Goal: Task Accomplishment & Management: Complete application form

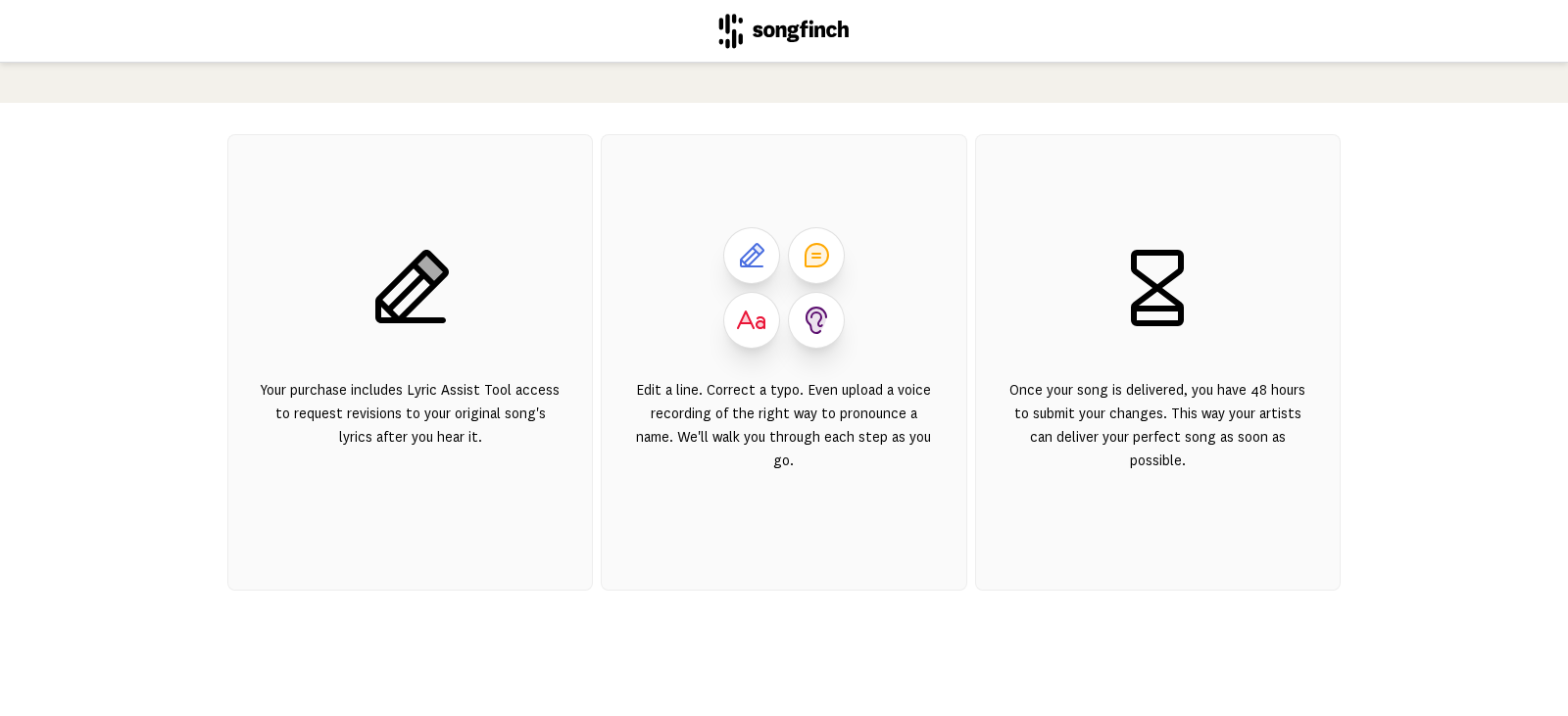
scroll to position [39, 0]
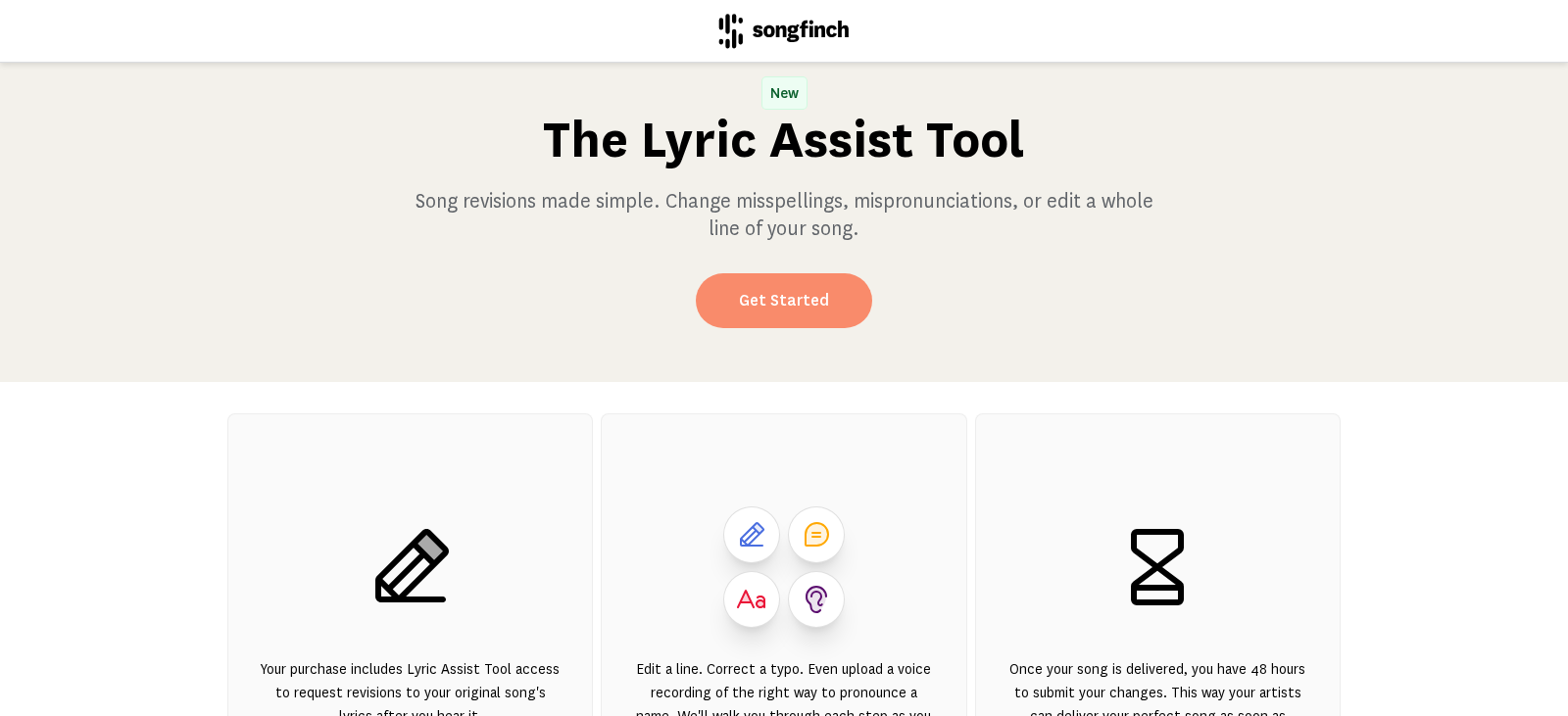
click at [775, 315] on link "Get Started" at bounding box center [784, 300] width 176 height 55
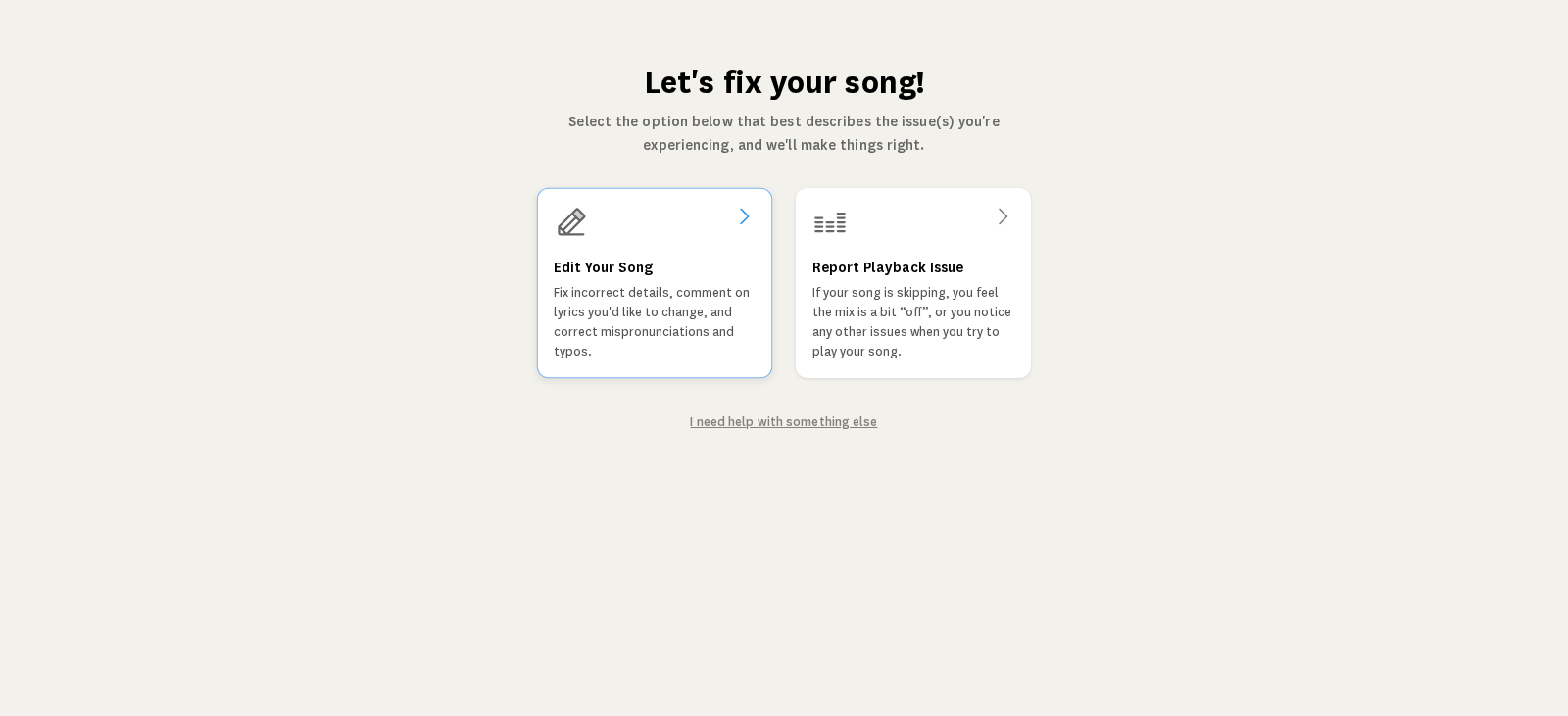
click at [684, 307] on p "Fix incorrect details, comment on lyrics you'd like to change, and correct misp…" at bounding box center [655, 322] width 202 height 78
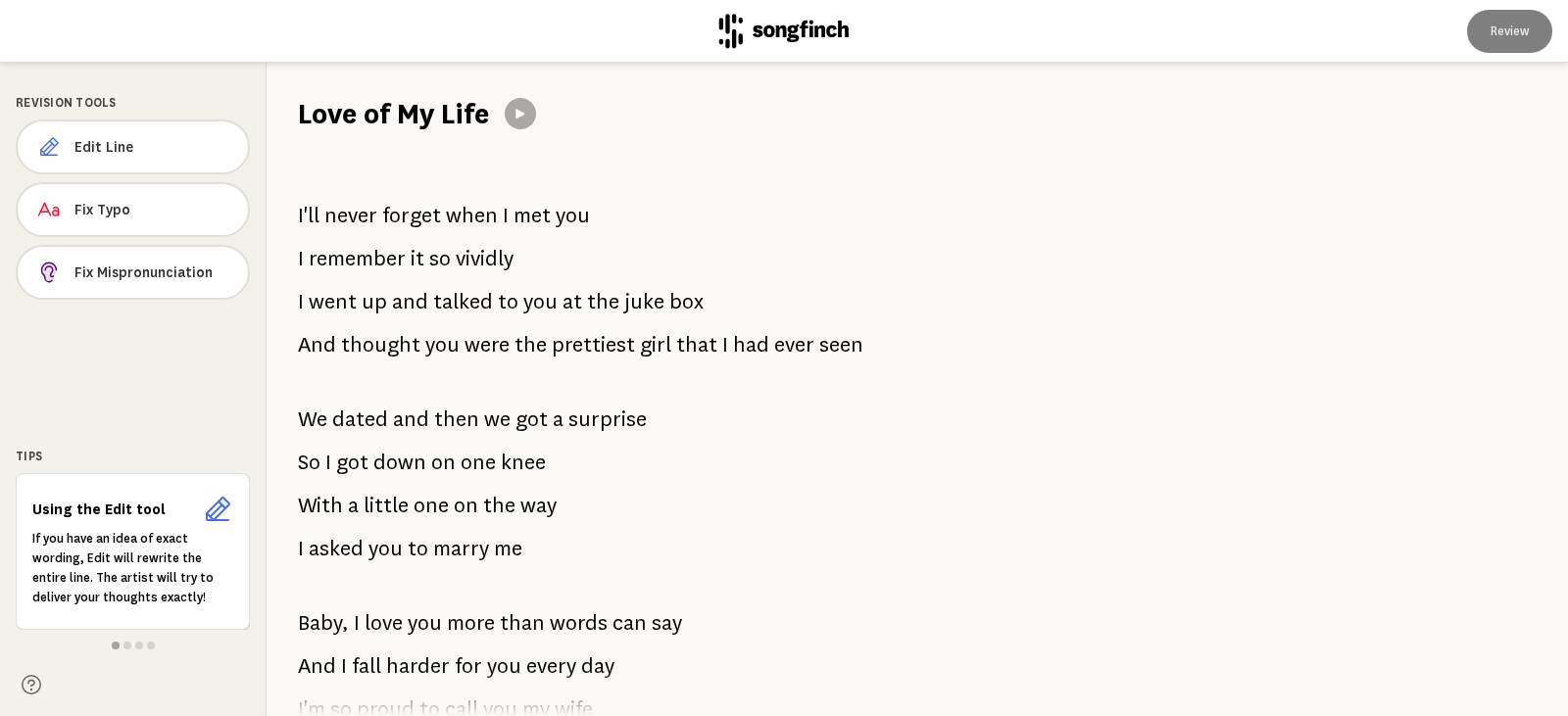
click at [546, 384] on span at bounding box center [692, 384] width 788 height 31
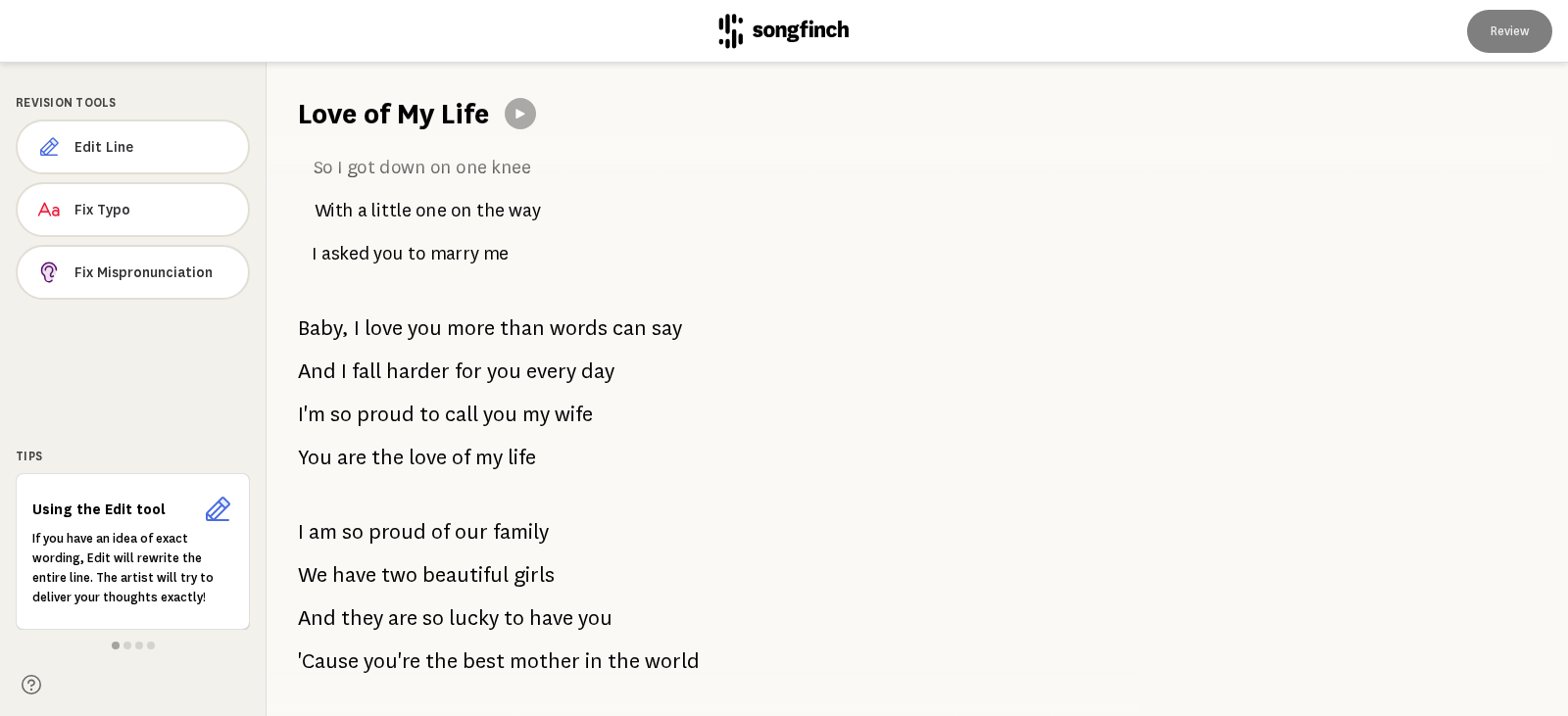
scroll to position [294, 0]
click at [219, 513] on icon at bounding box center [217, 509] width 31 height 31
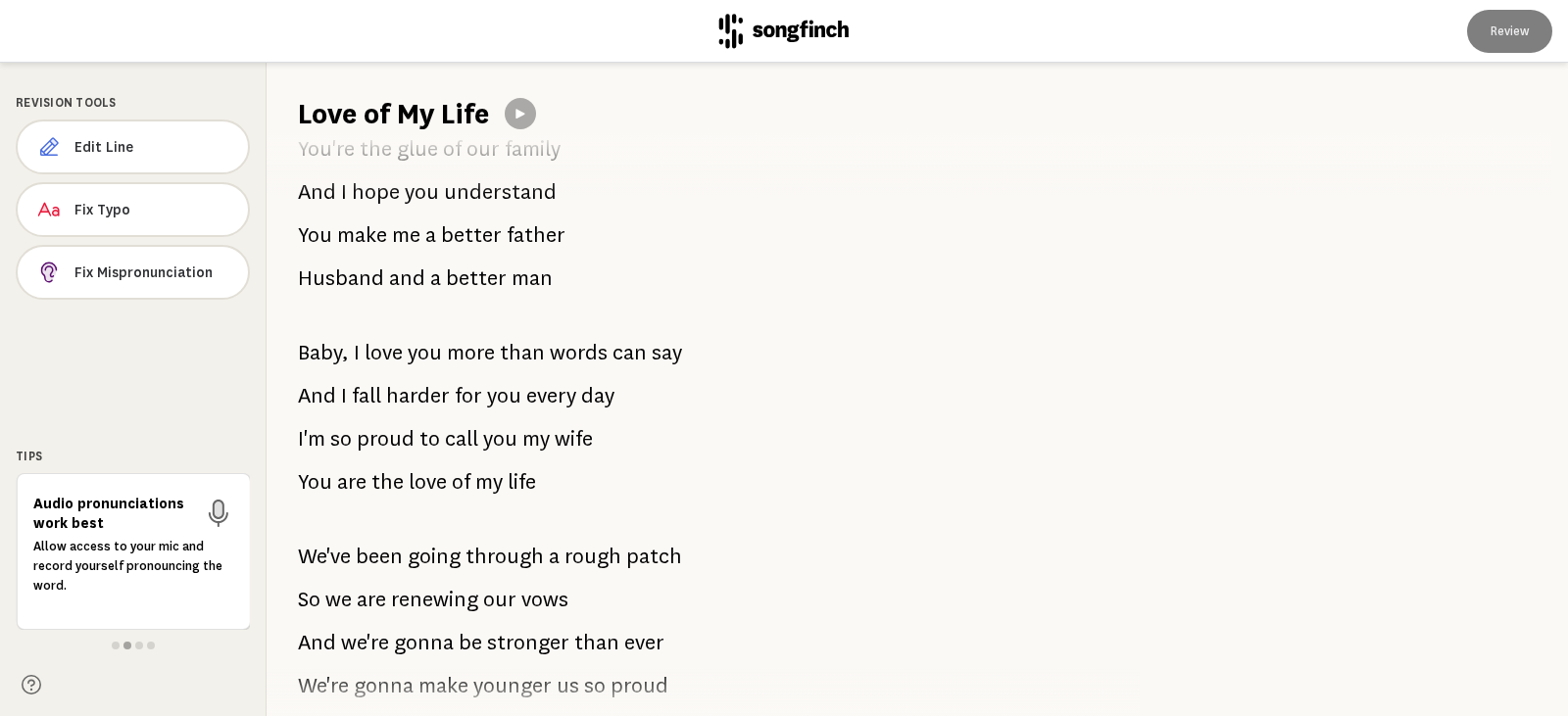
scroll to position [980, 0]
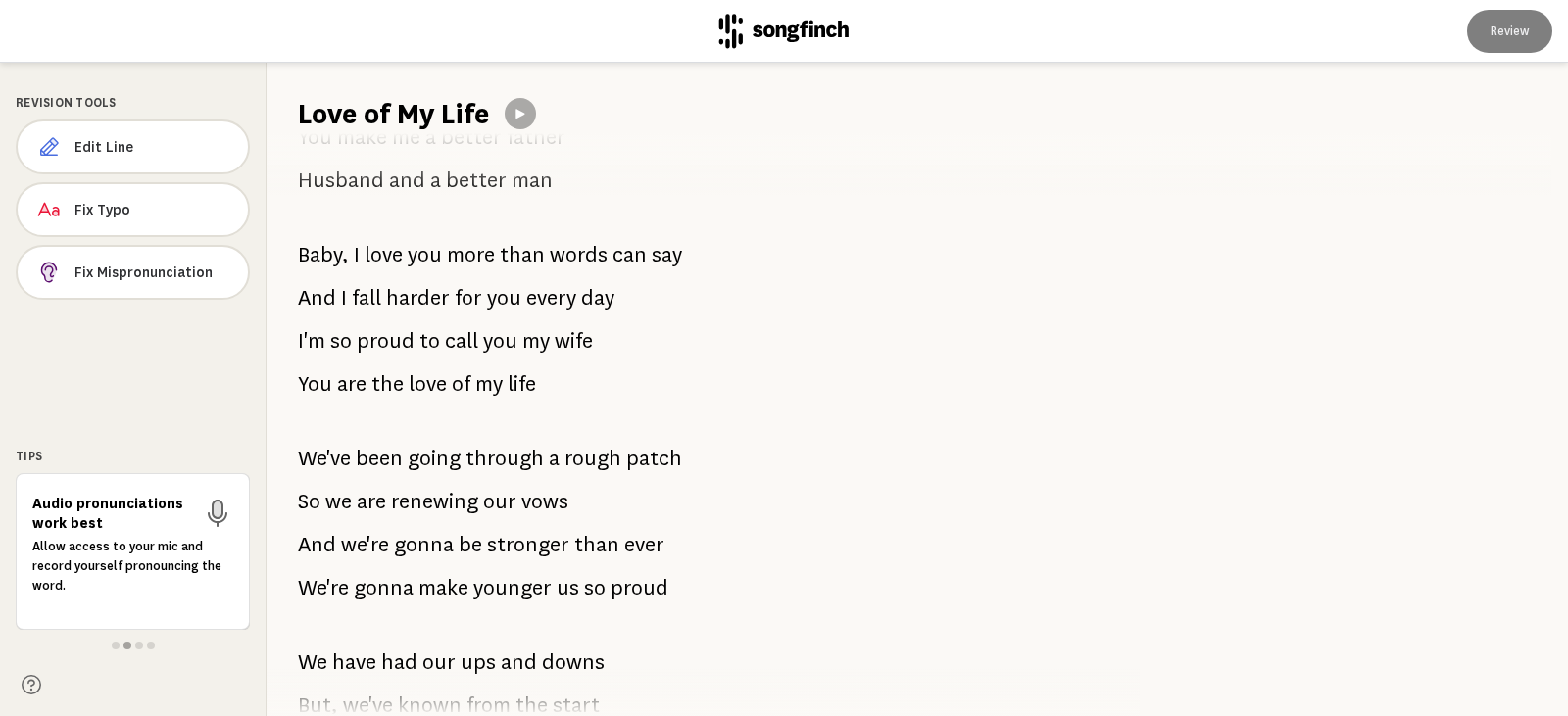
click at [671, 461] on span "patch" at bounding box center [654, 458] width 56 height 39
click at [104, 141] on span "Edit Line" at bounding box center [153, 147] width 158 height 20
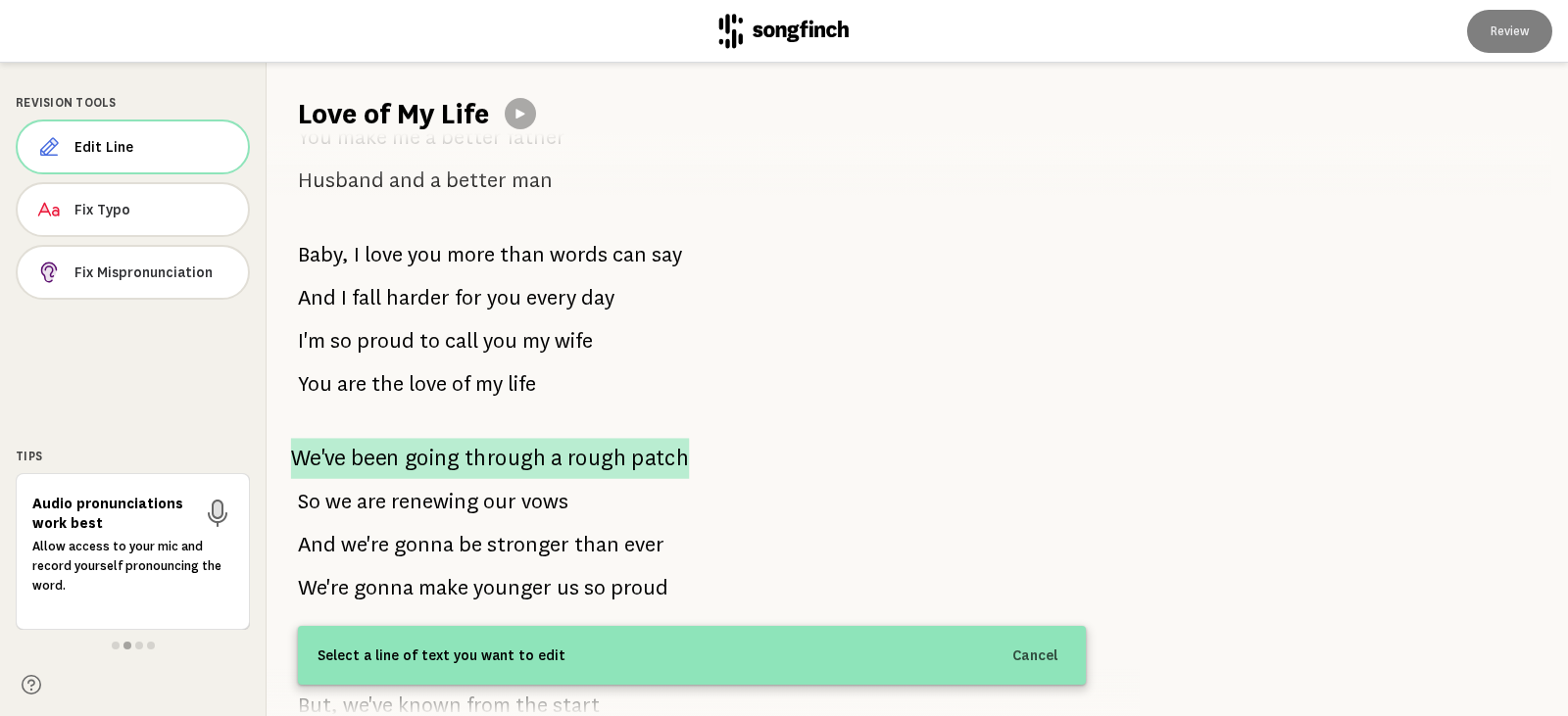
click at [646, 462] on span "patch" at bounding box center [660, 458] width 58 height 41
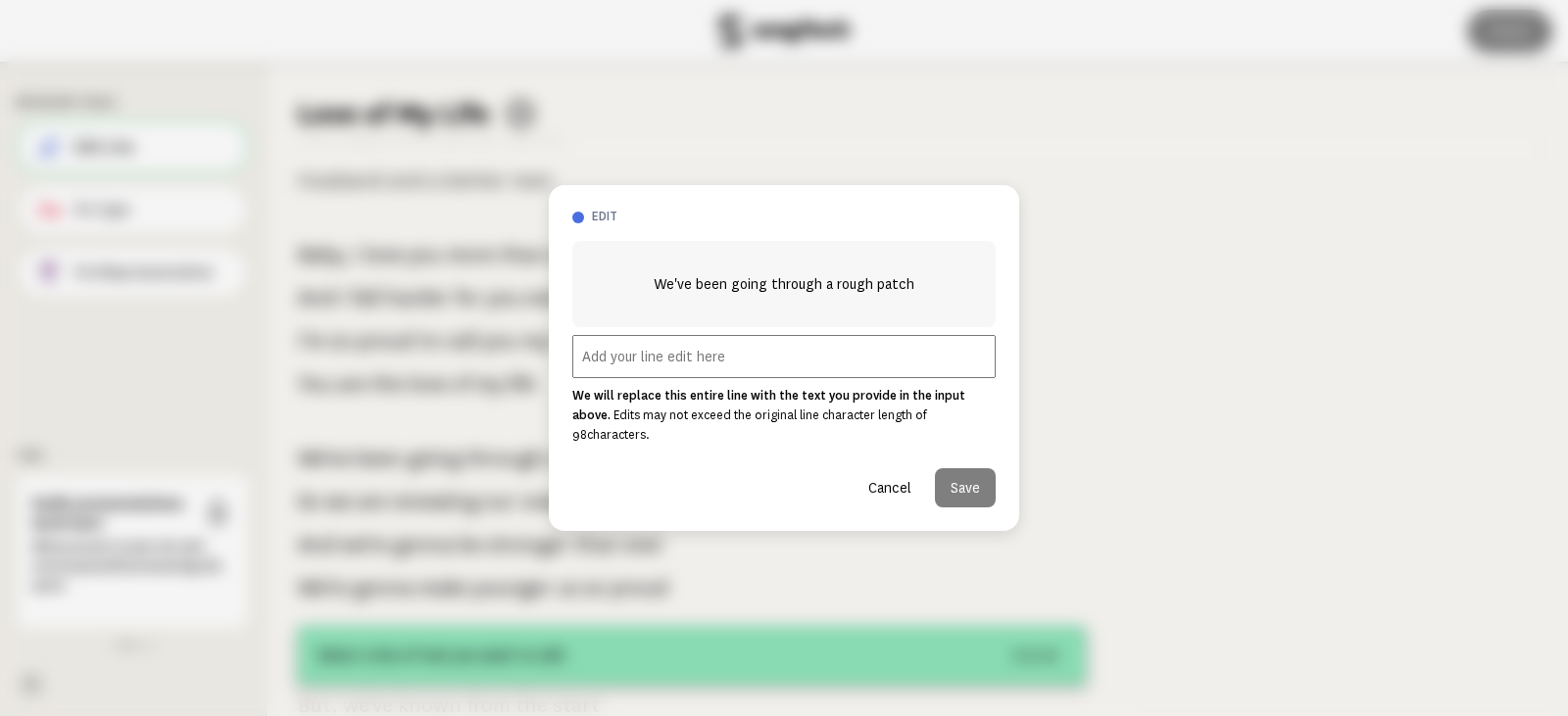
click at [631, 360] on input "text" at bounding box center [783, 356] width 423 height 43
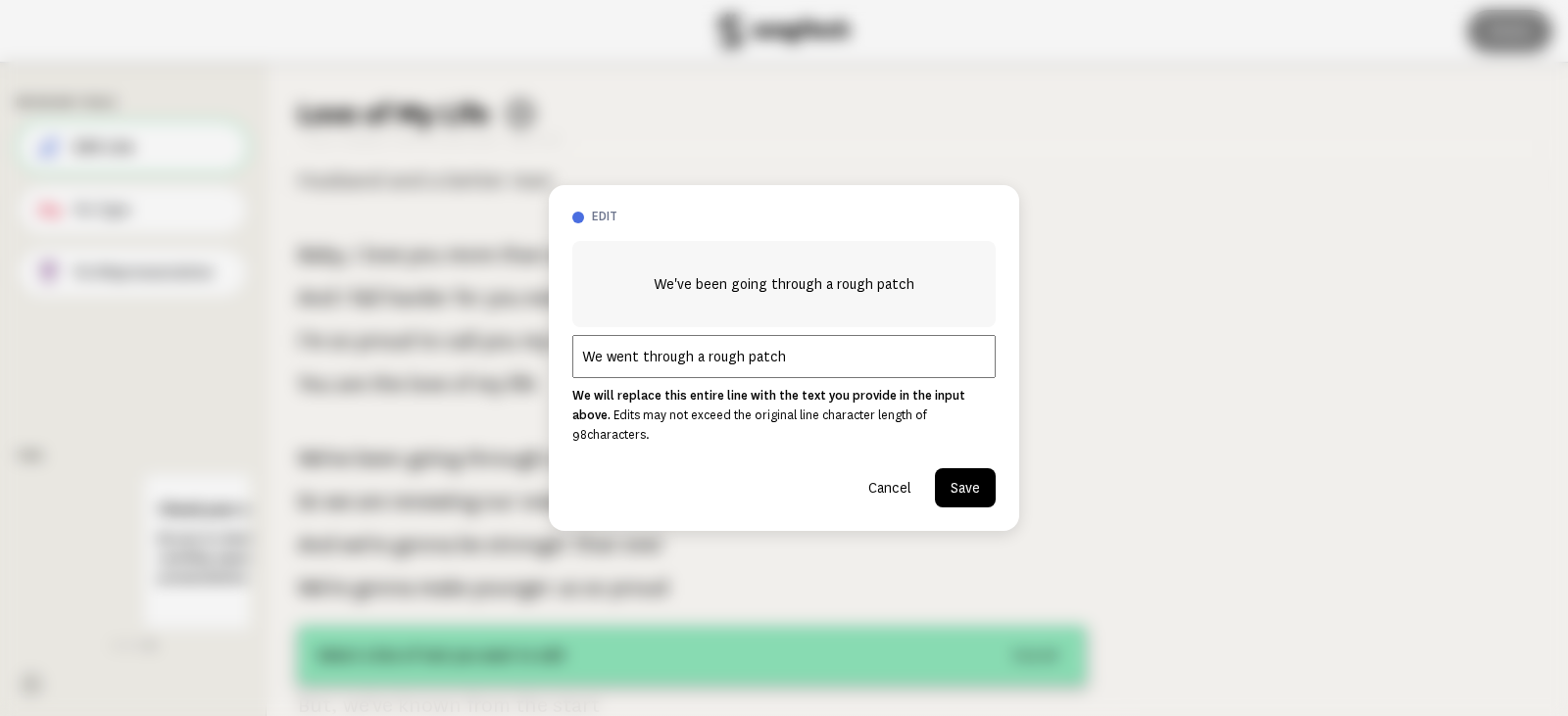
type input "We went through a rough patch"
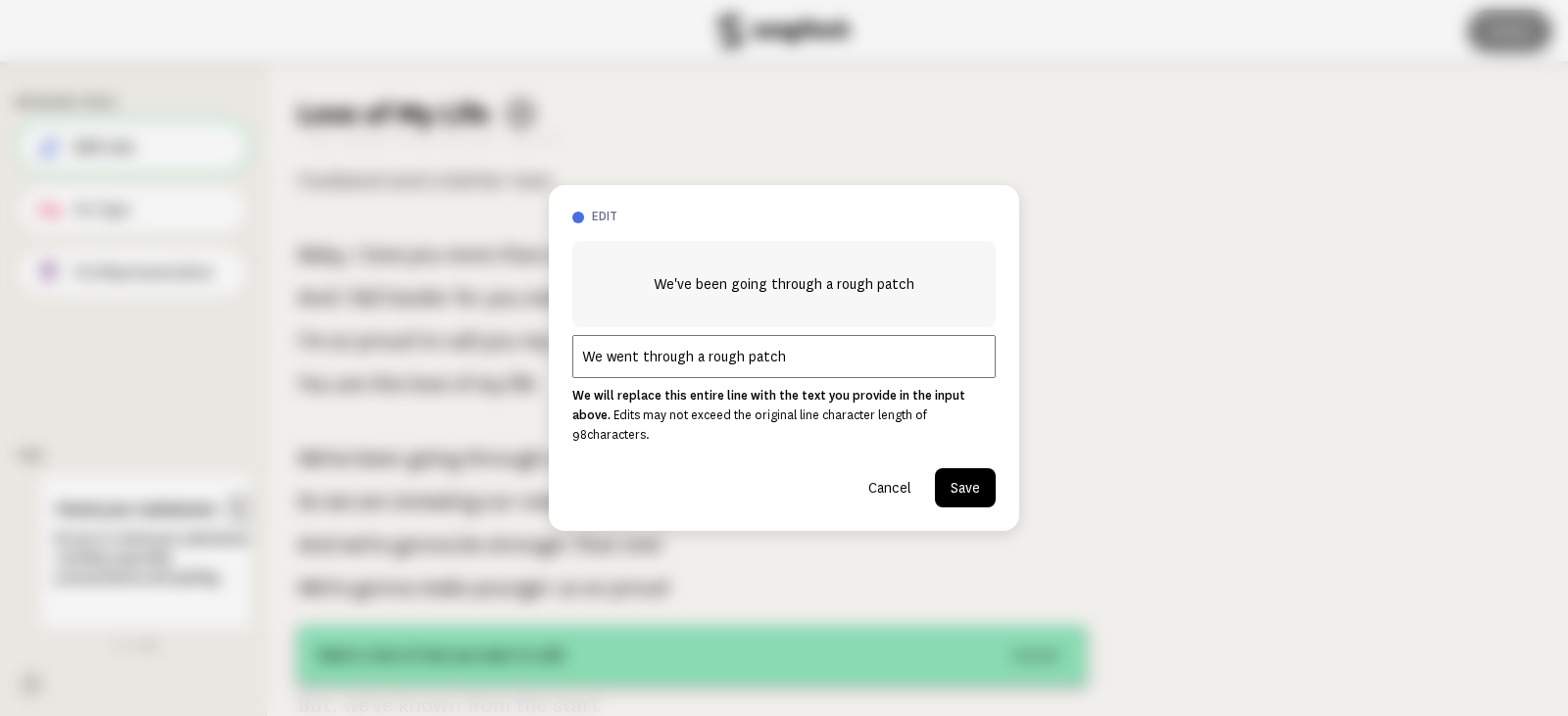
click at [975, 468] on button "Save" at bounding box center [965, 487] width 61 height 39
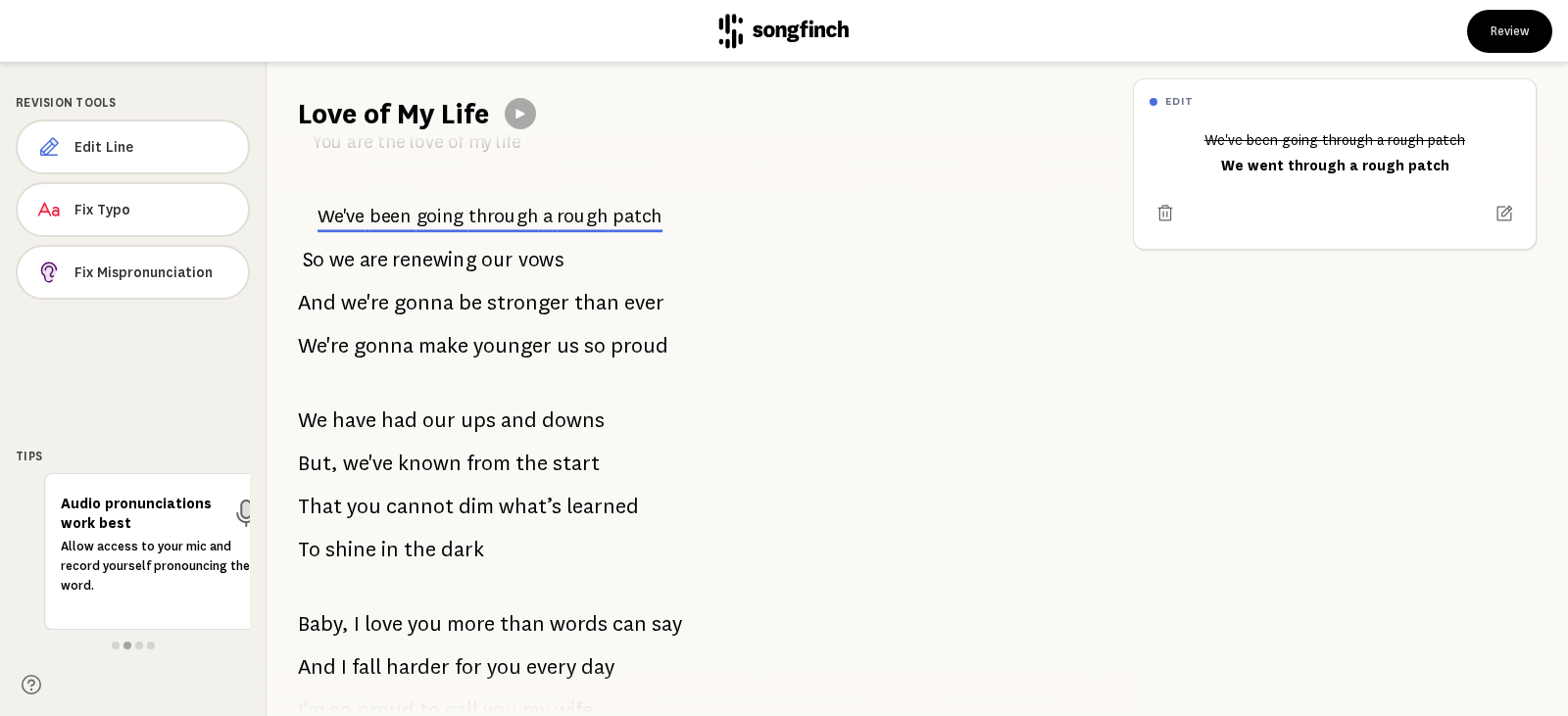
scroll to position [1196, 0]
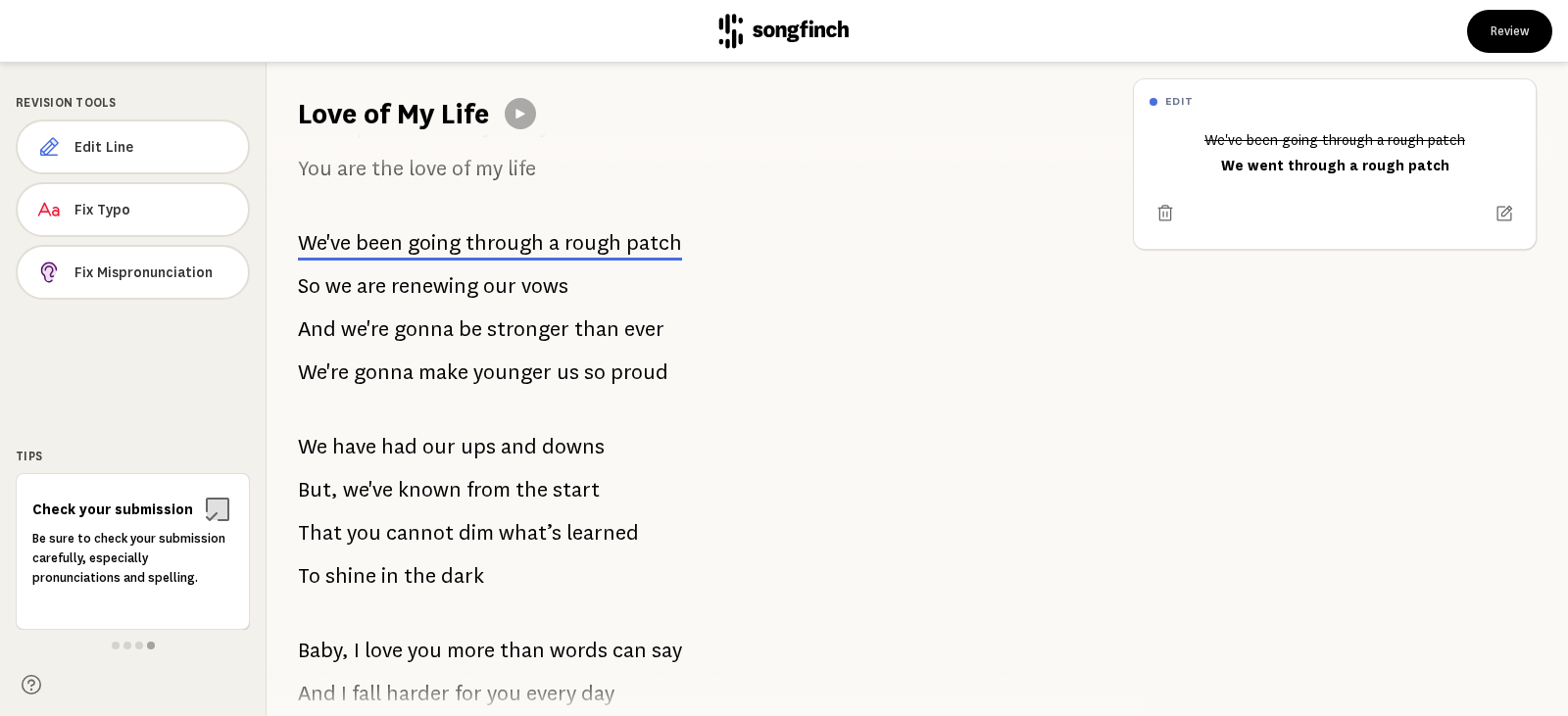
click at [592, 495] on span "start" at bounding box center [576, 489] width 47 height 39
click at [314, 488] on span "But," at bounding box center [318, 489] width 40 height 39
click at [194, 136] on button "Edit Line" at bounding box center [133, 147] width 234 height 55
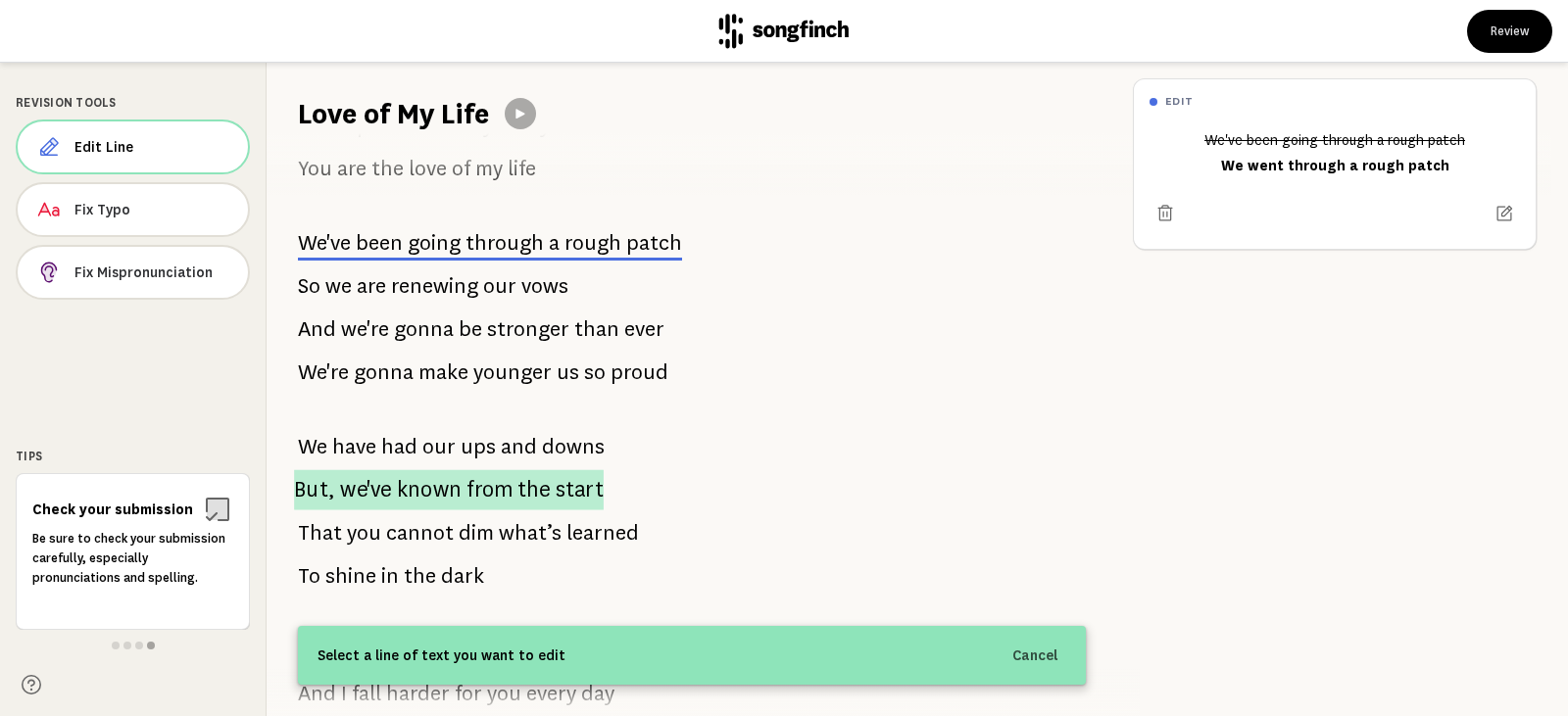
click at [468, 490] on span "from" at bounding box center [489, 489] width 45 height 40
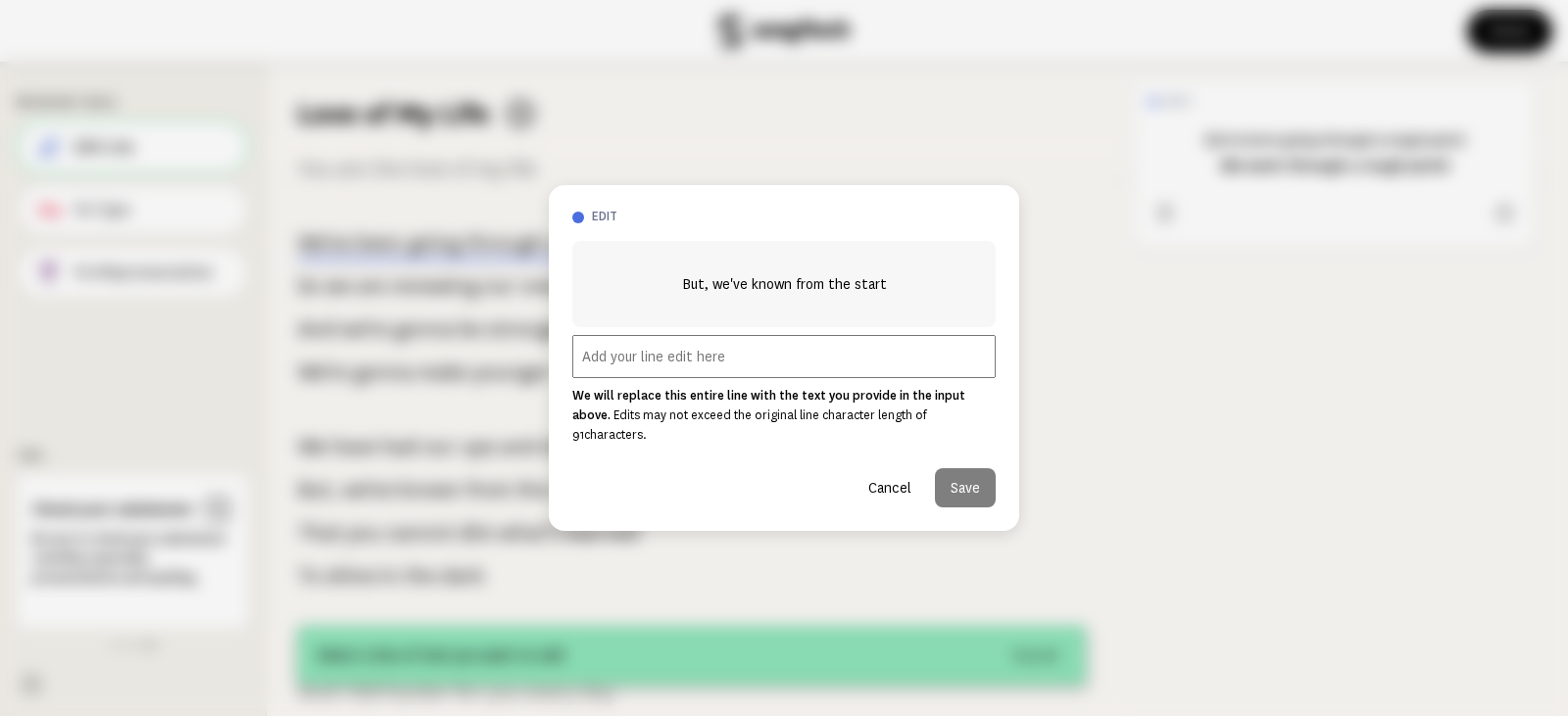
click at [702, 375] on input "text" at bounding box center [783, 356] width 423 height 43
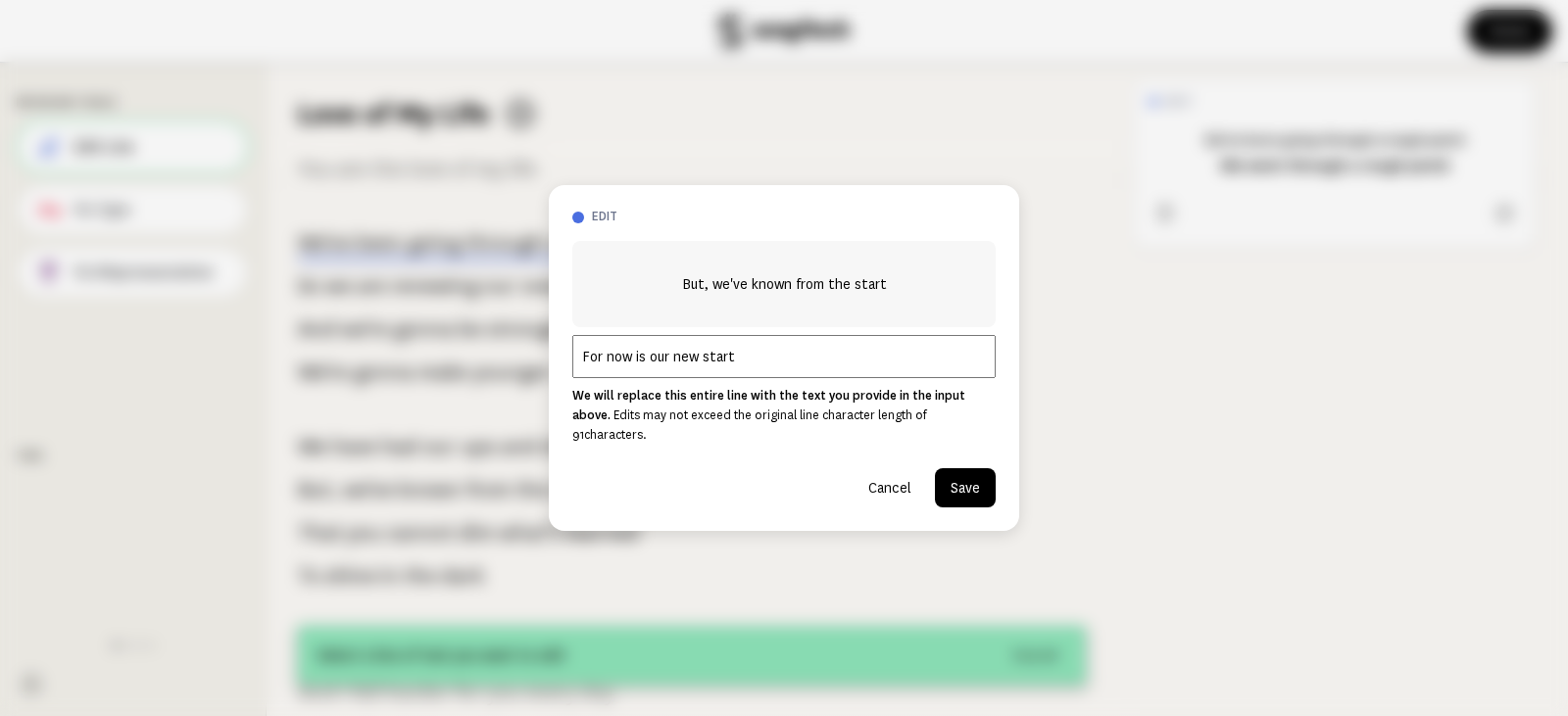
type input "For now is our new start"
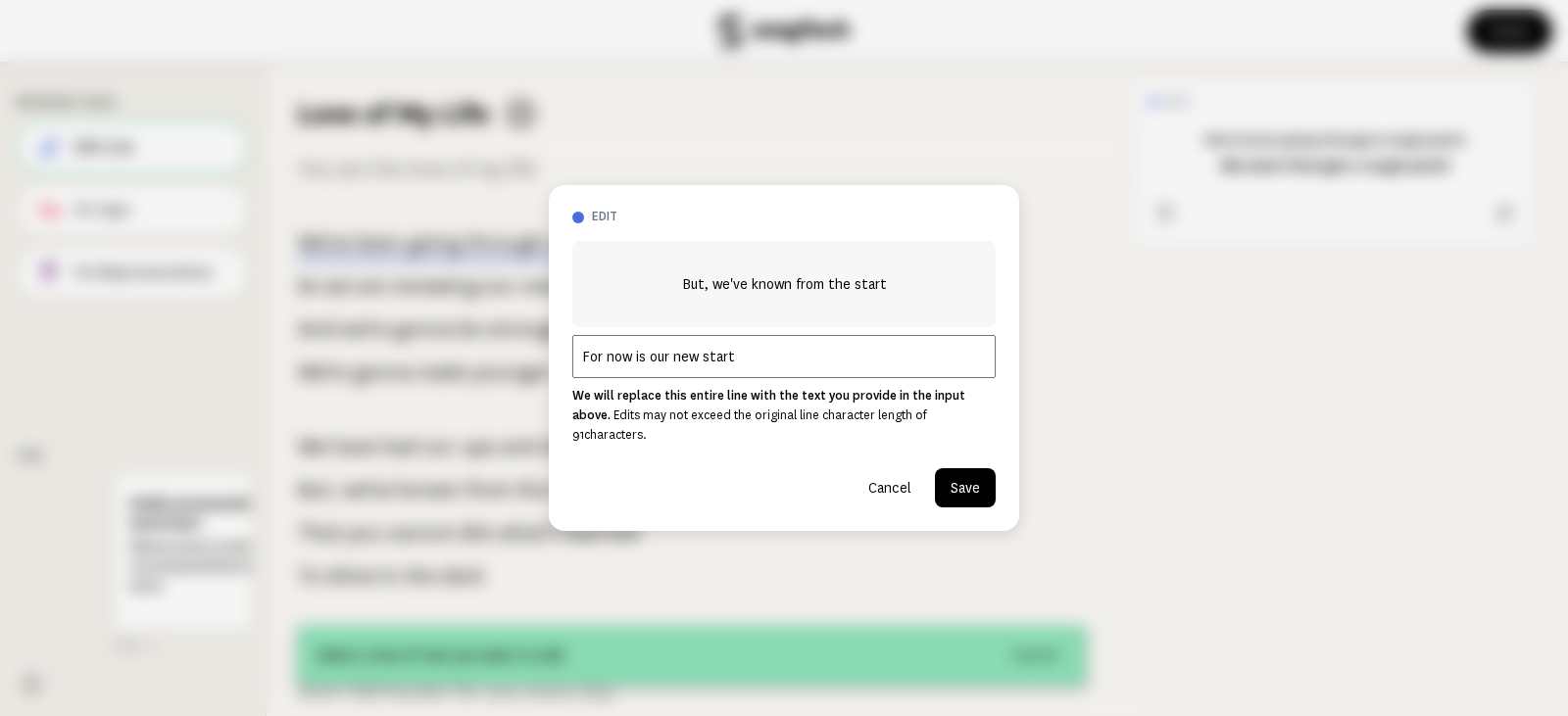
click at [973, 476] on button "Save" at bounding box center [965, 487] width 61 height 39
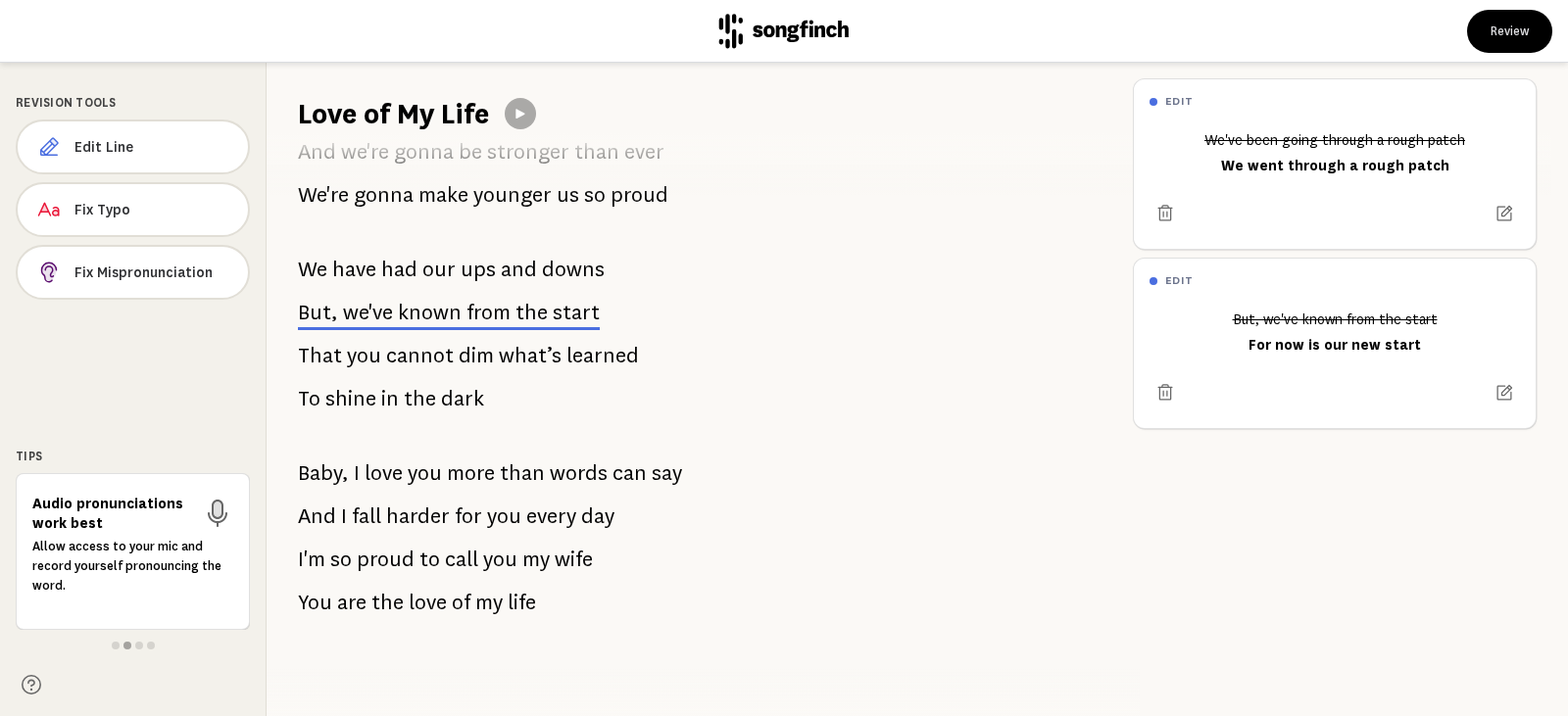
scroll to position [1392, 0]
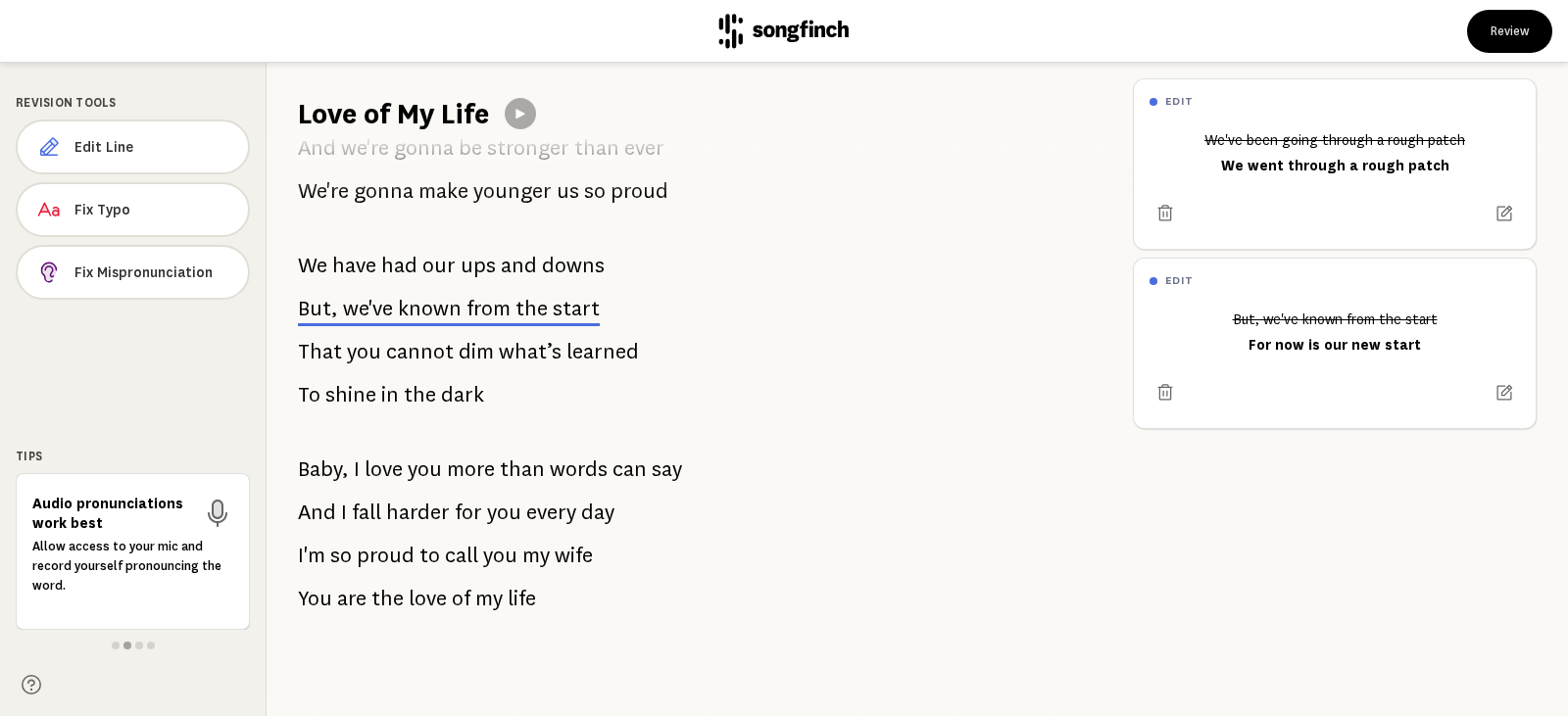
click at [365, 297] on span "we've" at bounding box center [368, 309] width 50 height 24
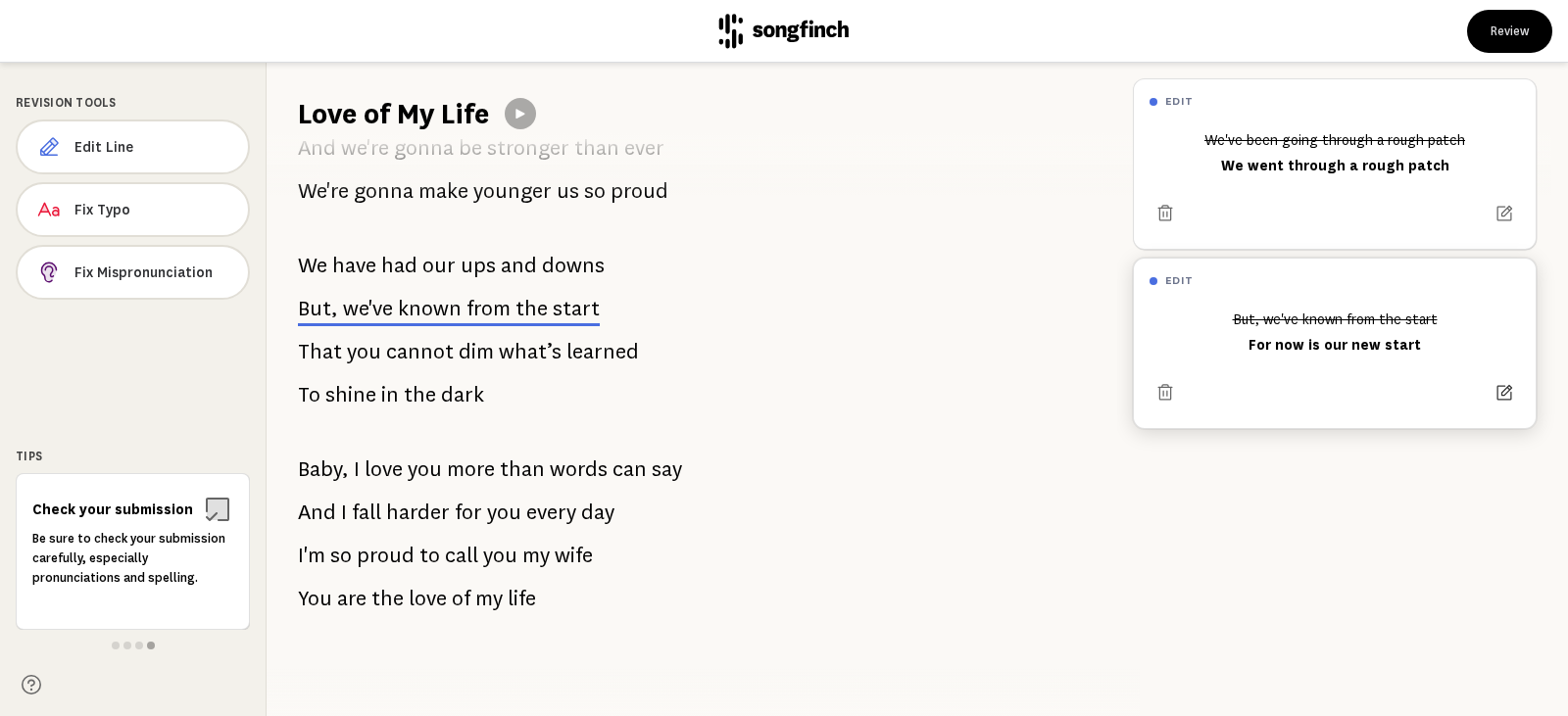
click at [1496, 398] on icon at bounding box center [1505, 393] width 20 height 20
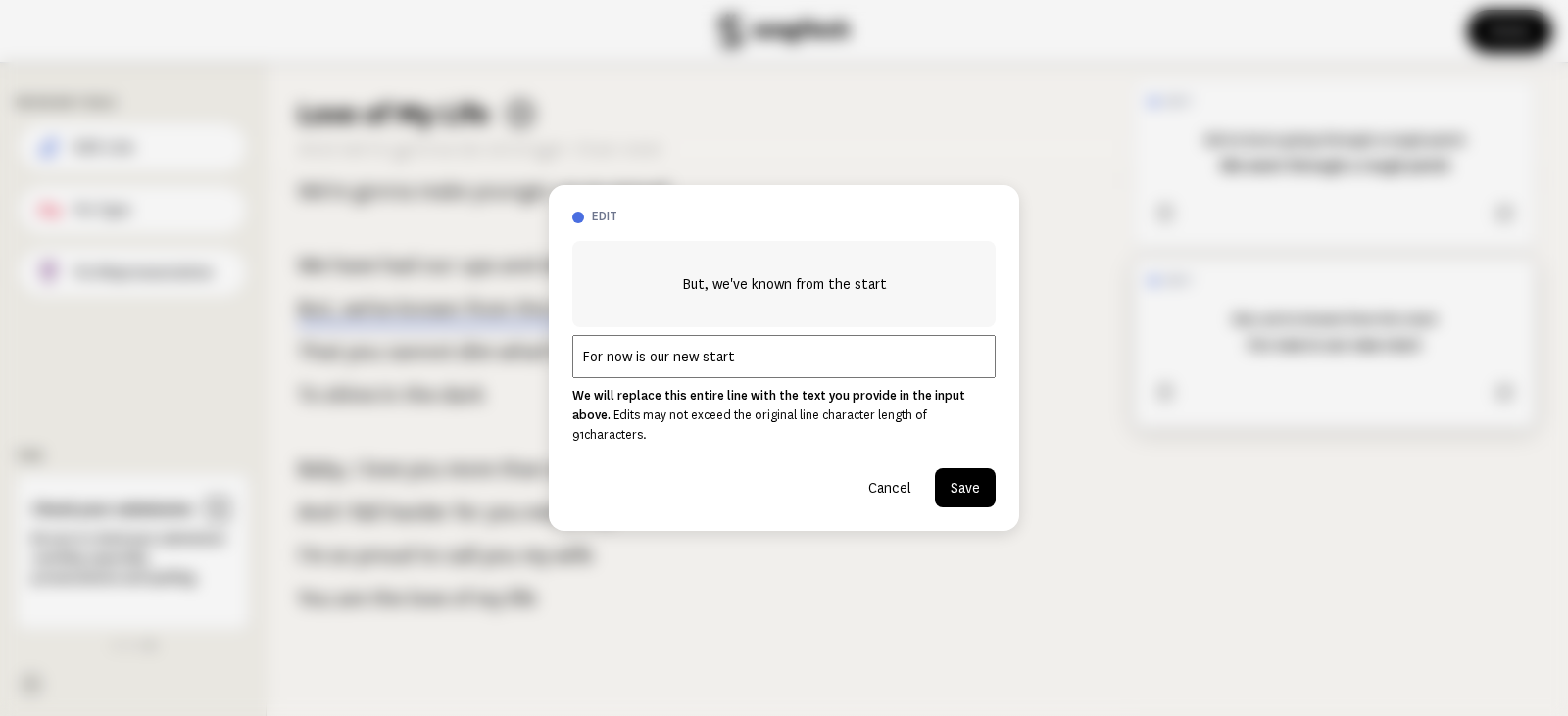
drag, startPoint x: 604, startPoint y: 369, endPoint x: 513, endPoint y: 367, distance: 91.2
click at [513, 367] on div "edit But, we've known from the start For now is our new start We will replace t…" at bounding box center [784, 358] width 1568 height 716
type input "But, now is our new start"
click at [967, 479] on button "Save" at bounding box center [965, 487] width 61 height 39
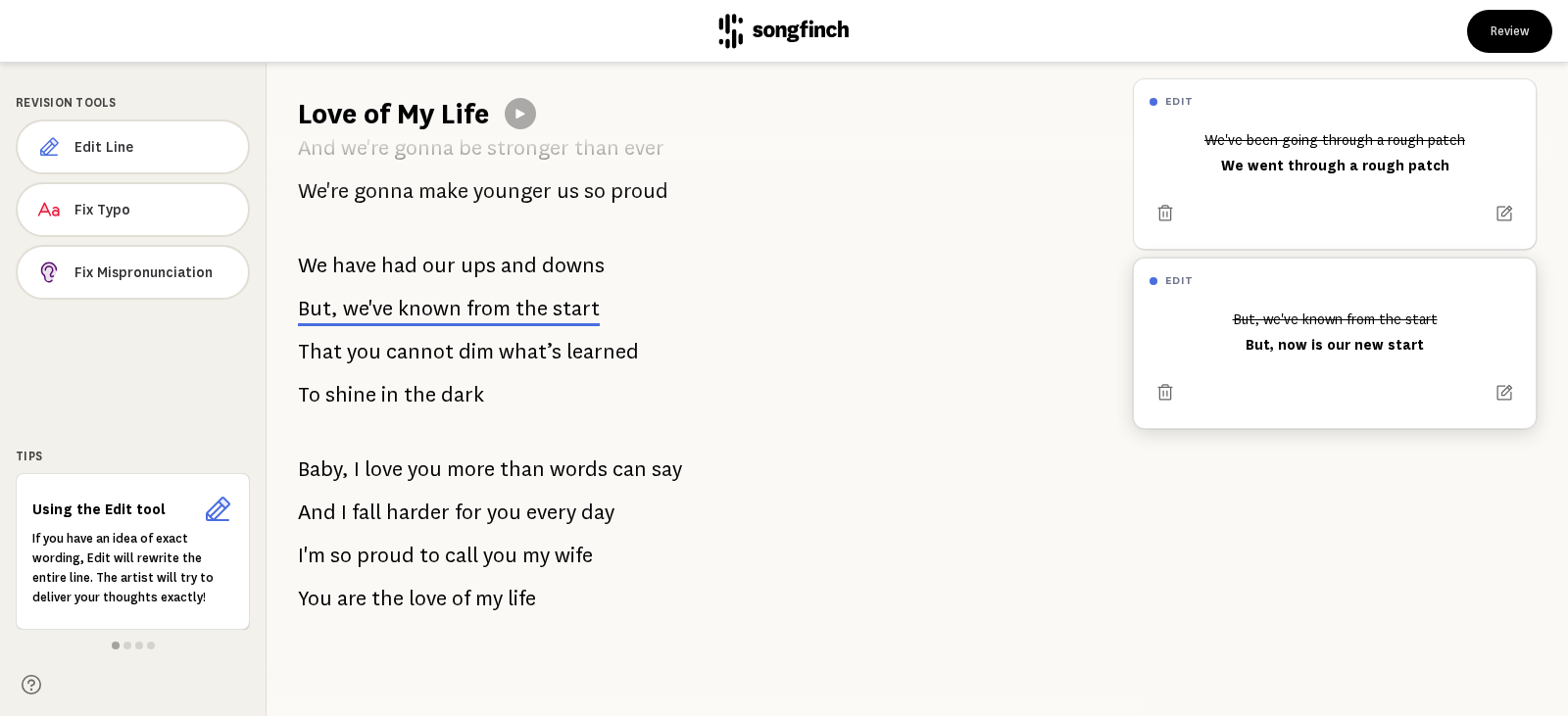
click at [370, 339] on span "you" at bounding box center [364, 351] width 34 height 39
click at [120, 159] on button "Edit Line" at bounding box center [132, 147] width 233 height 55
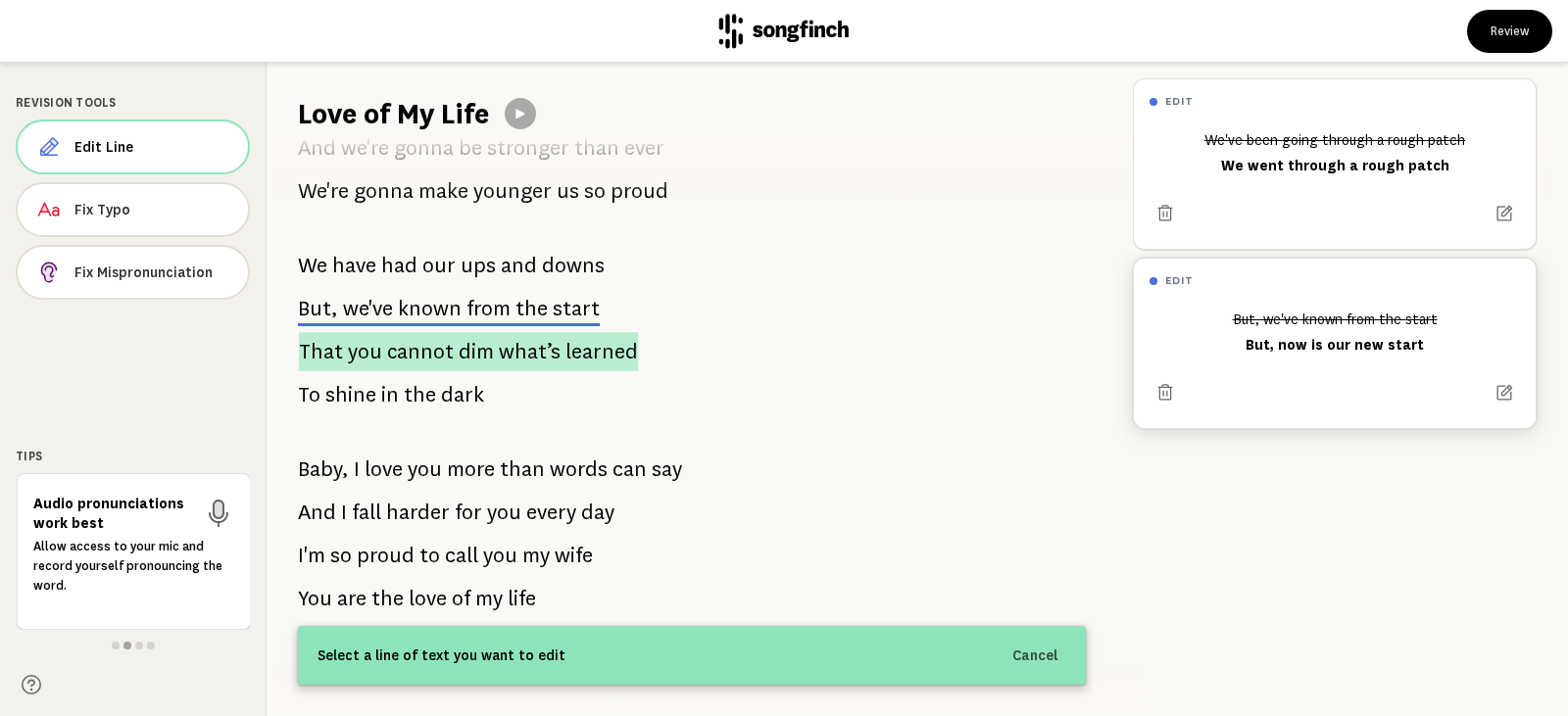
click at [373, 342] on p "That you cannot dim what’s learned" at bounding box center [468, 351] width 339 height 39
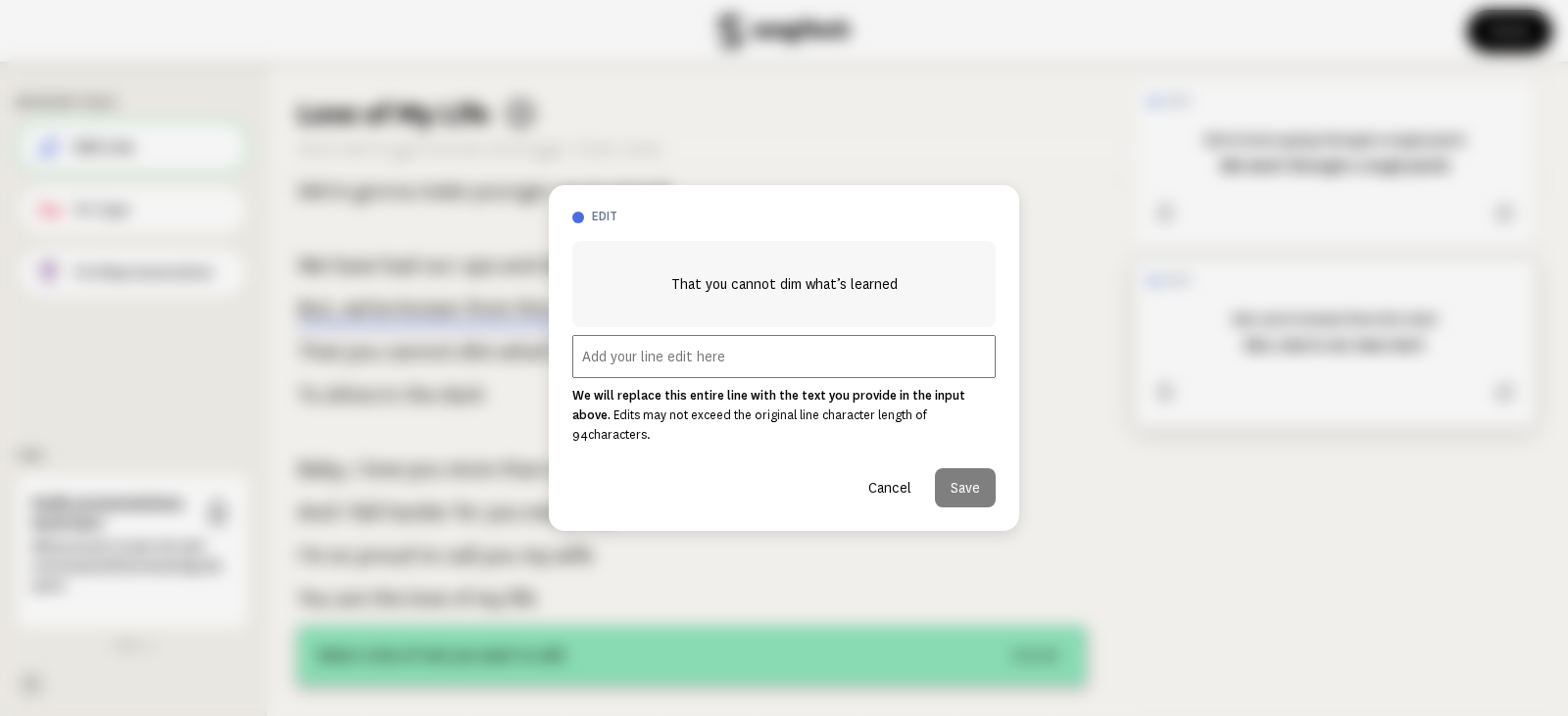
click at [656, 369] on input "text" at bounding box center [783, 356] width 423 height 43
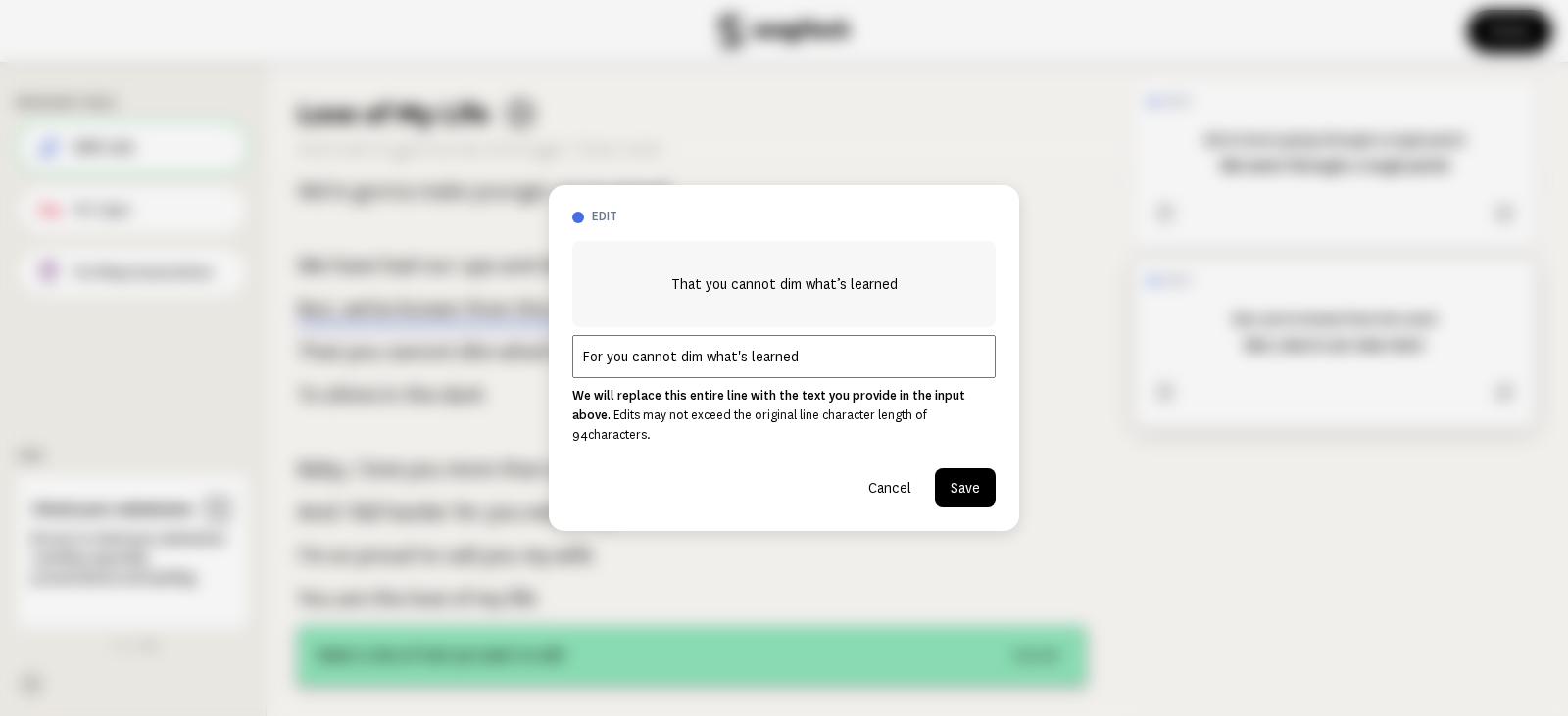
type input "For you cannot dim what's learned"
click at [979, 469] on button "Save" at bounding box center [965, 487] width 61 height 39
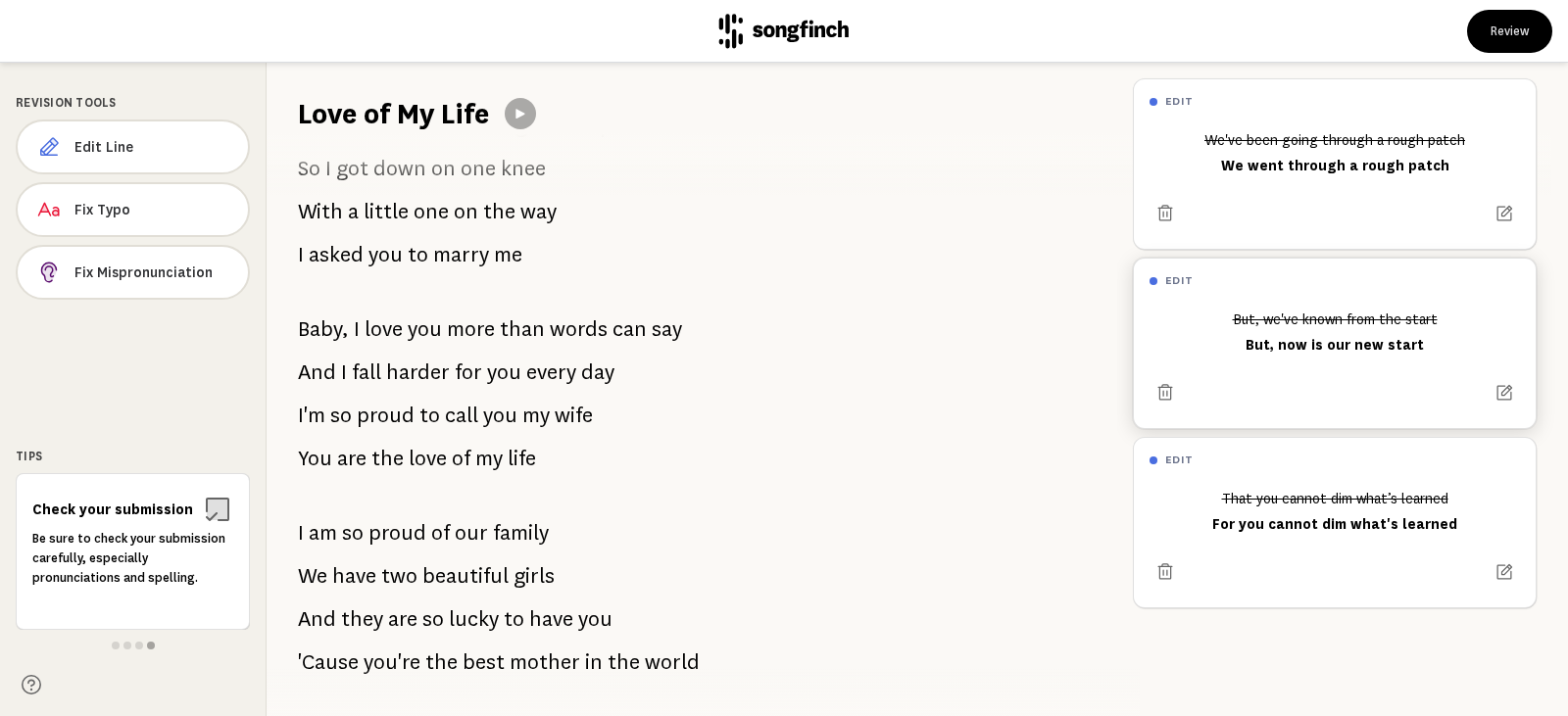
scroll to position [392, 0]
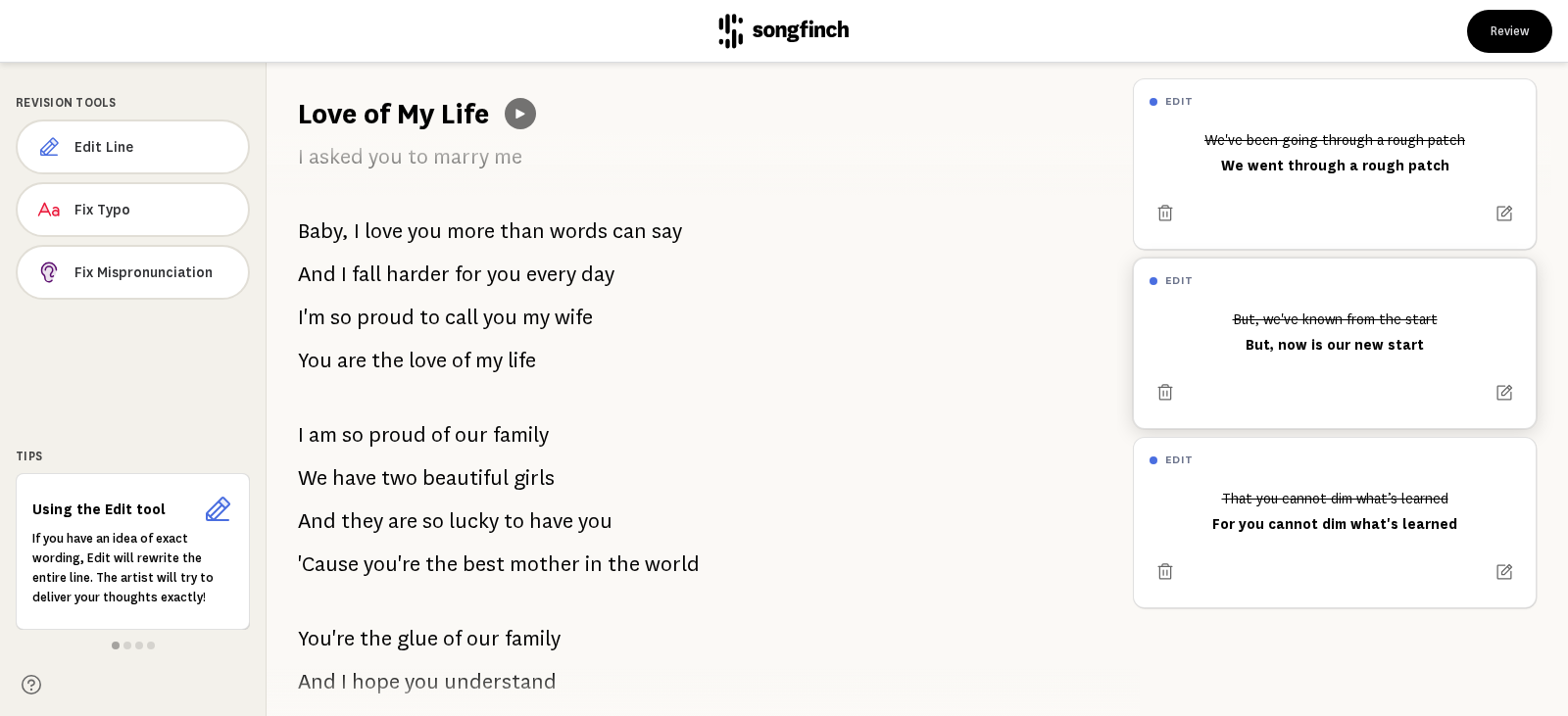
click at [528, 118] on icon at bounding box center [521, 114] width 16 height 16
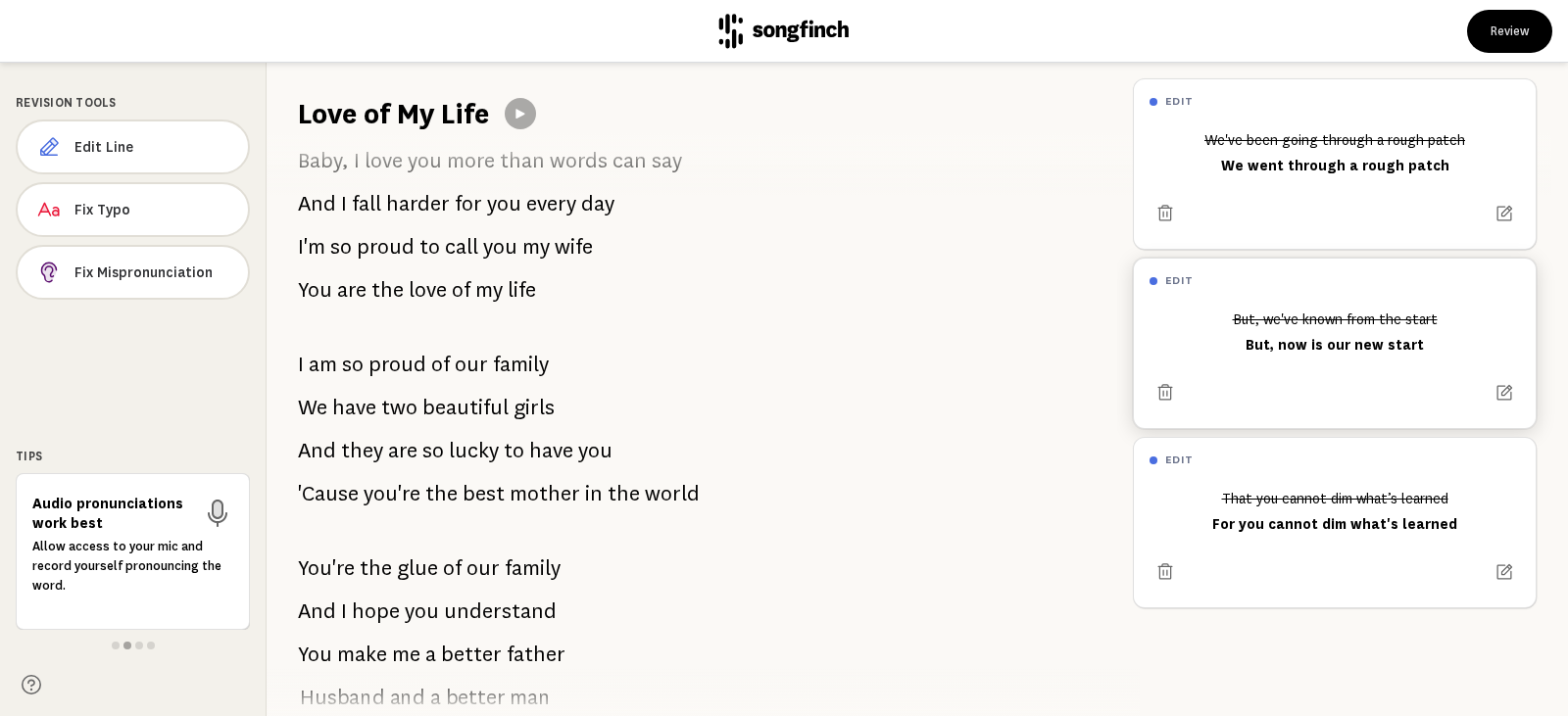
scroll to position [510, 0]
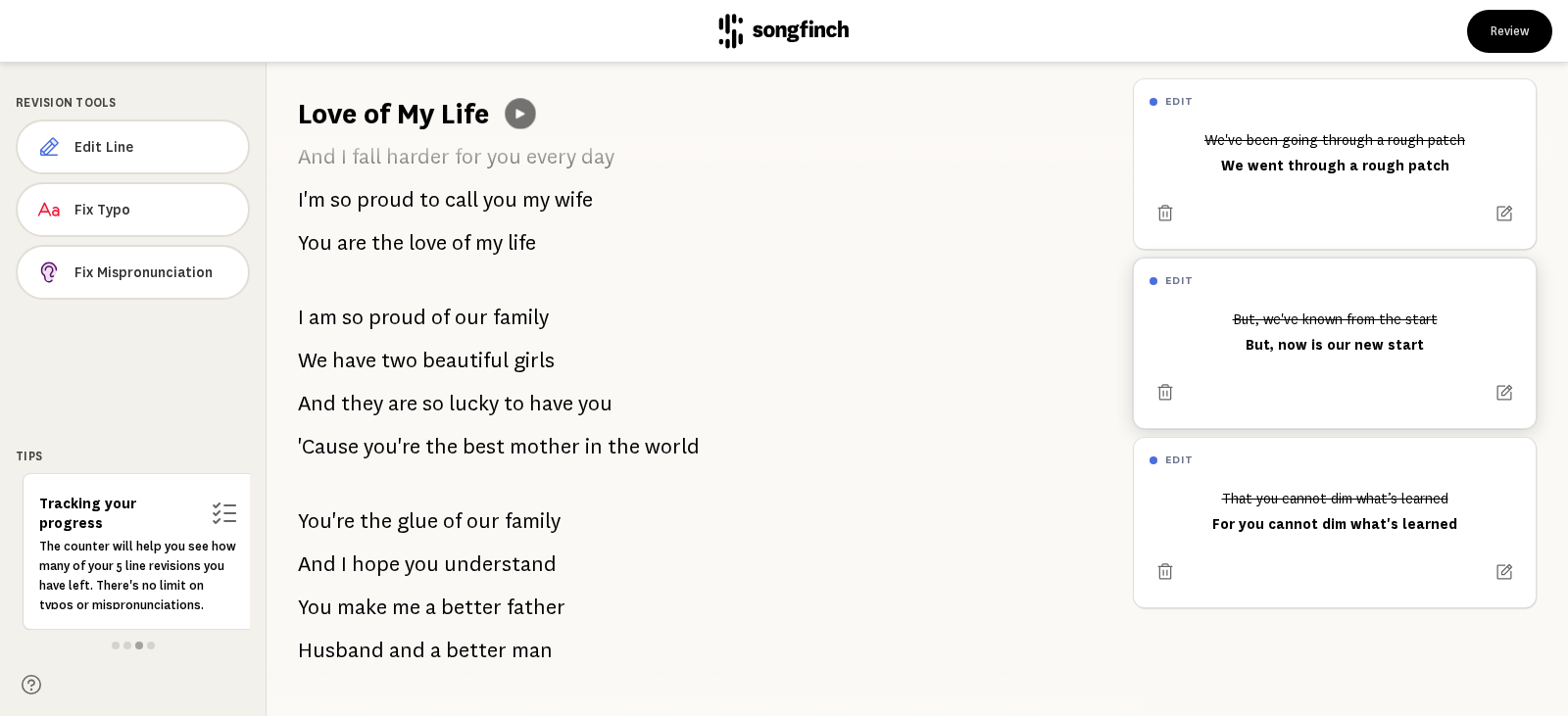
click at [526, 109] on icon at bounding box center [521, 114] width 16 height 16
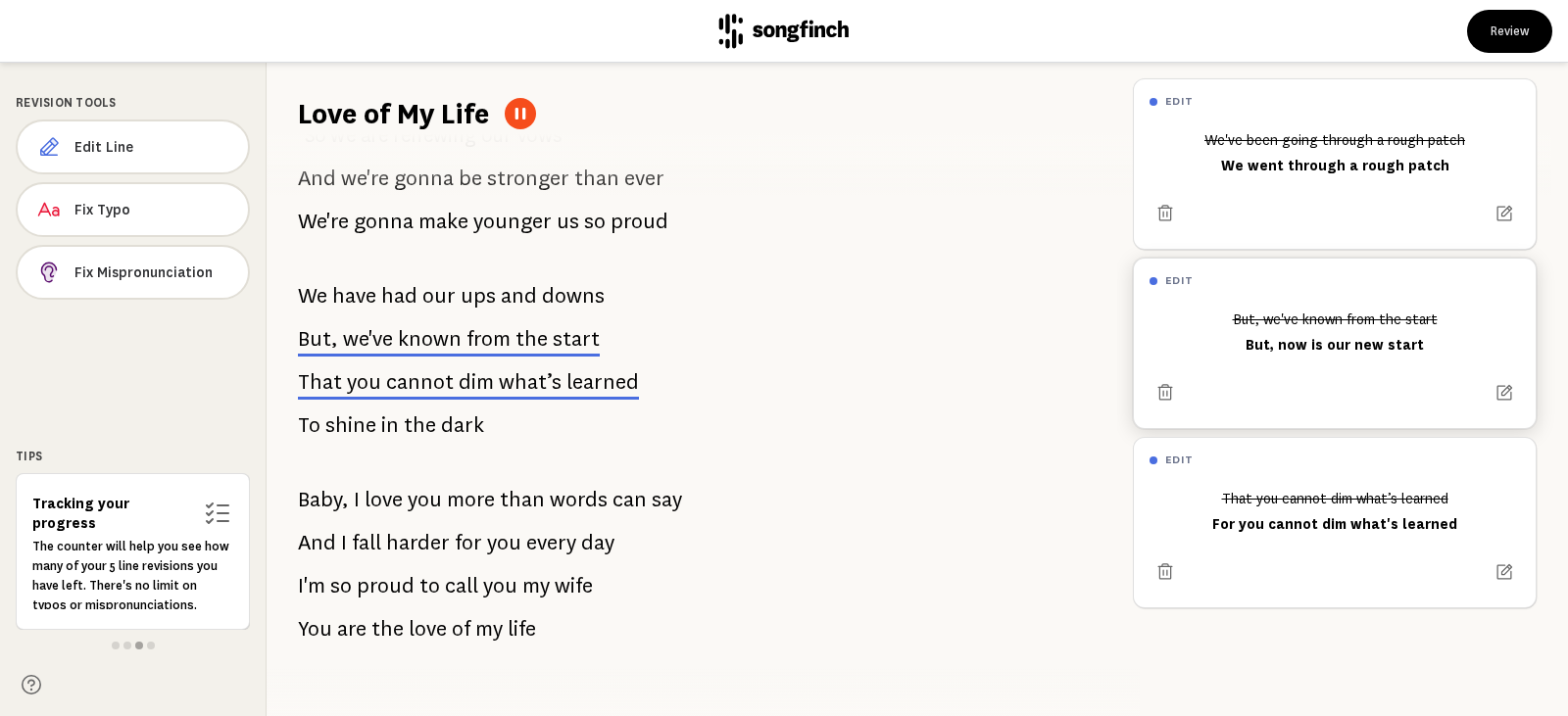
scroll to position [1392, 0]
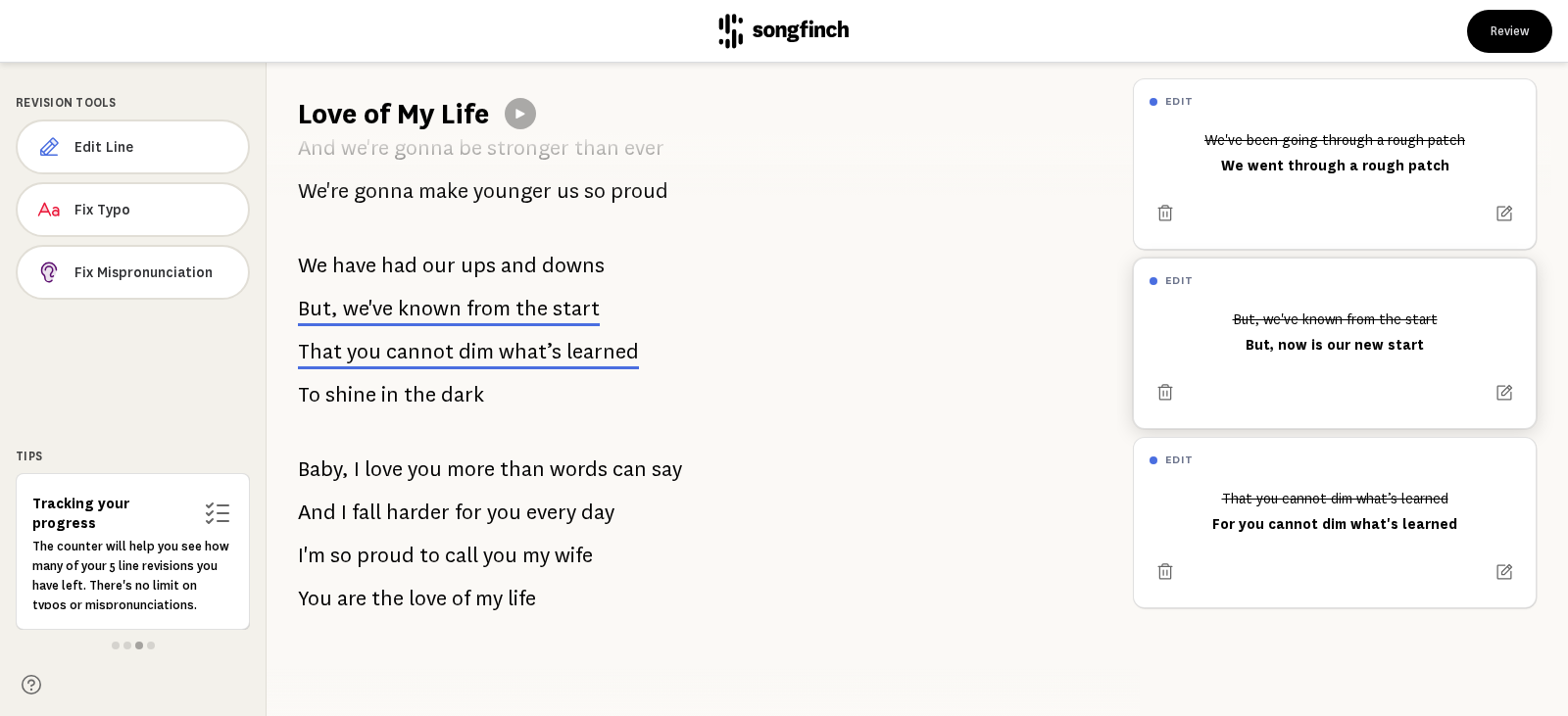
click at [393, 590] on span "the" at bounding box center [387, 598] width 32 height 39
click at [79, 153] on span "Edit Line" at bounding box center [153, 147] width 158 height 20
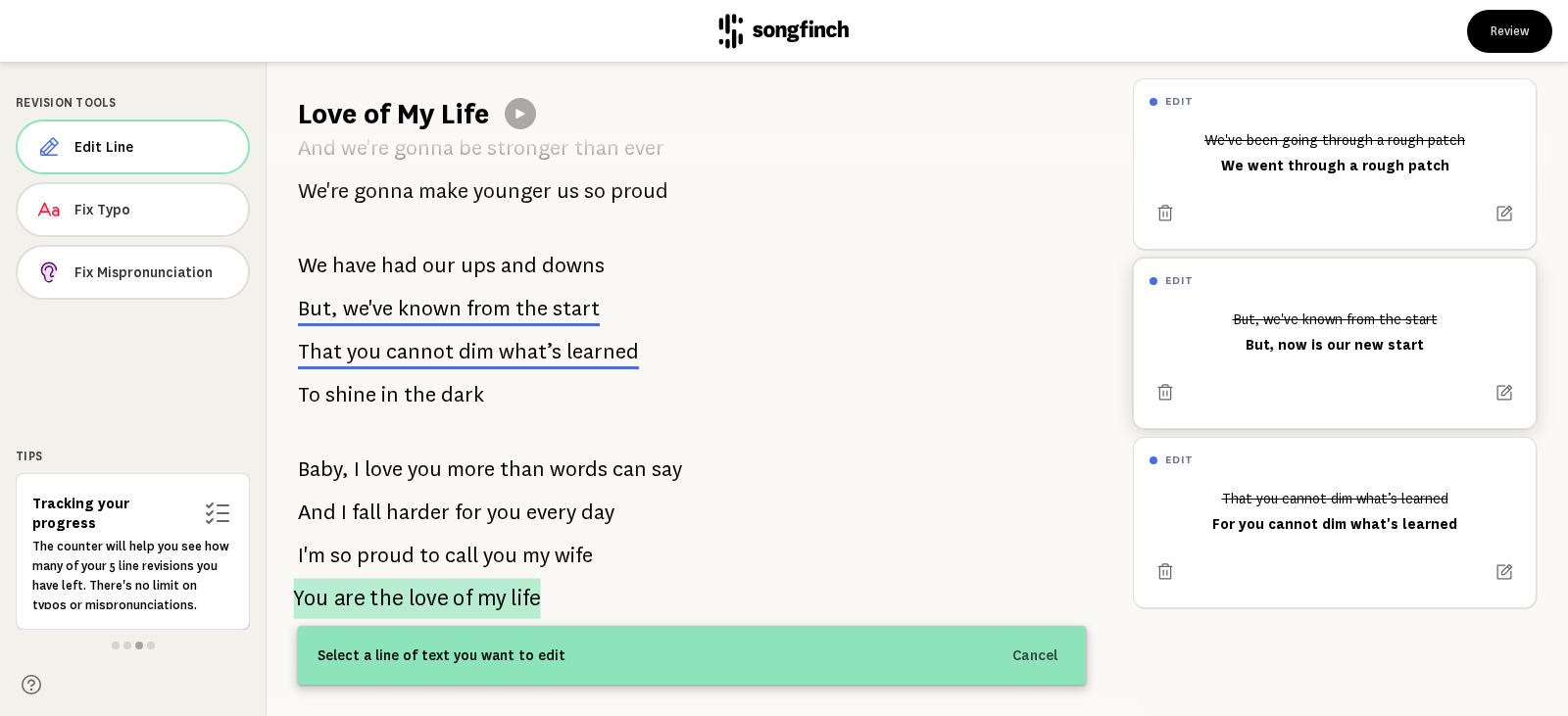
click at [325, 582] on p "You are the love of my life" at bounding box center [416, 598] width 247 height 41
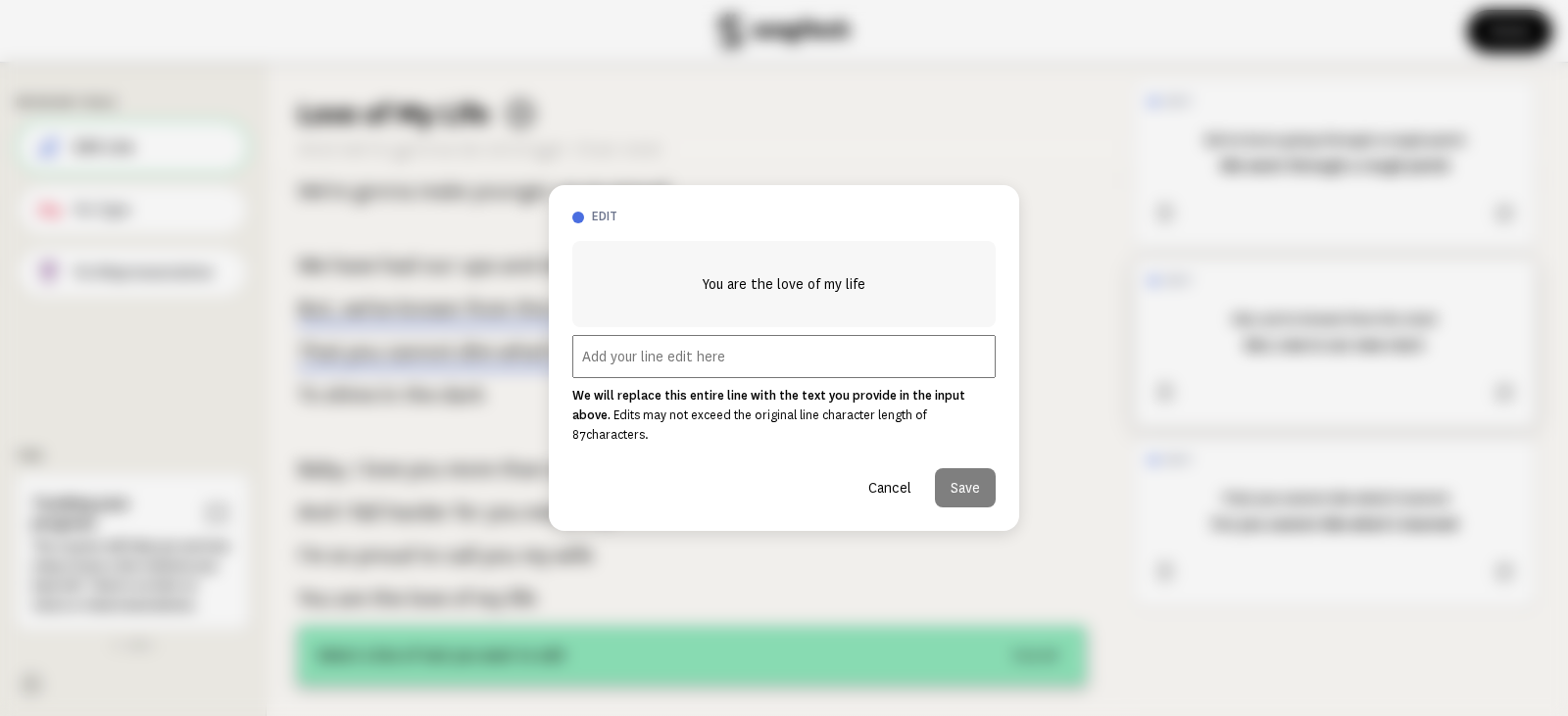
click at [613, 373] on input "text" at bounding box center [783, 356] width 423 height 43
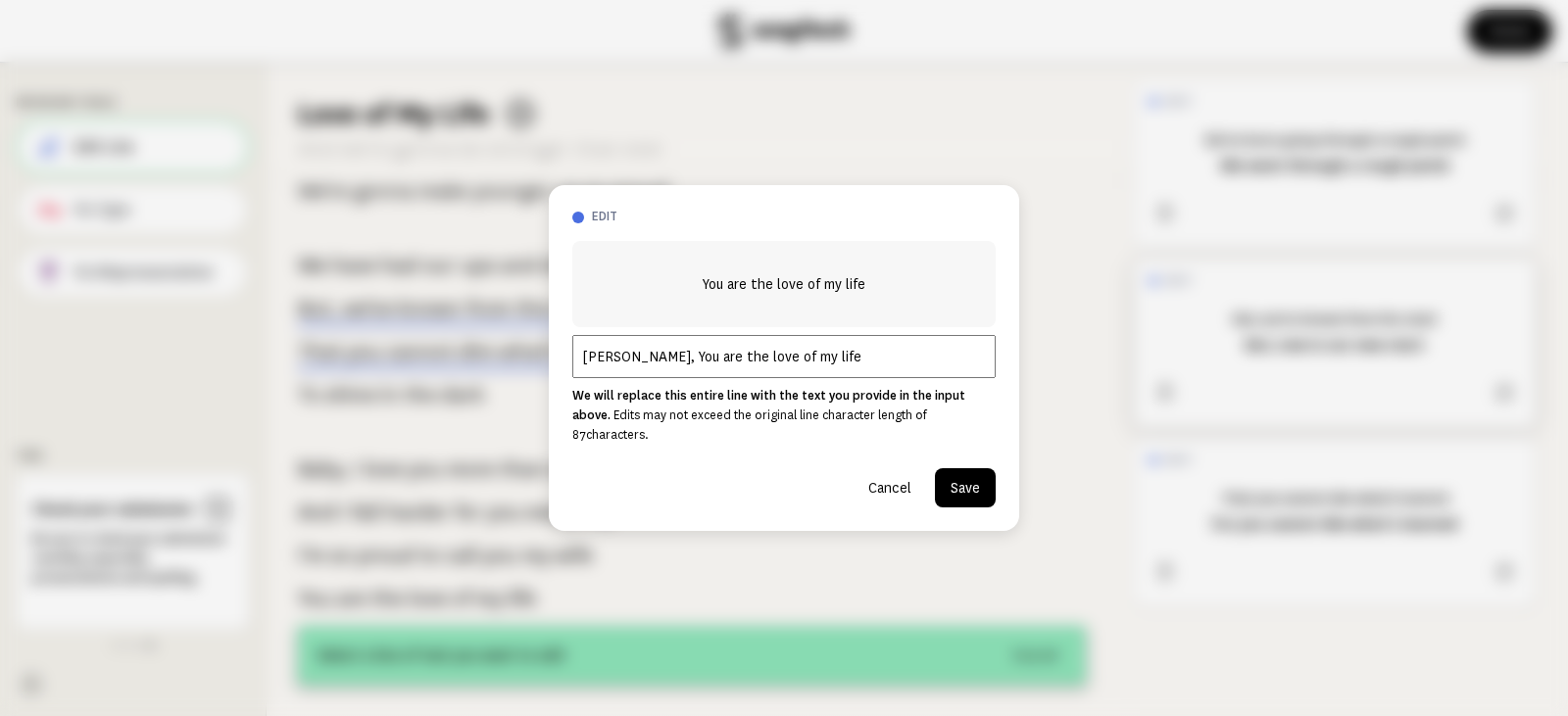
type input "[PERSON_NAME], You are the love of my life"
click at [957, 488] on button "Save" at bounding box center [965, 487] width 61 height 39
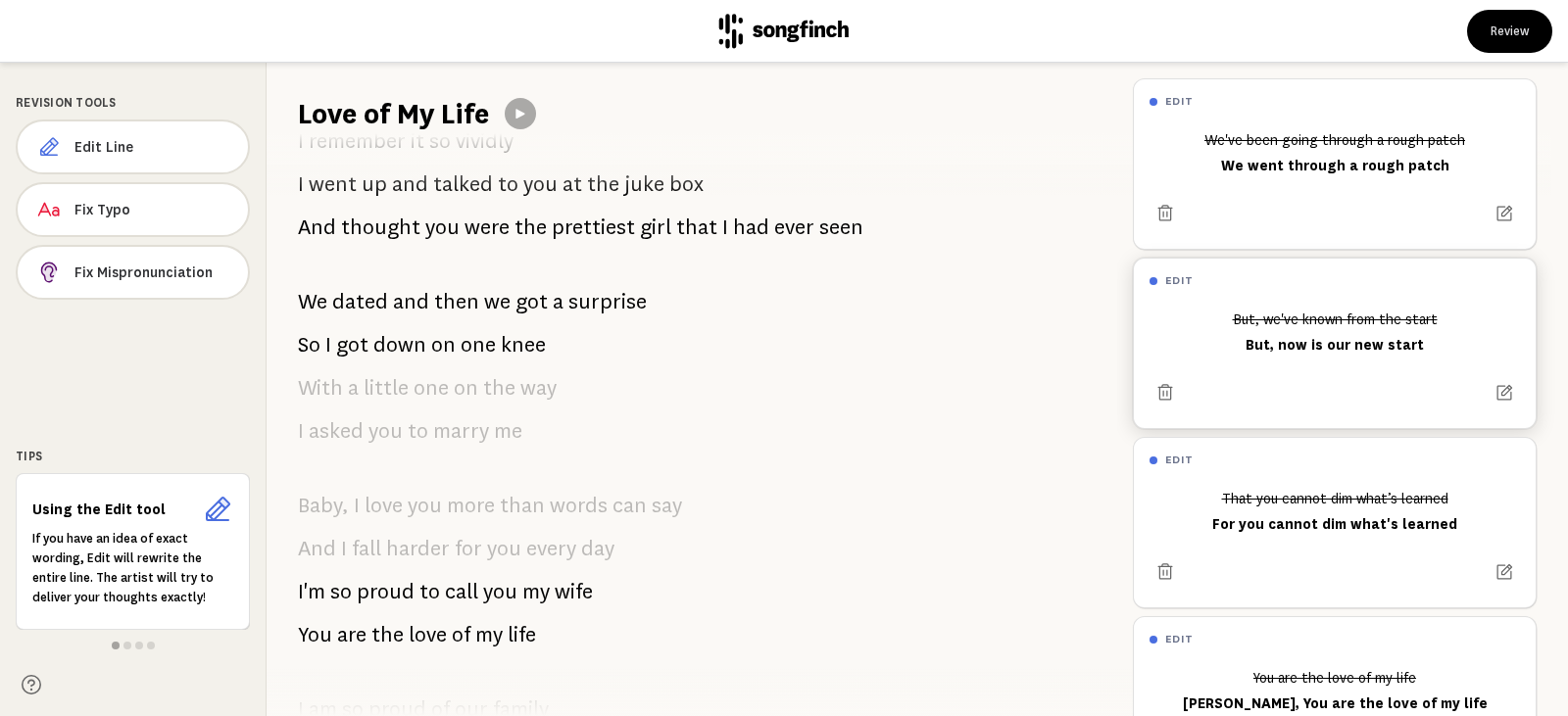
scroll to position [0, 0]
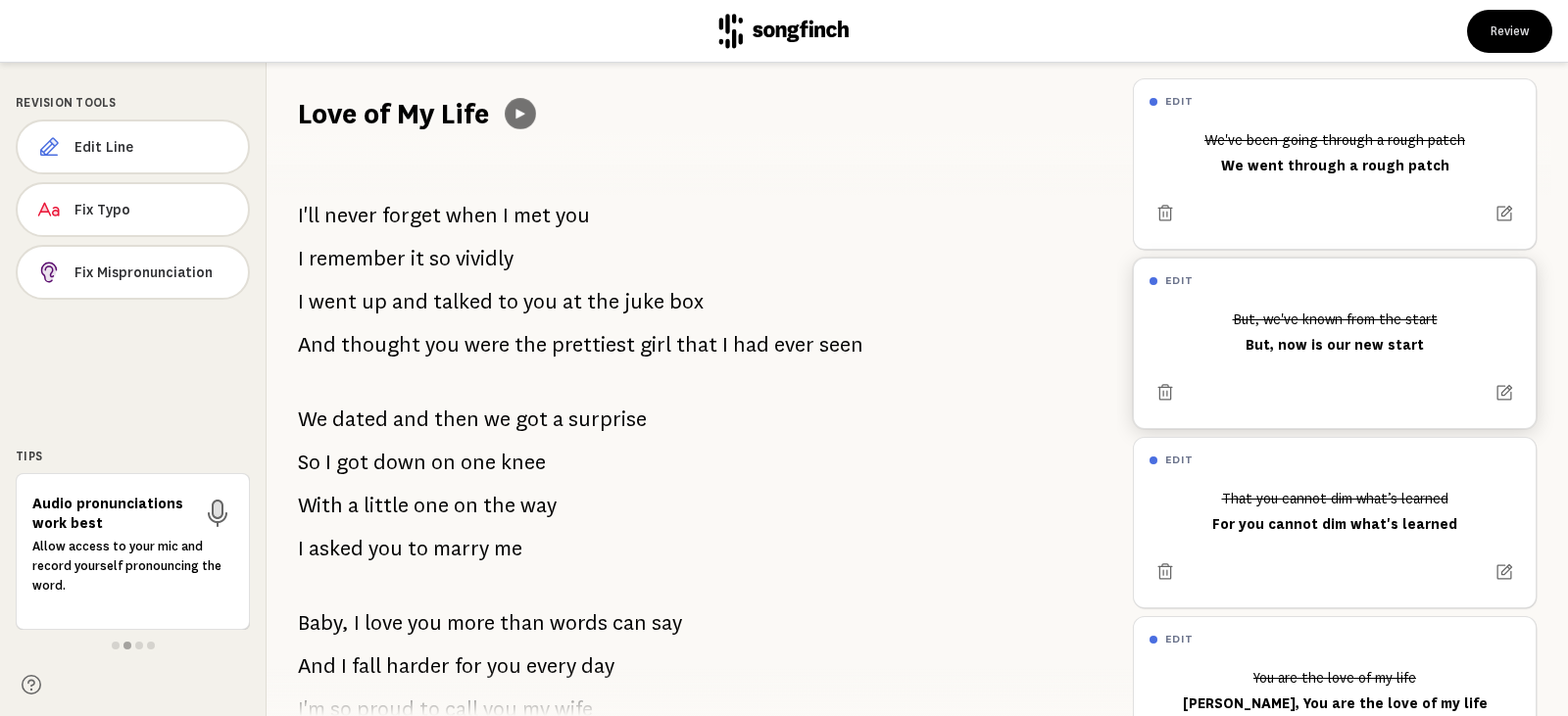
click at [523, 119] on icon at bounding box center [521, 114] width 16 height 16
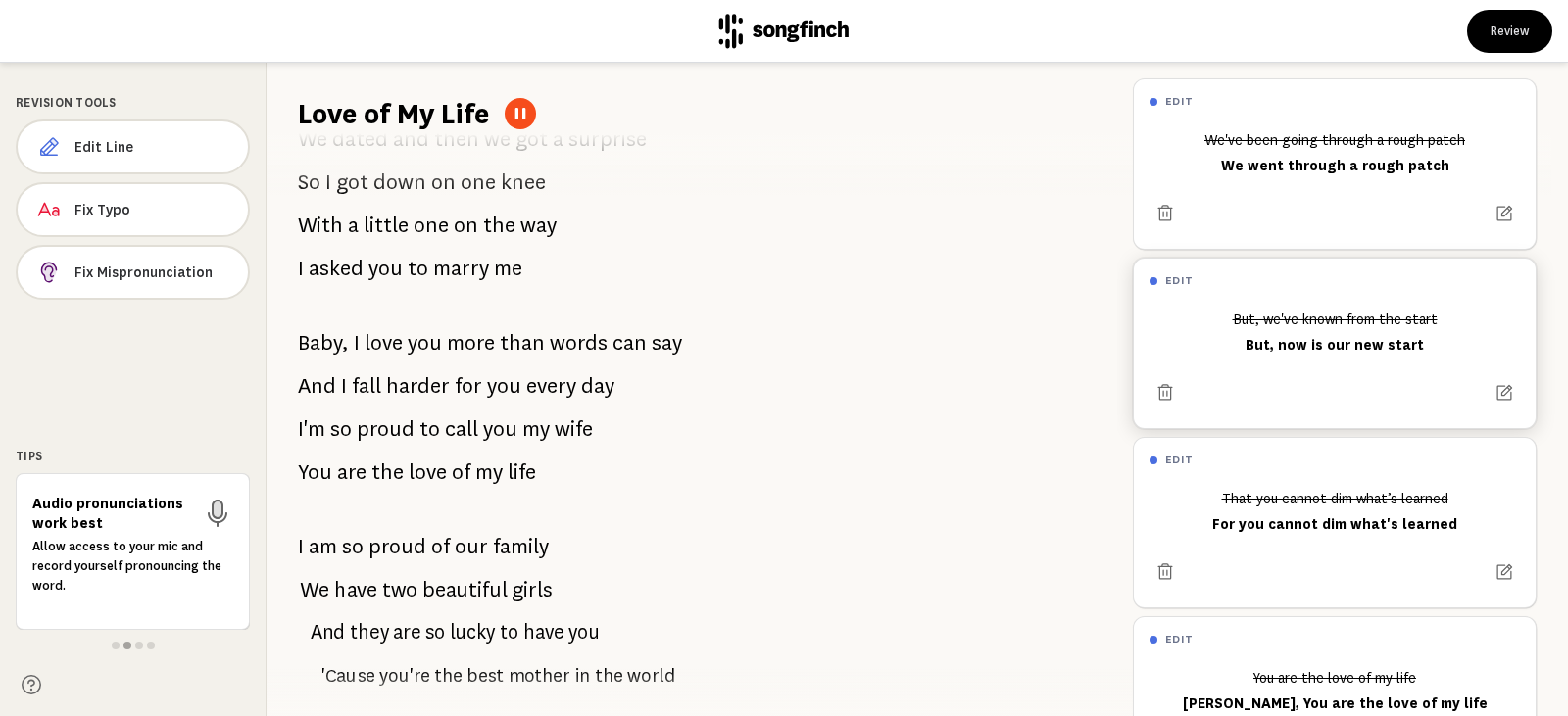
scroll to position [294, 0]
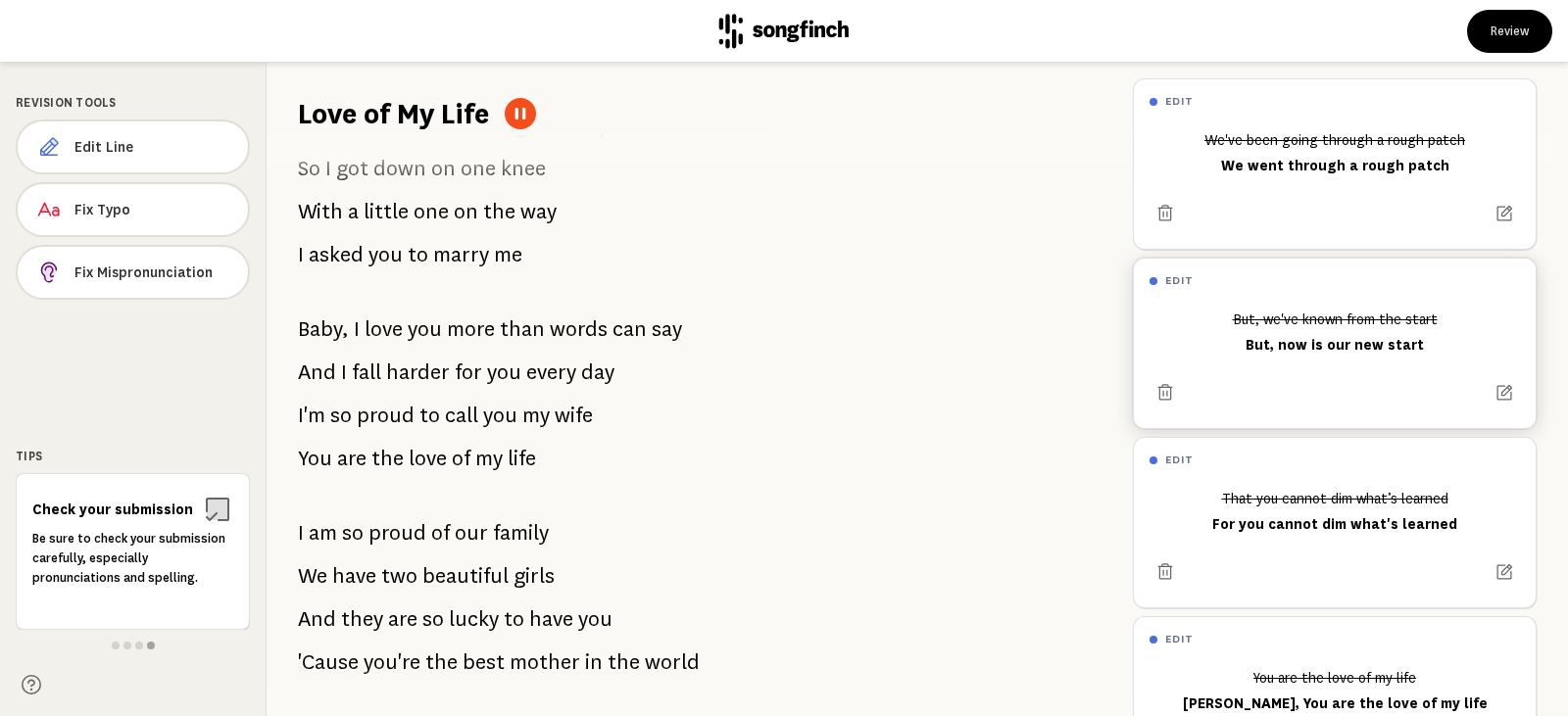
click at [513, 118] on button at bounding box center [520, 113] width 31 height 31
click at [517, 123] on button at bounding box center [520, 113] width 31 height 31
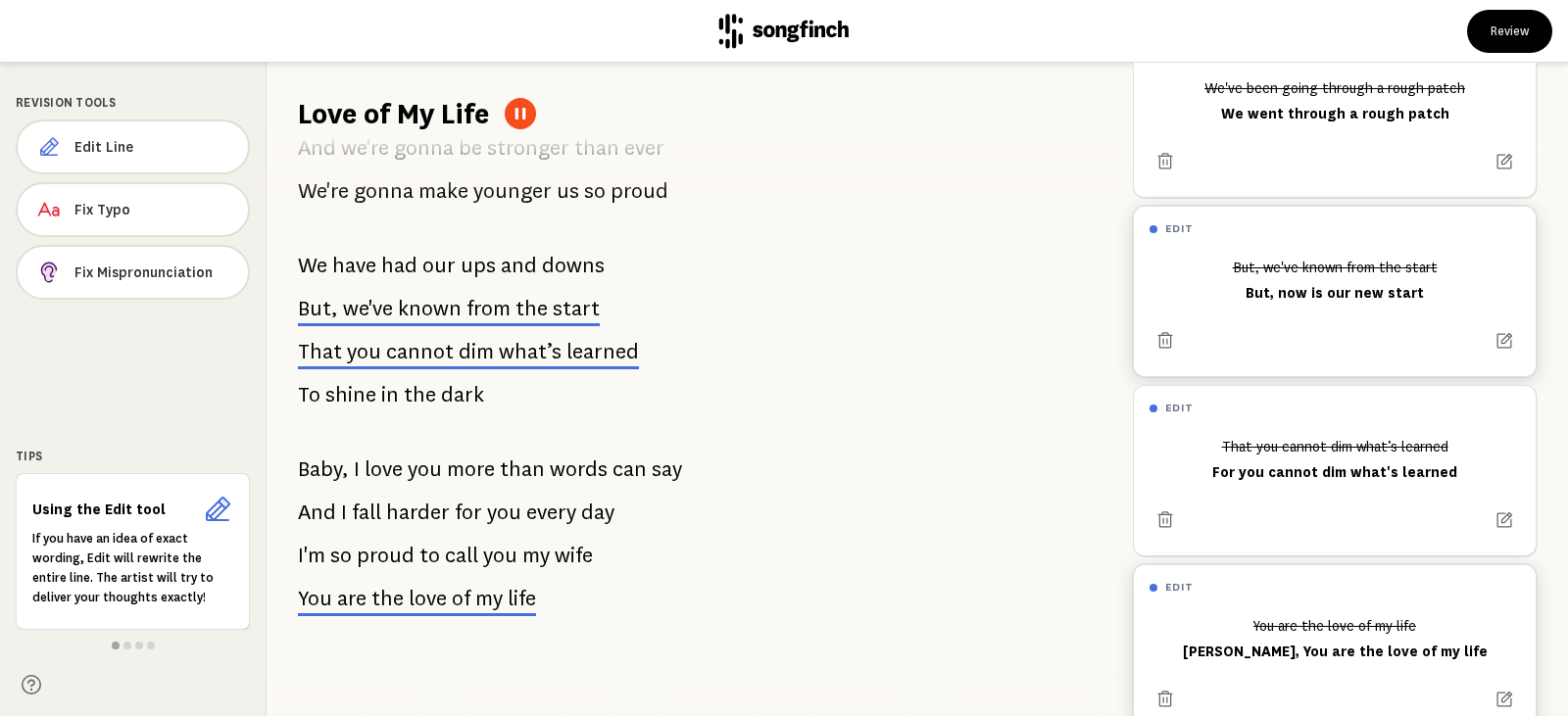
scroll to position [98, 0]
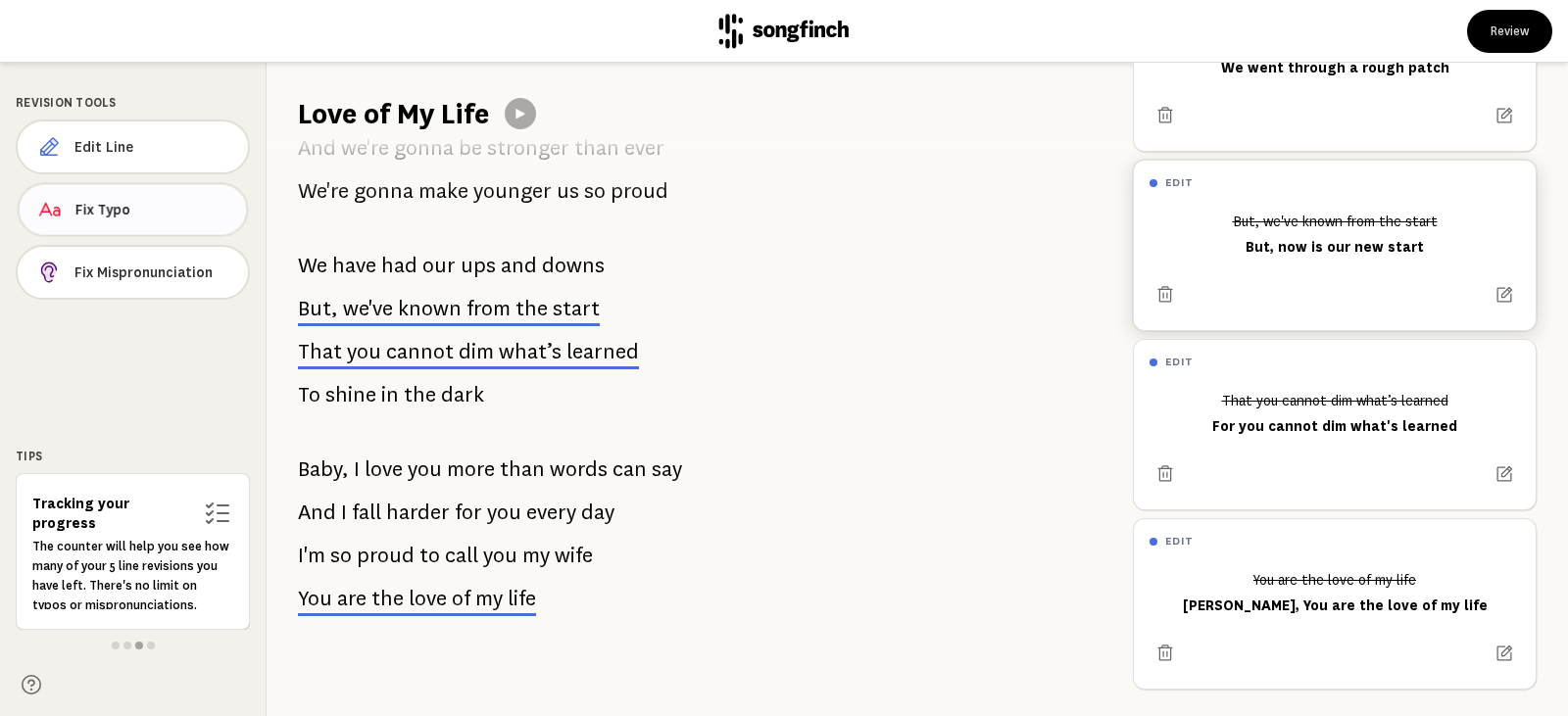
click at [137, 206] on span "Fix Typo" at bounding box center [153, 210] width 156 height 20
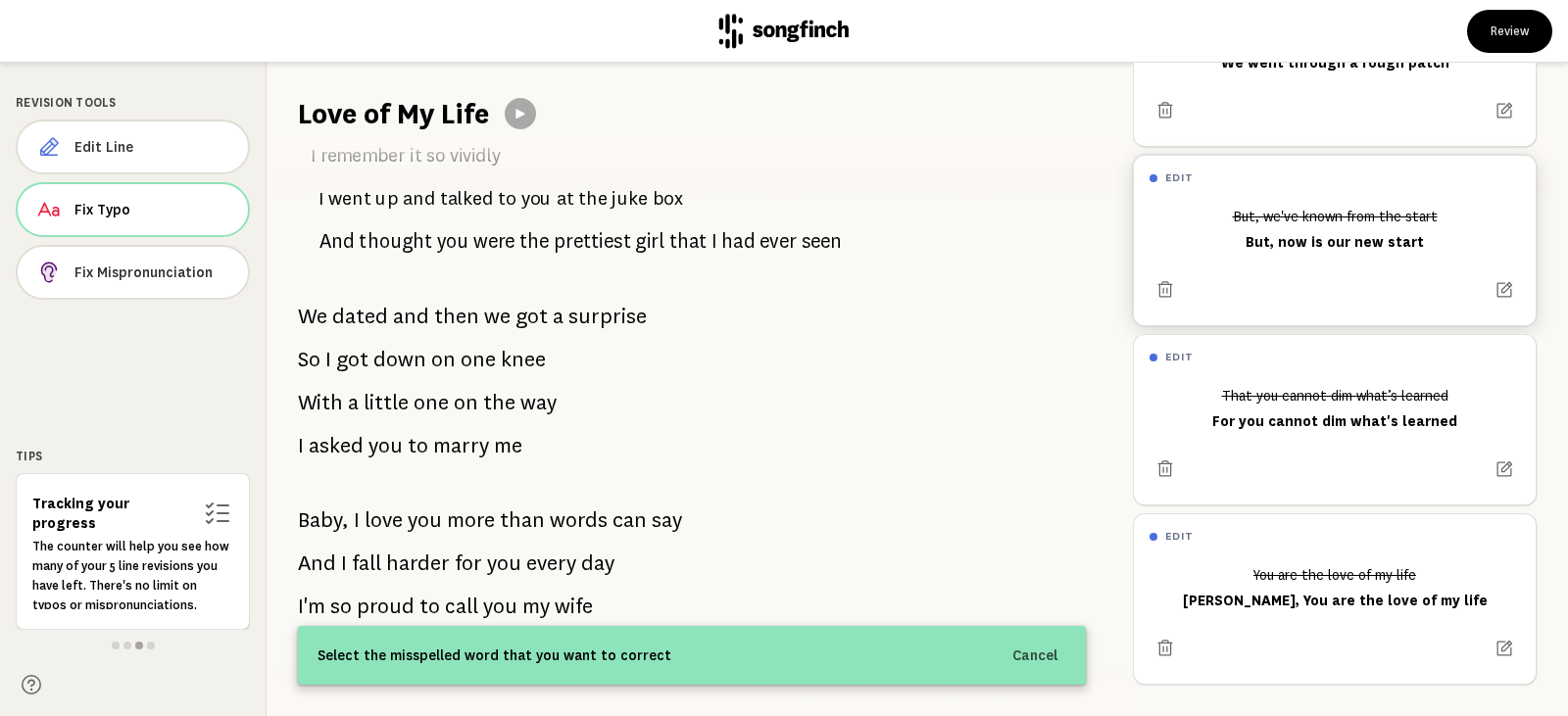
scroll to position [0, 0]
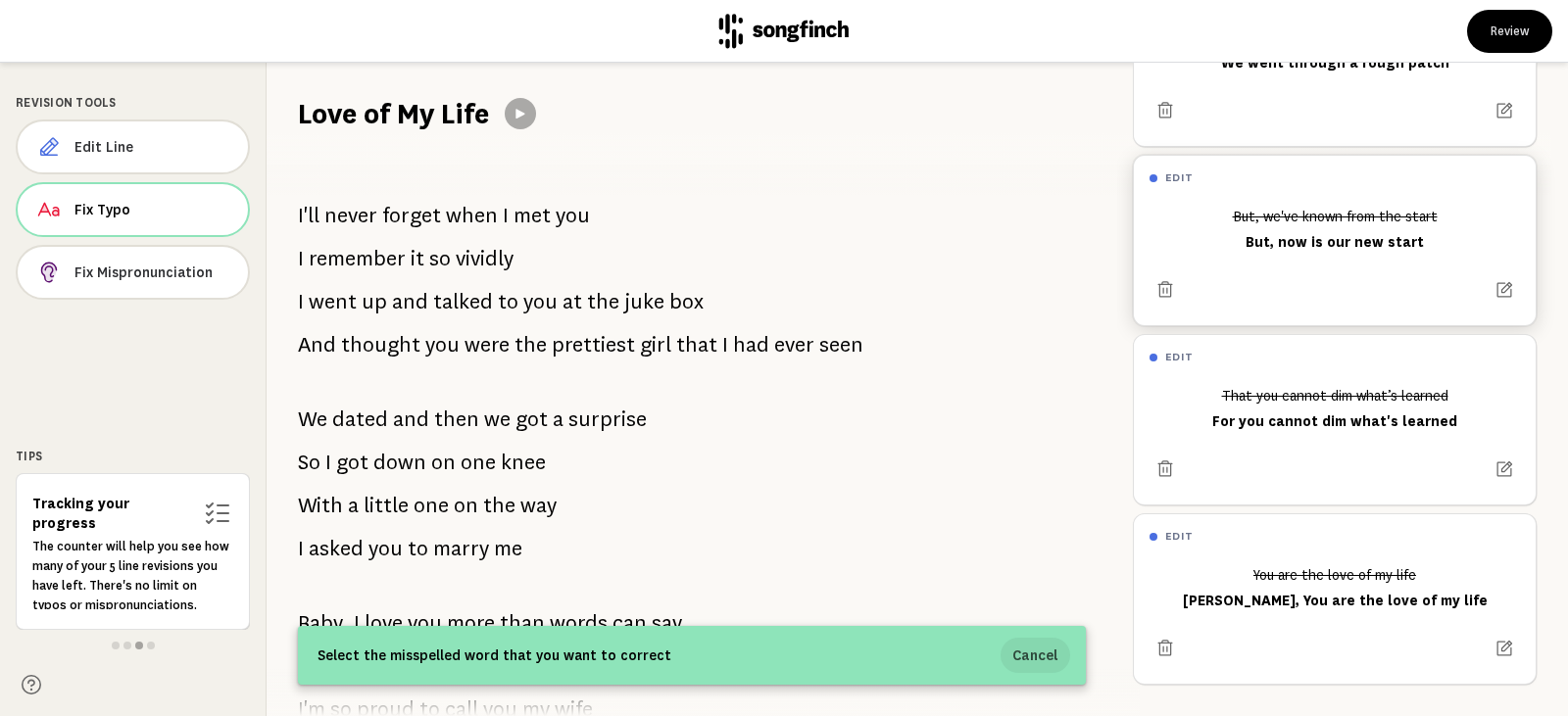
click at [1053, 650] on button "Cancel" at bounding box center [1036, 655] width 70 height 35
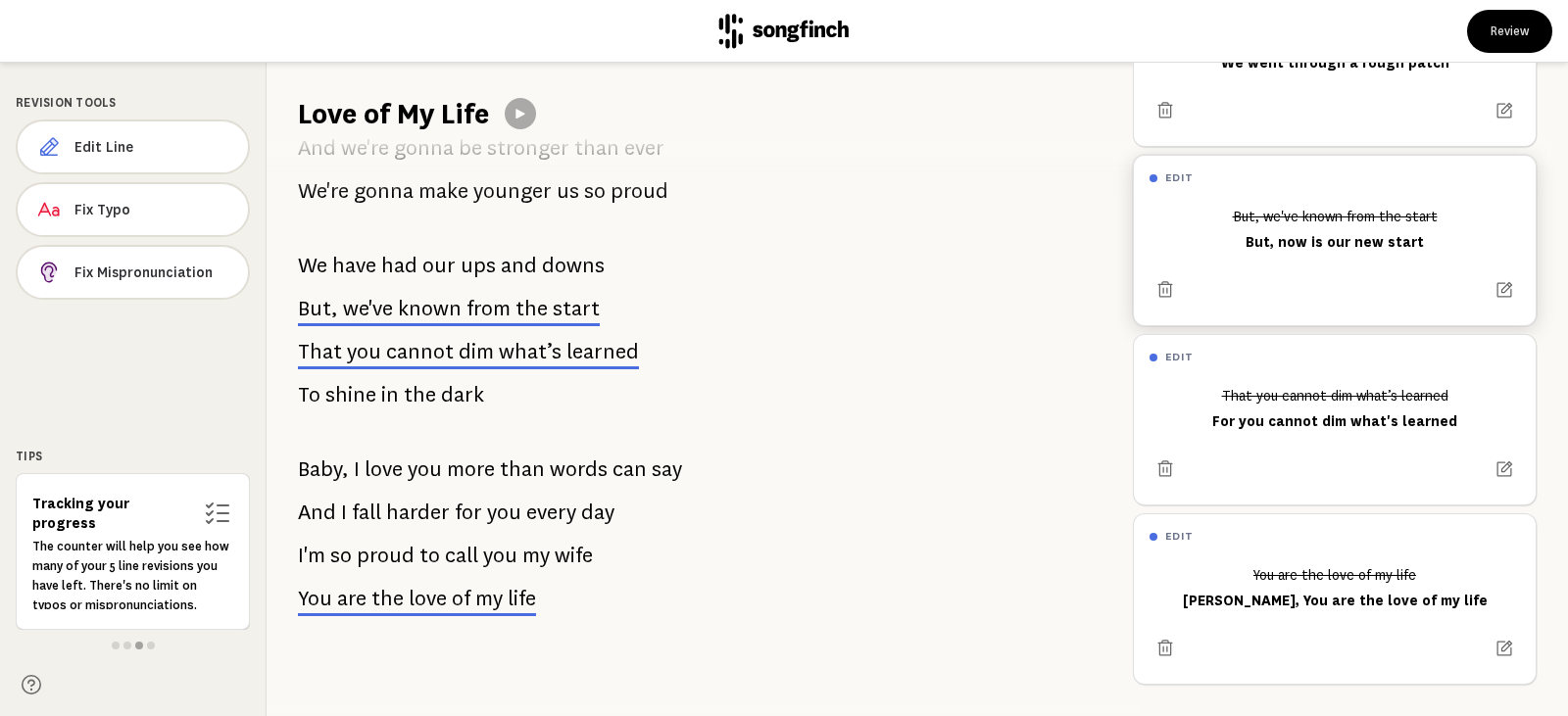
scroll to position [1392, 0]
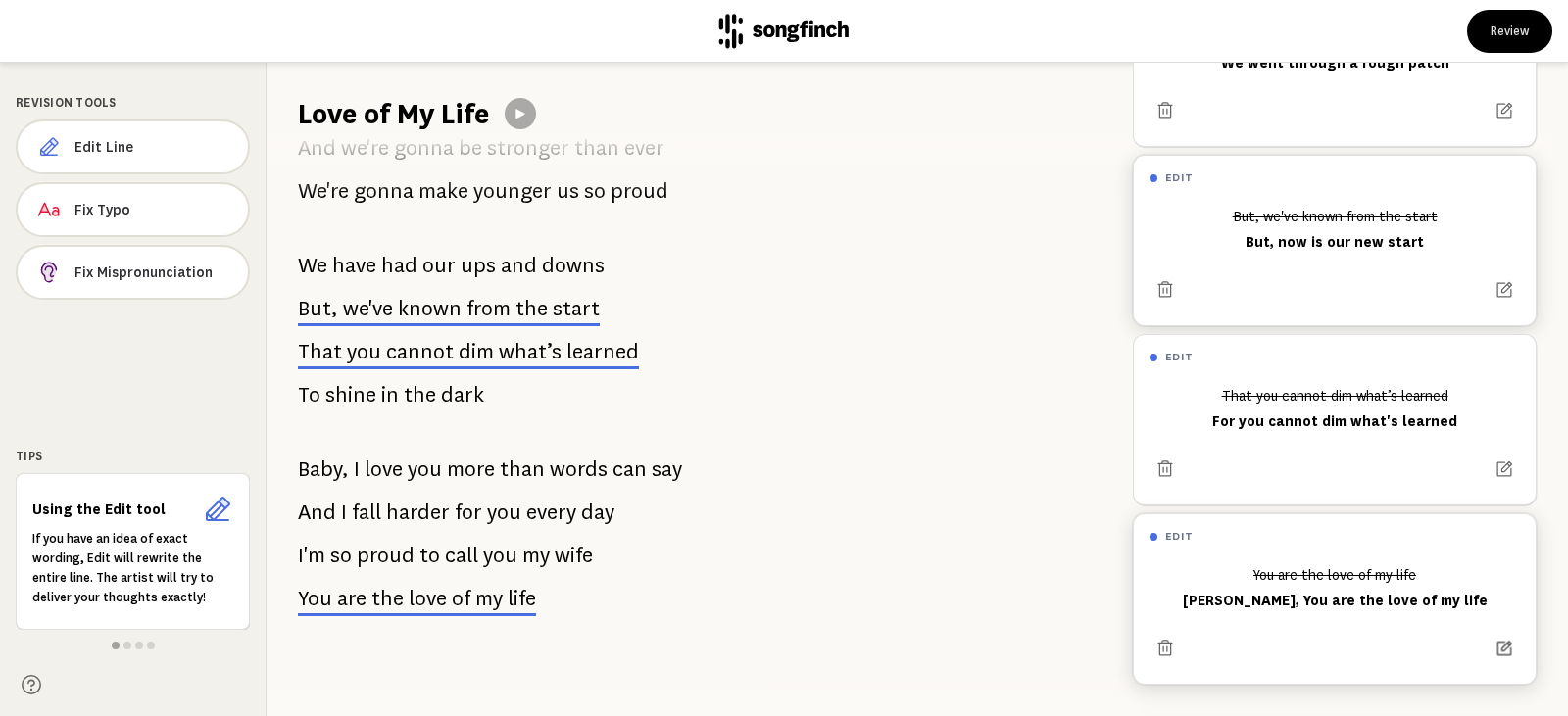
click at [1495, 639] on icon at bounding box center [1504, 648] width 19 height 19
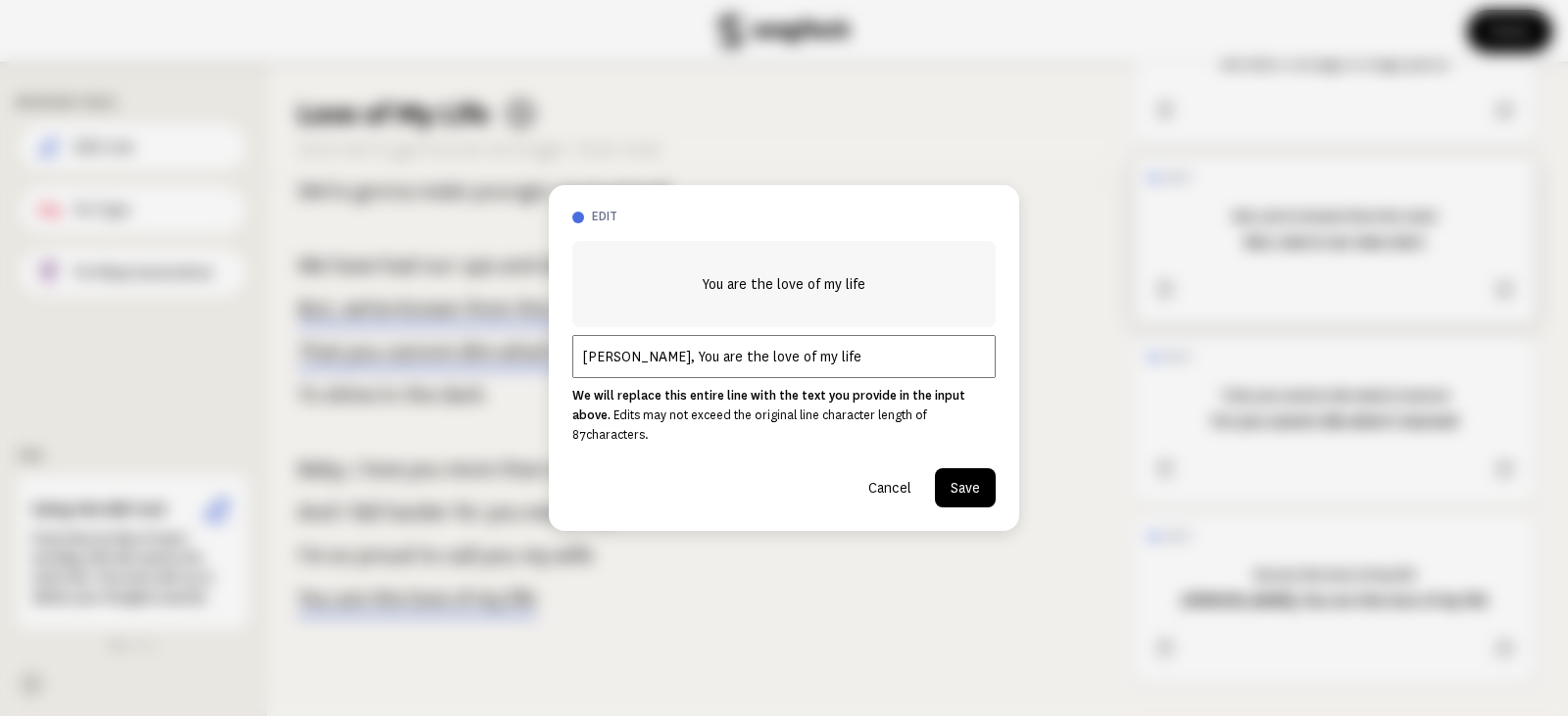
click at [888, 481] on button "Cancel" at bounding box center [890, 487] width 74 height 39
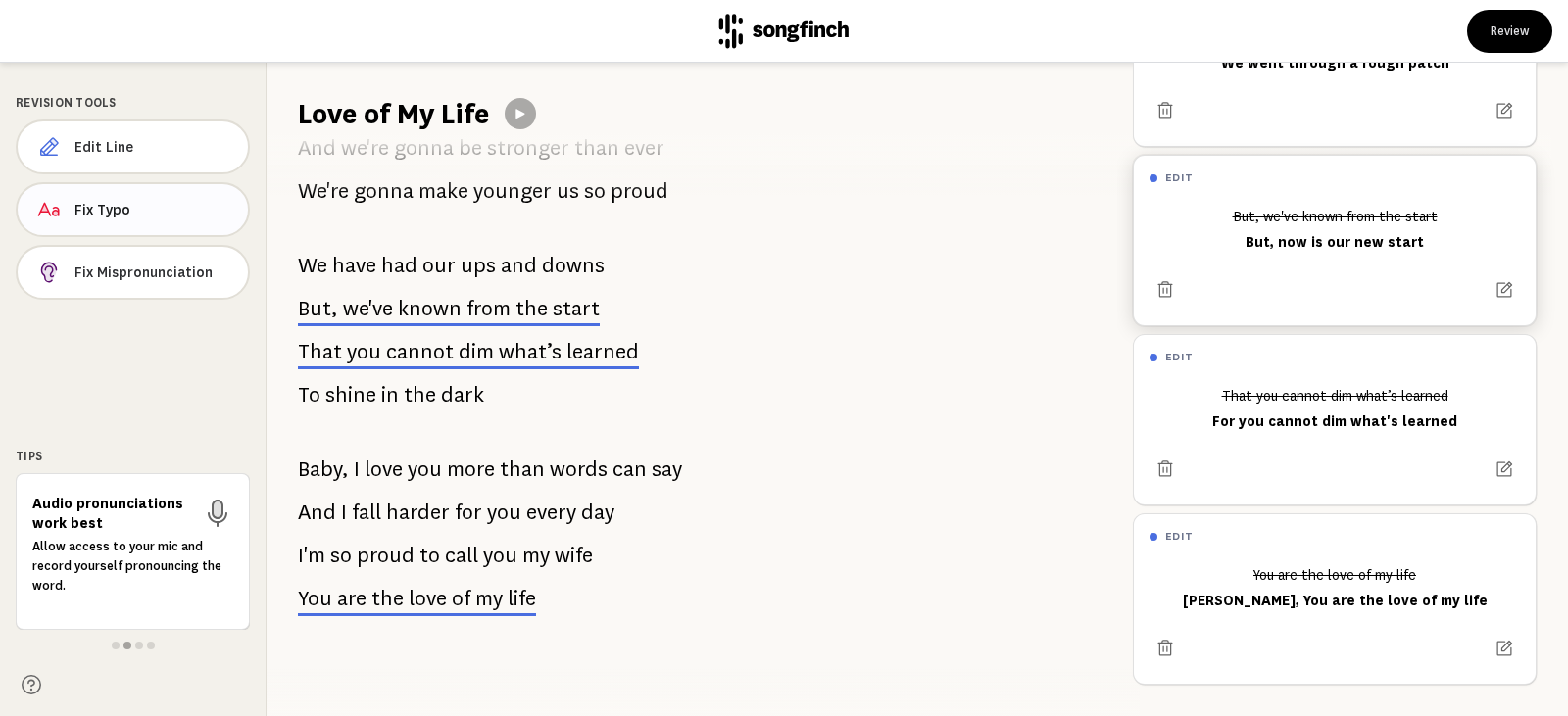
click at [151, 221] on button "Fix Typo" at bounding box center [133, 209] width 234 height 55
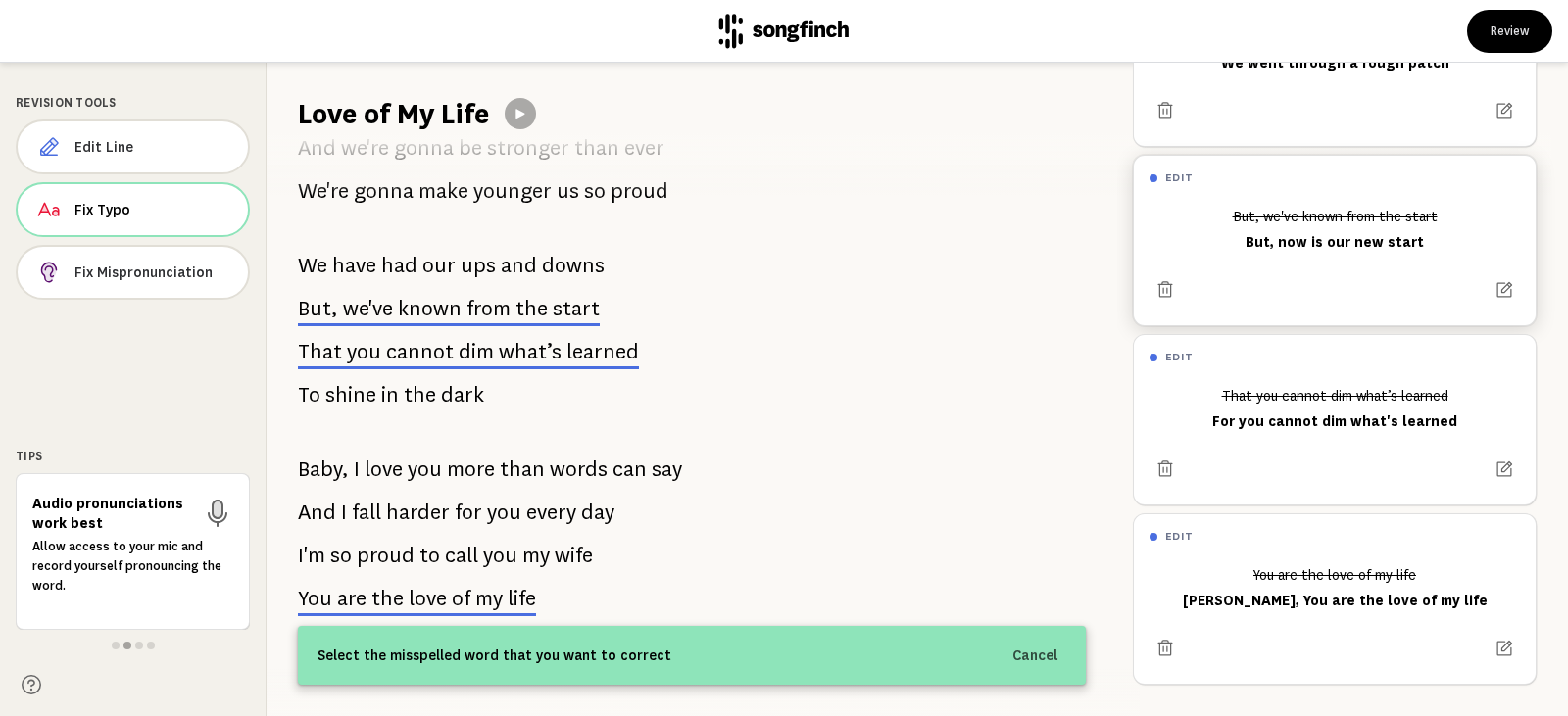
click at [510, 594] on span "life" at bounding box center [522, 599] width 28 height 24
click at [523, 587] on span "life" at bounding box center [522, 599] width 28 height 24
click at [353, 538] on p "I'm so proud to call you my wife" at bounding box center [445, 555] width 295 height 39
click at [1045, 659] on button "Cancel" at bounding box center [1036, 655] width 70 height 35
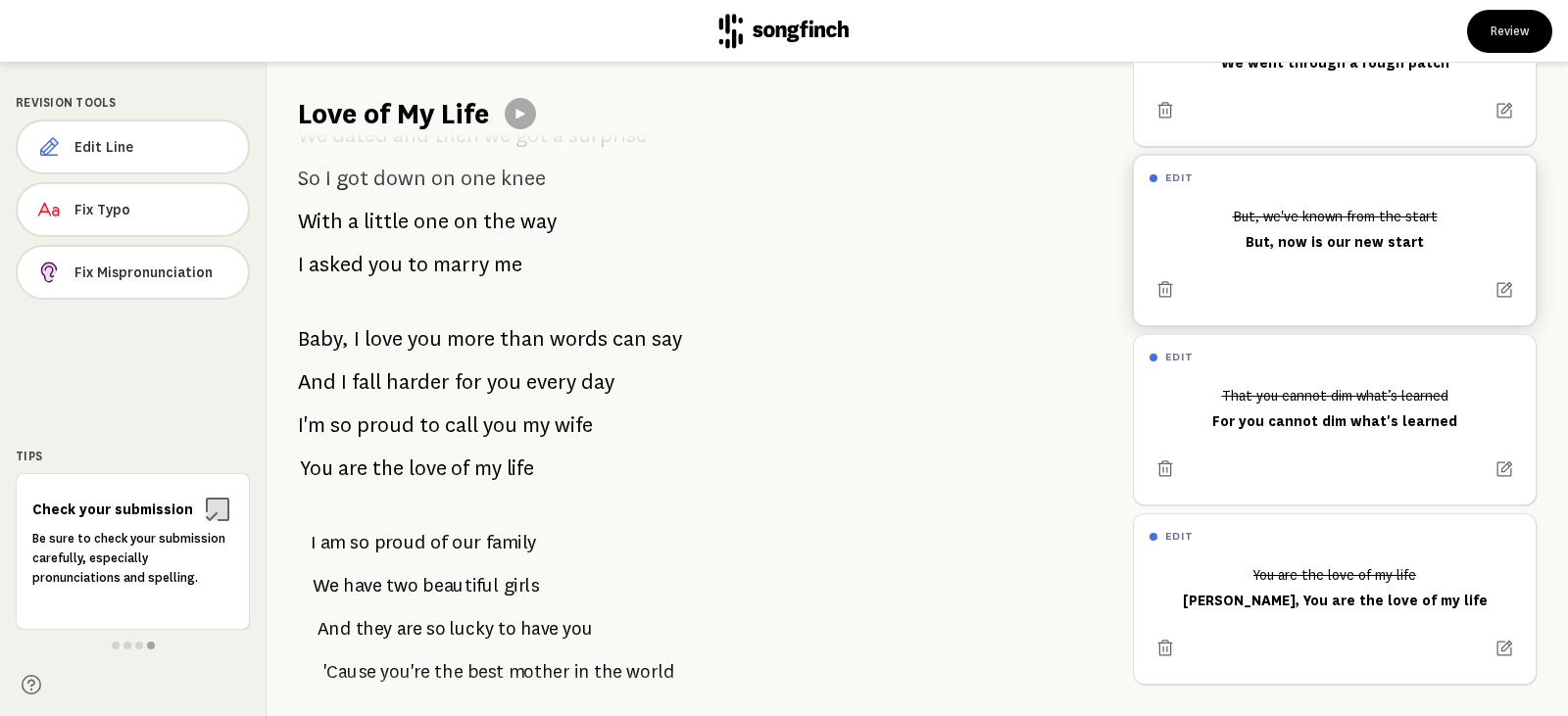
scroll to position [294, 0]
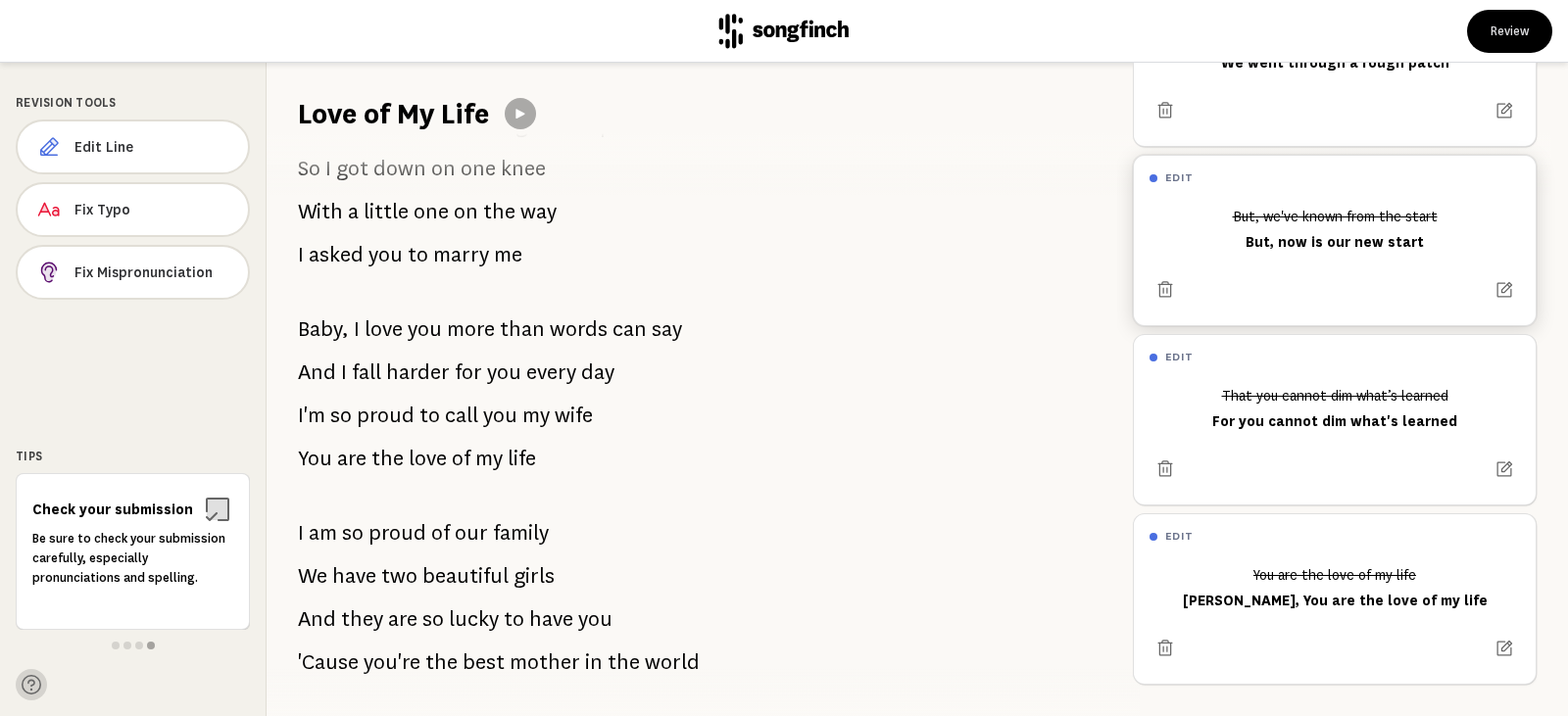
click at [31, 680] on icon at bounding box center [32, 685] width 20 height 20
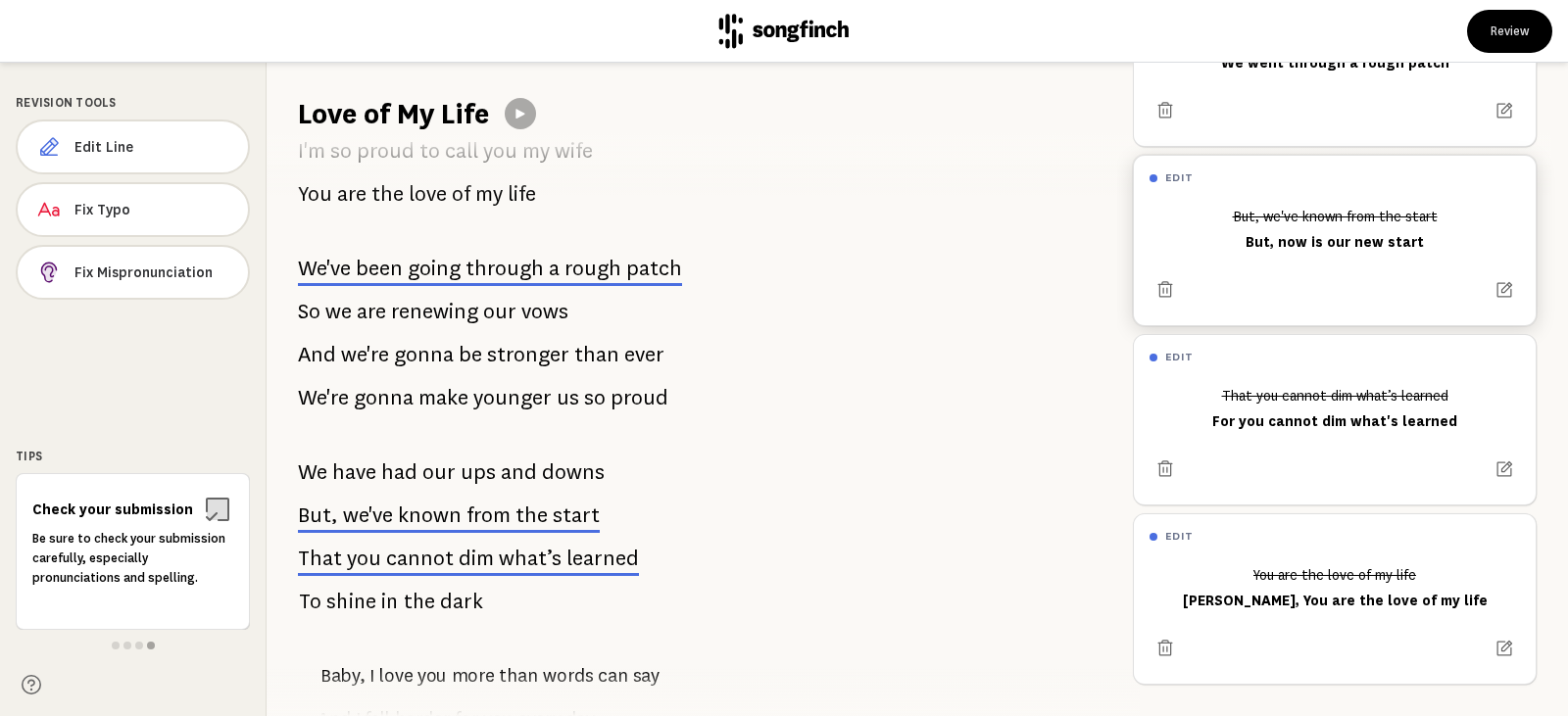
scroll to position [1196, 0]
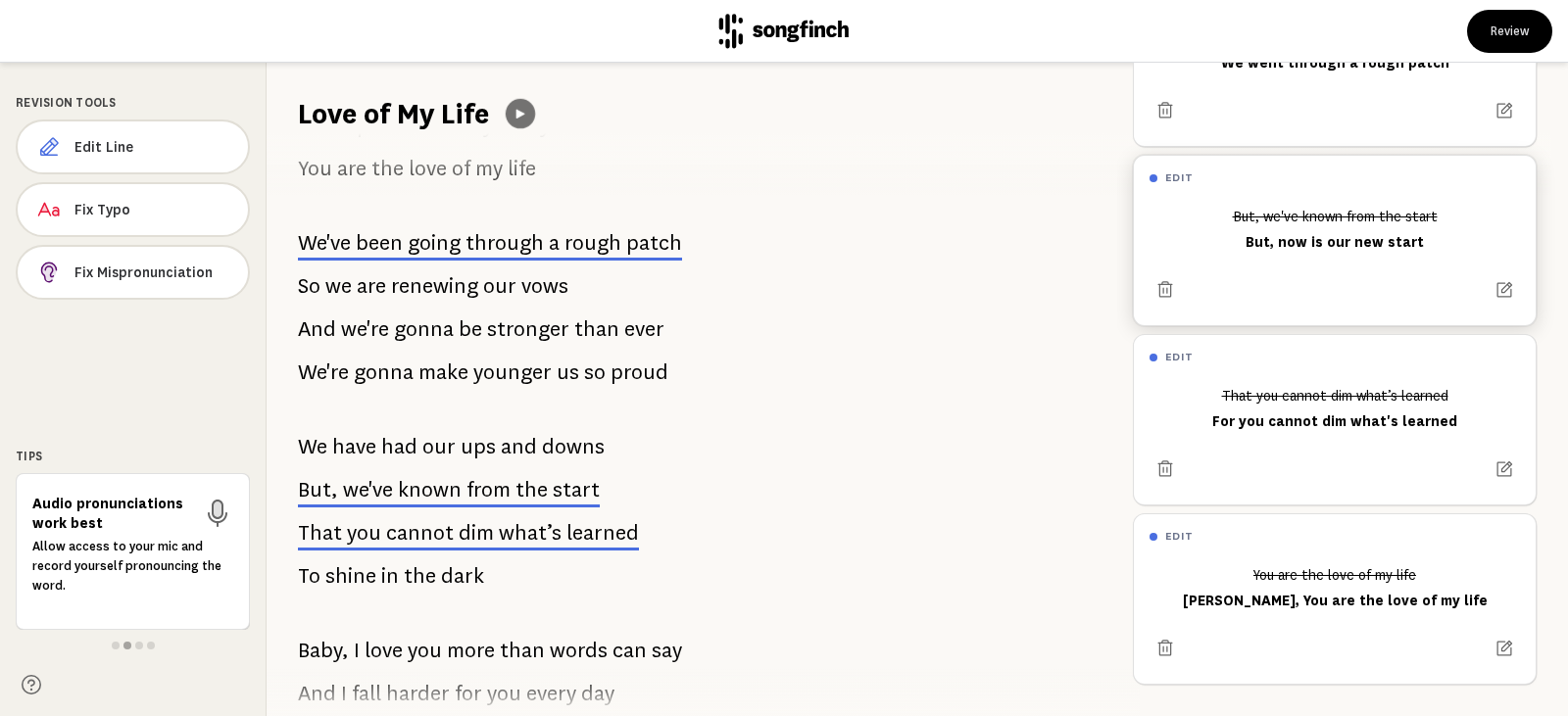
click at [524, 117] on icon at bounding box center [520, 113] width 15 height 15
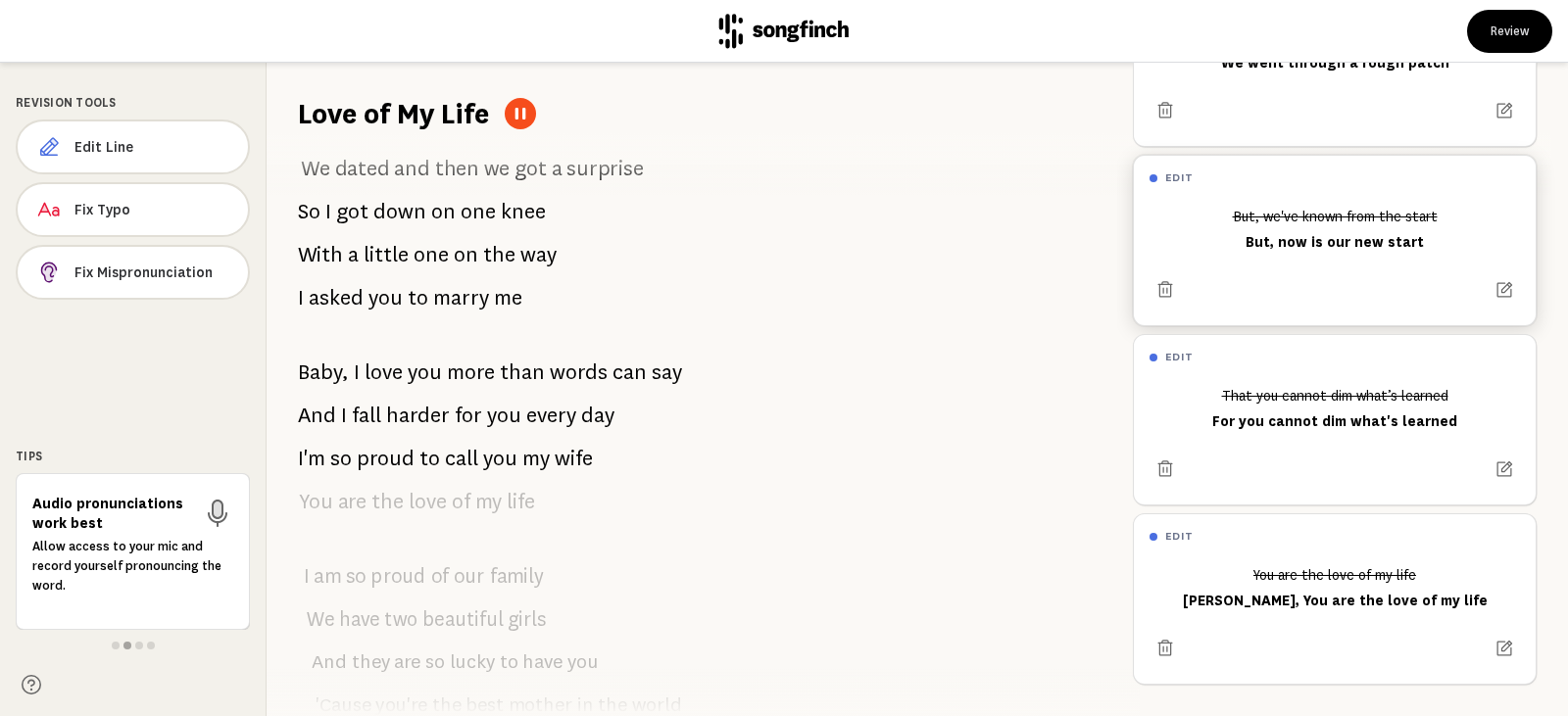
scroll to position [20, 0]
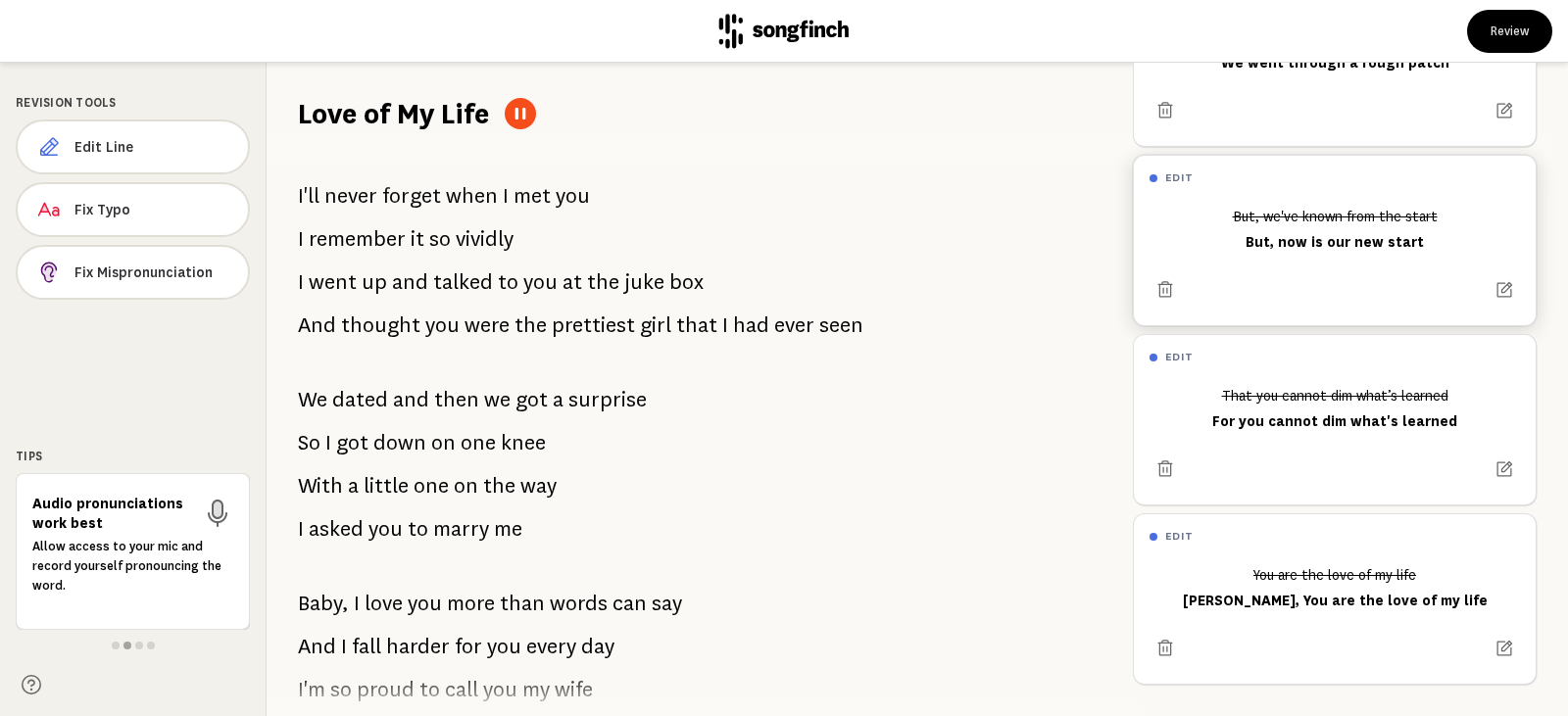
click at [532, 116] on button at bounding box center [520, 113] width 31 height 31
click at [646, 391] on div "I'll never forget when I met you I remember it so vividly I went up and talked …" at bounding box center [692, 424] width 851 height 583
click at [631, 402] on span "surprise" at bounding box center [607, 399] width 78 height 39
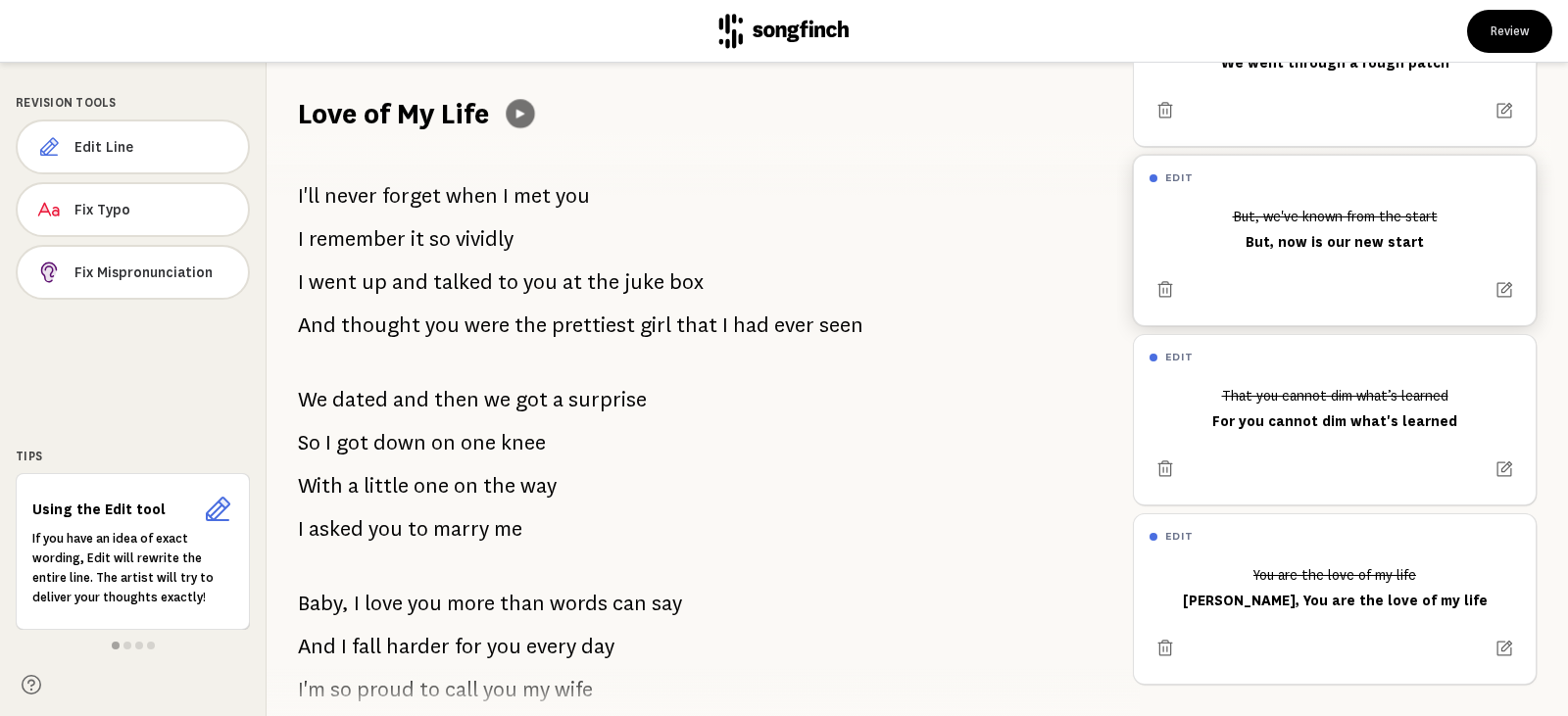
click at [532, 112] on button at bounding box center [520, 113] width 28 height 28
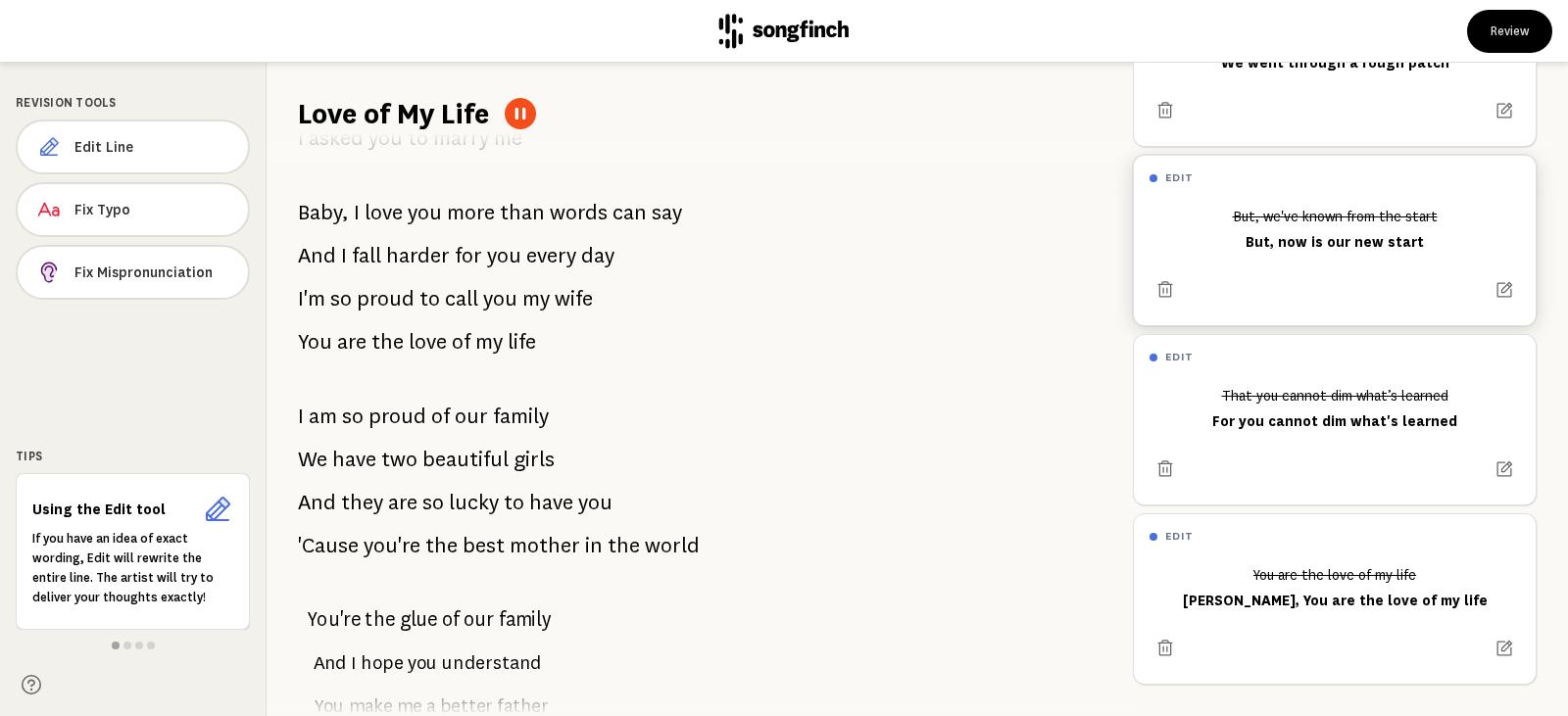
scroll to position [412, 0]
click at [218, 512] on icon at bounding box center [217, 509] width 31 height 31
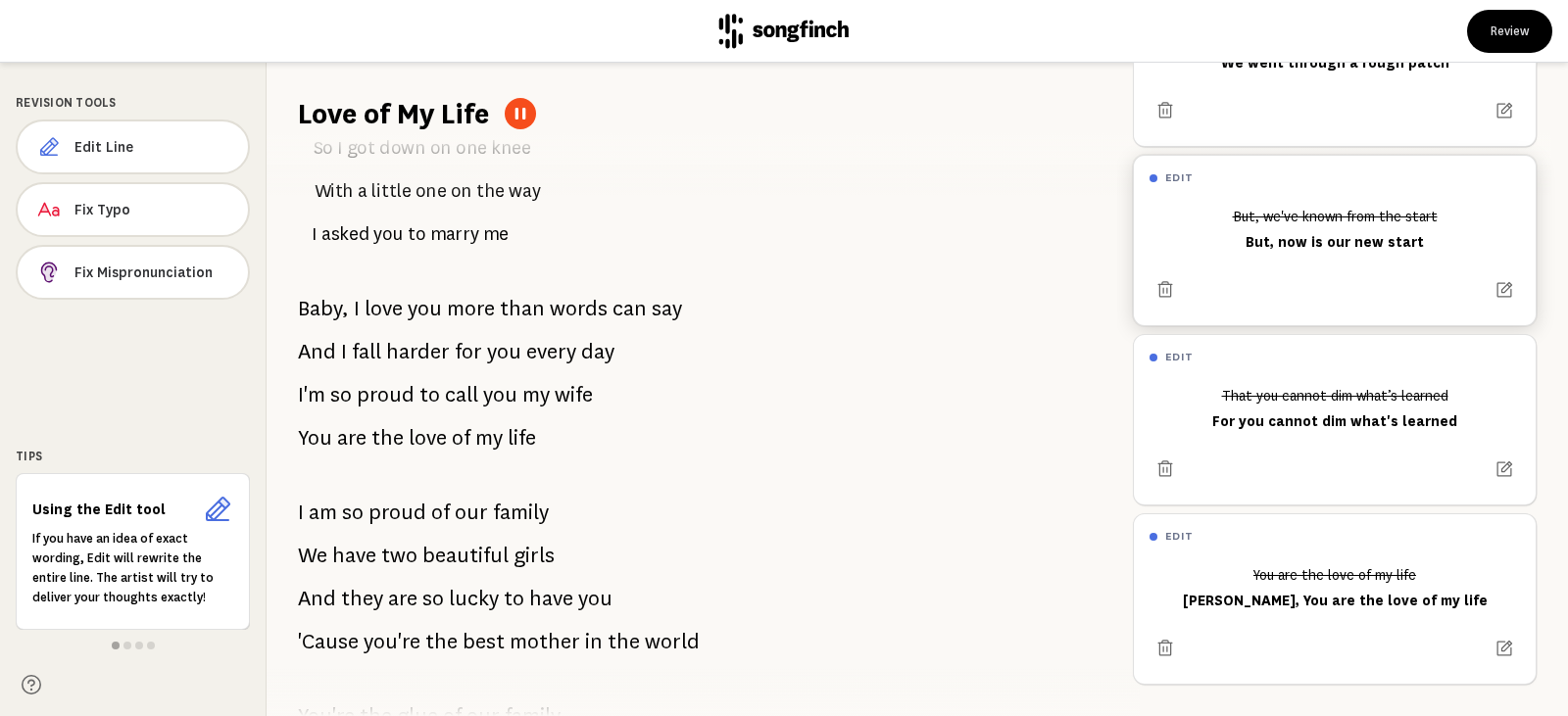
scroll to position [314, 0]
click at [522, 115] on icon at bounding box center [520, 113] width 15 height 15
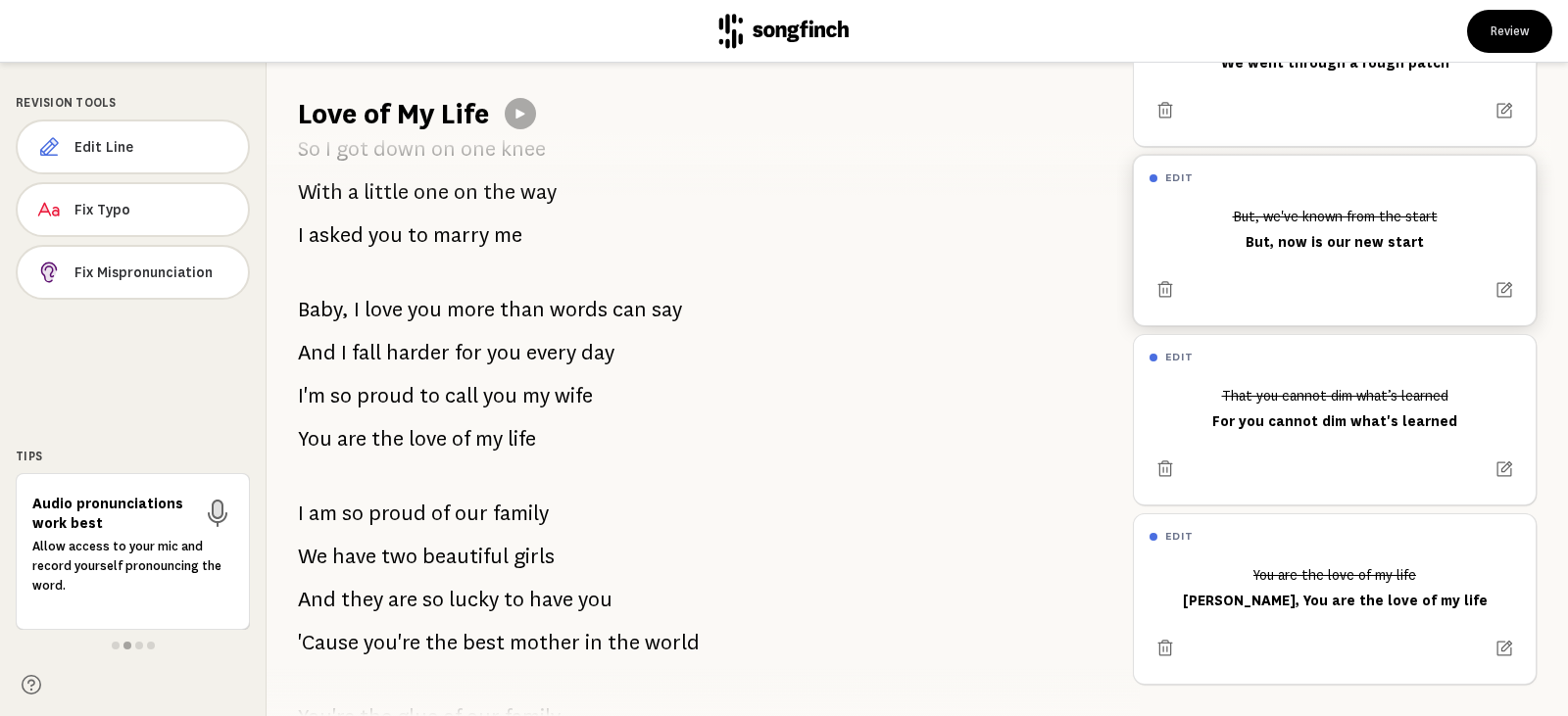
click at [424, 513] on span "proud" at bounding box center [398, 513] width 58 height 39
click at [521, 120] on icon at bounding box center [521, 114] width 16 height 16
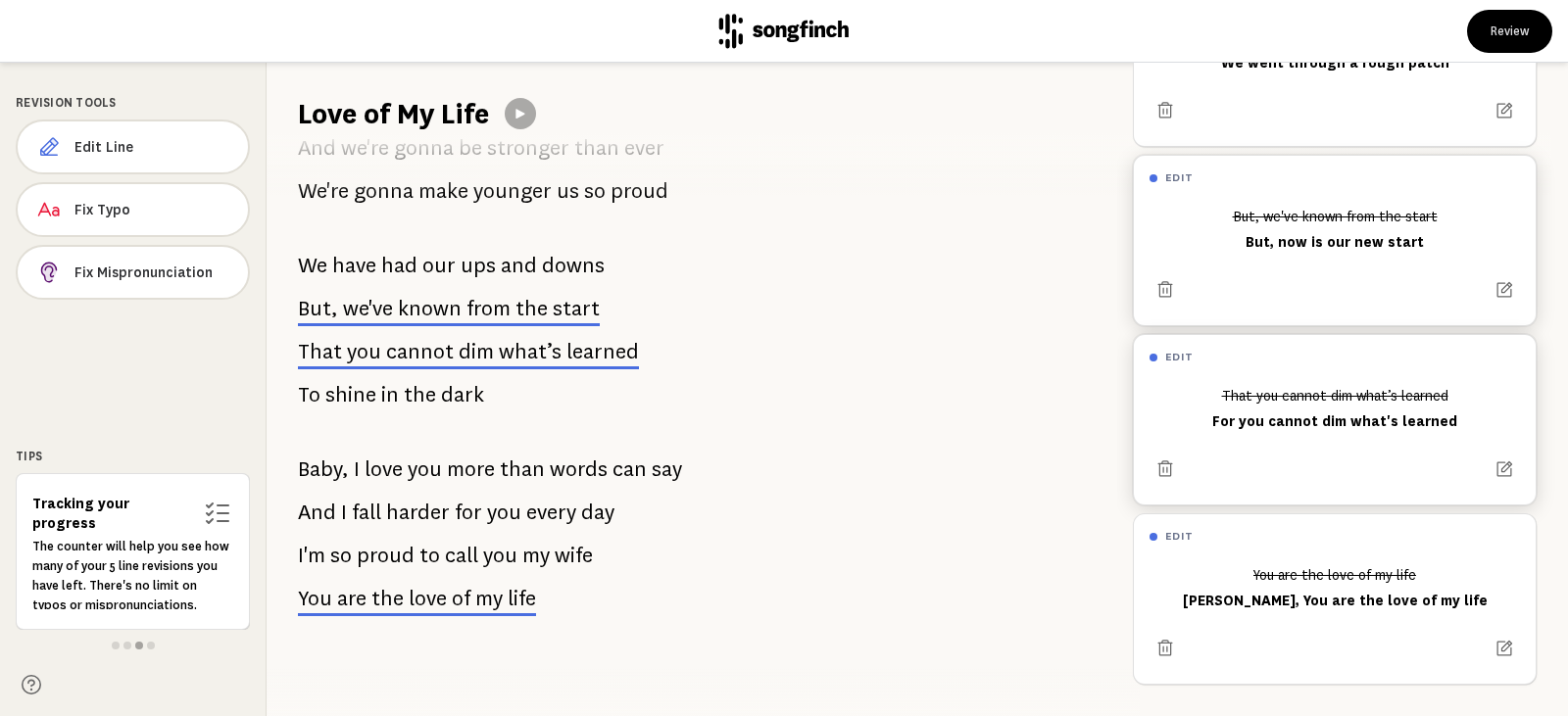
scroll to position [118, 0]
click at [1447, 585] on div "You are the love of my life [PERSON_NAME], You are the love of my life" at bounding box center [1335, 588] width 370 height 59
click at [1414, 588] on div "You are the love of my life [PERSON_NAME], You are the love of my life" at bounding box center [1335, 588] width 370 height 59
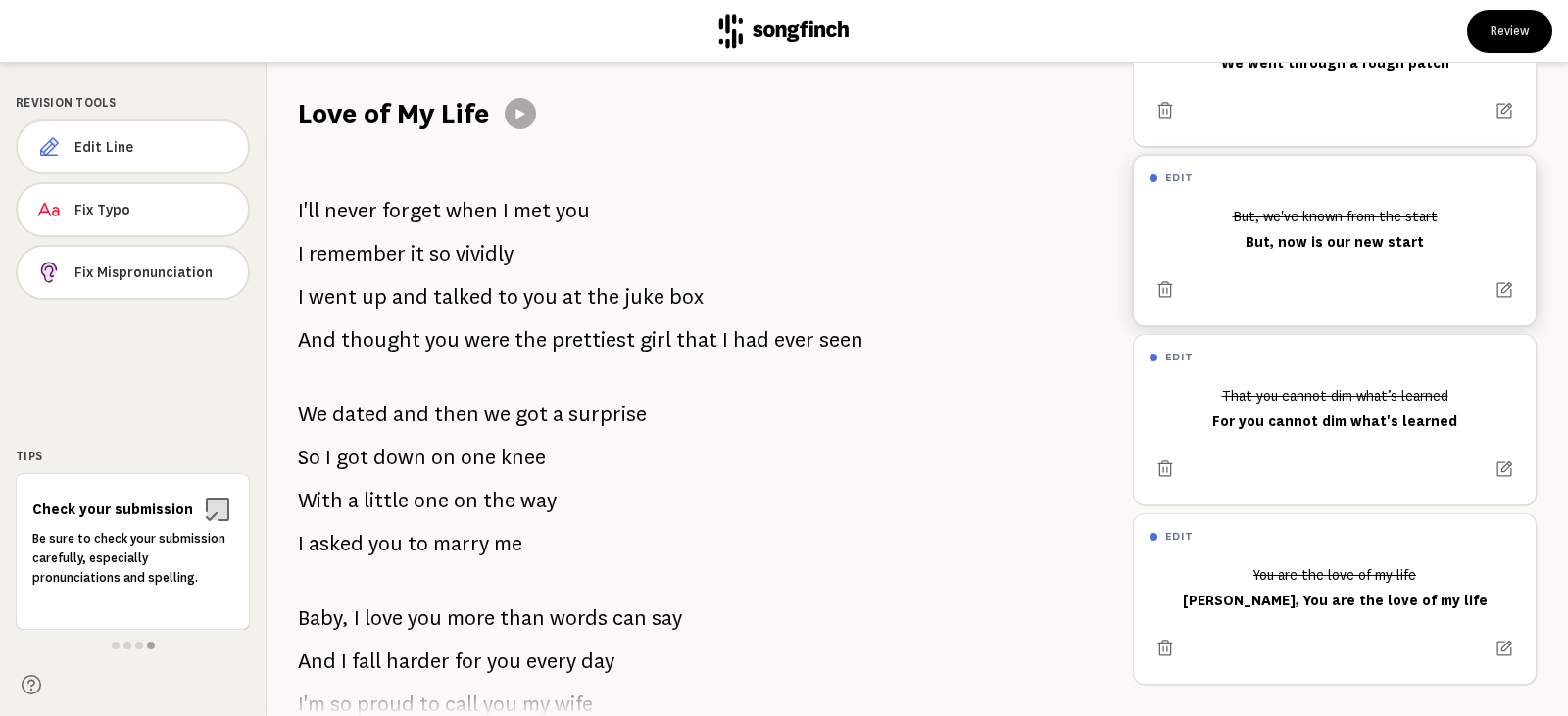
scroll to position [0, 0]
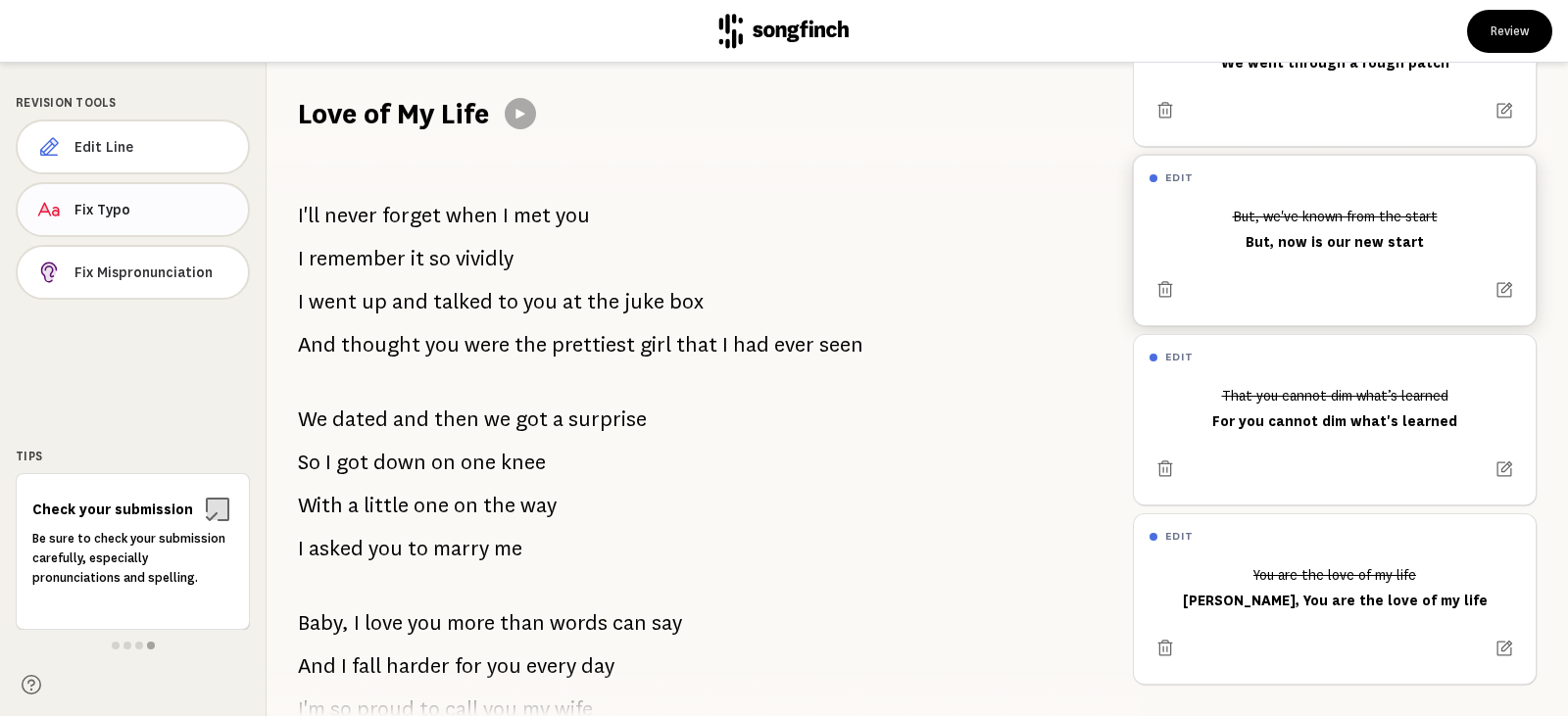
click at [120, 211] on span "Fix Typo" at bounding box center [153, 210] width 158 height 20
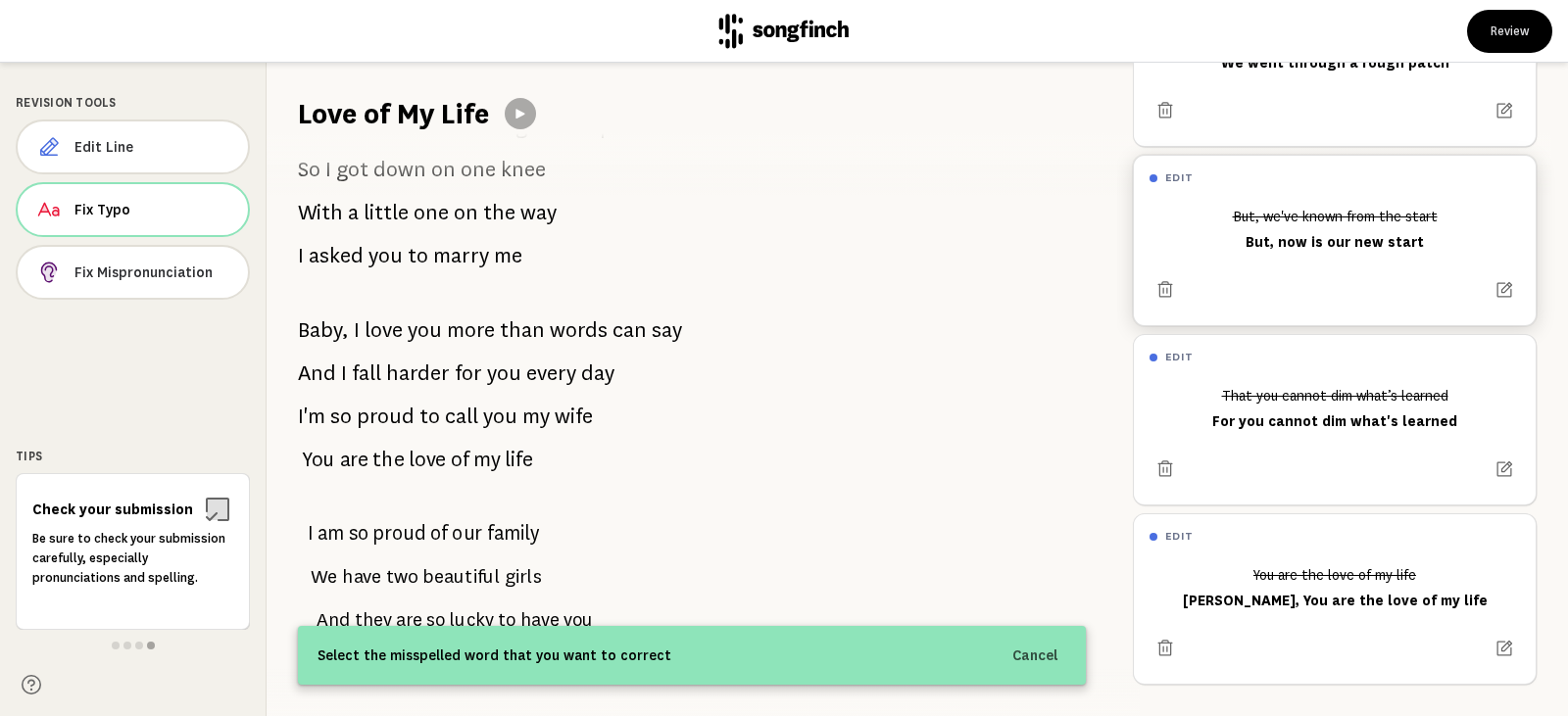
scroll to position [294, 0]
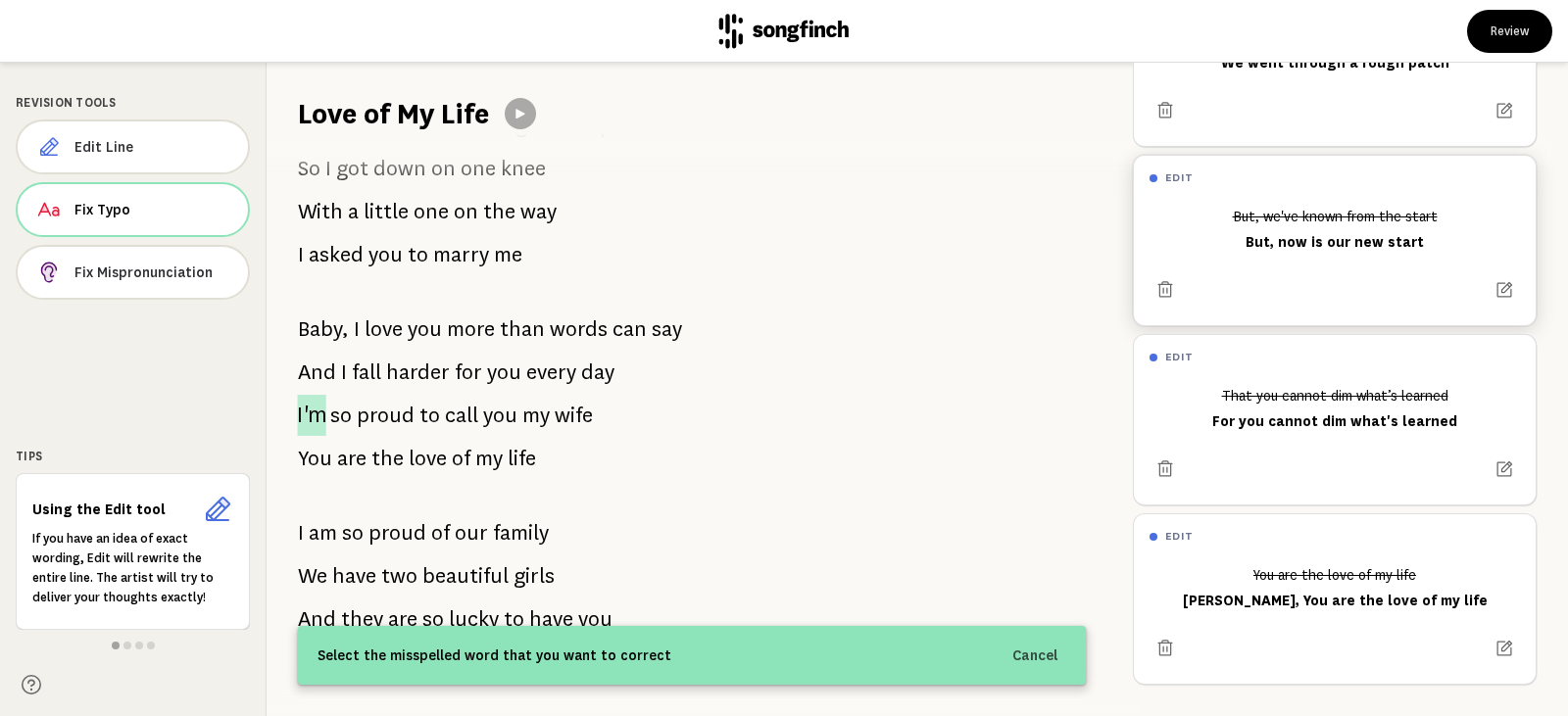
click at [316, 412] on span "I'm" at bounding box center [311, 415] width 28 height 41
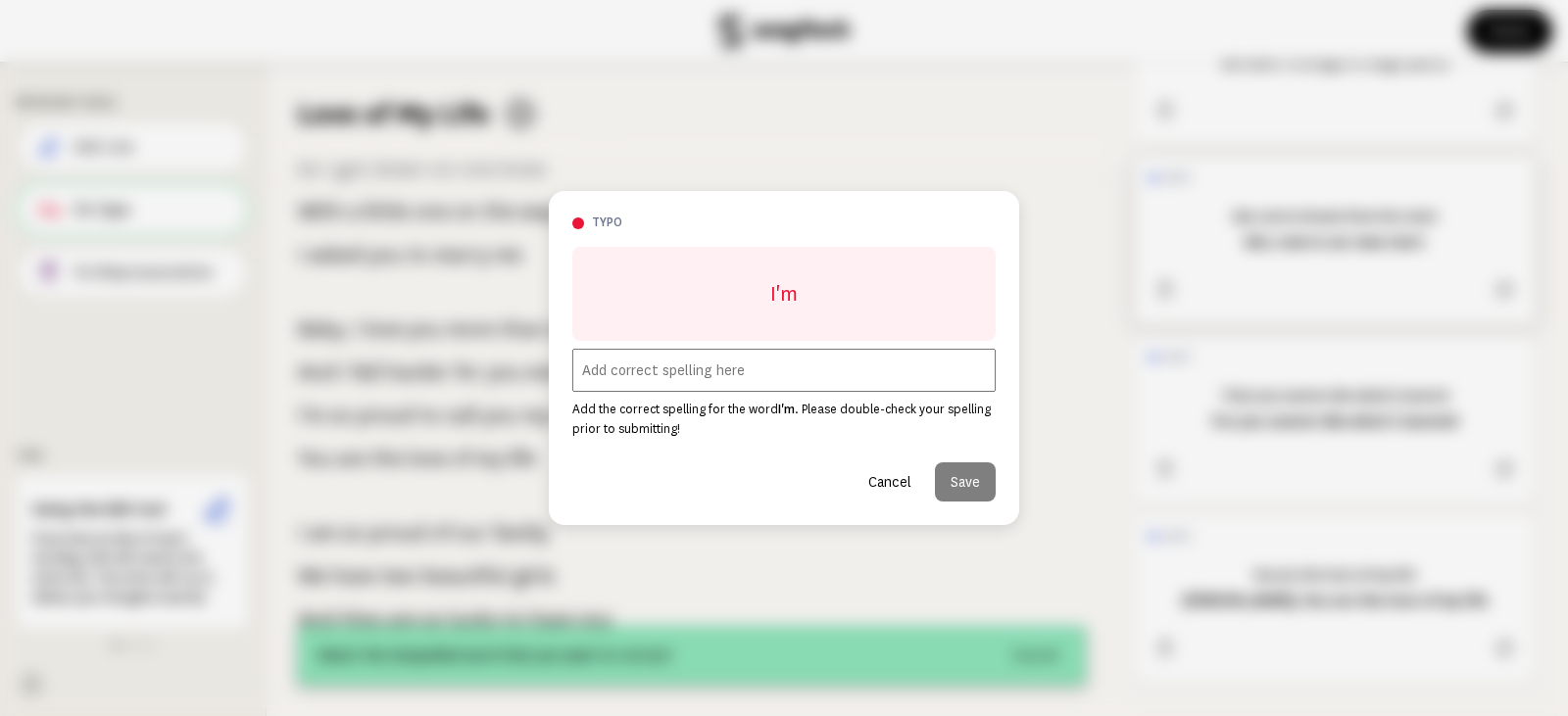
click at [884, 481] on button "Cancel" at bounding box center [890, 482] width 74 height 39
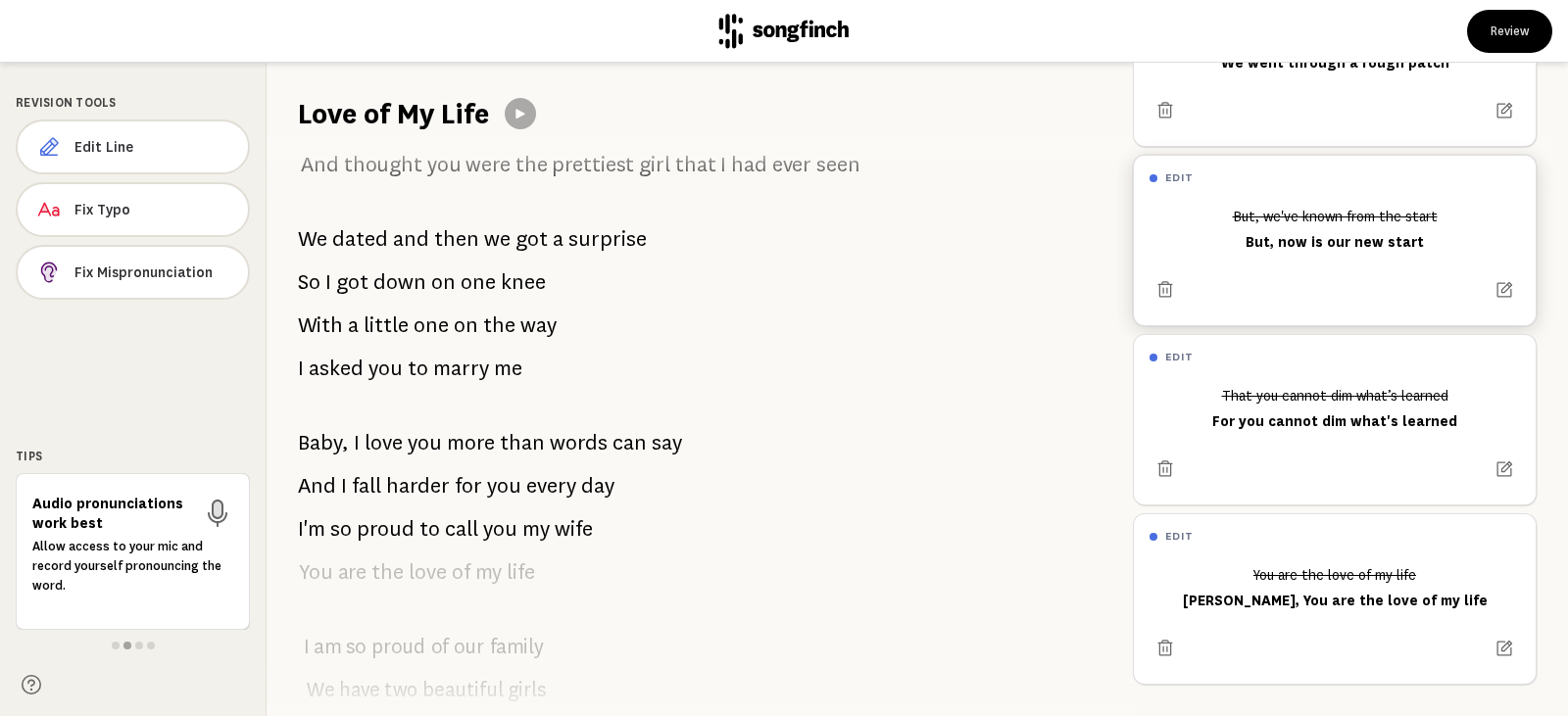
scroll to position [0, 0]
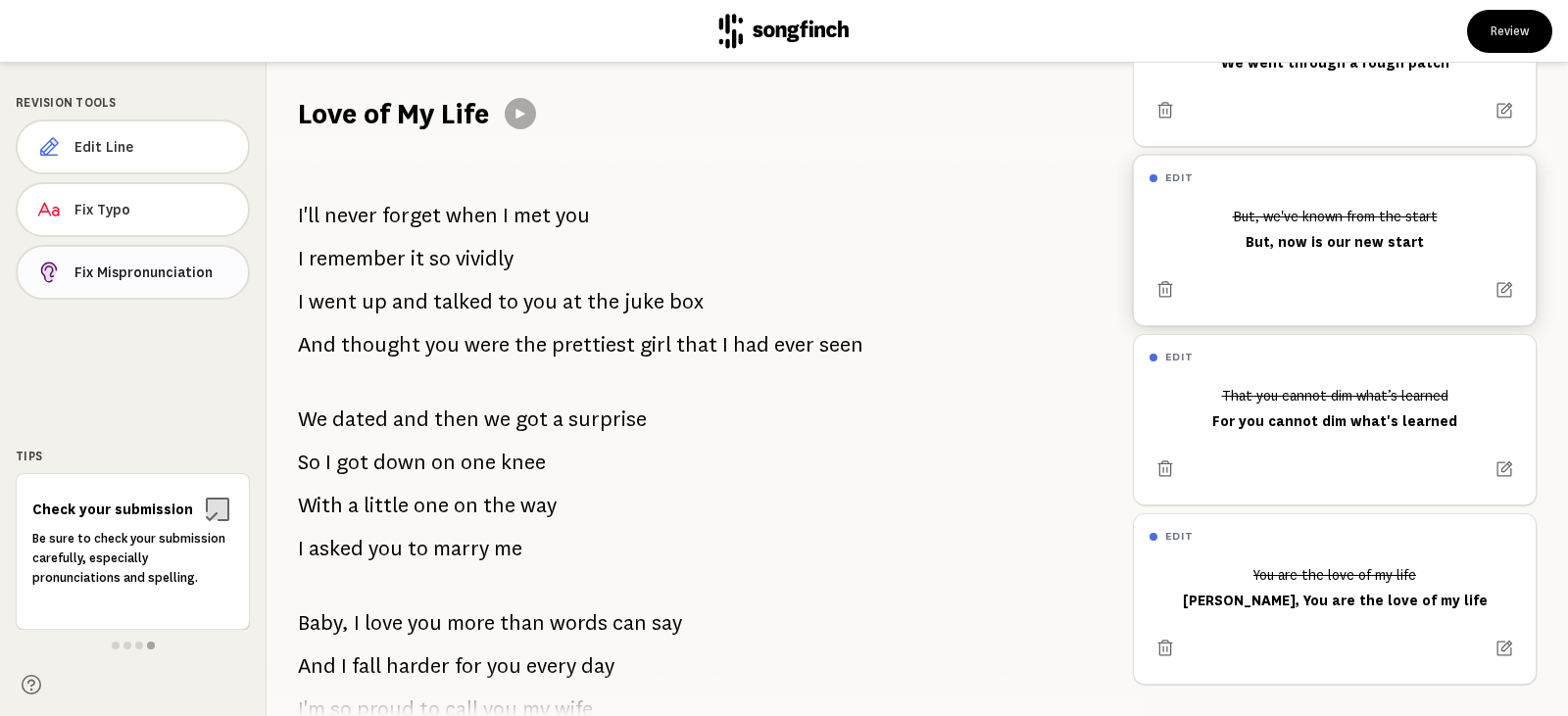
click at [152, 285] on button "Fix Mispronunciation" at bounding box center [133, 272] width 234 height 55
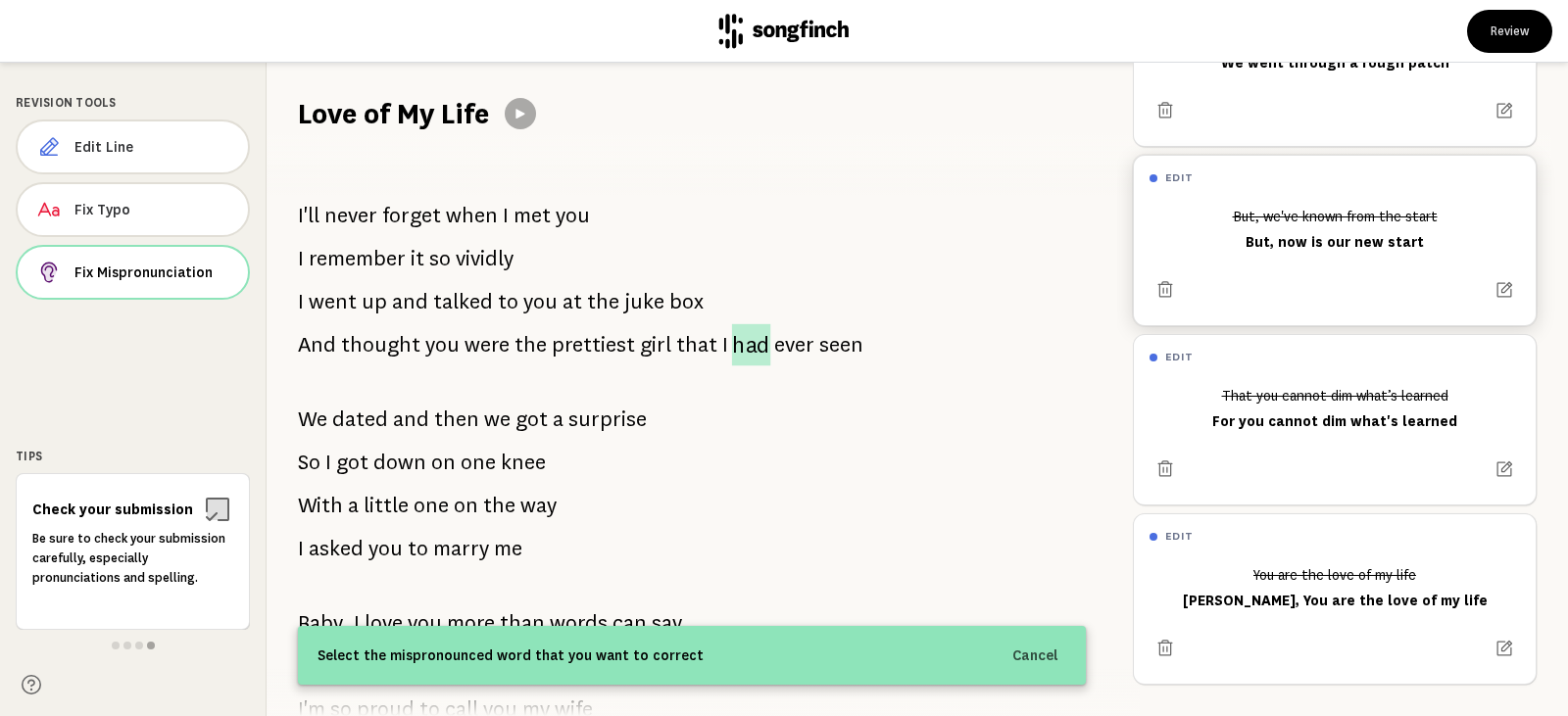
click at [738, 350] on span "had" at bounding box center [751, 345] width 39 height 42
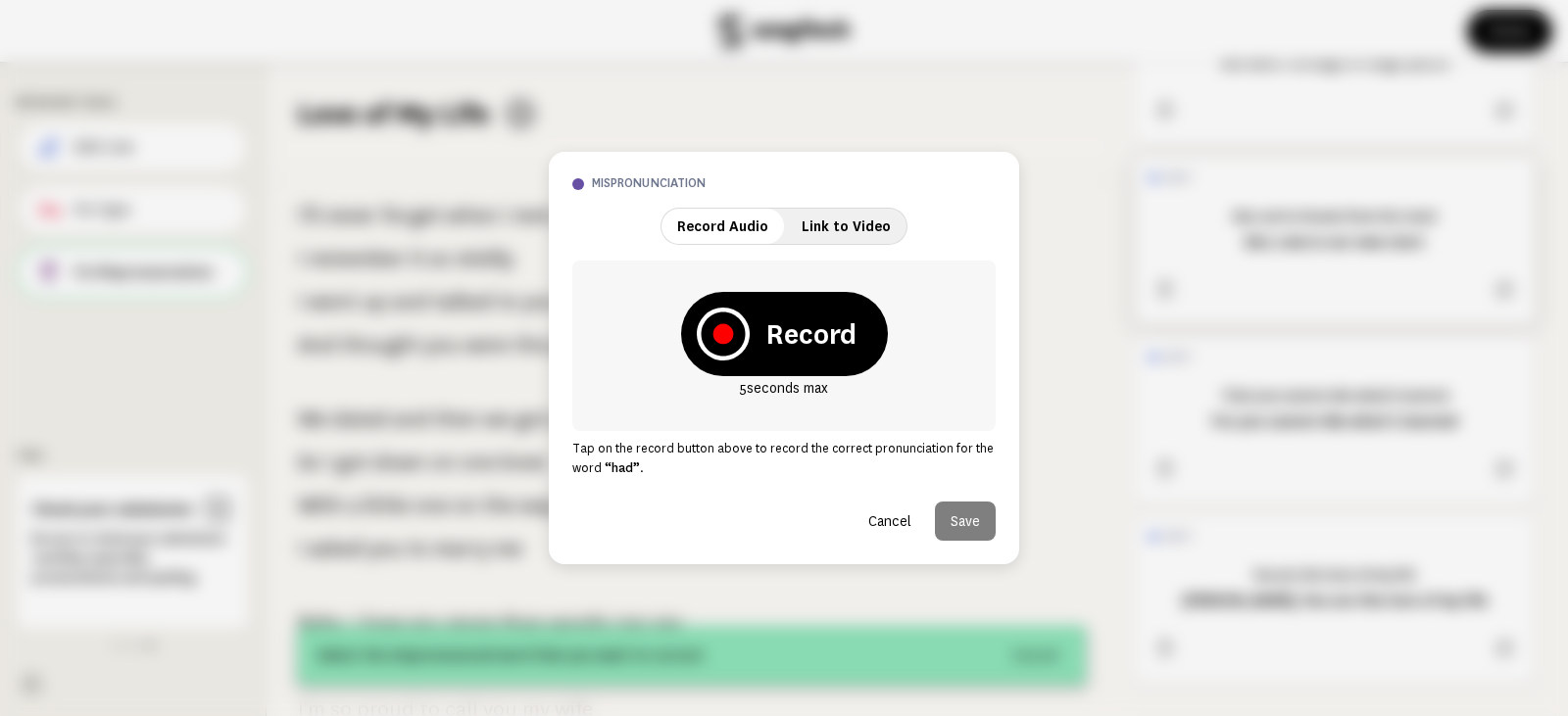
click at [885, 515] on button "Cancel" at bounding box center [890, 521] width 74 height 39
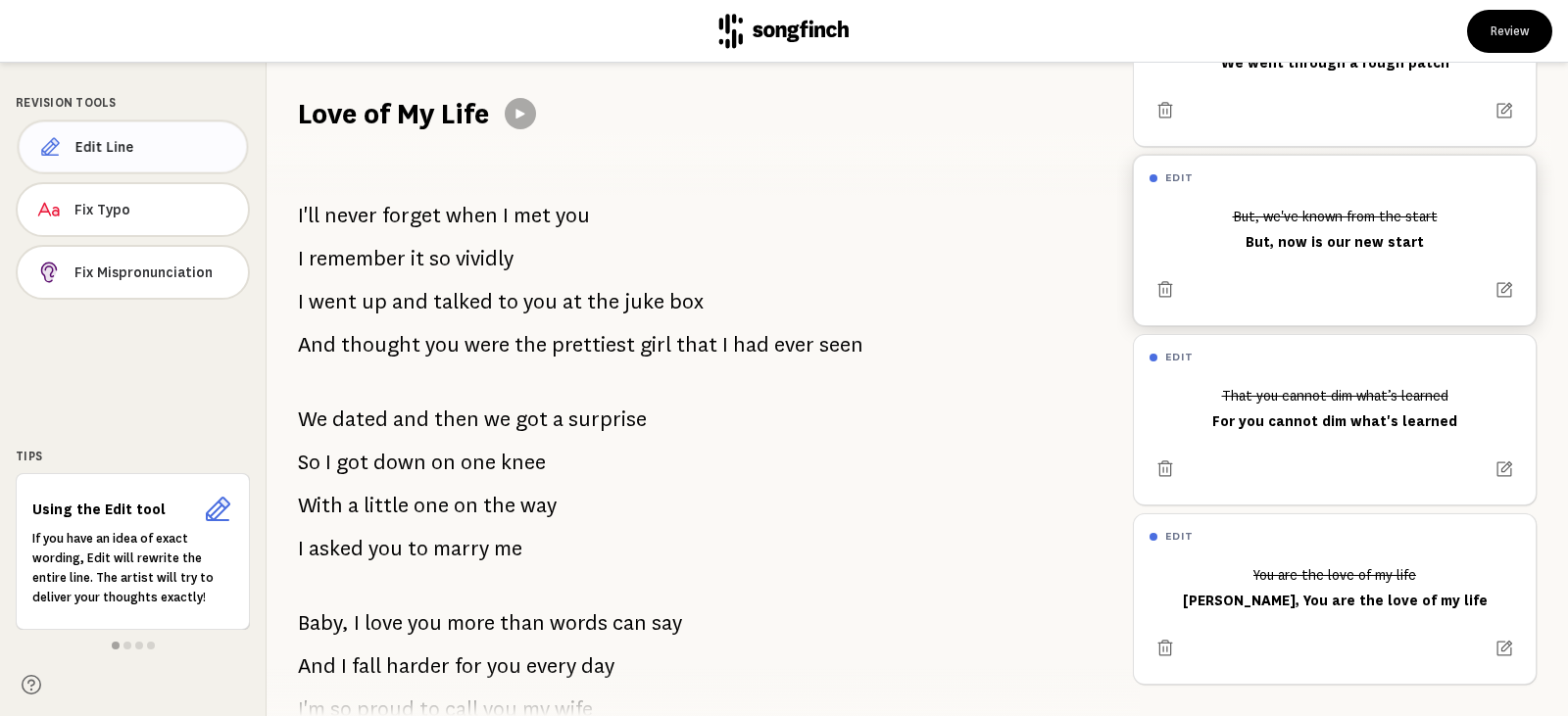
click at [150, 147] on span "Edit Line" at bounding box center [153, 147] width 156 height 20
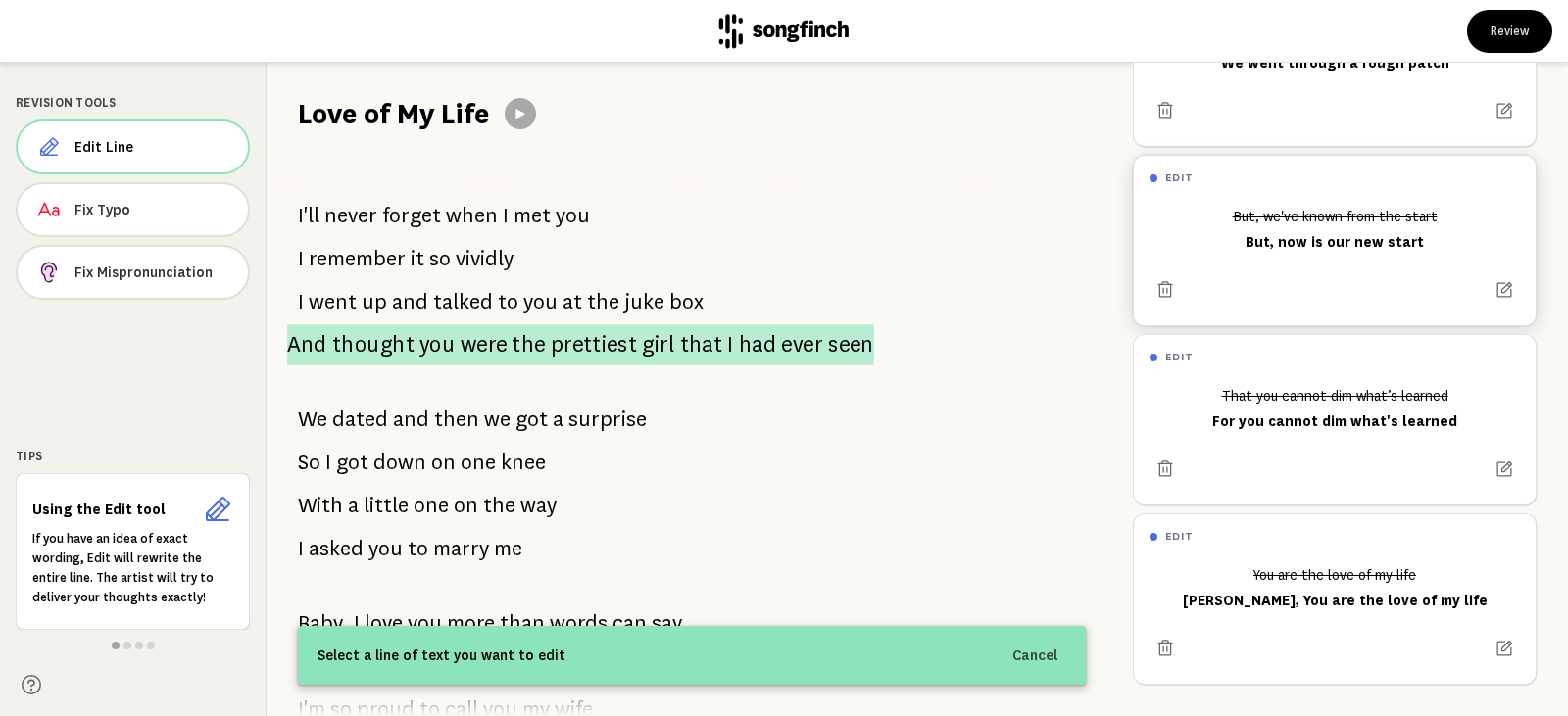
click at [781, 344] on span "ever" at bounding box center [802, 344] width 42 height 41
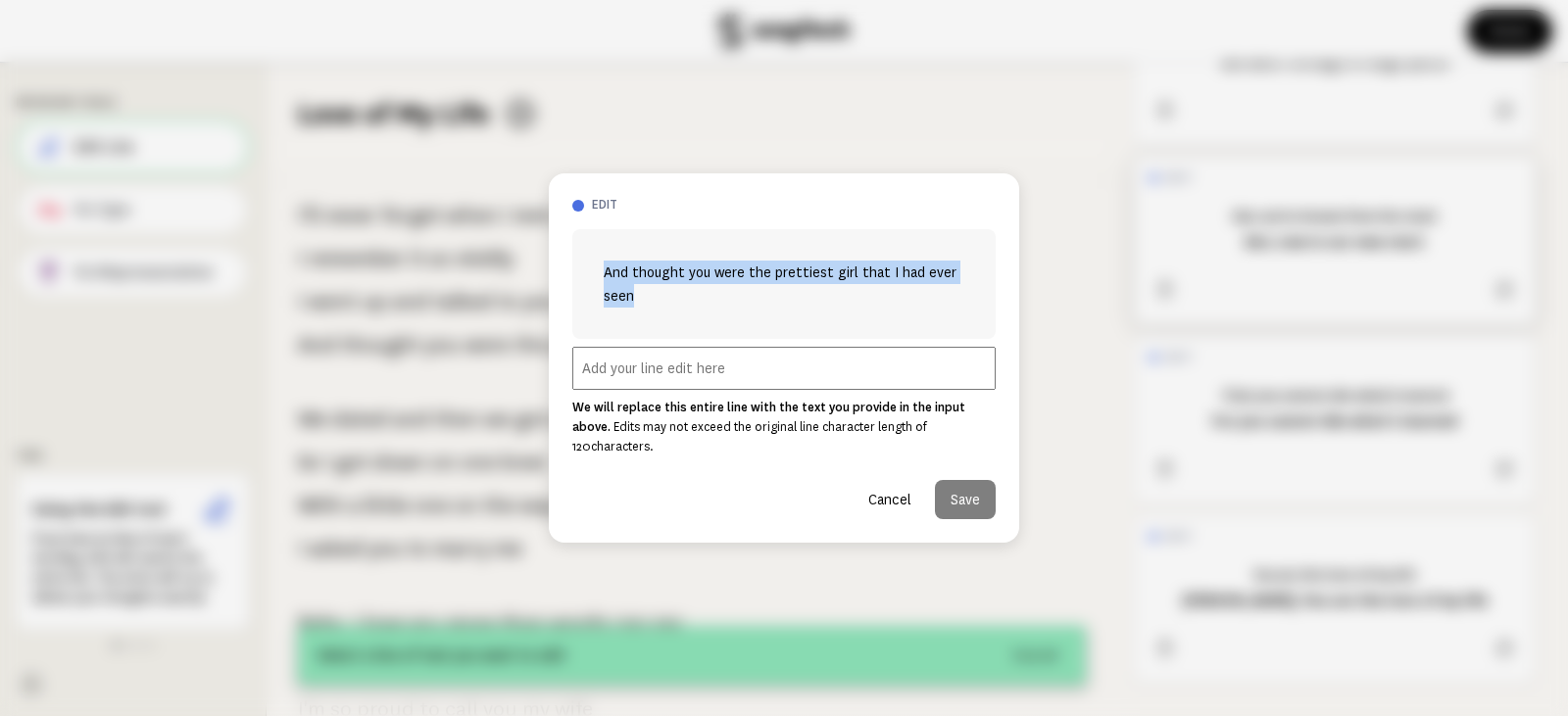
drag, startPoint x: 637, startPoint y: 310, endPoint x: 599, endPoint y: 277, distance: 50.1
click at [599, 277] on div "And thought you were the prettiest girl that I had ever seen" at bounding box center [783, 284] width 423 height 110
copy span "And thought you were the prettiest girl that I had ever seen"
click at [624, 382] on input "text" at bounding box center [783, 368] width 423 height 43
paste input "And thought you were the prettiest girl that I had ever seen"
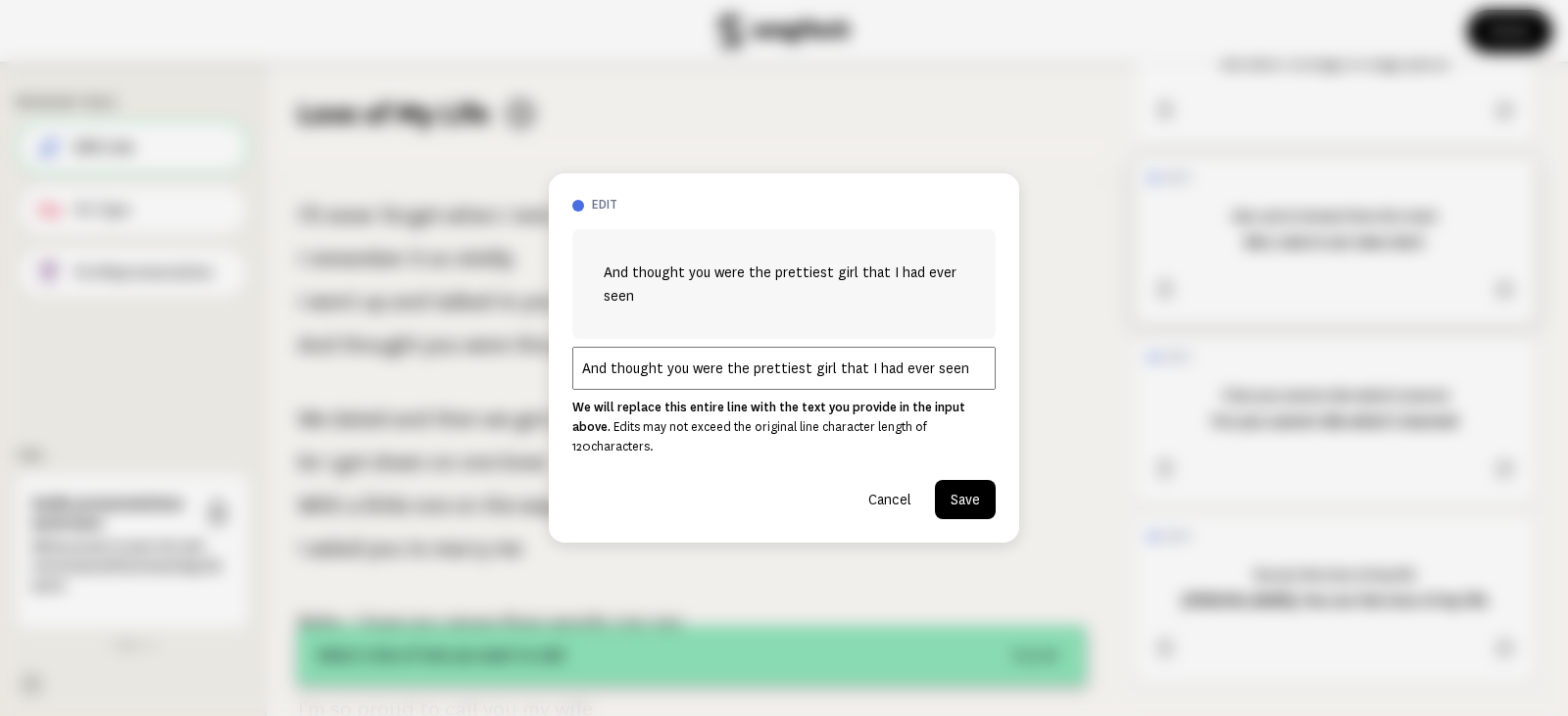
drag, startPoint x: 888, startPoint y: 376, endPoint x: 861, endPoint y: 370, distance: 28.1
click at [861, 370] on input "And thought you were the prettiest girl that I had ever seen" at bounding box center [783, 368] width 423 height 43
type input "And thought you were the prettiest girl that I'd ever seen"
click at [953, 485] on button "Save" at bounding box center [965, 499] width 61 height 39
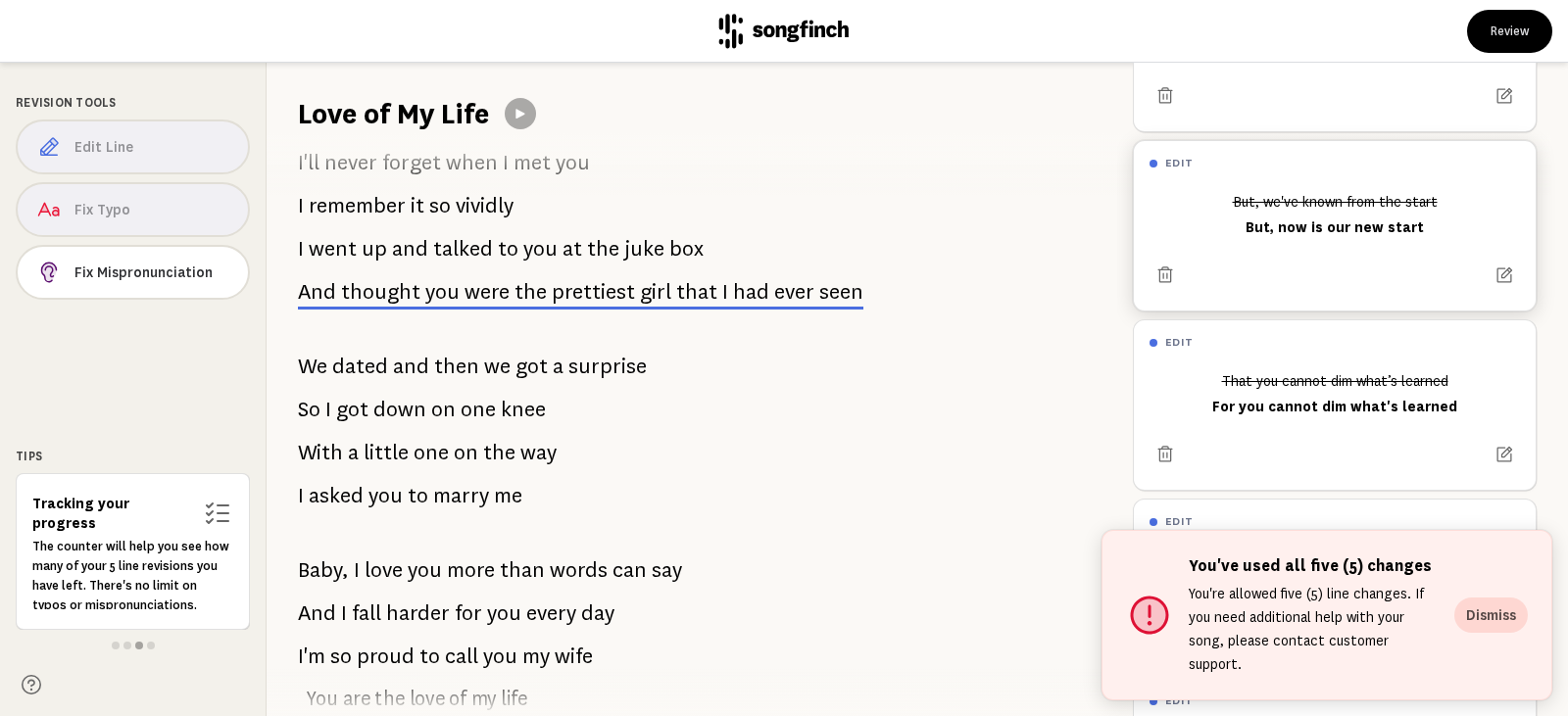
scroll to position [98, 0]
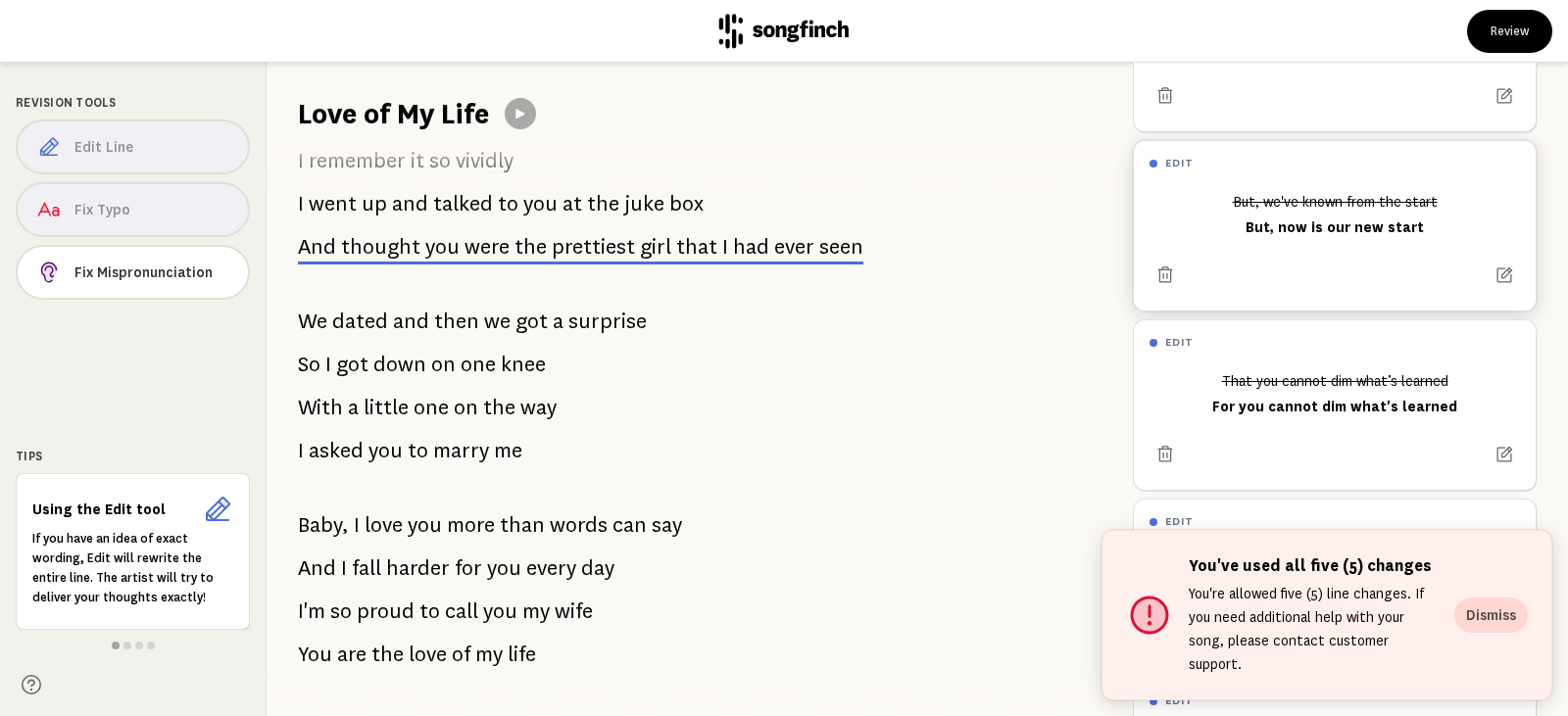
click at [473, 324] on span "then" at bounding box center [456, 321] width 45 height 39
click at [457, 322] on span "then" at bounding box center [456, 321] width 45 height 39
click at [76, 150] on div "Edit Line Fix Typo Fix Mispronunciation" at bounding box center [133, 214] width 234 height 188
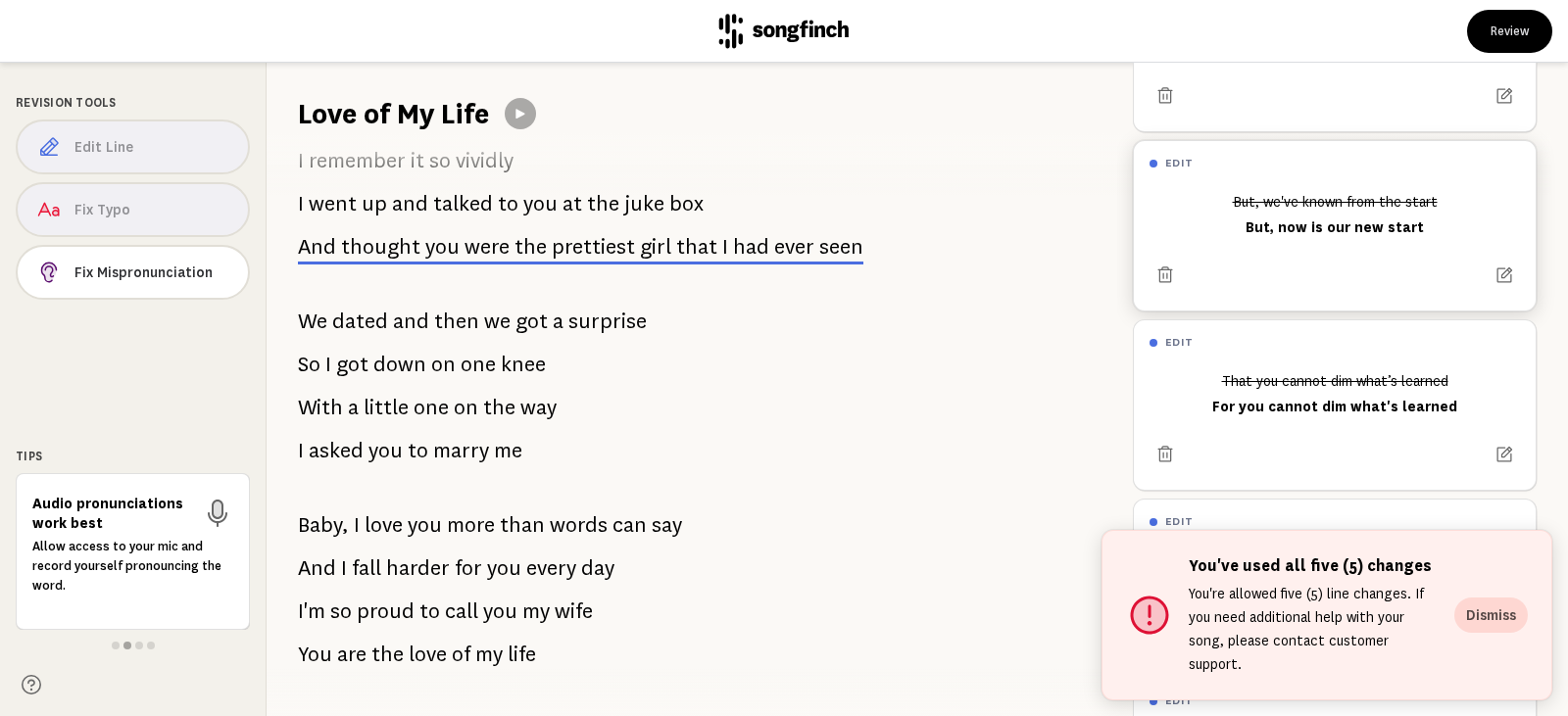
click at [97, 216] on div "Edit Line Fix Typo Fix Mispronunciation" at bounding box center [133, 214] width 234 height 188
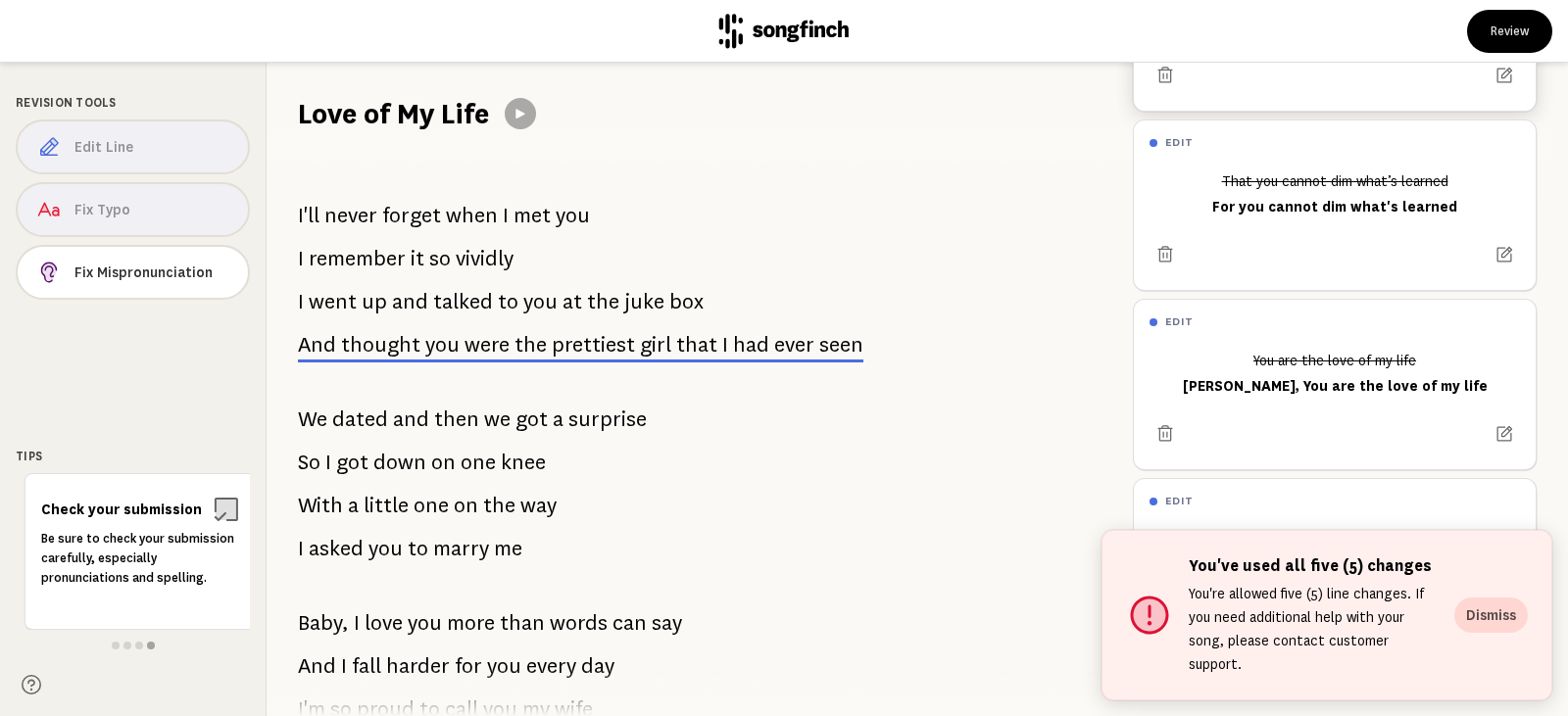
scroll to position [332, 0]
click at [1488, 631] on button "Dismiss" at bounding box center [1491, 615] width 74 height 35
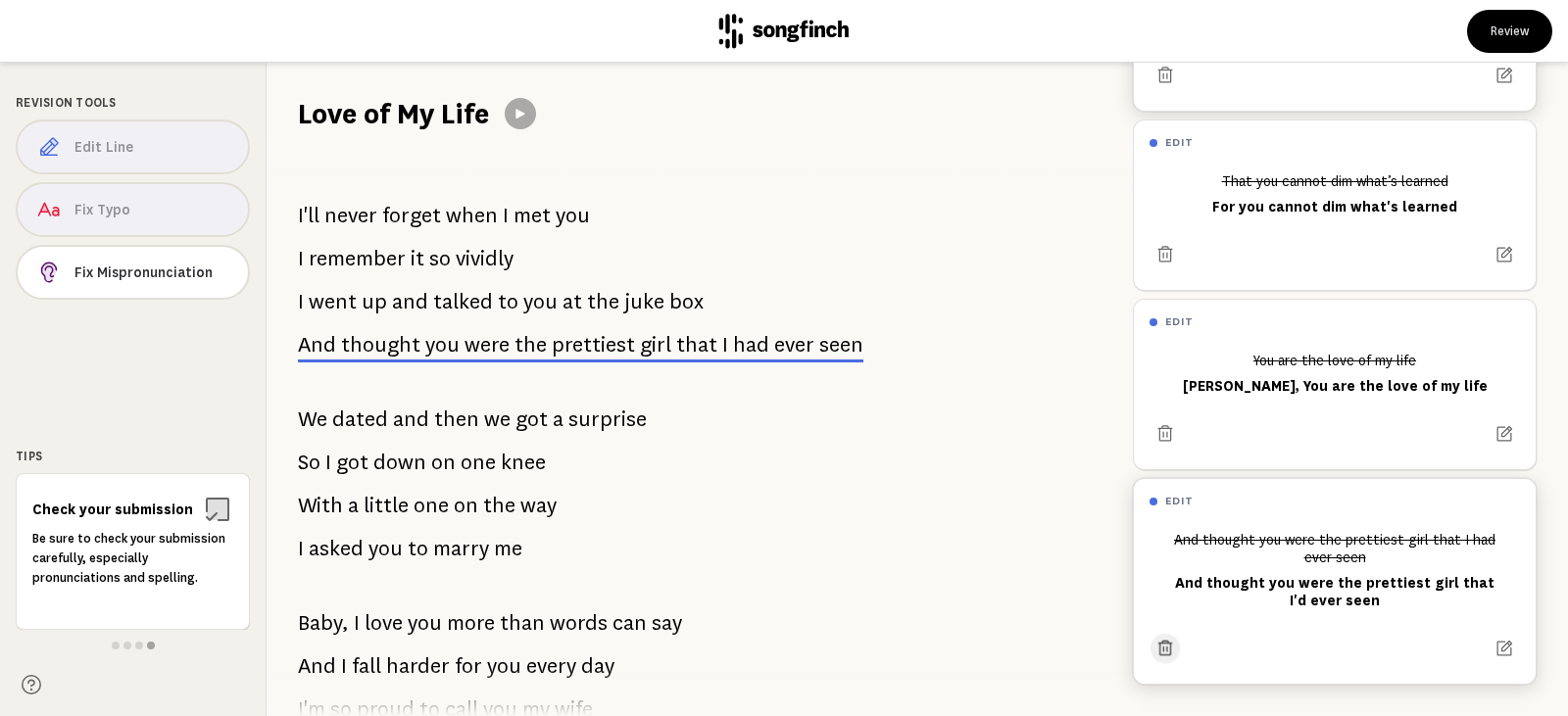
click at [1164, 639] on icon at bounding box center [1165, 648] width 19 height 19
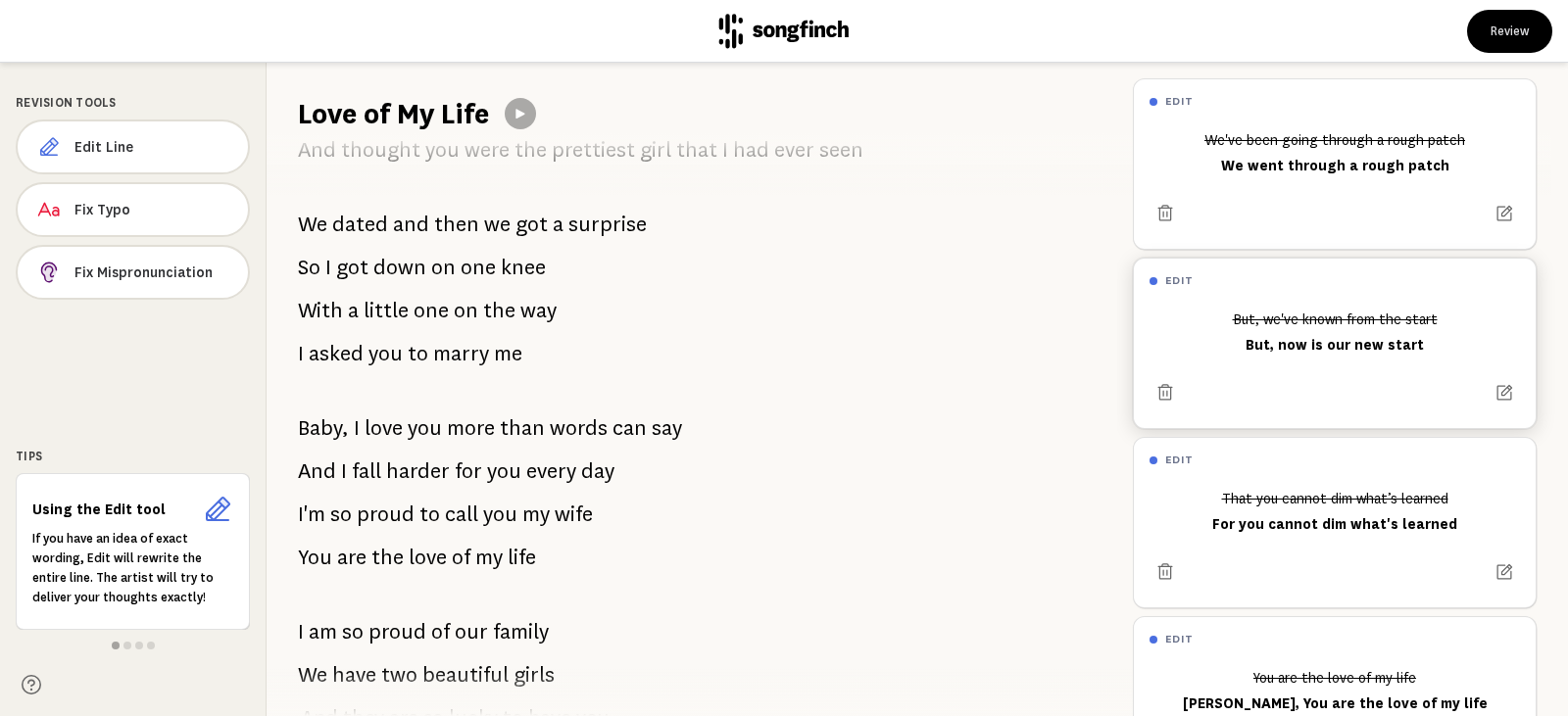
scroll to position [196, 0]
click at [227, 512] on icon at bounding box center [217, 509] width 31 height 31
click at [101, 477] on div "Using the Edit tool If you have an idea of exact wording, Edit will rewrite the…" at bounding box center [133, 551] width 234 height 157
drag, startPoint x: 166, startPoint y: 564, endPoint x: 105, endPoint y: 536, distance: 66.7
click at [77, 558] on p "If you have an idea of exact wording, Edit will rewrite the entire line. The ar…" at bounding box center [132, 568] width 201 height 78
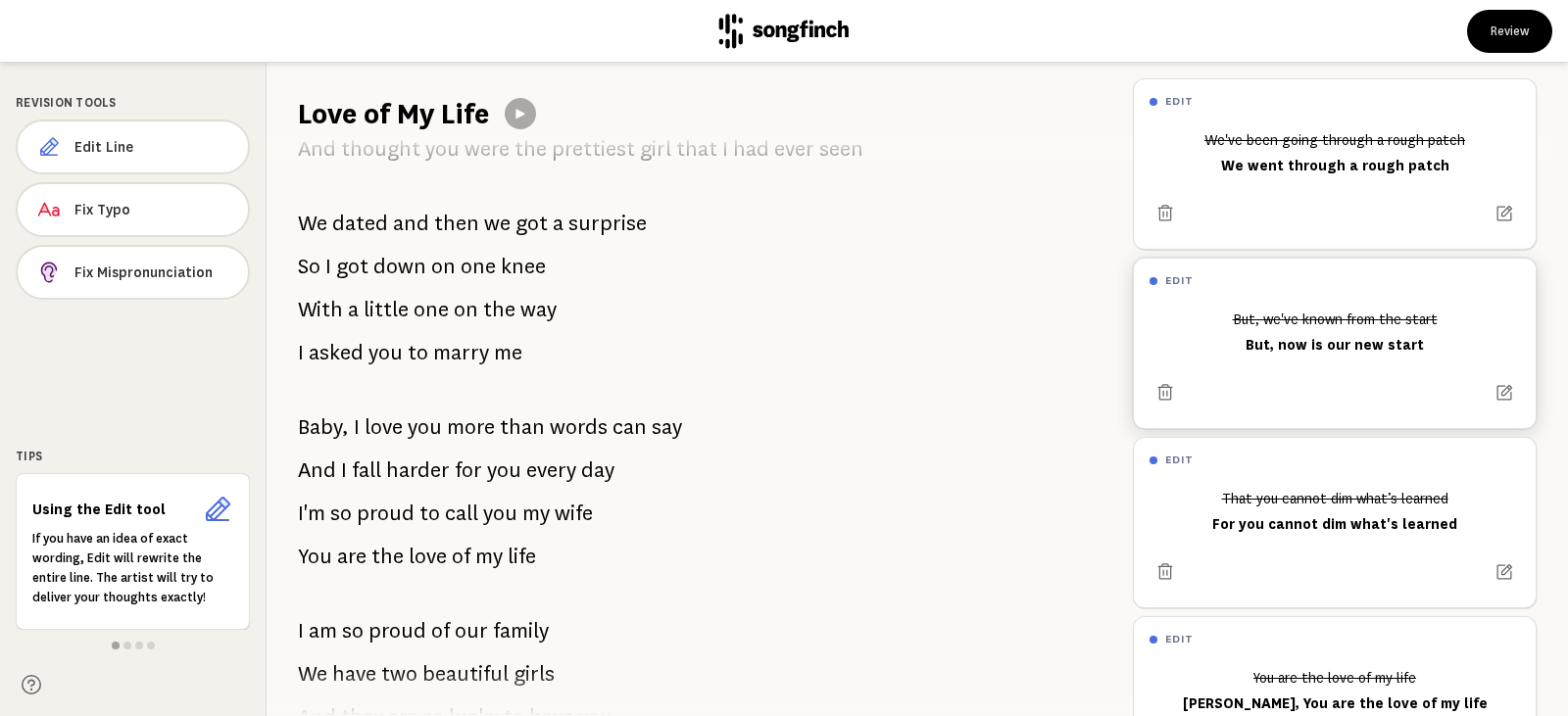
click at [87, 487] on div "Using the Edit tool If you have an idea of exact wording, Edit will rewrite the…" at bounding box center [133, 551] width 234 height 157
click at [130, 644] on div at bounding box center [133, 646] width 234 height 16
click at [126, 646] on span at bounding box center [127, 646] width 8 height 8
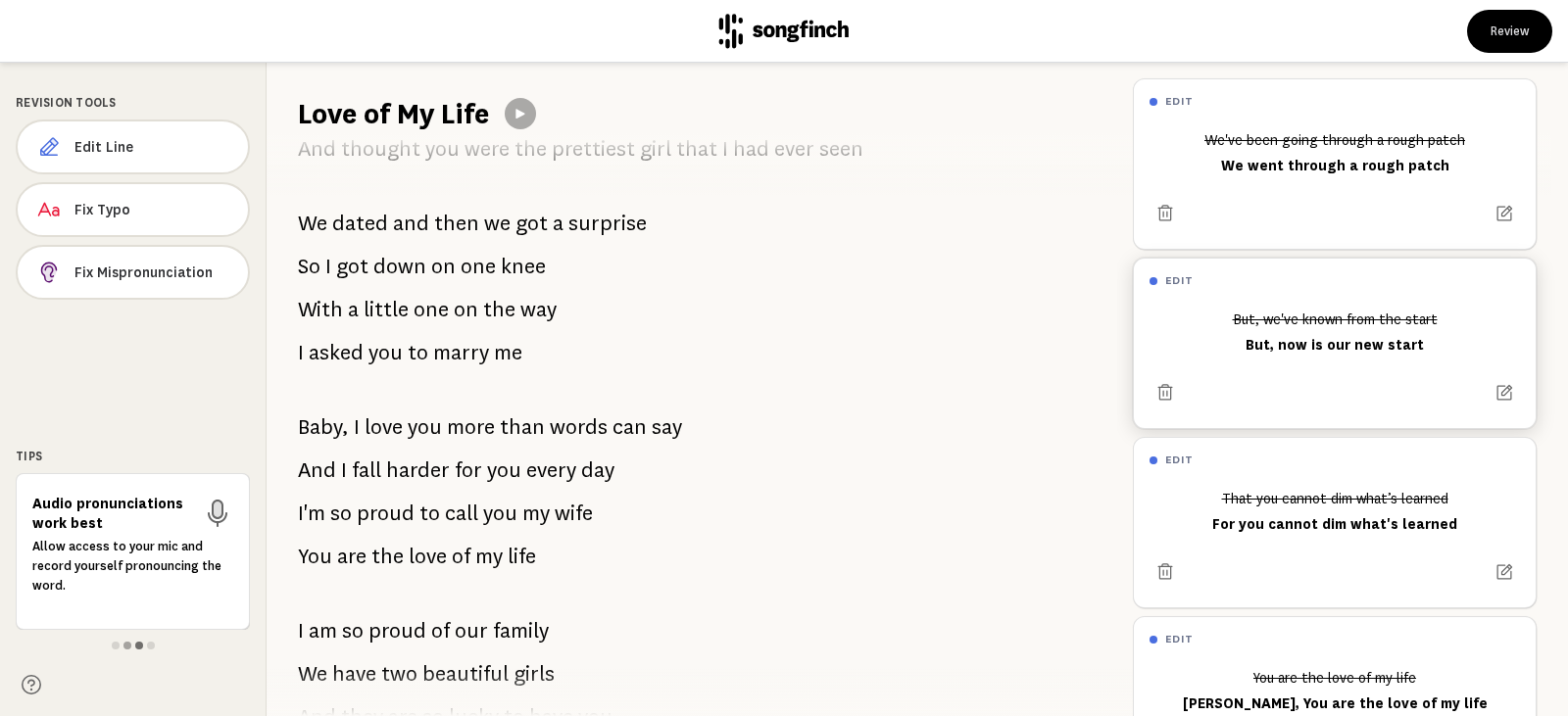
click at [142, 646] on span at bounding box center [139, 646] width 8 height 8
click at [153, 645] on span at bounding box center [151, 646] width 8 height 8
click at [32, 681] on icon at bounding box center [32, 685] width 20 height 20
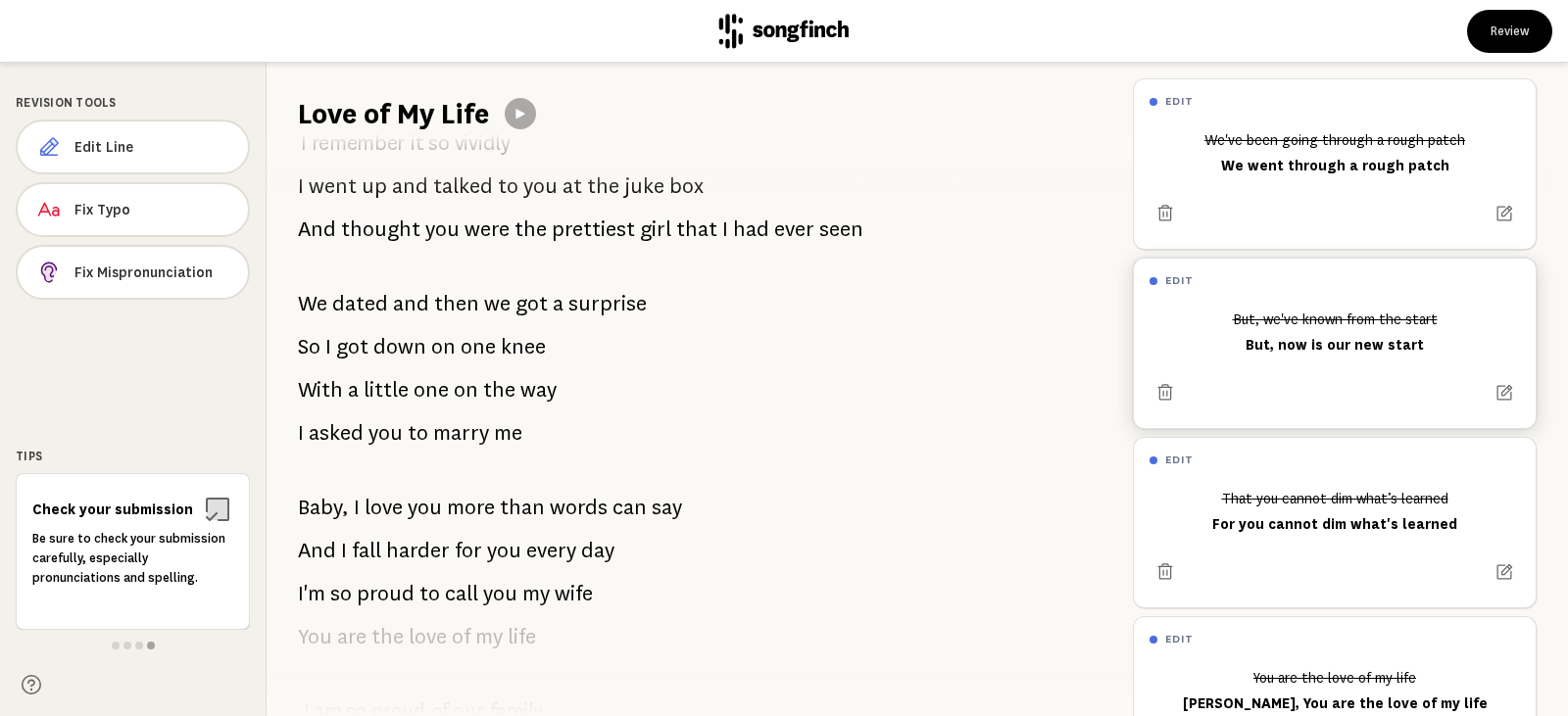
scroll to position [0, 0]
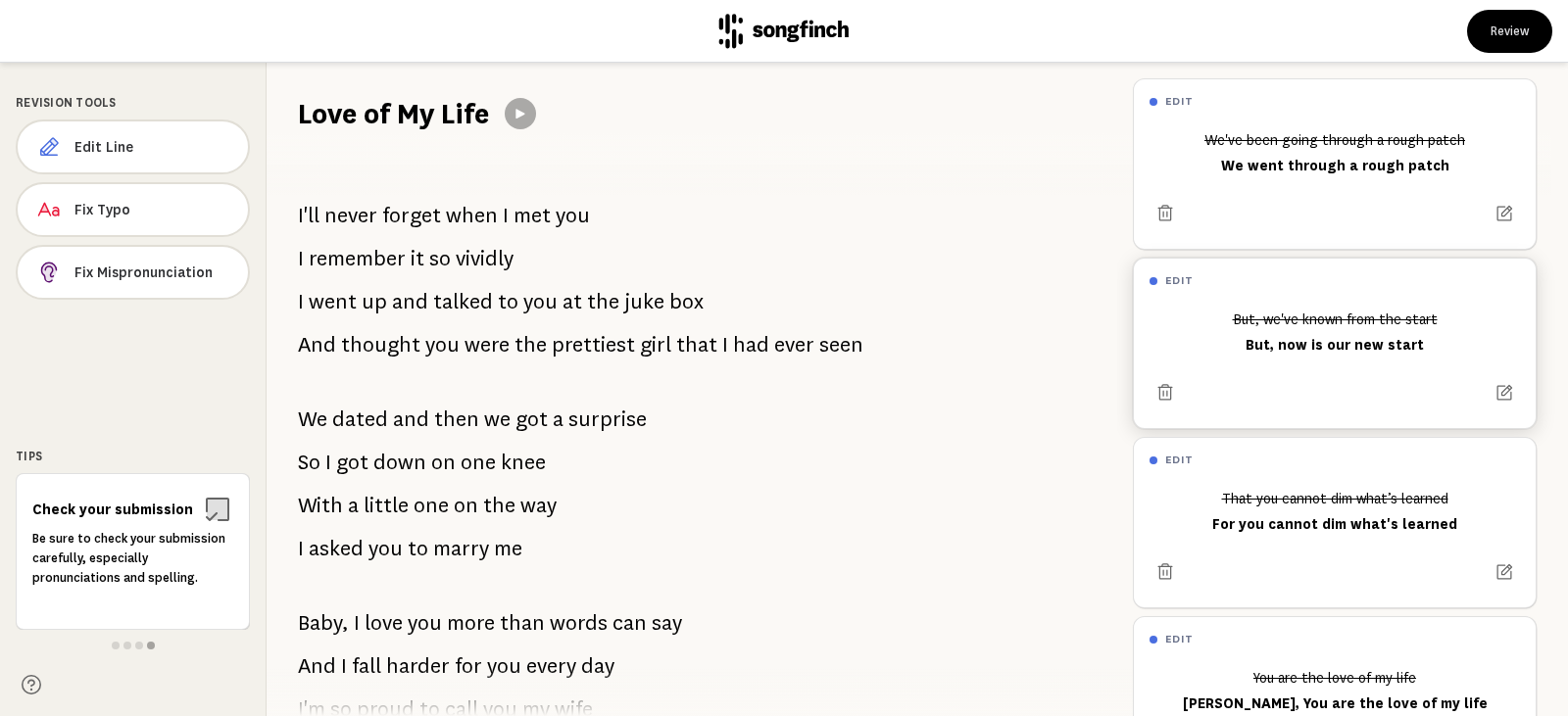
click at [706, 338] on p "And thought you were the prettiest girl that I had ever seen" at bounding box center [580, 344] width 565 height 39
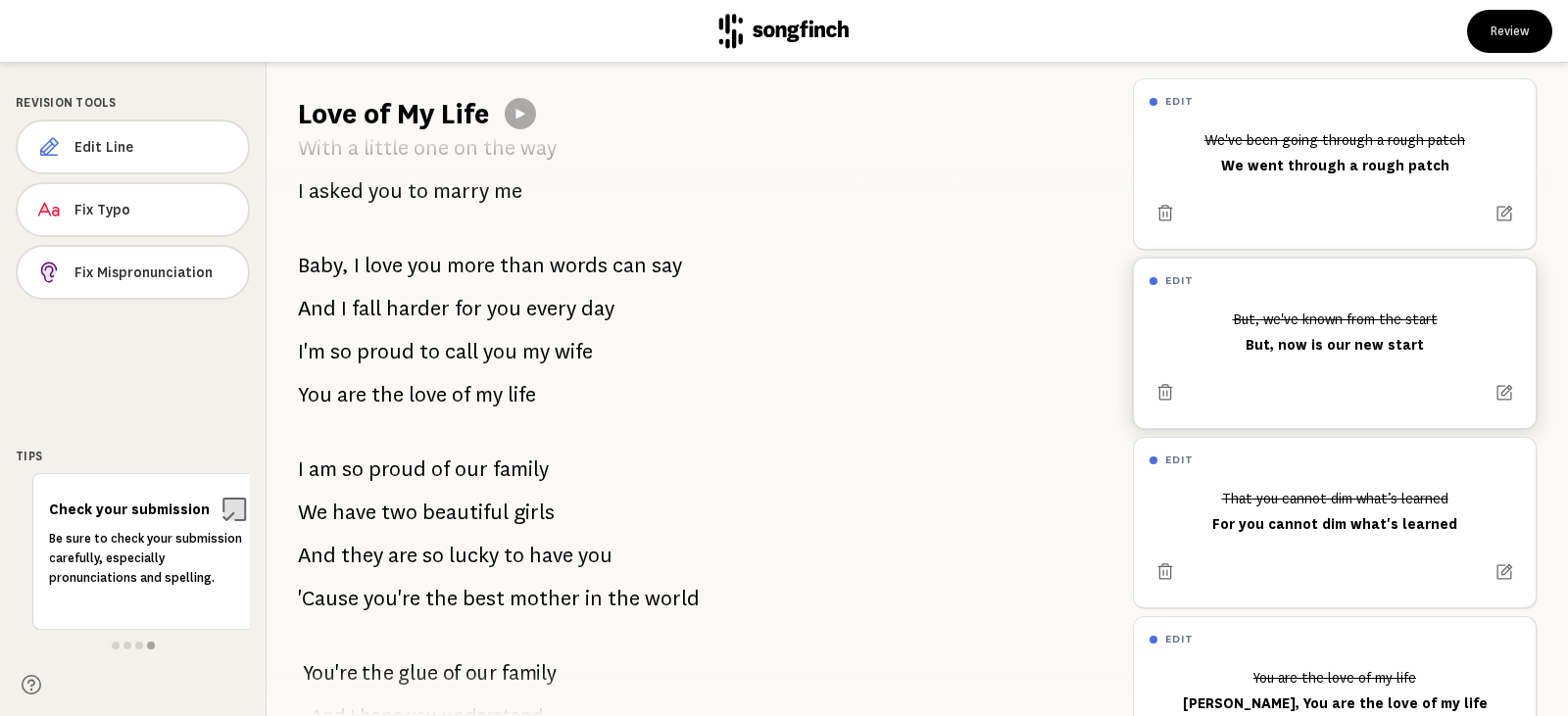
scroll to position [392, 0]
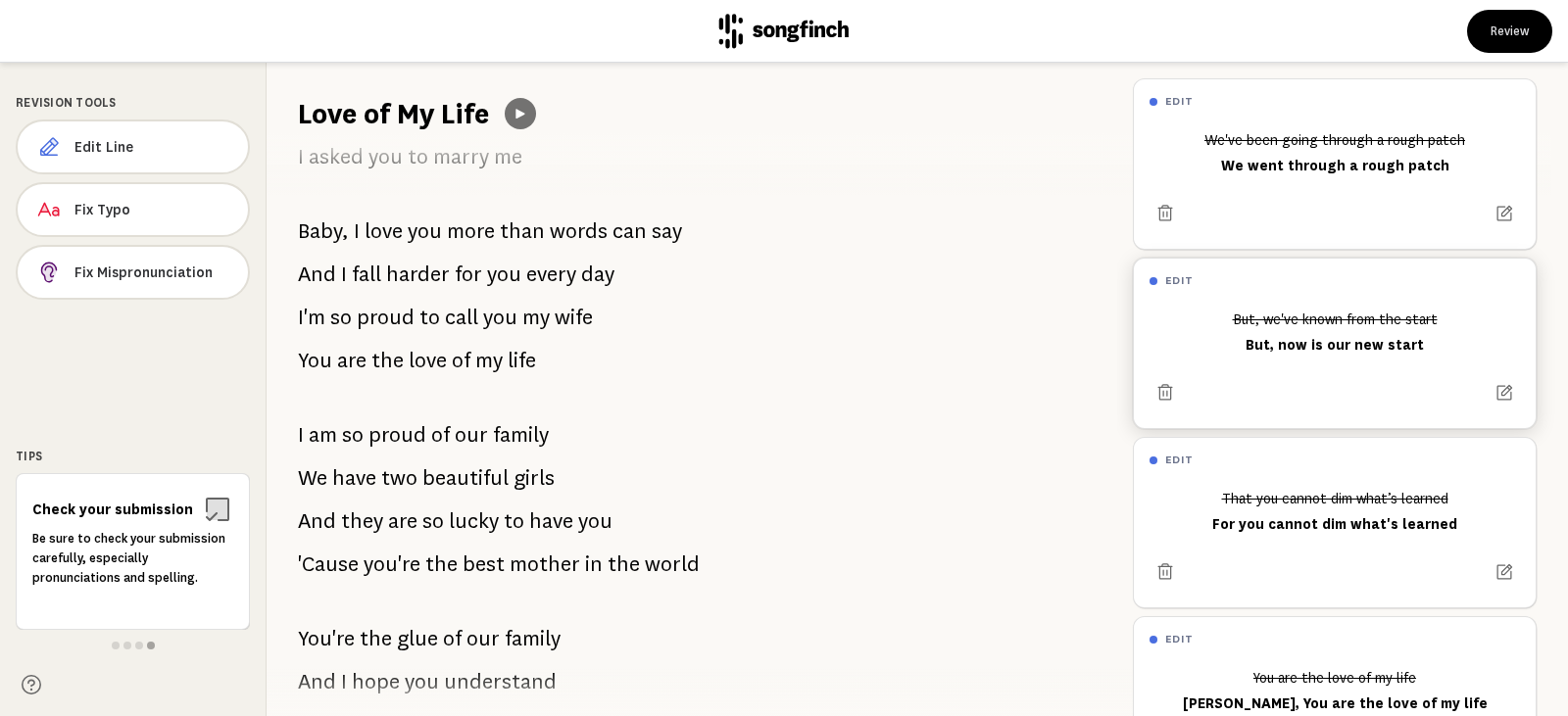
click at [520, 125] on button at bounding box center [520, 113] width 31 height 31
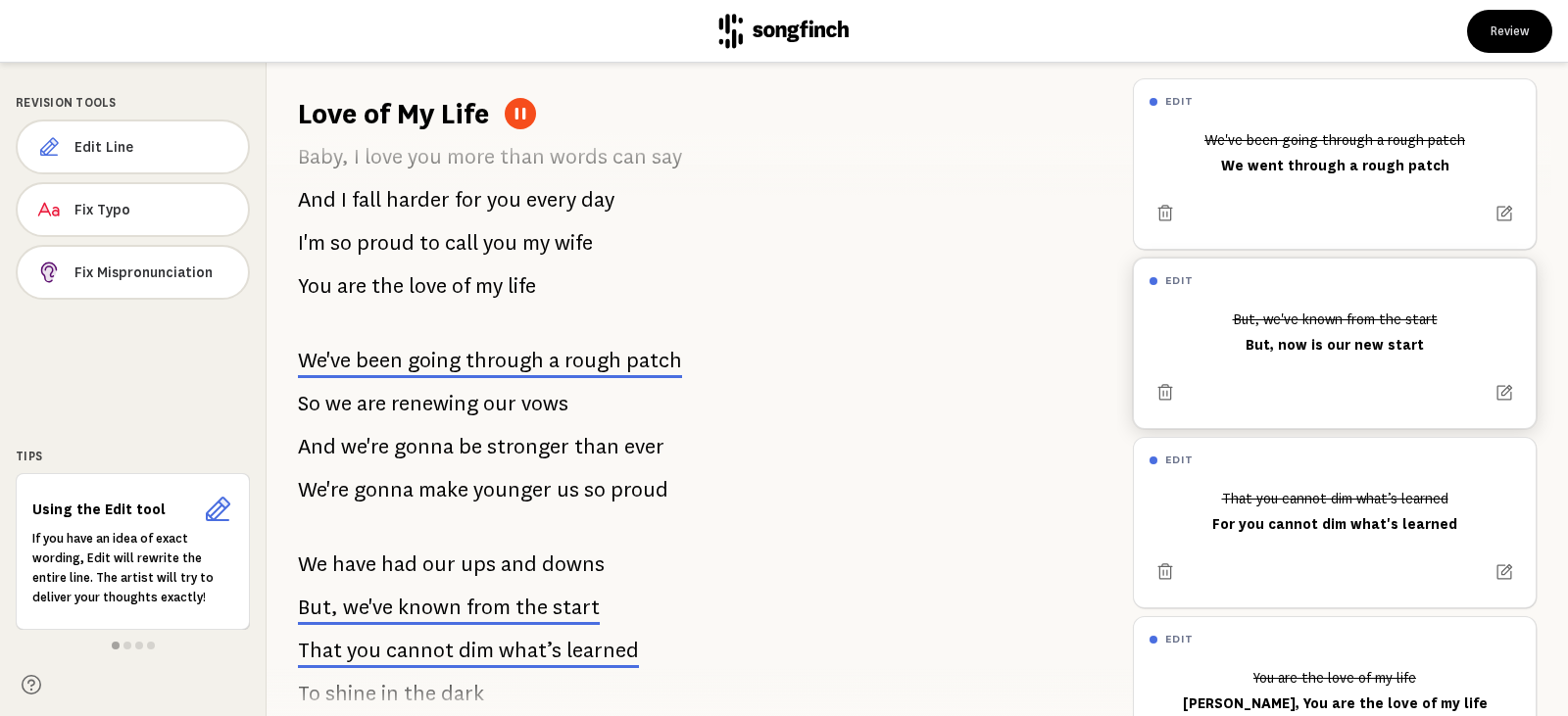
scroll to position [1176, 0]
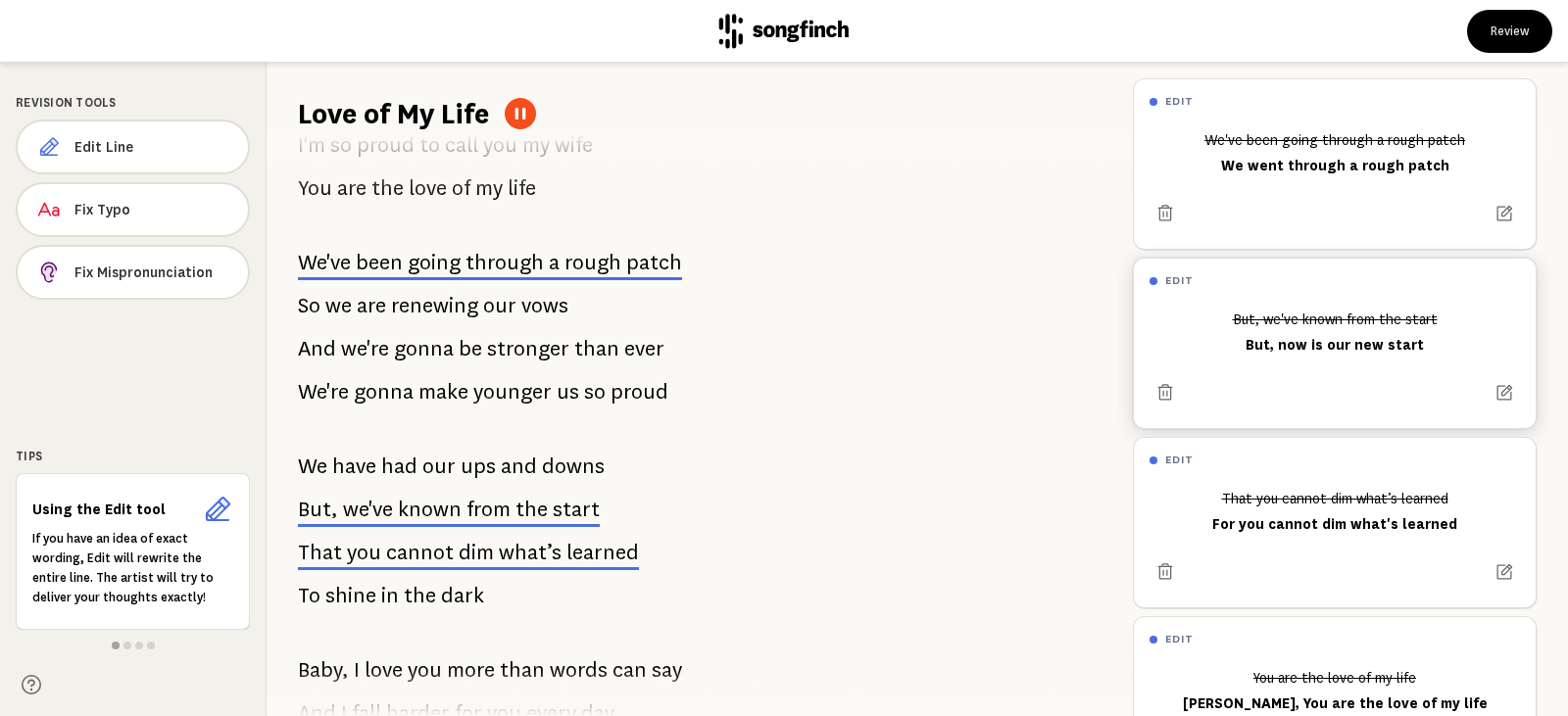
click at [516, 121] on icon at bounding box center [521, 114] width 16 height 16
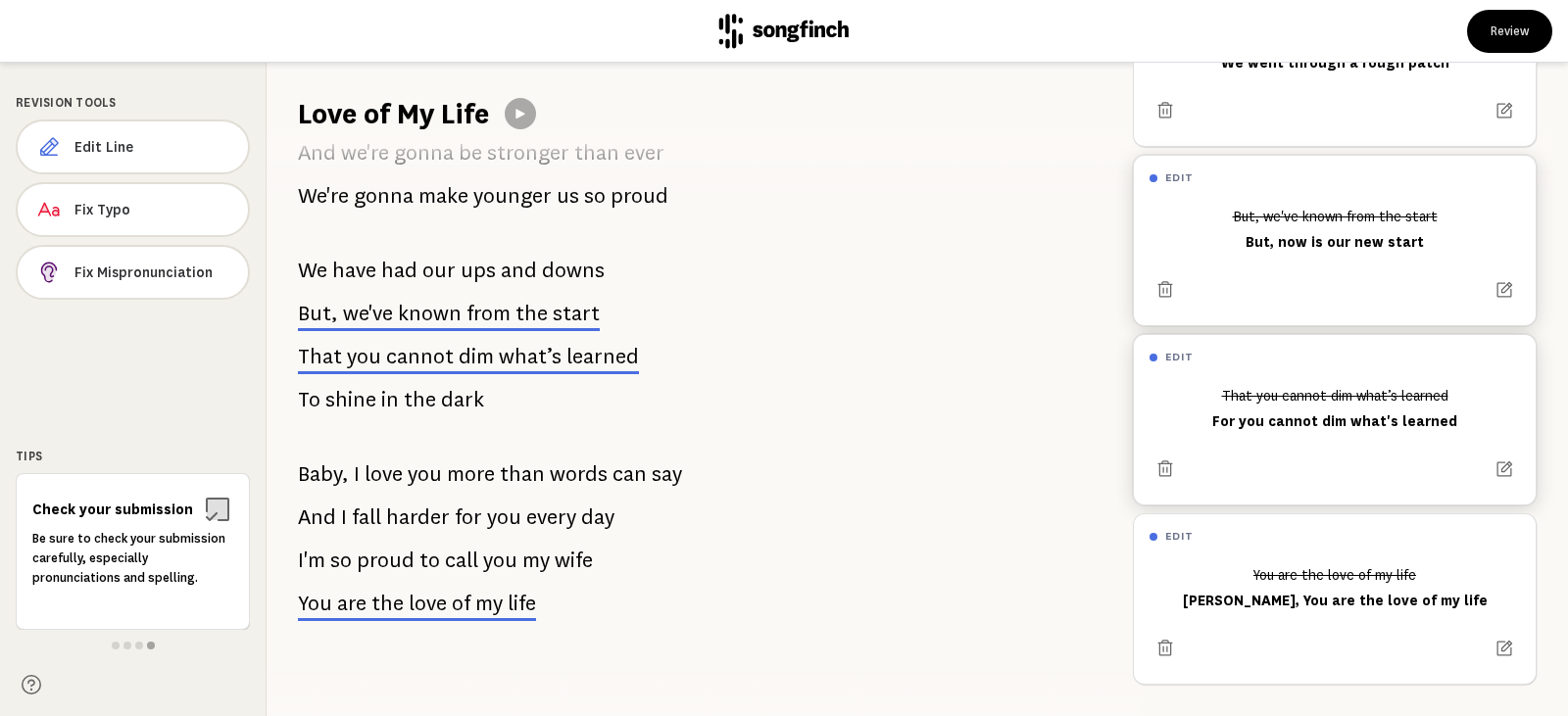
scroll to position [118, 0]
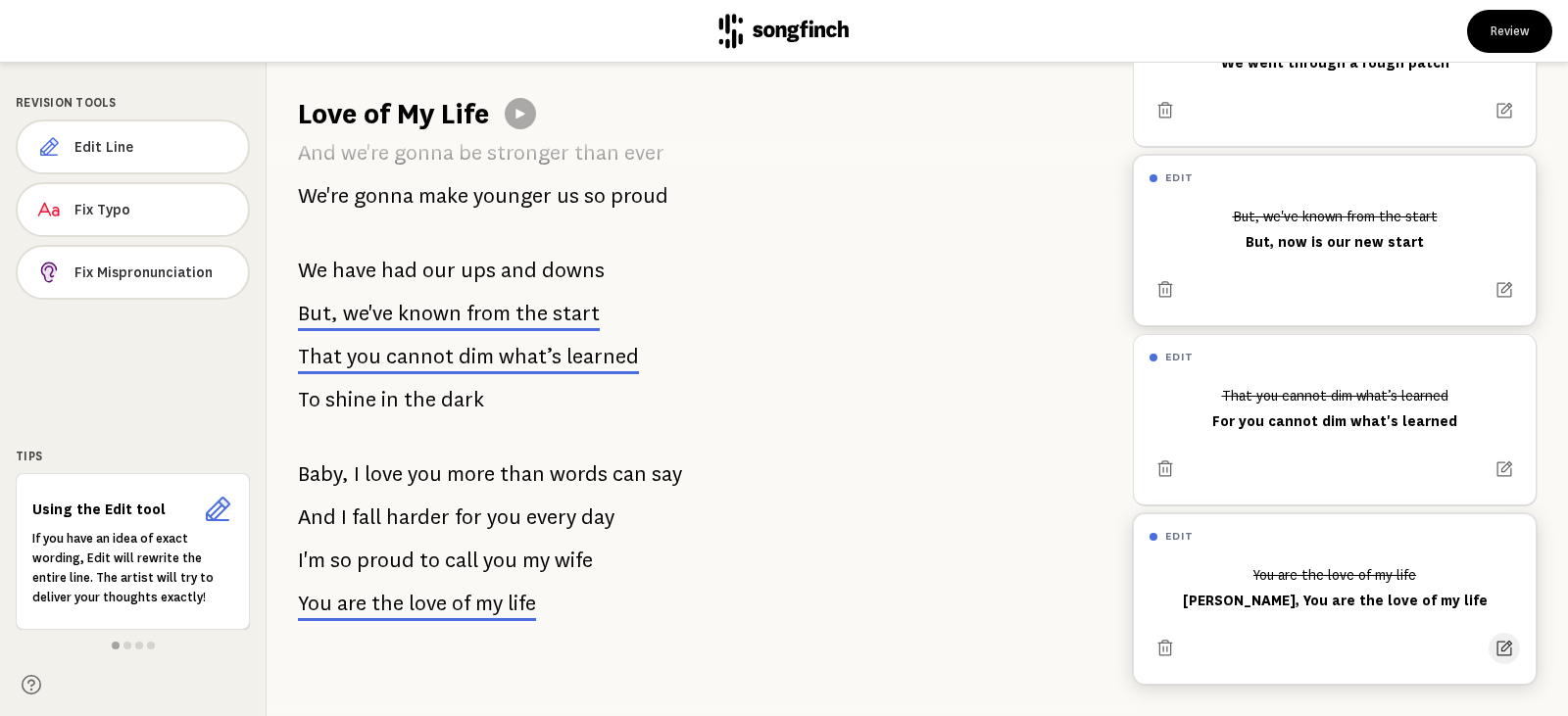
click at [1498, 641] on icon at bounding box center [1506, 649] width 16 height 16
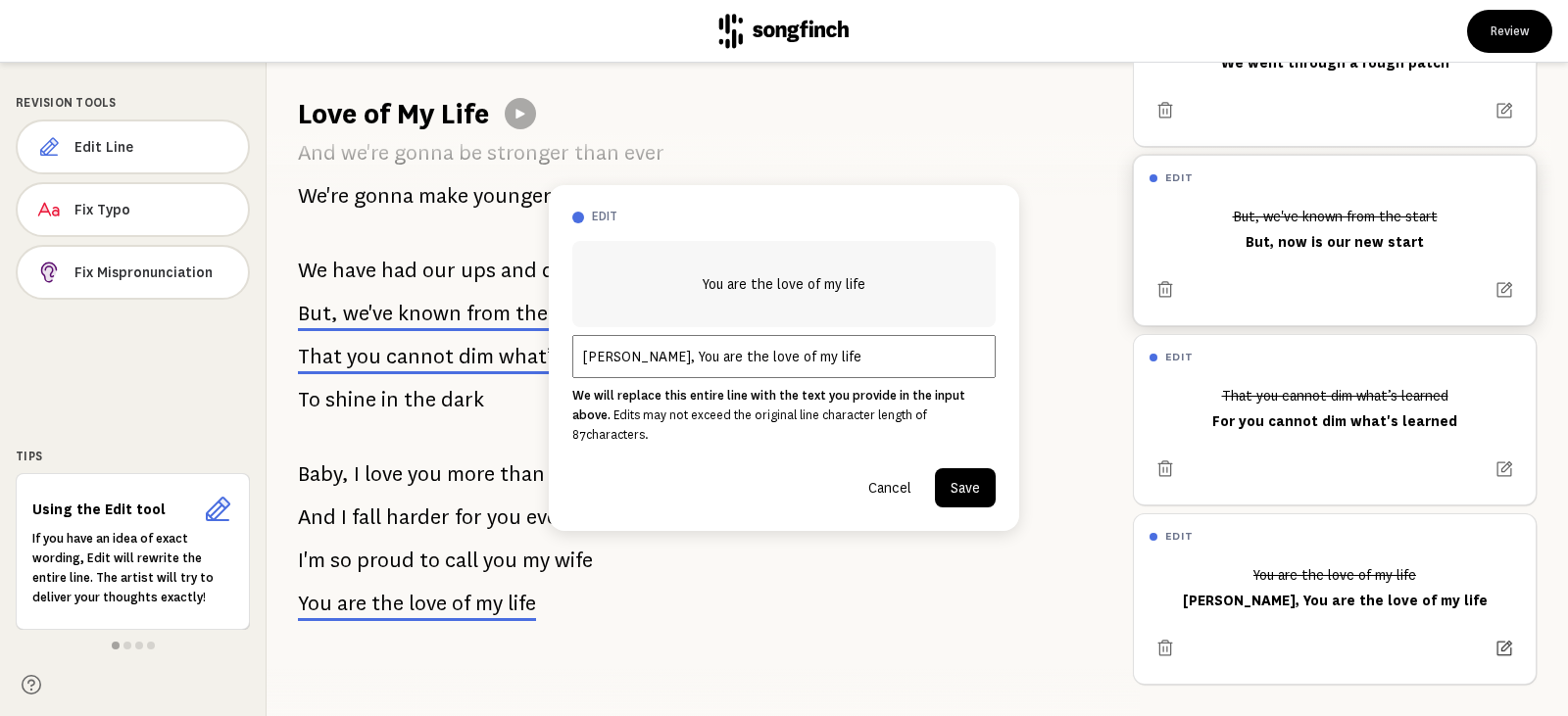
scroll to position [1392, 0]
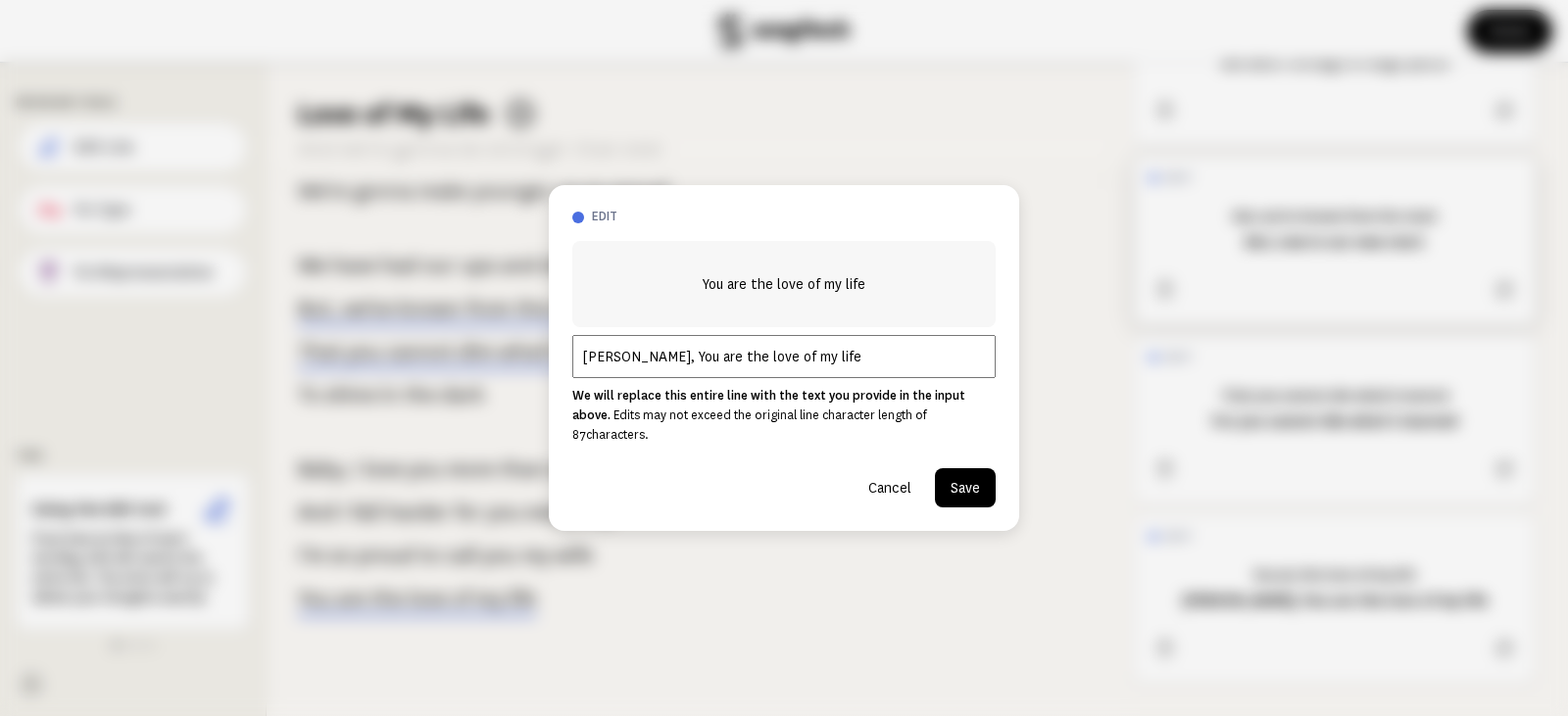
click at [805, 363] on input "[PERSON_NAME], You are the love of my life" at bounding box center [783, 356] width 423 height 43
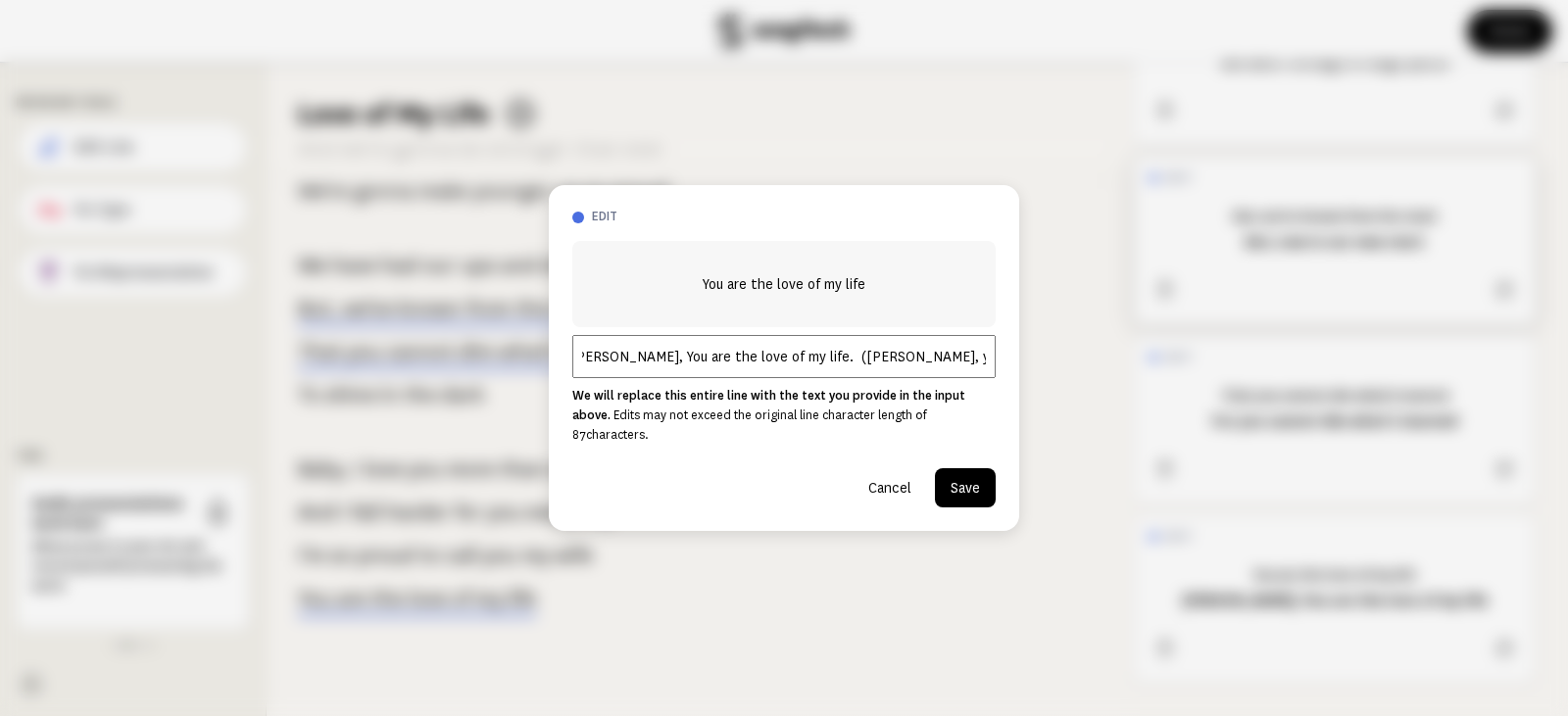
scroll to position [0, 0]
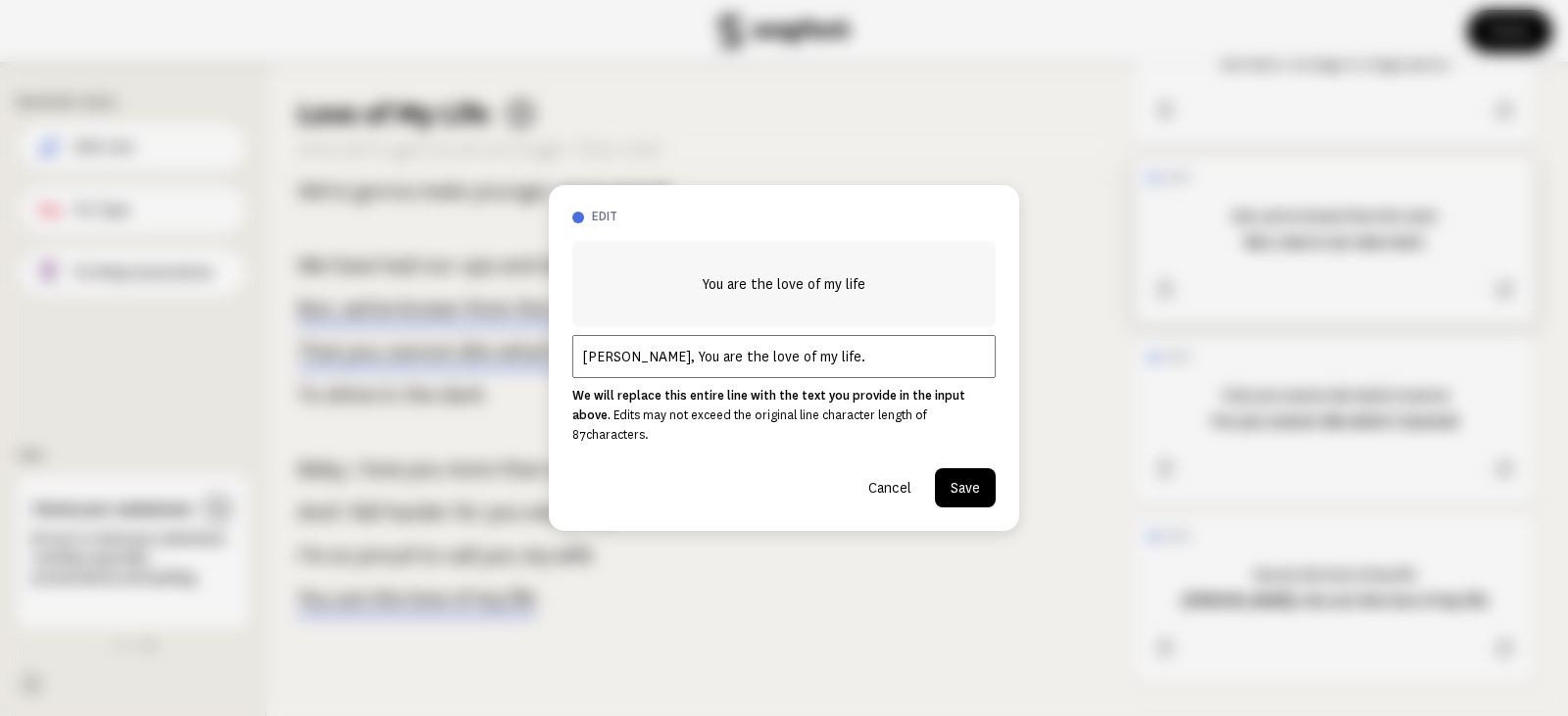
type input "[PERSON_NAME], You are the love of my life."
click at [888, 482] on button "Cancel" at bounding box center [890, 487] width 74 height 39
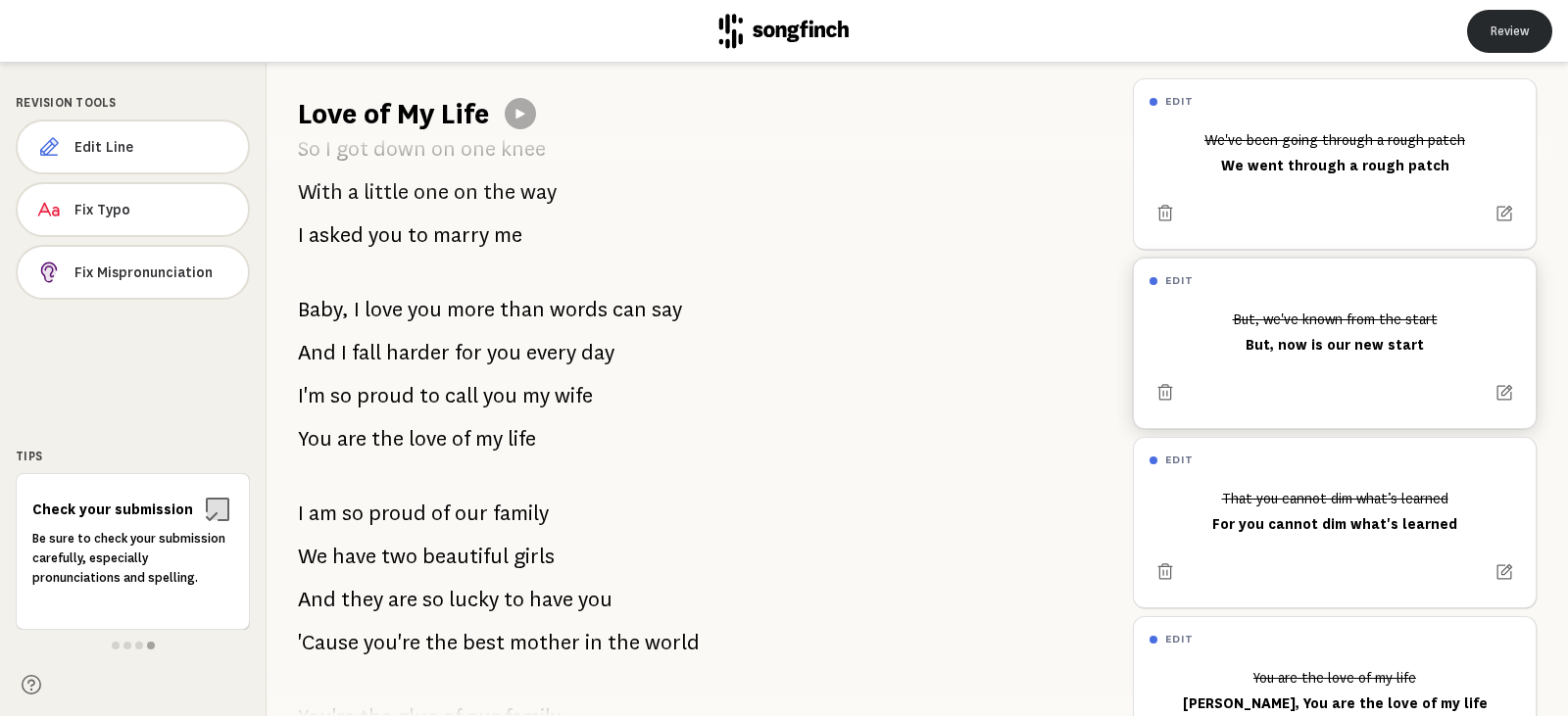
click at [1487, 41] on button "Review" at bounding box center [1509, 31] width 85 height 43
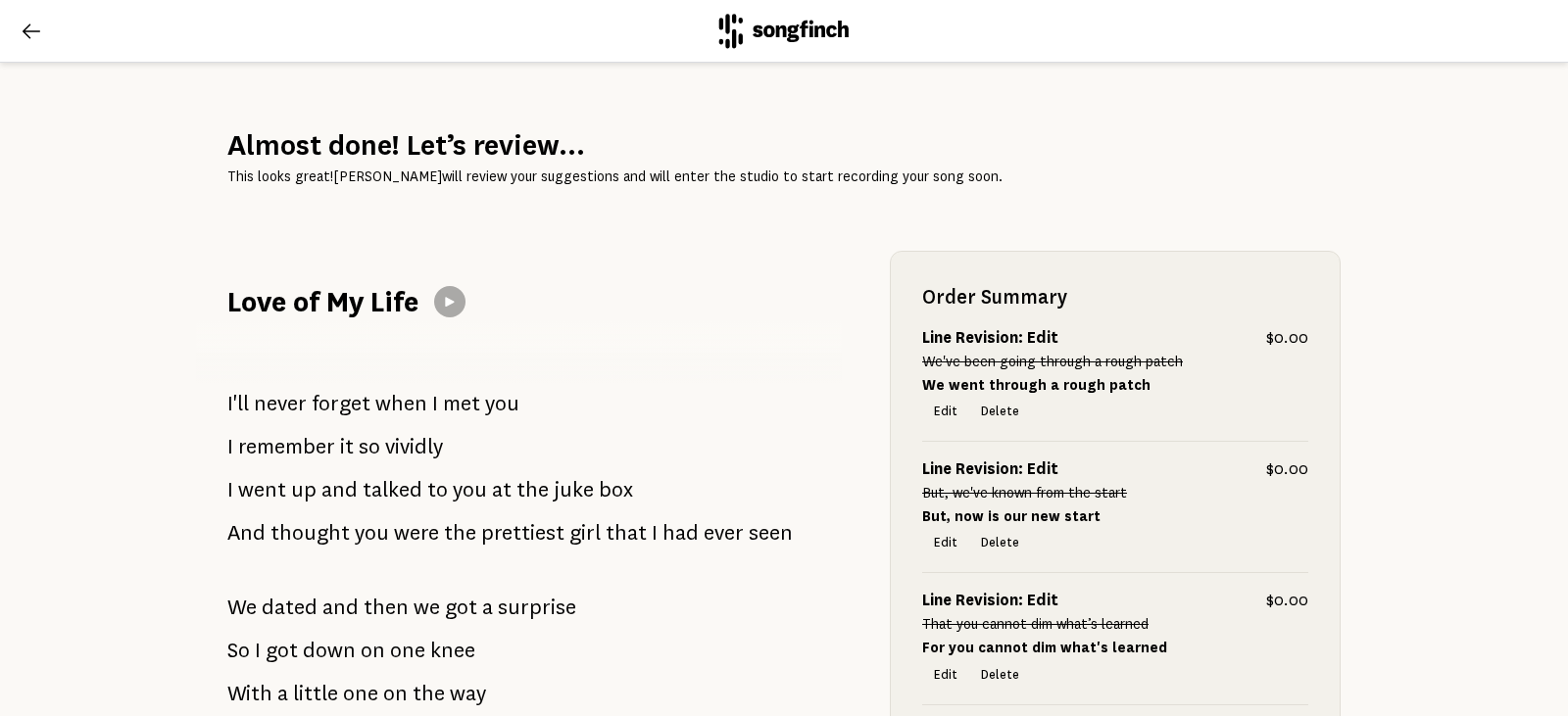
click at [25, 25] on icon at bounding box center [32, 32] width 24 height 24
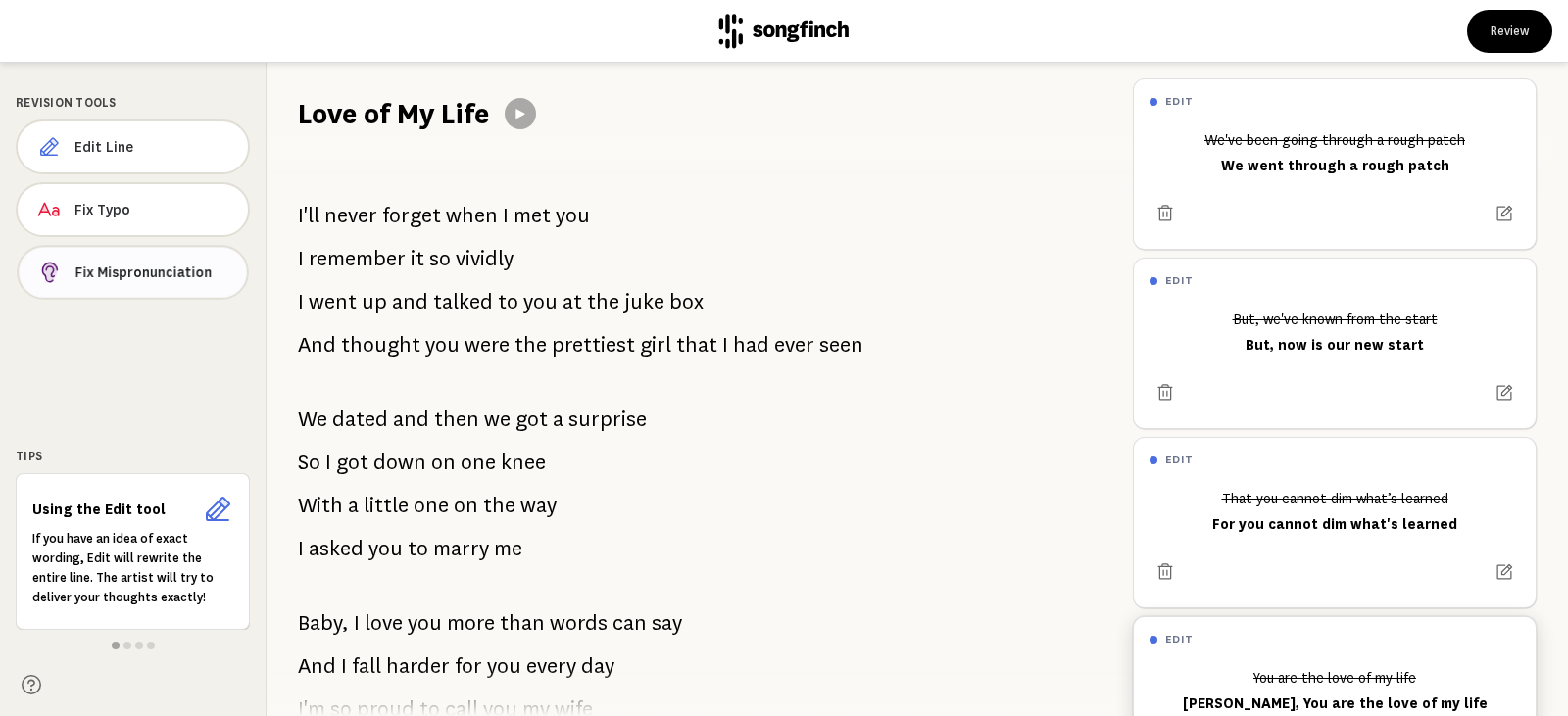
click at [152, 269] on span "Fix Mispronunciation" at bounding box center [153, 273] width 156 height 20
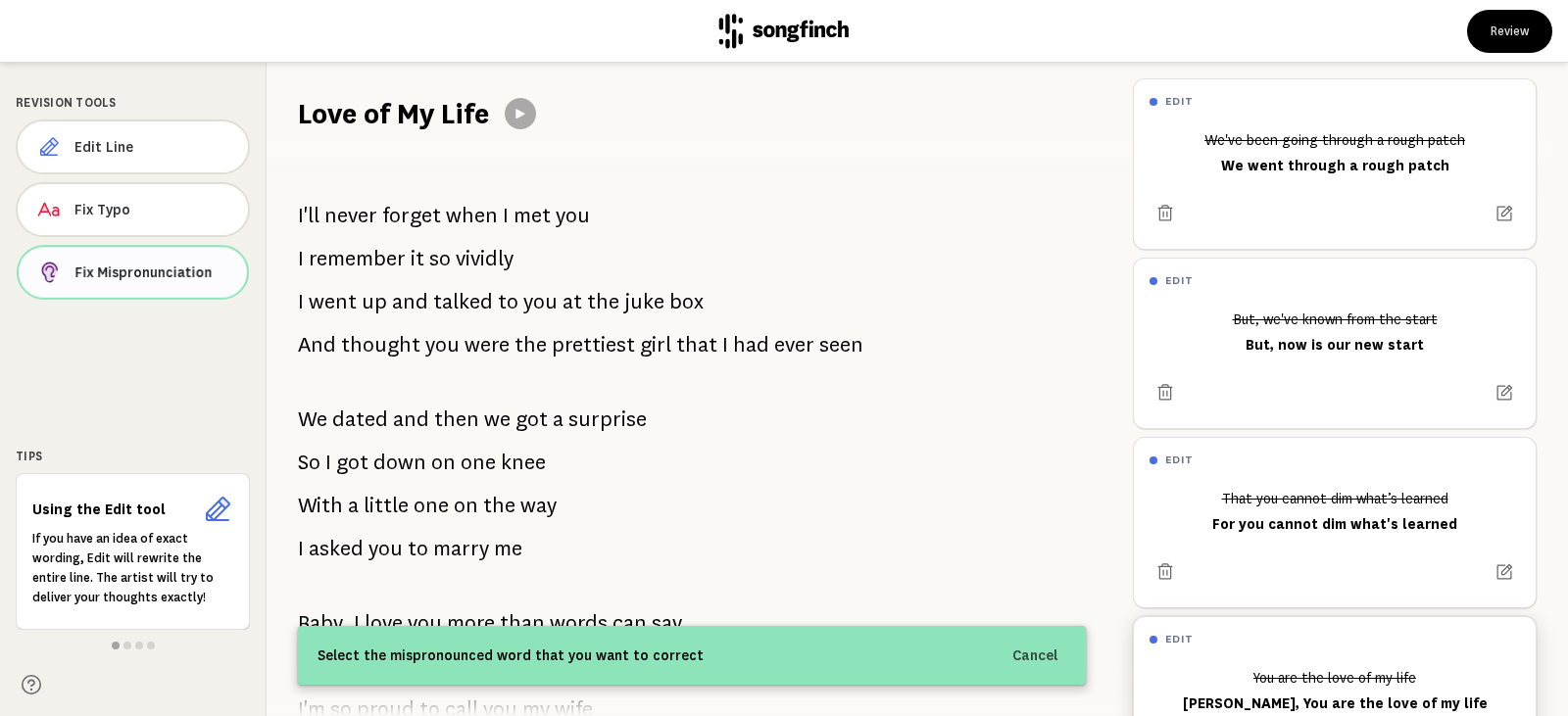
click at [160, 284] on button "Fix Mispronunciation" at bounding box center [133, 272] width 232 height 55
drag, startPoint x: 89, startPoint y: 594, endPoint x: 57, endPoint y: 591, distance: 32.5
click at [57, 591] on p "If you have an idea of exact wording, Edit will rewrite the entire line. The ar…" at bounding box center [132, 568] width 201 height 78
click at [125, 647] on span at bounding box center [127, 646] width 8 height 8
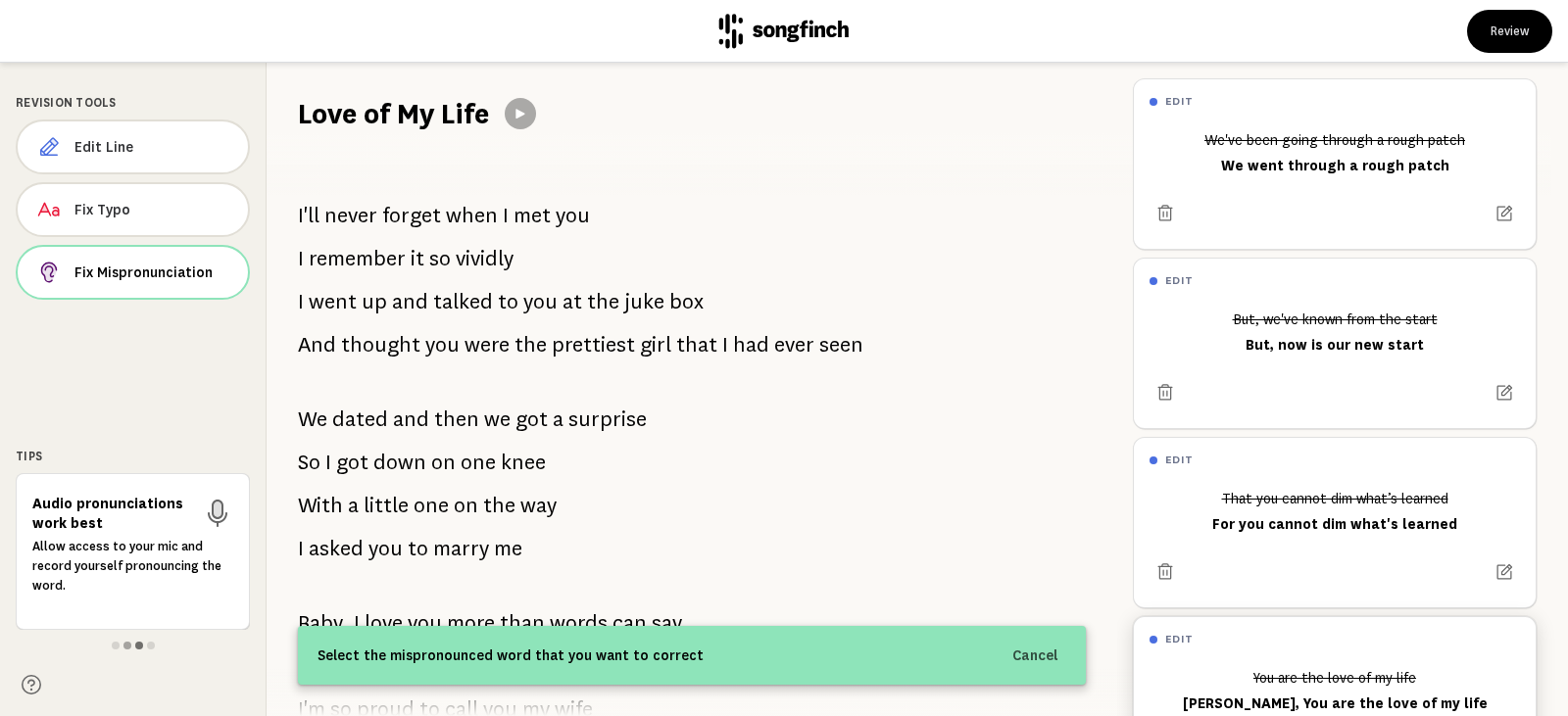
click at [140, 647] on span at bounding box center [139, 646] width 8 height 8
click at [141, 216] on span "Fix Typo" at bounding box center [153, 210] width 158 height 20
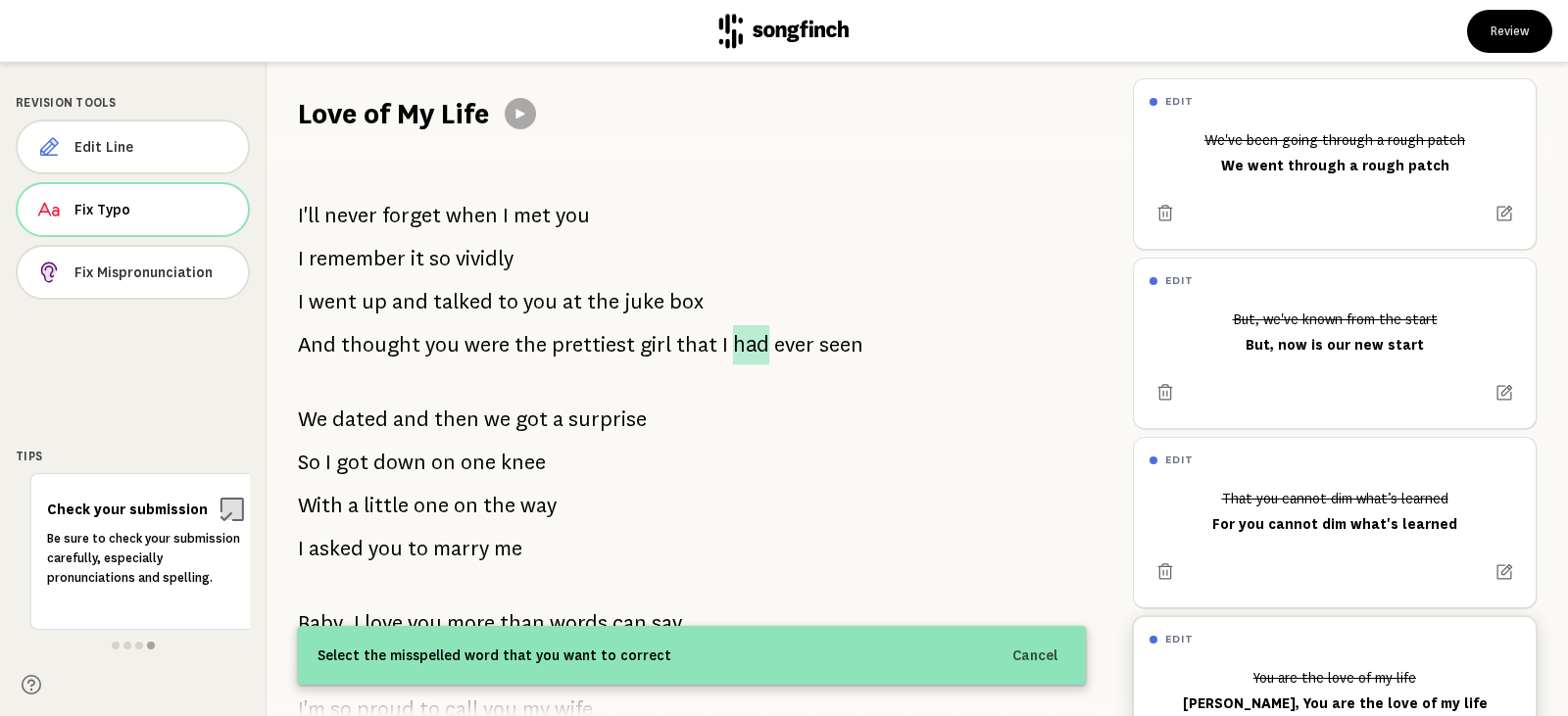
click at [733, 353] on span "had" at bounding box center [751, 345] width 37 height 40
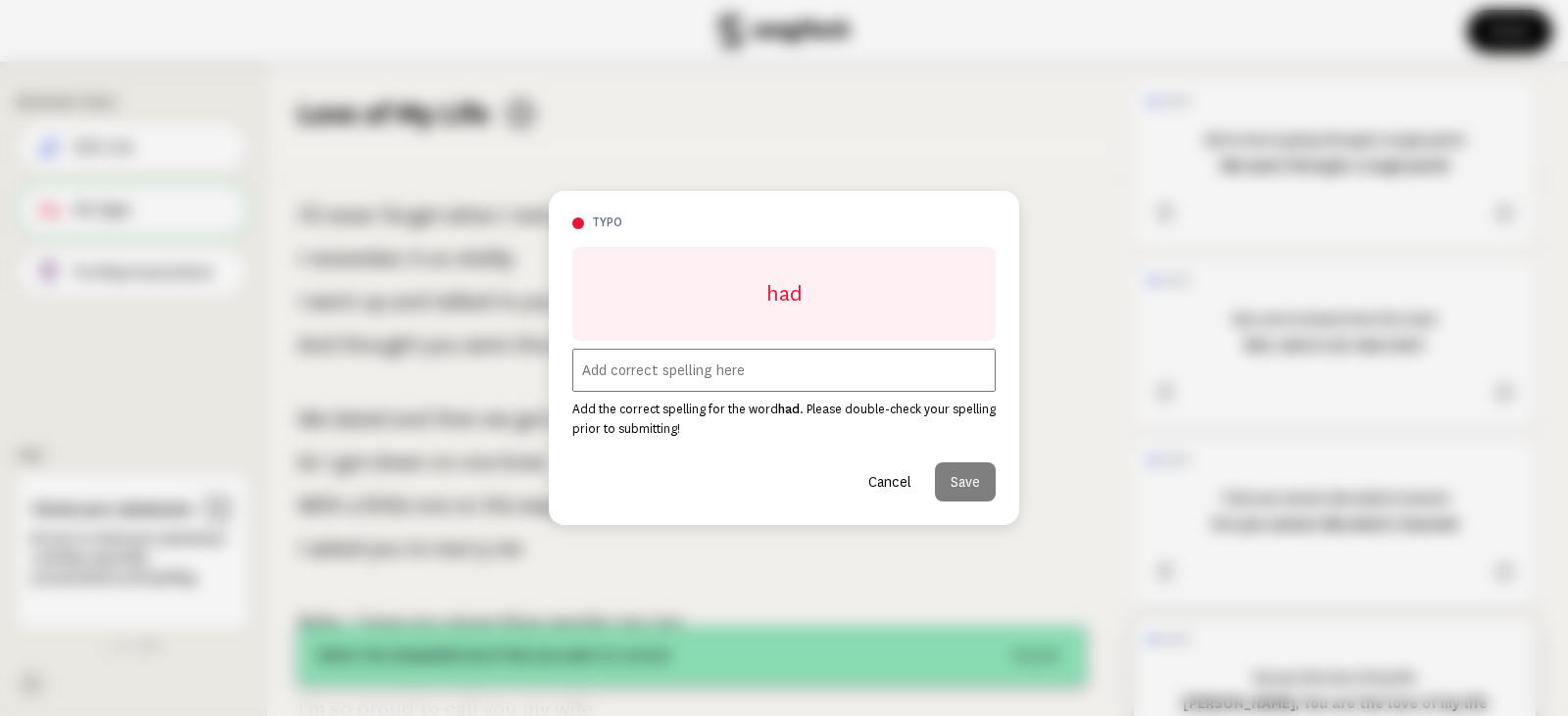
click at [716, 384] on input "text" at bounding box center [783, 370] width 423 height 43
type input "I"d"
click at [965, 484] on button "Save" at bounding box center [965, 482] width 61 height 39
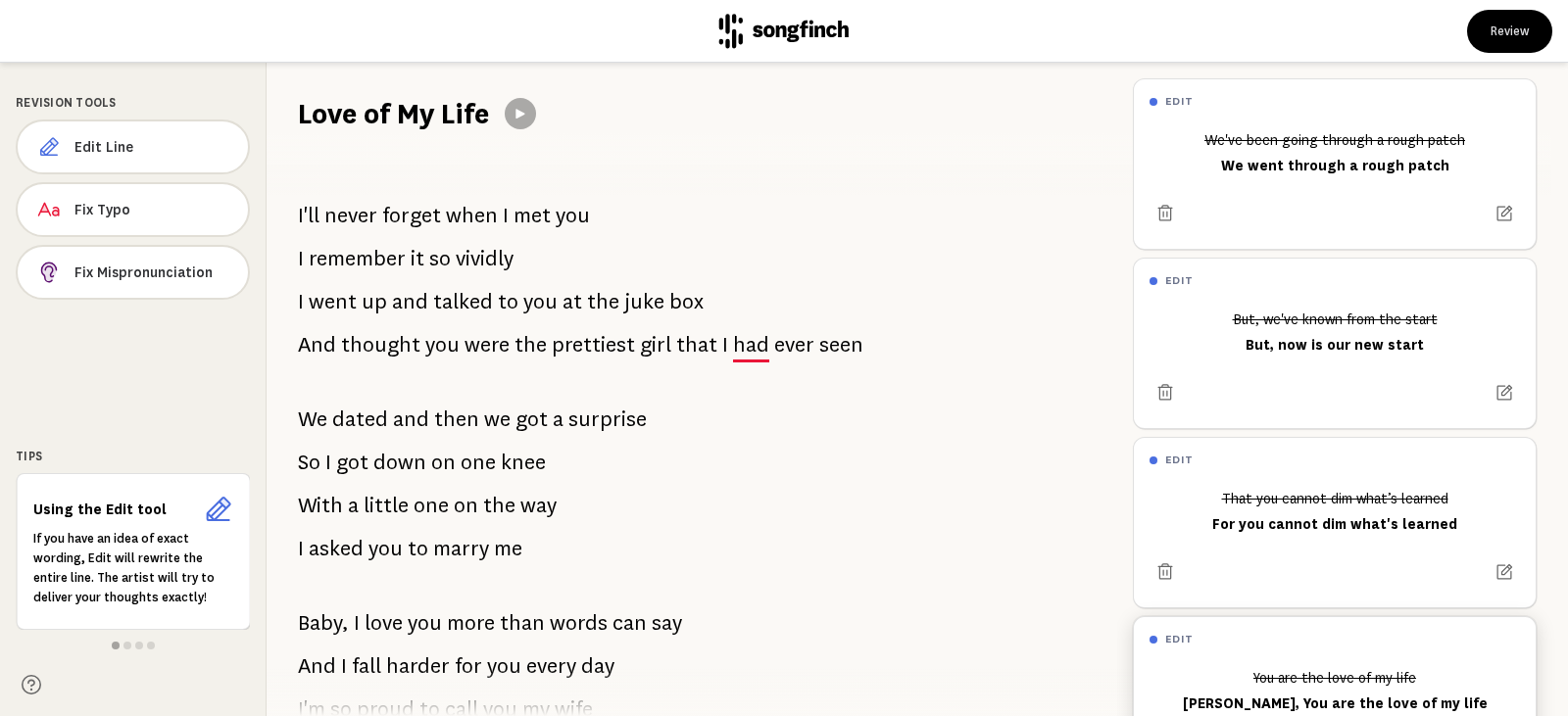
click at [738, 344] on span "had" at bounding box center [751, 344] width 36 height 39
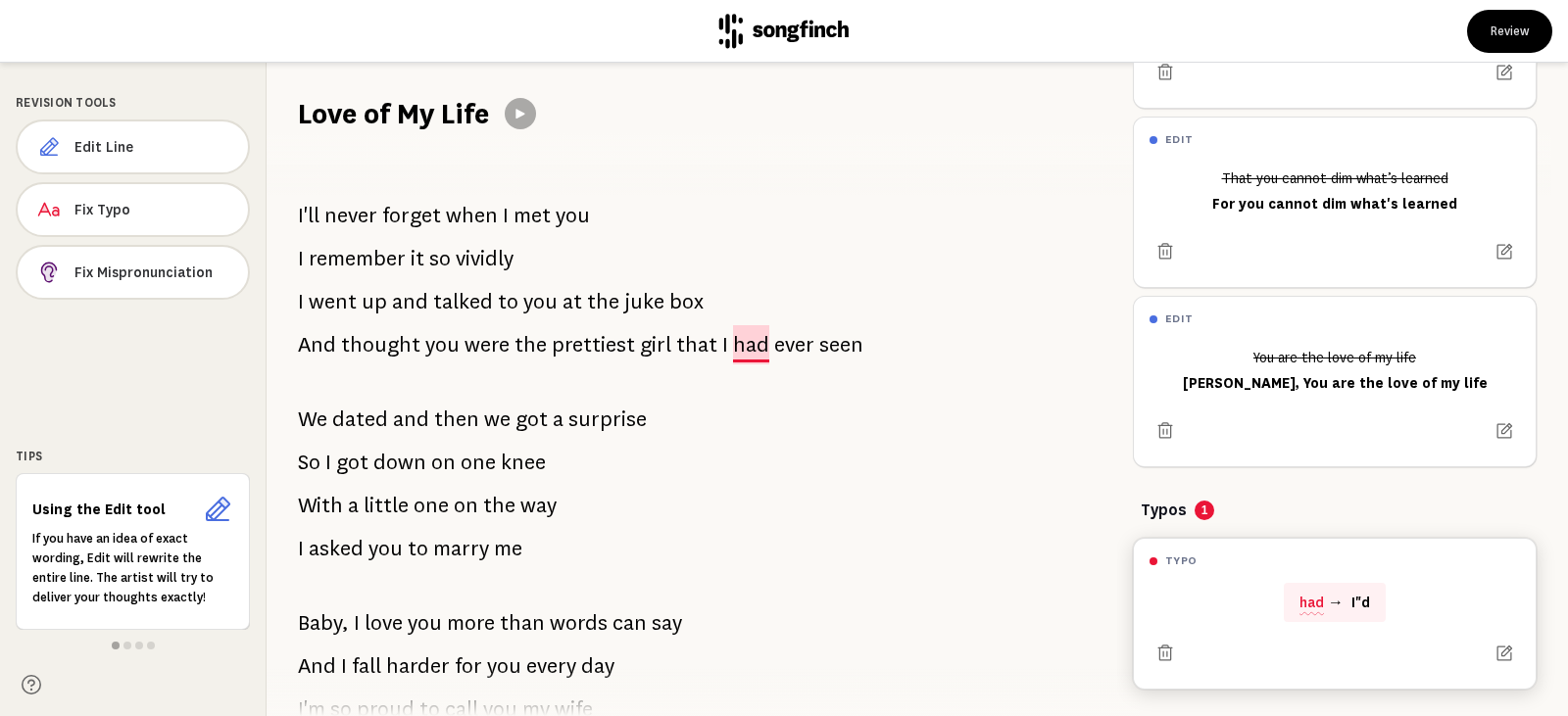
scroll to position [340, 0]
click at [722, 344] on span "I" at bounding box center [725, 344] width 6 height 39
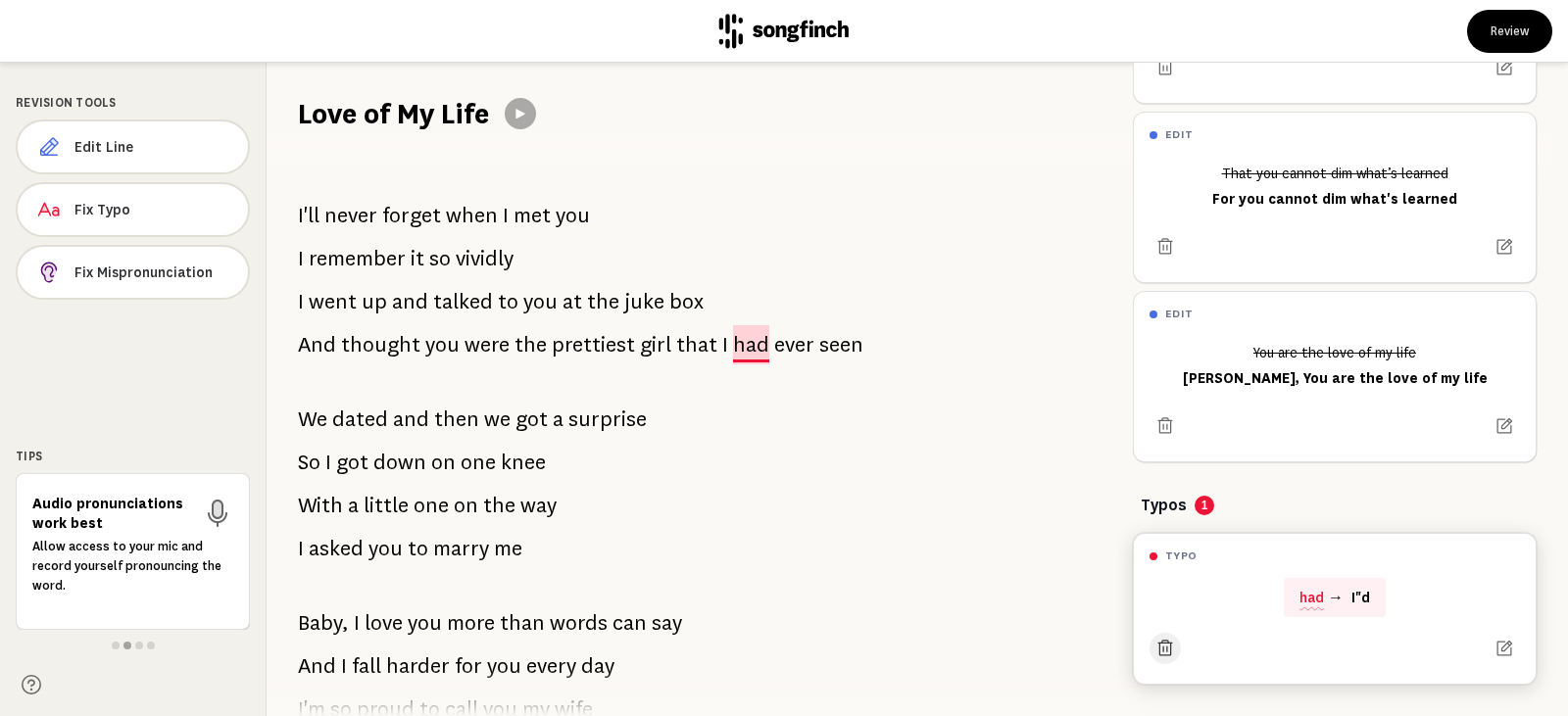
click at [1162, 639] on icon at bounding box center [1166, 649] width 20 height 20
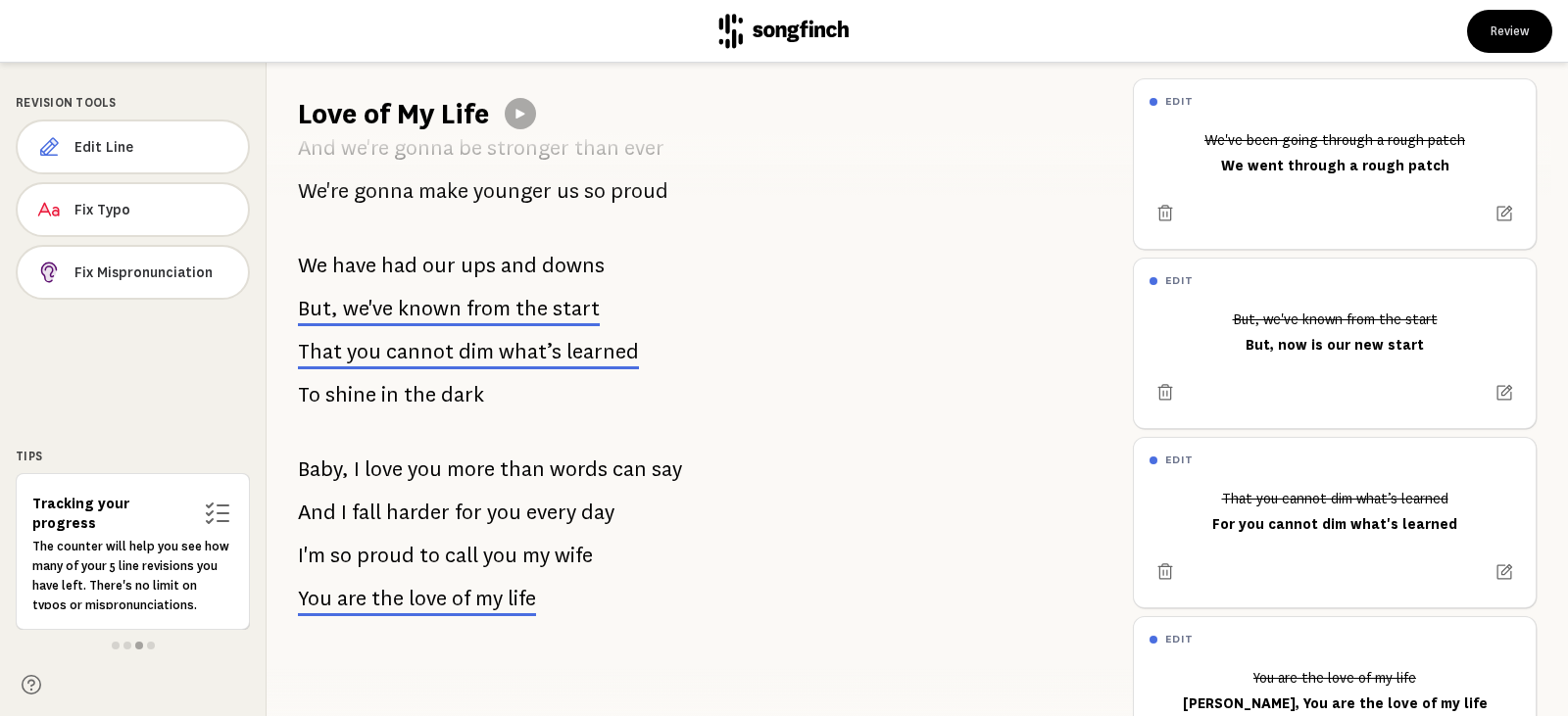
scroll to position [1392, 0]
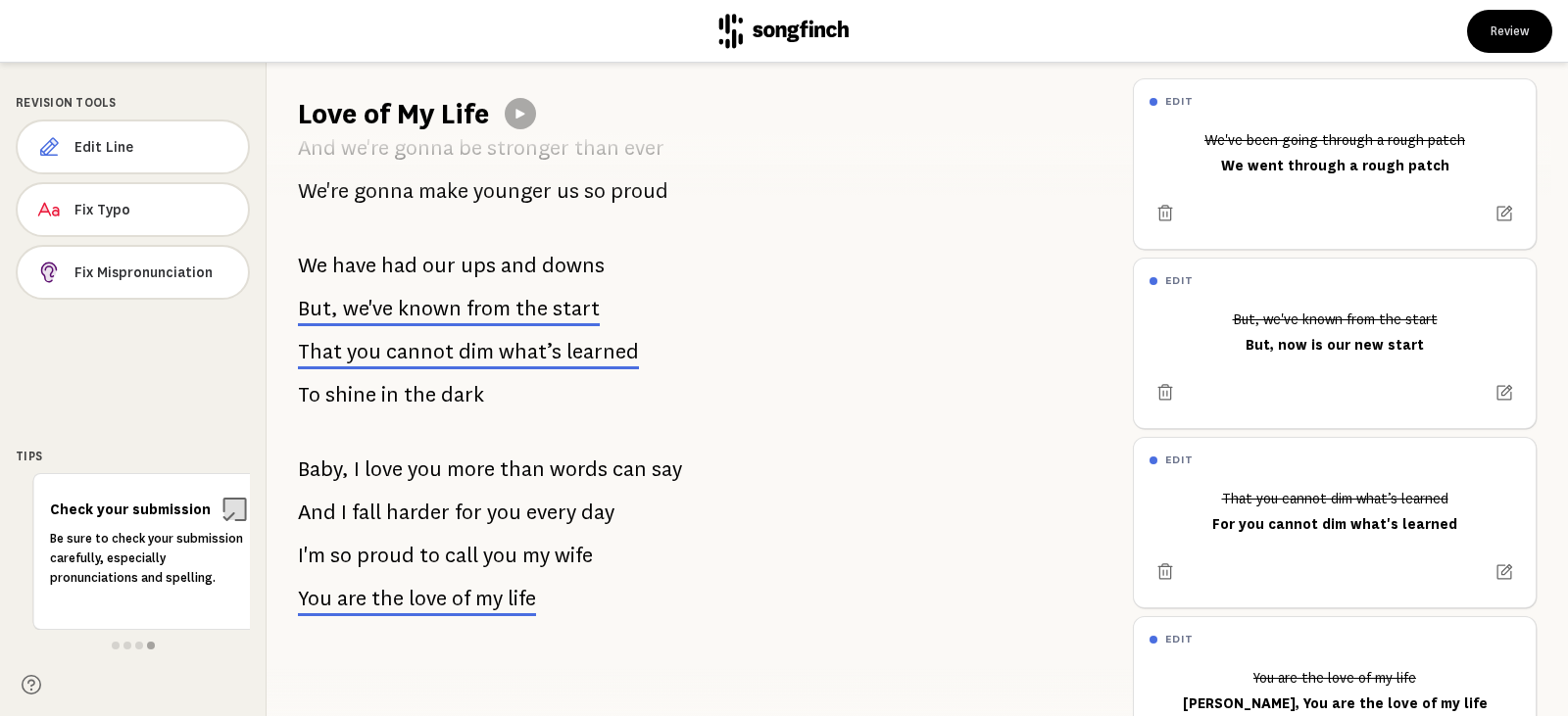
click at [488, 595] on span "my" at bounding box center [488, 599] width 27 height 24
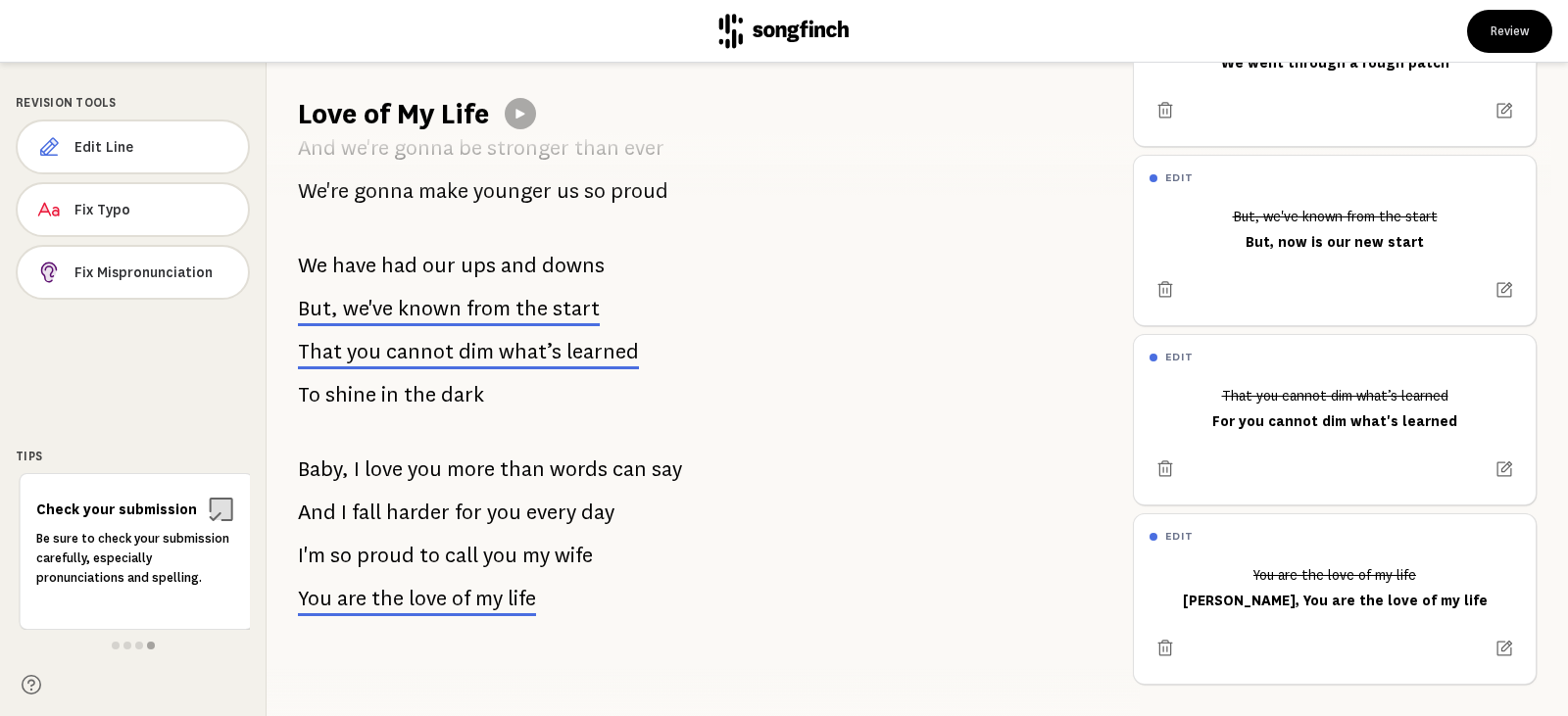
scroll to position [118, 0]
click at [1495, 639] on icon at bounding box center [1505, 649] width 20 height 20
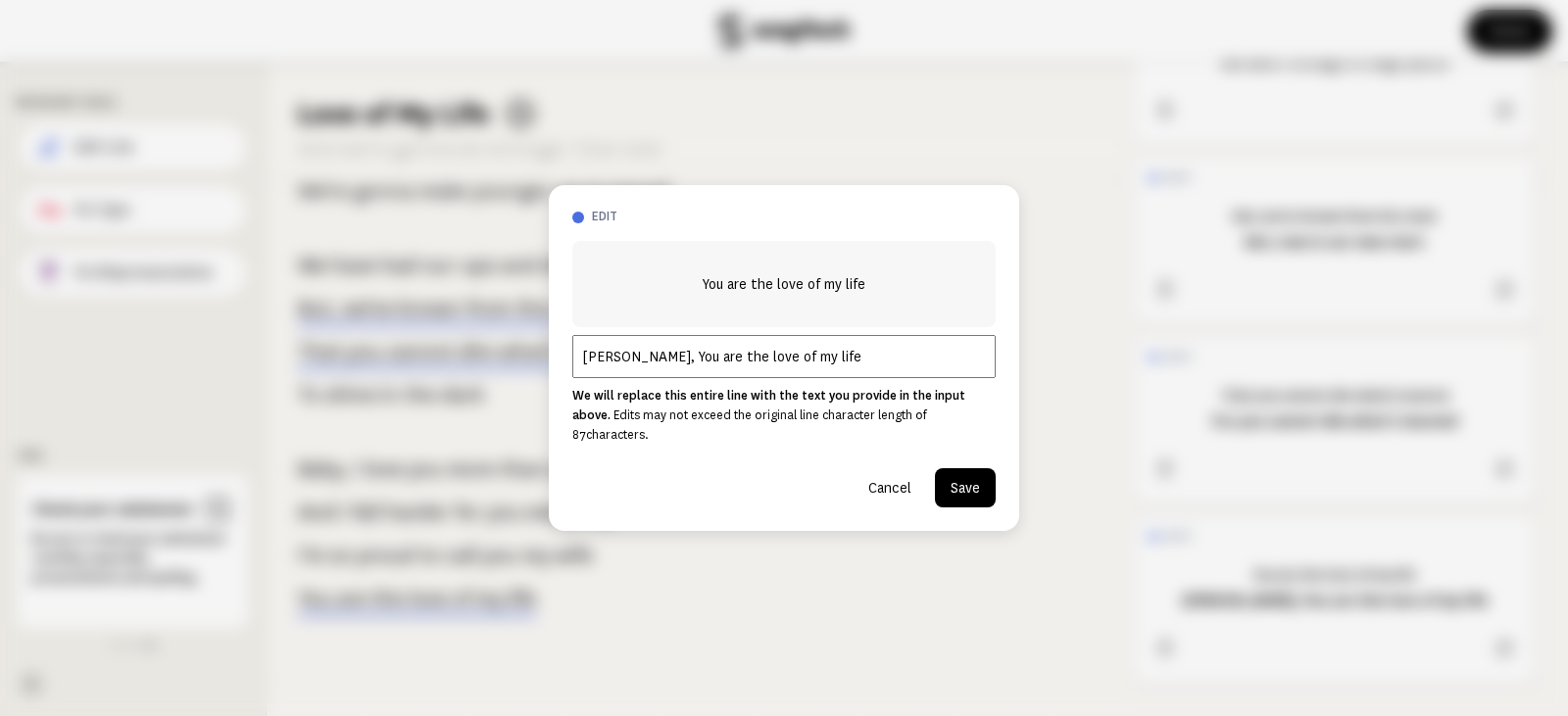
click at [807, 372] on input "[PERSON_NAME], You are the love of my life" at bounding box center [783, 356] width 423 height 43
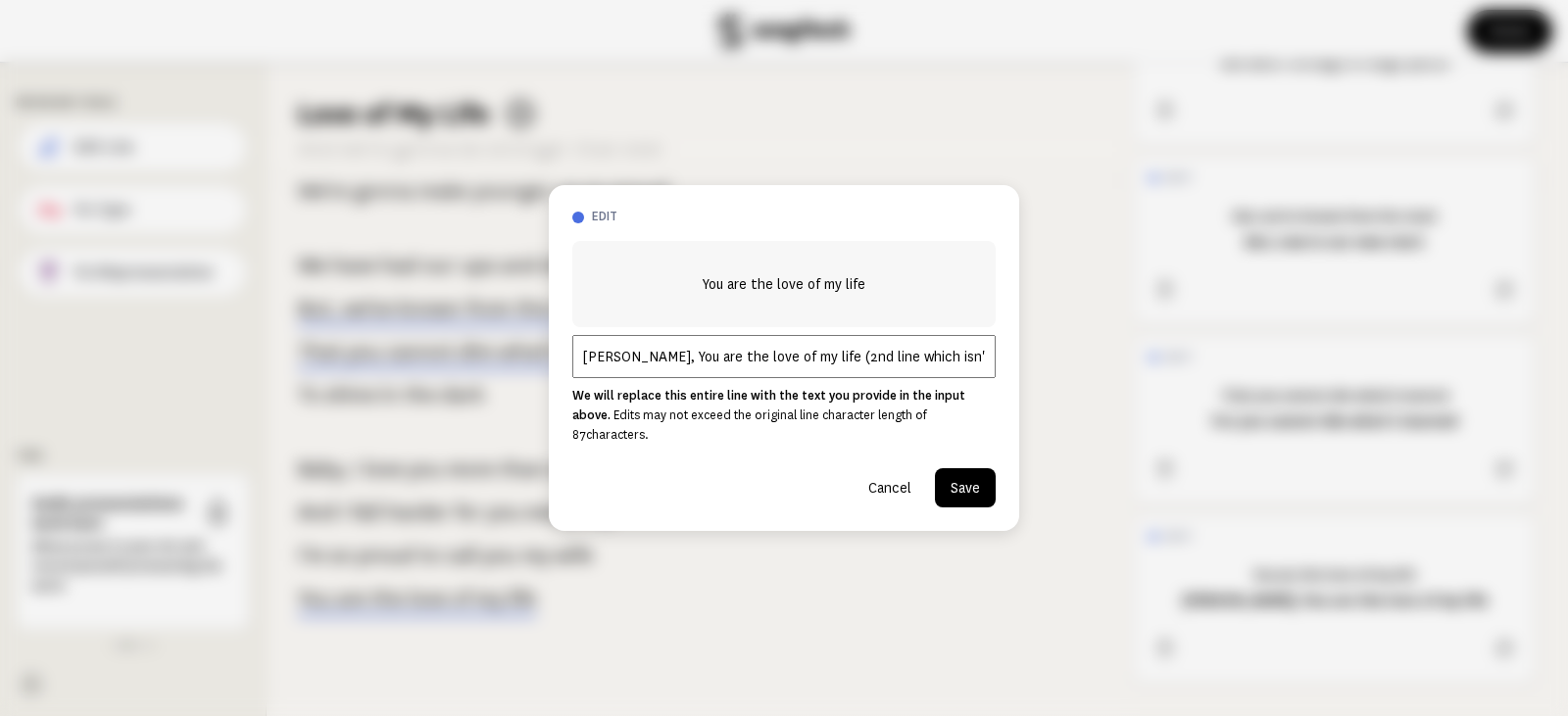
scroll to position [0, 2]
type input "[PERSON_NAME], You are the love of my life (2nd line which isn't in the lyrics)"
click at [971, 483] on button "Save" at bounding box center [965, 487] width 61 height 39
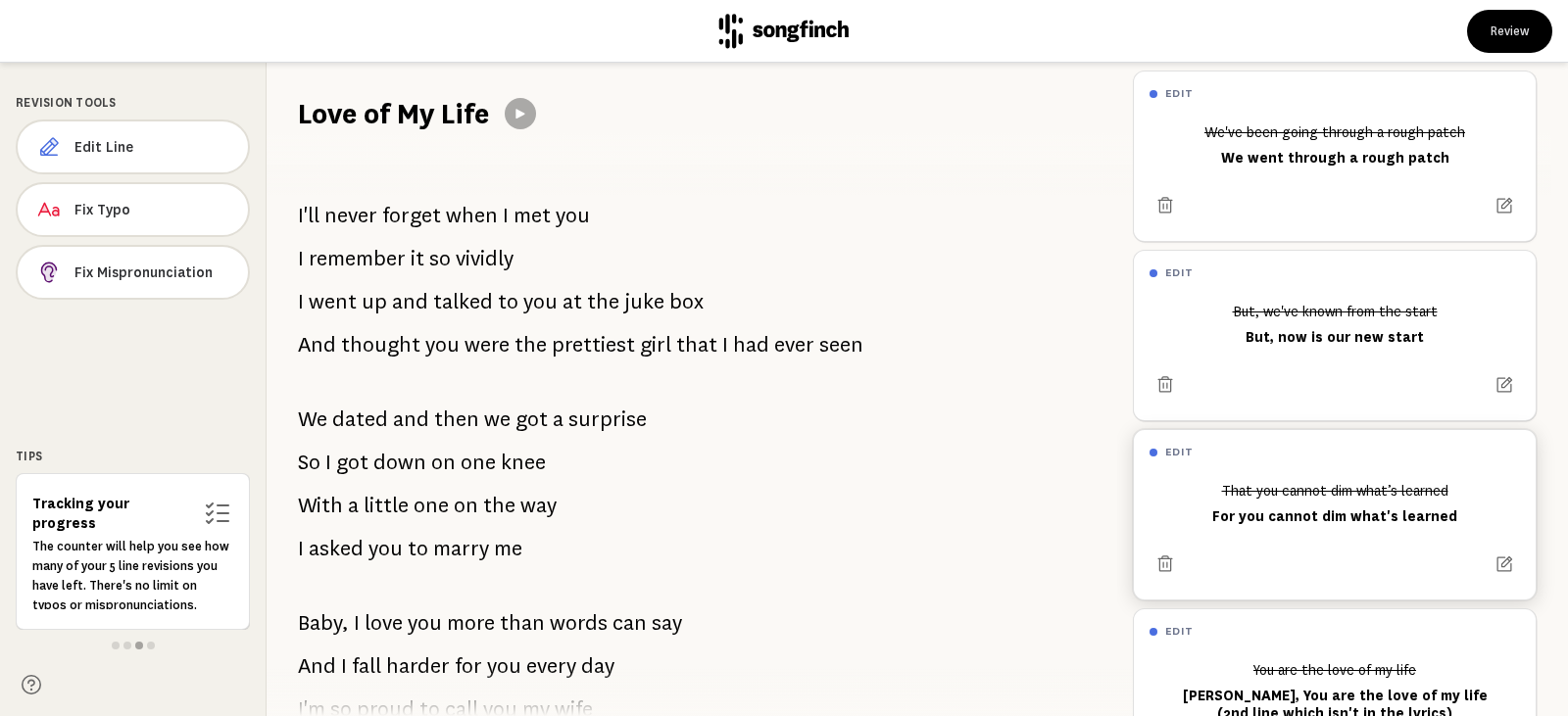
scroll to position [0, 0]
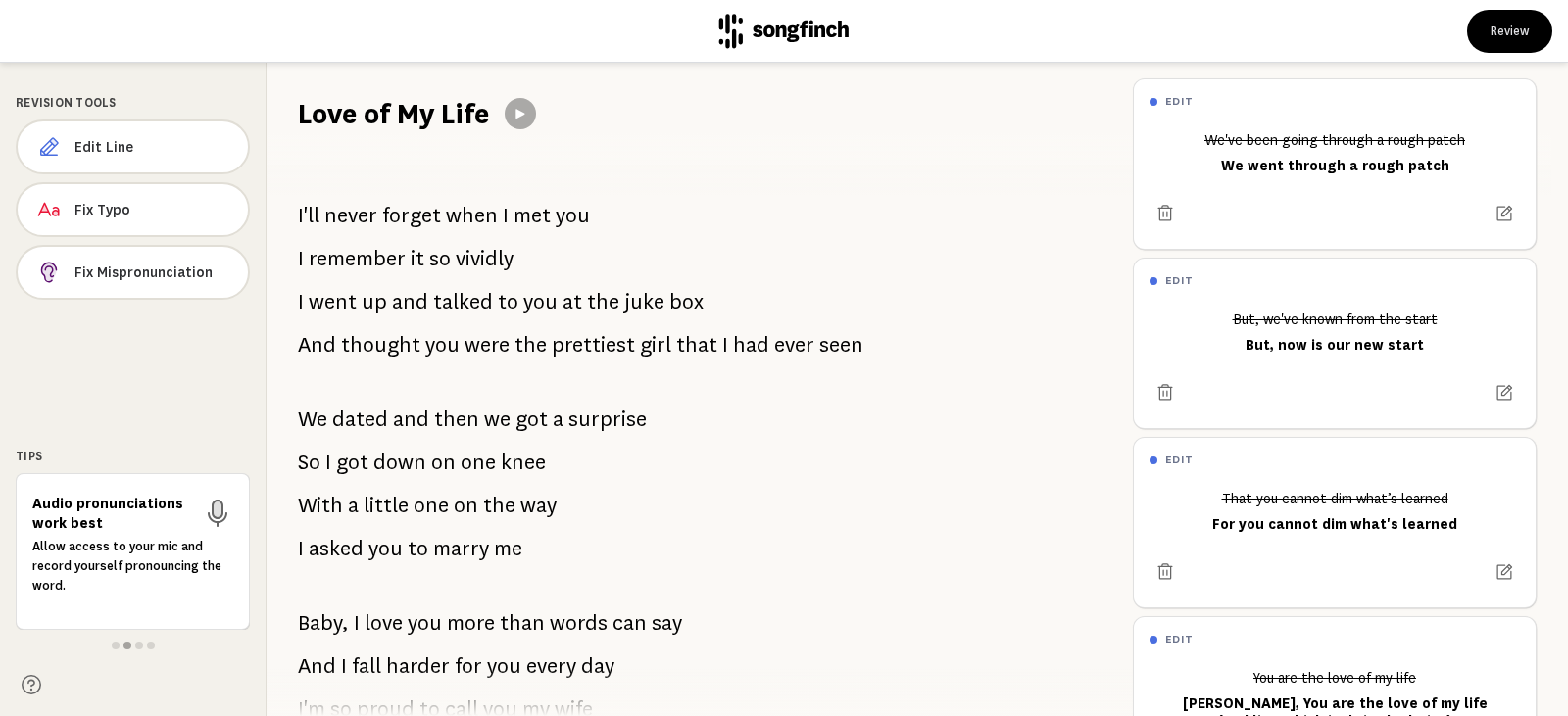
click at [303, 423] on span "We" at bounding box center [312, 419] width 29 height 39
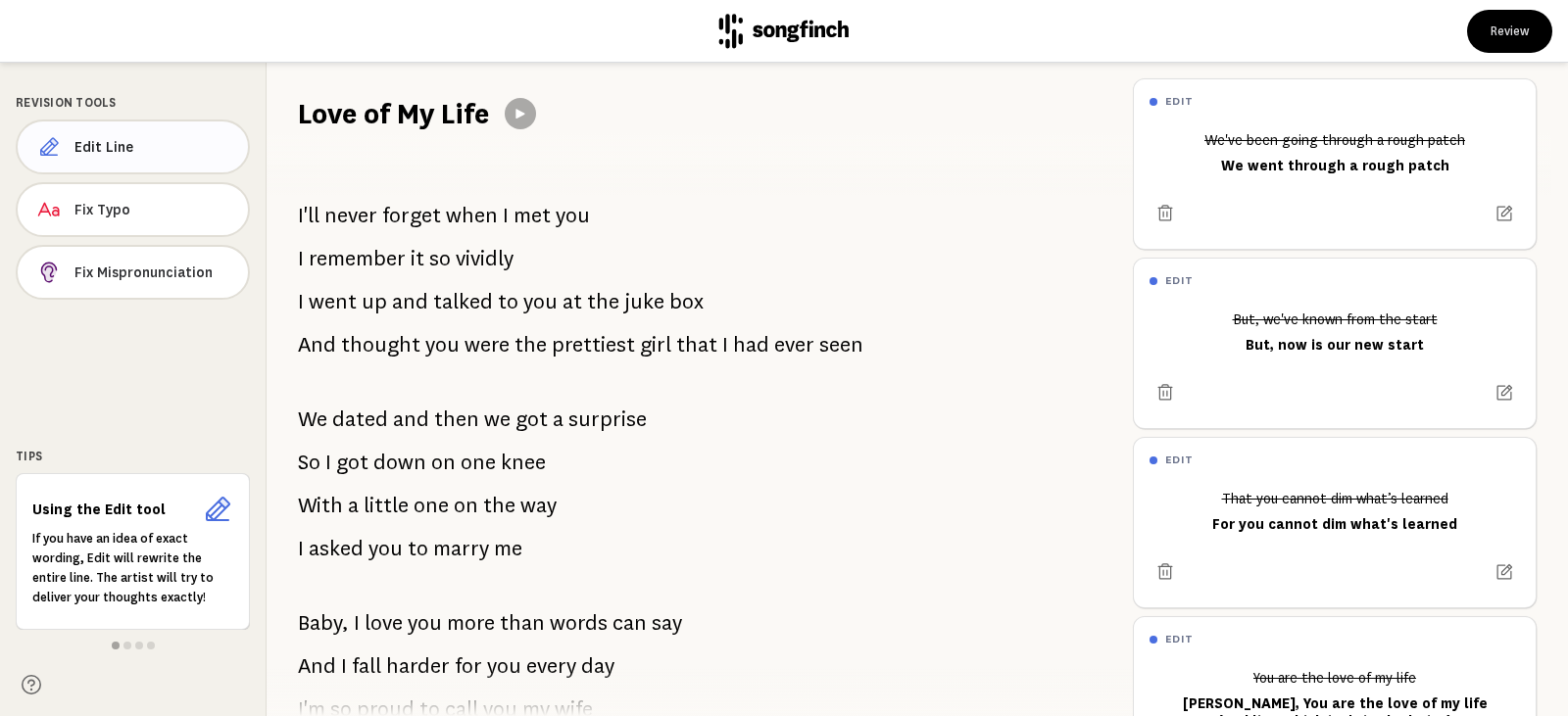
click at [166, 147] on span "Edit Line" at bounding box center [153, 147] width 158 height 20
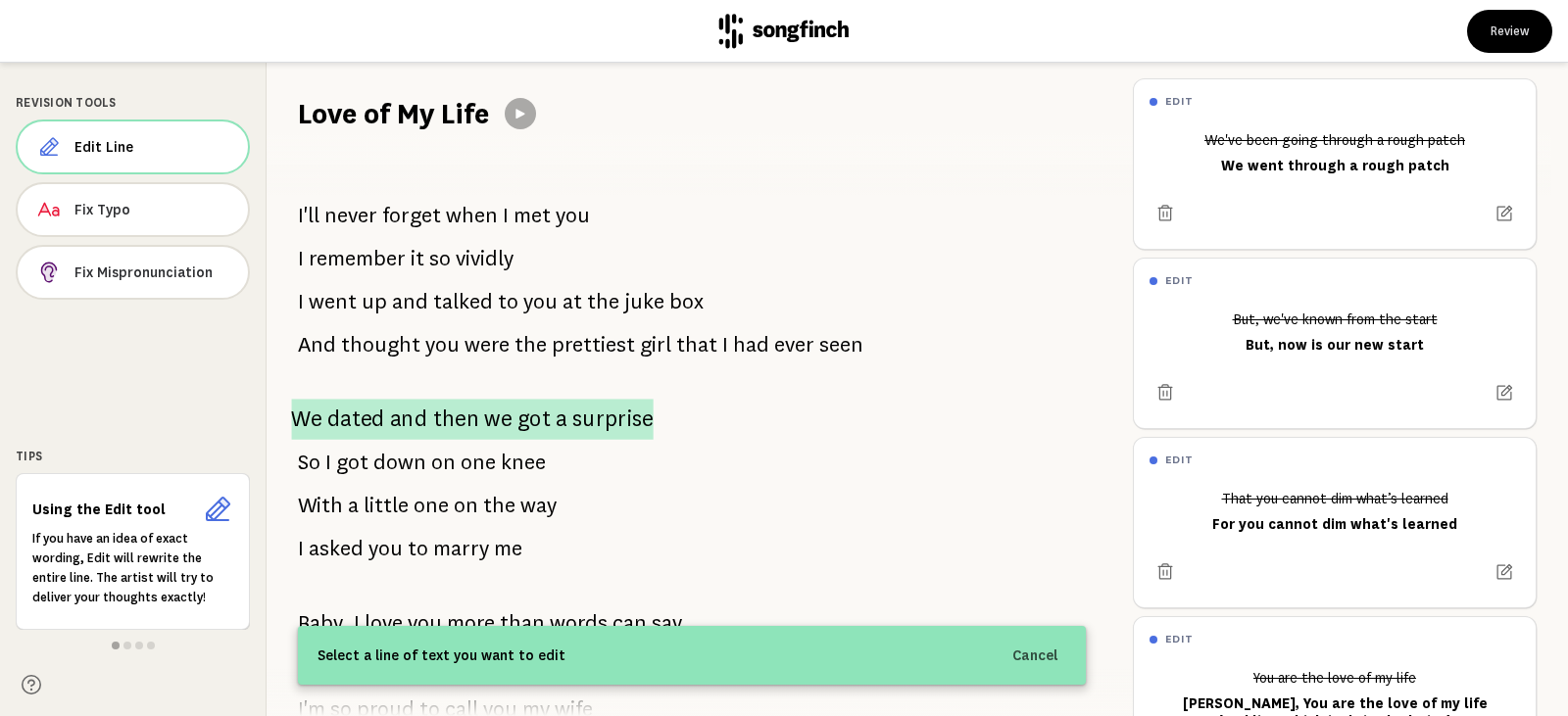
click at [434, 416] on span "then" at bounding box center [456, 419] width 47 height 41
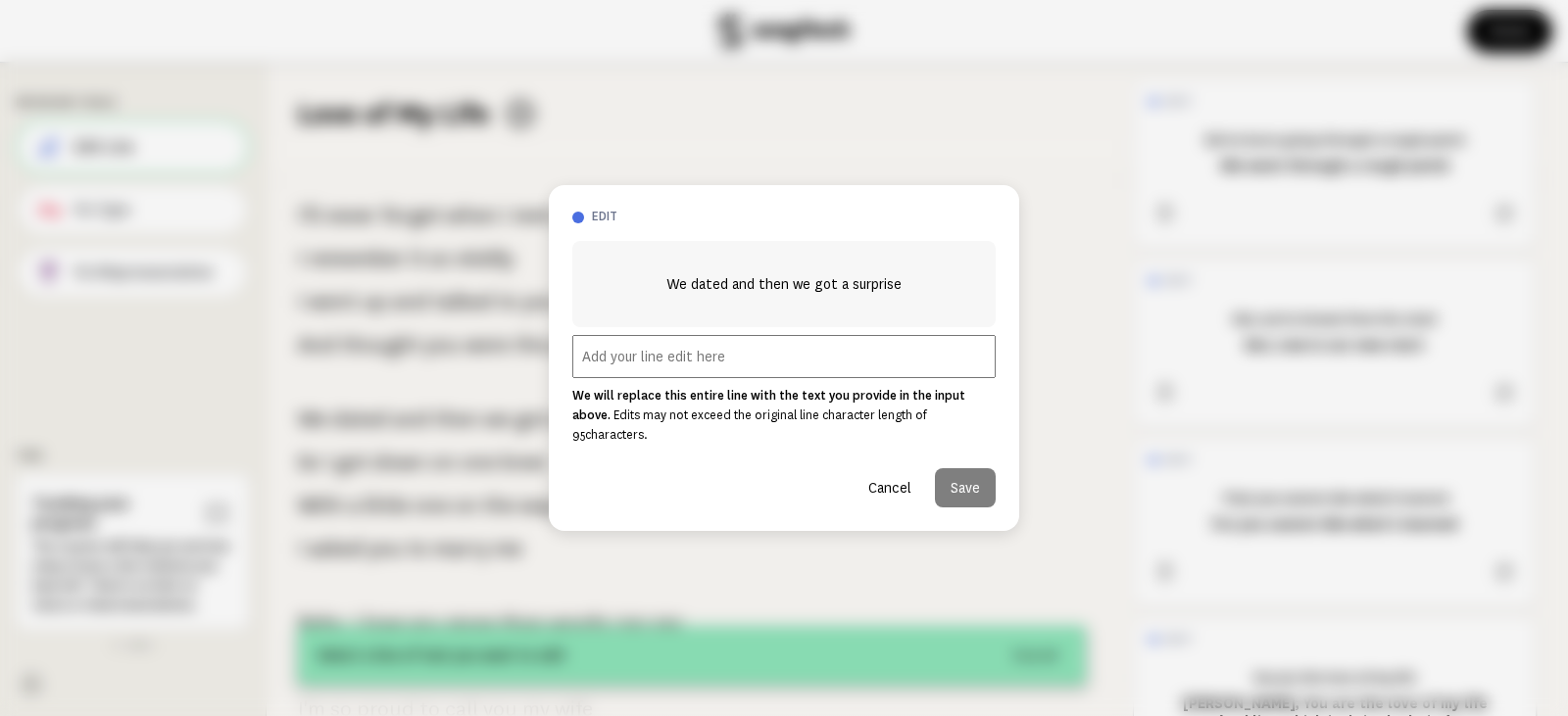
click at [656, 378] on input "text" at bounding box center [783, 356] width 423 height 43
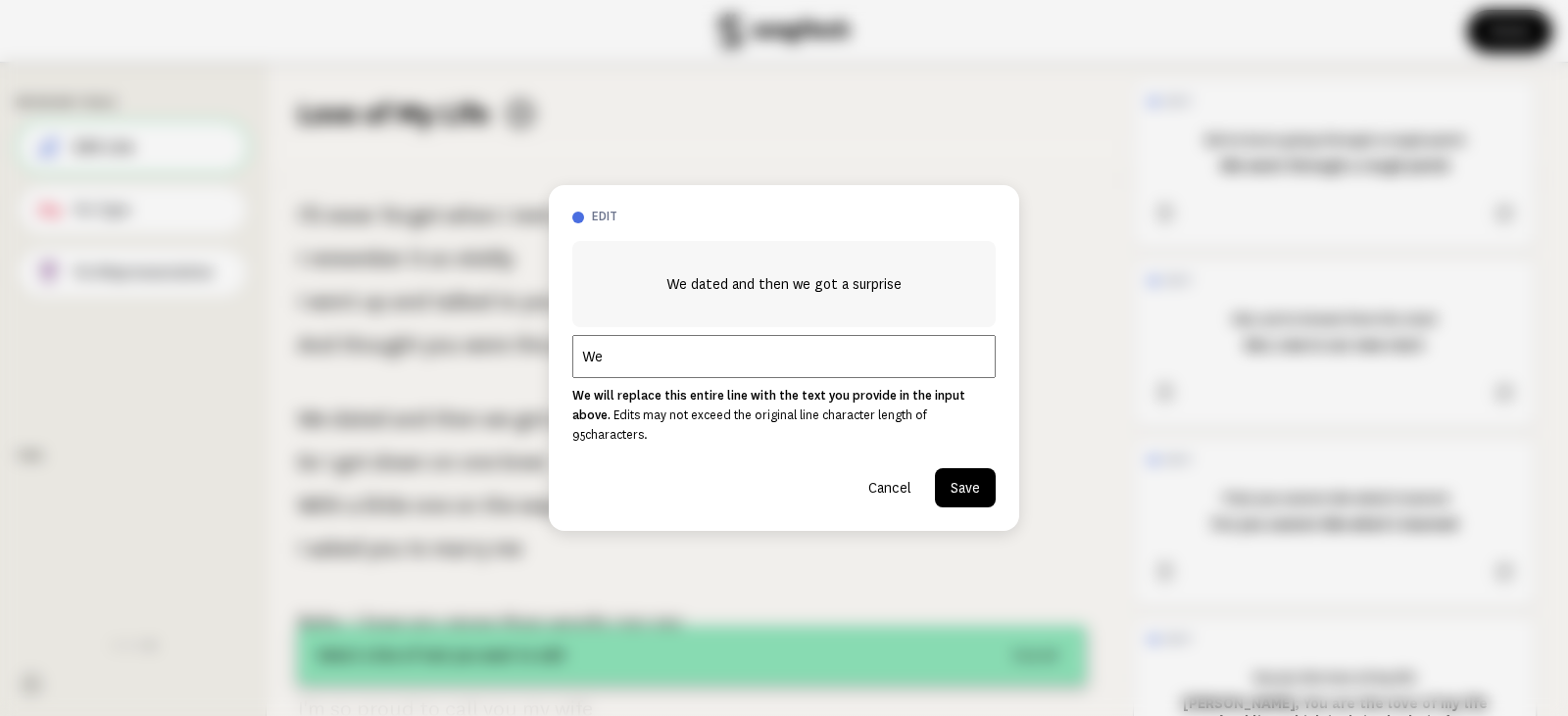
type input "We"
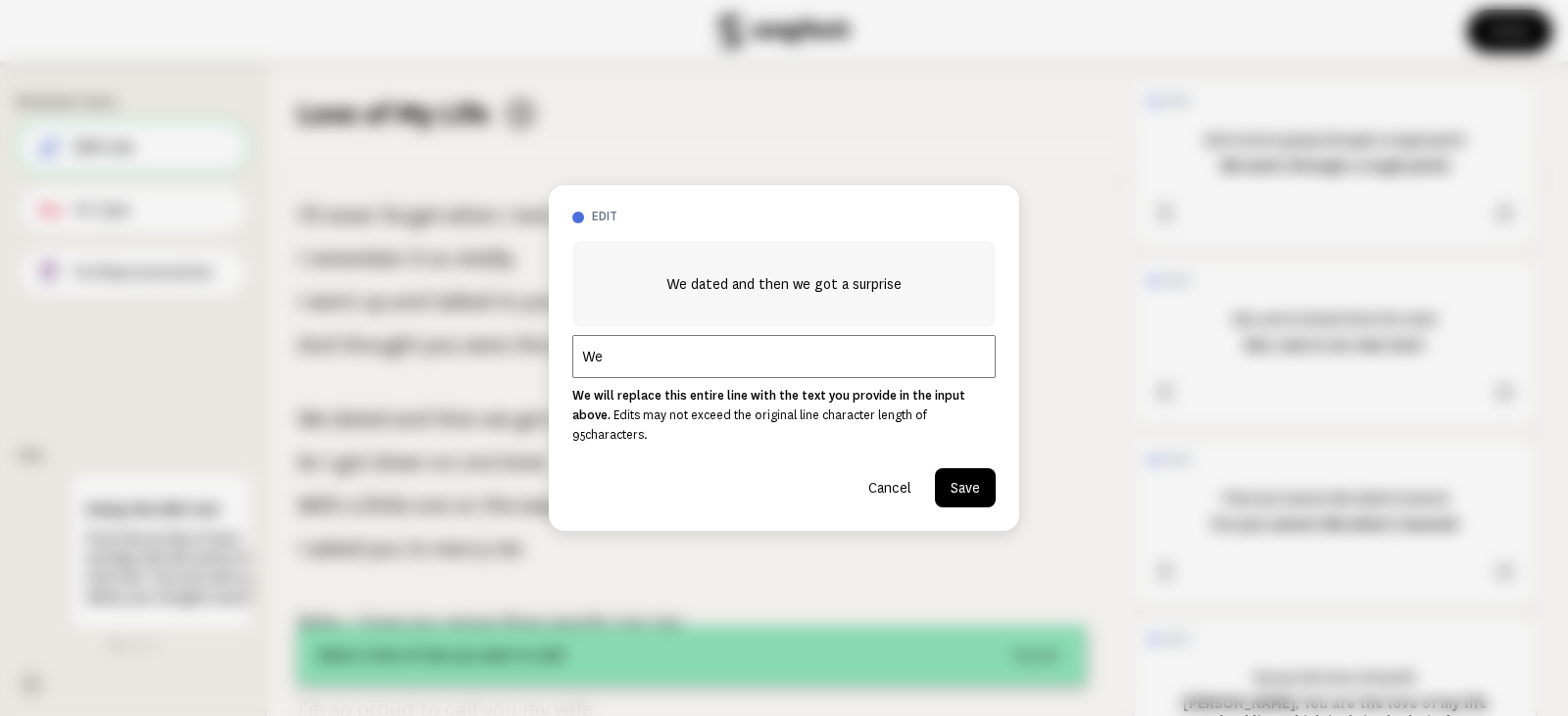
click at [901, 473] on button "Cancel" at bounding box center [890, 487] width 74 height 39
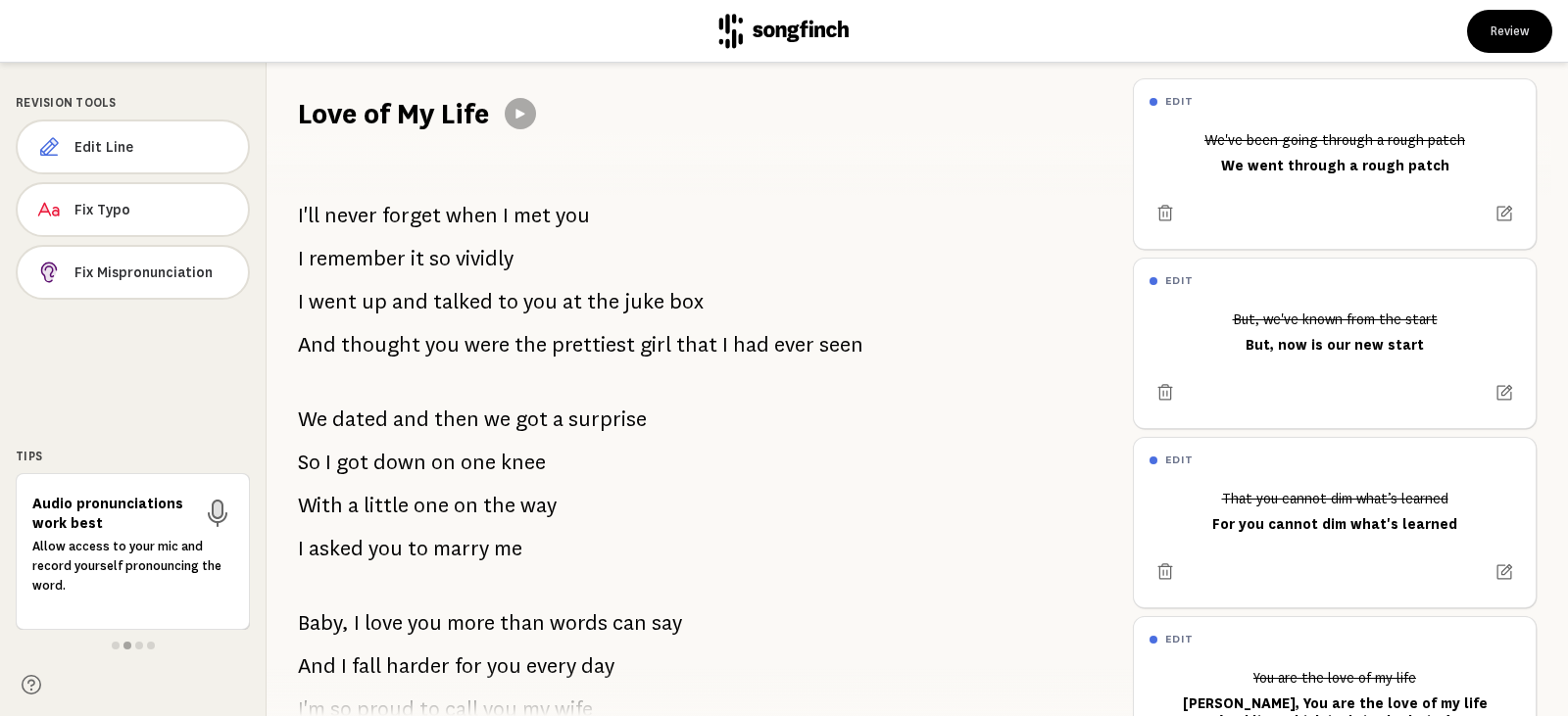
click at [633, 421] on span "surprise" at bounding box center [607, 419] width 78 height 39
click at [449, 417] on span "then" at bounding box center [456, 419] width 45 height 39
click at [162, 150] on span "Edit Line" at bounding box center [153, 147] width 158 height 20
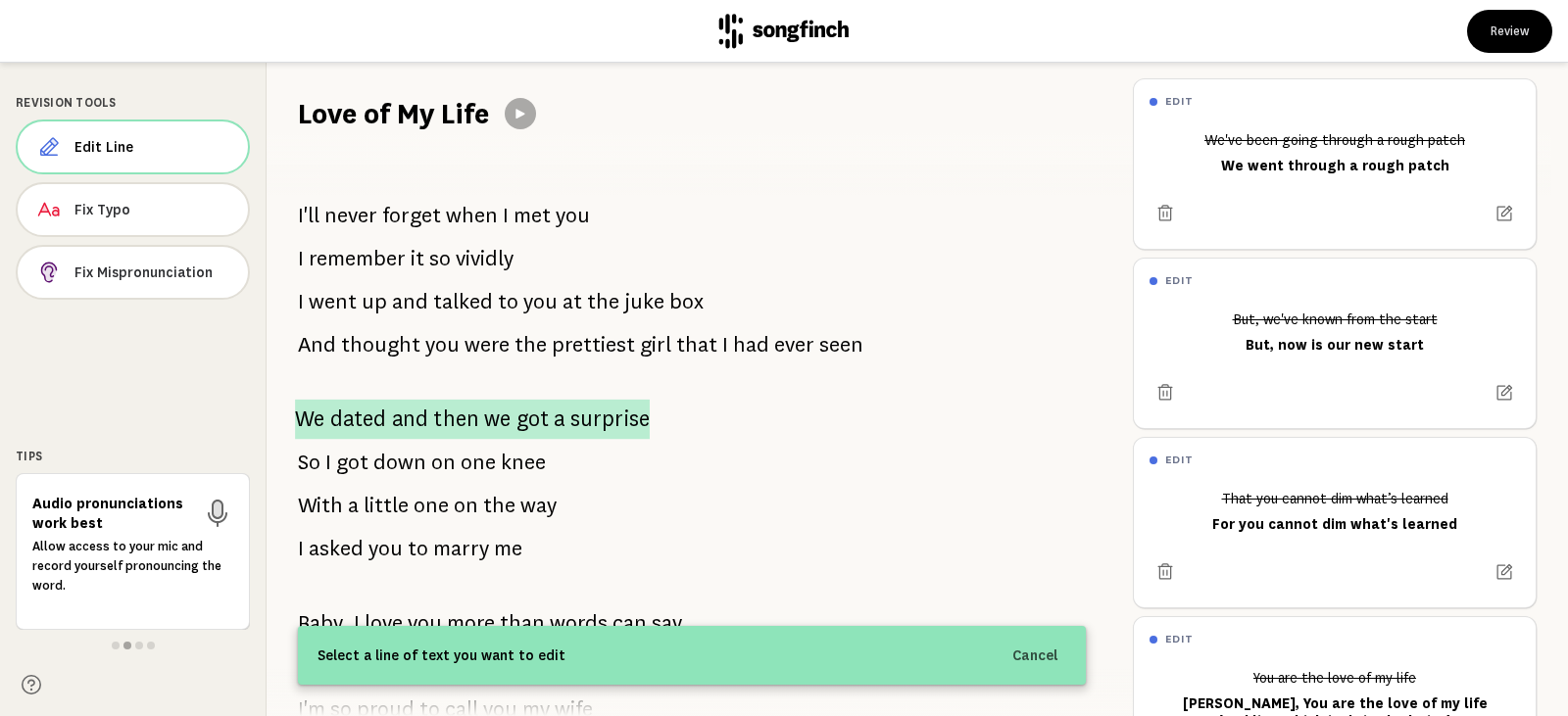
click at [416, 411] on span "and" at bounding box center [410, 420] width 37 height 40
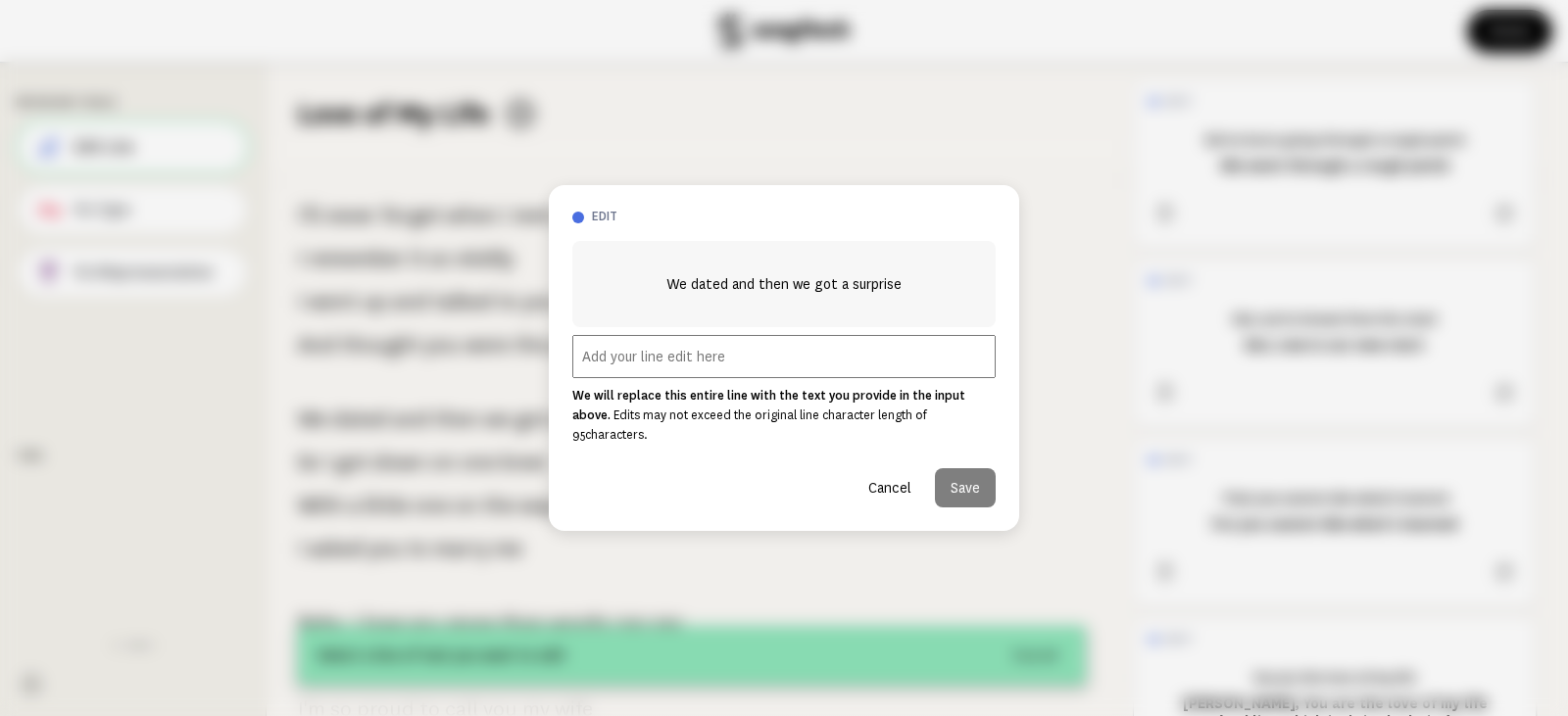
click at [701, 370] on input "text" at bounding box center [783, 356] width 423 height 43
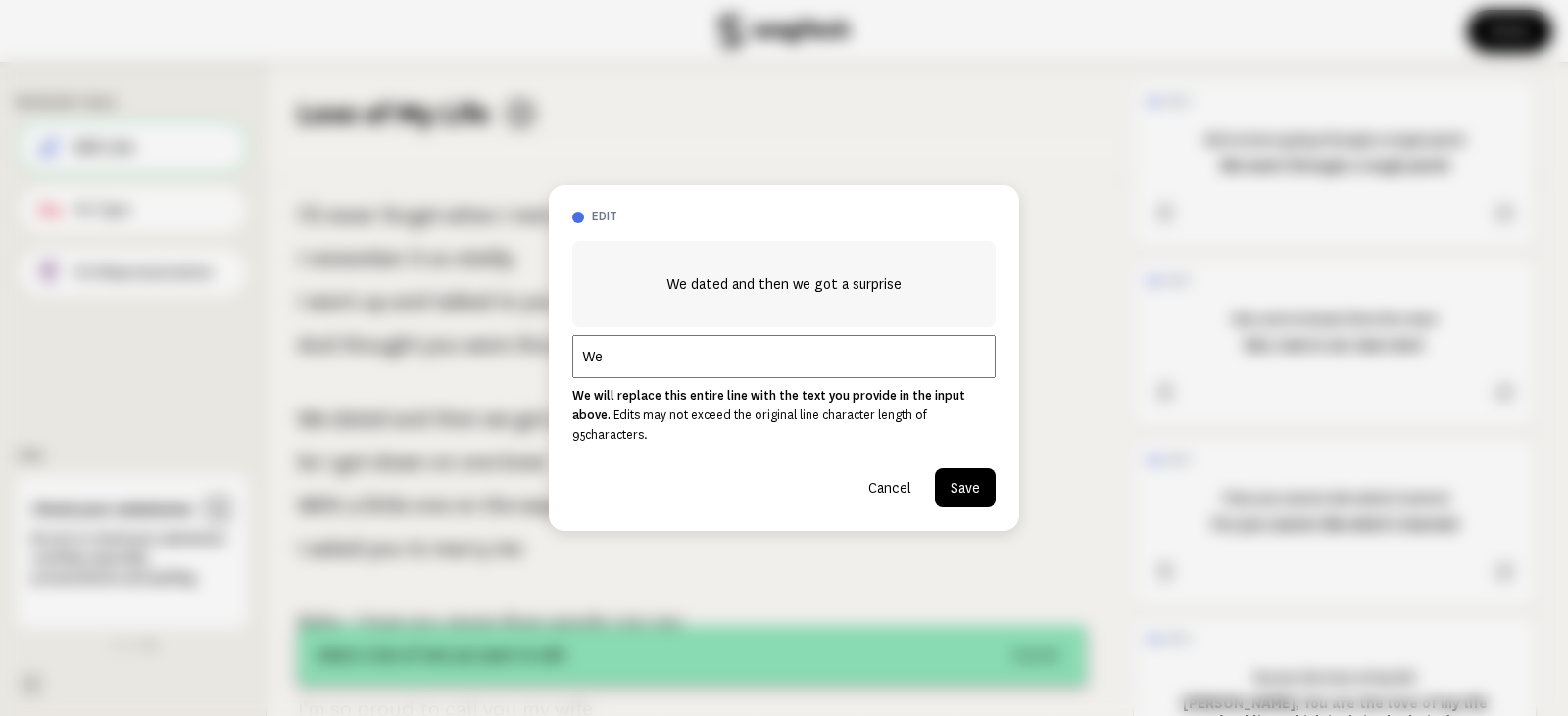
type input "W"
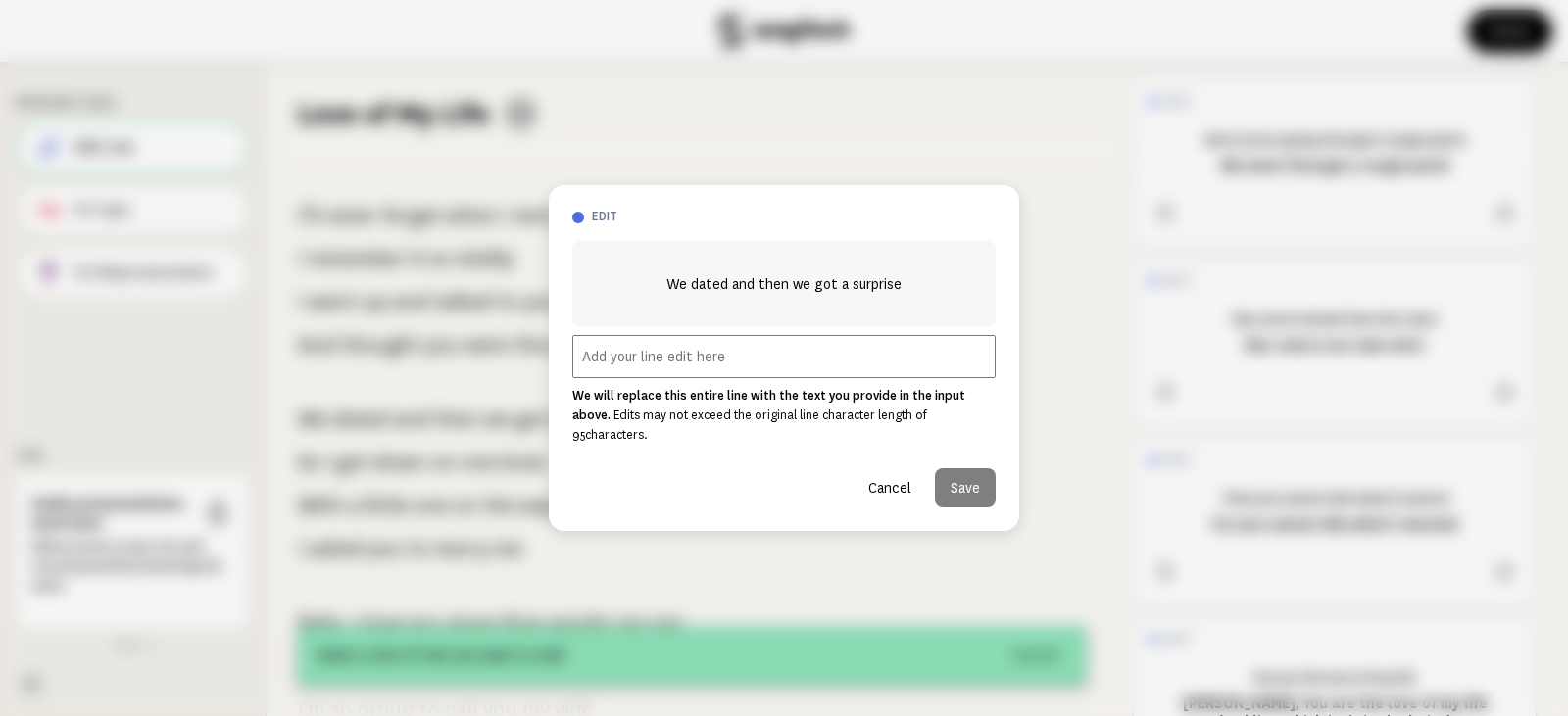
click at [907, 476] on button "Cancel" at bounding box center [890, 487] width 74 height 39
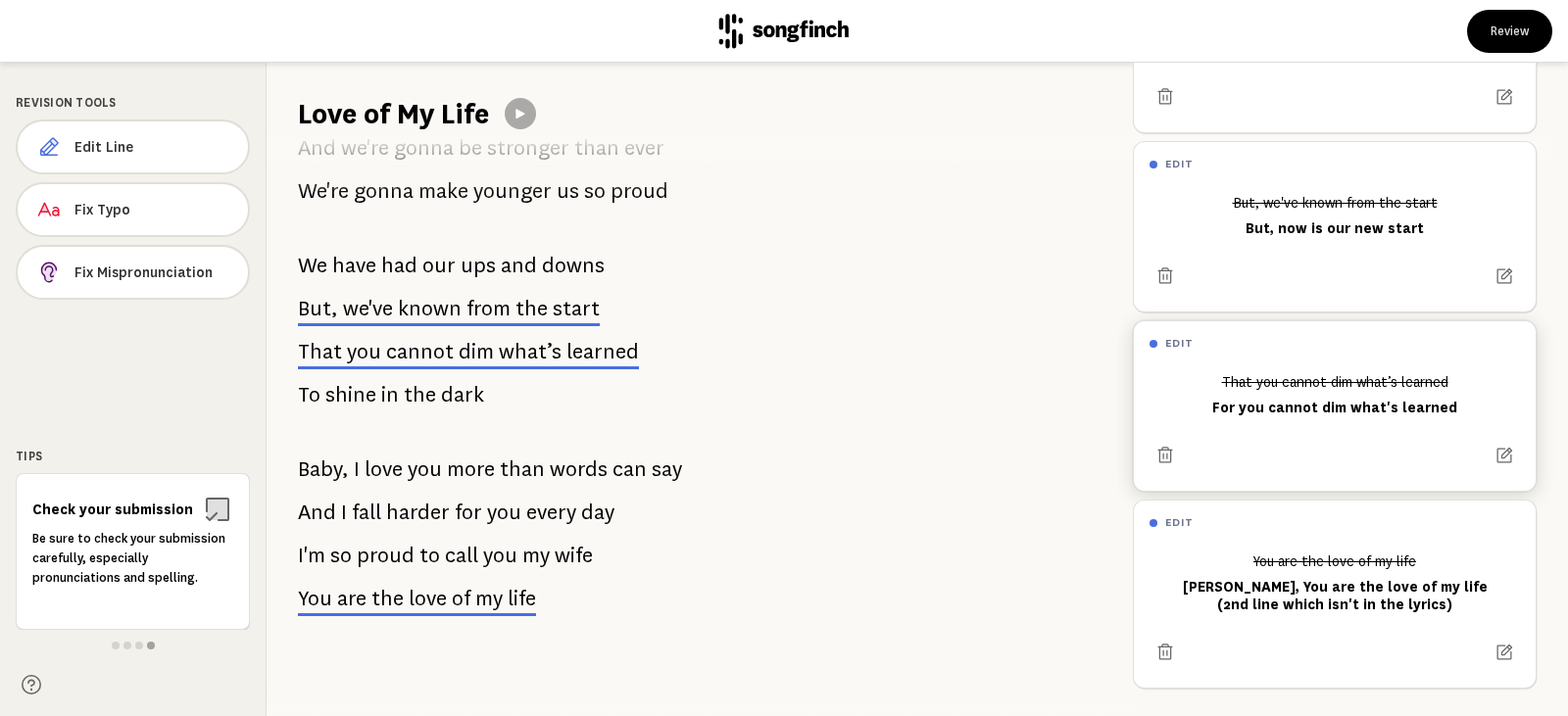
scroll to position [135, 0]
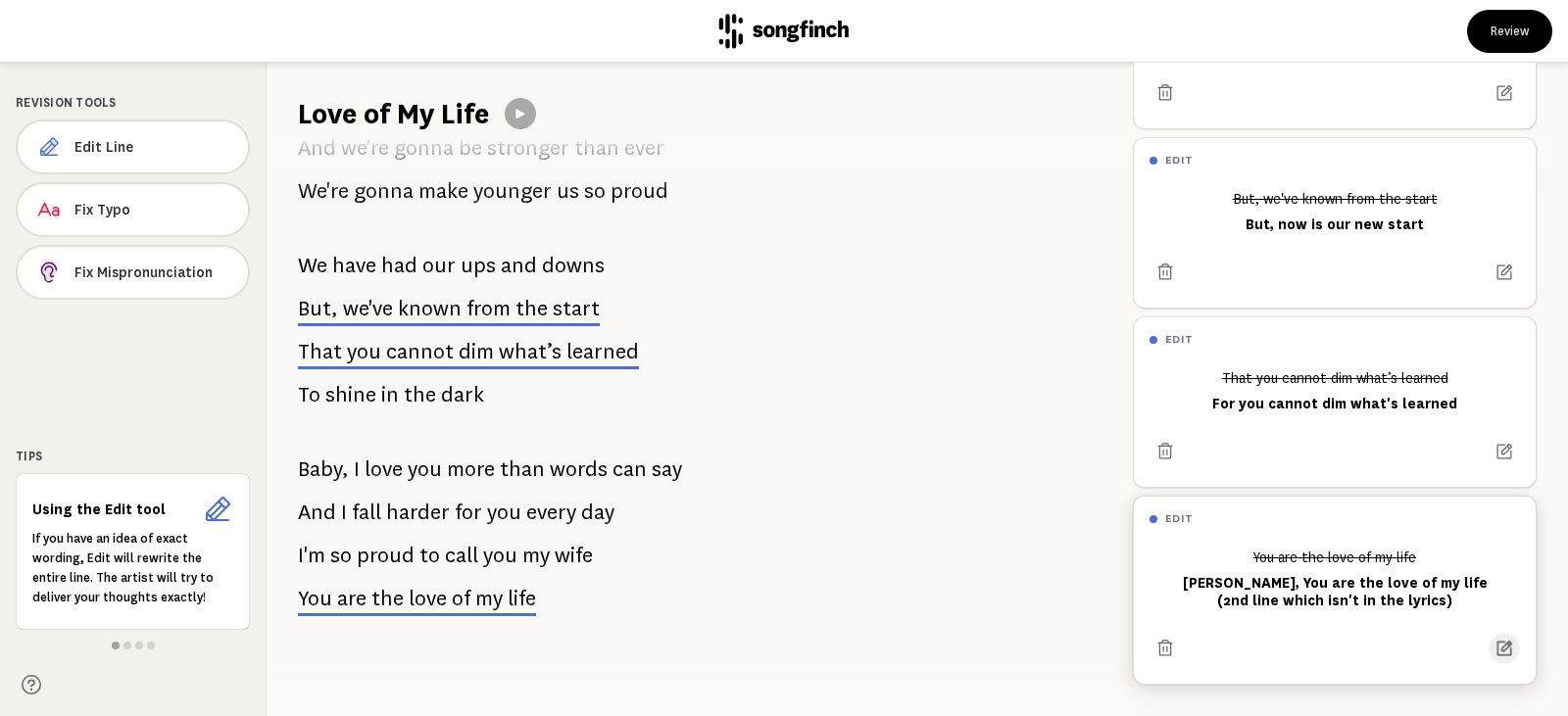
click at [1495, 639] on icon at bounding box center [1505, 649] width 20 height 20
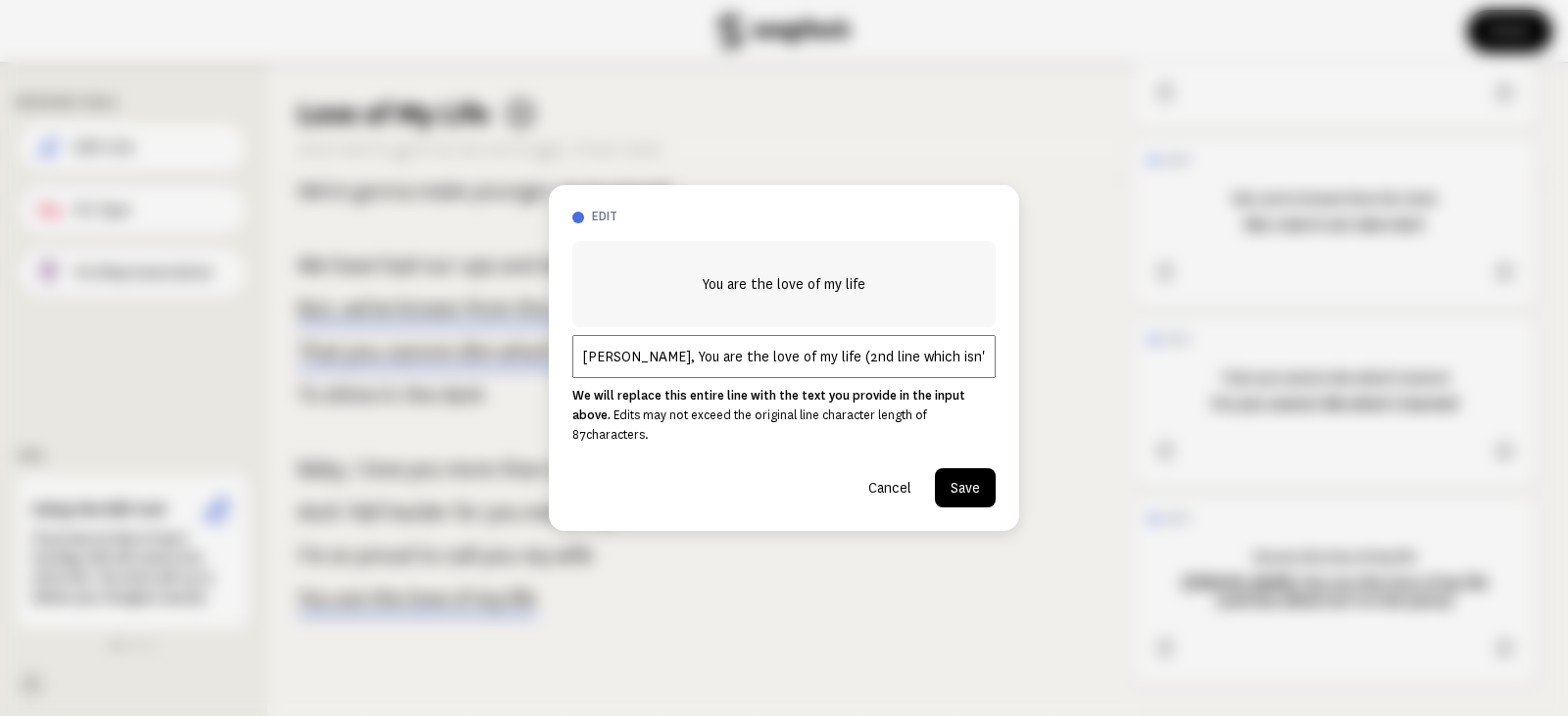
click at [810, 360] on input "[PERSON_NAME], You are the love of my life (2nd line which isn't in the lyrics)" at bounding box center [783, 356] width 423 height 43
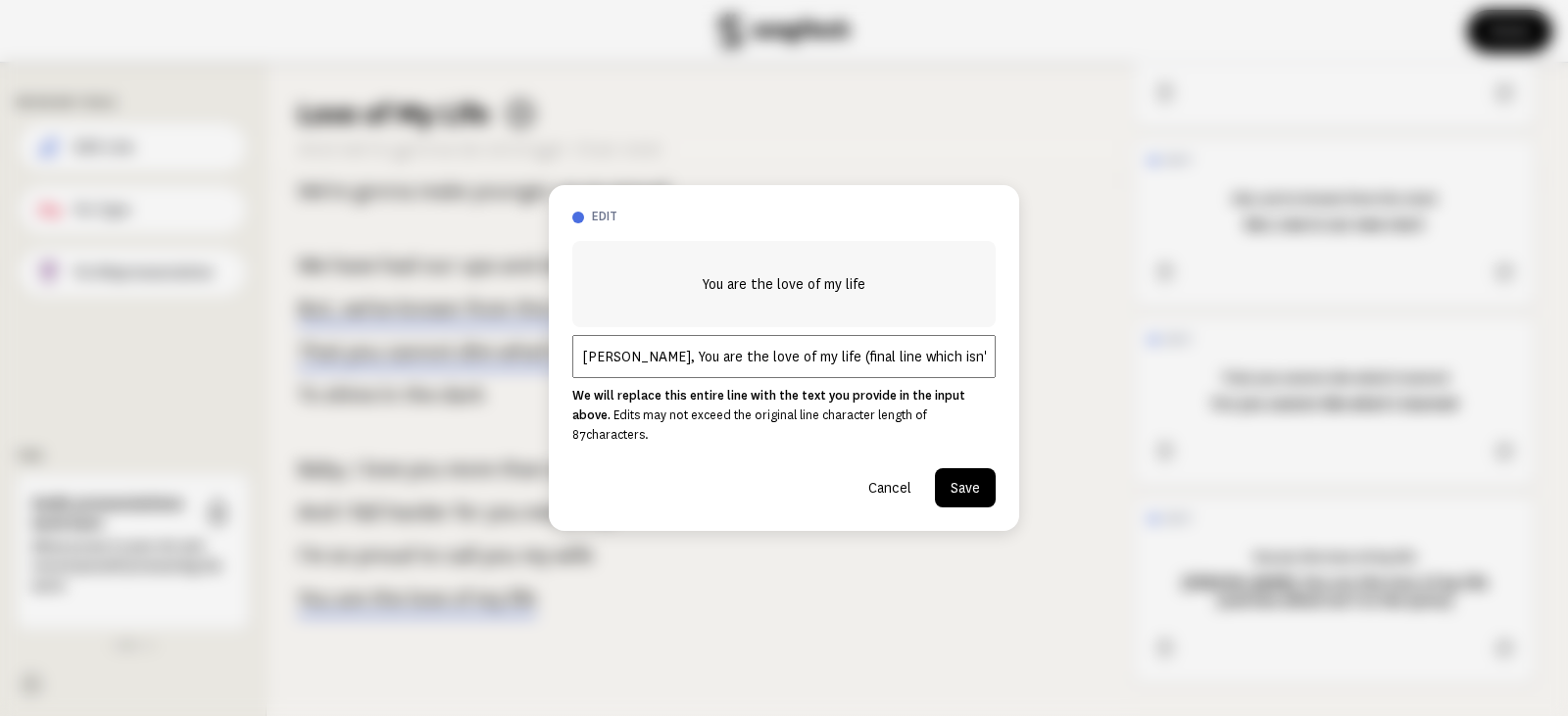
type input "[PERSON_NAME], You are the love of my life (final line which isn't in the lyric…"
click at [990, 483] on button "Save" at bounding box center [965, 487] width 61 height 39
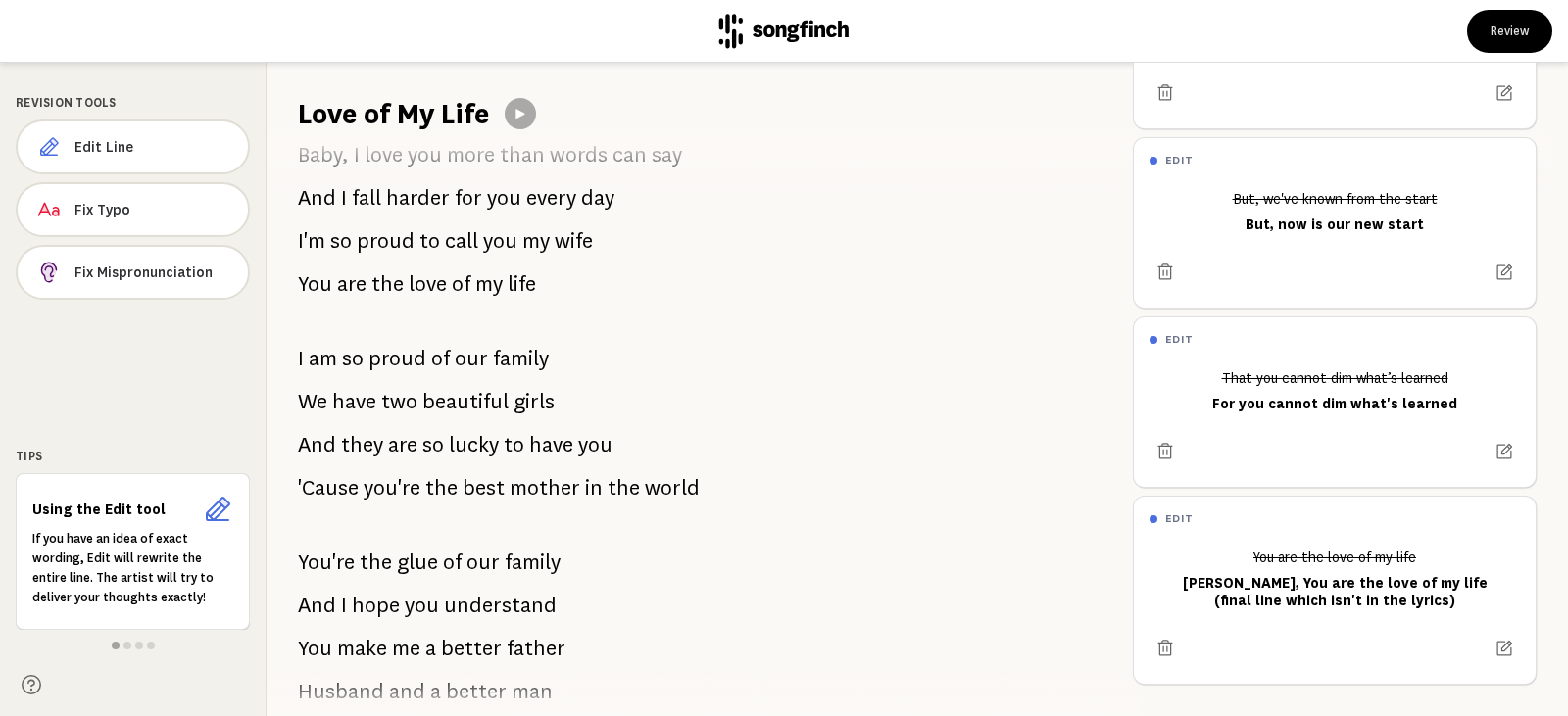
scroll to position [440, 0]
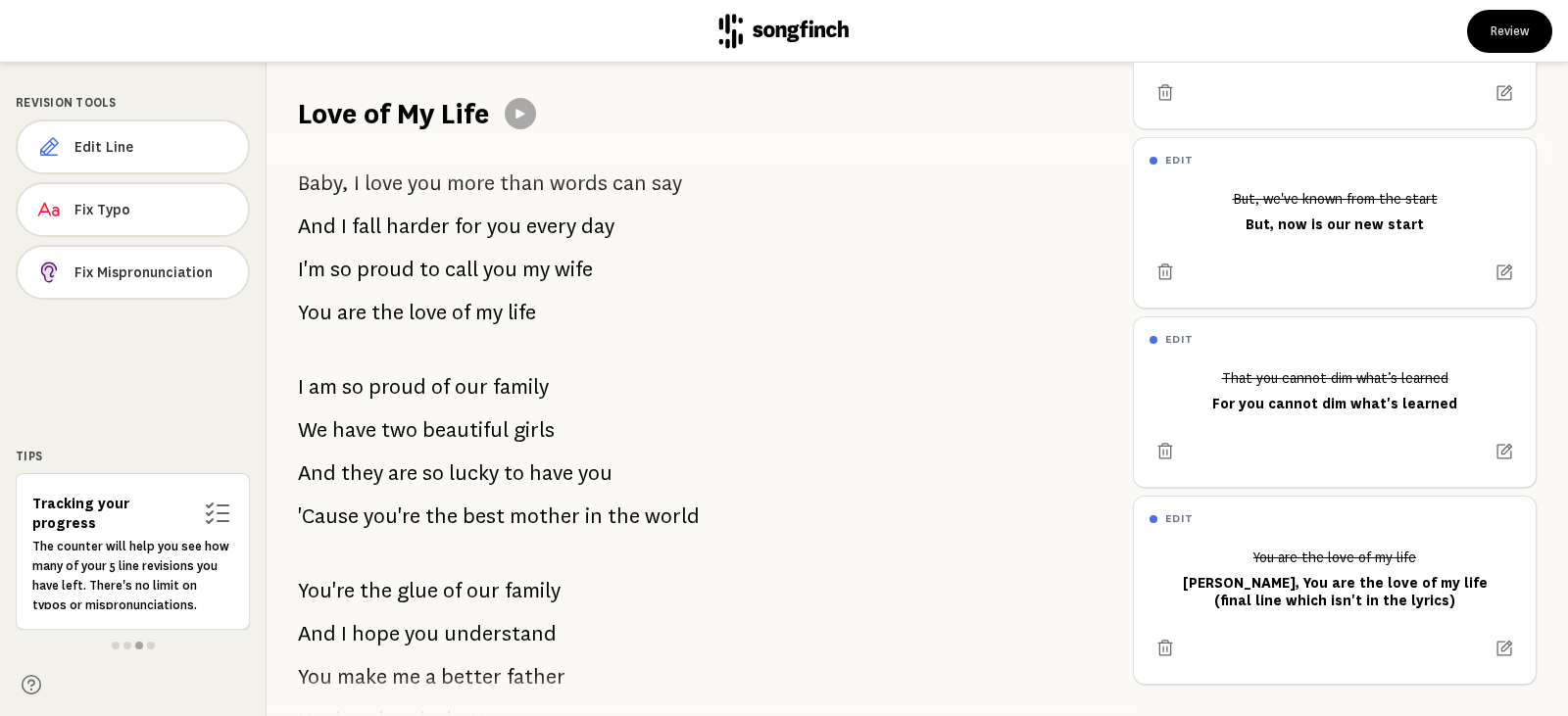
click at [510, 279] on span "you" at bounding box center [500, 269] width 34 height 39
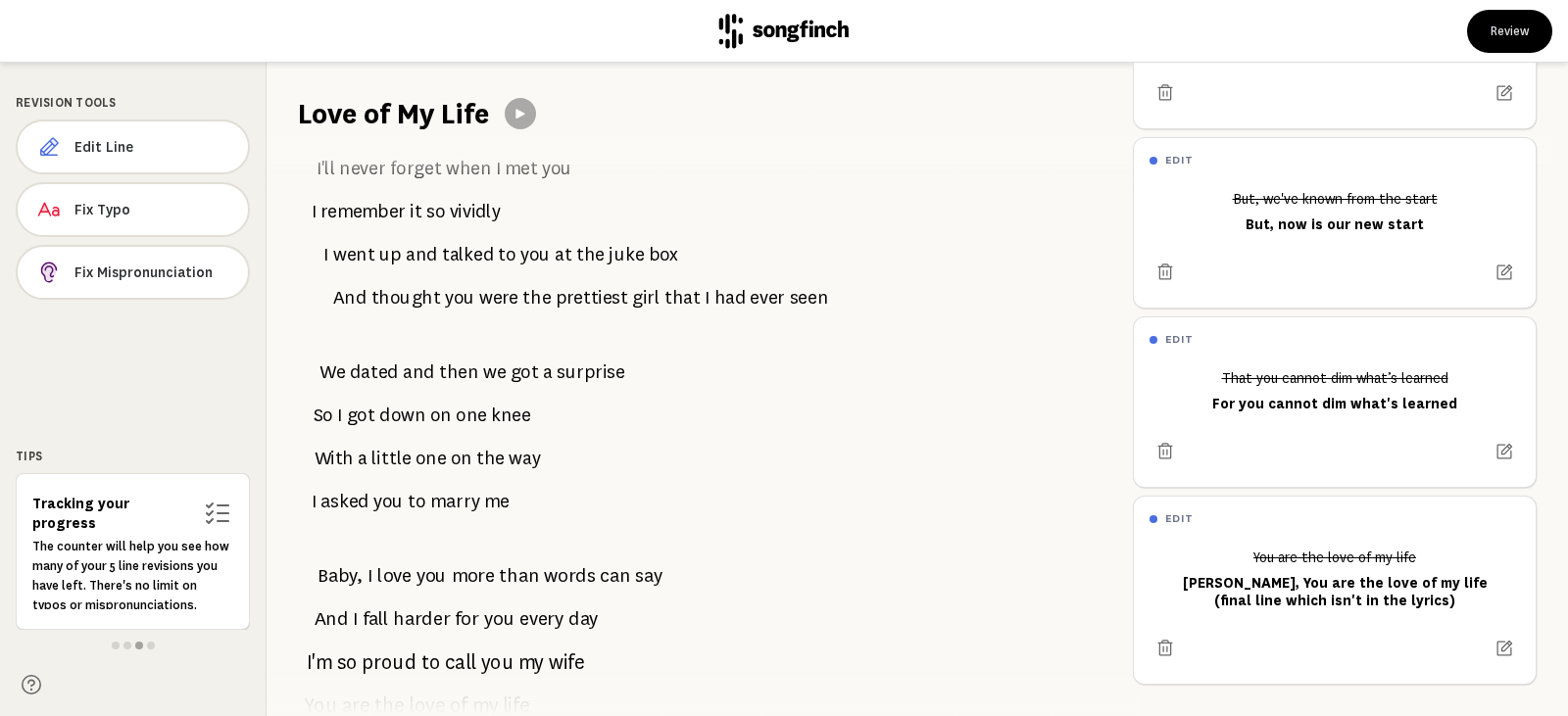
scroll to position [0, 0]
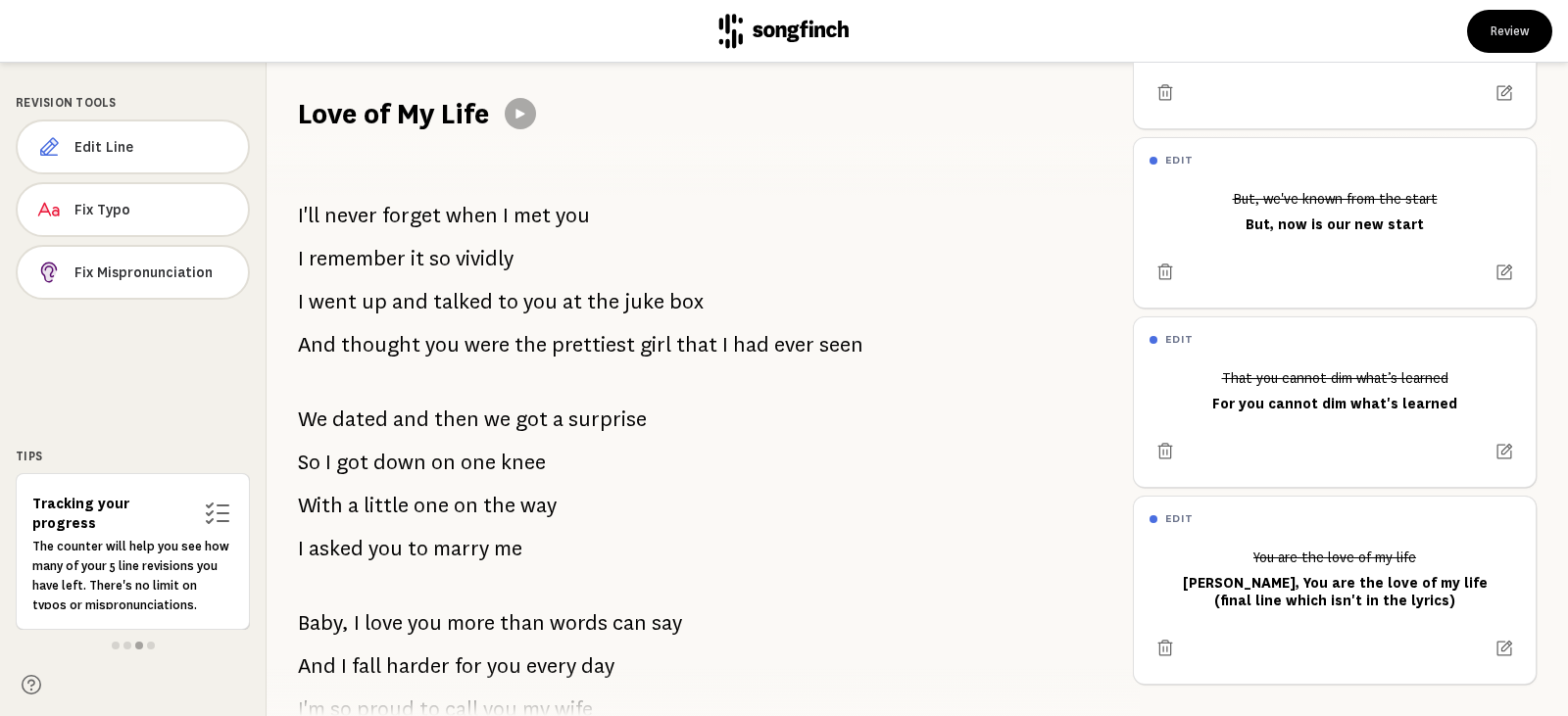
click at [518, 123] on button at bounding box center [520, 113] width 31 height 31
click at [521, 116] on icon at bounding box center [521, 114] width 11 height 12
click at [341, 218] on span "never" at bounding box center [350, 215] width 53 height 39
click at [148, 150] on span "Edit Line" at bounding box center [153, 147] width 156 height 20
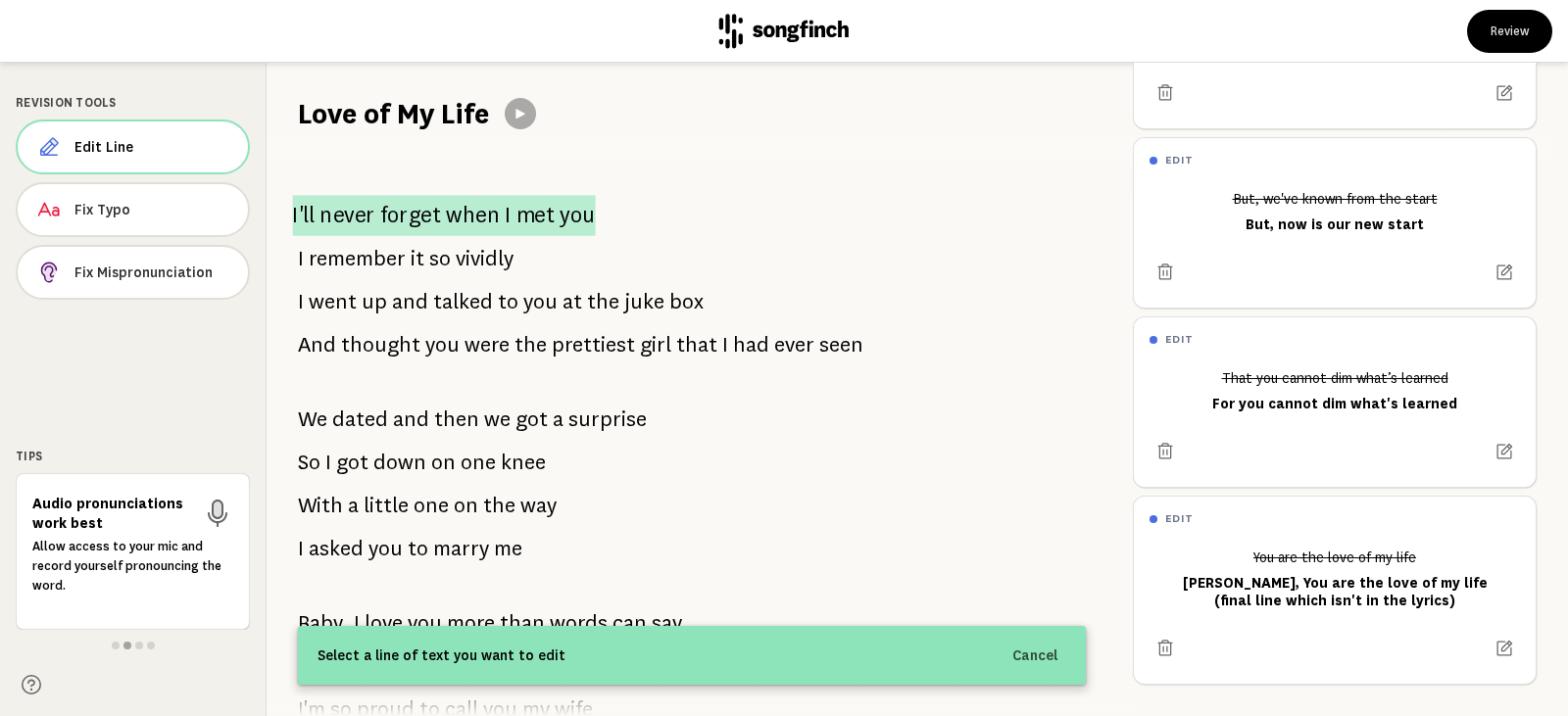
click at [411, 219] on span "forget" at bounding box center [410, 215] width 61 height 41
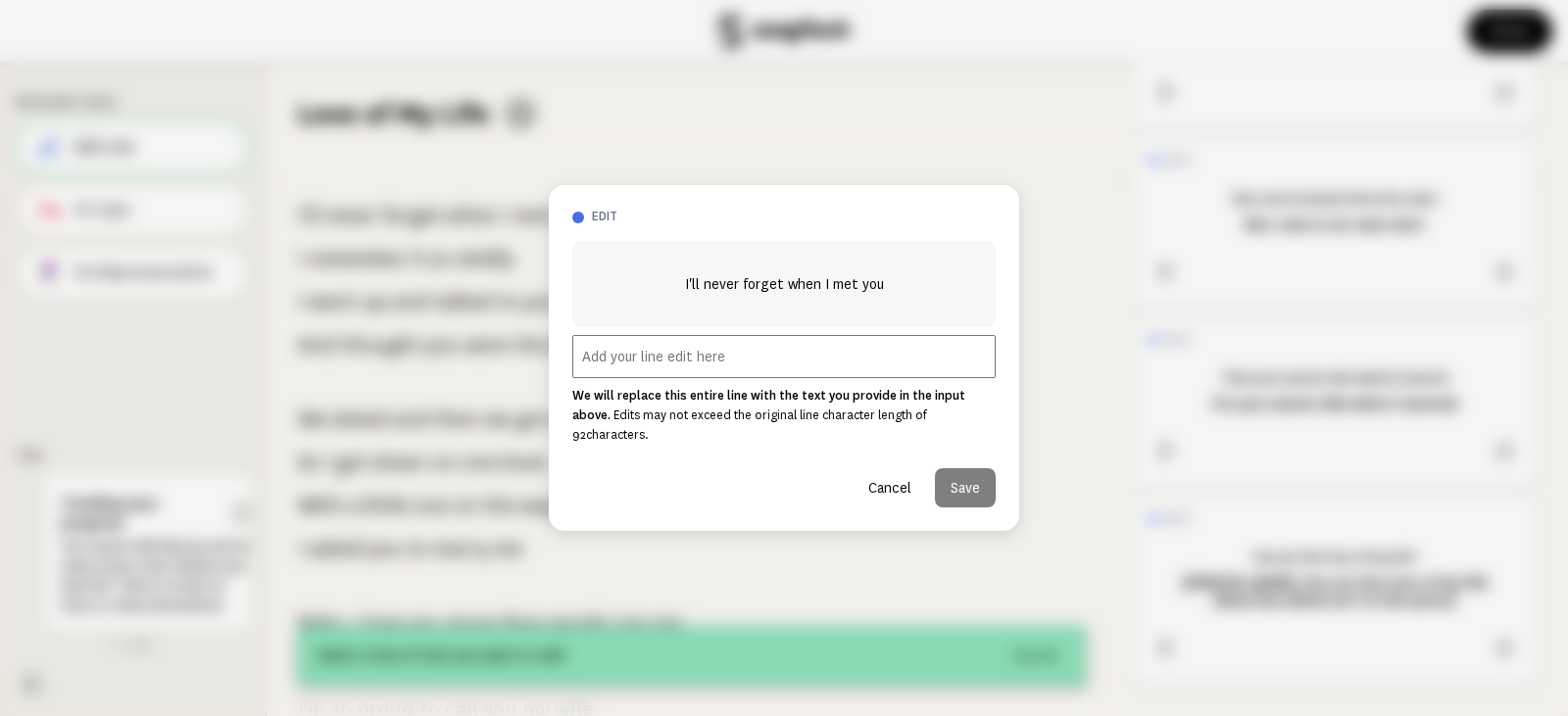
click at [724, 371] on input "text" at bounding box center [783, 356] width 423 height 43
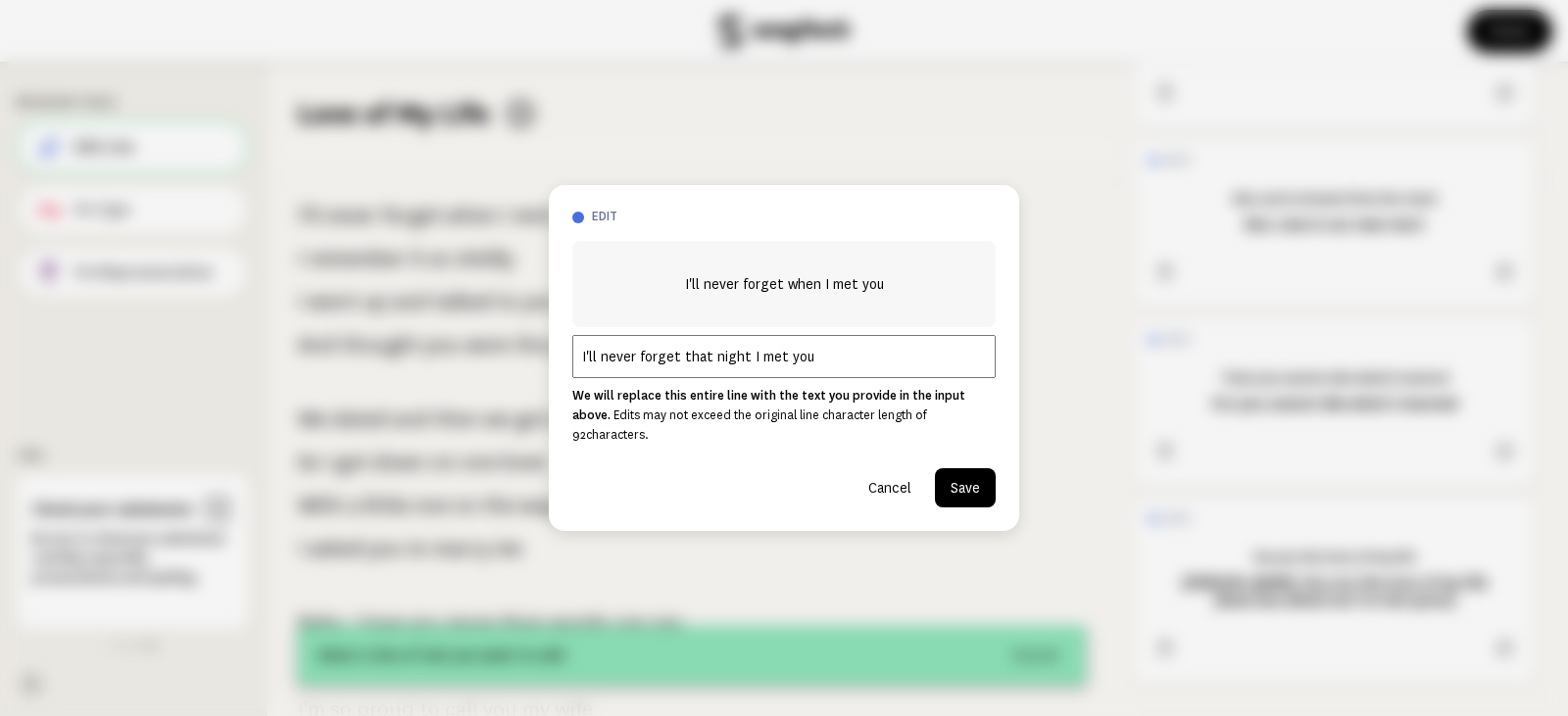
type input "I'll never forget that night I met you"
click at [971, 474] on button "Save" at bounding box center [965, 487] width 61 height 39
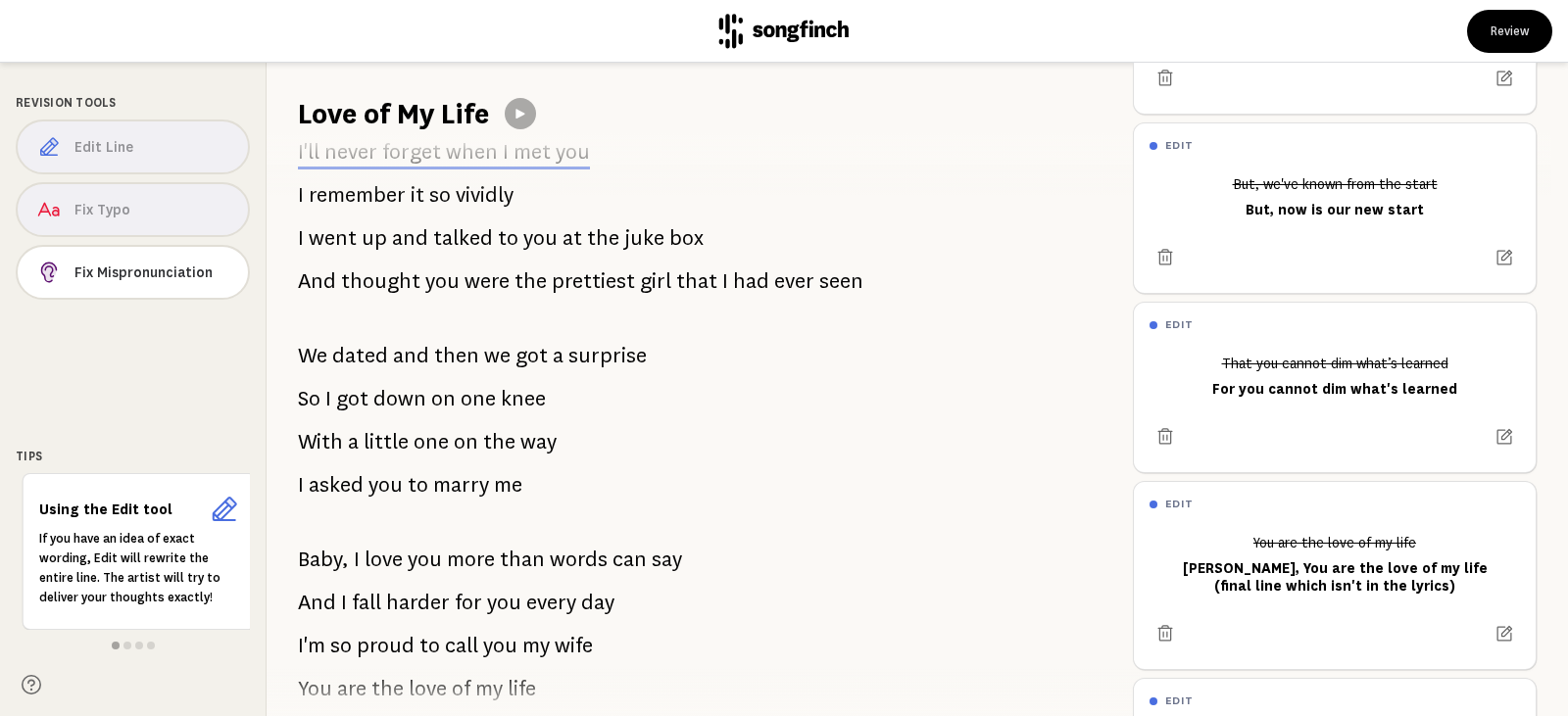
scroll to position [98, 0]
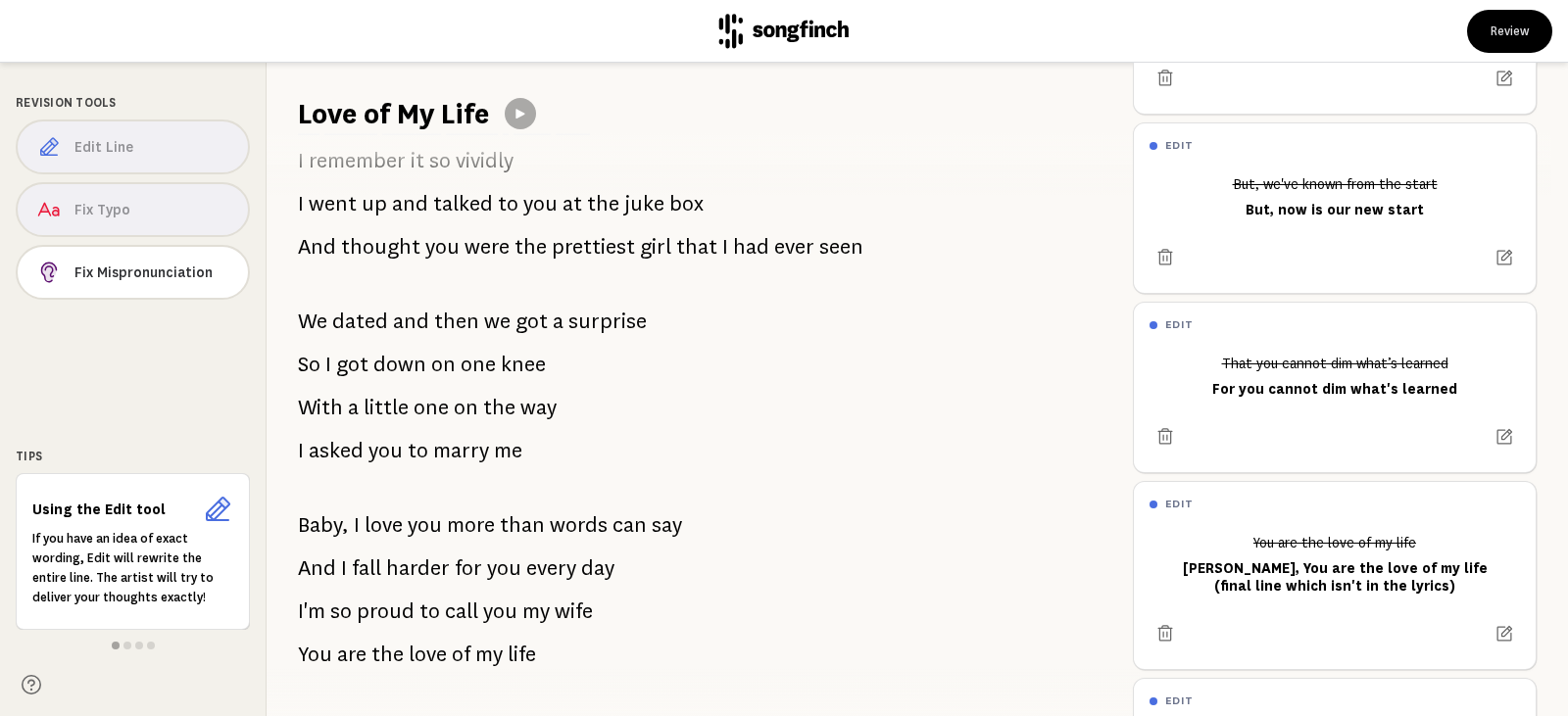
click at [356, 321] on span "dated" at bounding box center [360, 321] width 56 height 39
click at [160, 153] on div "Edit Line Fix Typo Fix Mispronunciation" at bounding box center [133, 214] width 234 height 188
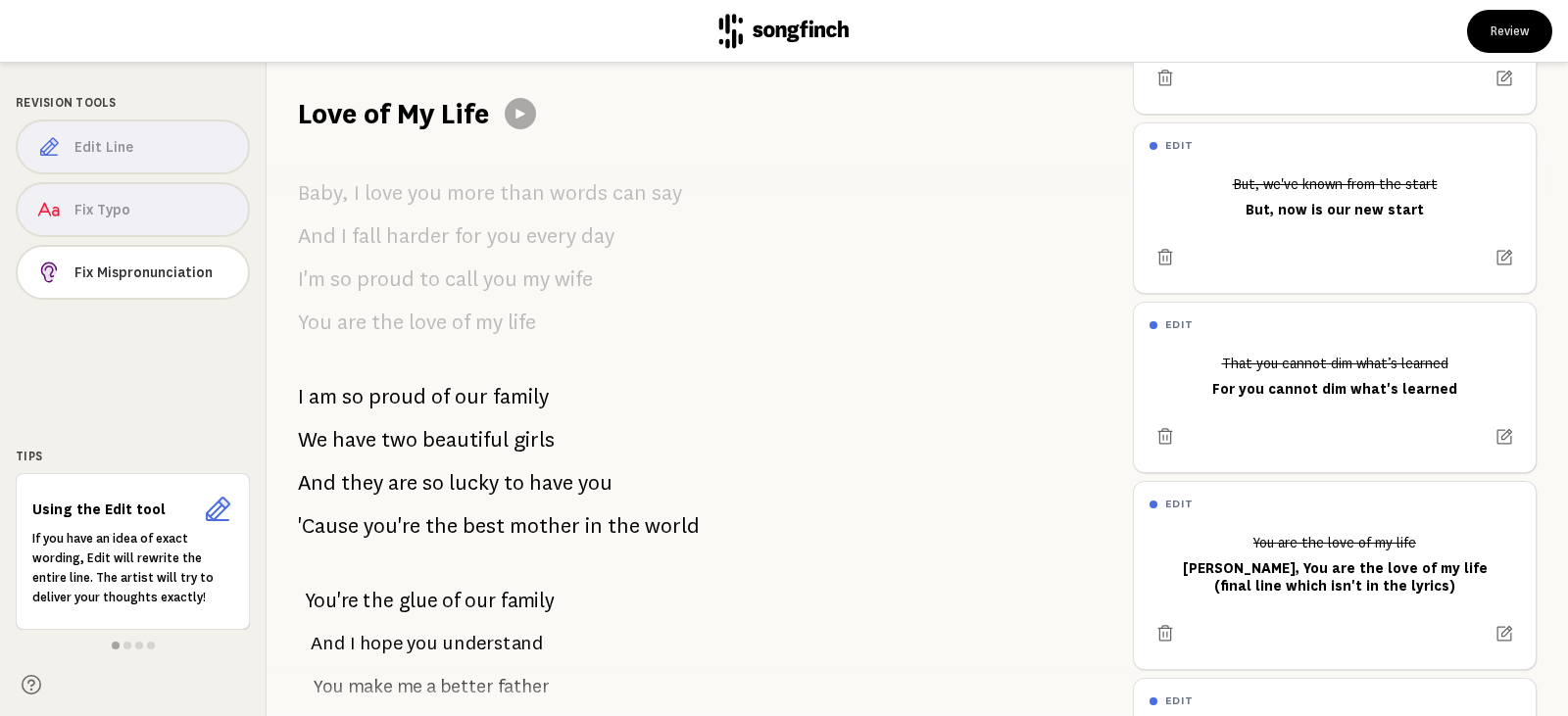
scroll to position [686, 0]
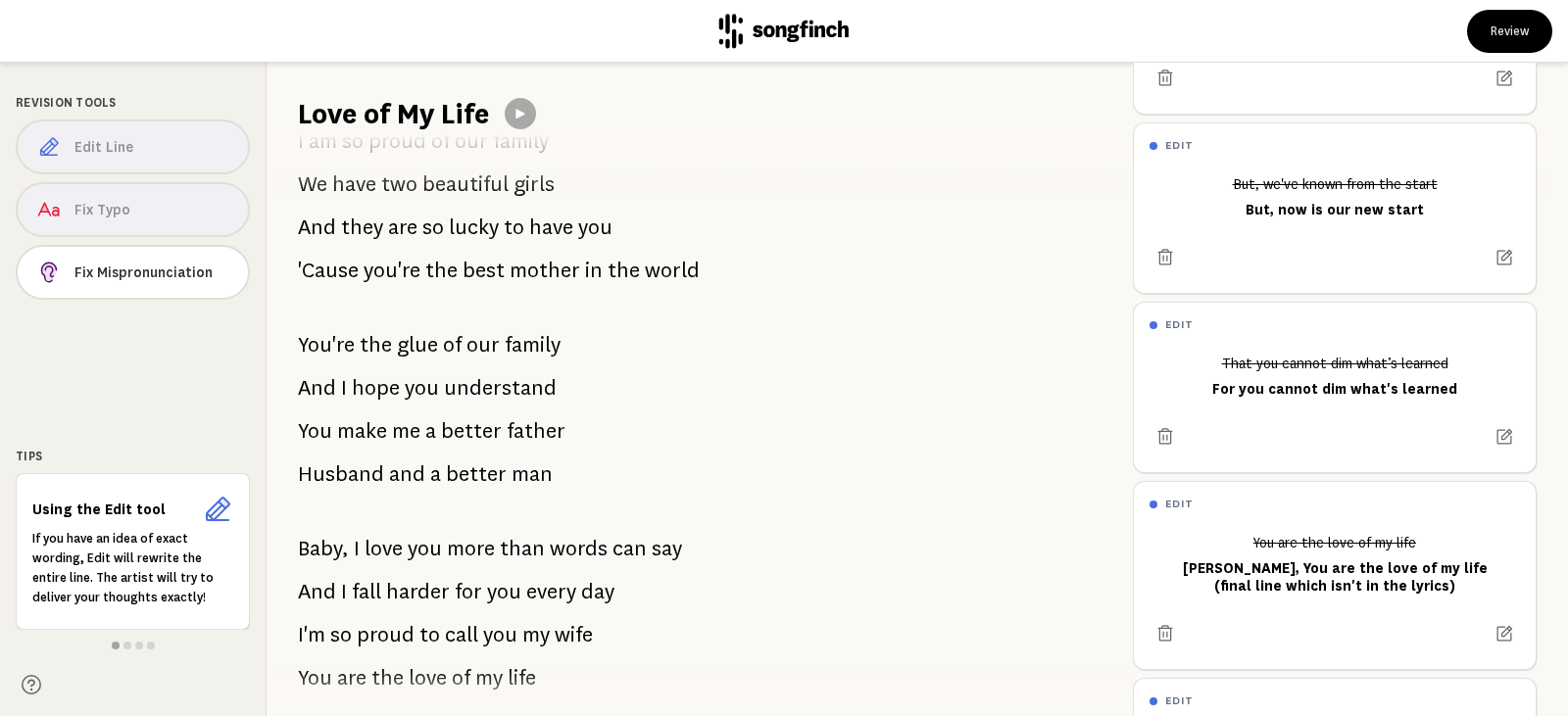
click at [100, 146] on div "Edit Line Fix Typo Fix Mispronunciation" at bounding box center [133, 214] width 234 height 188
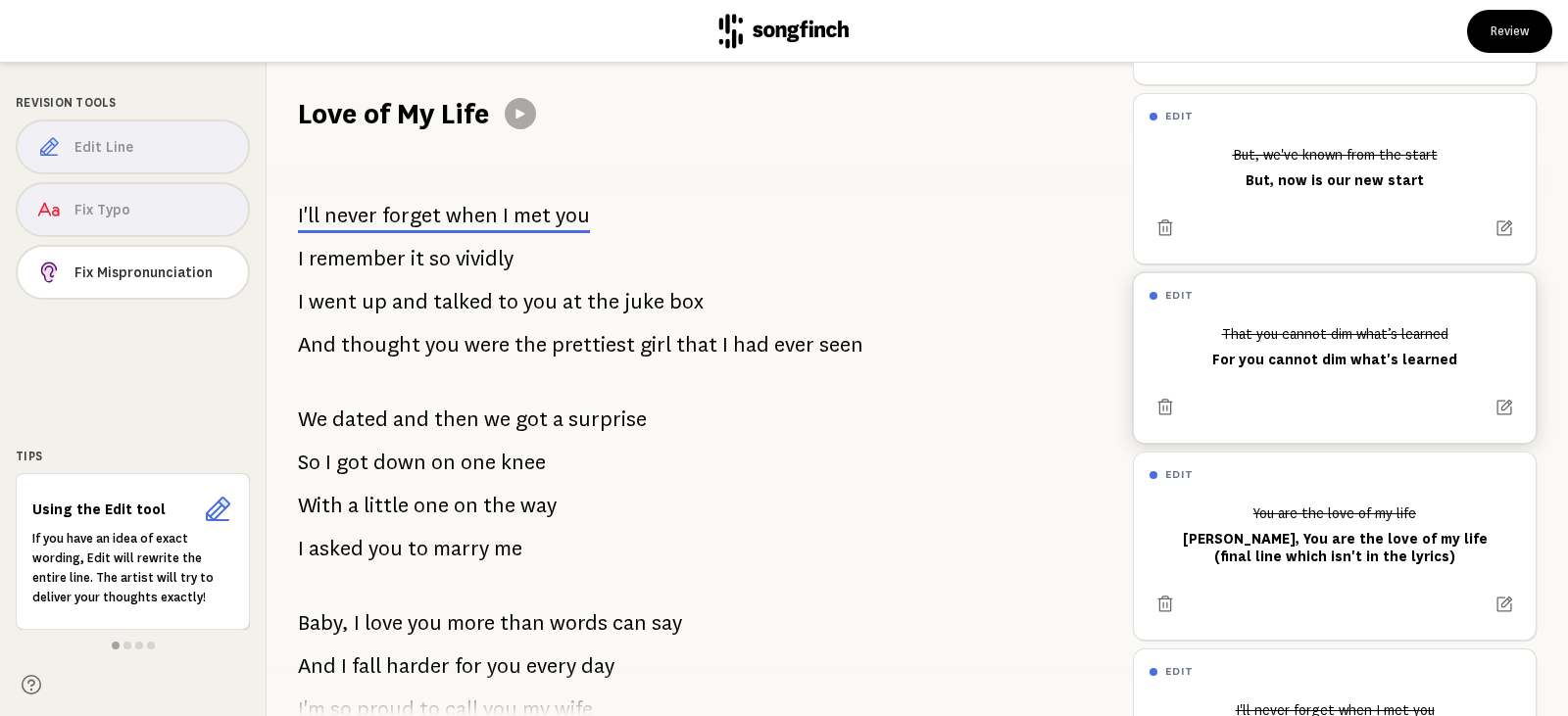
scroll to position [0, 0]
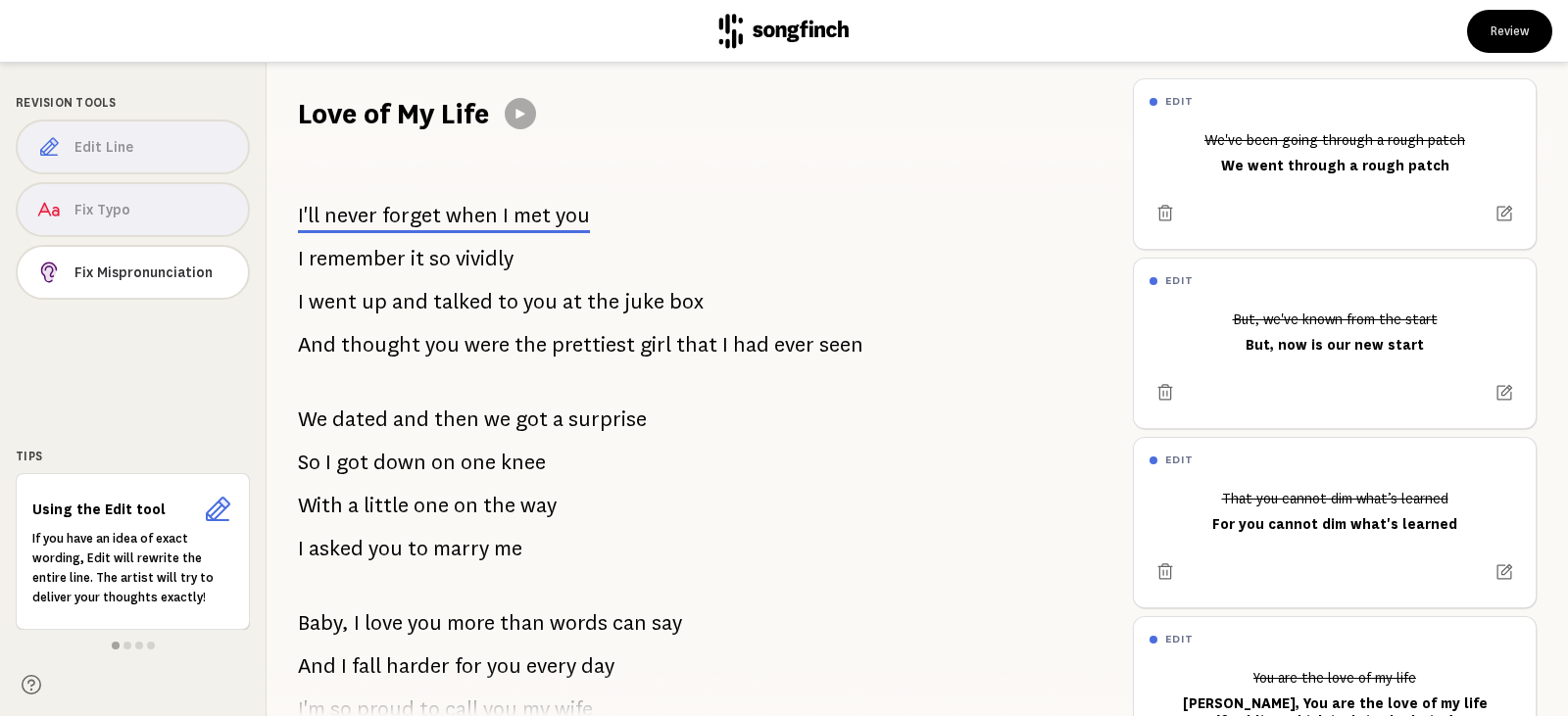
click at [123, 153] on div "Edit Line Fix Typo Fix Mispronunciation" at bounding box center [133, 214] width 234 height 188
click at [41, 147] on div "Edit Line Fix Typo Fix Mispronunciation" at bounding box center [133, 214] width 234 height 188
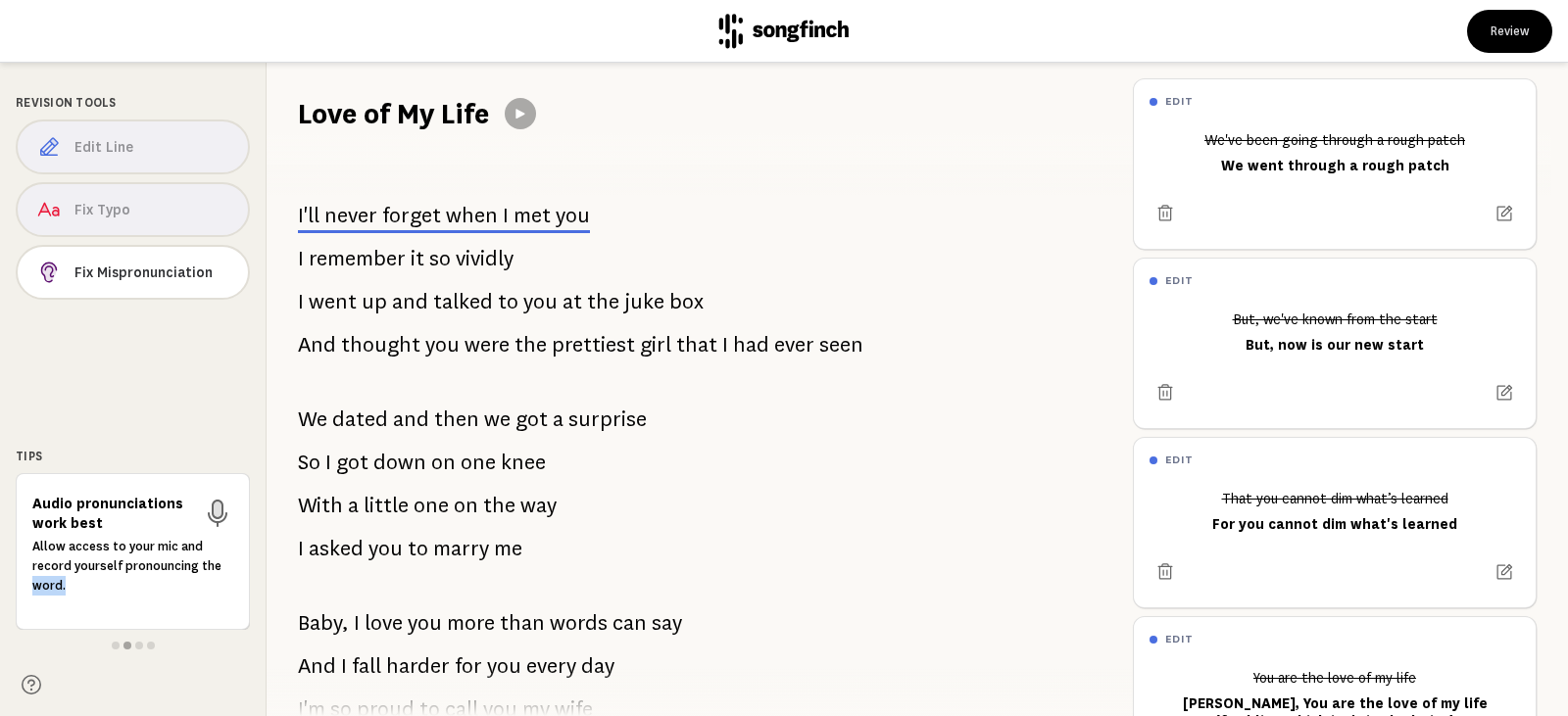
drag, startPoint x: 159, startPoint y: 609, endPoint x: 36, endPoint y: 606, distance: 122.5
click at [36, 606] on div "Allow access to your mic and record yourself pronouncing the word." at bounding box center [132, 573] width 201 height 73
click at [154, 646] on span at bounding box center [151, 646] width 8 height 8
click at [154, 646] on div at bounding box center [133, 646] width 234 height 16
drag, startPoint x: 141, startPoint y: 593, endPoint x: 42, endPoint y: 590, distance: 99.0
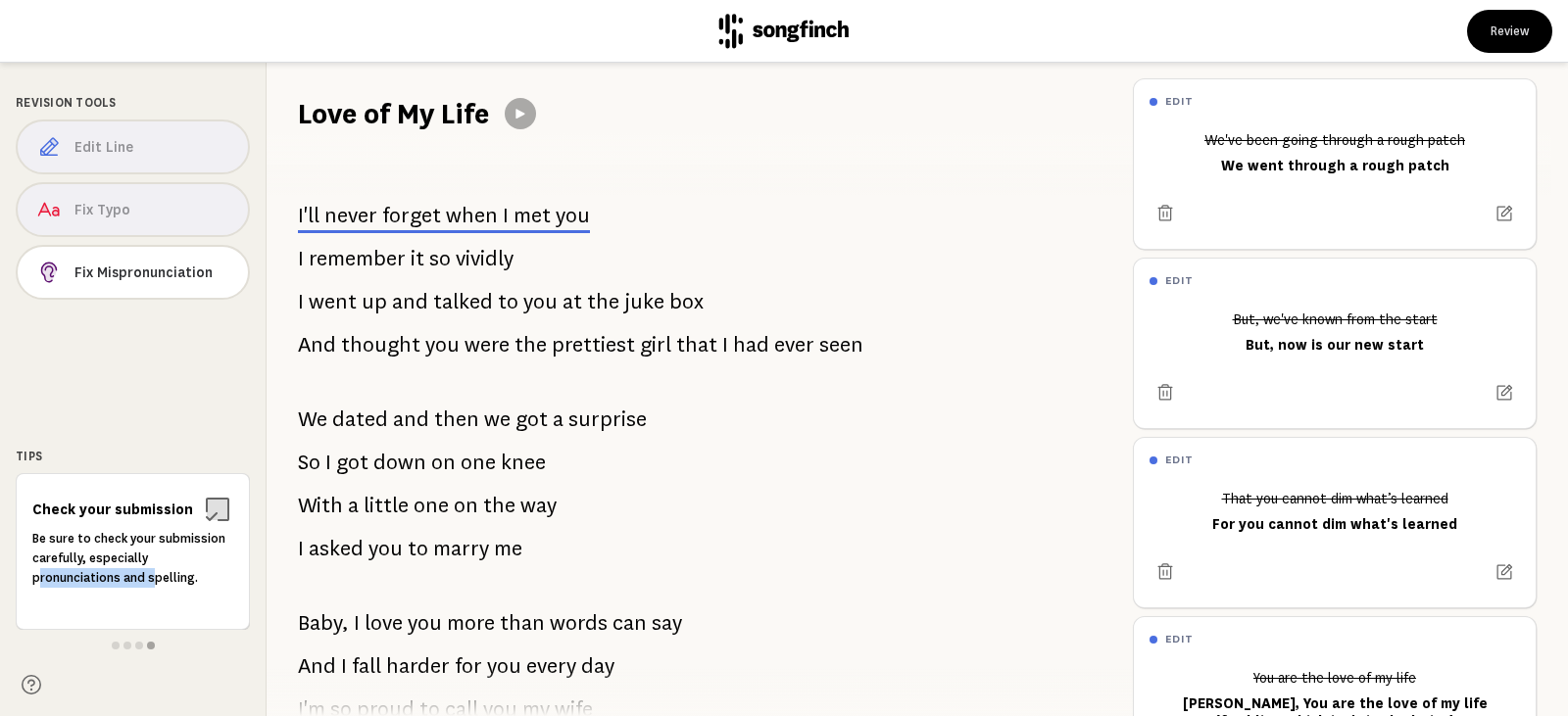
click at [42, 590] on div "Be sure to check your submission carefully, especially pronunciations and spell…" at bounding box center [132, 569] width 201 height 80
click at [520, 111] on icon at bounding box center [520, 114] width 9 height 10
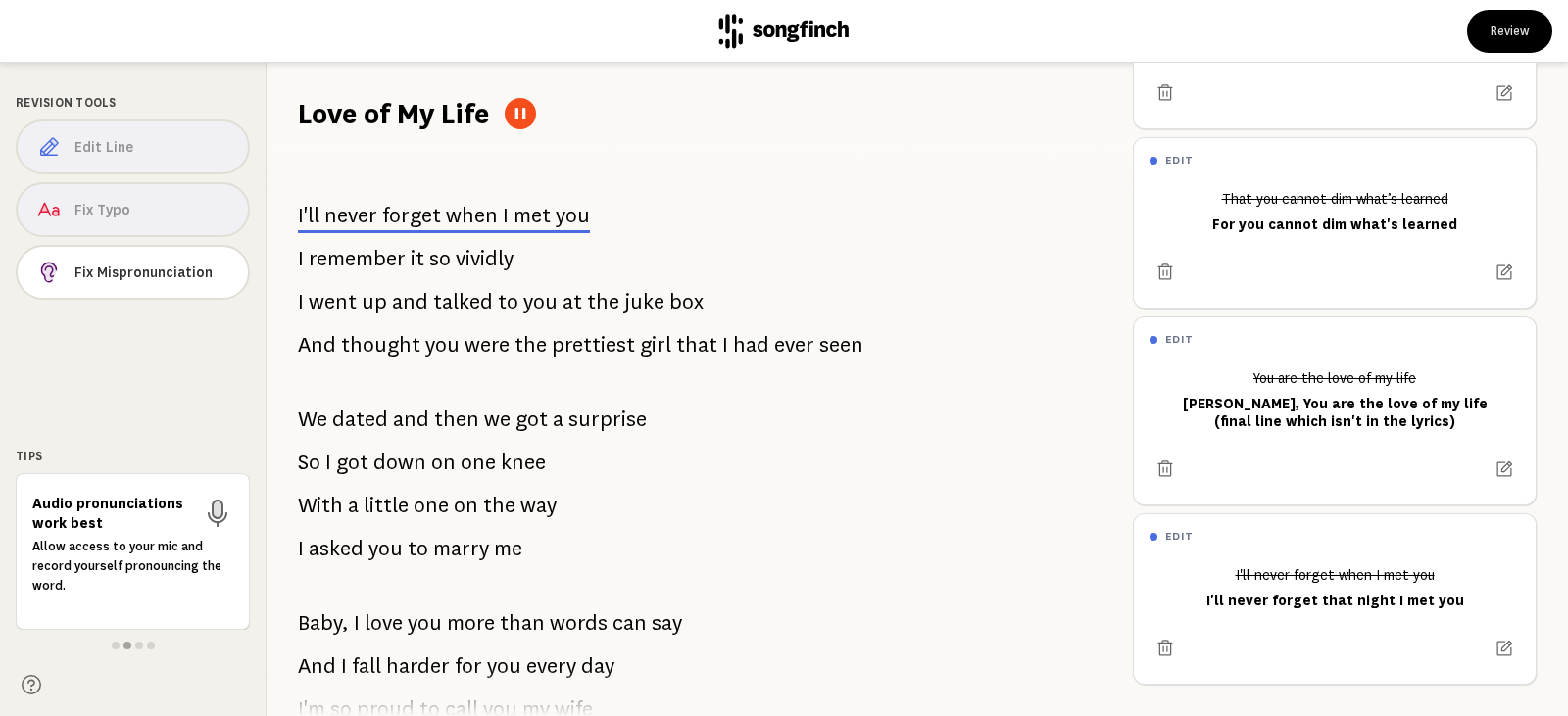
click at [528, 114] on icon at bounding box center [521, 114] width 16 height 16
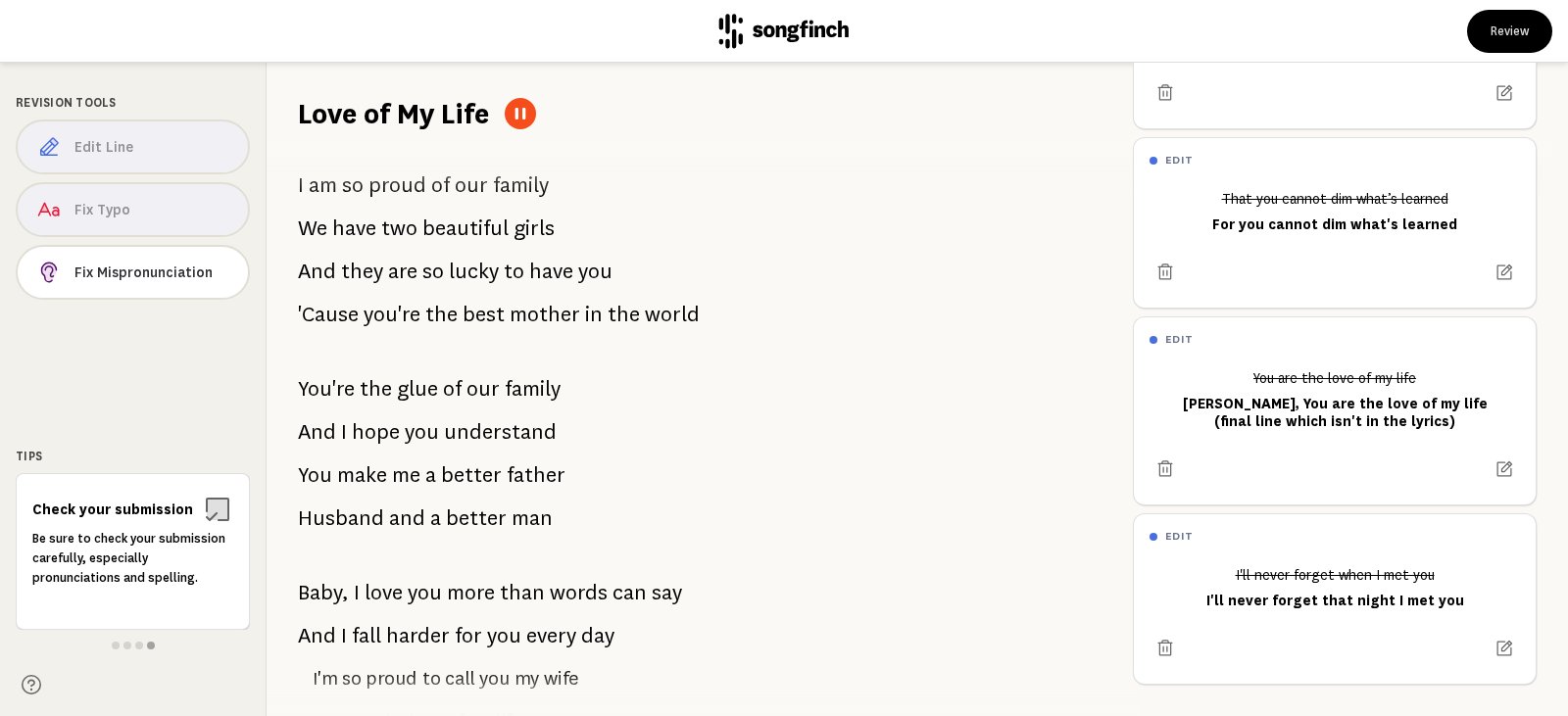
scroll to position [686, 0]
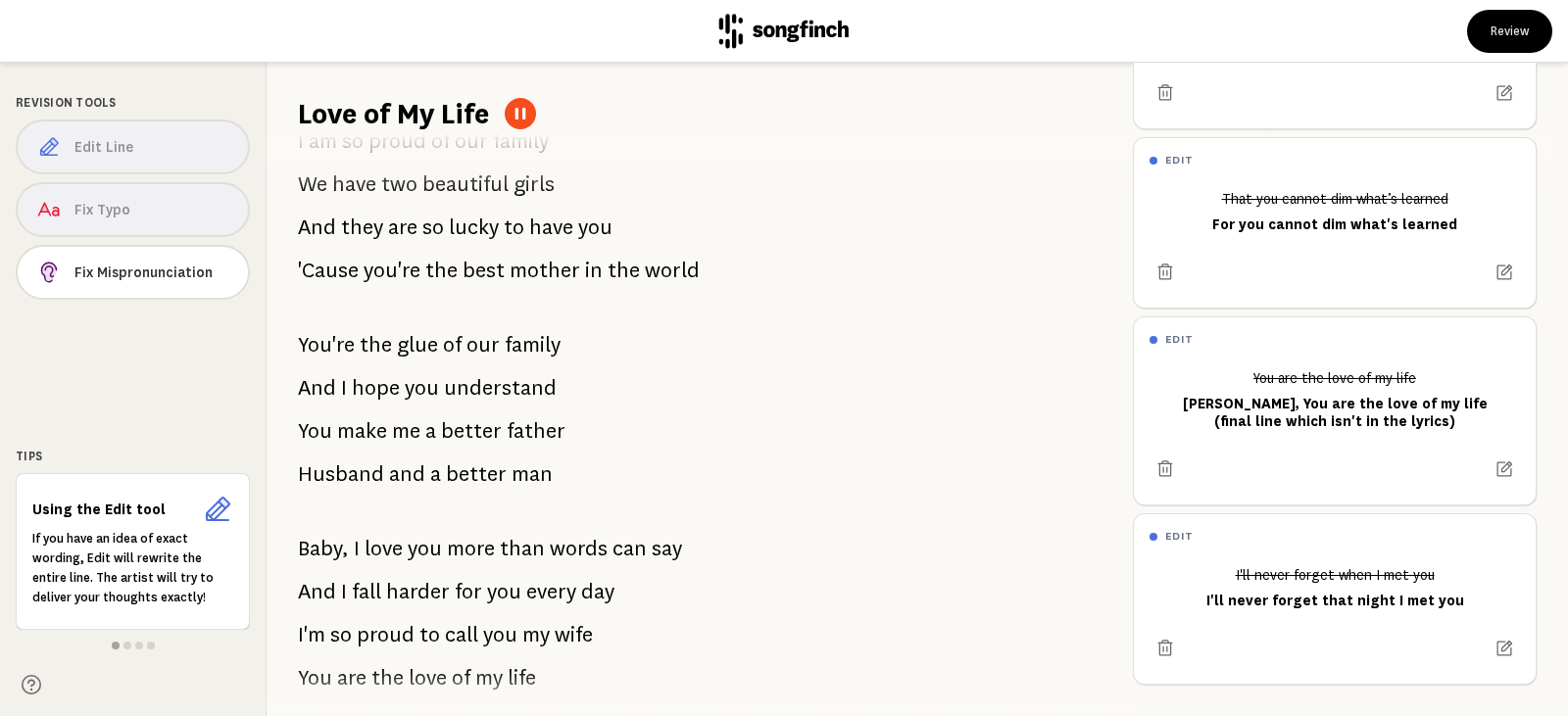
click at [525, 119] on icon at bounding box center [521, 114] width 16 height 16
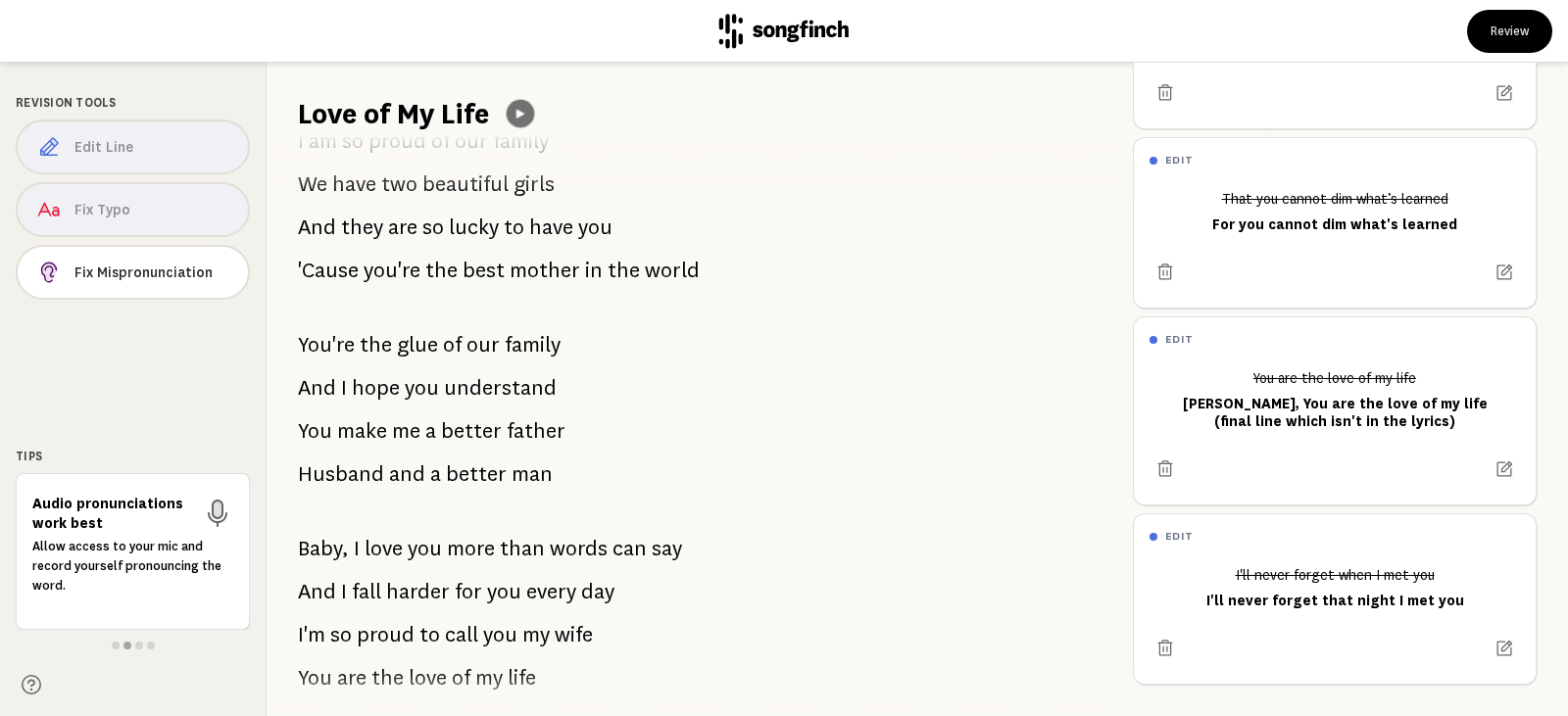
click at [525, 119] on icon at bounding box center [521, 114] width 14 height 14
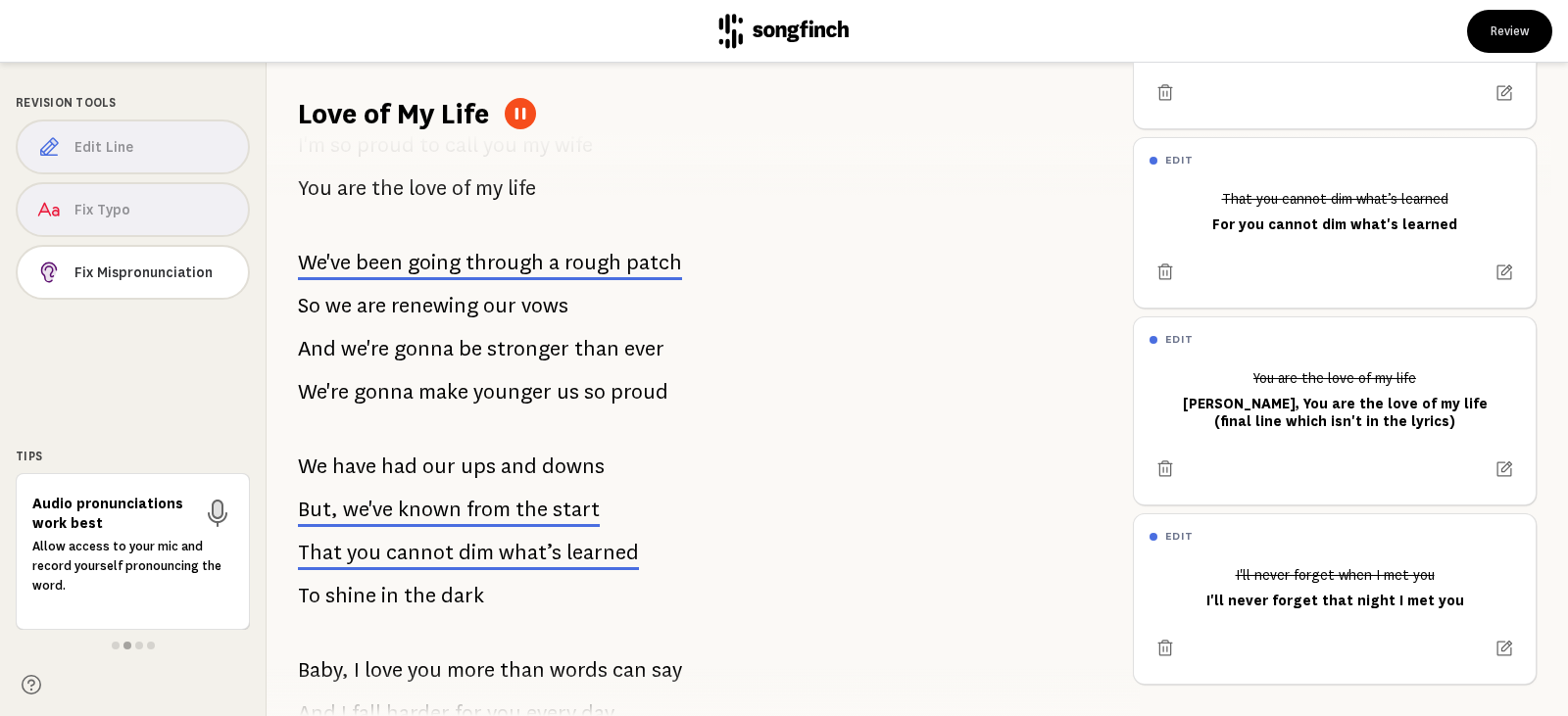
scroll to position [1274, 0]
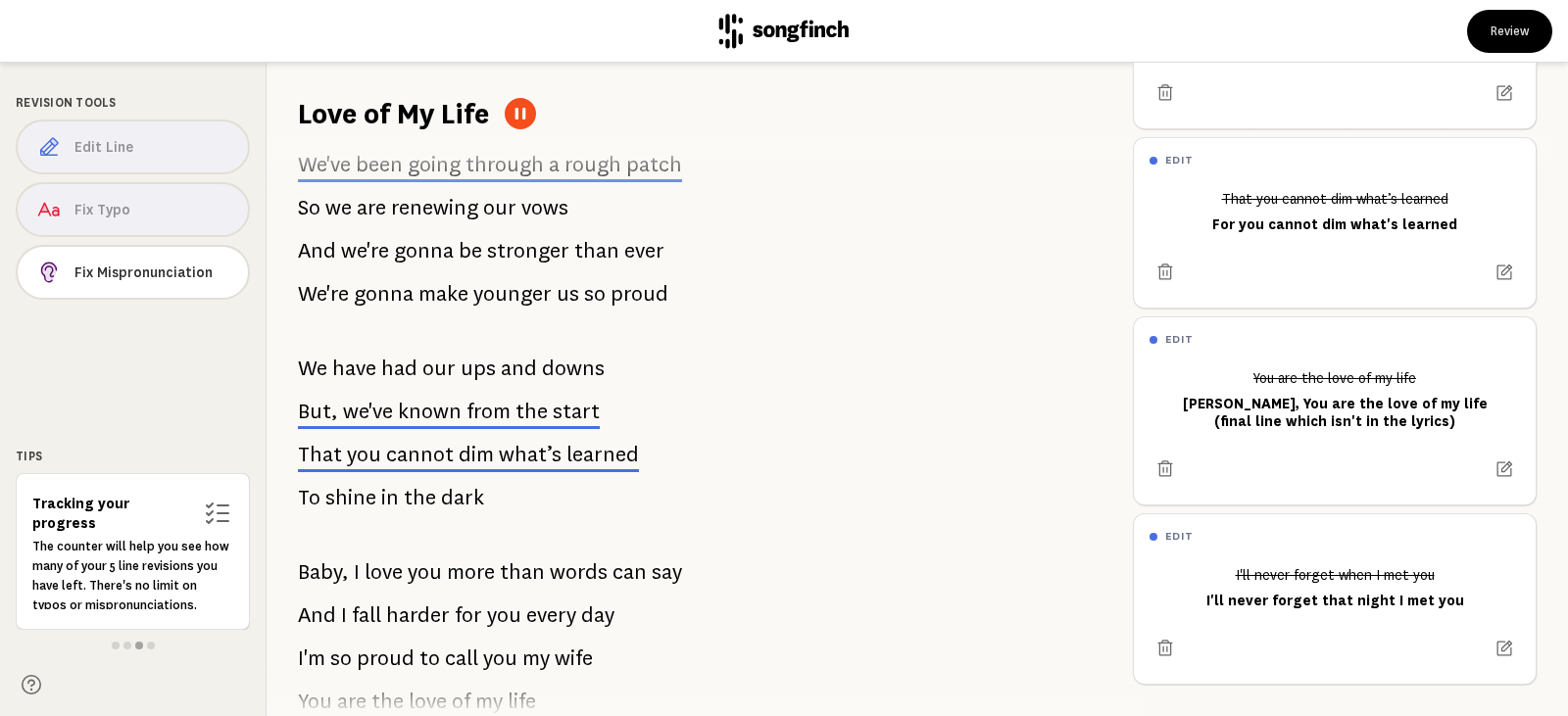
click at [531, 120] on button at bounding box center [520, 113] width 31 height 31
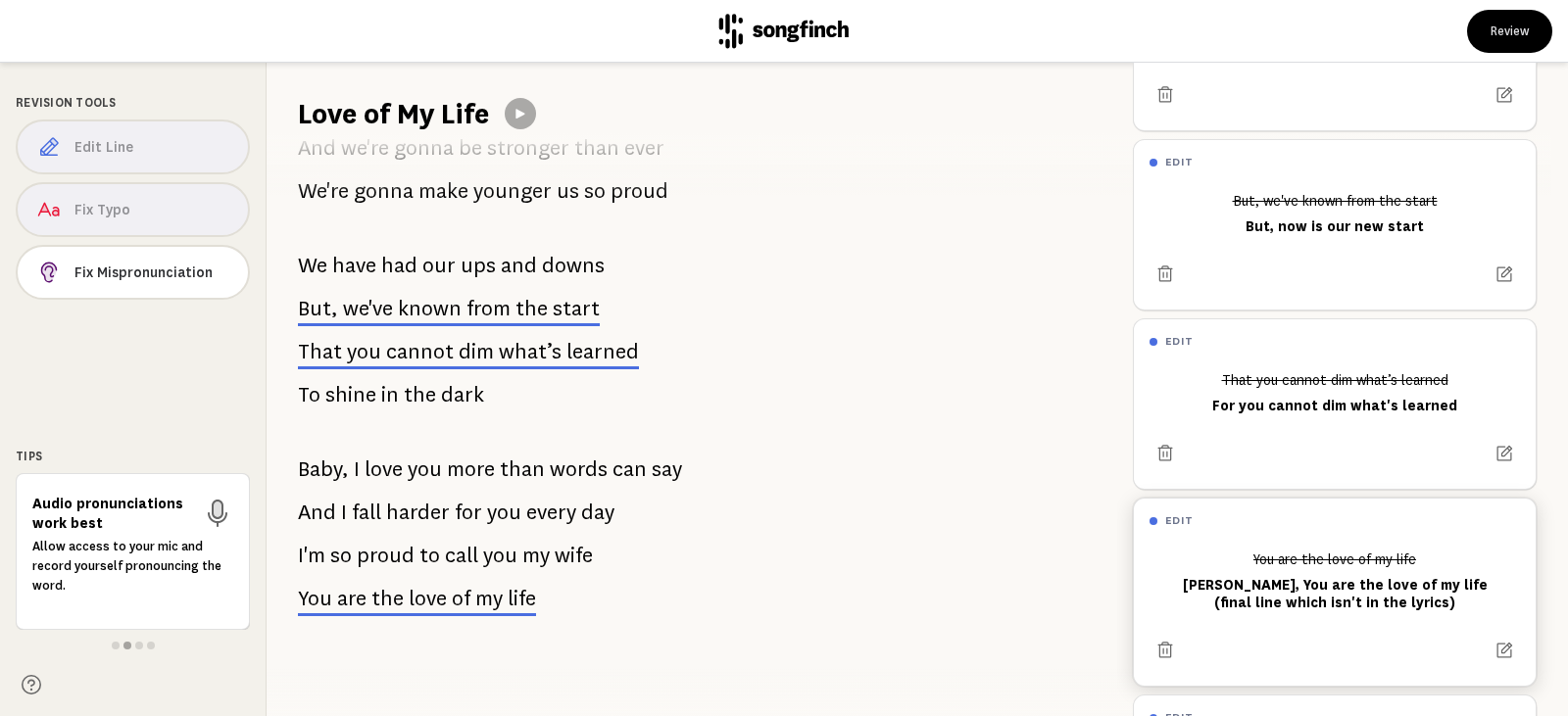
scroll to position [315, 0]
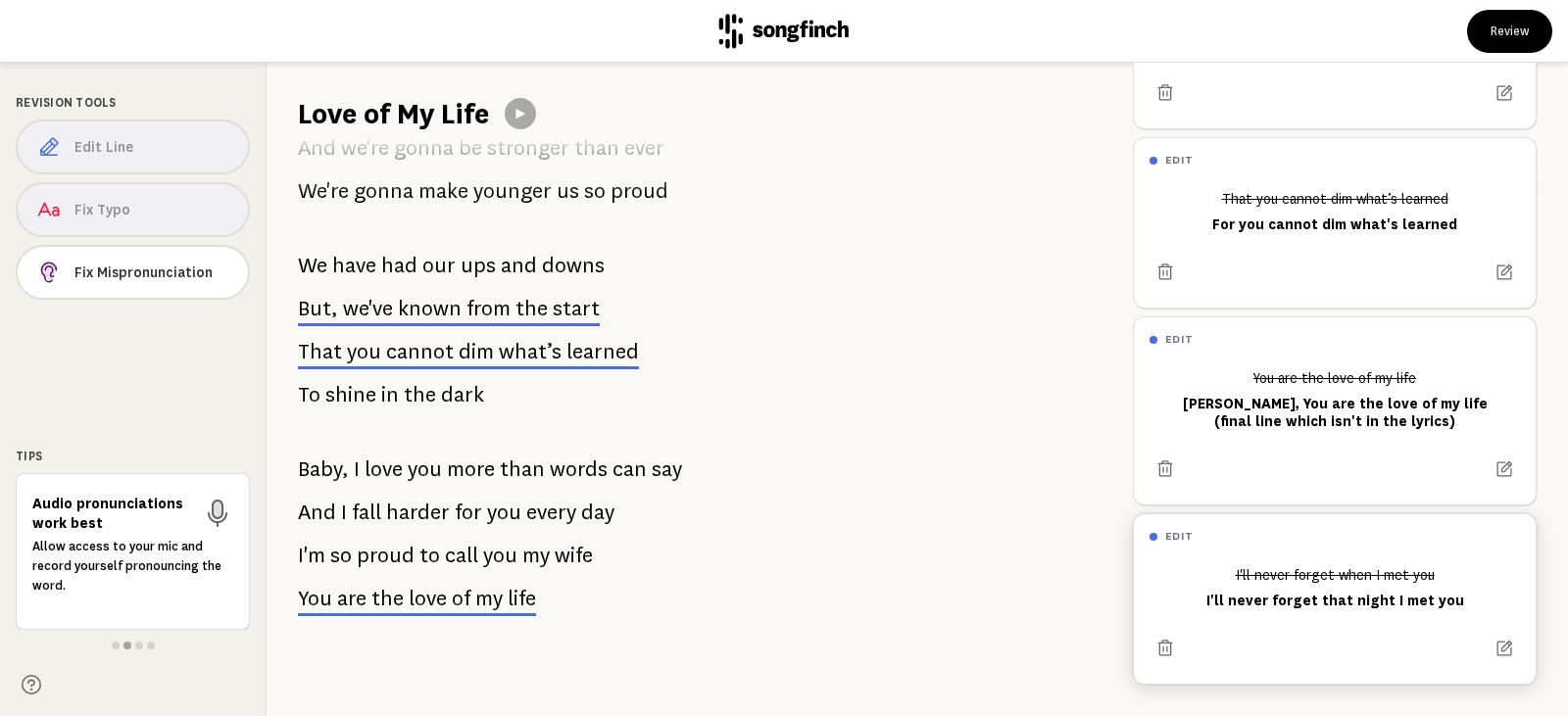
drag, startPoint x: 1334, startPoint y: 573, endPoint x: 1334, endPoint y: 506, distance: 67.6
click at [1334, 514] on div "edit I'll never forget when I met you I'll never forget that night I met you" at bounding box center [1335, 600] width 404 height 172
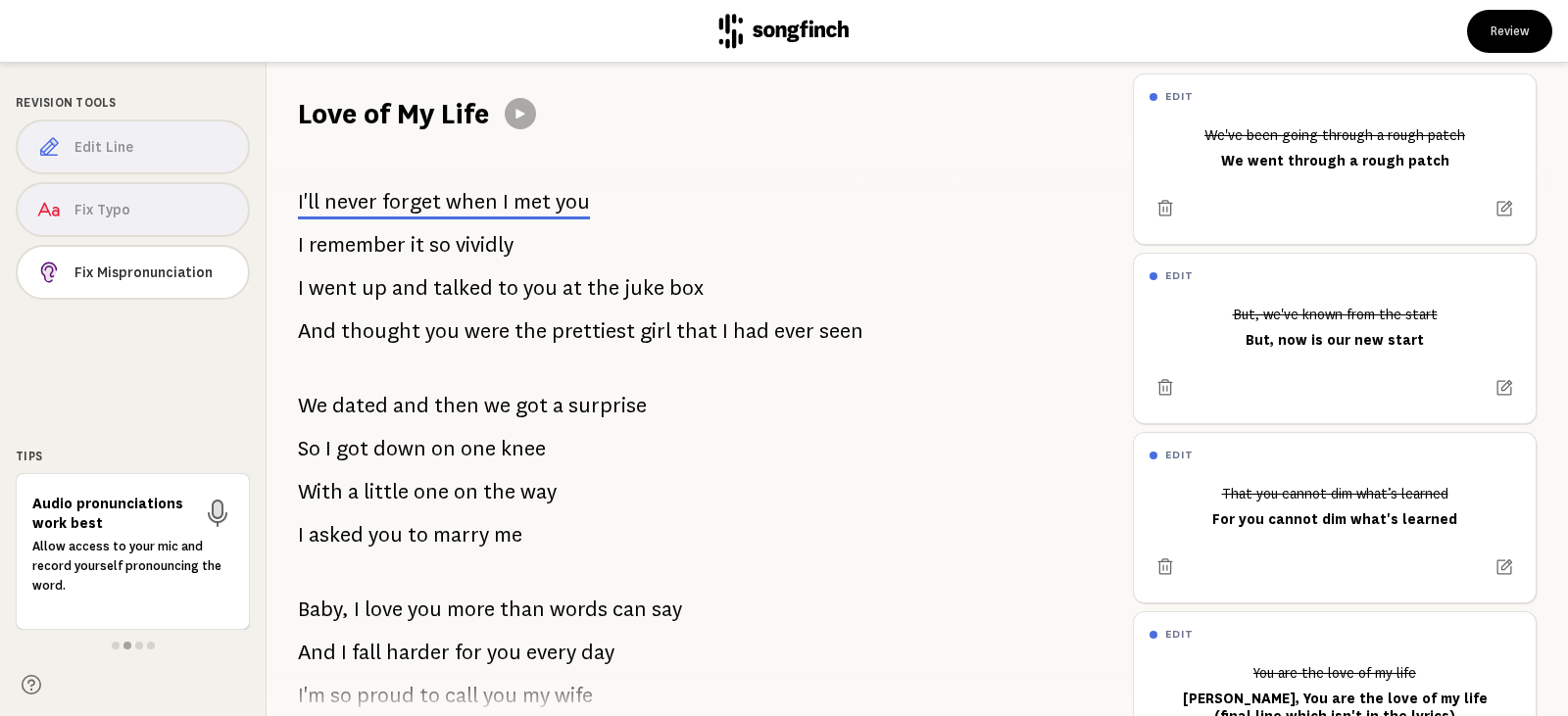
scroll to position [0, 0]
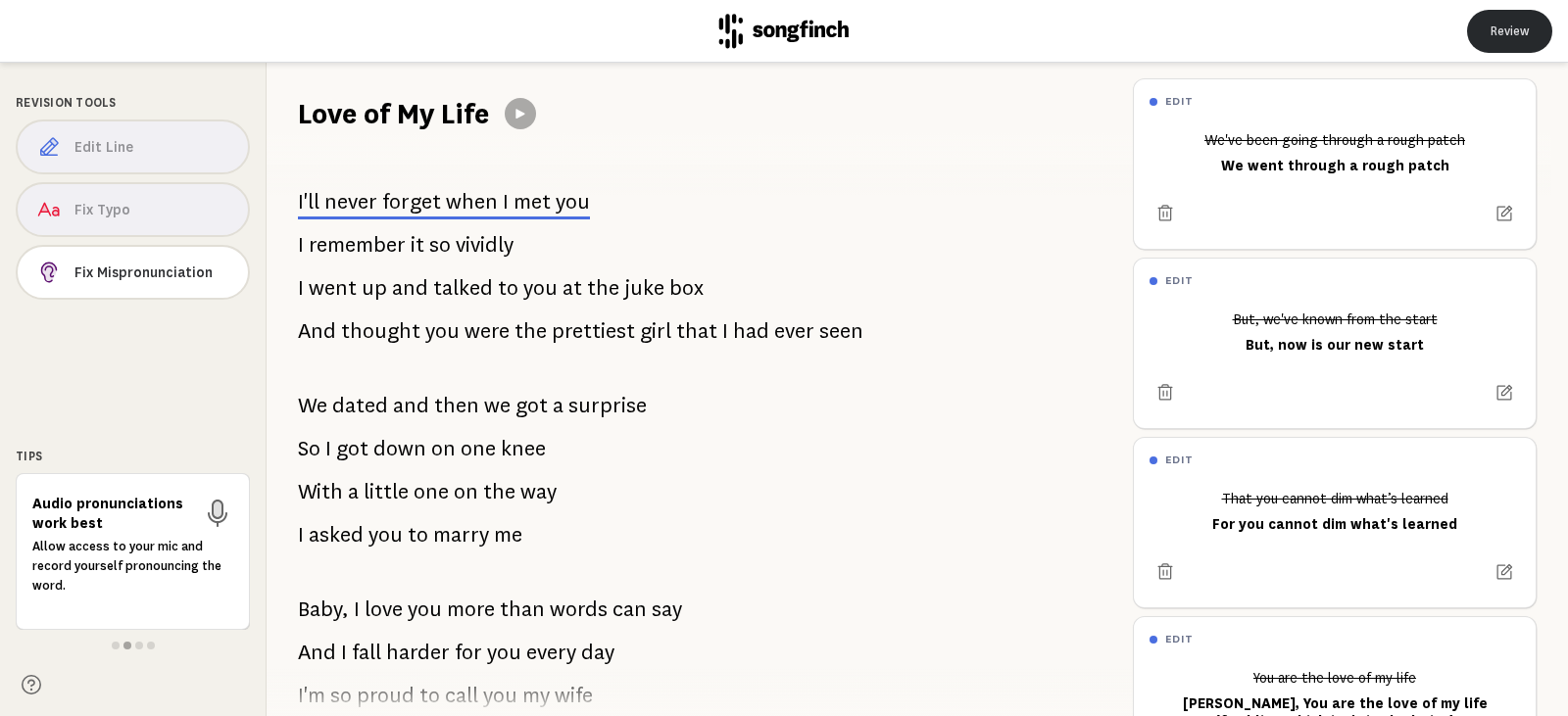
click at [1513, 38] on button "Review" at bounding box center [1509, 31] width 85 height 43
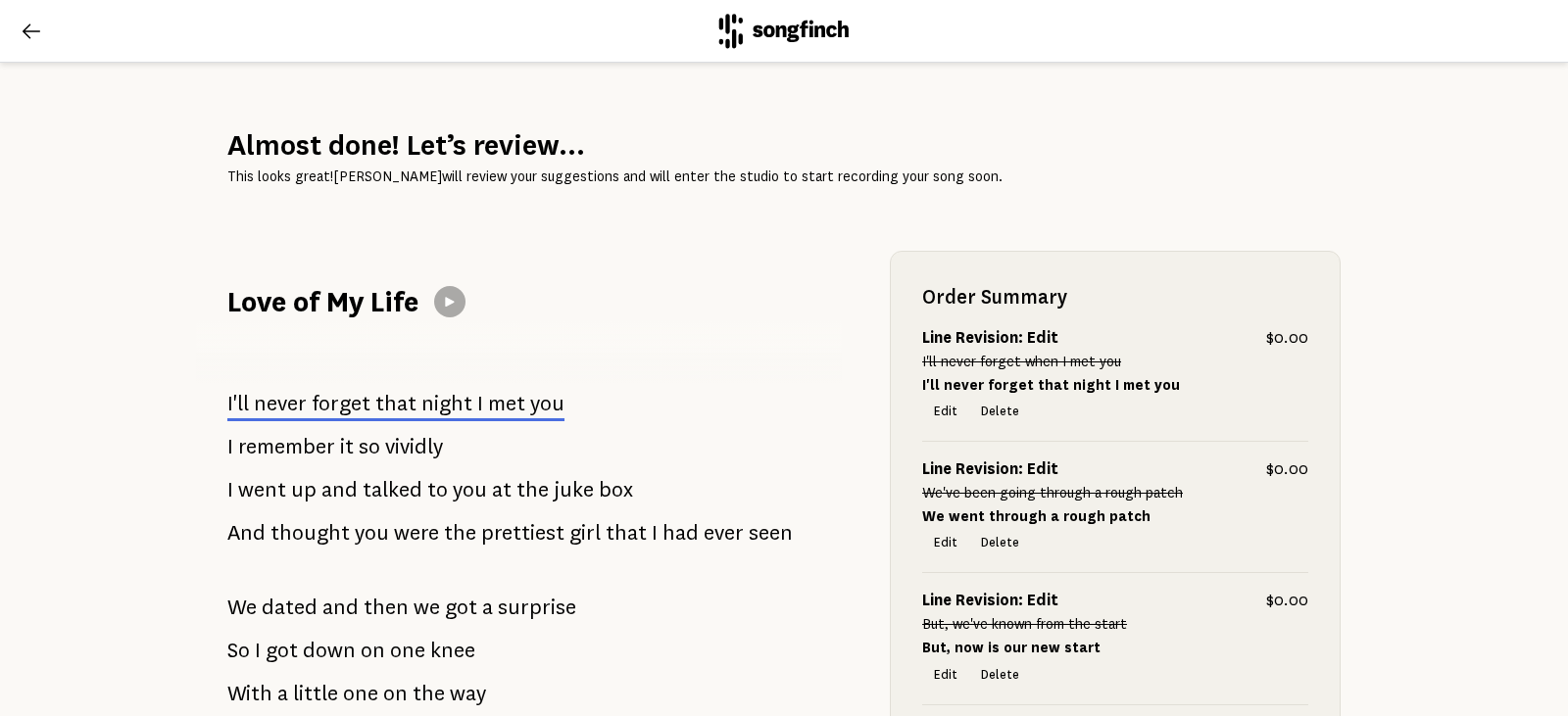
click at [33, 25] on icon at bounding box center [32, 32] width 24 height 24
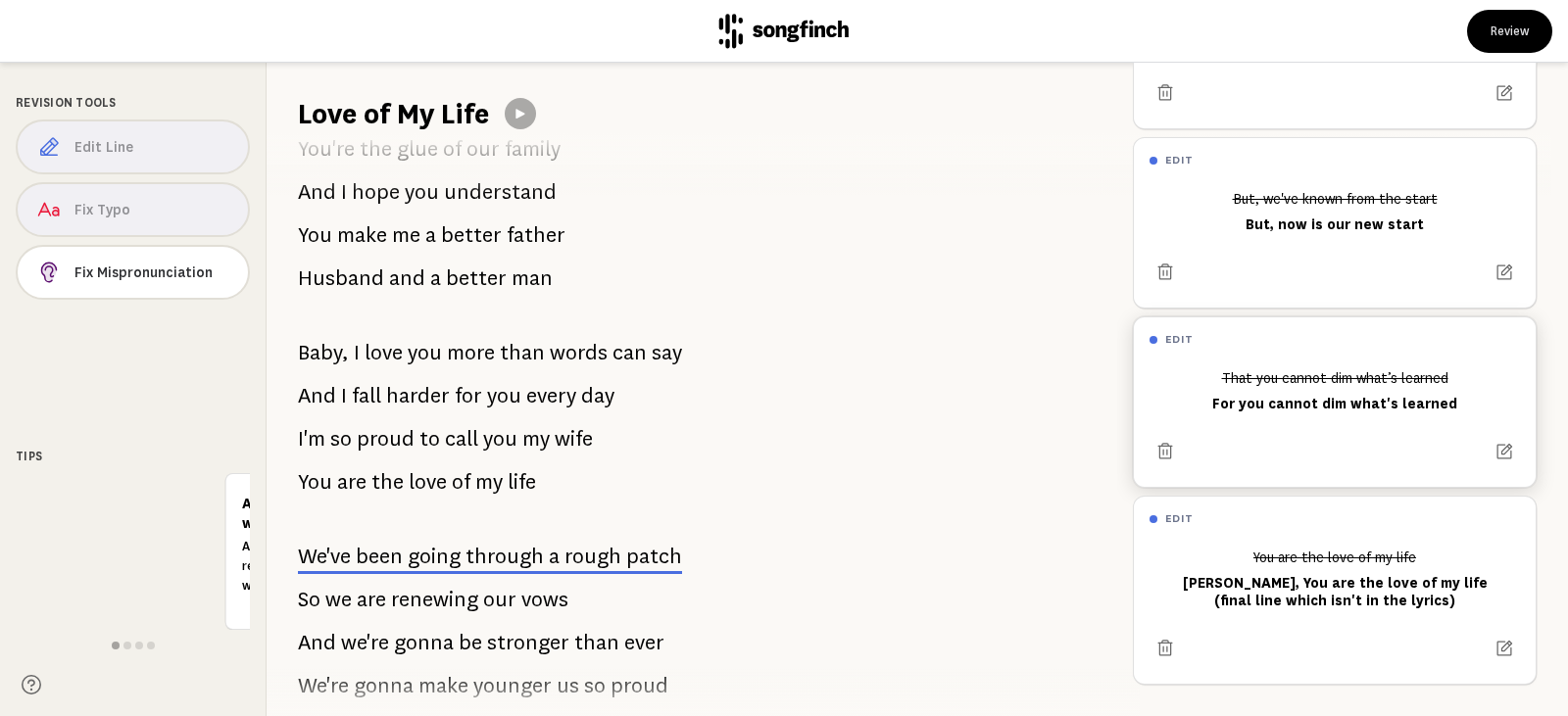
scroll to position [315, 0]
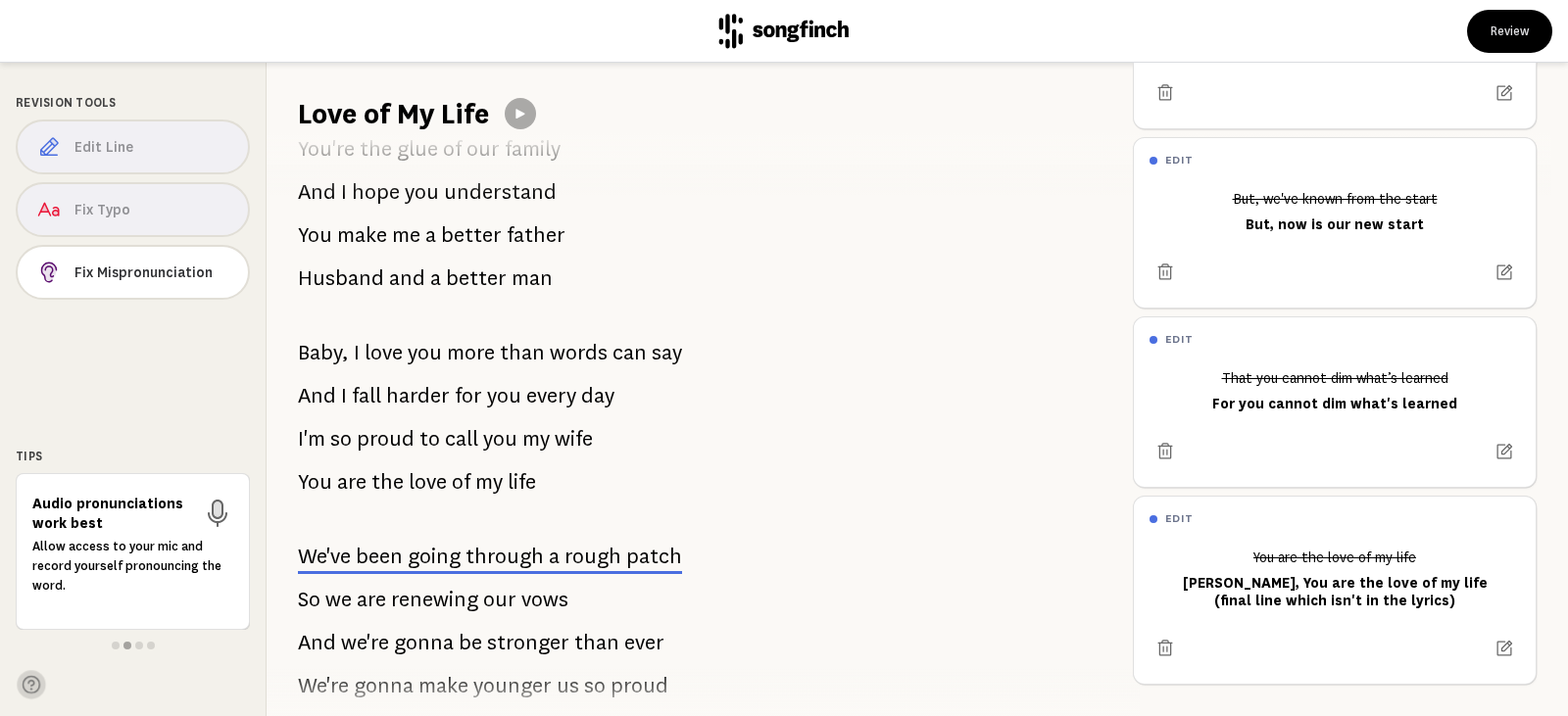
click at [27, 681] on icon at bounding box center [32, 685] width 18 height 18
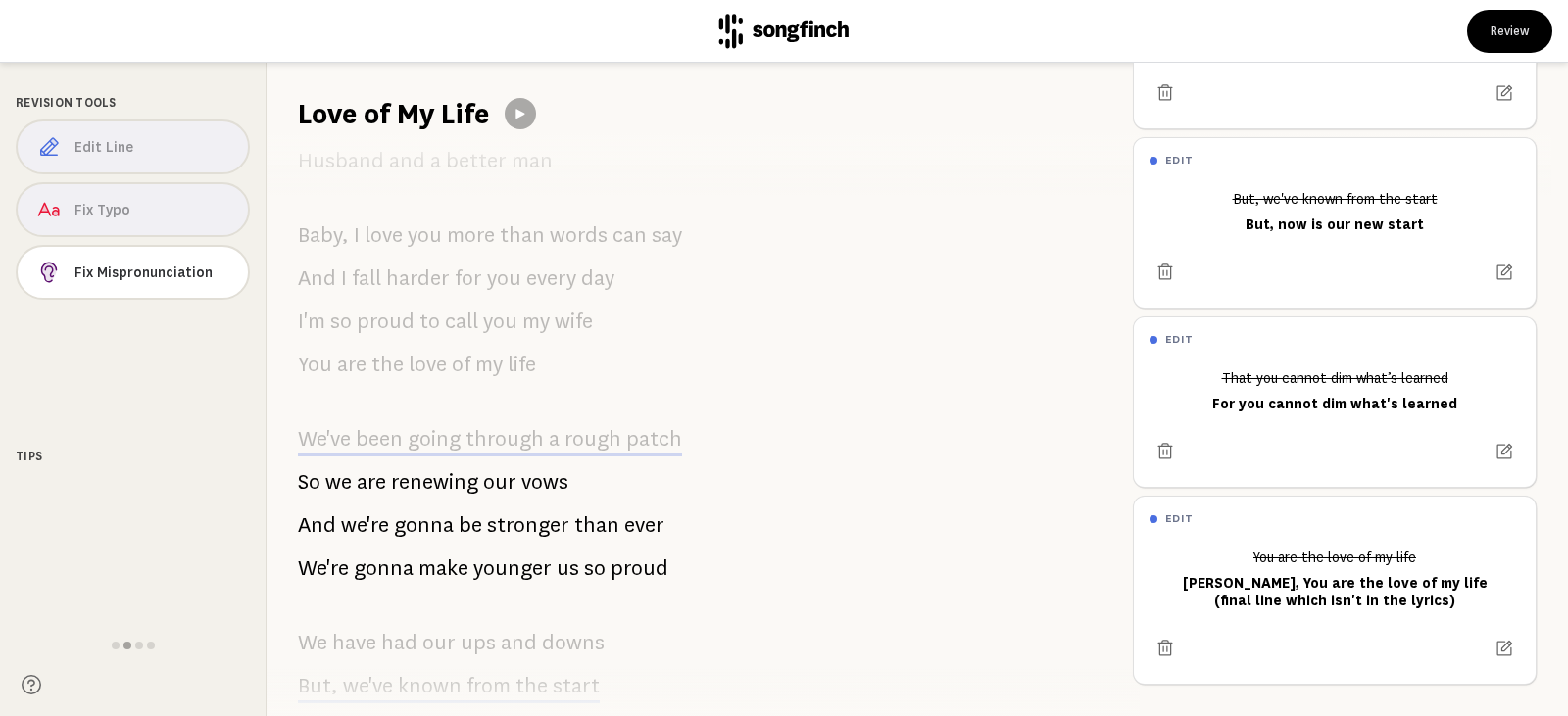
scroll to position [510, 0]
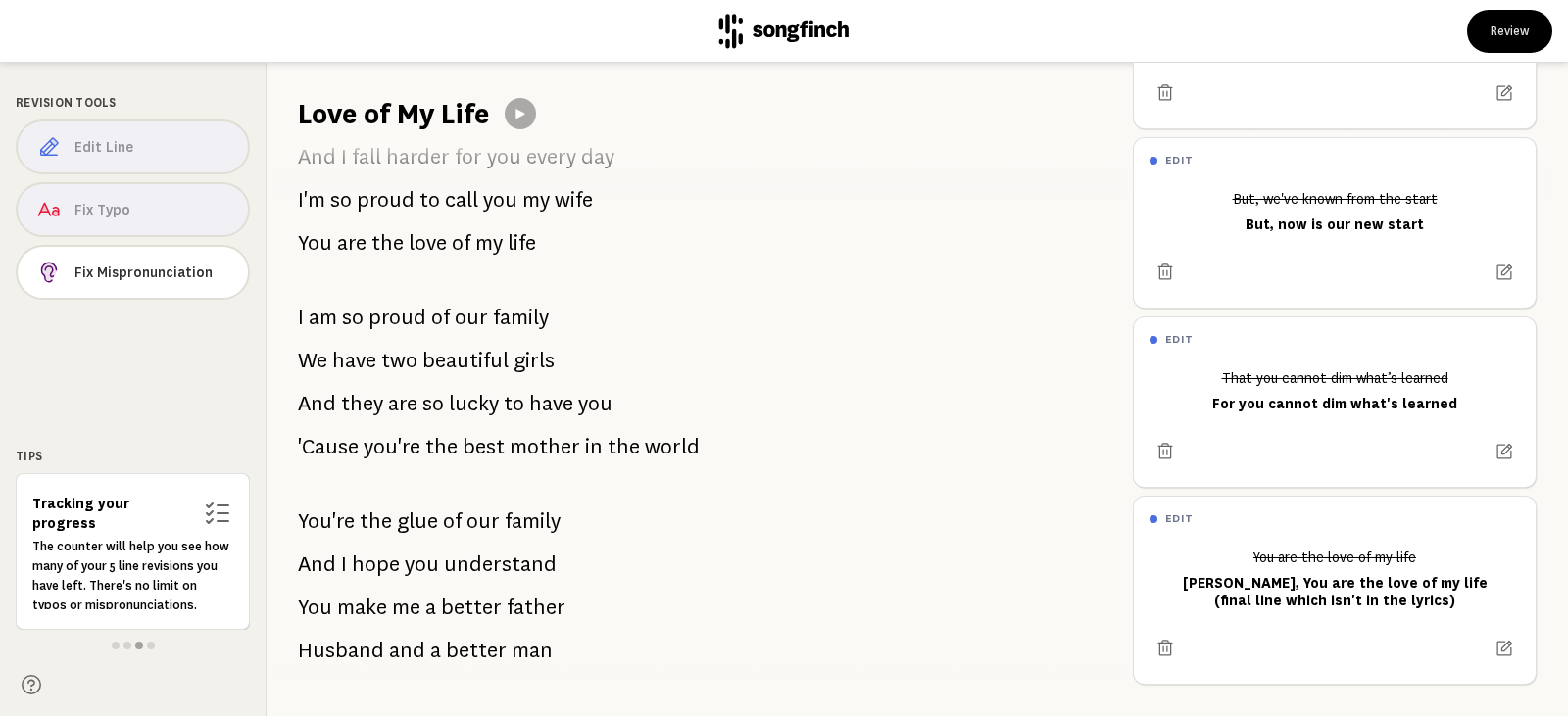
click at [72, 213] on div "Edit Line Fix Typo Fix Mispronunciation" at bounding box center [133, 214] width 234 height 188
click at [100, 208] on div "Edit Line Fix Typo Fix Mispronunciation" at bounding box center [133, 214] width 234 height 188
click at [813, 366] on div "I'll never forget when I met you I remember it so vividly I went up and talked …" at bounding box center [692, 424] width 851 height 583
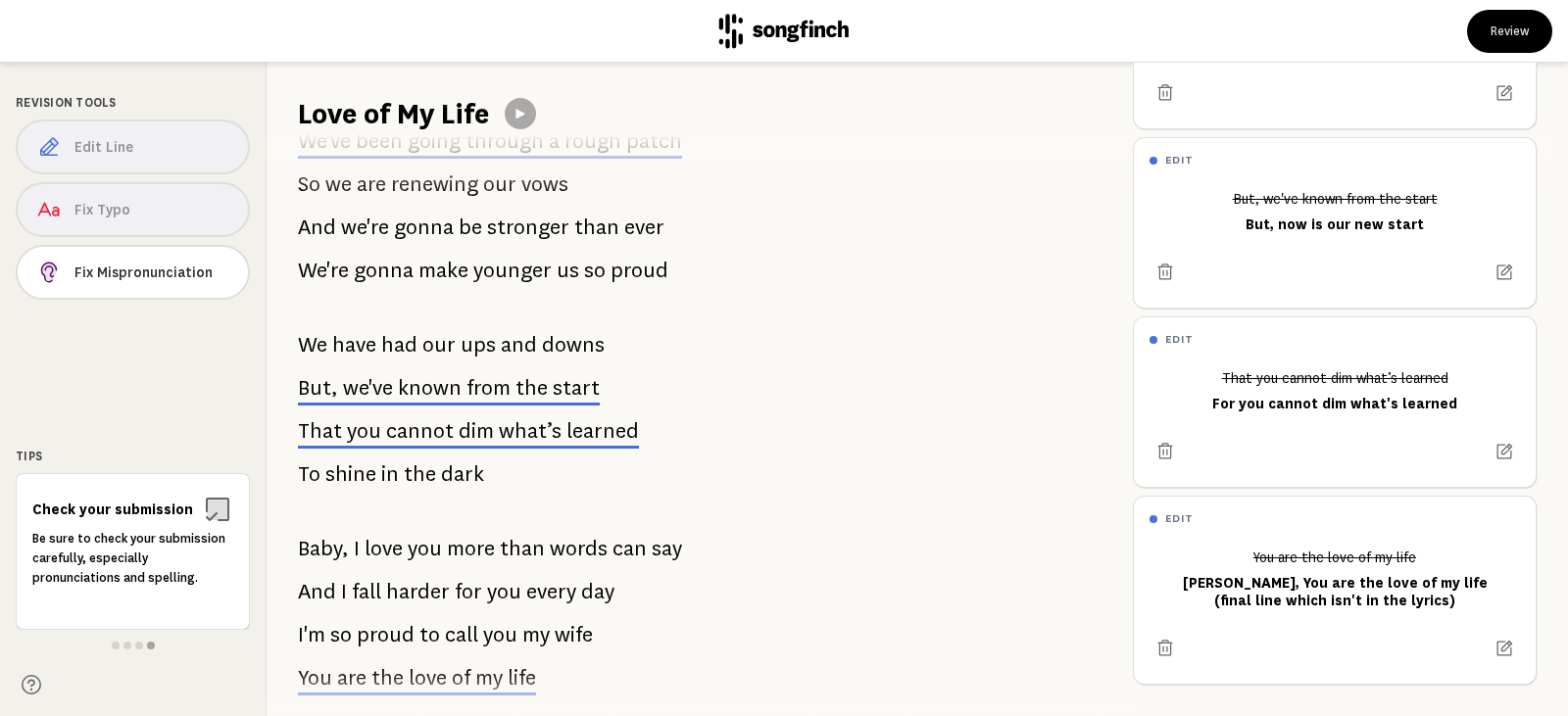
scroll to position [1291, 0]
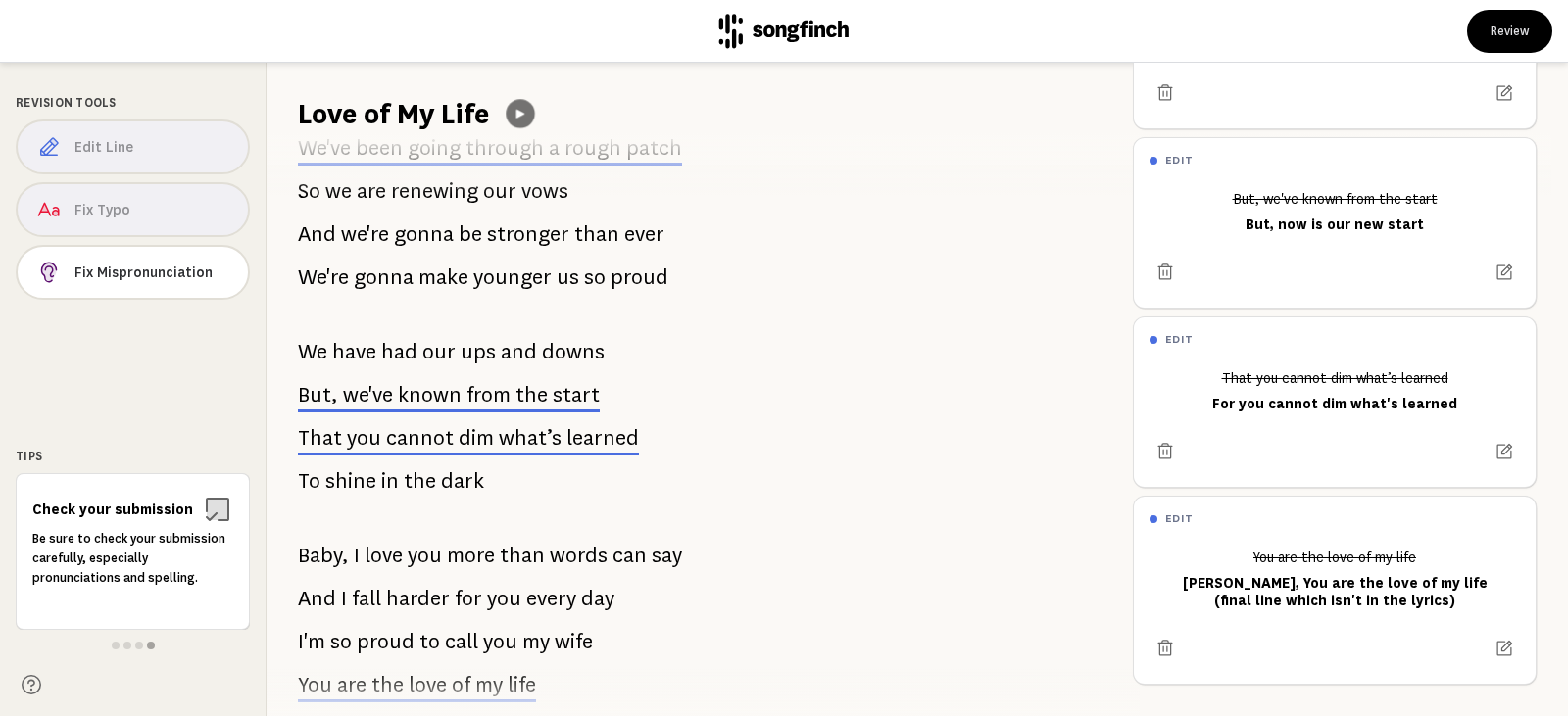
click at [533, 112] on button at bounding box center [520, 113] width 28 height 28
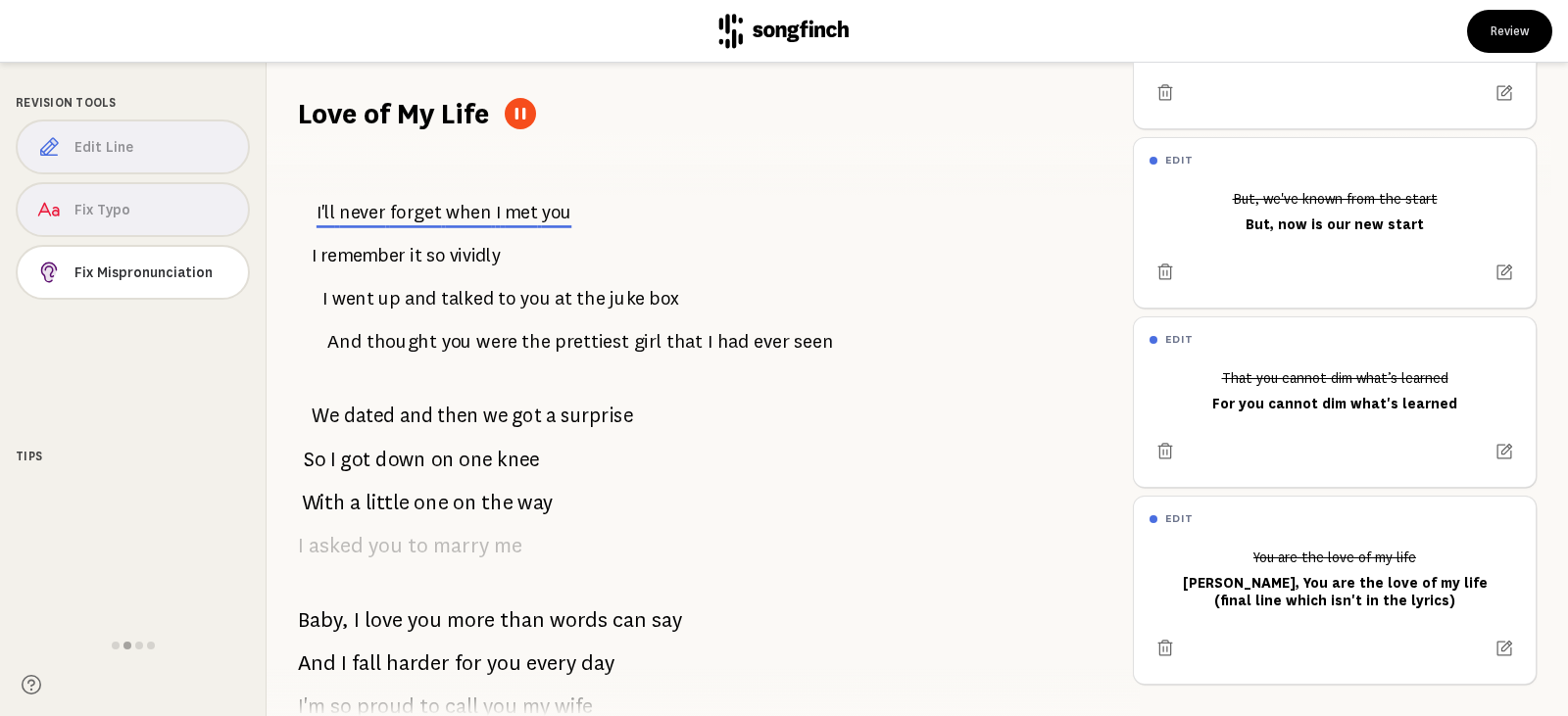
scroll to position [0, 0]
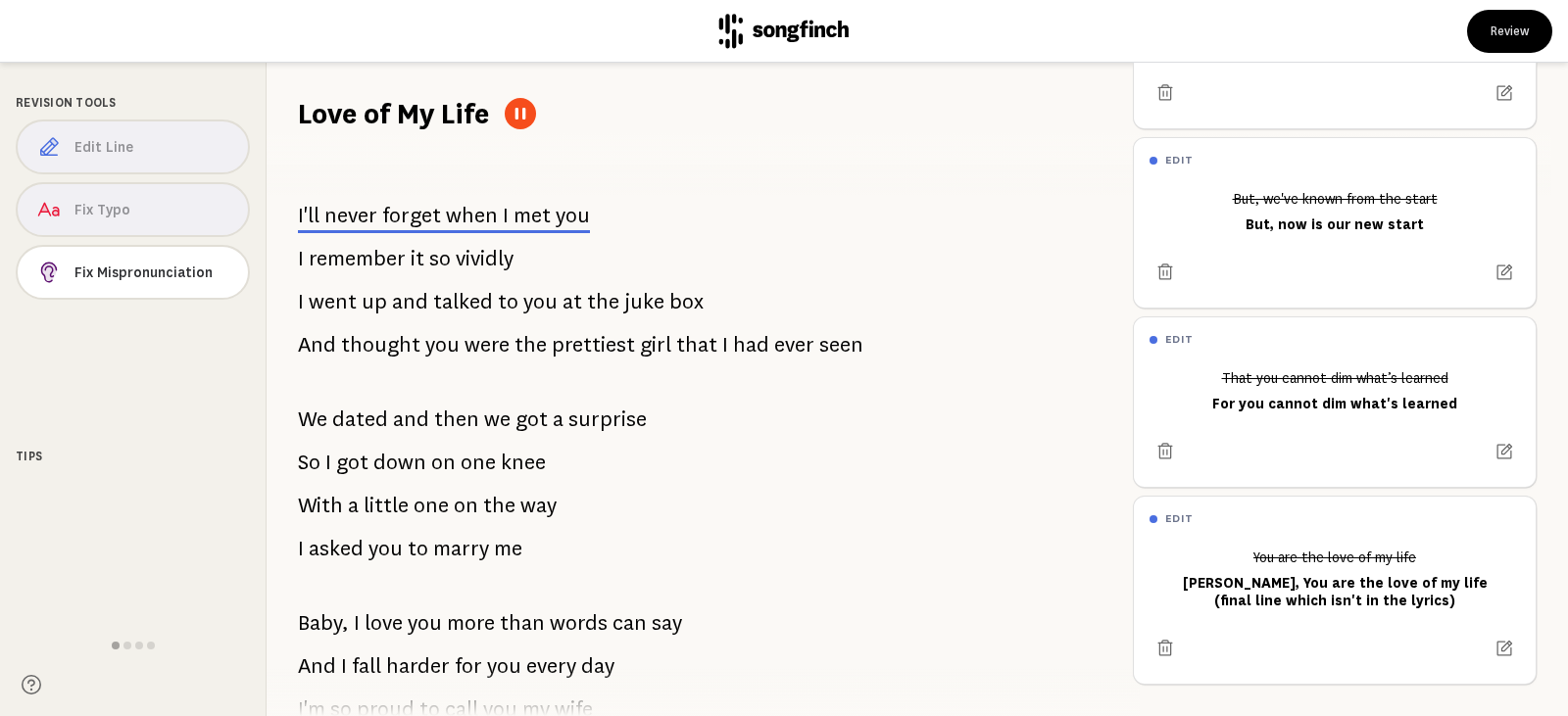
click at [524, 112] on icon at bounding box center [521, 114] width 16 height 16
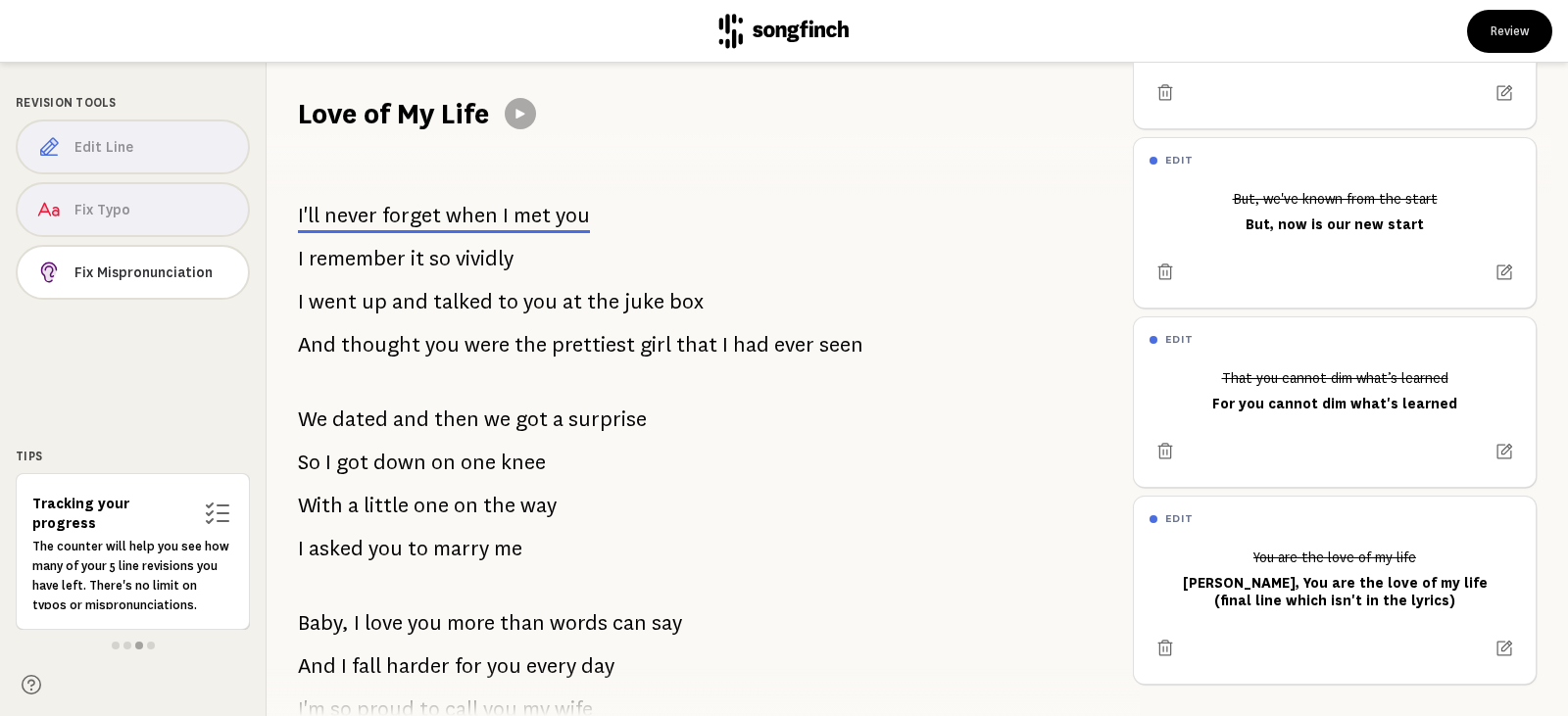
click at [116, 145] on div "Edit Line Fix Typo Fix Mispronunciation" at bounding box center [133, 214] width 234 height 188
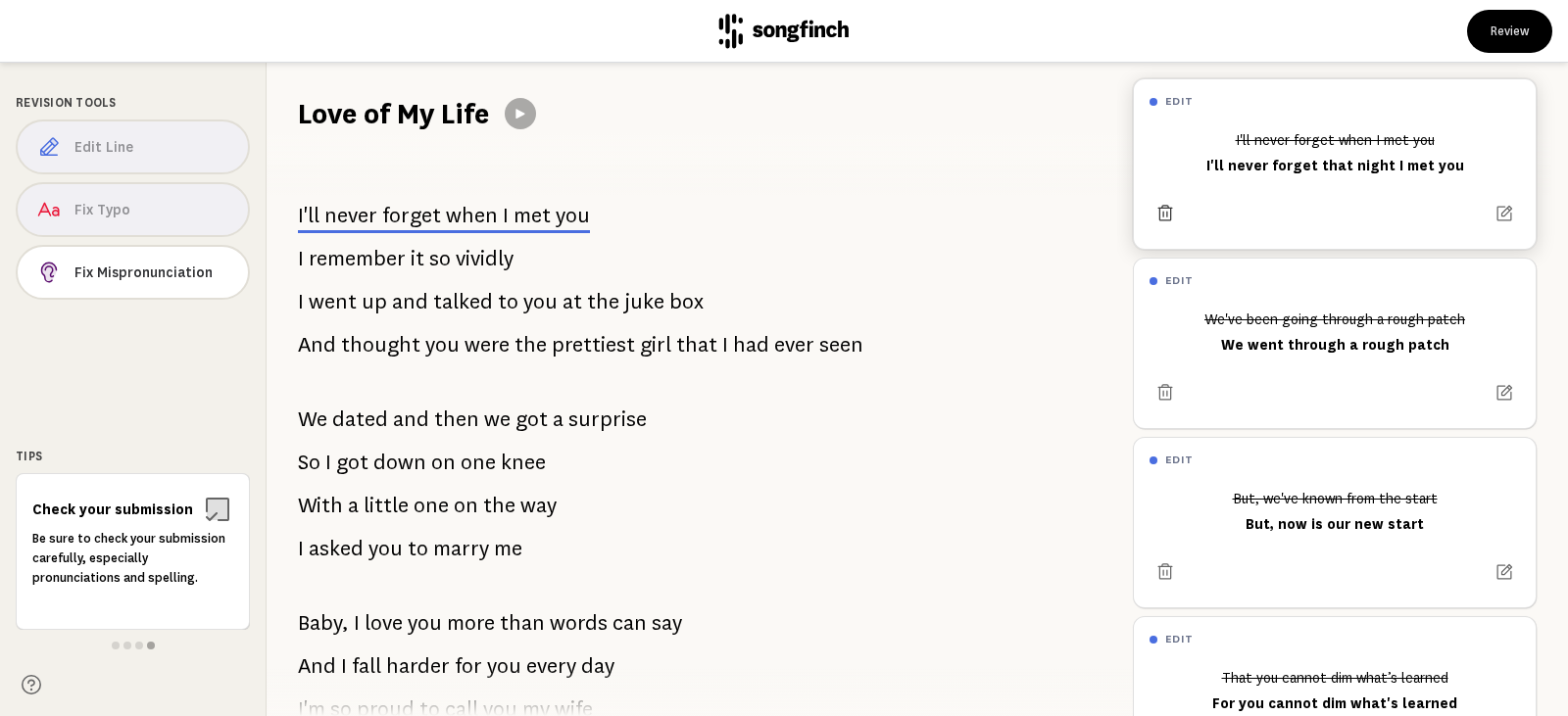
click at [1167, 209] on icon at bounding box center [1165, 213] width 15 height 16
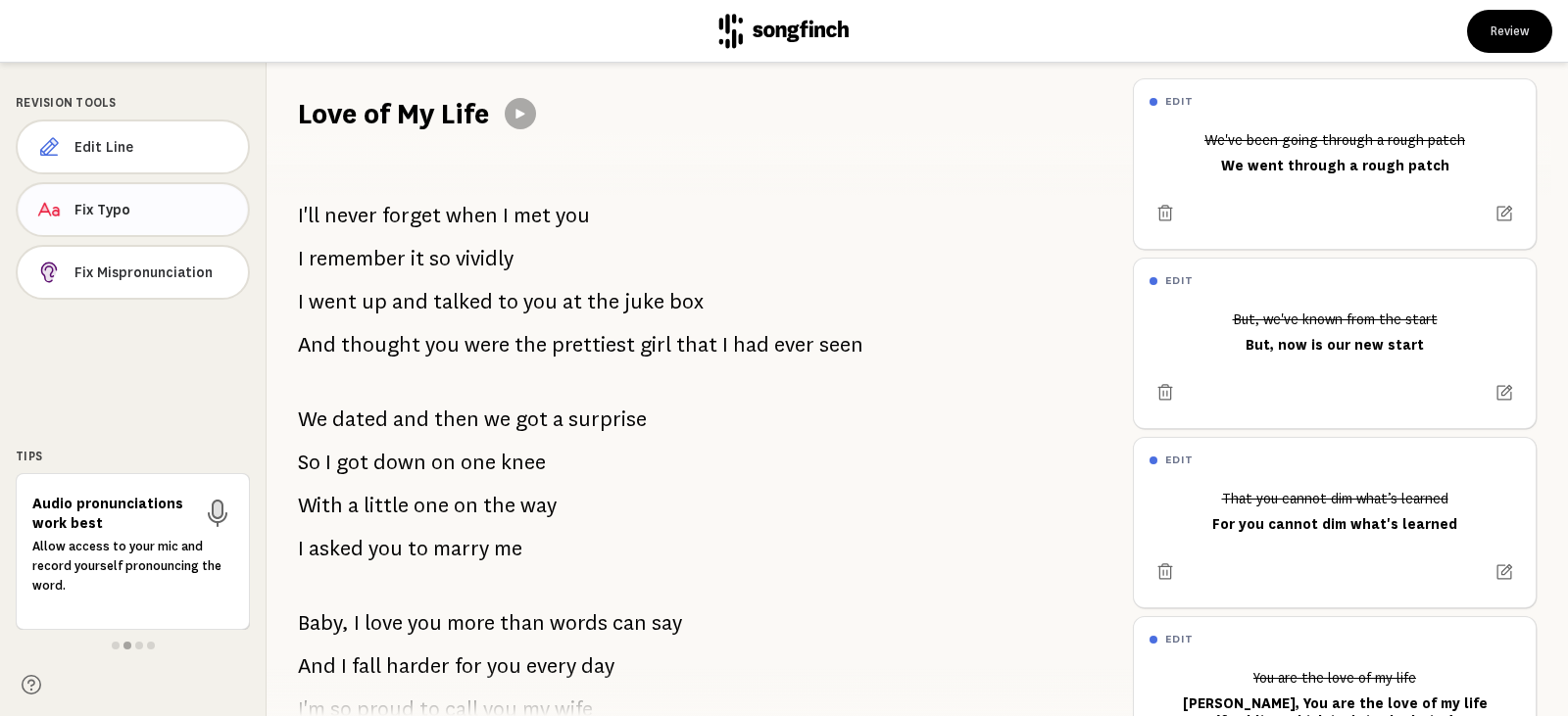
click at [89, 217] on span "Fix Typo" at bounding box center [153, 210] width 158 height 20
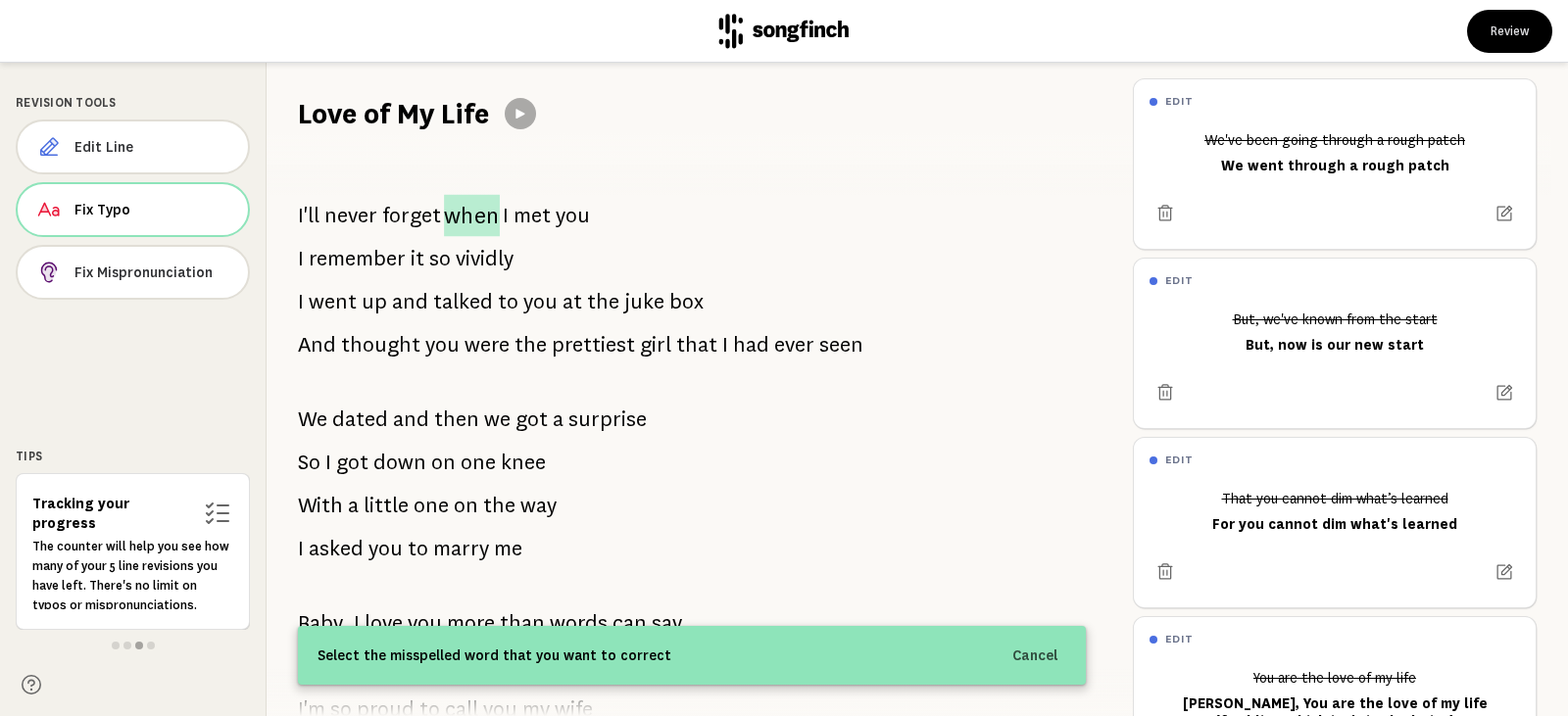
click at [483, 219] on span "when" at bounding box center [472, 216] width 56 height 42
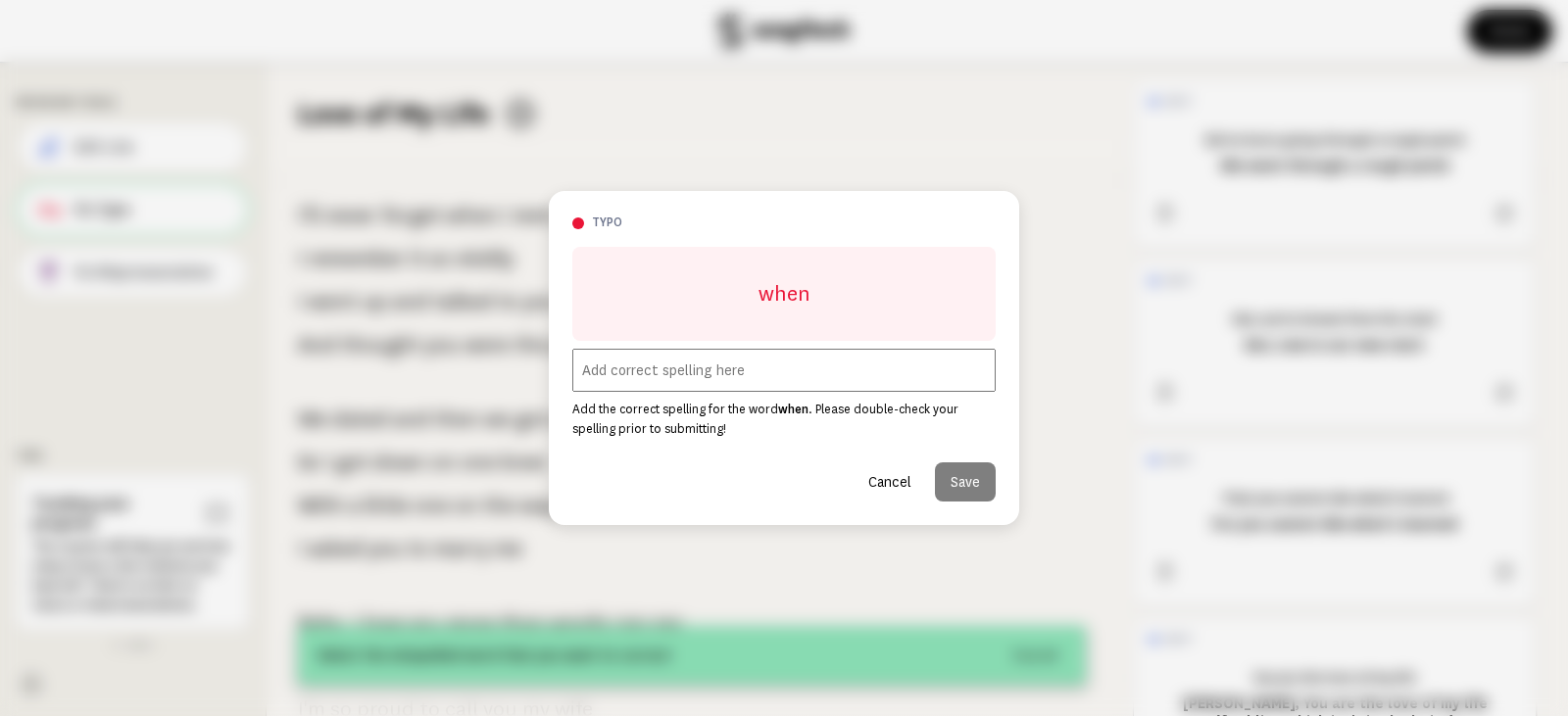
click at [630, 363] on input "text" at bounding box center [783, 370] width 423 height 43
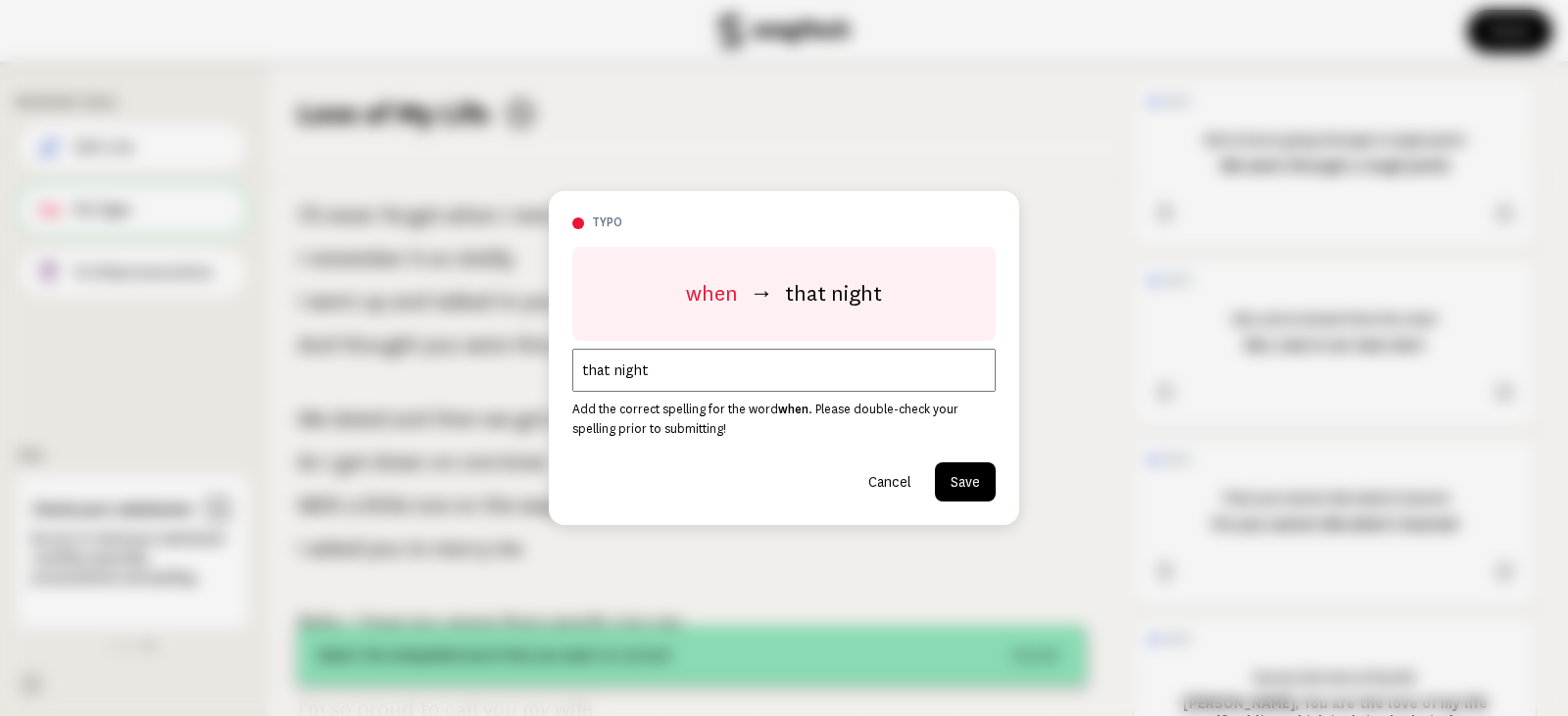
type input "that night"
click at [962, 481] on button "Save" at bounding box center [965, 482] width 61 height 39
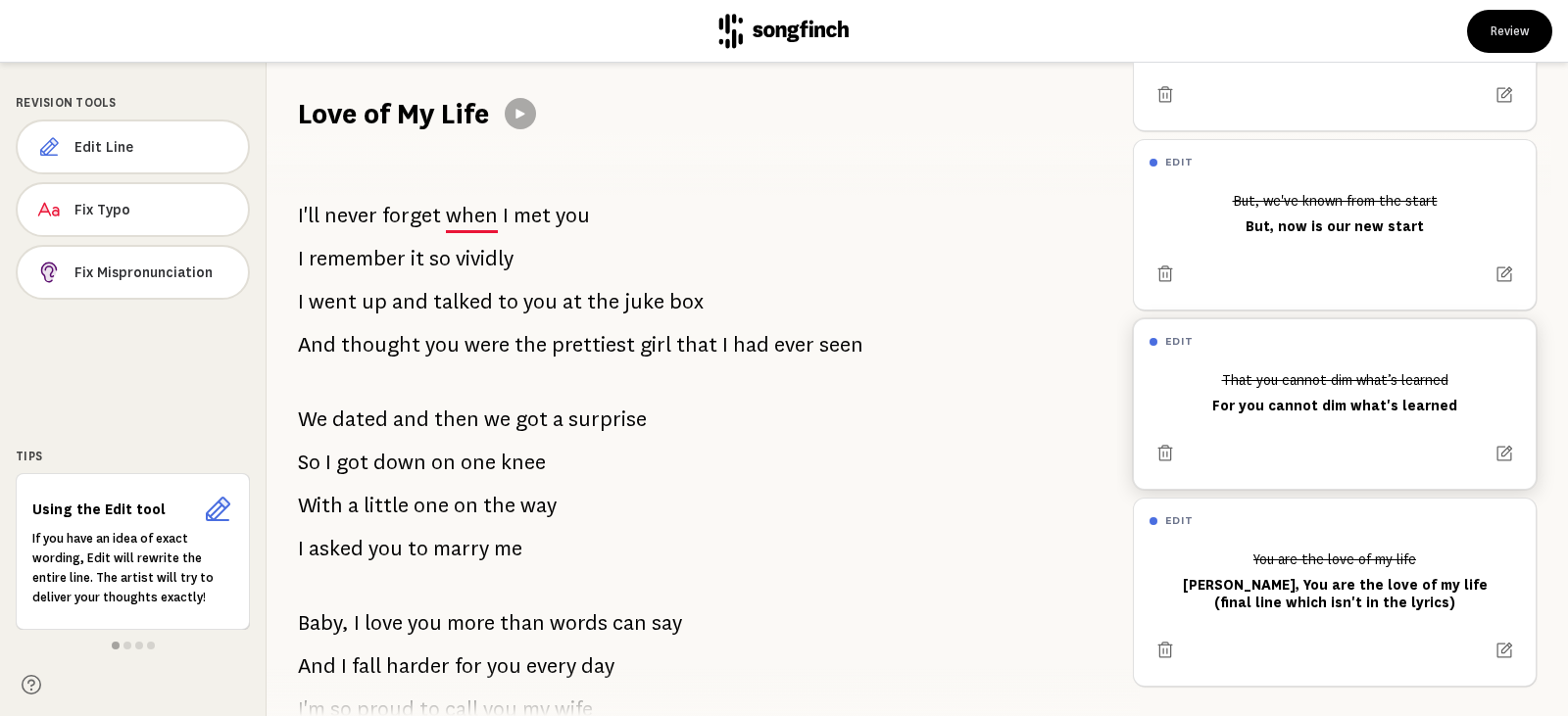
scroll to position [358, 0]
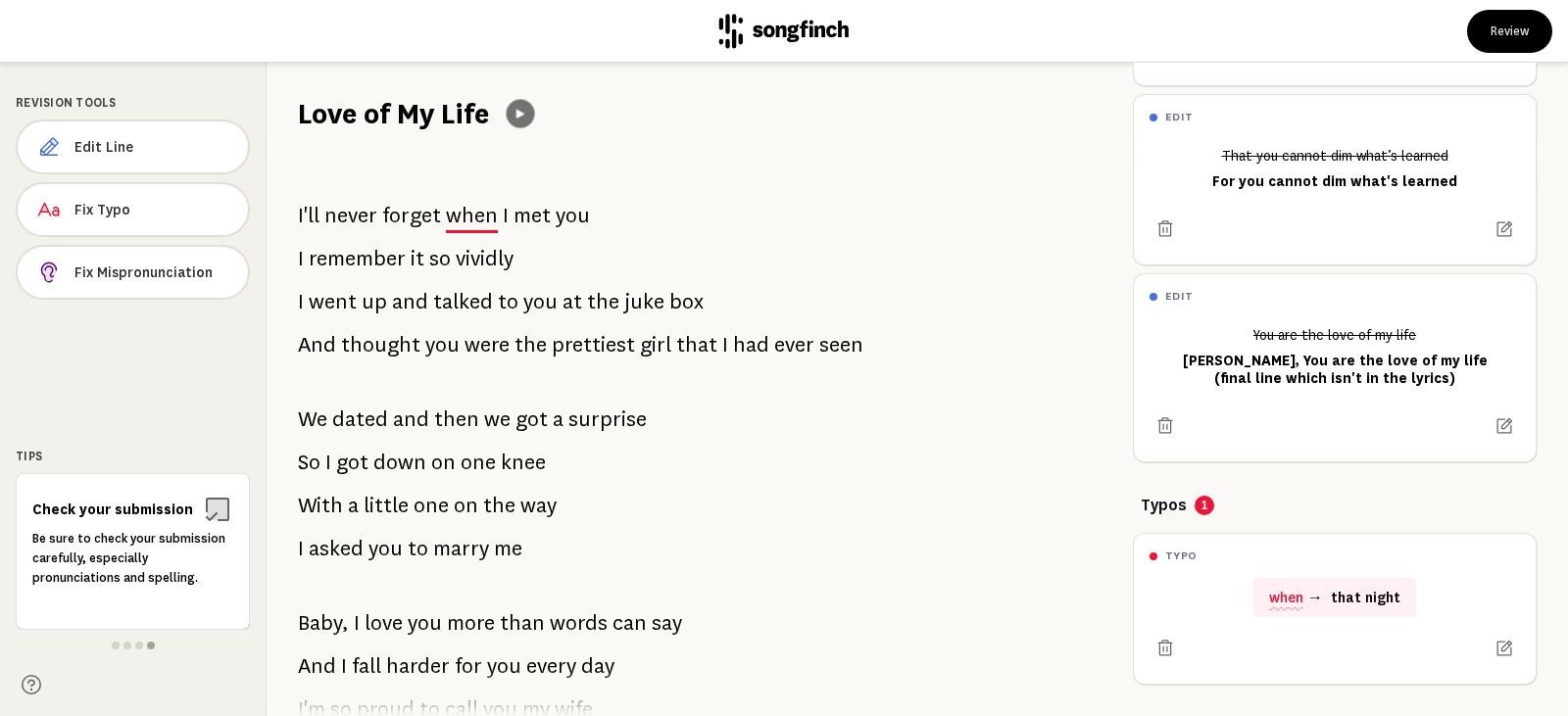
click at [524, 114] on icon at bounding box center [520, 114] width 8 height 9
click at [525, 116] on icon at bounding box center [521, 114] width 15 height 15
click at [525, 116] on icon at bounding box center [521, 114] width 16 height 16
click at [525, 116] on icon at bounding box center [520, 113] width 15 height 15
click at [318, 215] on span "I'll" at bounding box center [309, 215] width 22 height 39
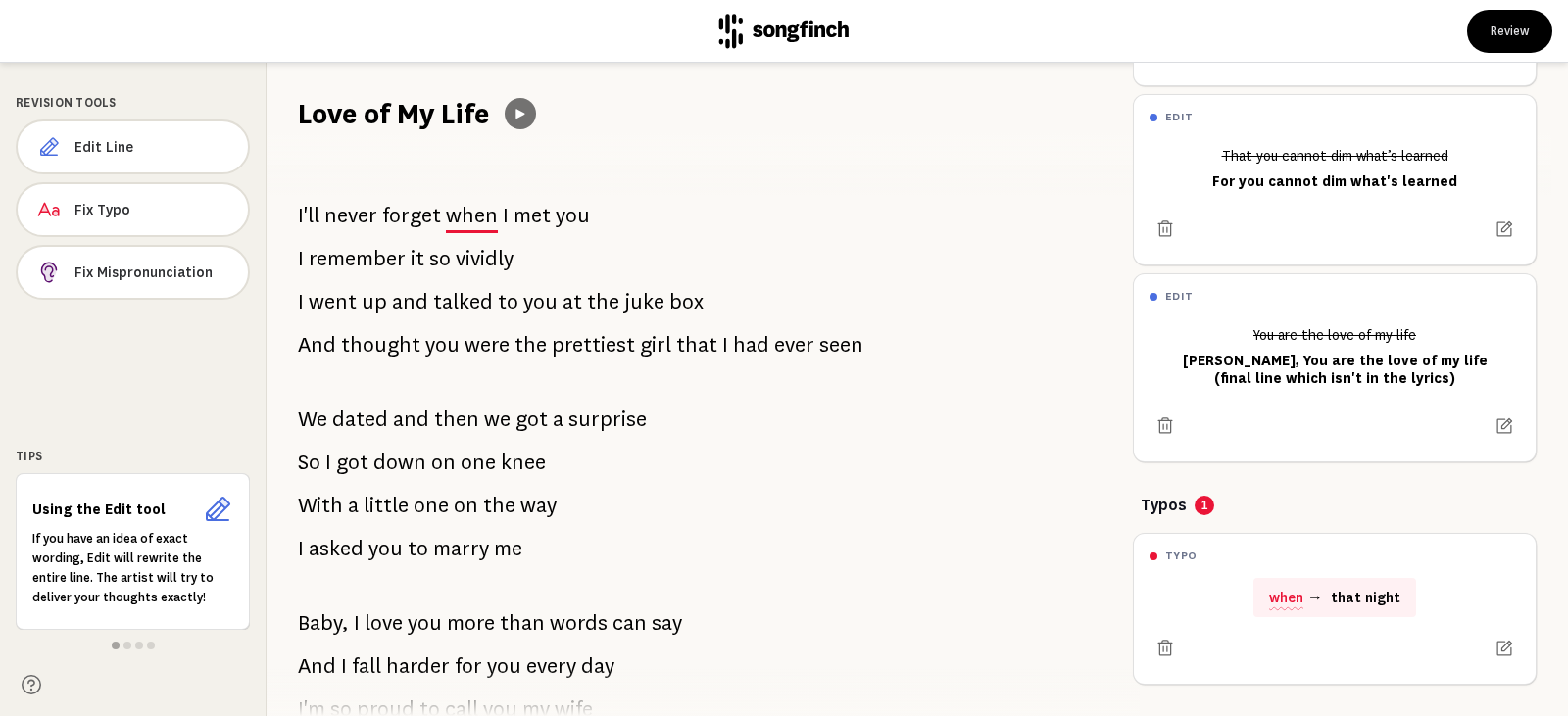
click at [510, 118] on button at bounding box center [520, 113] width 31 height 31
click at [510, 118] on button at bounding box center [520, 113] width 29 height 29
click at [510, 118] on button at bounding box center [520, 113] width 31 height 31
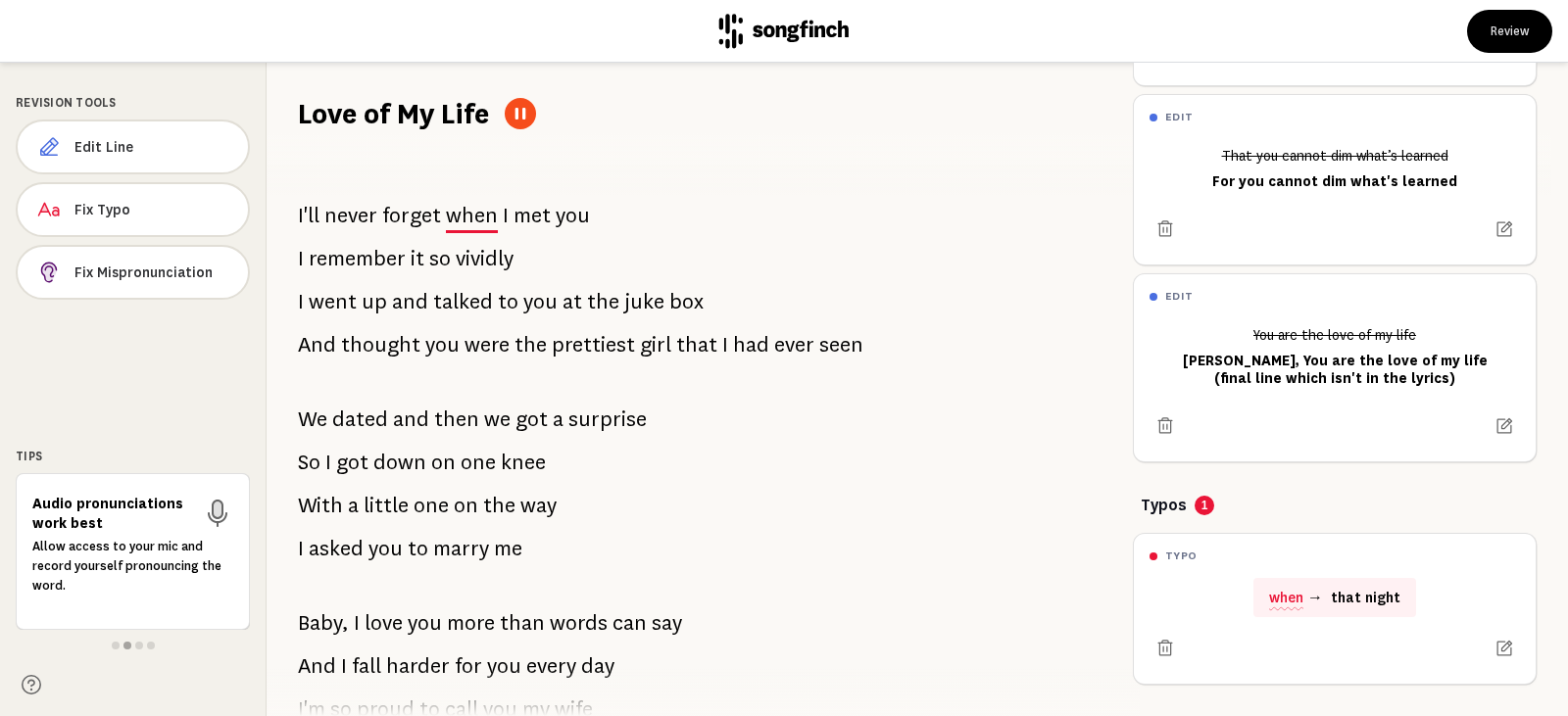
click at [510, 118] on button at bounding box center [520, 113] width 31 height 31
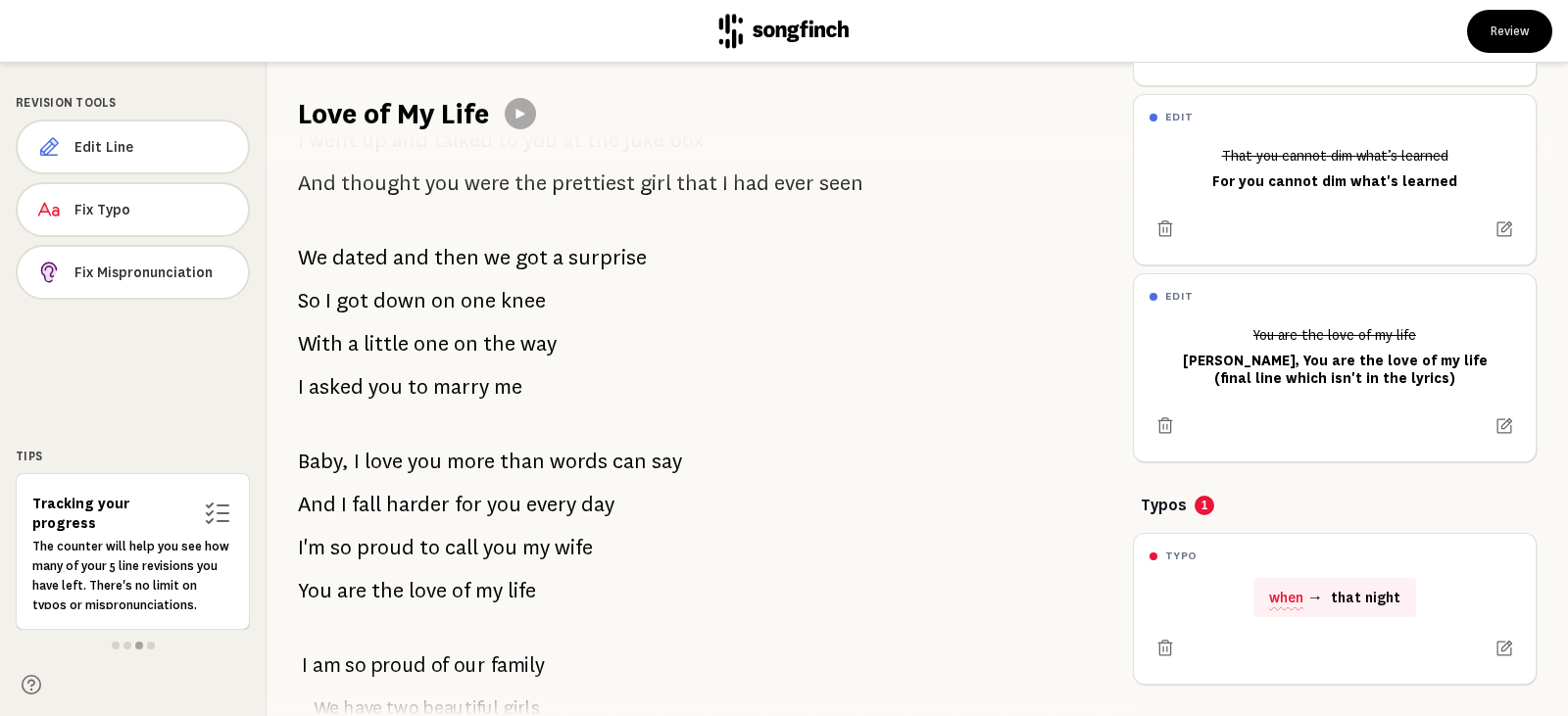
scroll to position [196, 0]
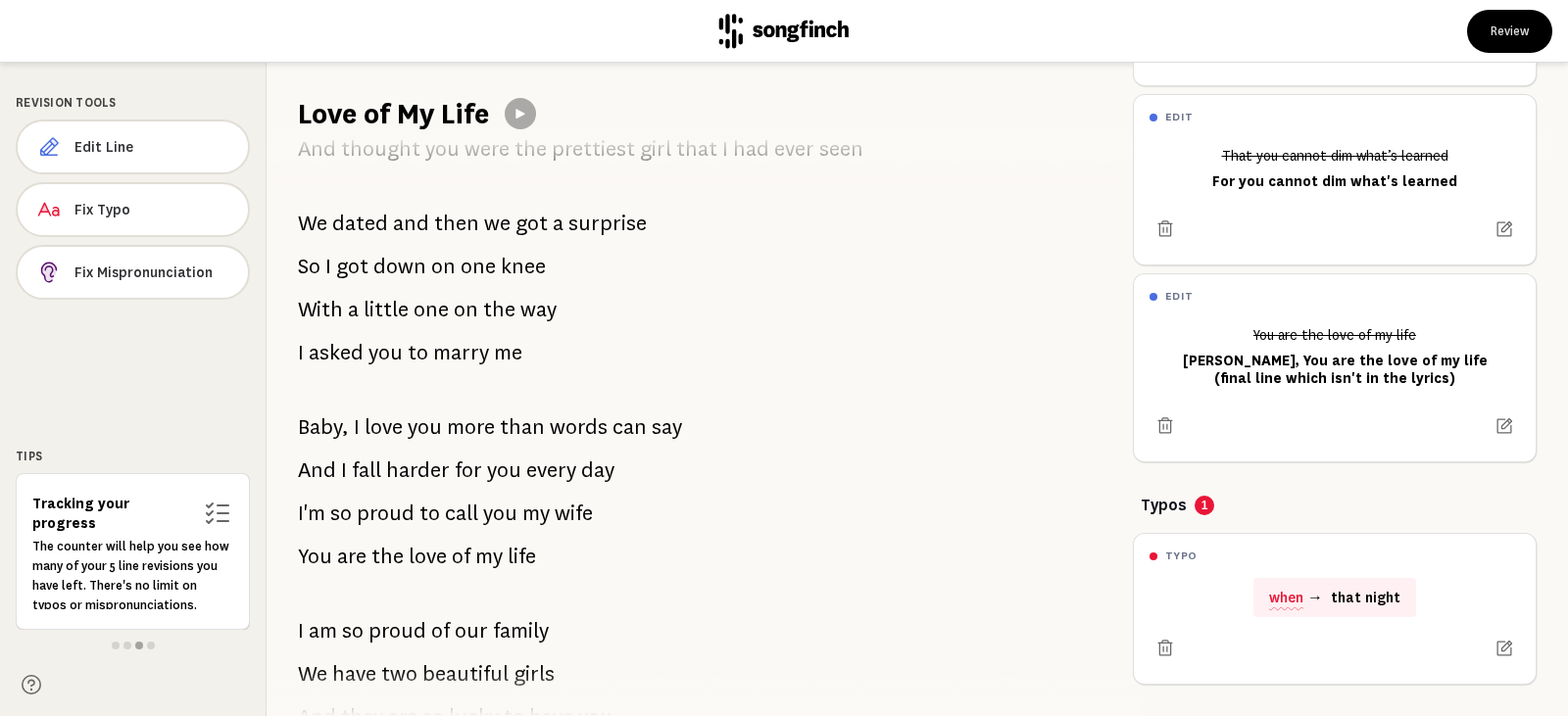
click at [326, 510] on p "I'm so proud to call you my wife" at bounding box center [445, 513] width 295 height 39
click at [312, 517] on span "I'm" at bounding box center [311, 513] width 27 height 39
click at [107, 204] on span "Fix Typo" at bounding box center [153, 210] width 158 height 20
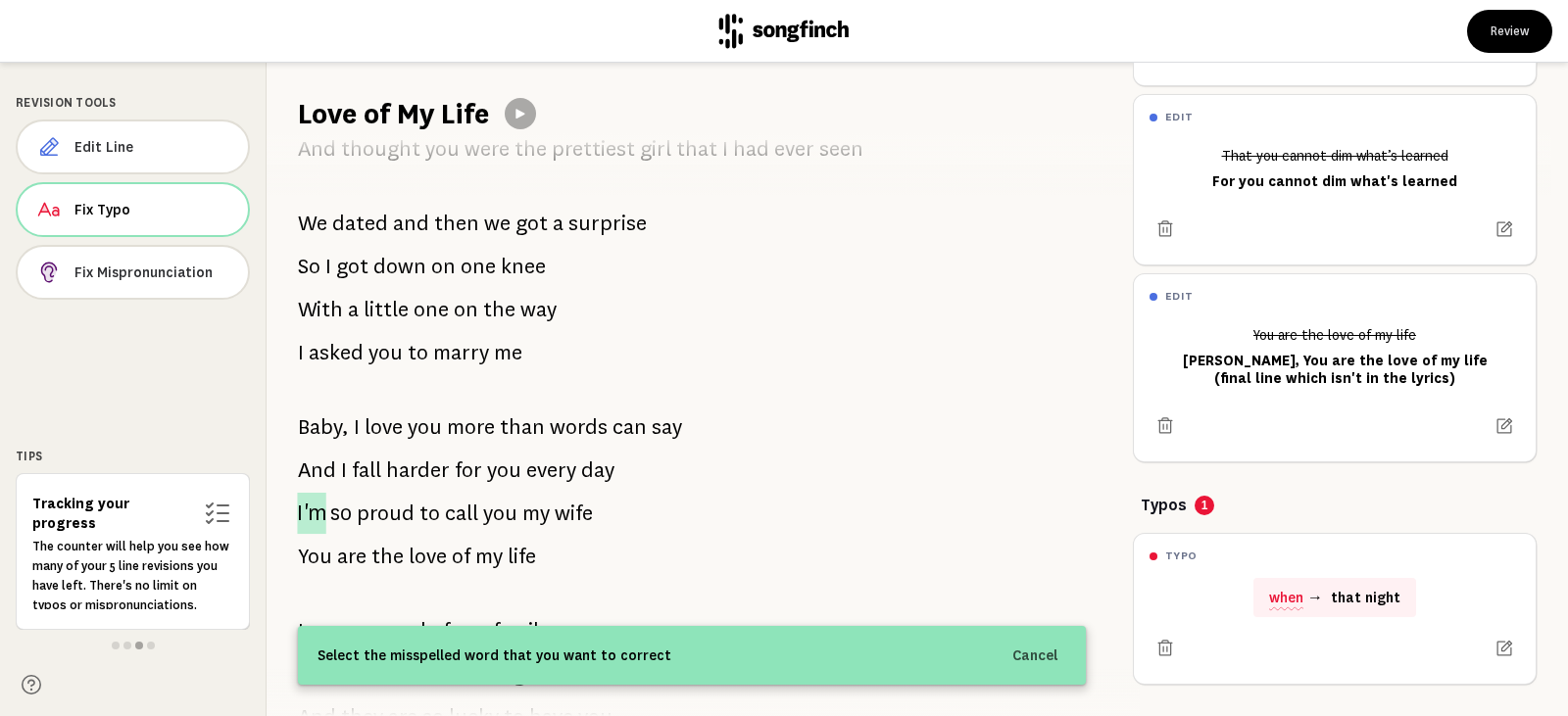
click at [317, 516] on span "I'm" at bounding box center [311, 513] width 28 height 41
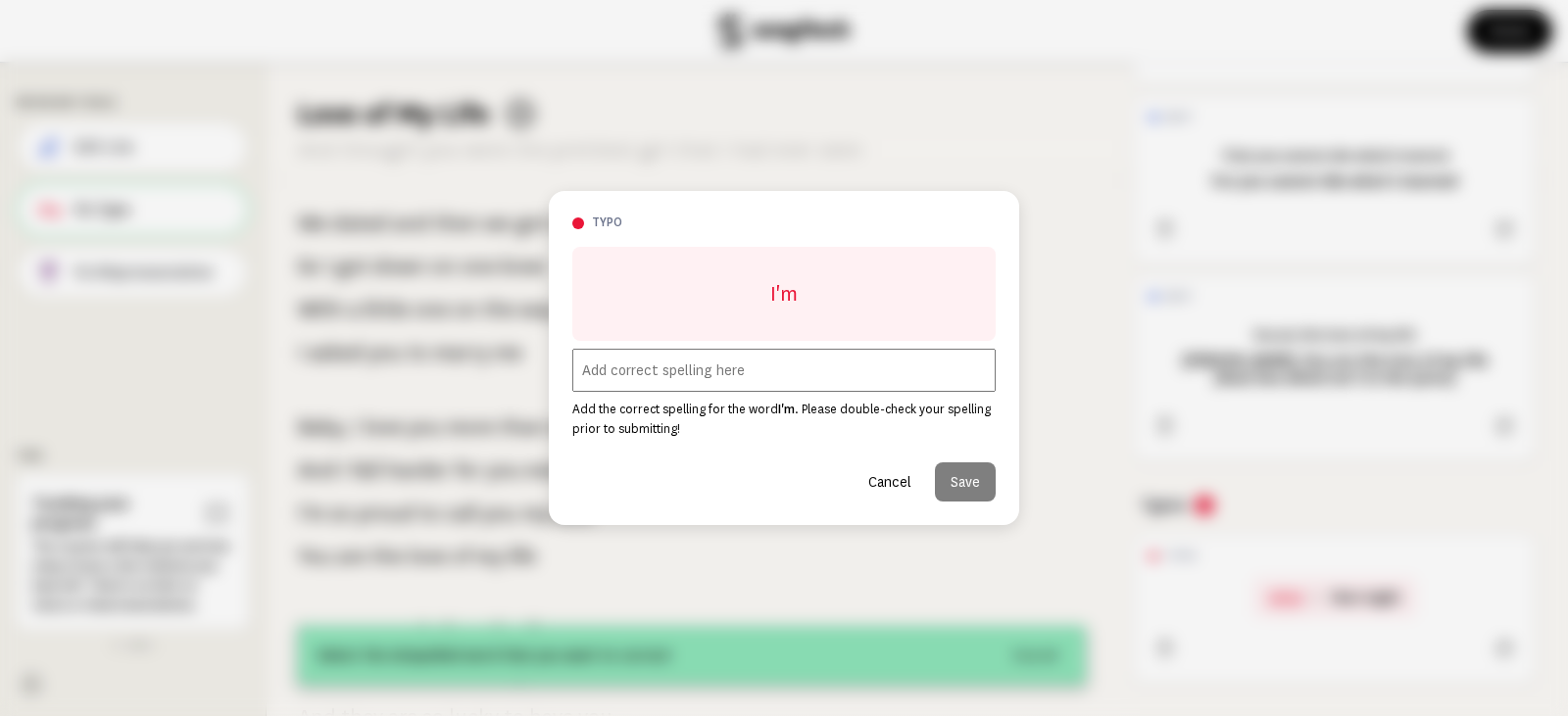
click at [647, 375] on input "text" at bounding box center [783, 370] width 423 height 43
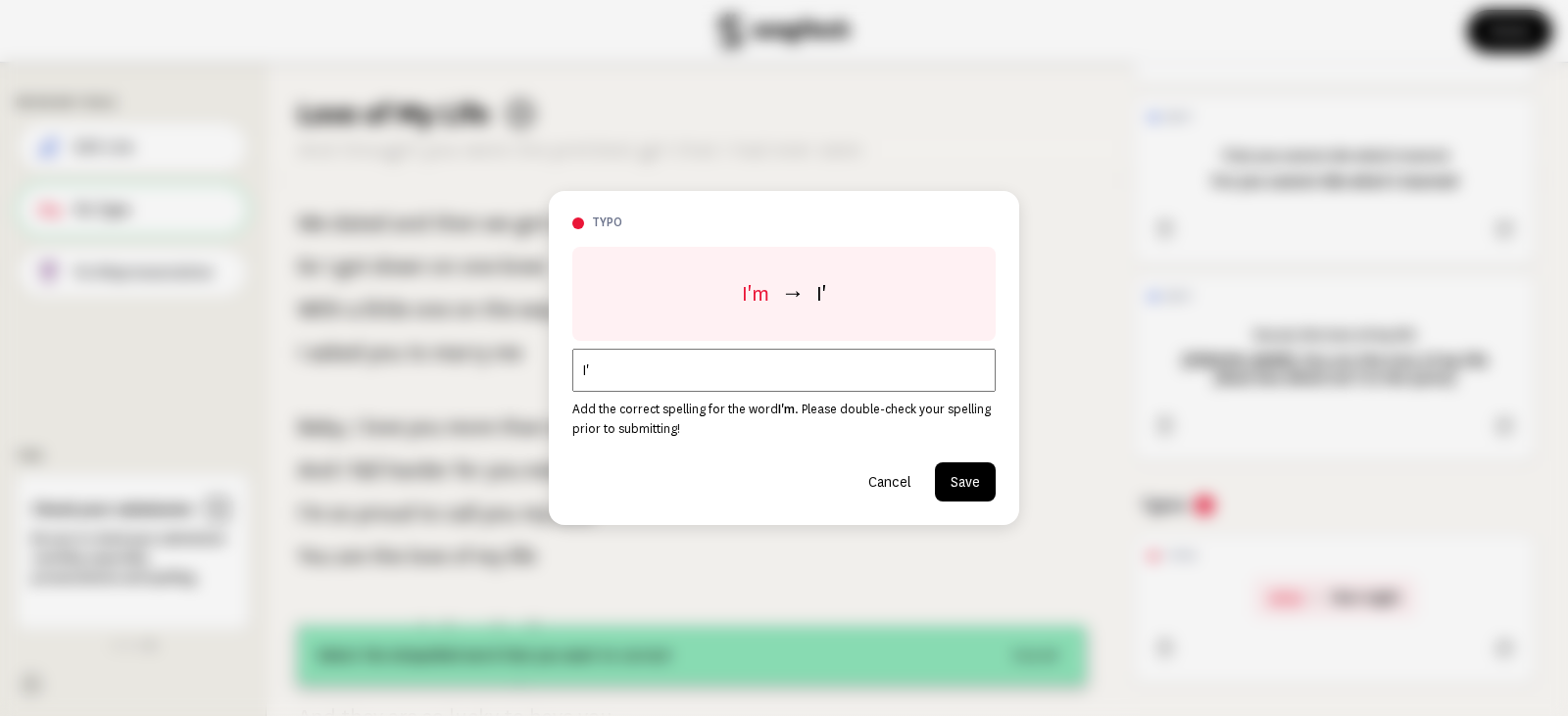
type input "I"
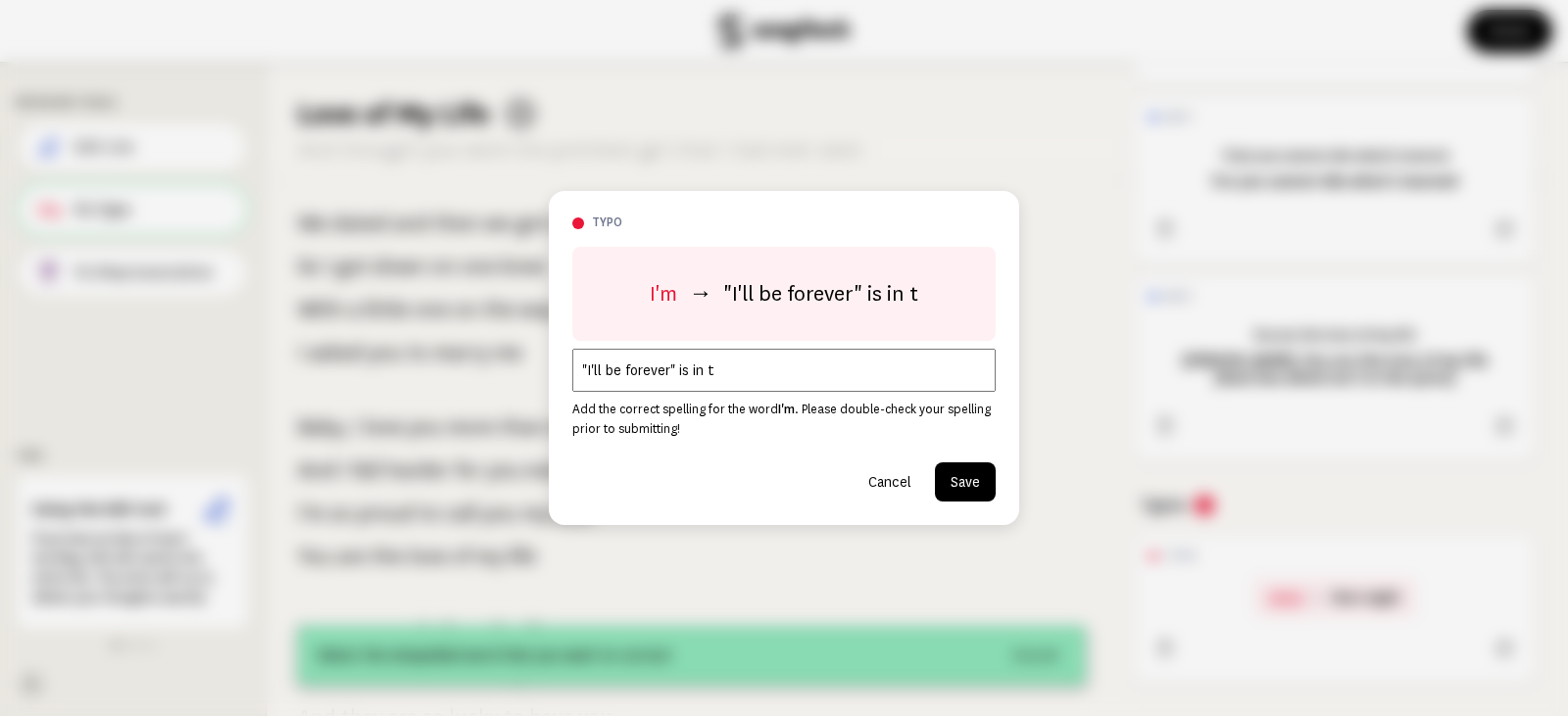
type input ""I'll be forever" is in t"
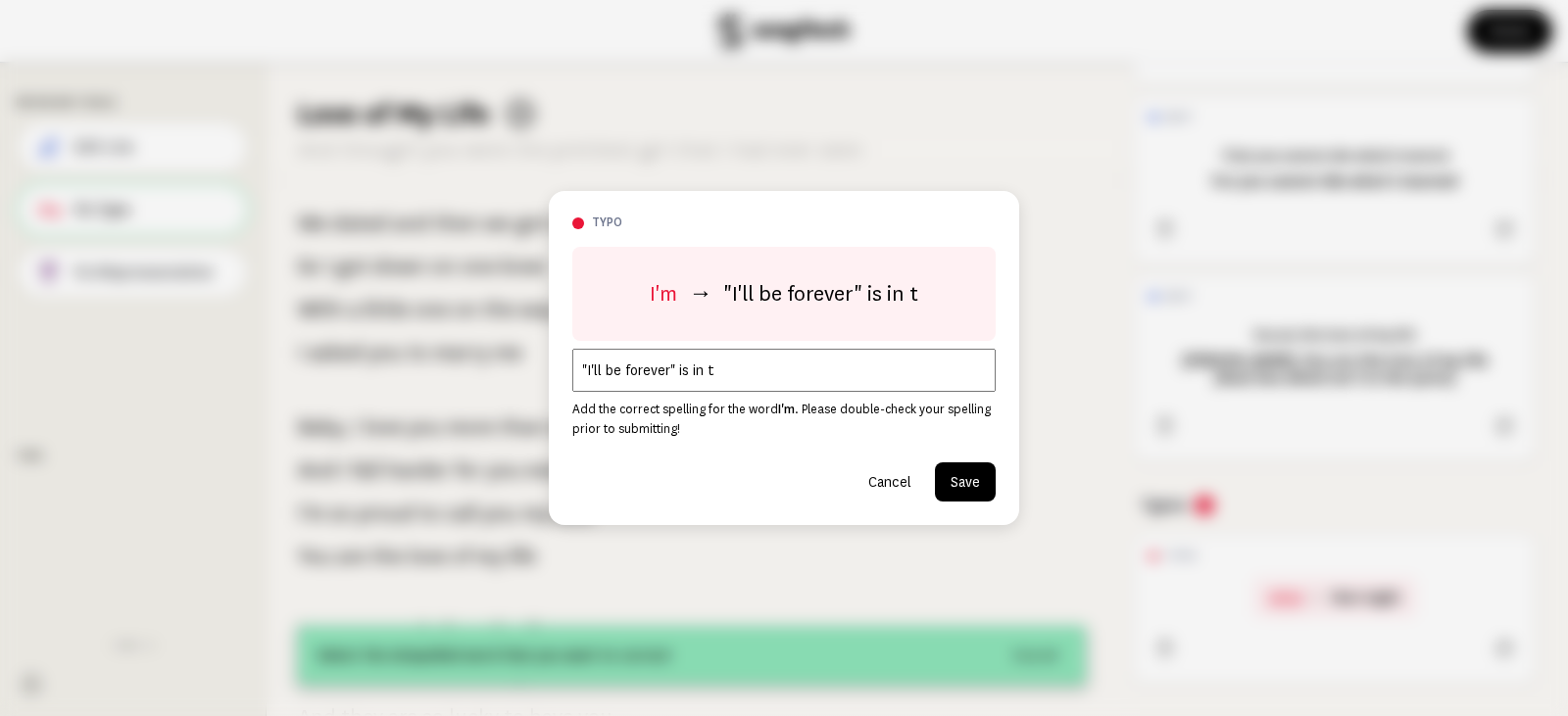
click at [899, 480] on button "Cancel" at bounding box center [890, 482] width 74 height 39
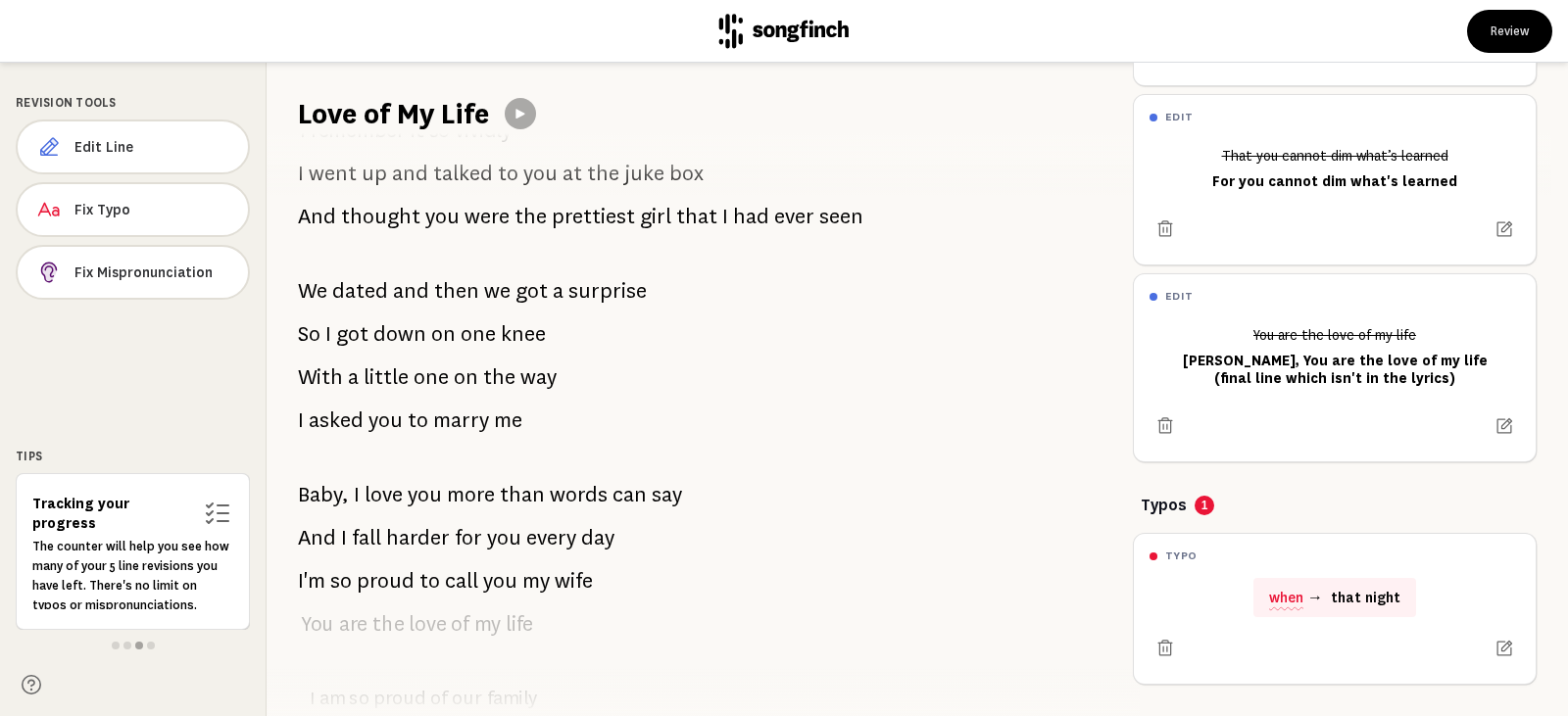
scroll to position [0, 0]
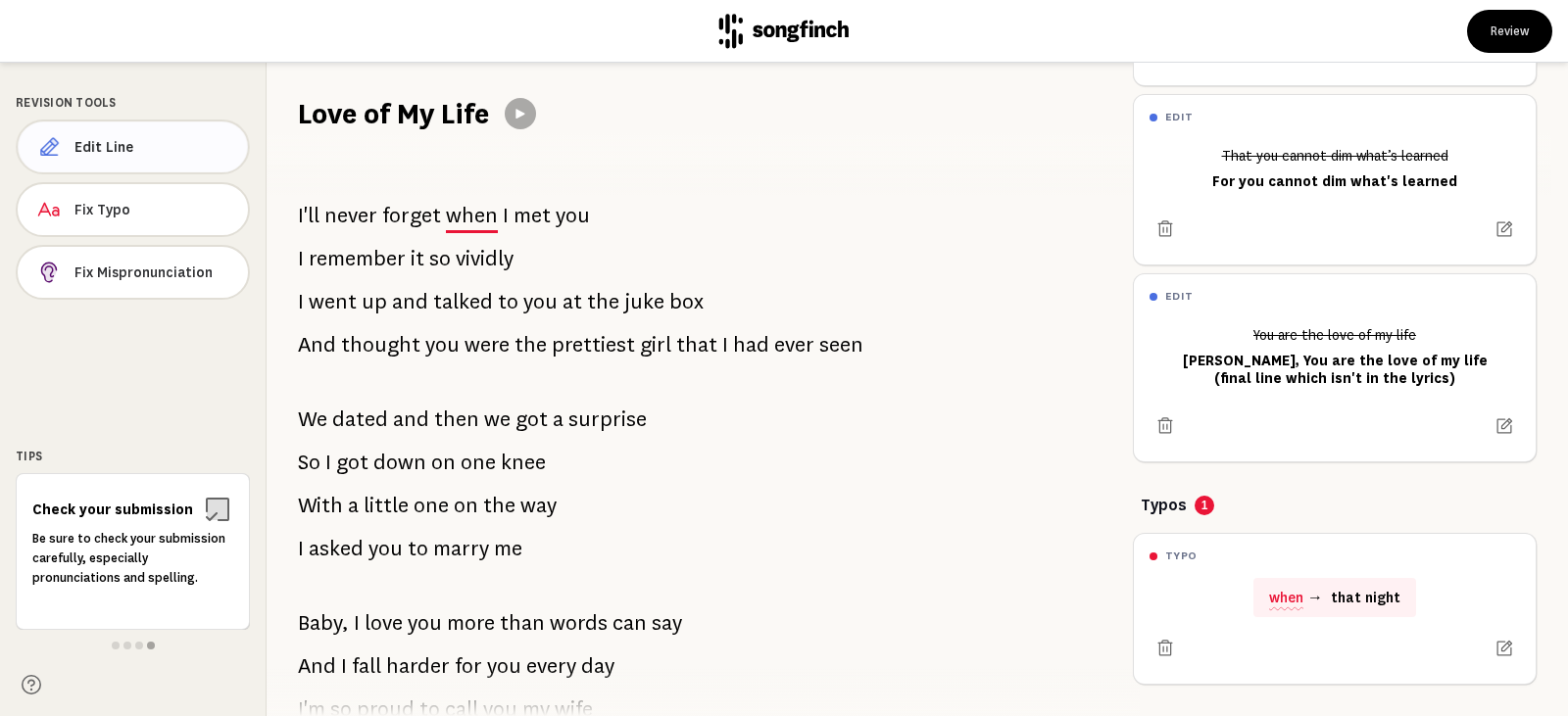
click at [81, 140] on span "Edit Line" at bounding box center [153, 147] width 158 height 20
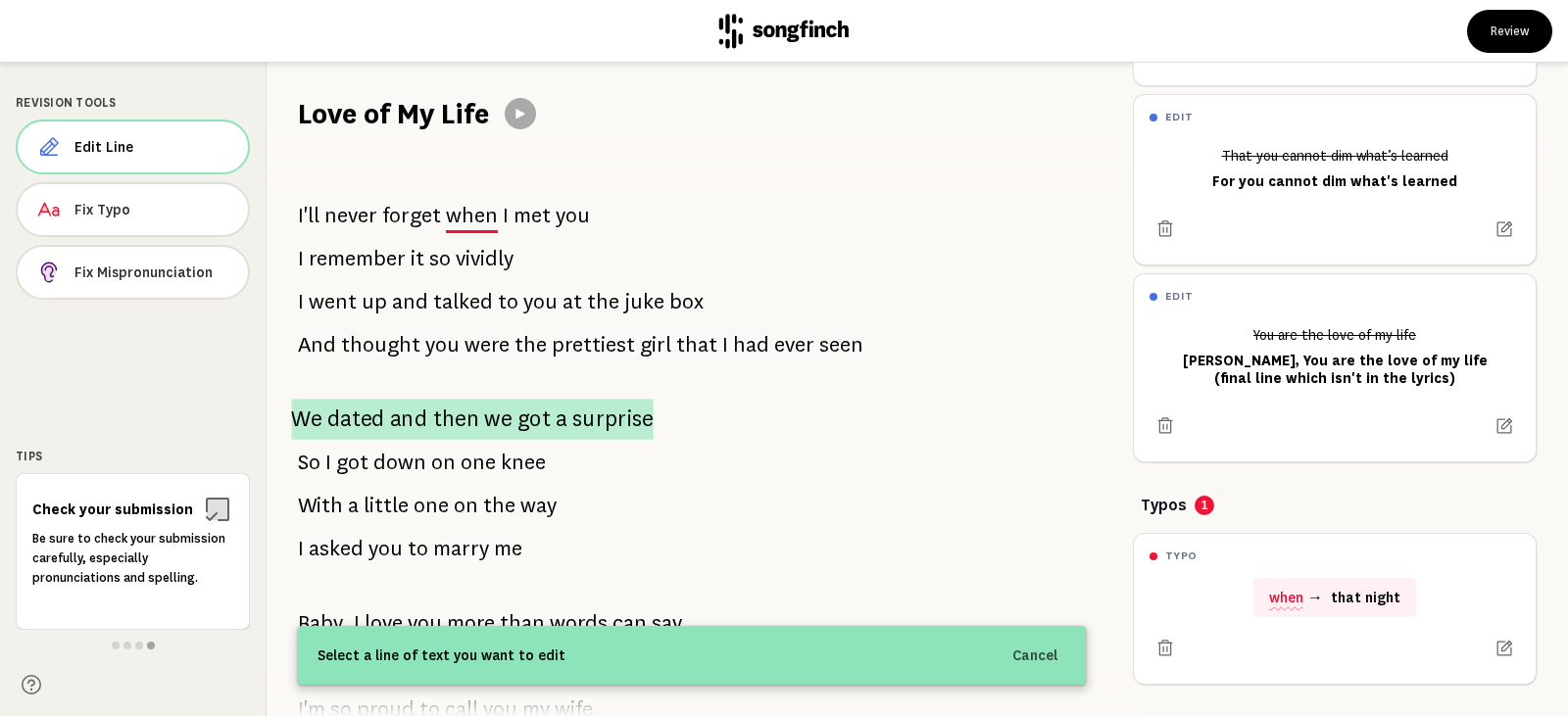
click at [384, 422] on p "We dated and then we got a surprise" at bounding box center [472, 419] width 362 height 41
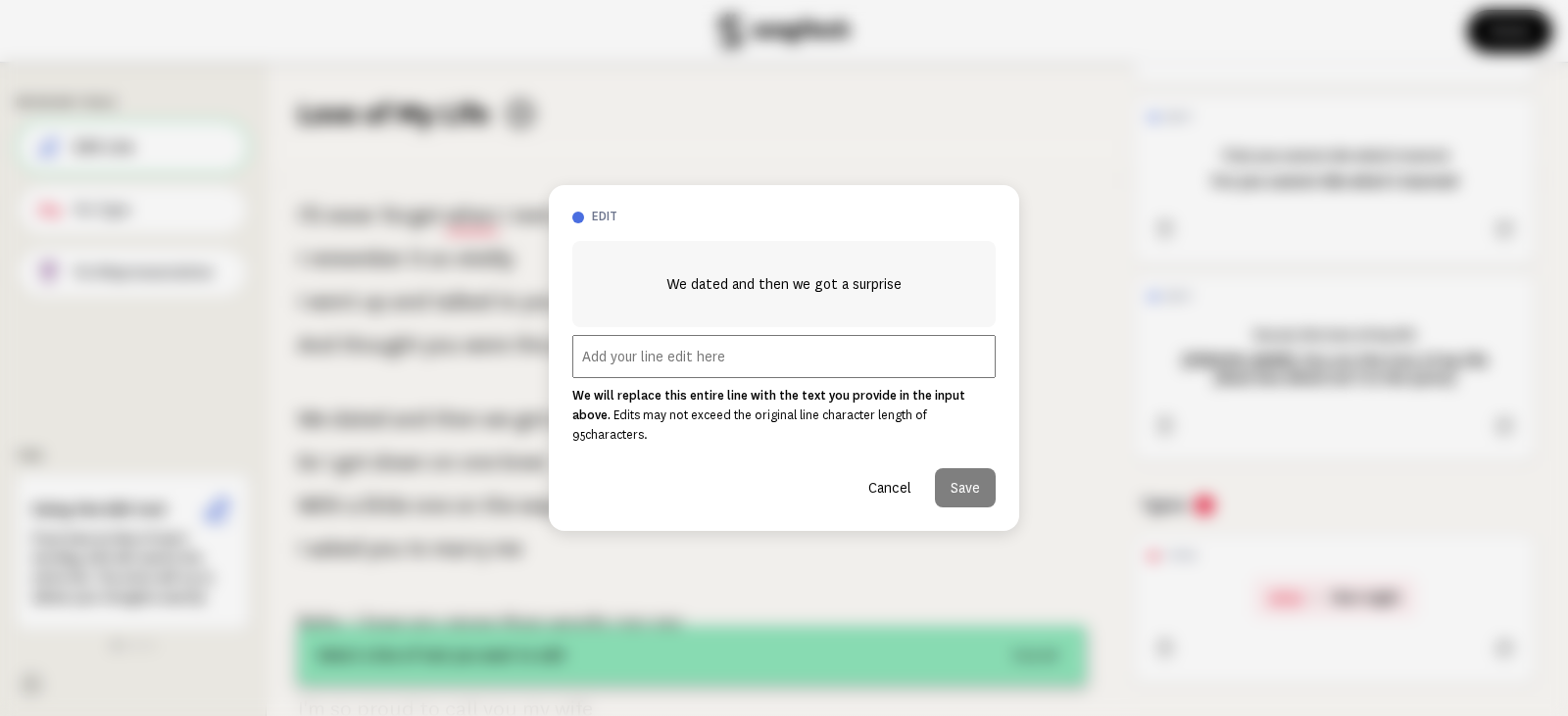
click at [880, 489] on button "Cancel" at bounding box center [890, 487] width 74 height 39
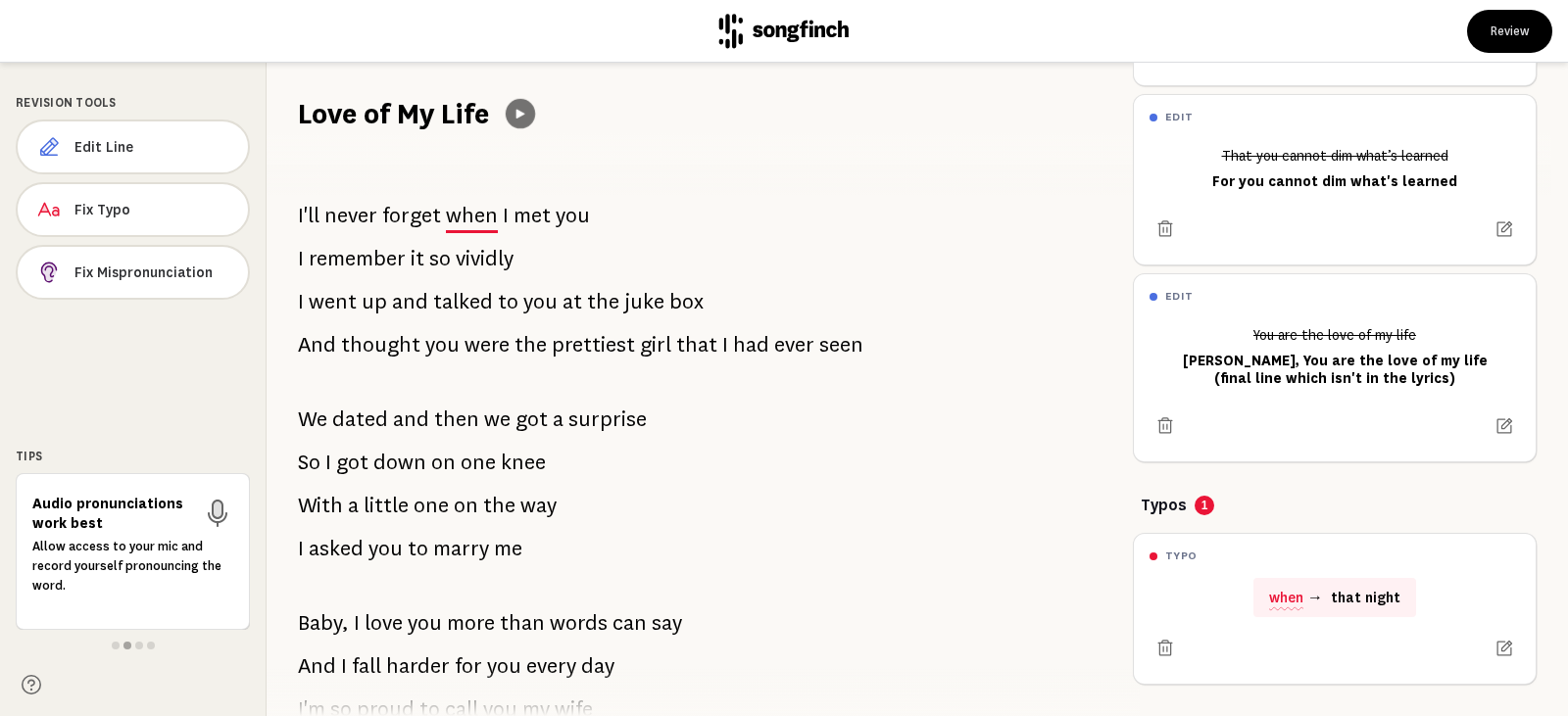
click at [519, 111] on icon at bounding box center [520, 114] width 9 height 9
click at [518, 116] on icon at bounding box center [520, 113] width 15 height 15
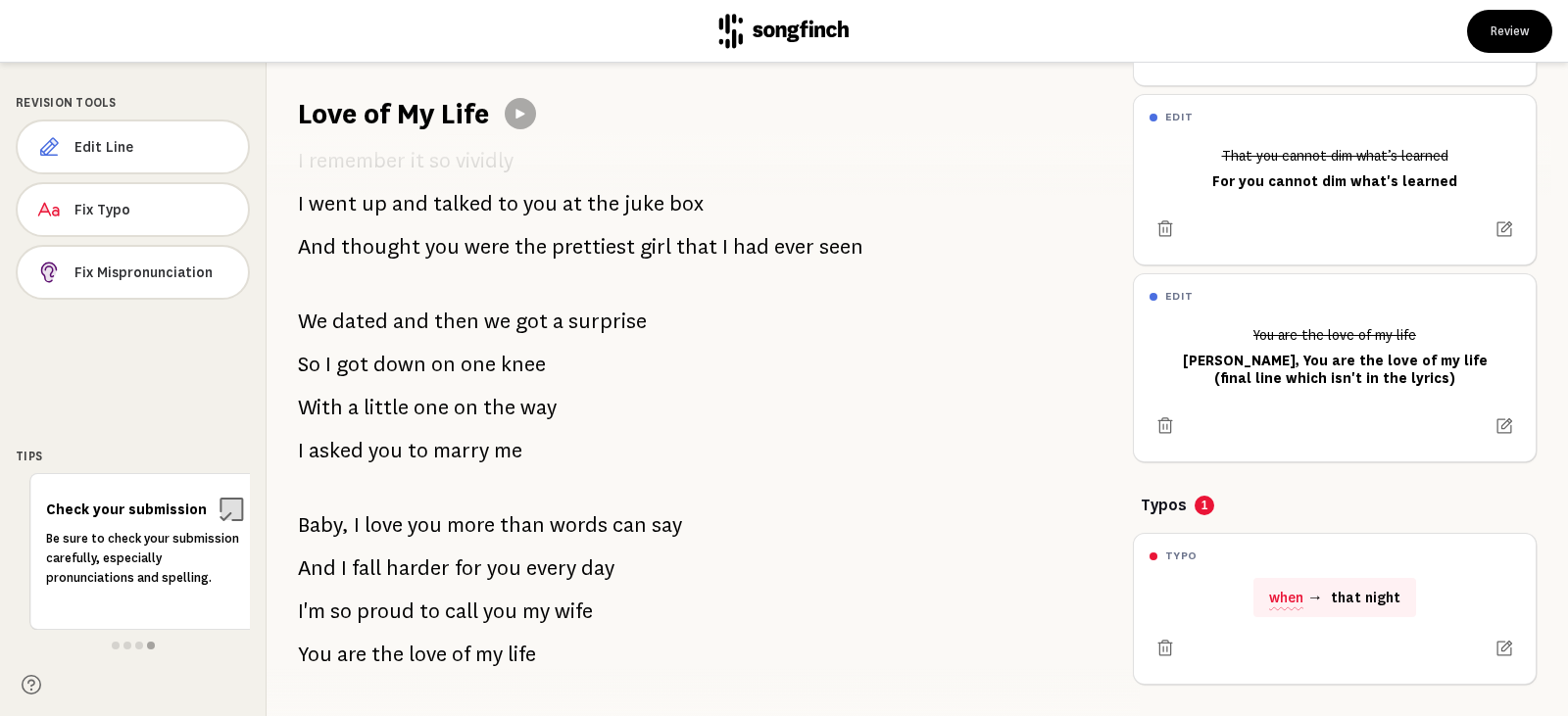
scroll to position [196, 0]
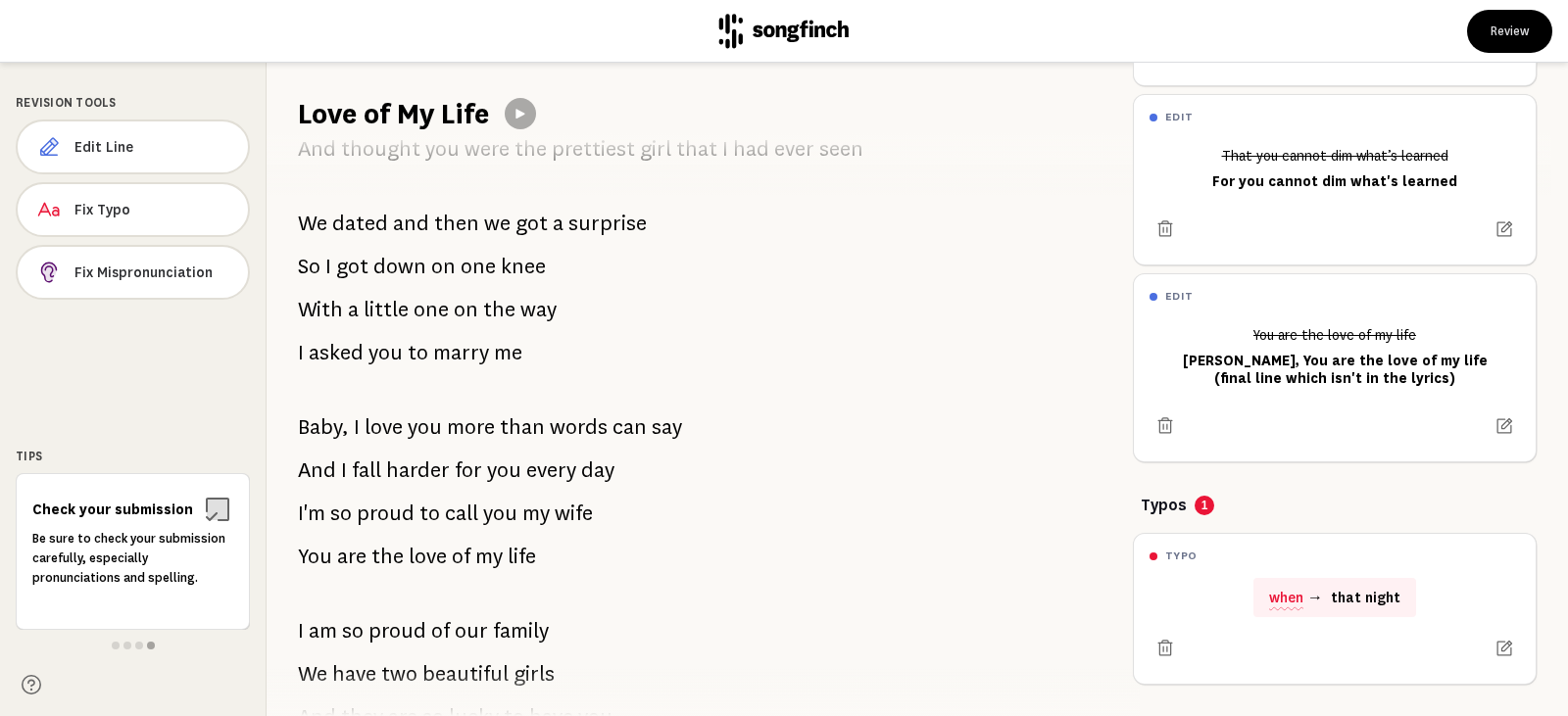
click at [378, 513] on span "proud" at bounding box center [386, 513] width 58 height 39
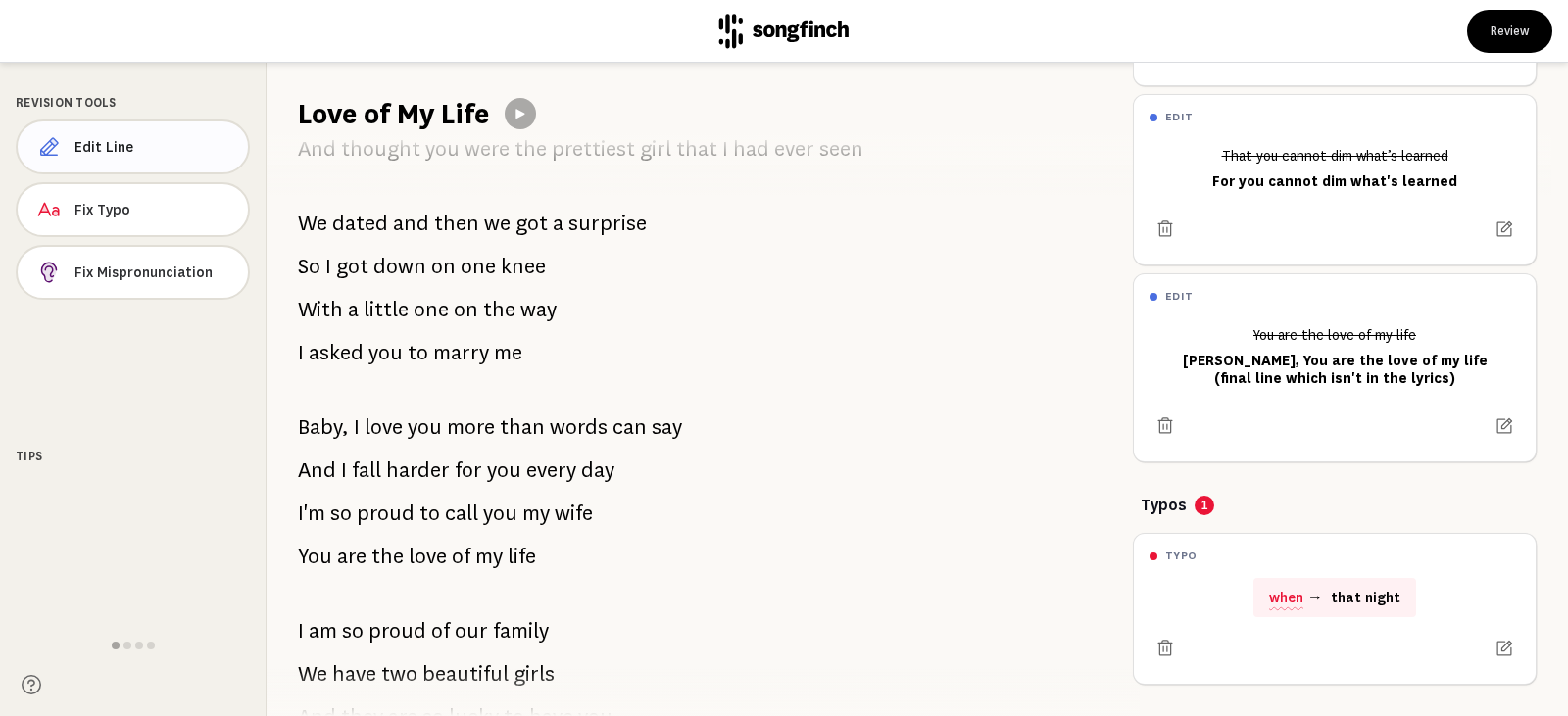
click at [141, 152] on span "Edit Line" at bounding box center [153, 147] width 158 height 20
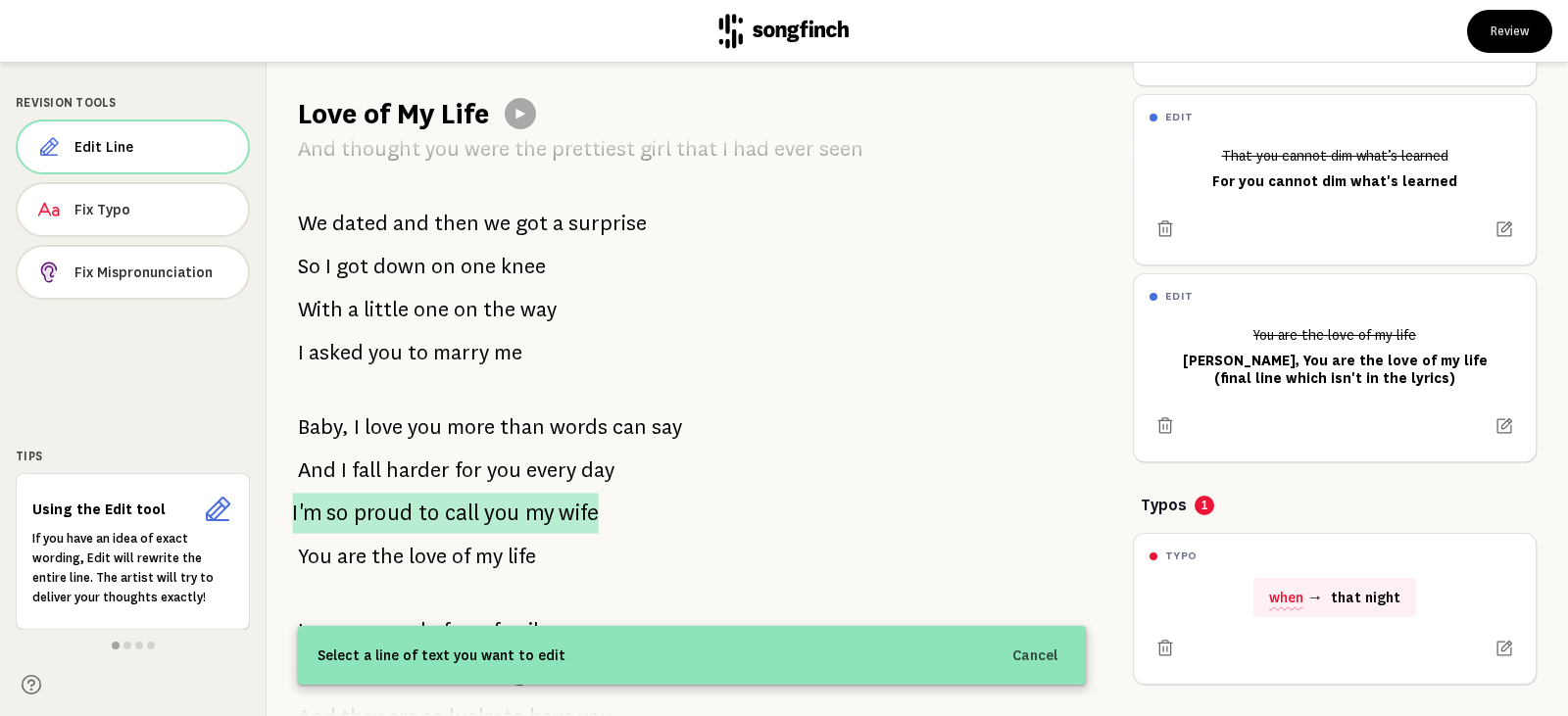
click at [373, 514] on span "proud" at bounding box center [384, 513] width 60 height 41
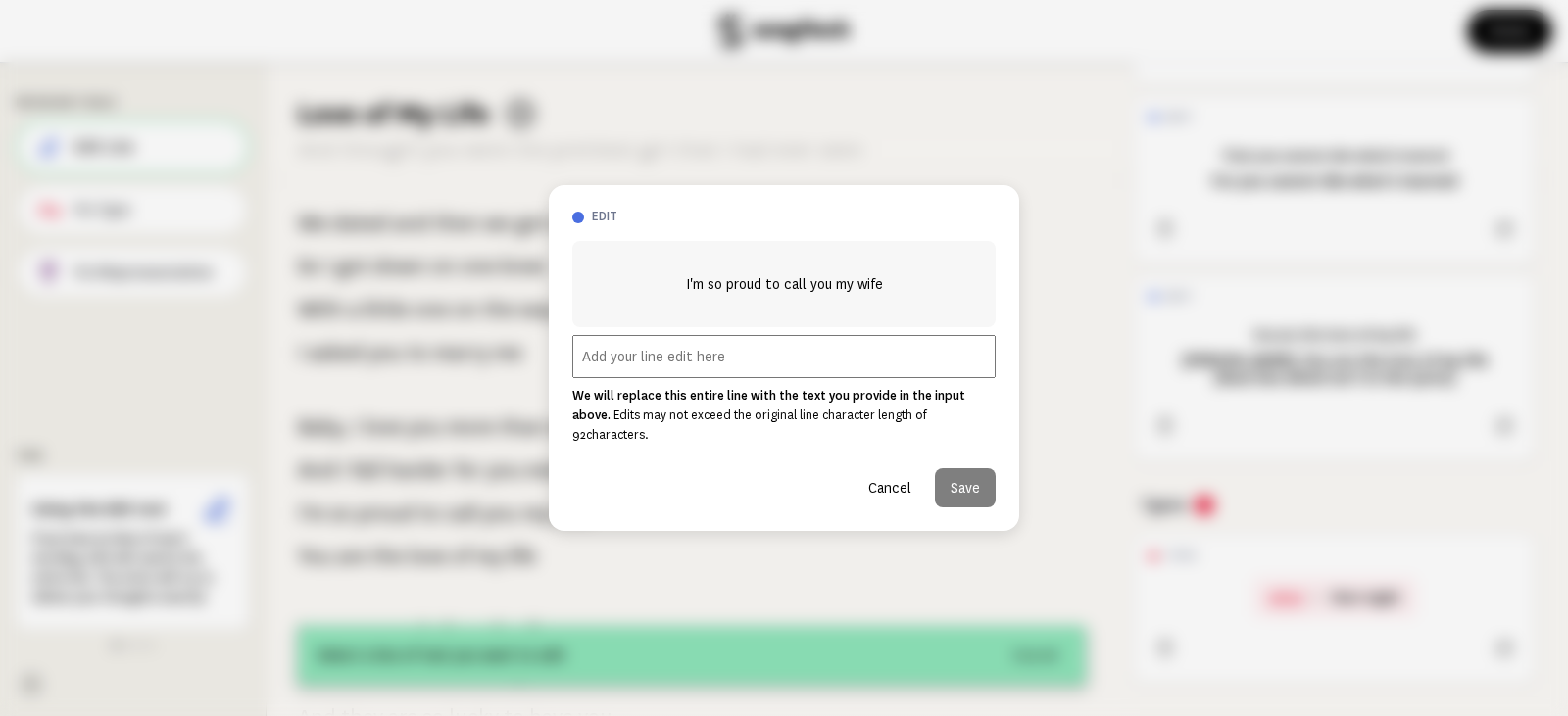
click at [663, 365] on input "text" at bounding box center [783, 356] width 423 height 43
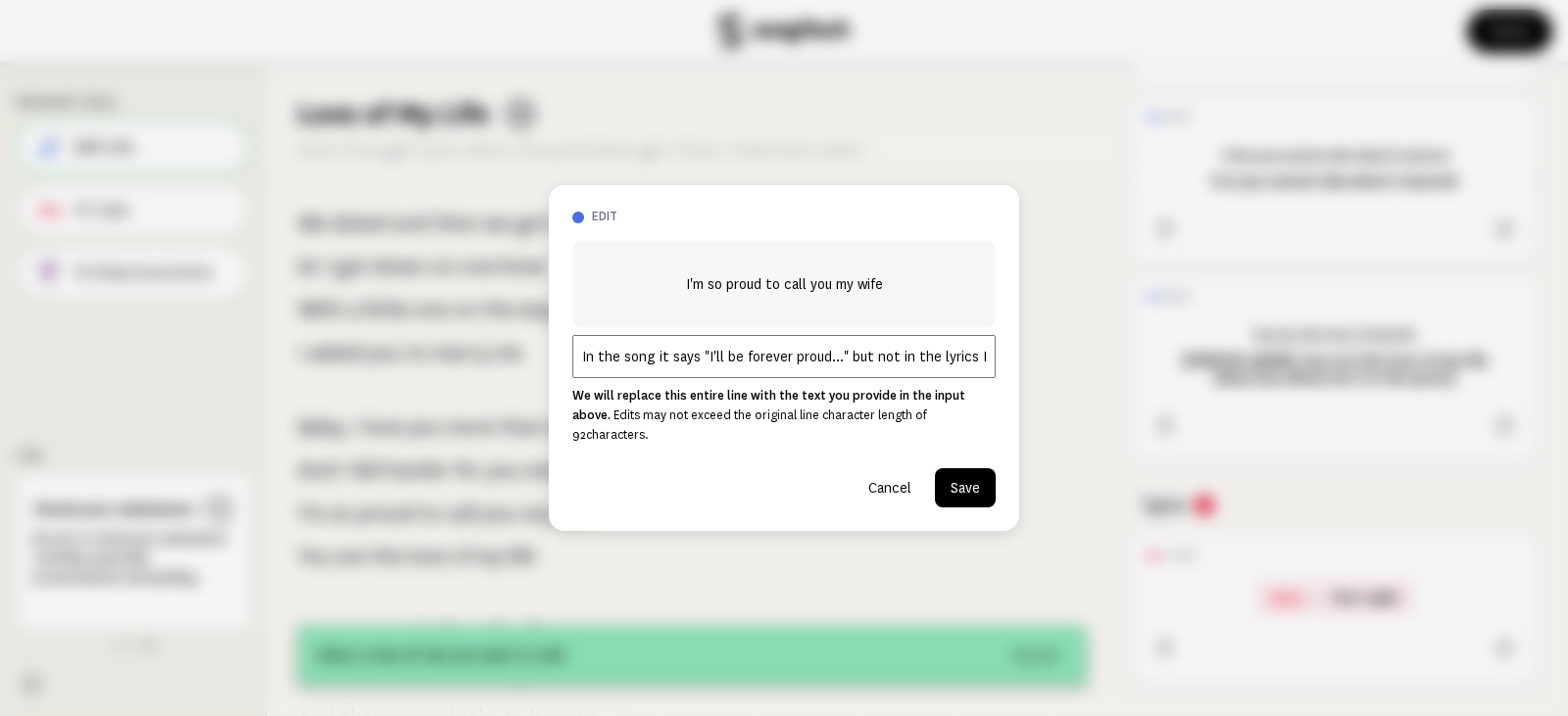
scroll to position [0, 1]
type input "In the song it says "I'll be forever proud..." but not in the lyrics FYI"
click at [983, 497] on button "Save" at bounding box center [965, 487] width 61 height 39
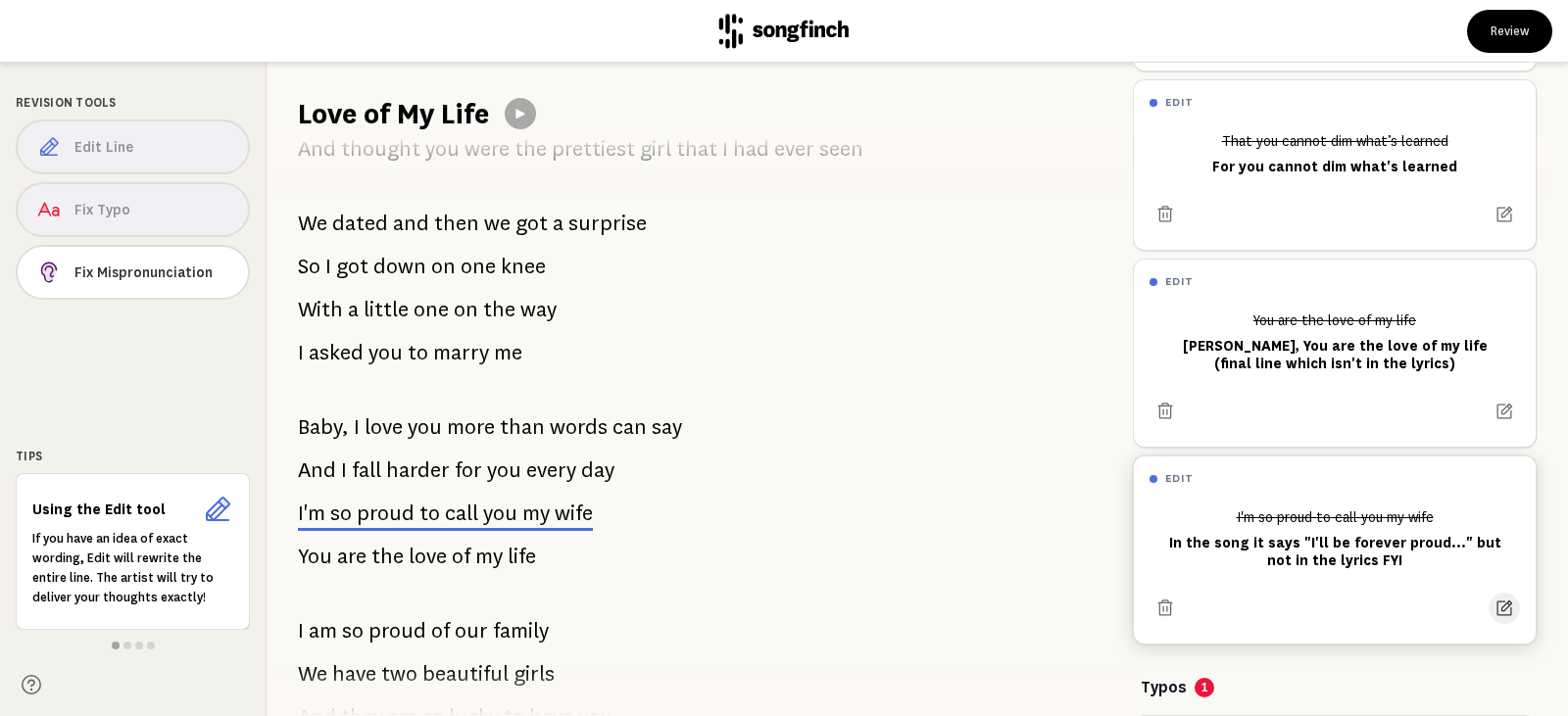
click at [1495, 615] on icon at bounding box center [1505, 609] width 20 height 20
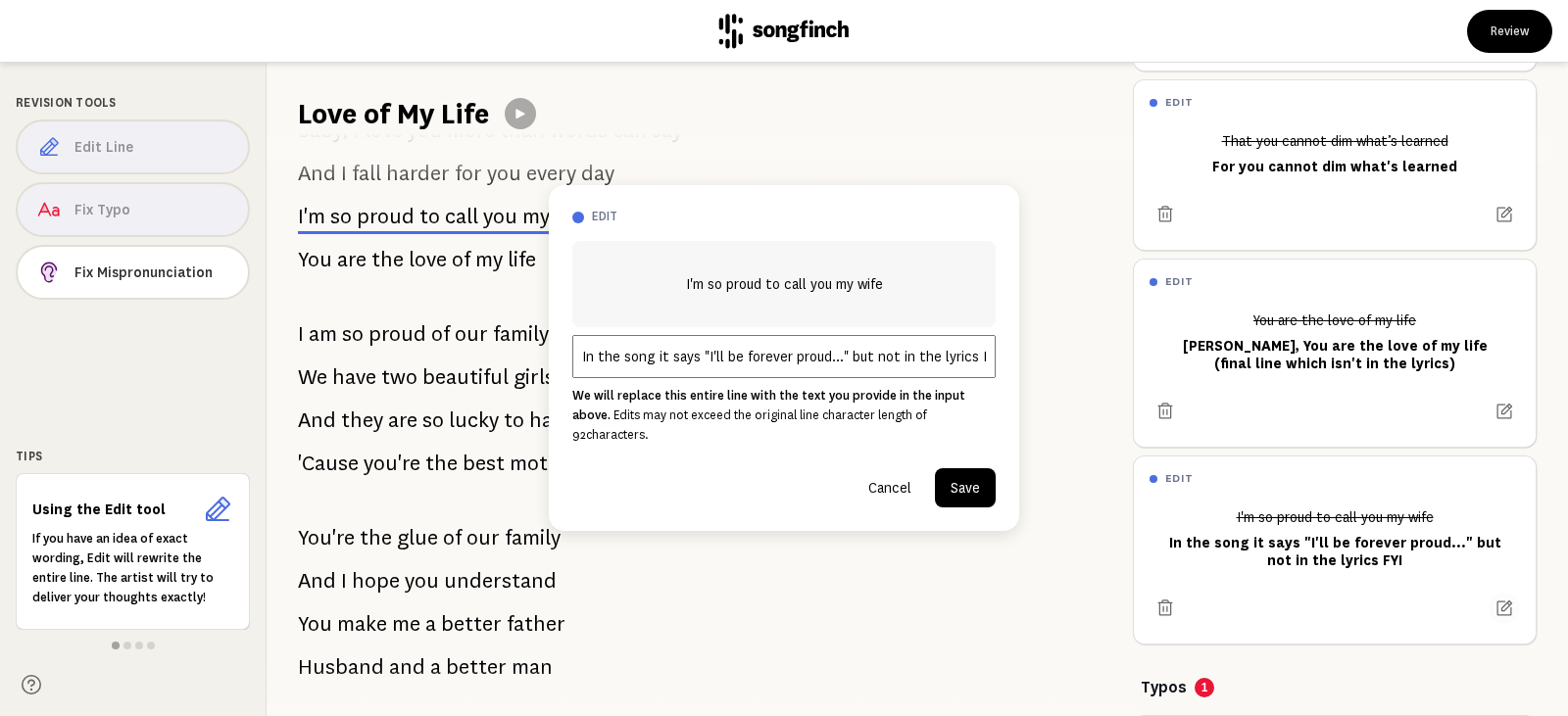
scroll to position [508, 0]
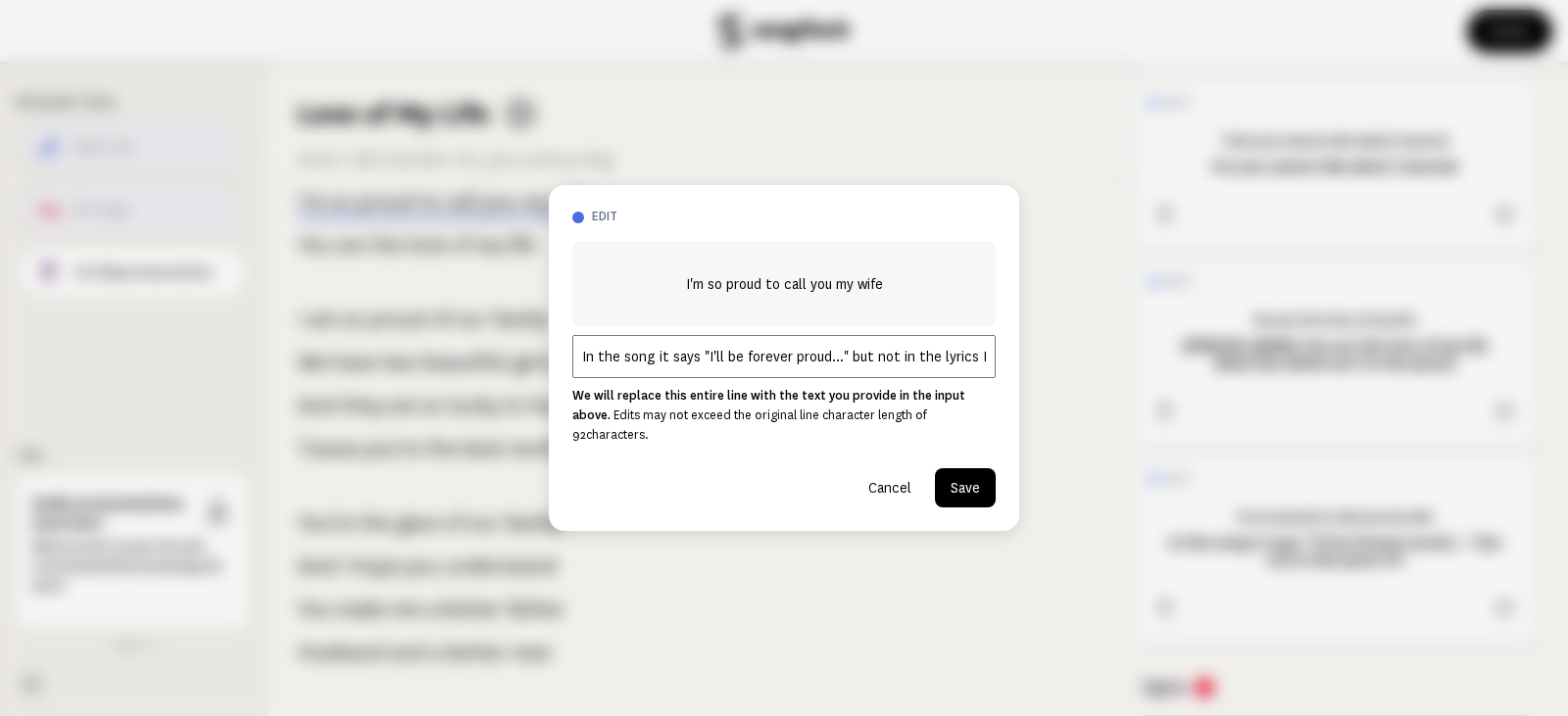
click at [843, 363] on input "In the song it says "I'll be forever proud..." but not in the lyrics FYI" at bounding box center [783, 356] width 423 height 43
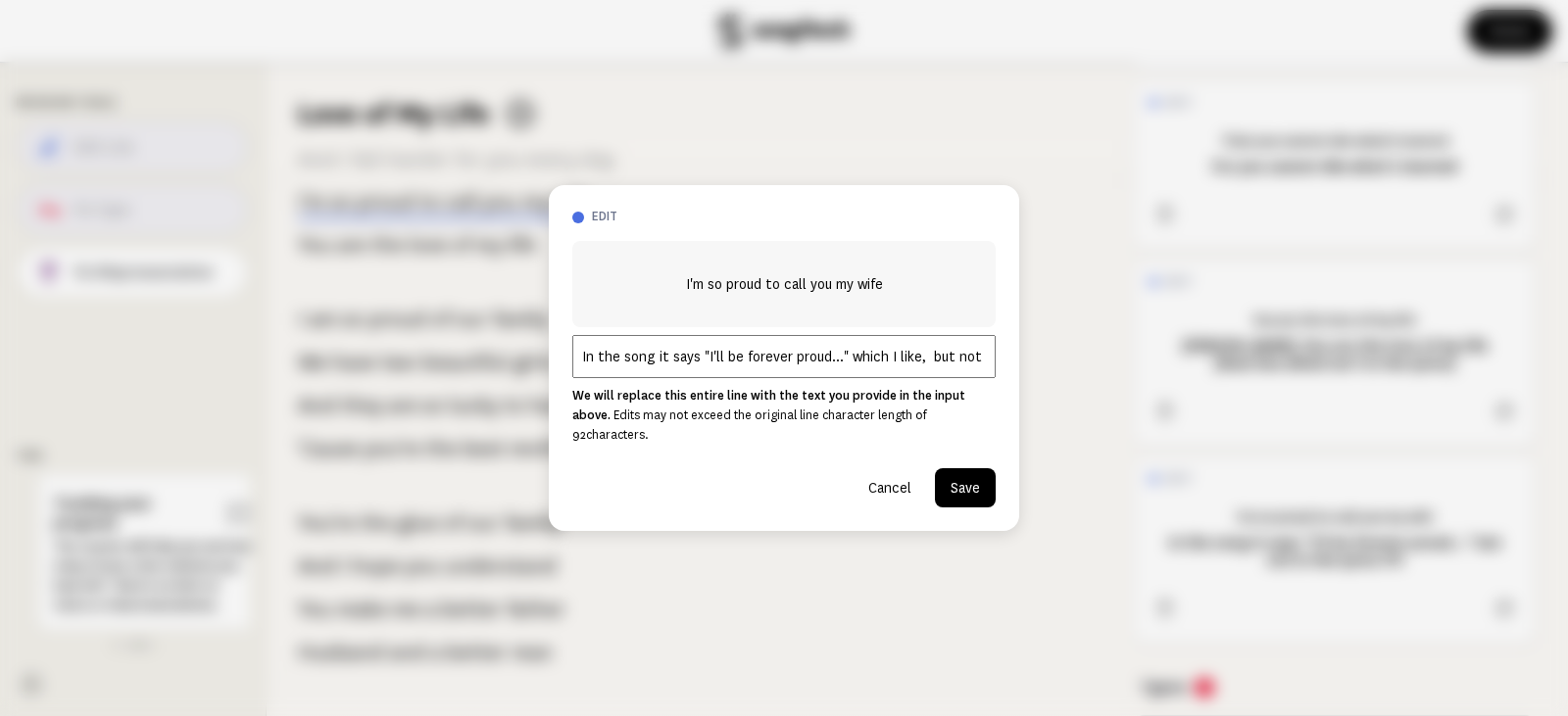
type input "In the song it says "I'll be forever proud..." which I like, but not in the lyr…"
click at [982, 477] on button "Save" at bounding box center [965, 487] width 61 height 39
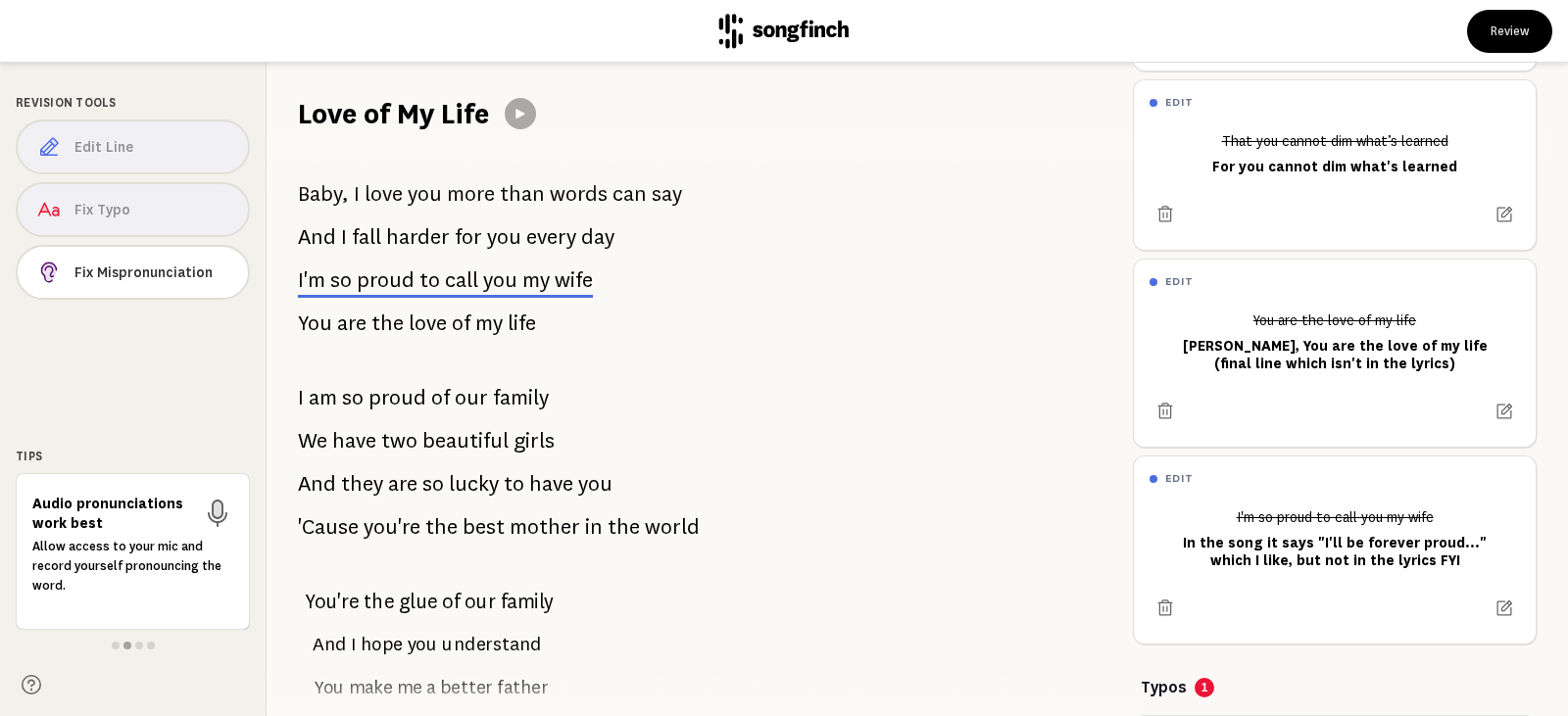
scroll to position [490, 0]
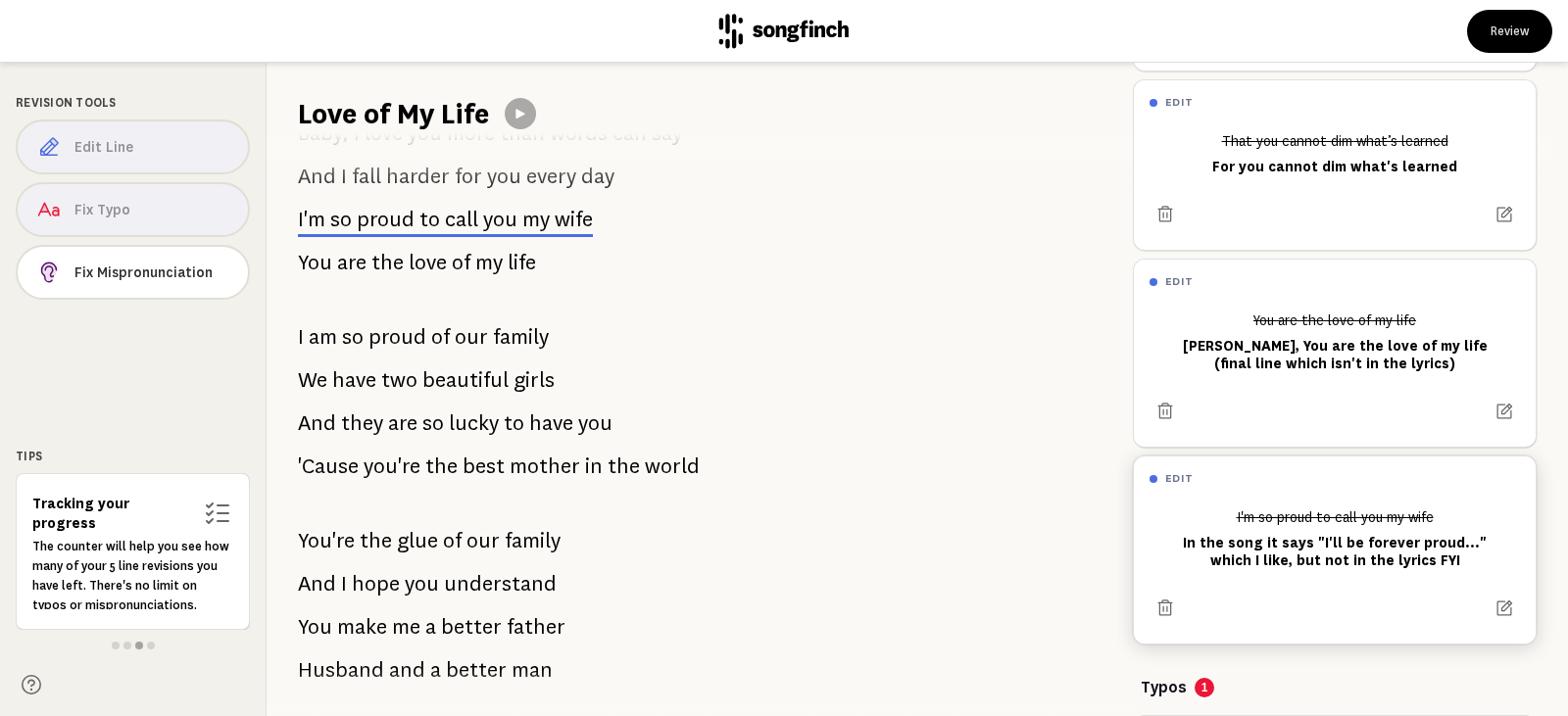
click at [1247, 558] on div "I'm so proud to call you my wife In the song it says "I'll be forever proud..."…" at bounding box center [1335, 539] width 370 height 76
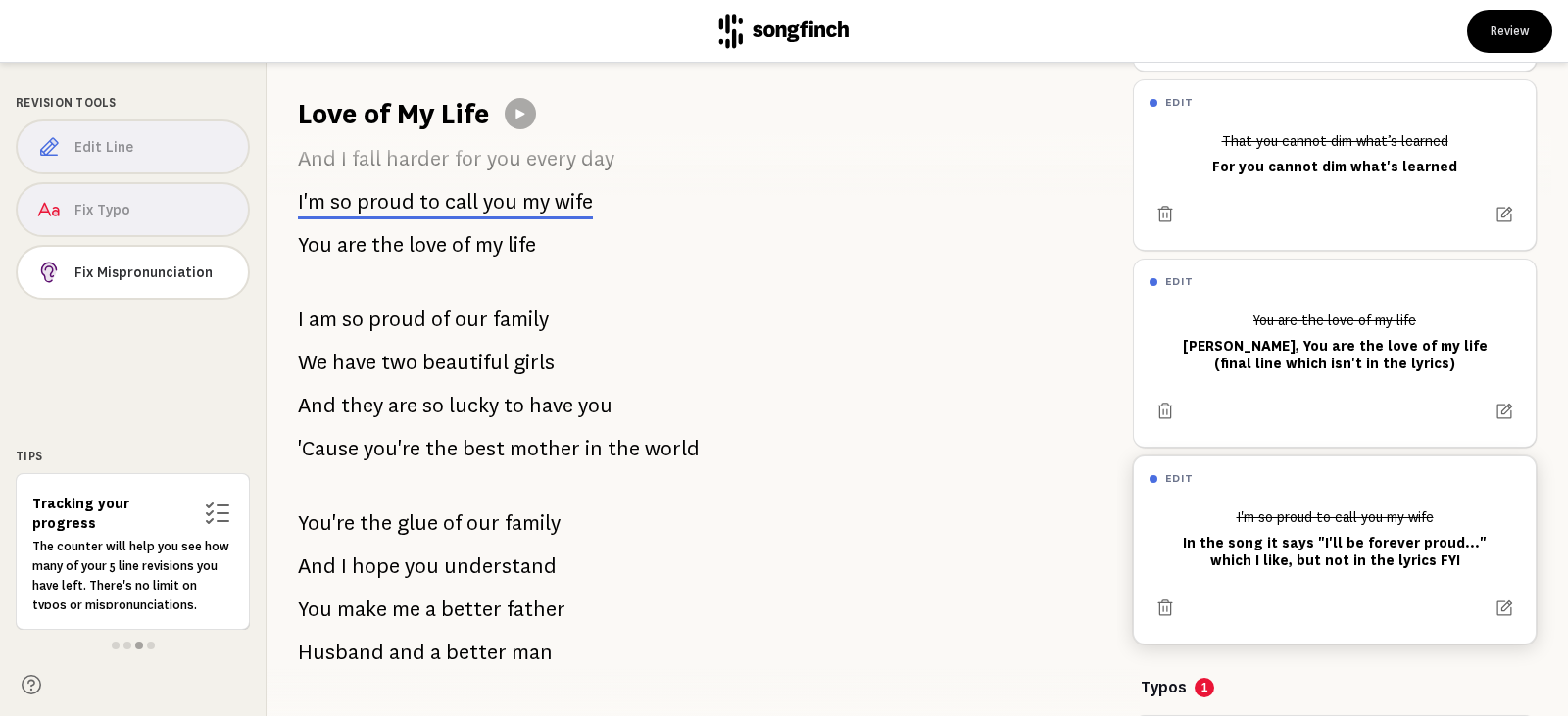
click at [1283, 537] on div "I'm so proud to call you my wife In the song it says "I'll be forever proud..."…" at bounding box center [1335, 539] width 370 height 76
click at [1495, 607] on icon at bounding box center [1504, 608] width 19 height 19
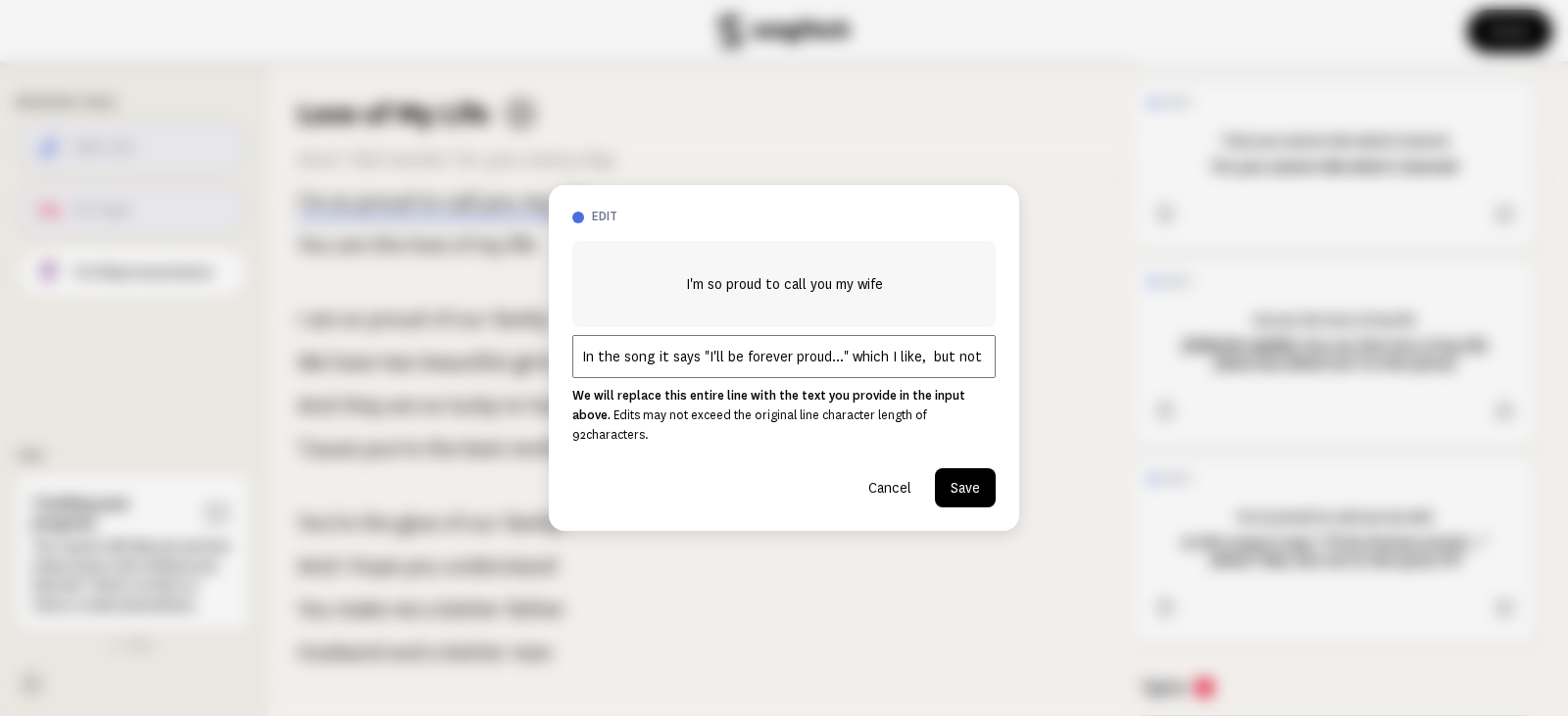
scroll to position [0, 82]
drag, startPoint x: 574, startPoint y: 368, endPoint x: 1267, endPoint y: 360, distance: 693.0
click at [1267, 360] on div "edit I'm so proud to call you my wife In the song it says "I'll be forever prou…" at bounding box center [784, 358] width 1568 height 716
click at [901, 478] on button "Cancel" at bounding box center [890, 487] width 74 height 39
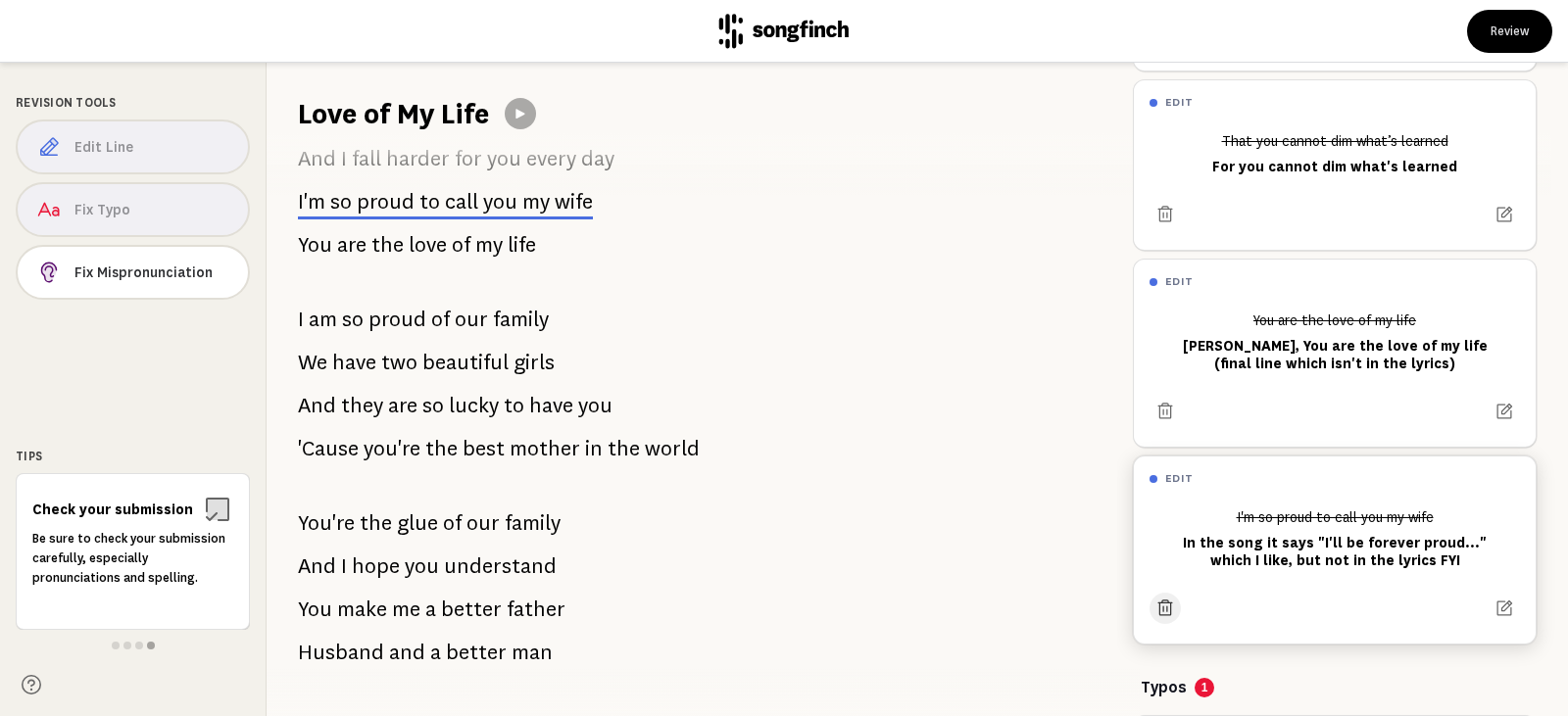
click at [1168, 606] on icon at bounding box center [1166, 609] width 20 height 20
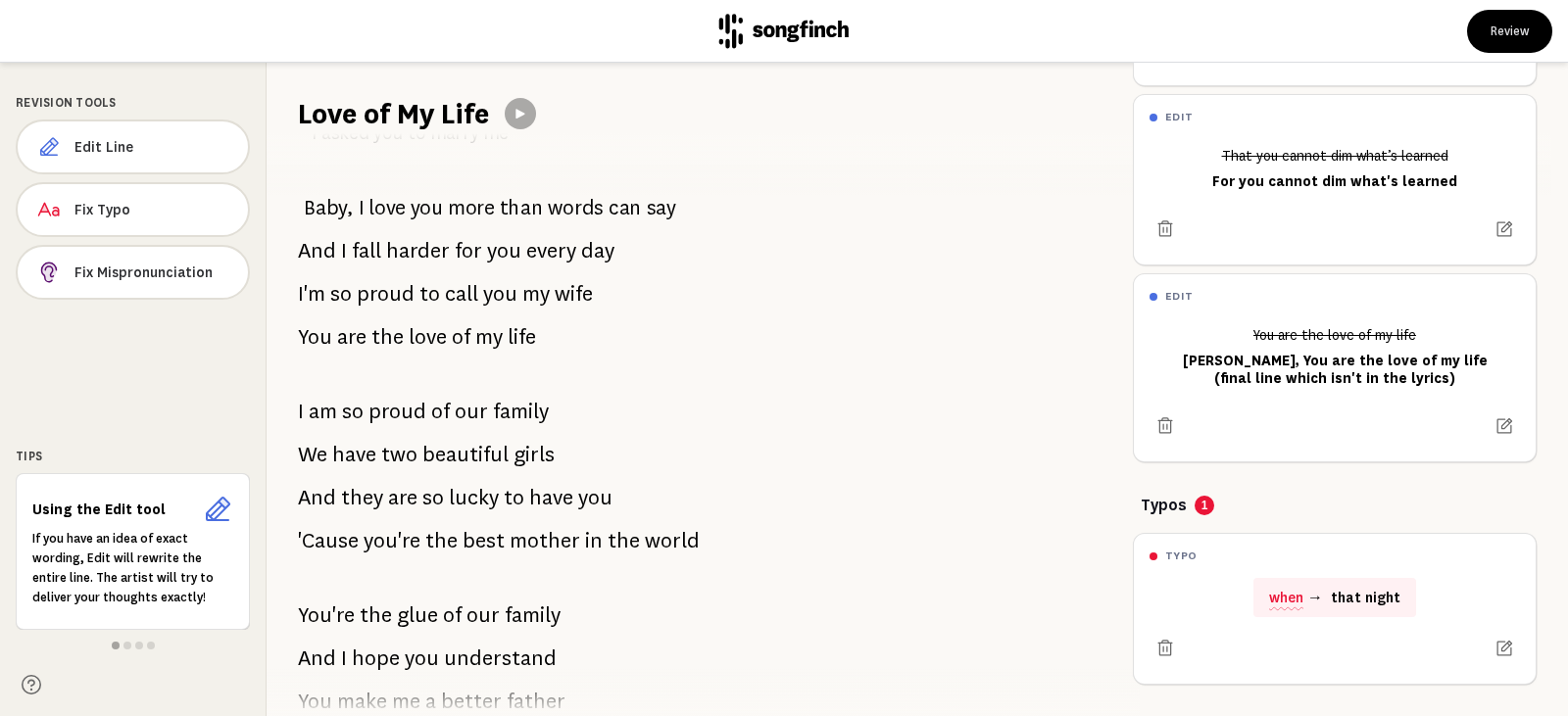
scroll to position [412, 0]
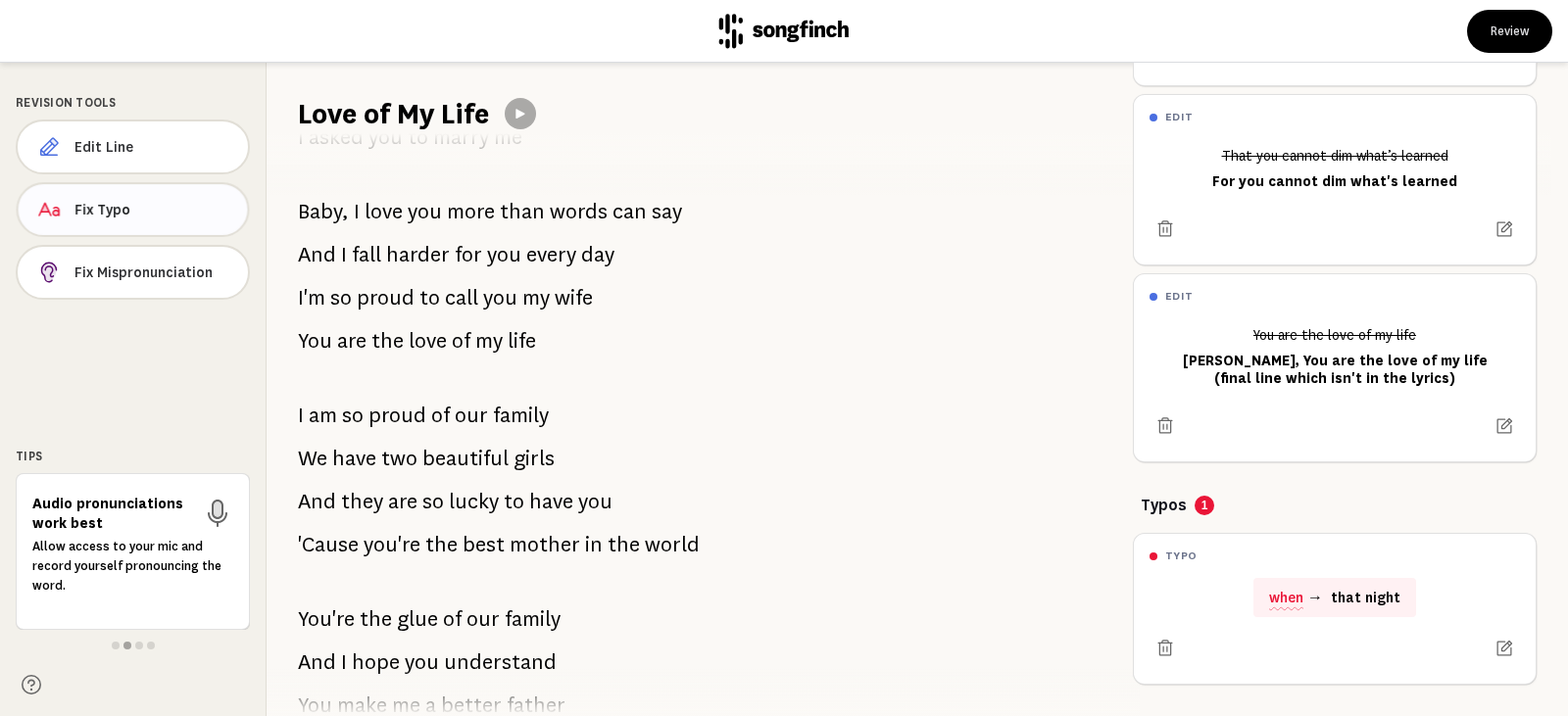
click at [144, 215] on span "Fix Typo" at bounding box center [152, 210] width 157 height 20
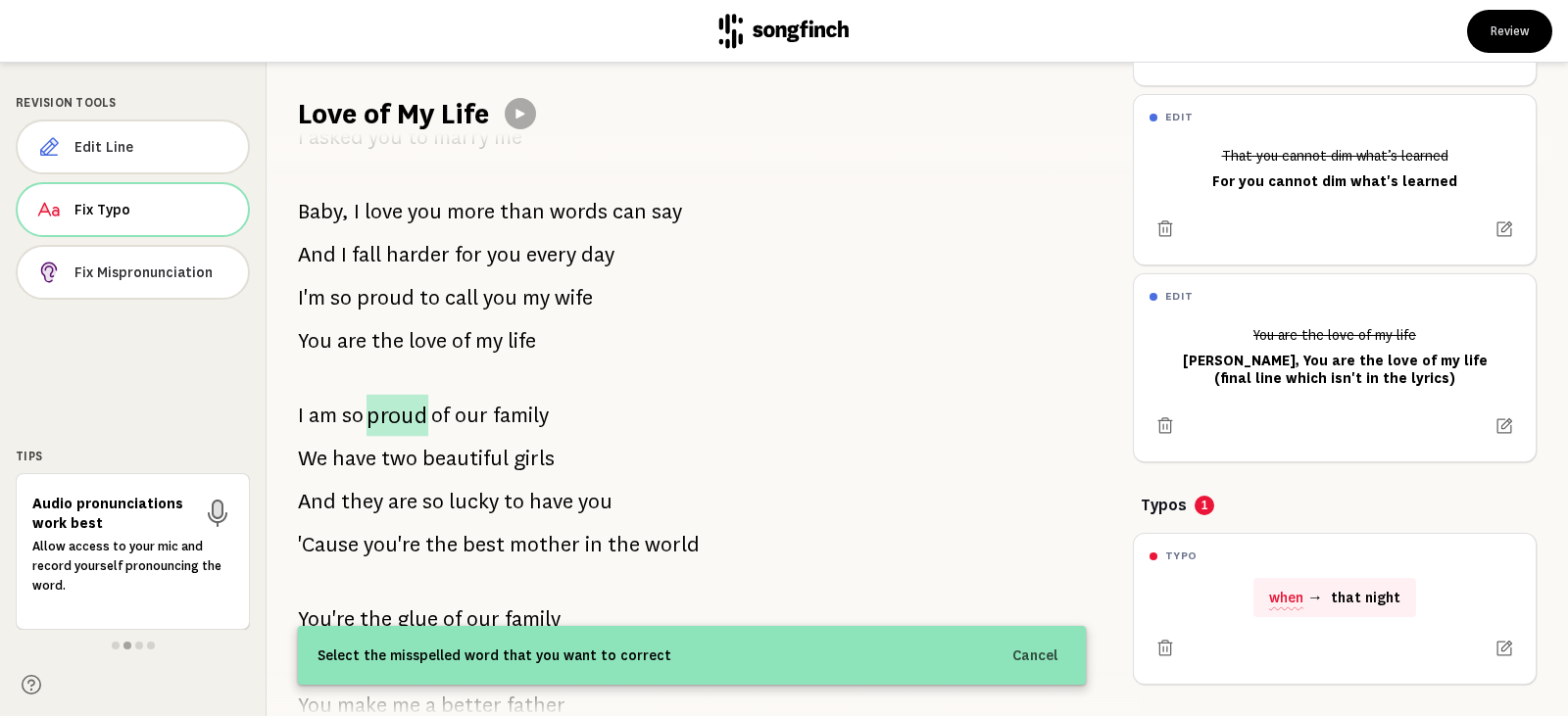
click at [406, 422] on span "proud" at bounding box center [398, 416] width 62 height 42
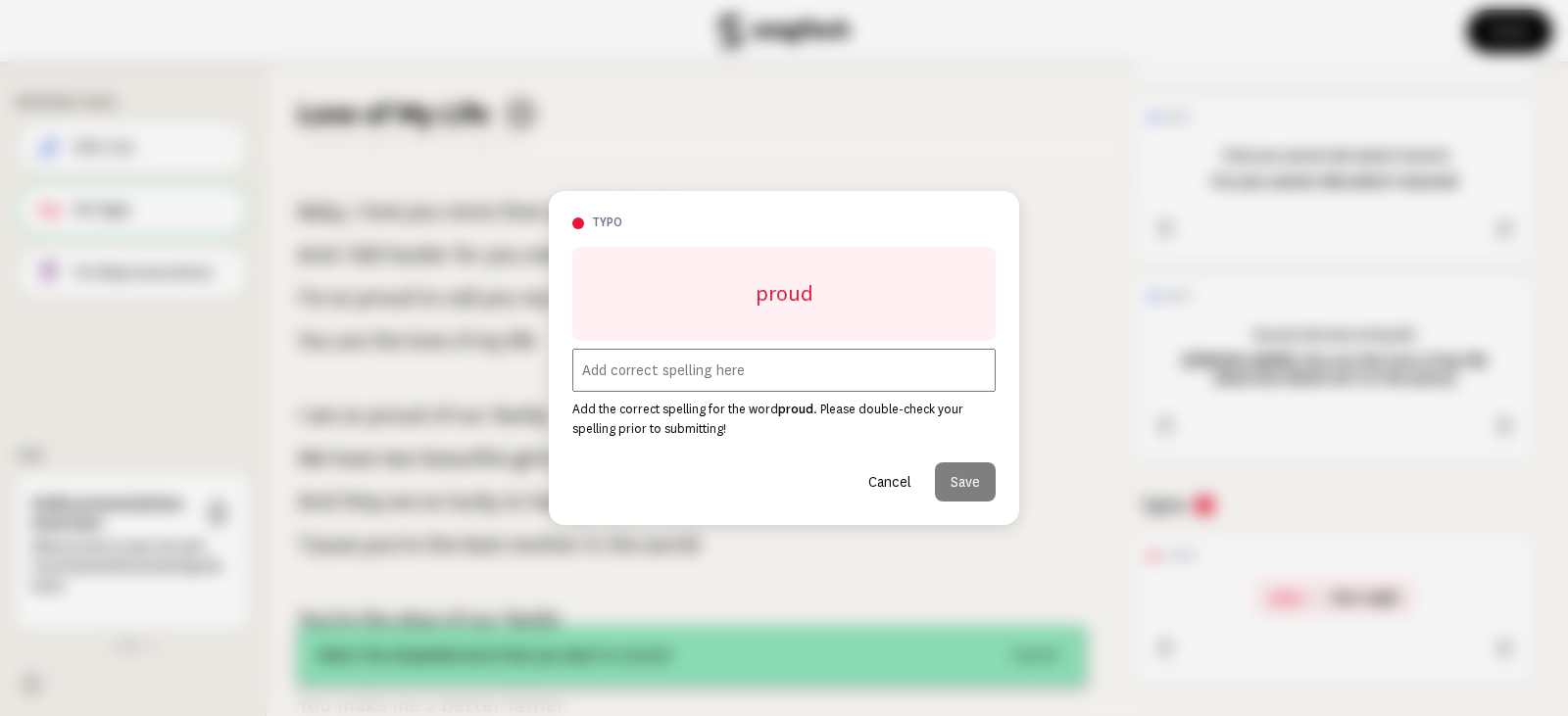
click at [698, 376] on input "text" at bounding box center [783, 370] width 423 height 43
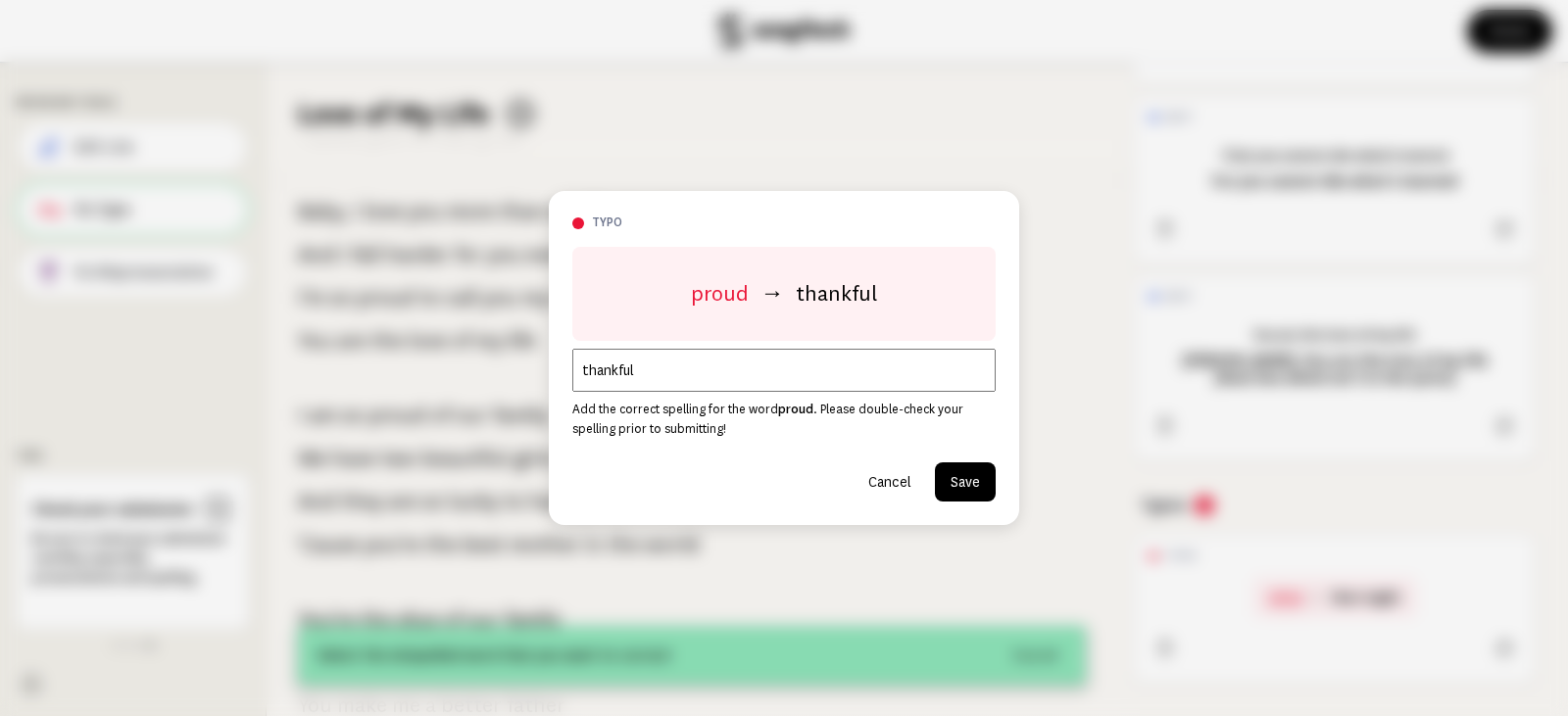
type input "thankful"
click at [980, 476] on button "Save" at bounding box center [965, 482] width 61 height 39
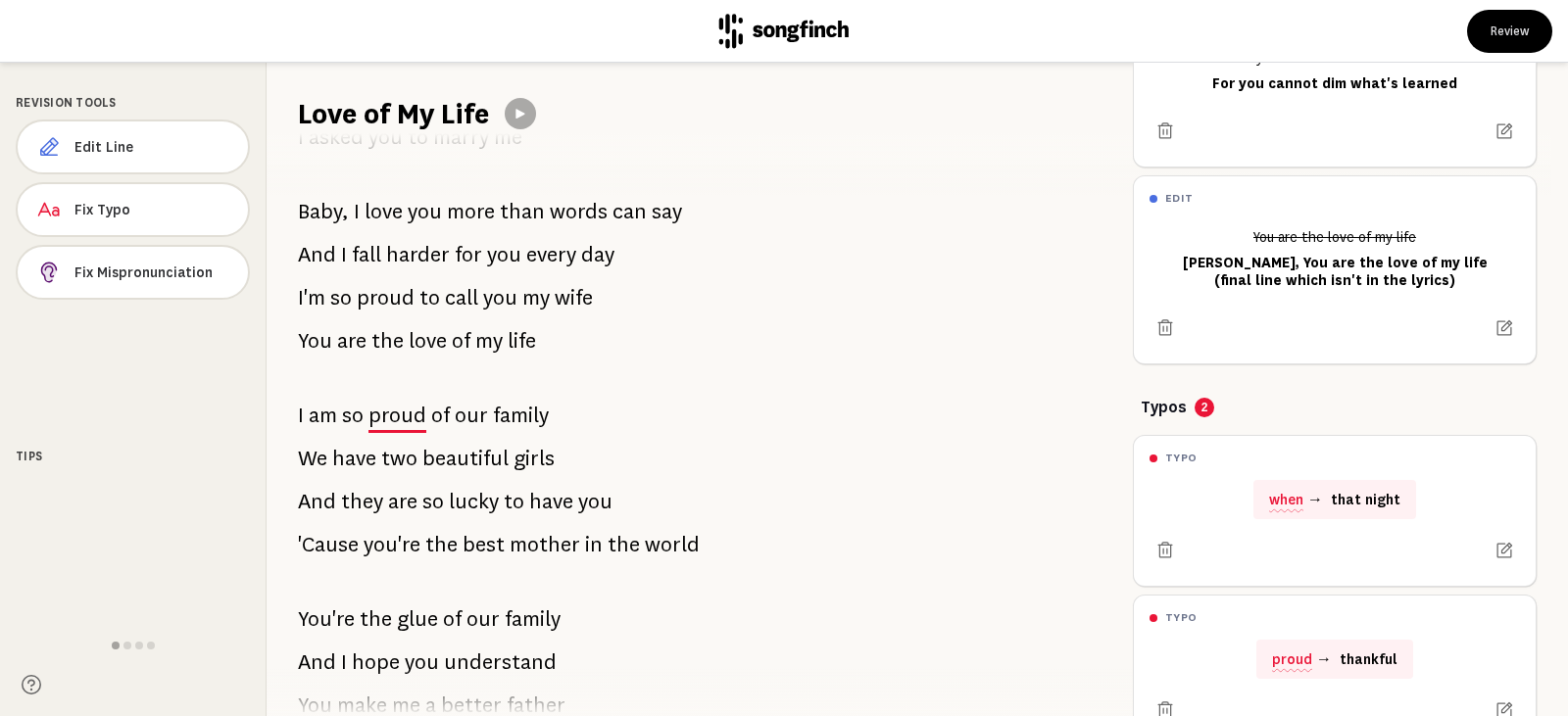
scroll to position [517, 0]
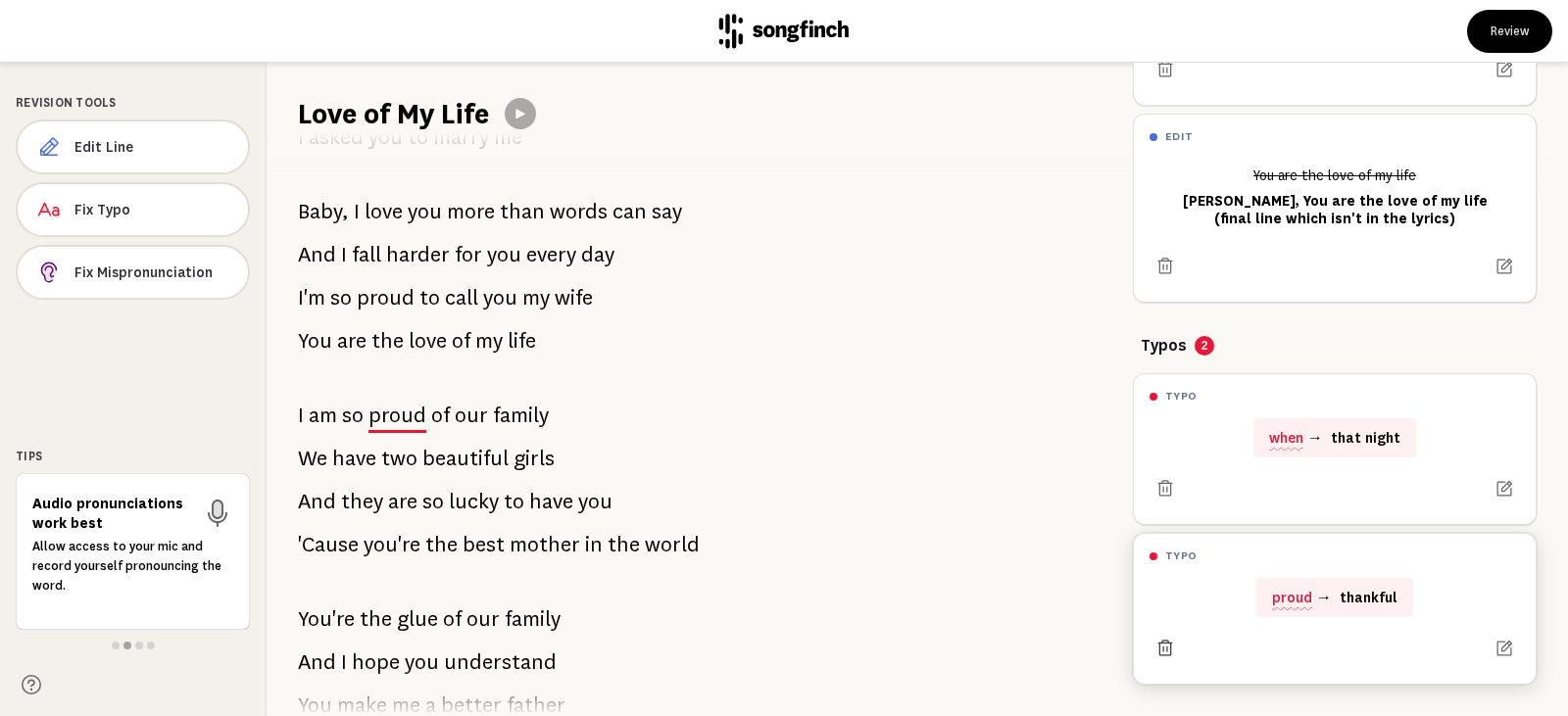
click at [1168, 639] on icon at bounding box center [1166, 649] width 20 height 20
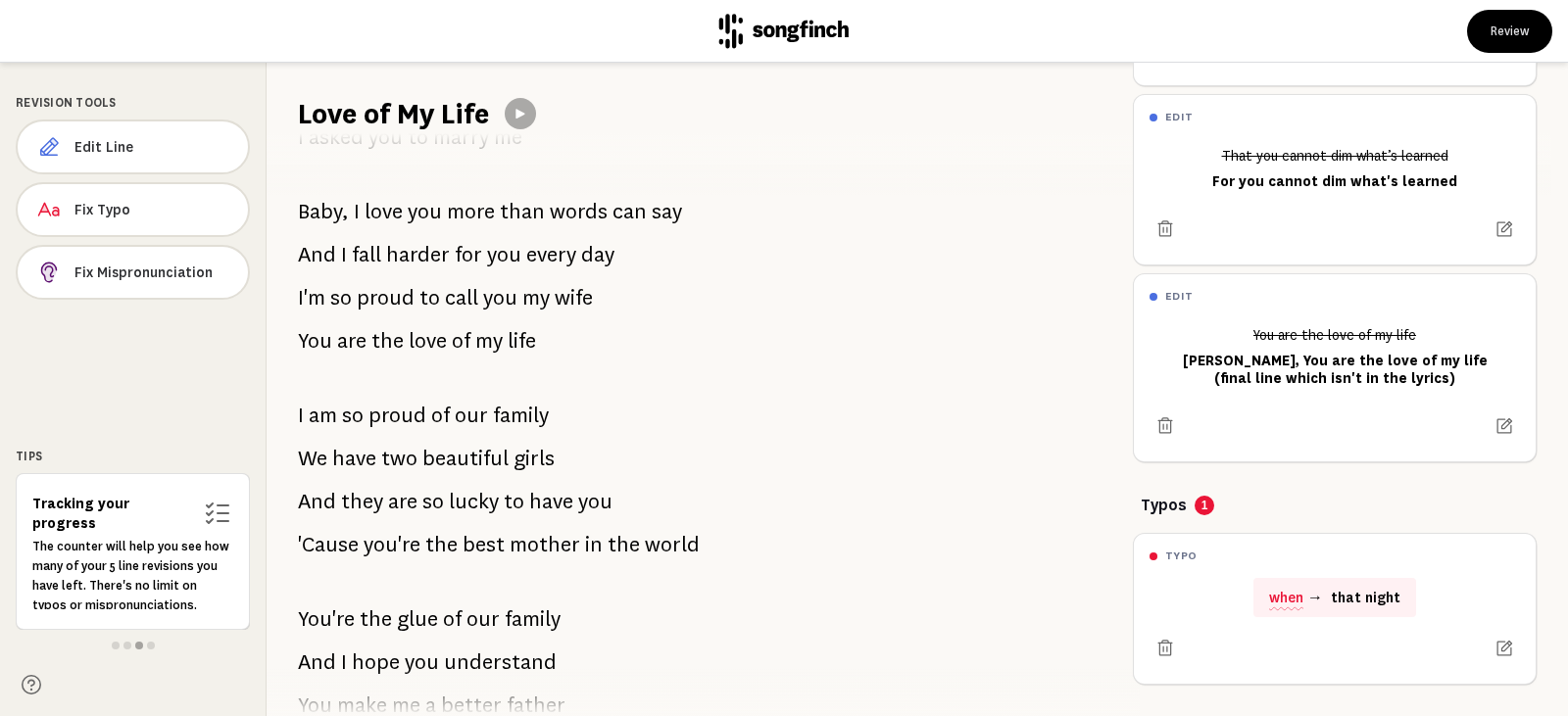
click at [361, 510] on span "they" at bounding box center [362, 501] width 42 height 39
click at [93, 158] on button "Edit Line" at bounding box center [132, 148] width 229 height 54
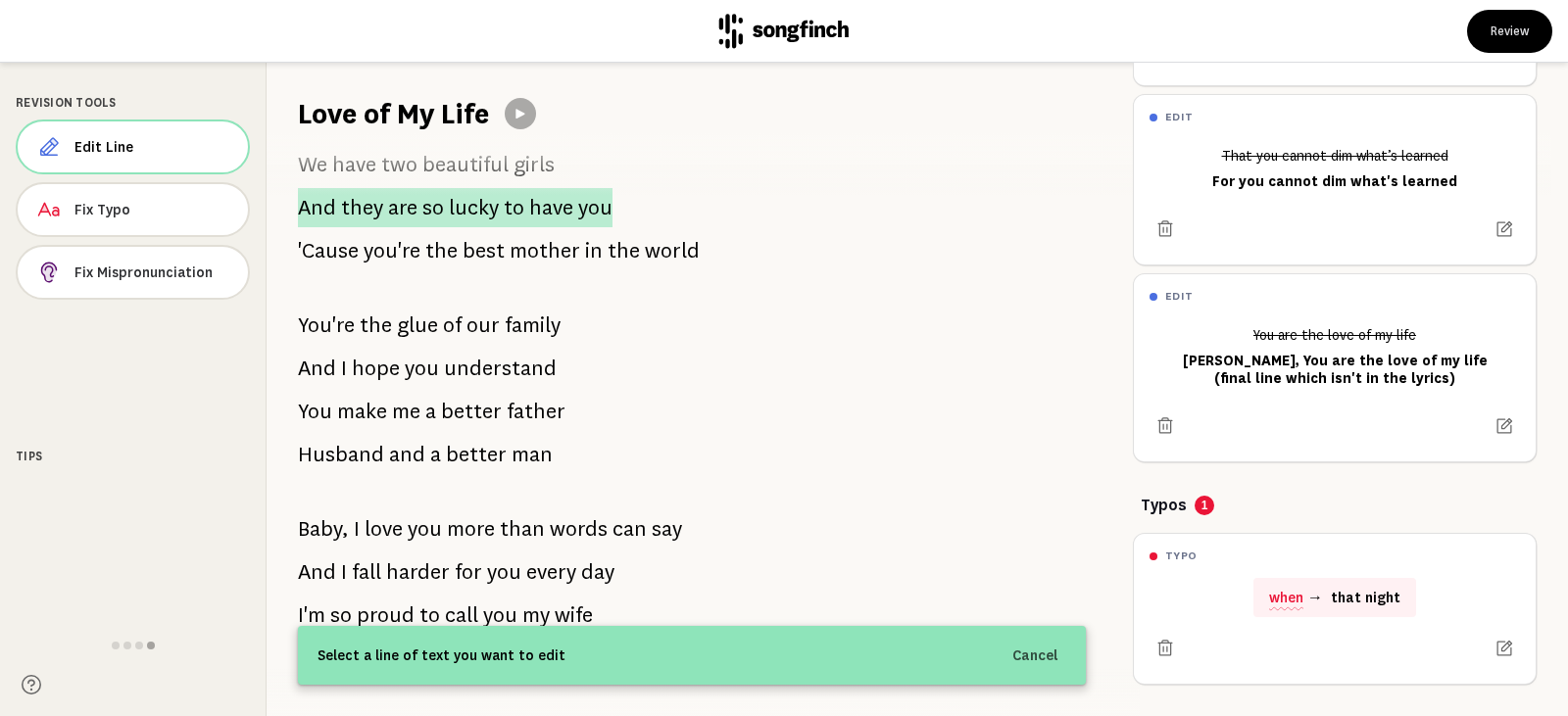
scroll to position [510, 0]
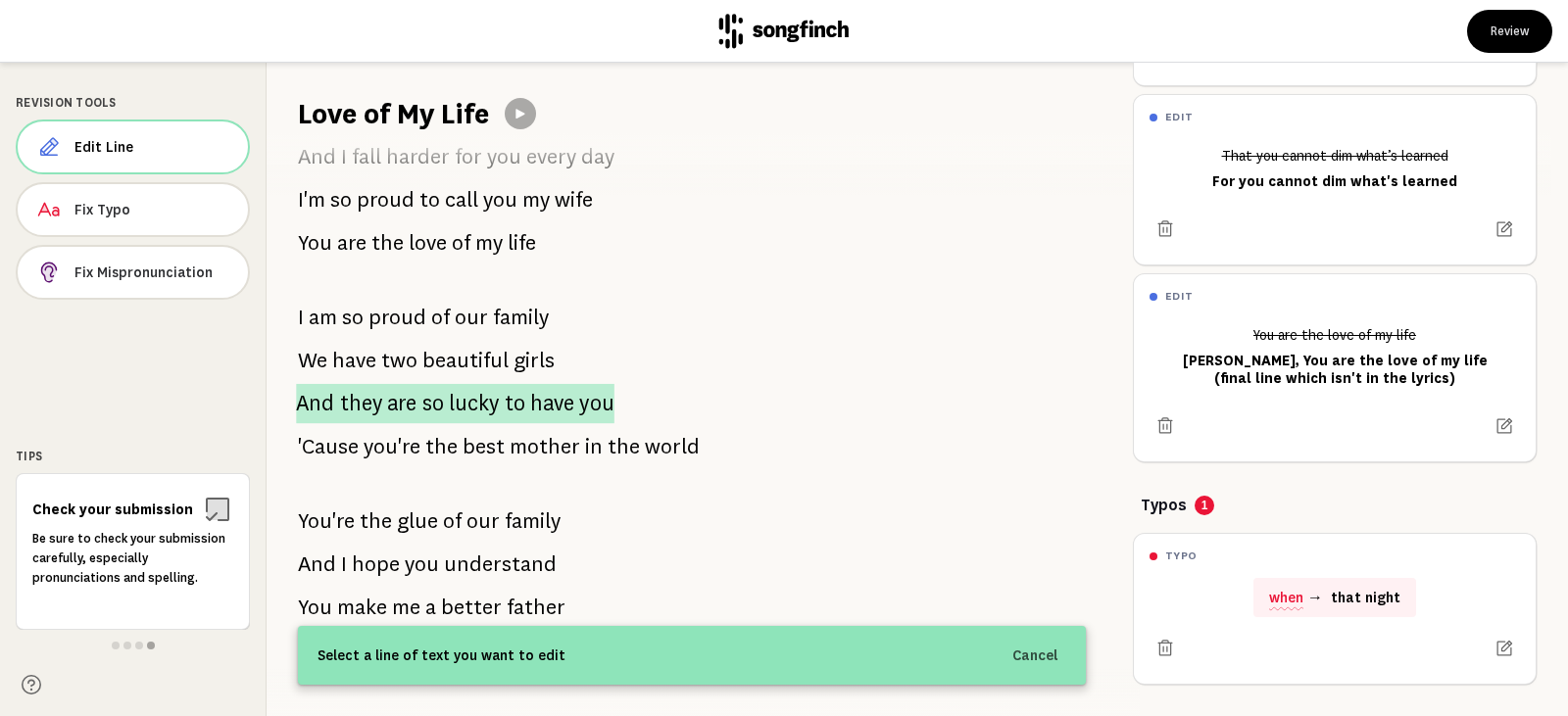
click at [332, 407] on p "And they are so lucky to have you" at bounding box center [455, 403] width 319 height 39
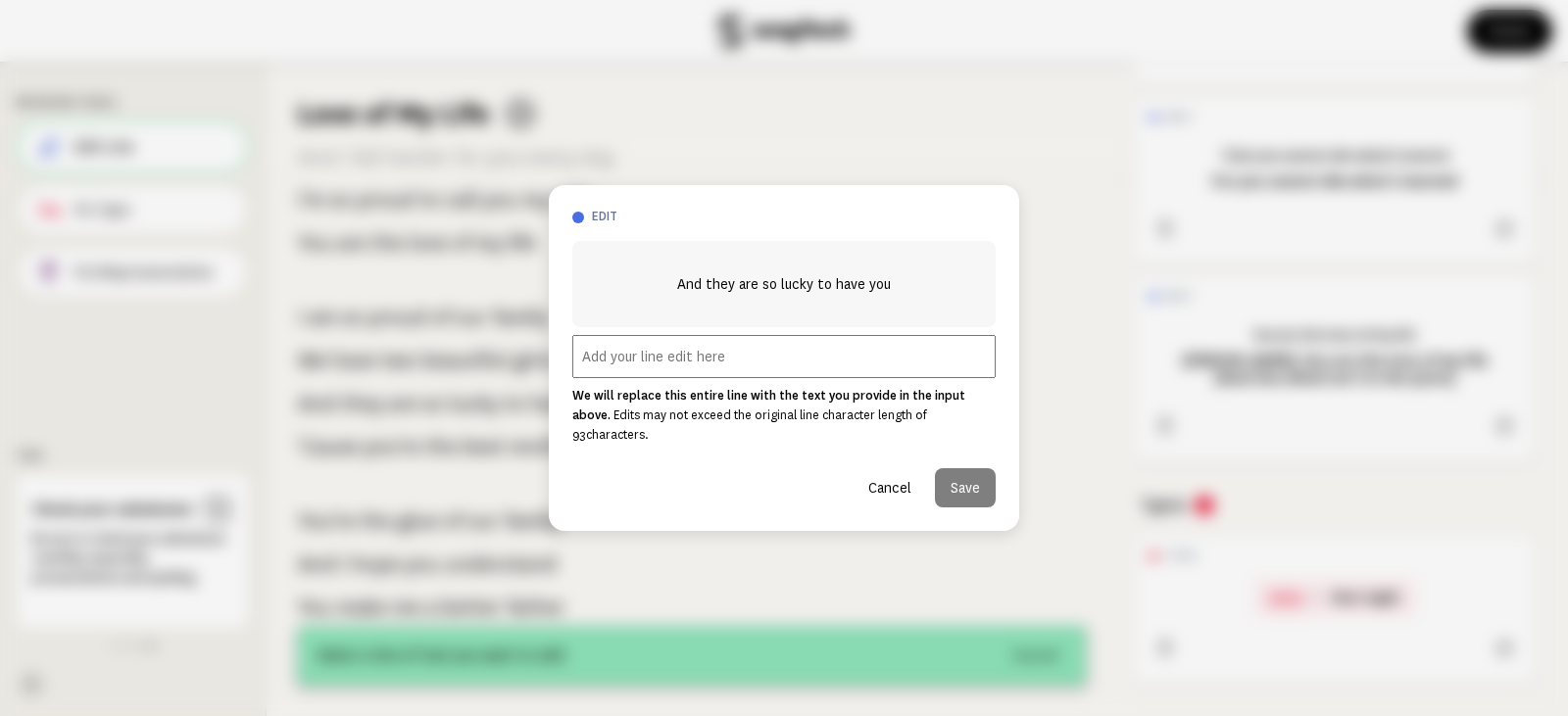
click at [629, 376] on input "text" at bounding box center [783, 356] width 423 height 43
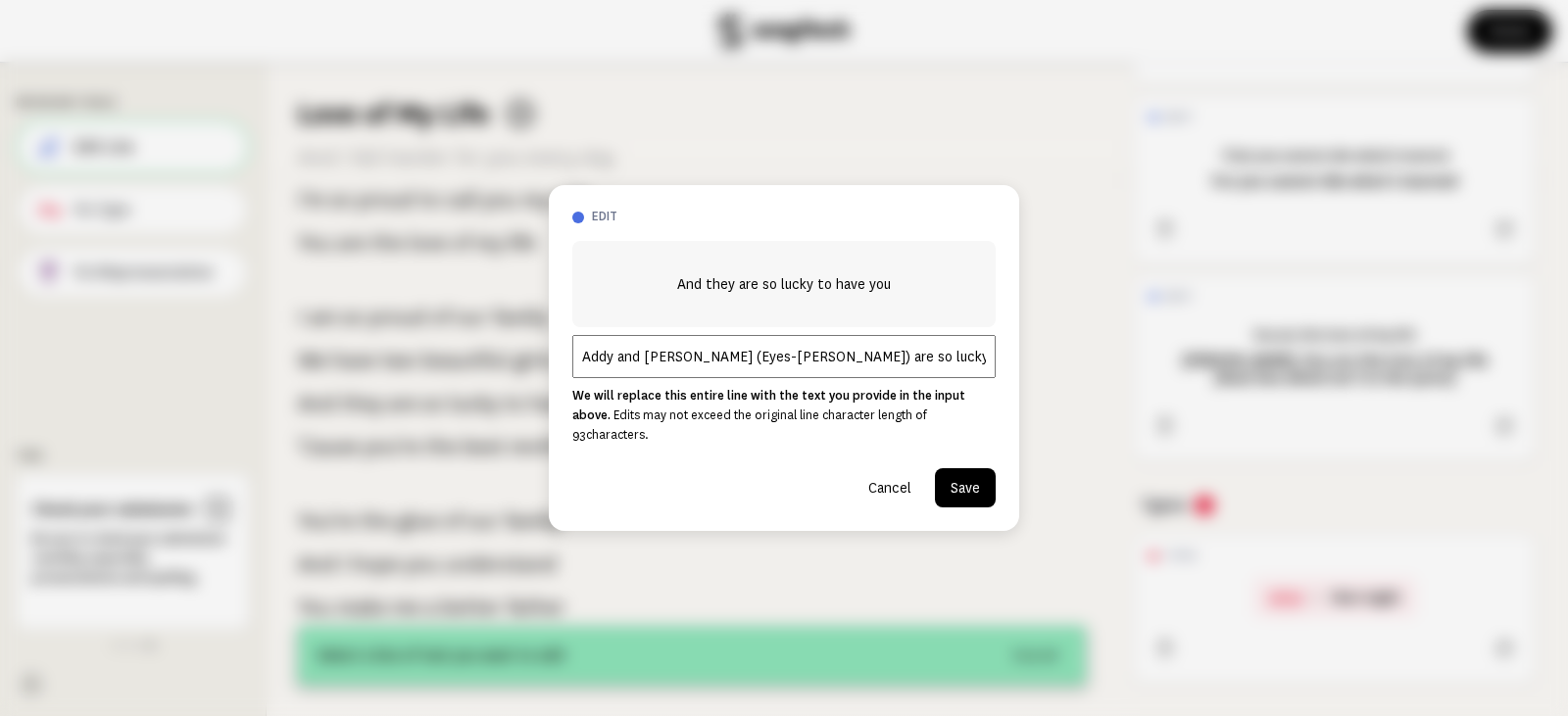
type input "Addy and [PERSON_NAME] (Eyes-[PERSON_NAME]) are so lucky to have you"
click at [984, 488] on button "Save" at bounding box center [965, 487] width 61 height 39
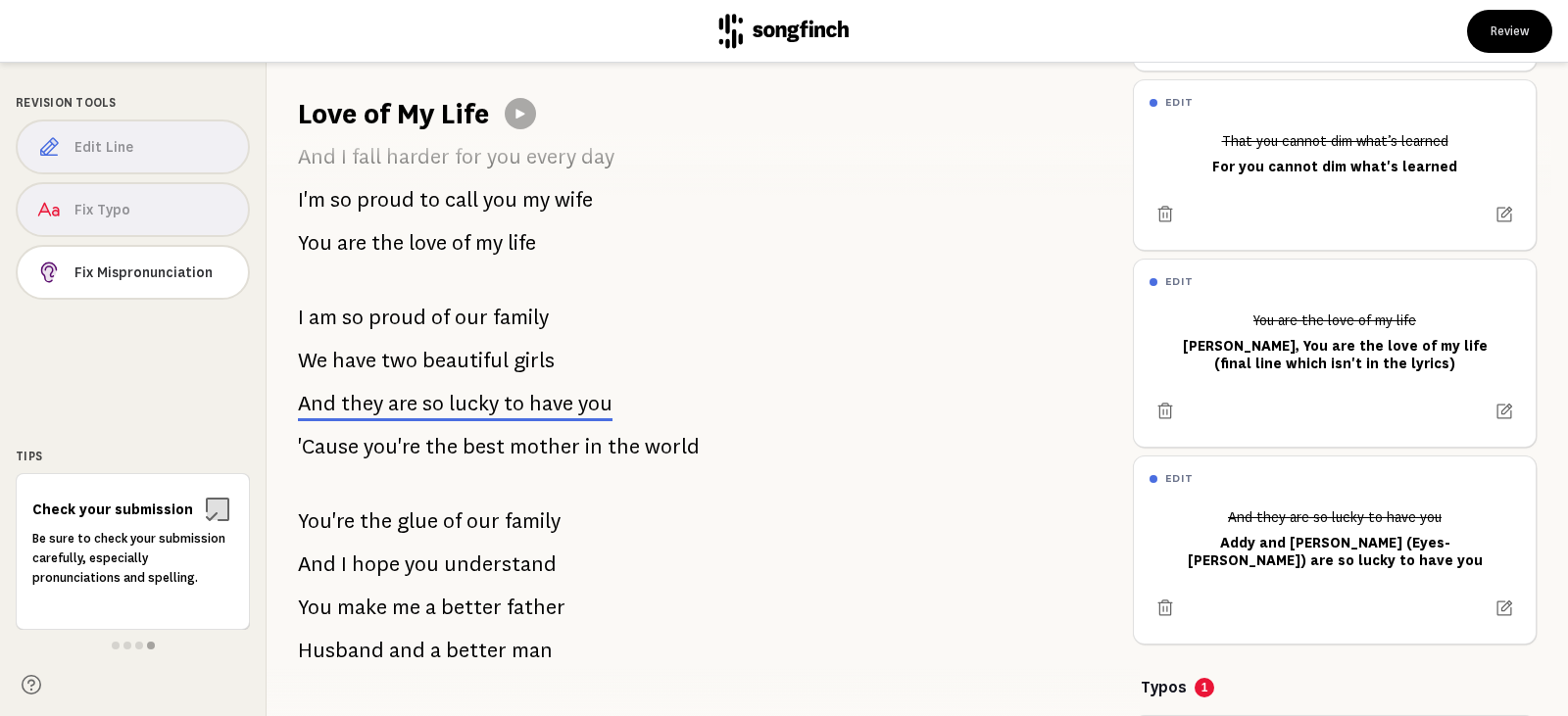
scroll to position [517, 0]
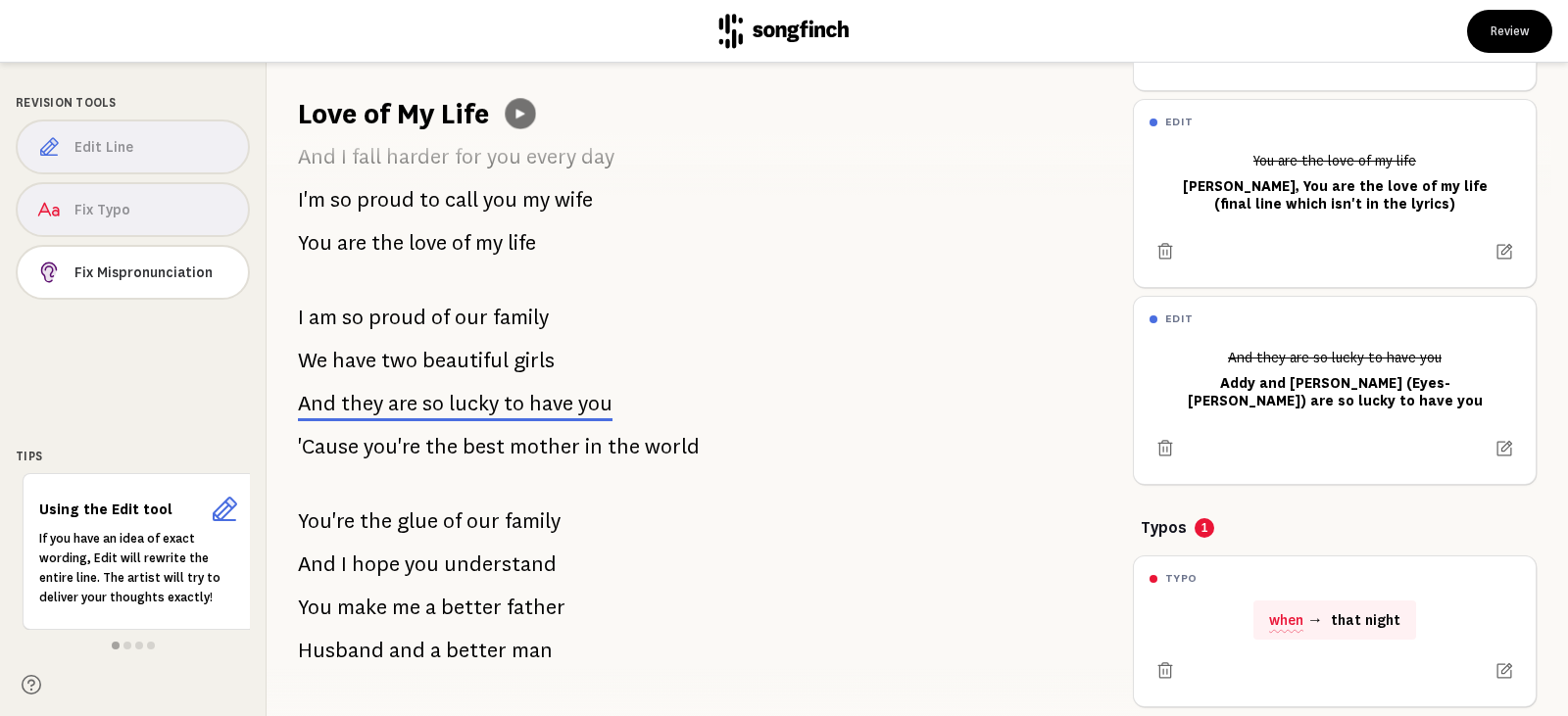
click at [514, 103] on button at bounding box center [520, 113] width 30 height 30
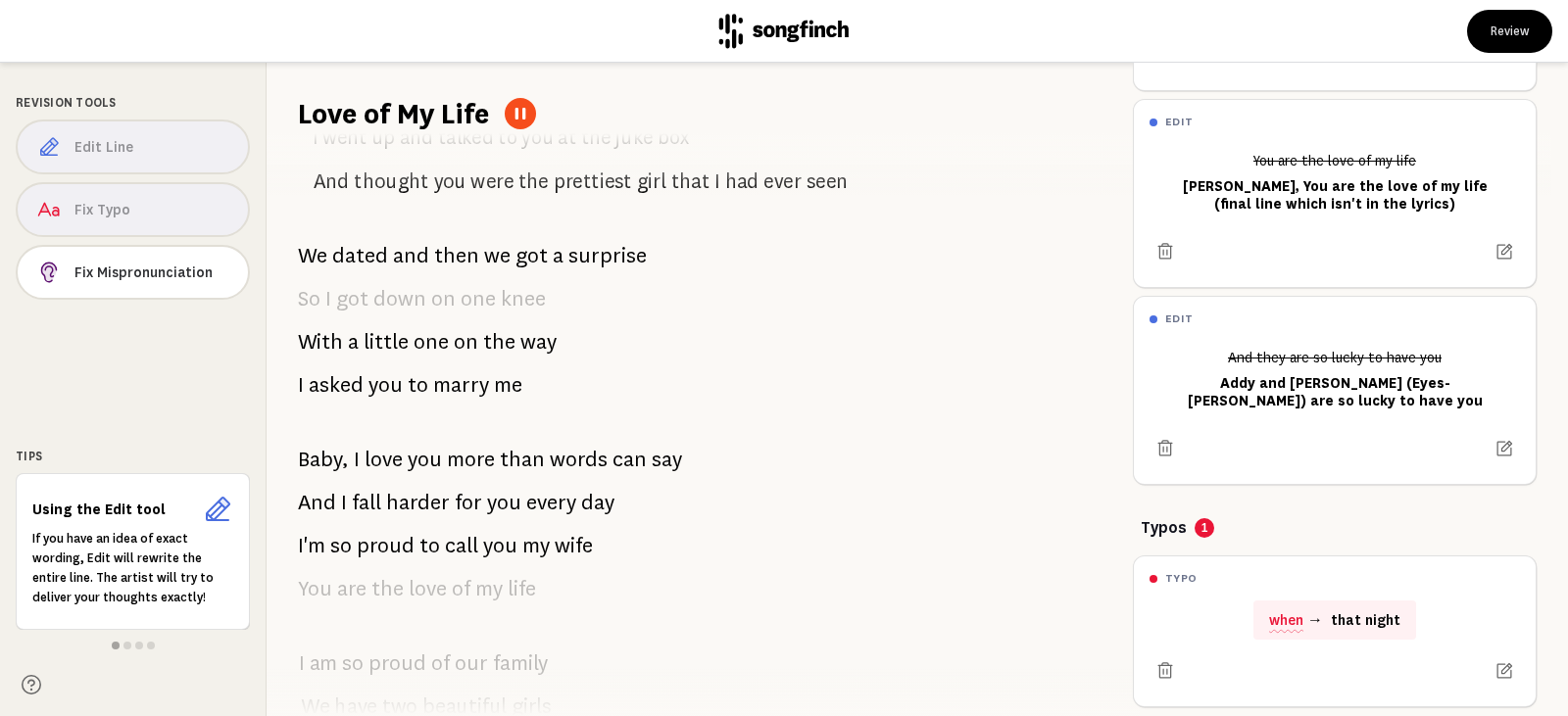
scroll to position [0, 0]
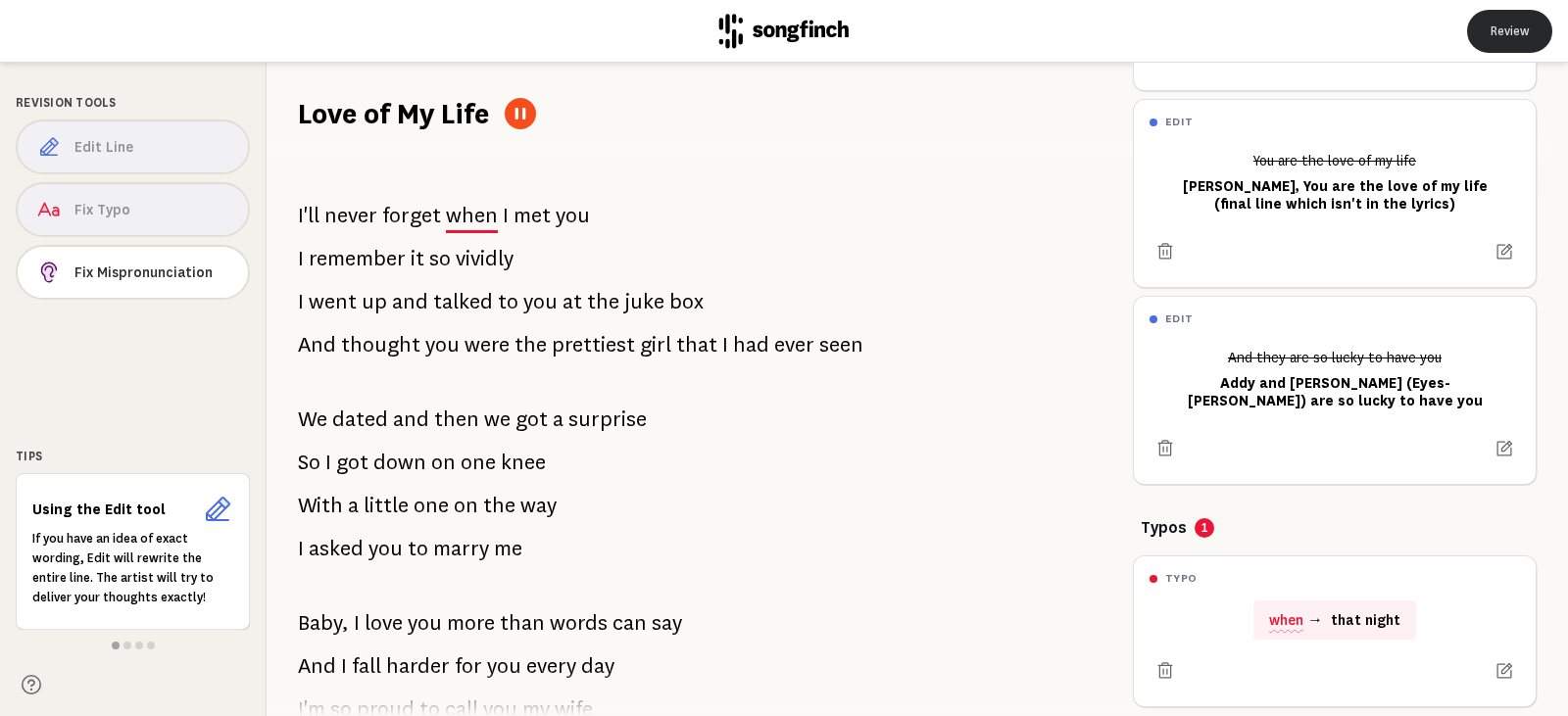
click at [1504, 28] on button "Review" at bounding box center [1509, 31] width 85 height 43
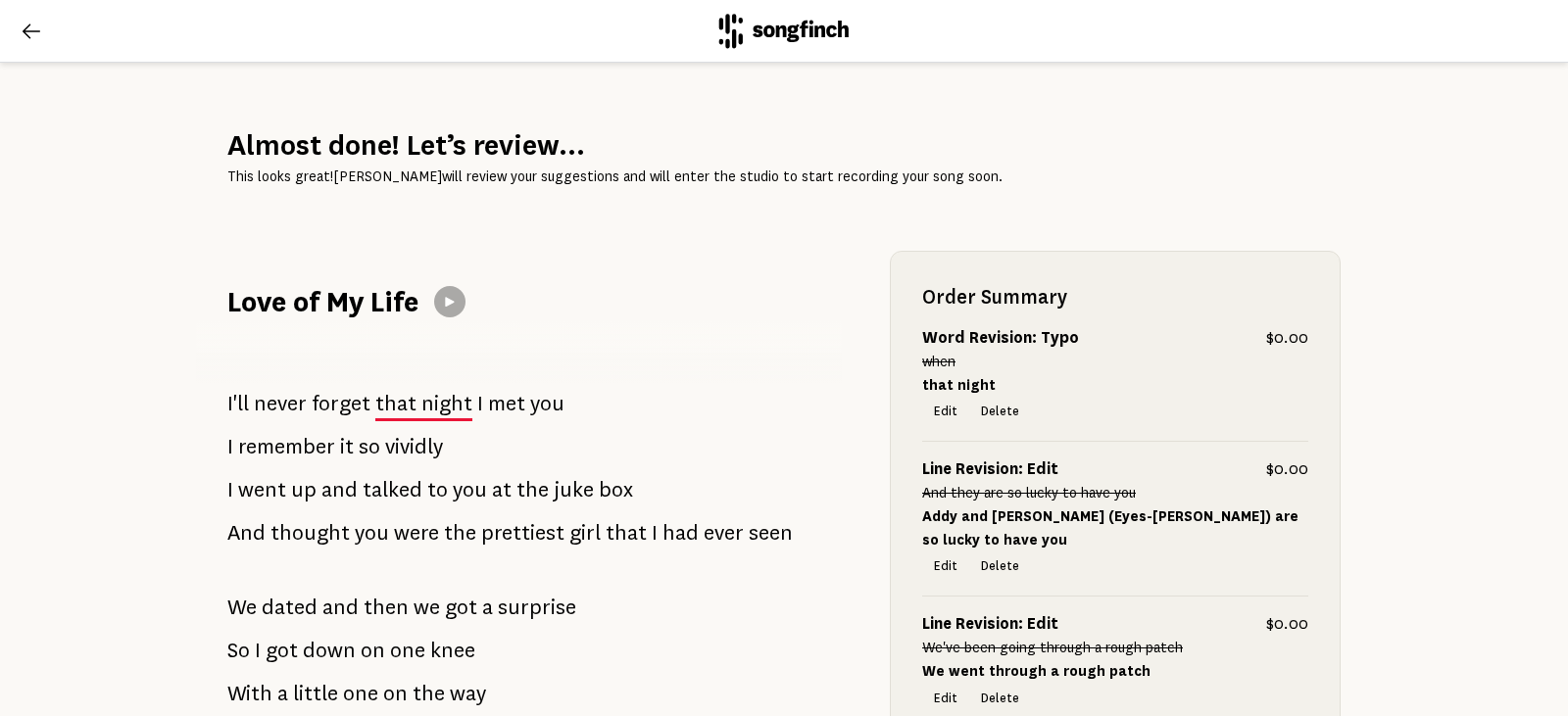
click at [41, 26] on icon at bounding box center [32, 32] width 24 height 24
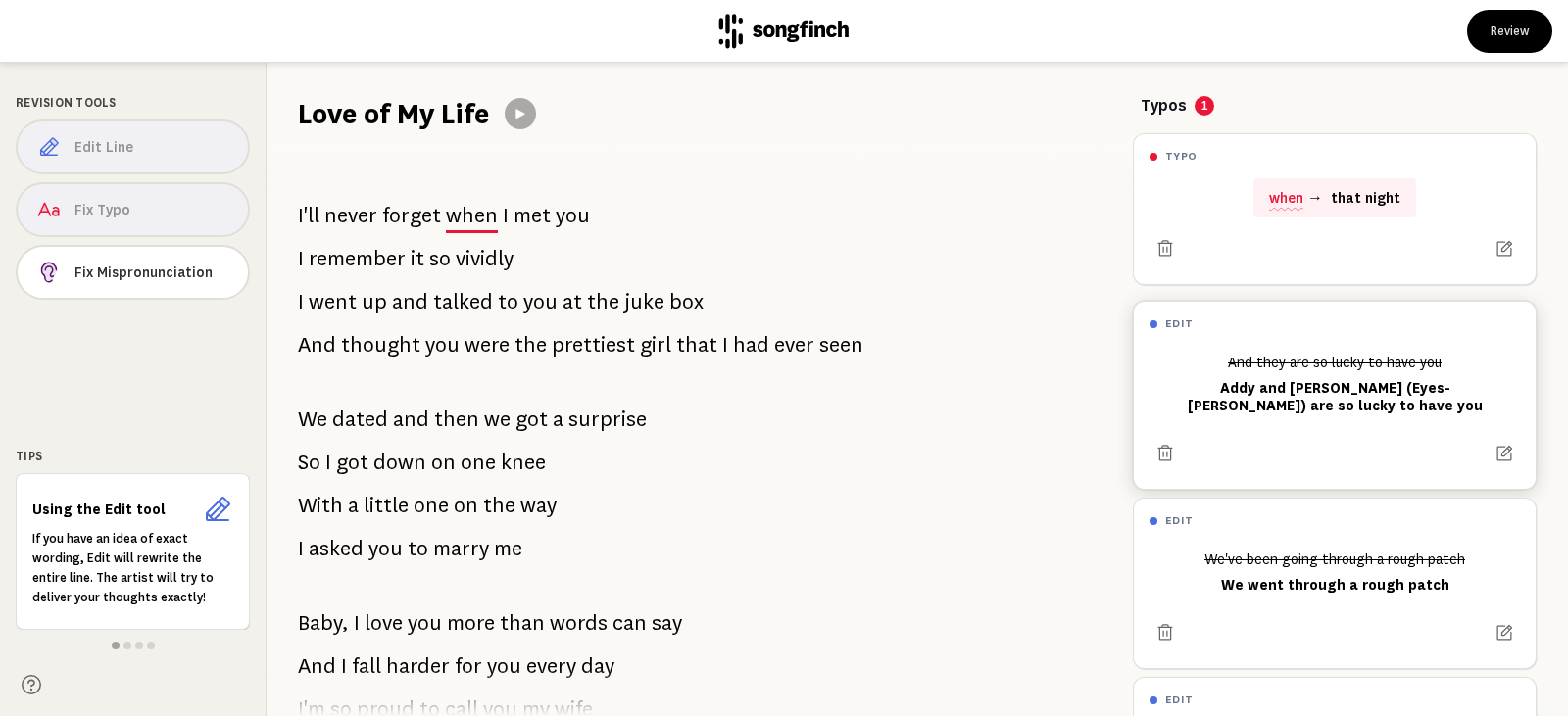
click at [1315, 387] on div "And they are so lucky to have you [PERSON_NAME] and [PERSON_NAME] (Eyes-[PERSON…" at bounding box center [1335, 384] width 370 height 76
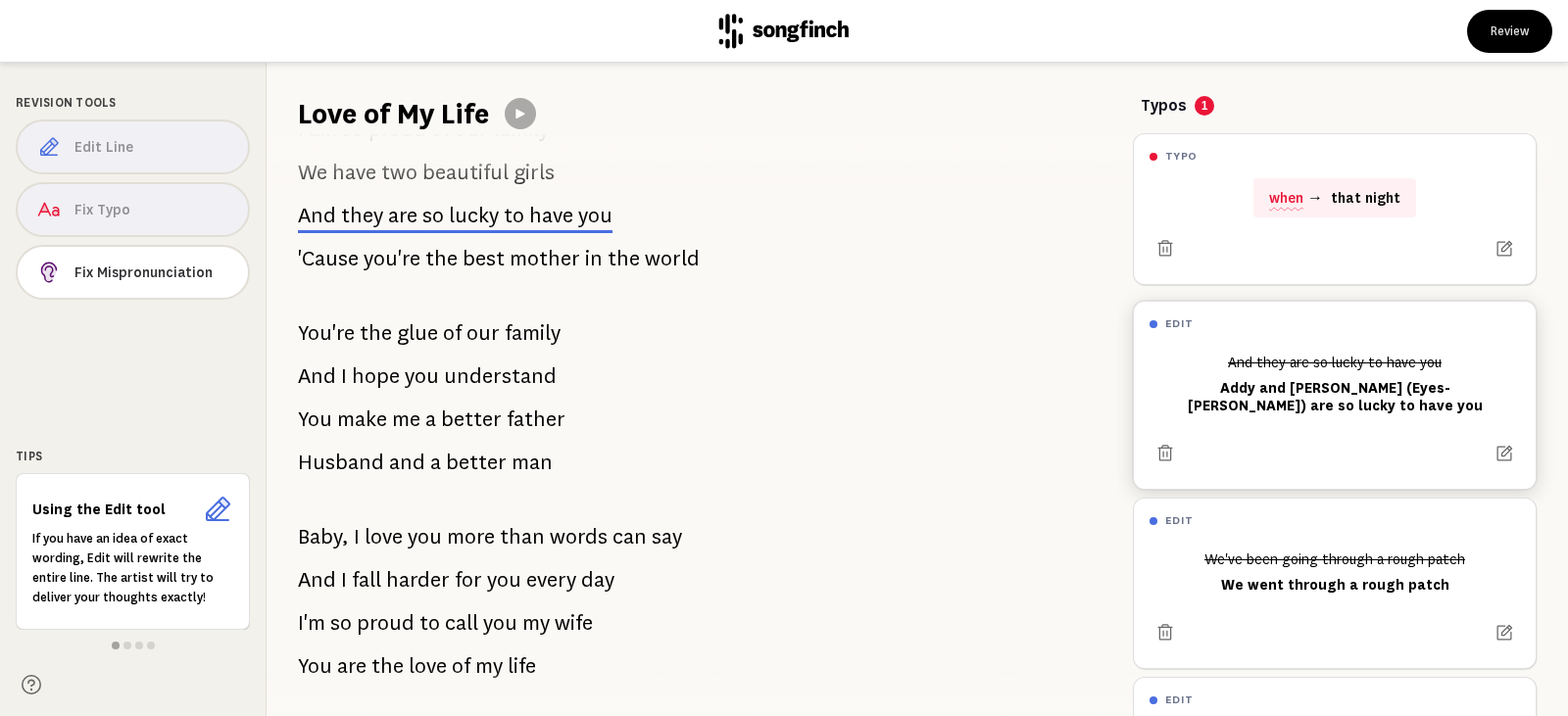
scroll to position [712, 0]
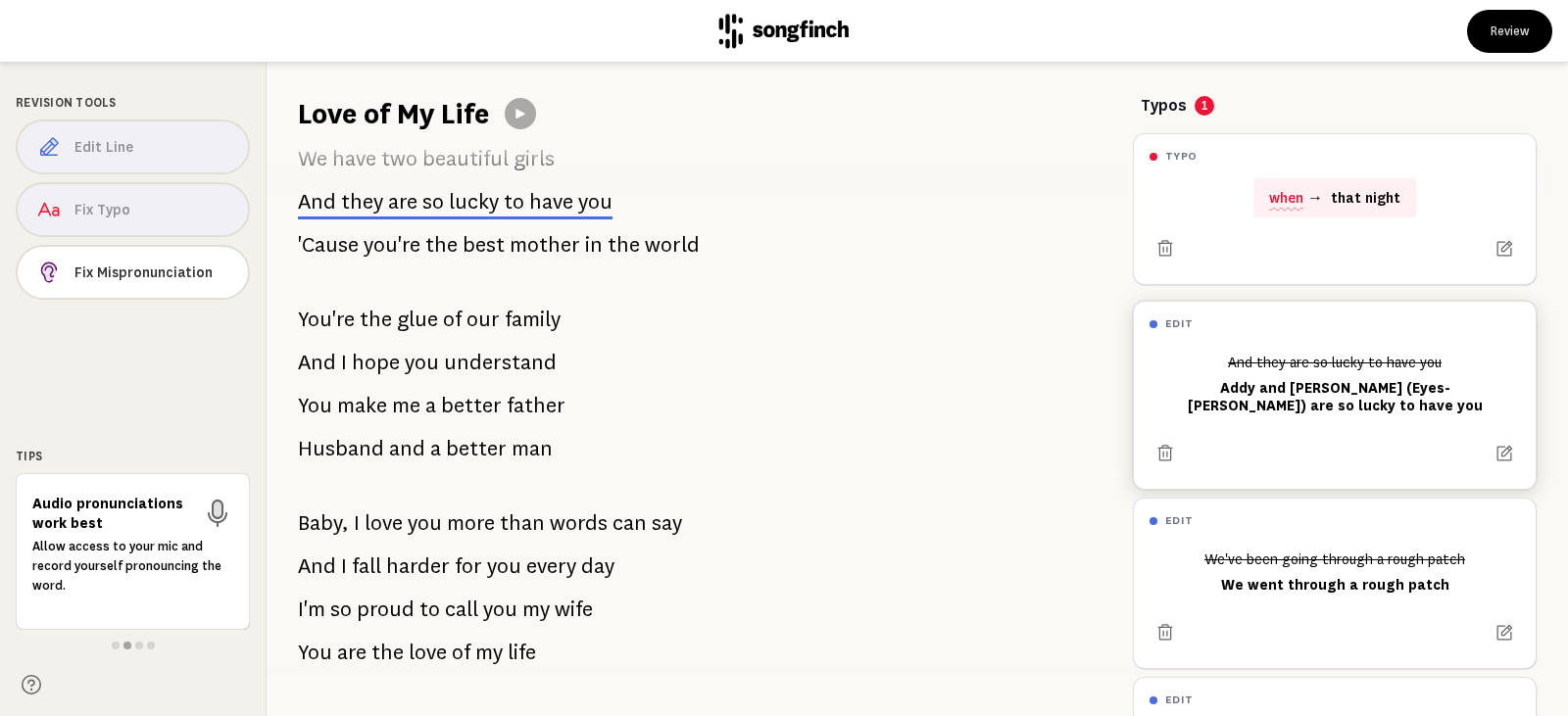
click at [1268, 387] on div "And they are so lucky to have you [PERSON_NAME] and [PERSON_NAME] (Eyes-[PERSON…" at bounding box center [1335, 384] width 370 height 76
click at [126, 270] on span "Fix Mispronunciation" at bounding box center [152, 273] width 157 height 20
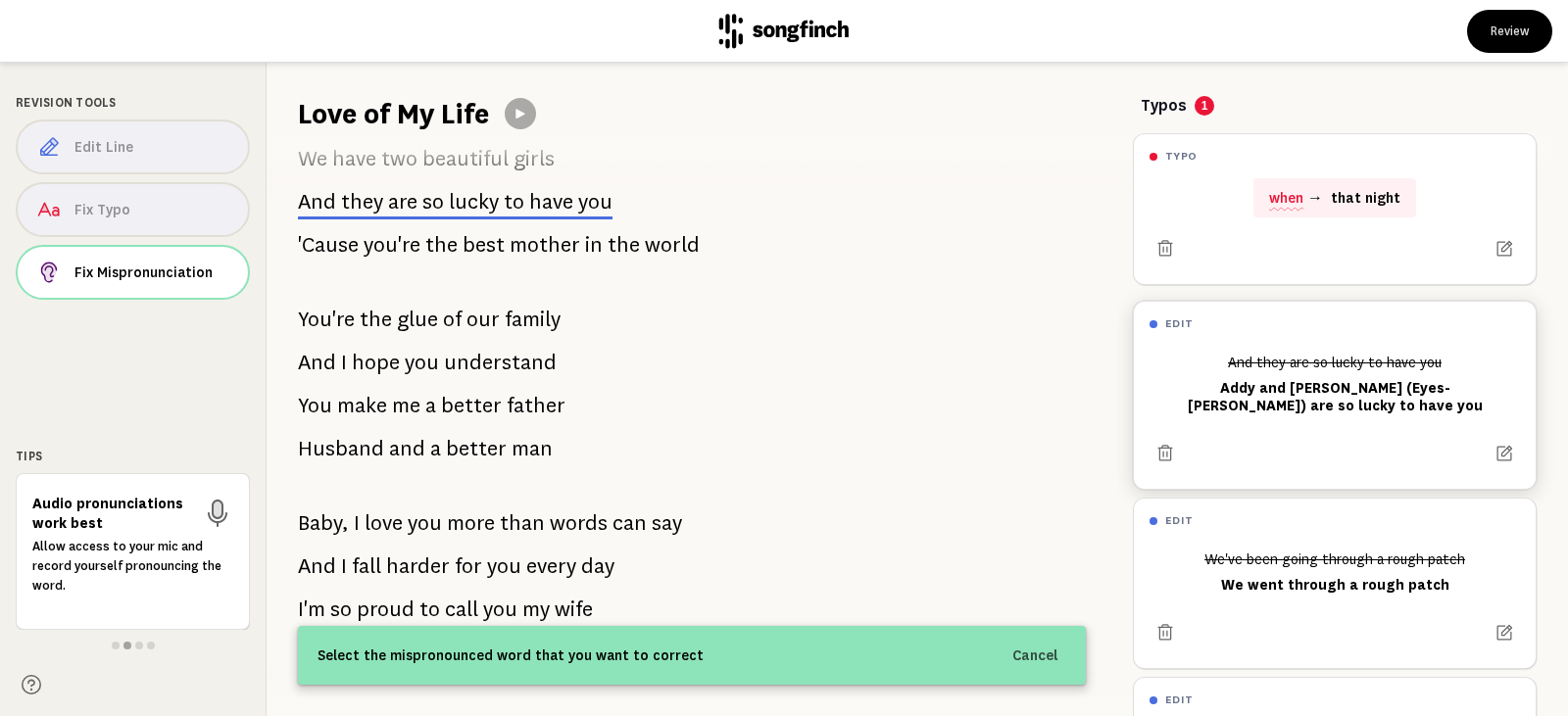
click at [1269, 389] on div "And they are so lucky to have you [PERSON_NAME] and [PERSON_NAME] (Eyes-[PERSON…" at bounding box center [1335, 384] width 370 height 76
click at [1035, 652] on button "Cancel" at bounding box center [1036, 655] width 70 height 35
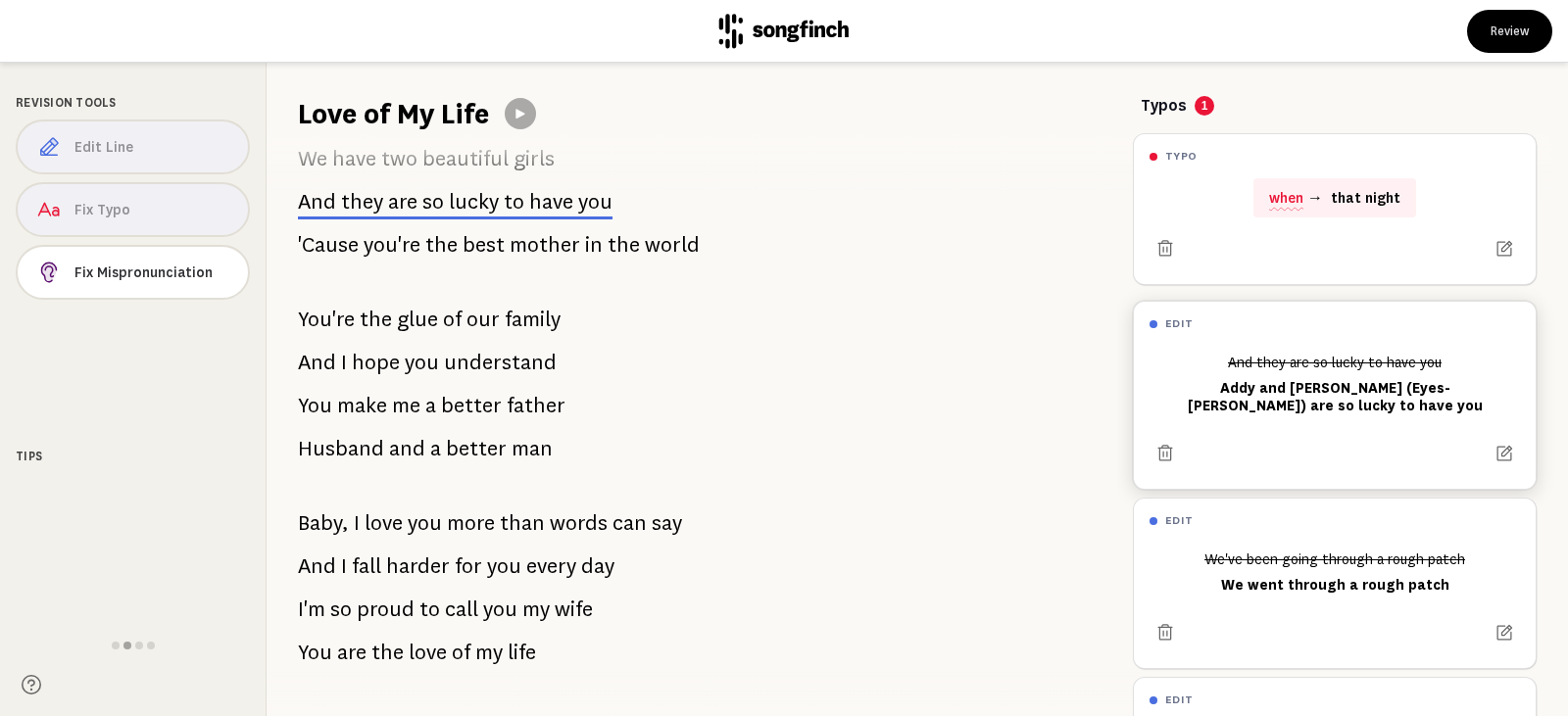
click at [1266, 402] on div "And they are so lucky to have you [PERSON_NAME] and [PERSON_NAME] (Eyes-[PERSON…" at bounding box center [1335, 384] width 370 height 76
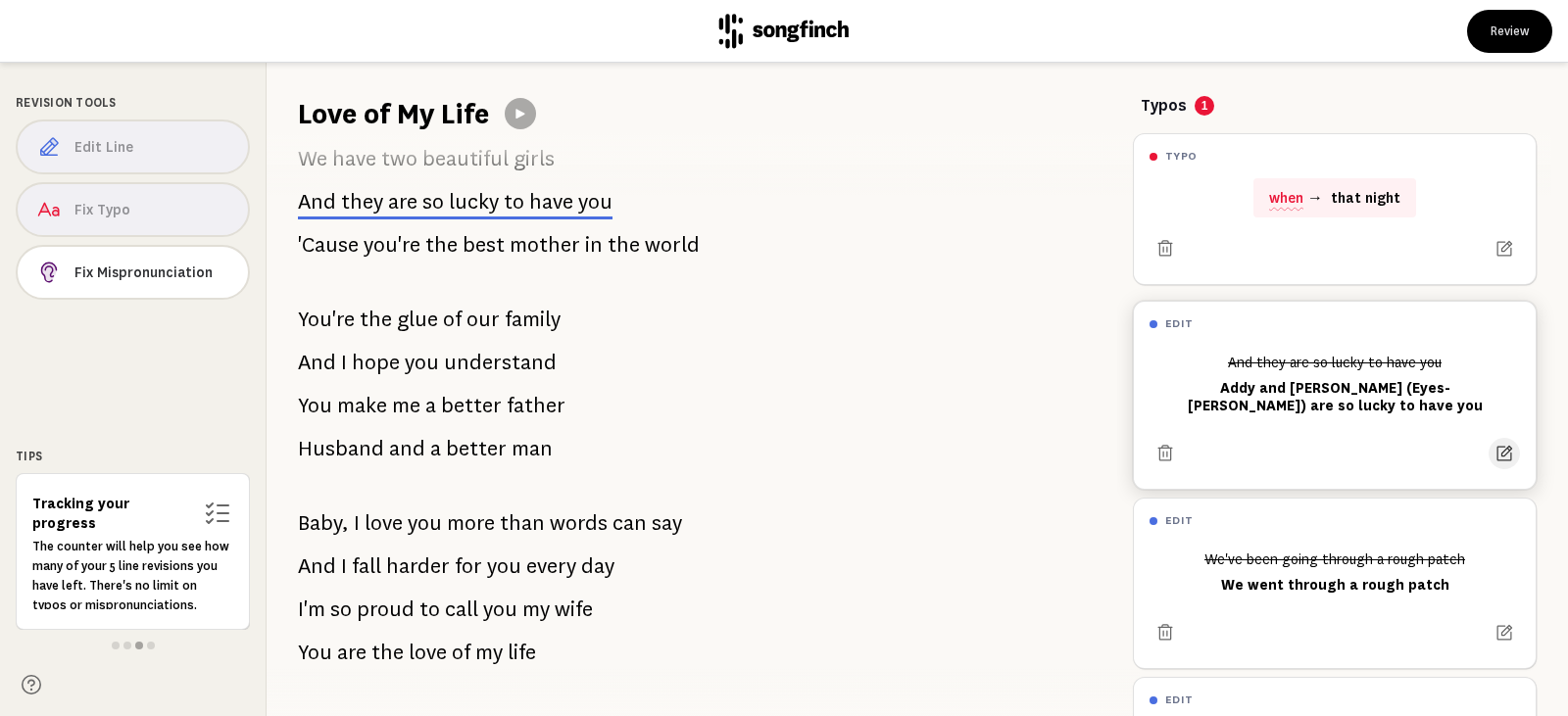
click at [1497, 452] on icon at bounding box center [1505, 454] width 20 height 20
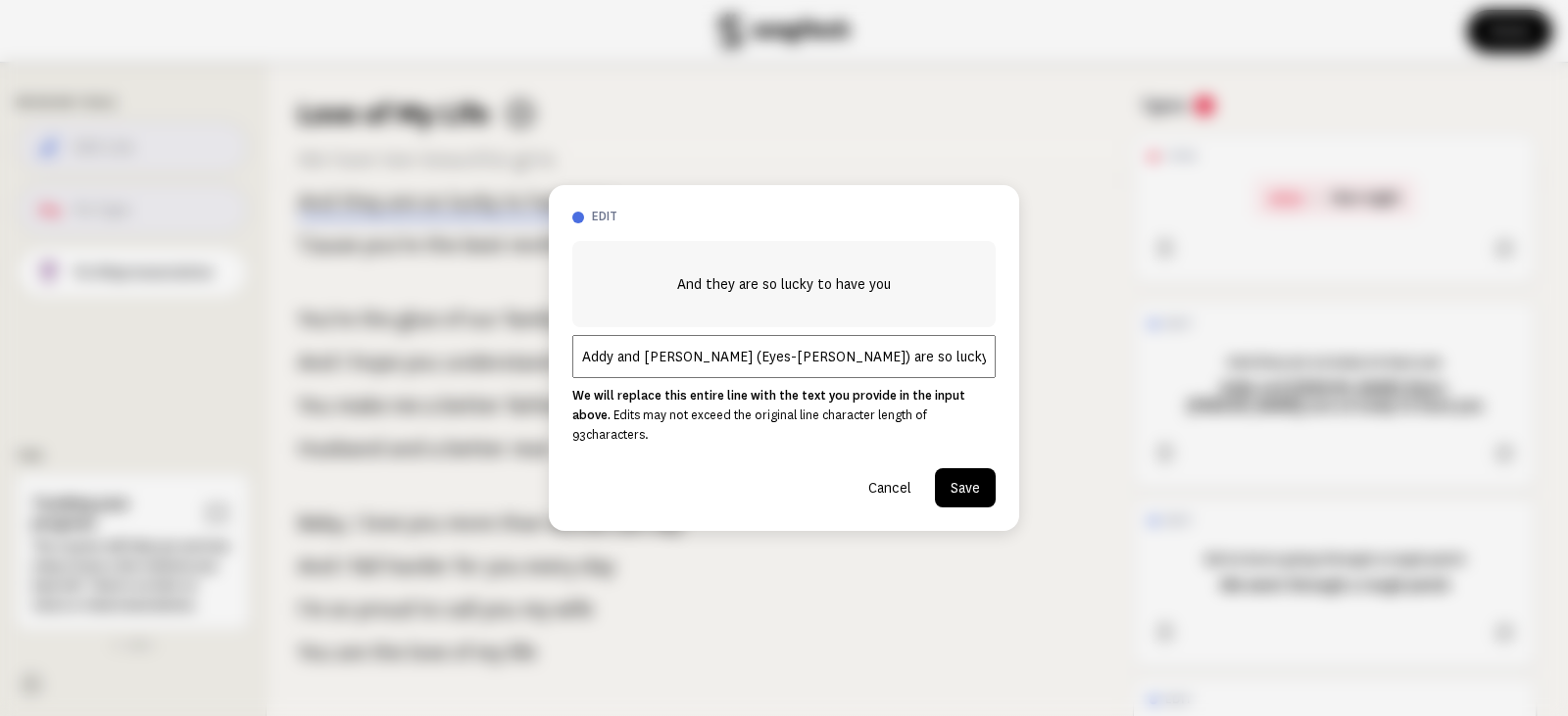
click at [888, 482] on button "Cancel" at bounding box center [890, 487] width 74 height 39
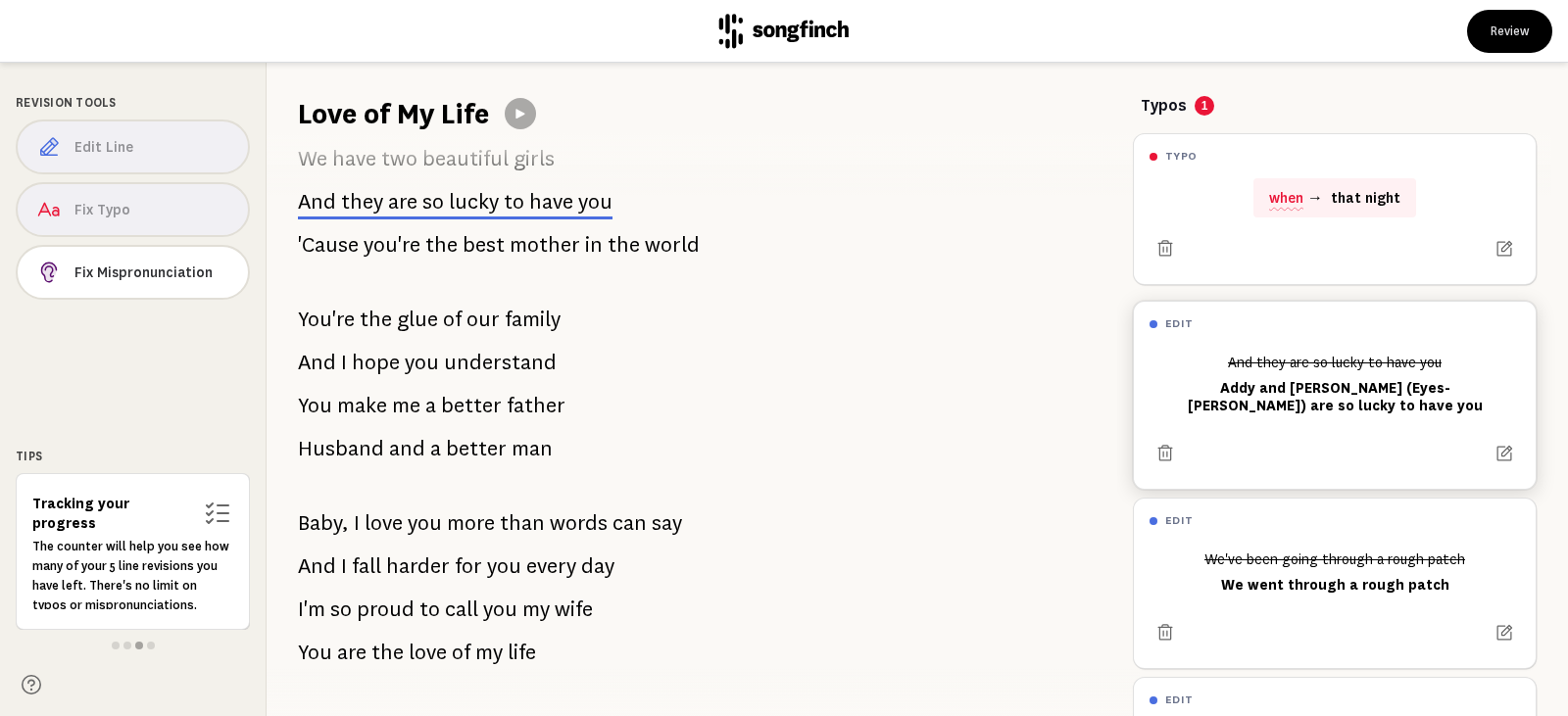
click at [1323, 391] on div "And they are so lucky to have you [PERSON_NAME] and [PERSON_NAME] (Eyes-[PERSON…" at bounding box center [1335, 384] width 370 height 76
click at [1335, 388] on div "And they are so lucky to have you [PERSON_NAME] and [PERSON_NAME] (Eyes-[PERSON…" at bounding box center [1335, 384] width 370 height 76
click at [1495, 448] on icon at bounding box center [1505, 454] width 20 height 20
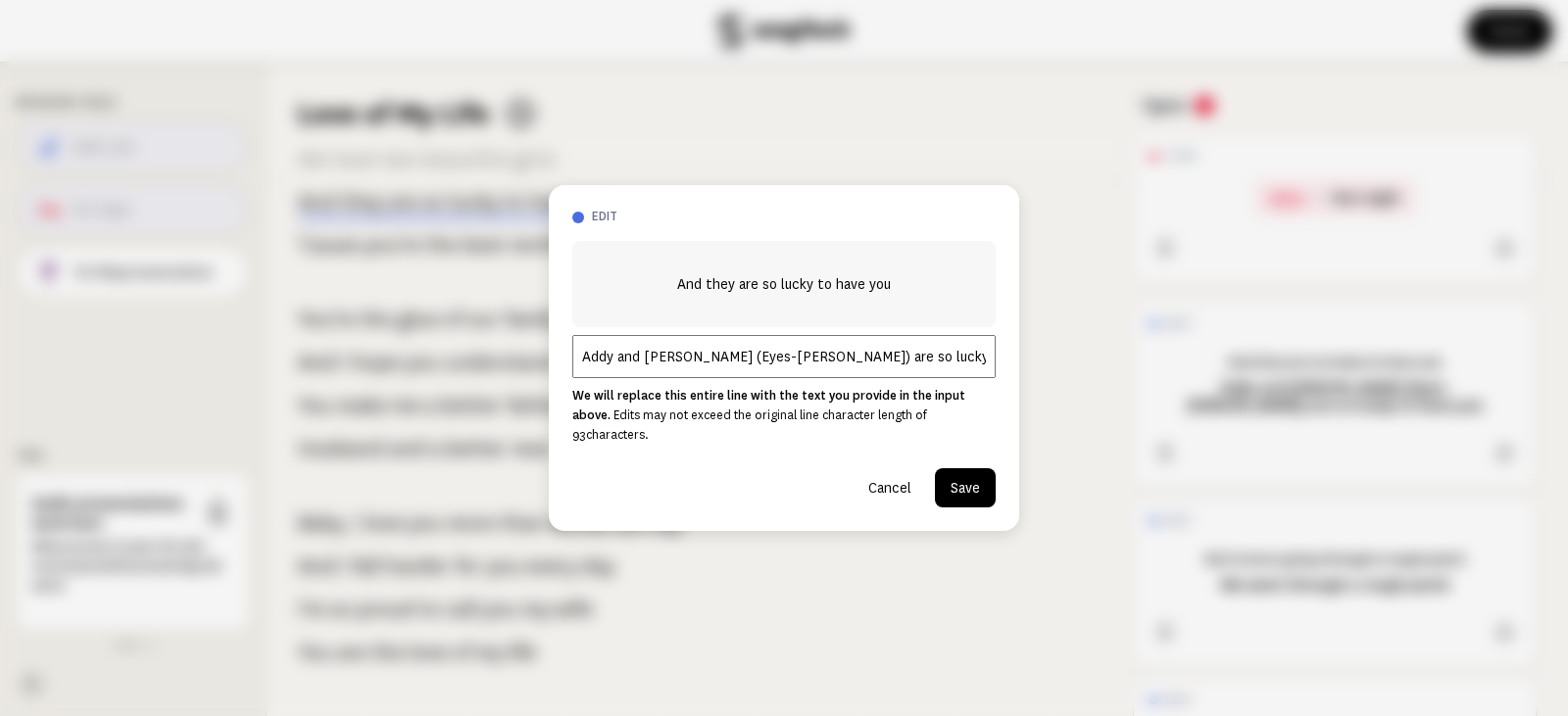
click at [743, 365] on input "Addy and [PERSON_NAME] (Eyes-[PERSON_NAME]) are so lucky to have you" at bounding box center [783, 356] width 423 height 43
drag, startPoint x: 744, startPoint y: 367, endPoint x: 683, endPoint y: 365, distance: 60.8
click at [683, 365] on input "Addy and [PERSON_NAME] (Eyes-[PERSON_NAME]) are so lucky to have you" at bounding box center [783, 356] width 423 height 43
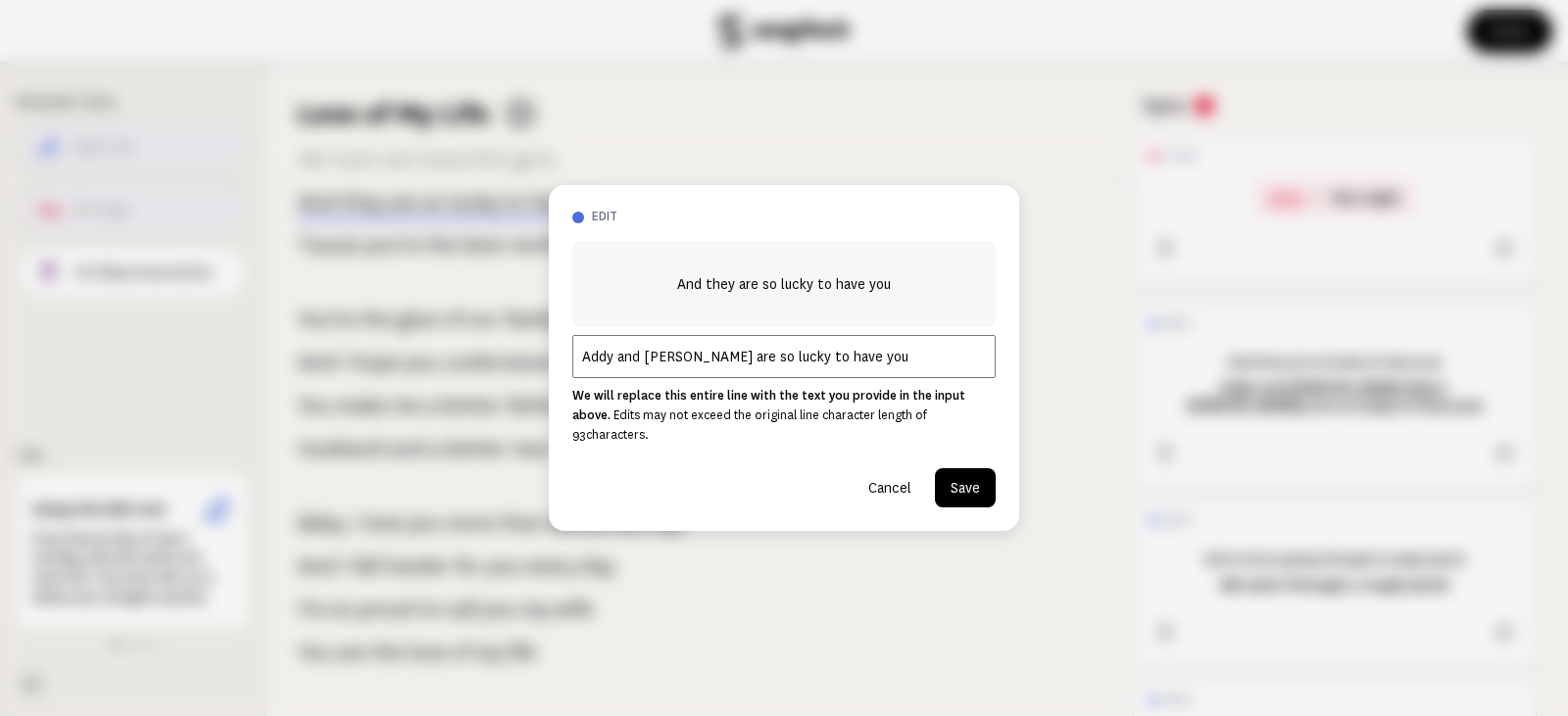
click at [927, 368] on input "Addy and [PERSON_NAME] are so lucky to have you" at bounding box center [783, 356] width 423 height 43
type input "Addy and [PERSON_NAME] are so lucky to have you ([PERSON_NAME] is pronounced Ey…"
click at [982, 481] on button "Save" at bounding box center [965, 487] width 61 height 39
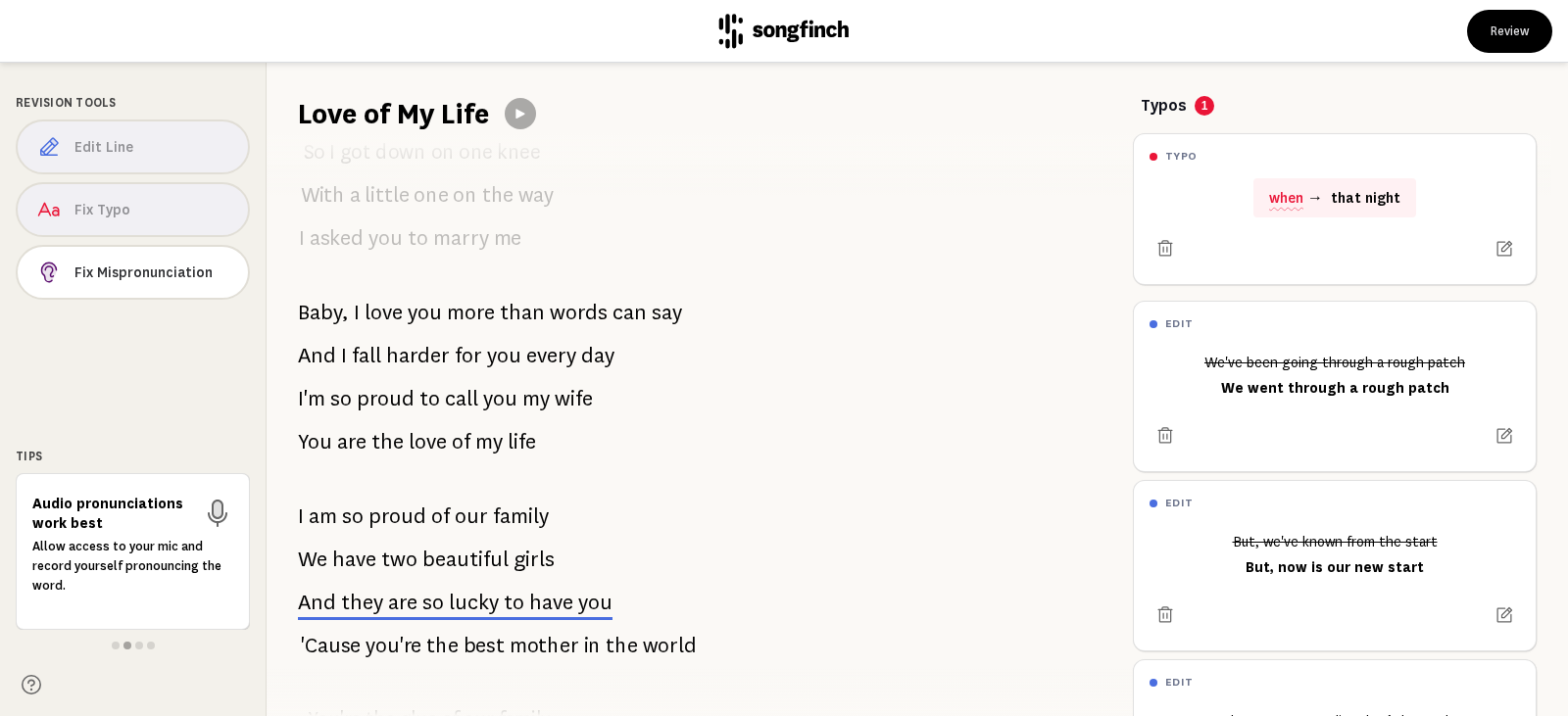
scroll to position [490, 0]
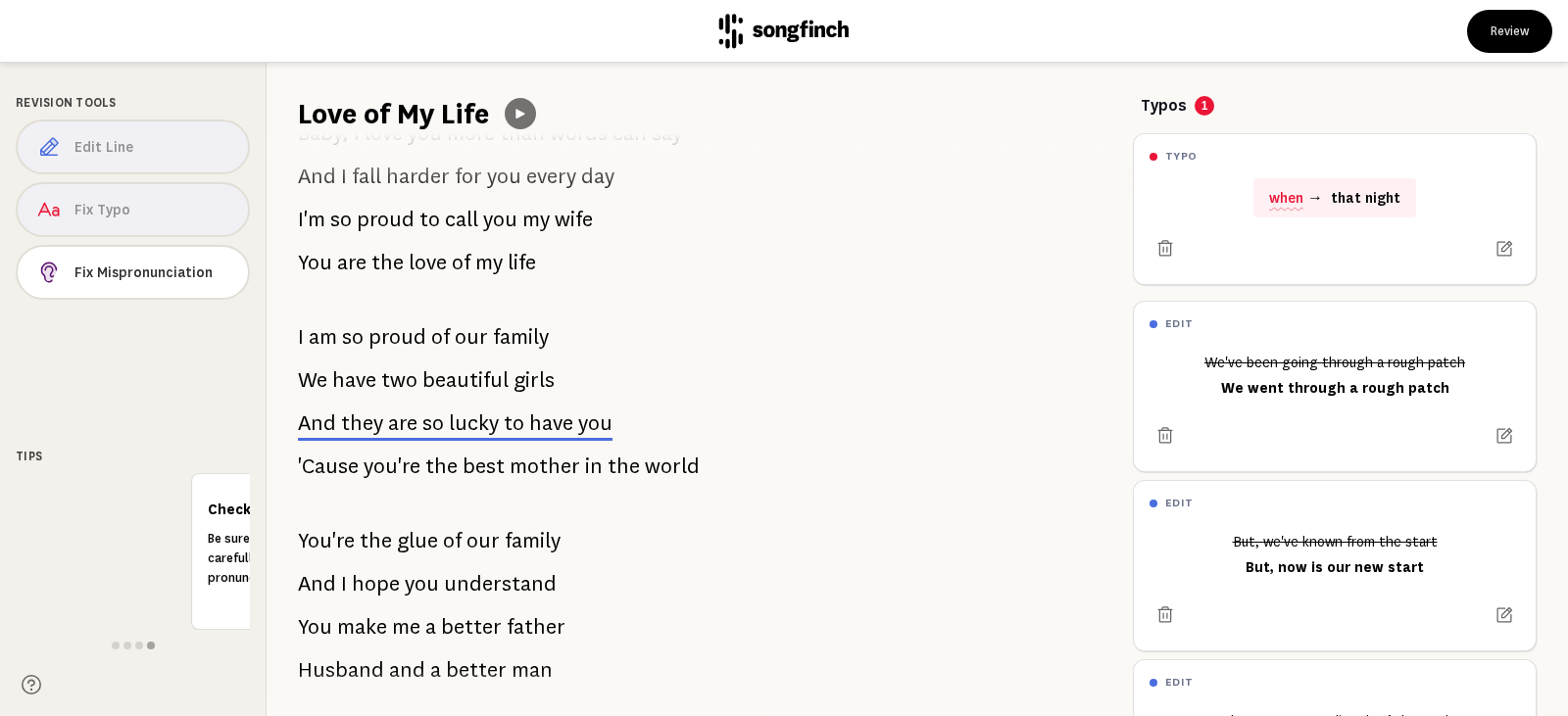
click at [523, 118] on icon at bounding box center [521, 114] width 16 height 16
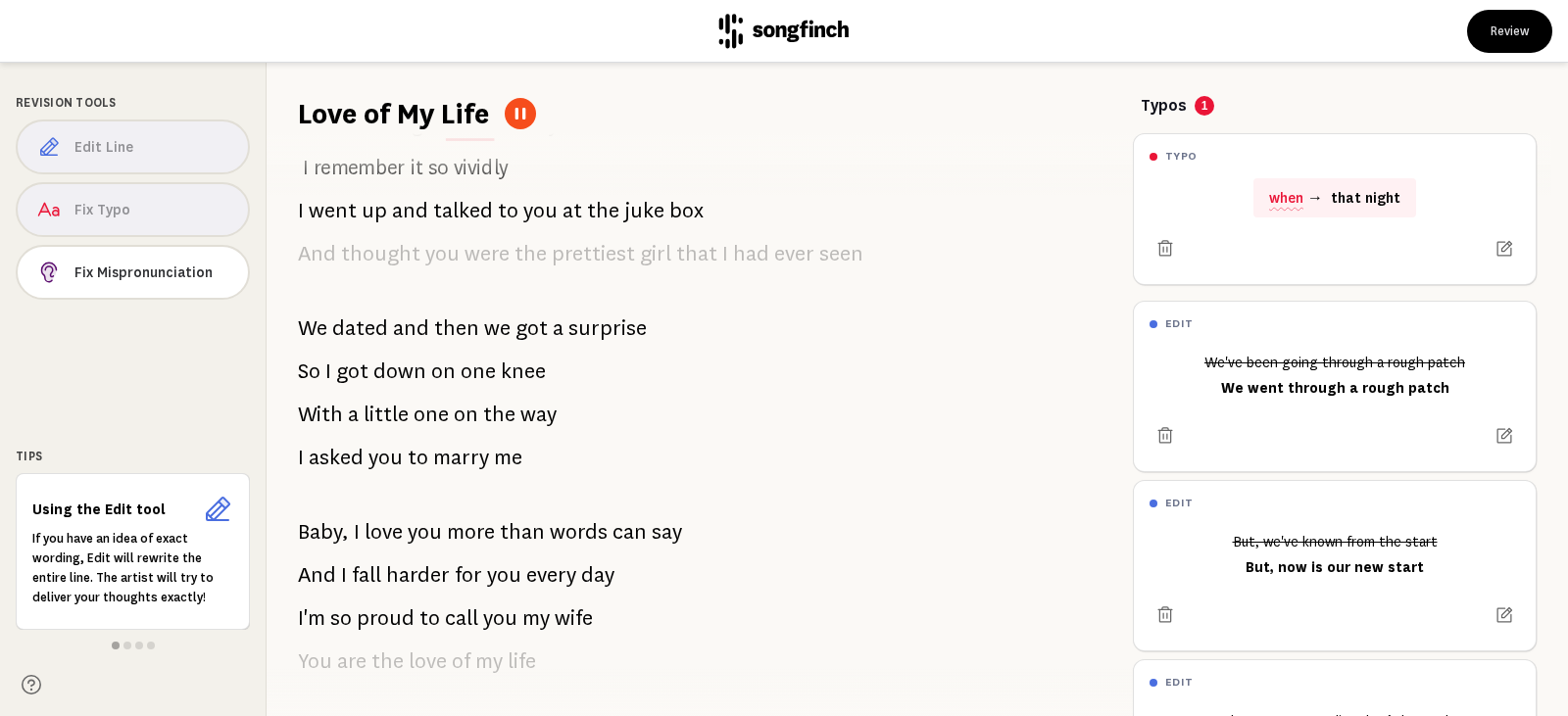
scroll to position [0, 0]
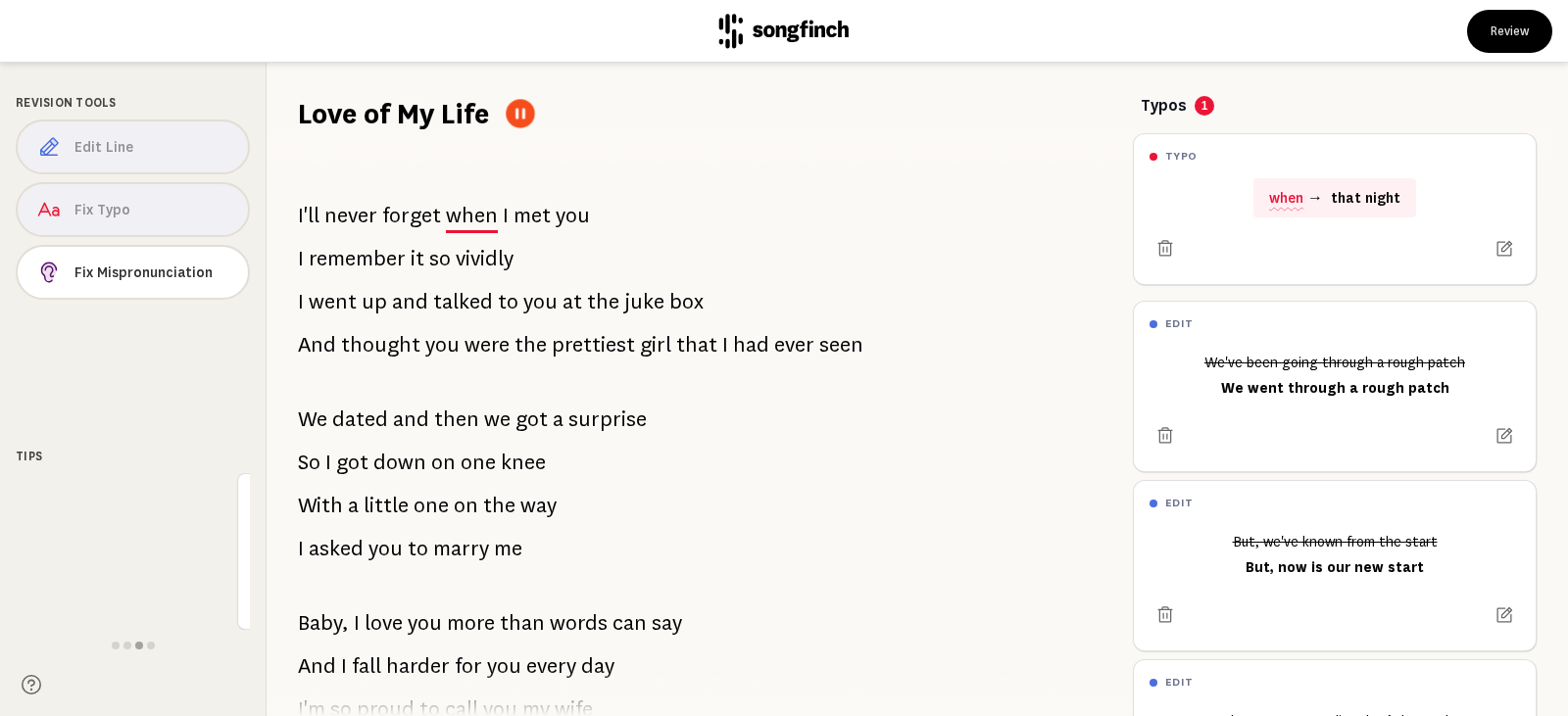
click at [531, 115] on button at bounding box center [520, 113] width 28 height 28
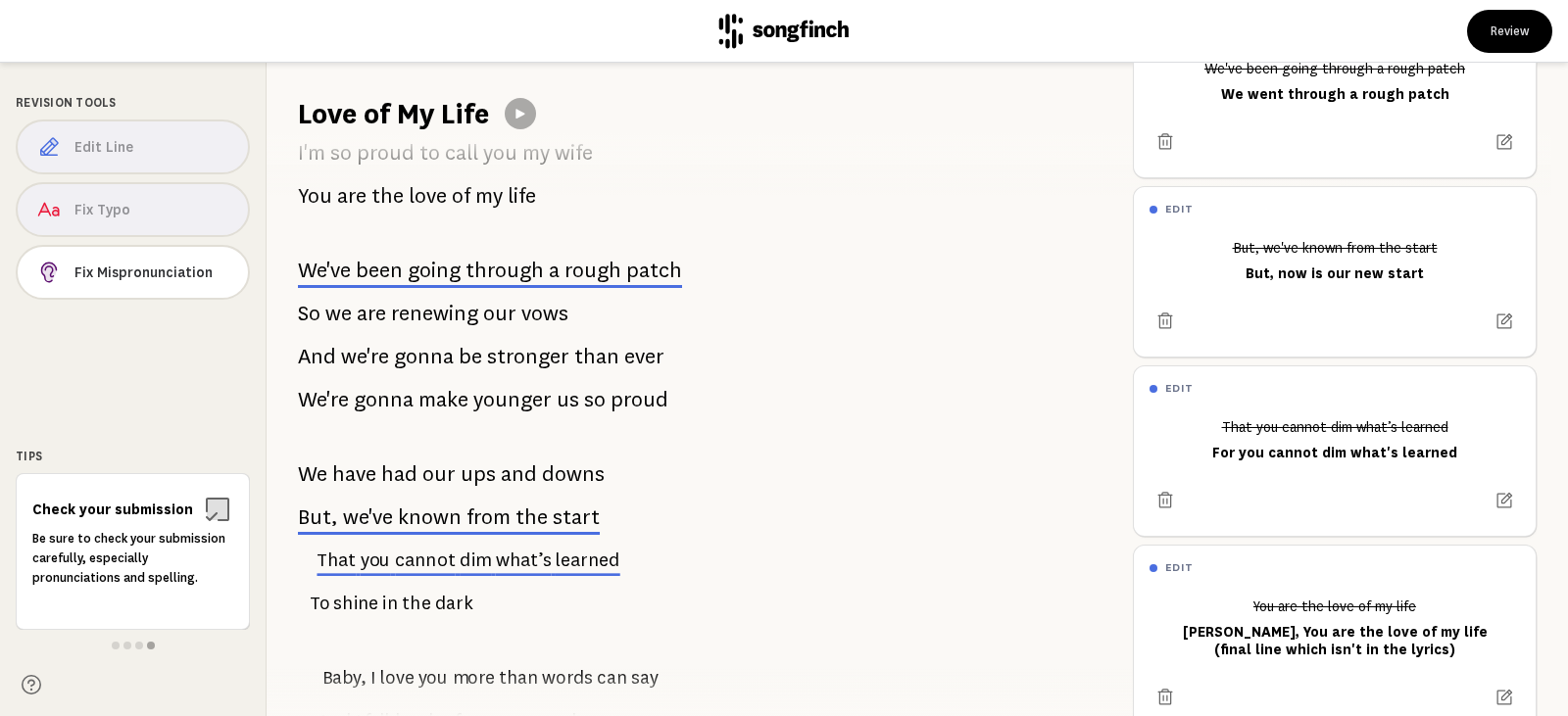
scroll to position [1176, 0]
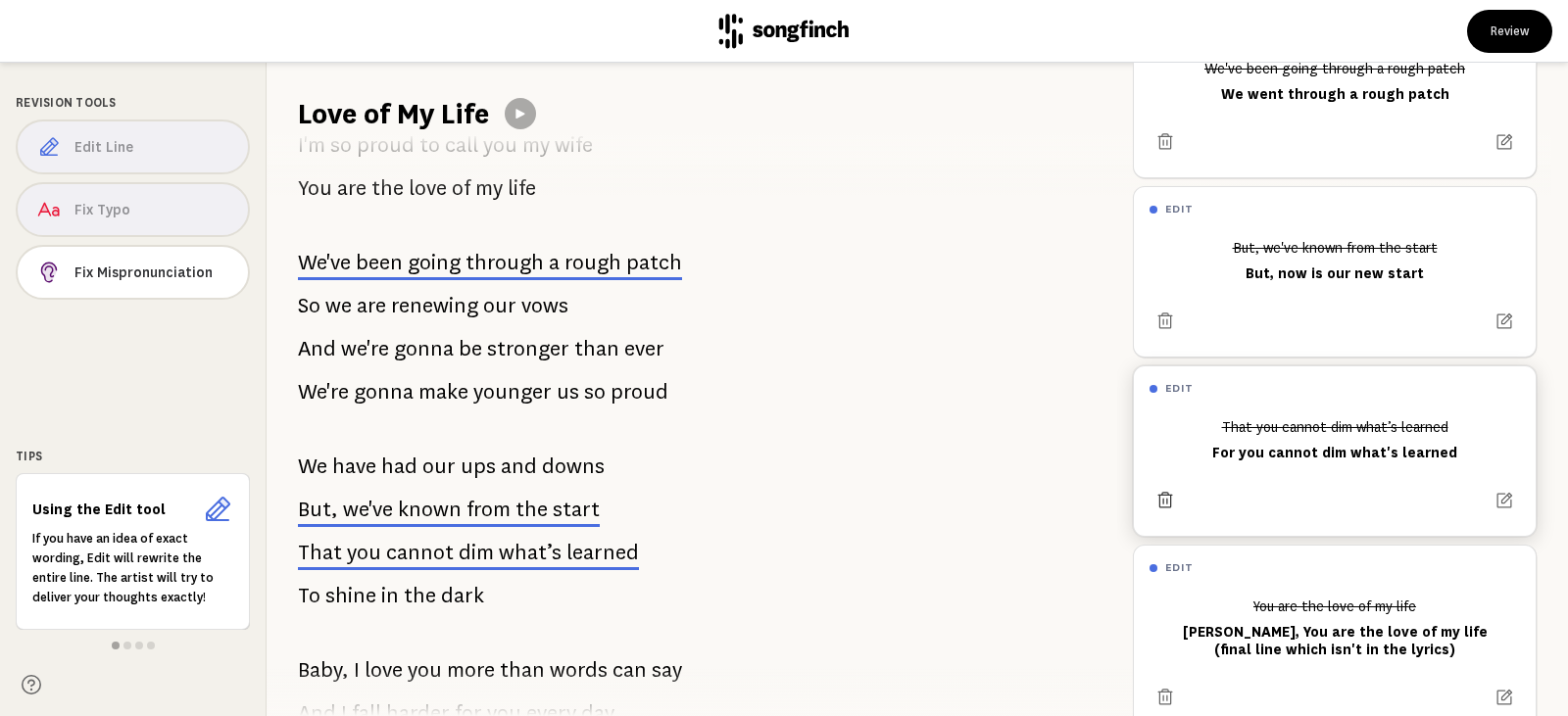
click at [1161, 500] on icon at bounding box center [1166, 501] width 20 height 20
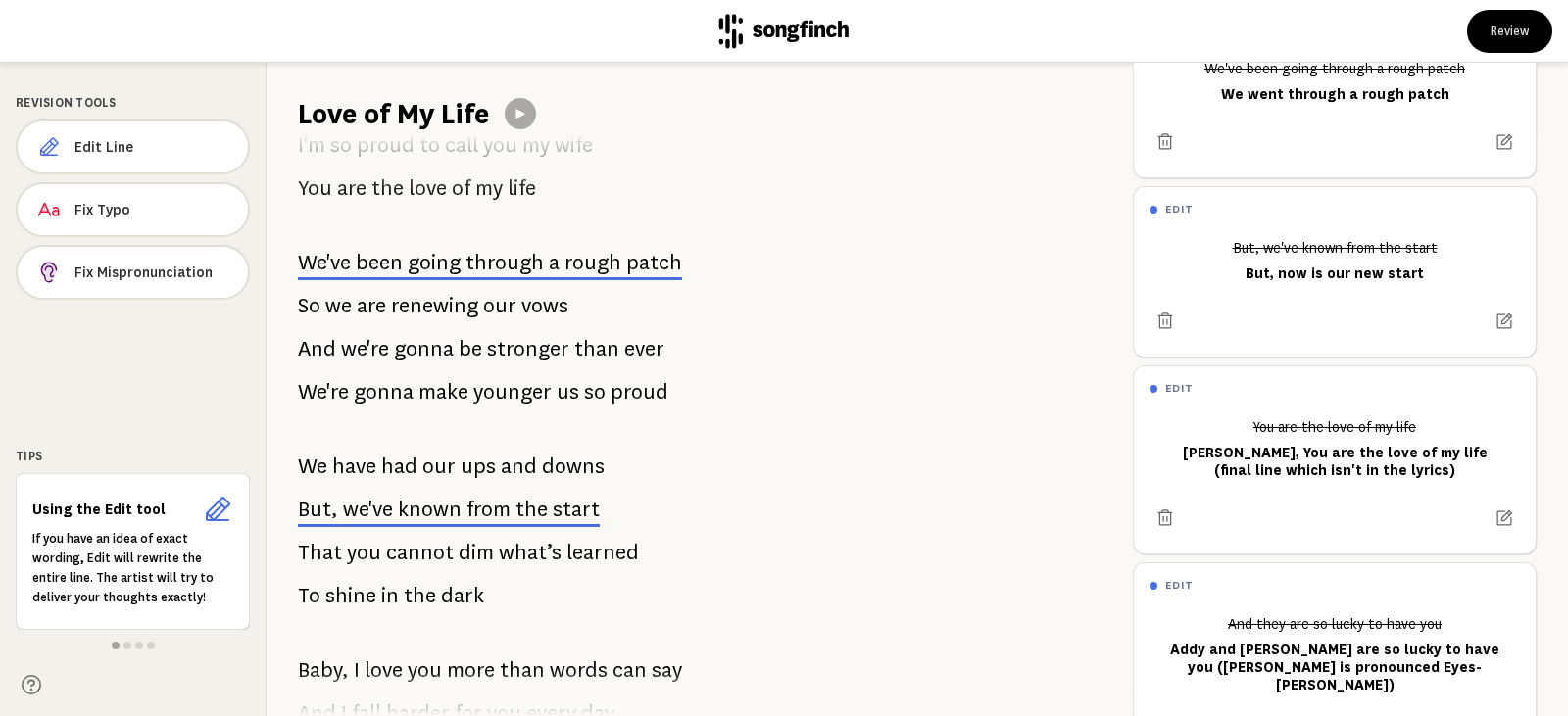
click at [310, 554] on span "That" at bounding box center [320, 552] width 44 height 39
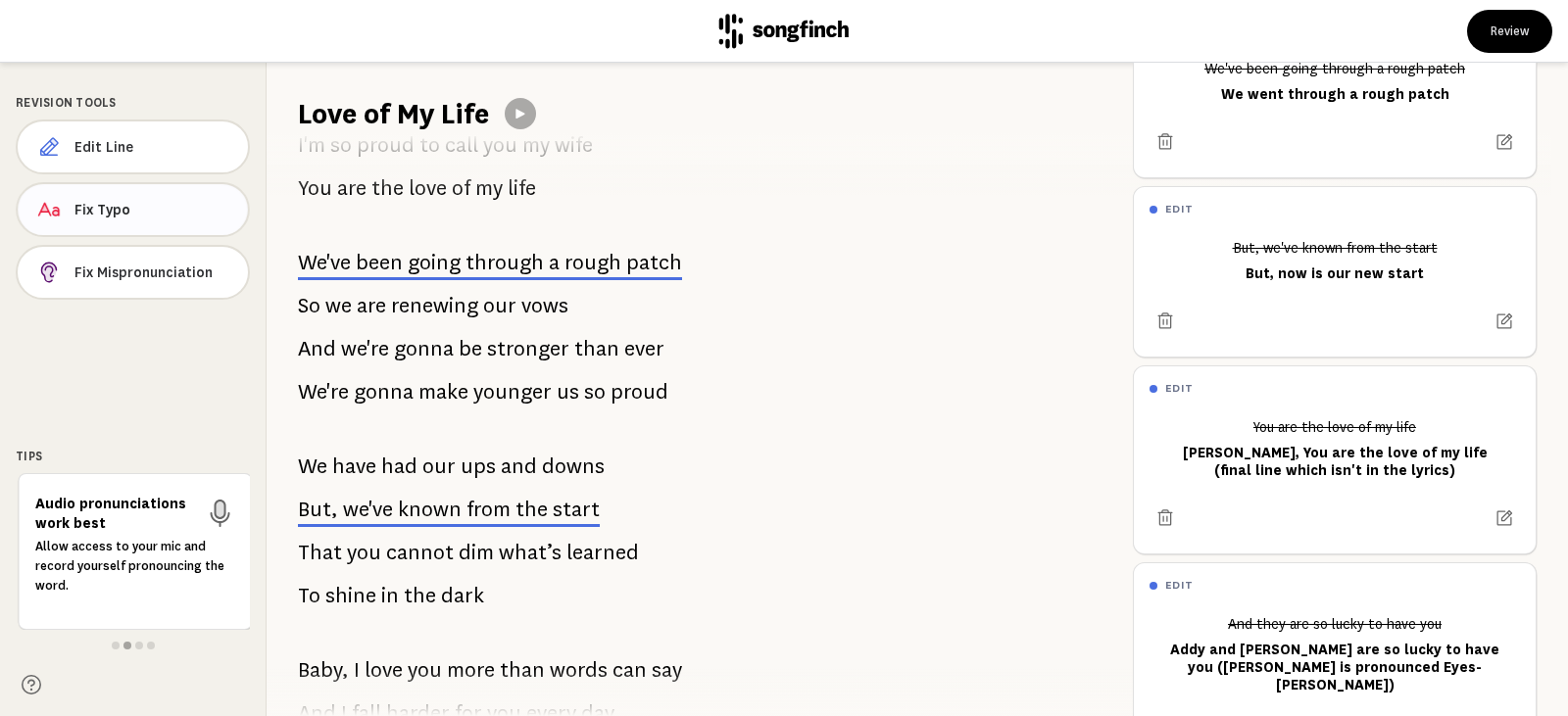
click at [114, 216] on span "Fix Typo" at bounding box center [153, 210] width 158 height 20
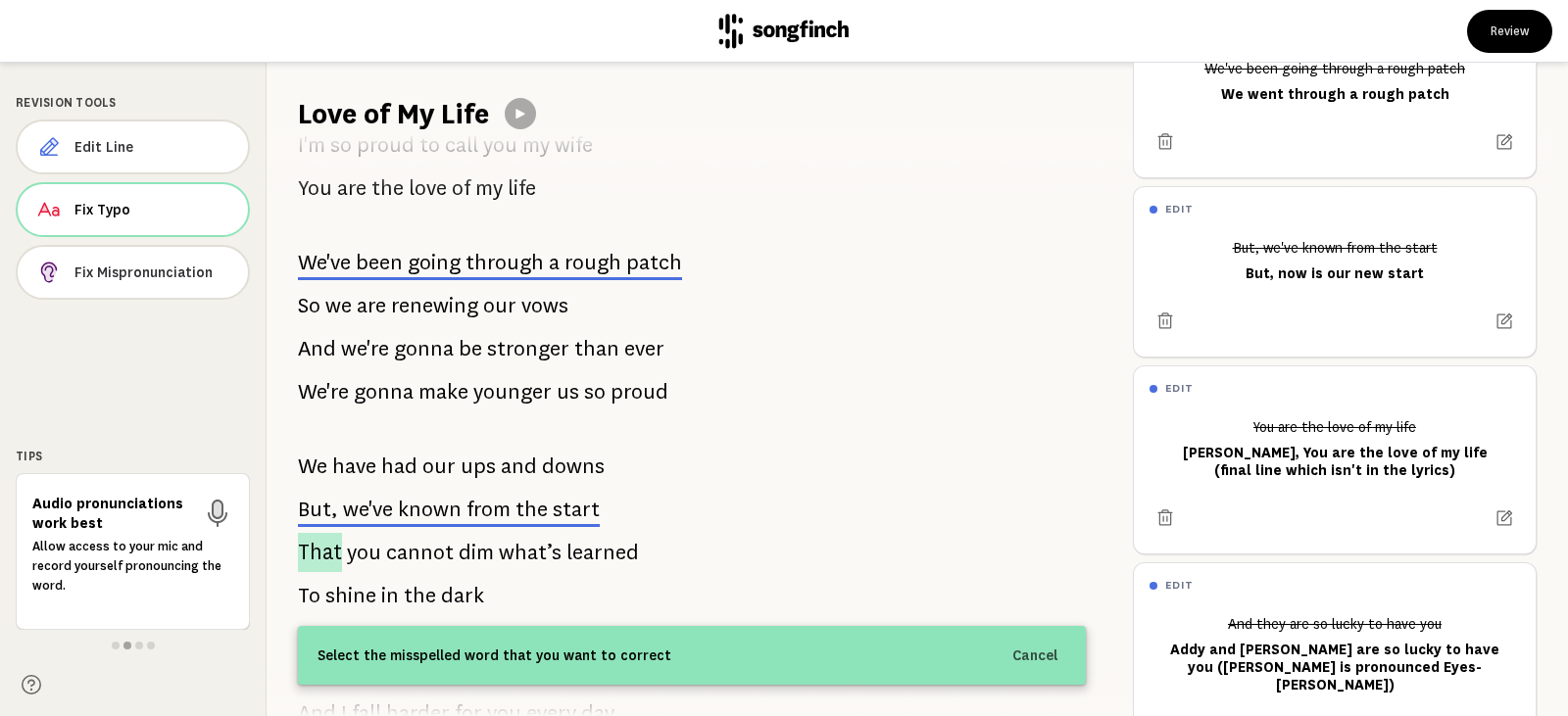
click at [331, 551] on span "That" at bounding box center [320, 552] width 44 height 39
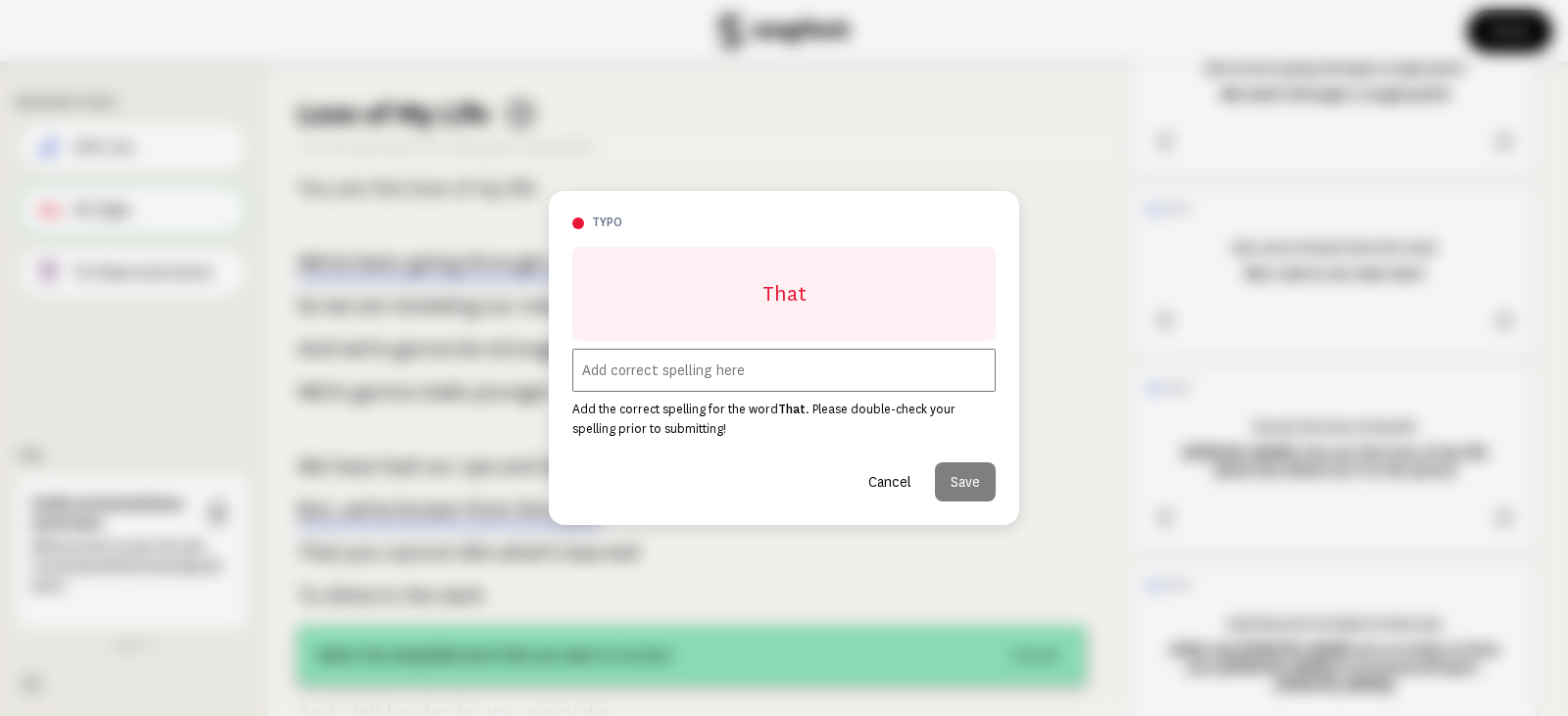
click at [753, 381] on input "text" at bounding box center [783, 370] width 423 height 43
type input "For"
click at [969, 488] on button "Save" at bounding box center [965, 482] width 61 height 39
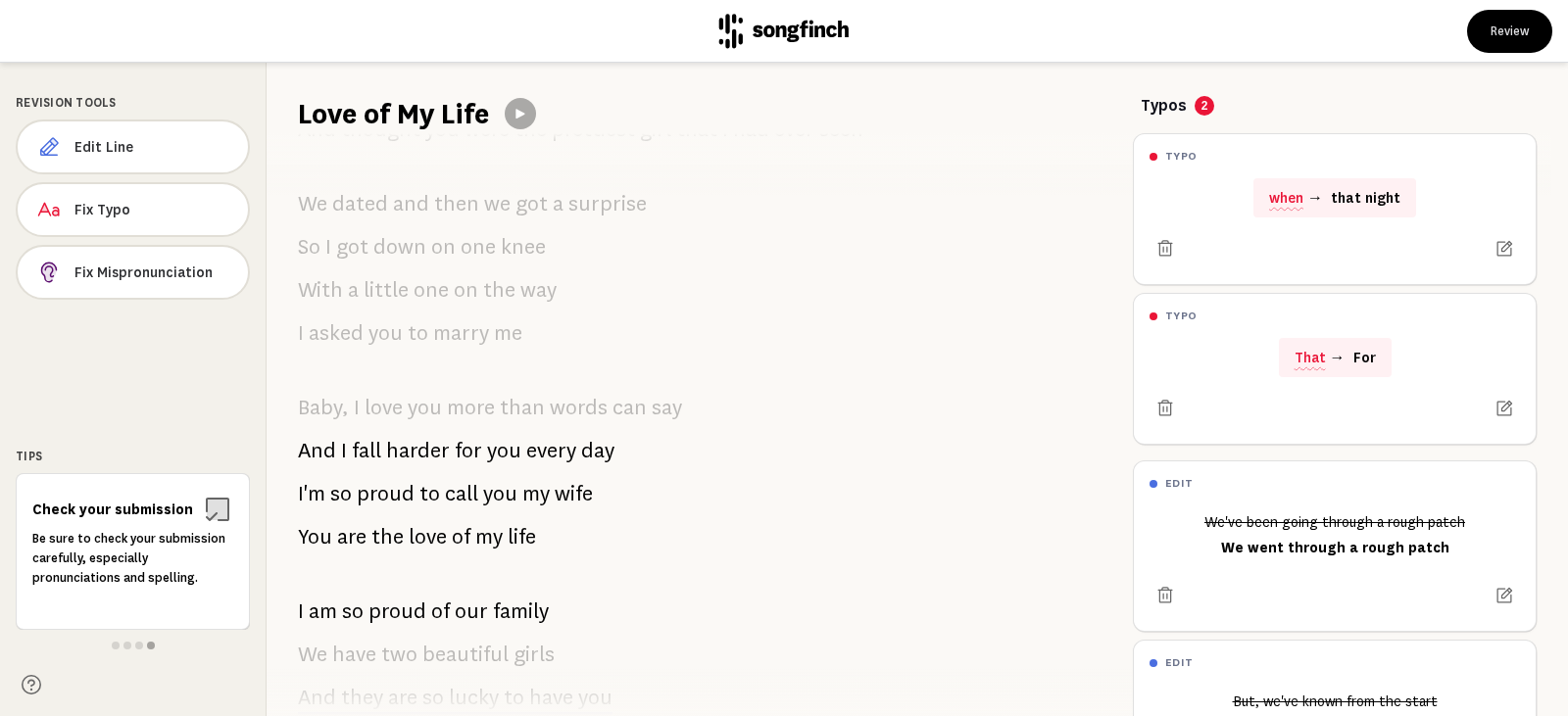
scroll to position [0, 0]
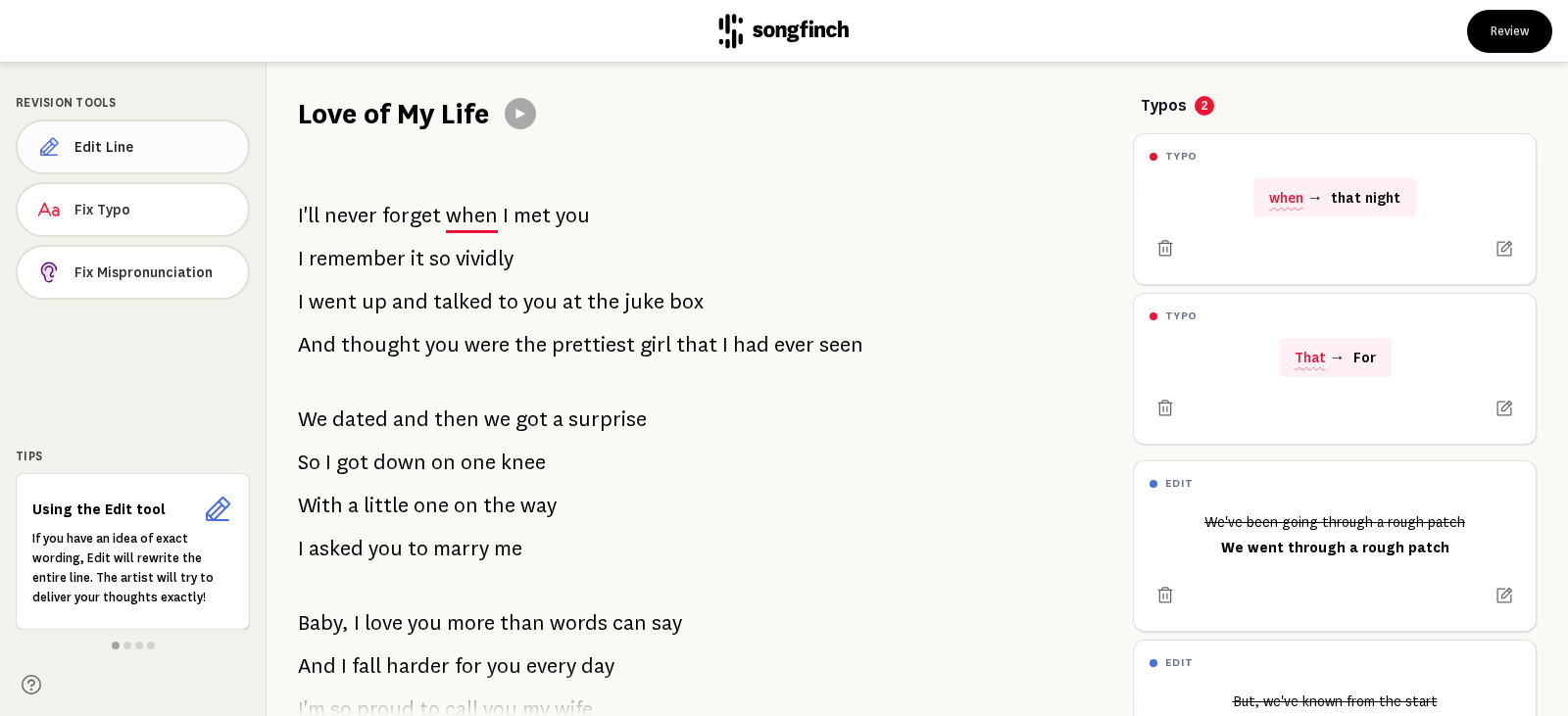
click at [77, 153] on span "Edit Line" at bounding box center [153, 147] width 158 height 20
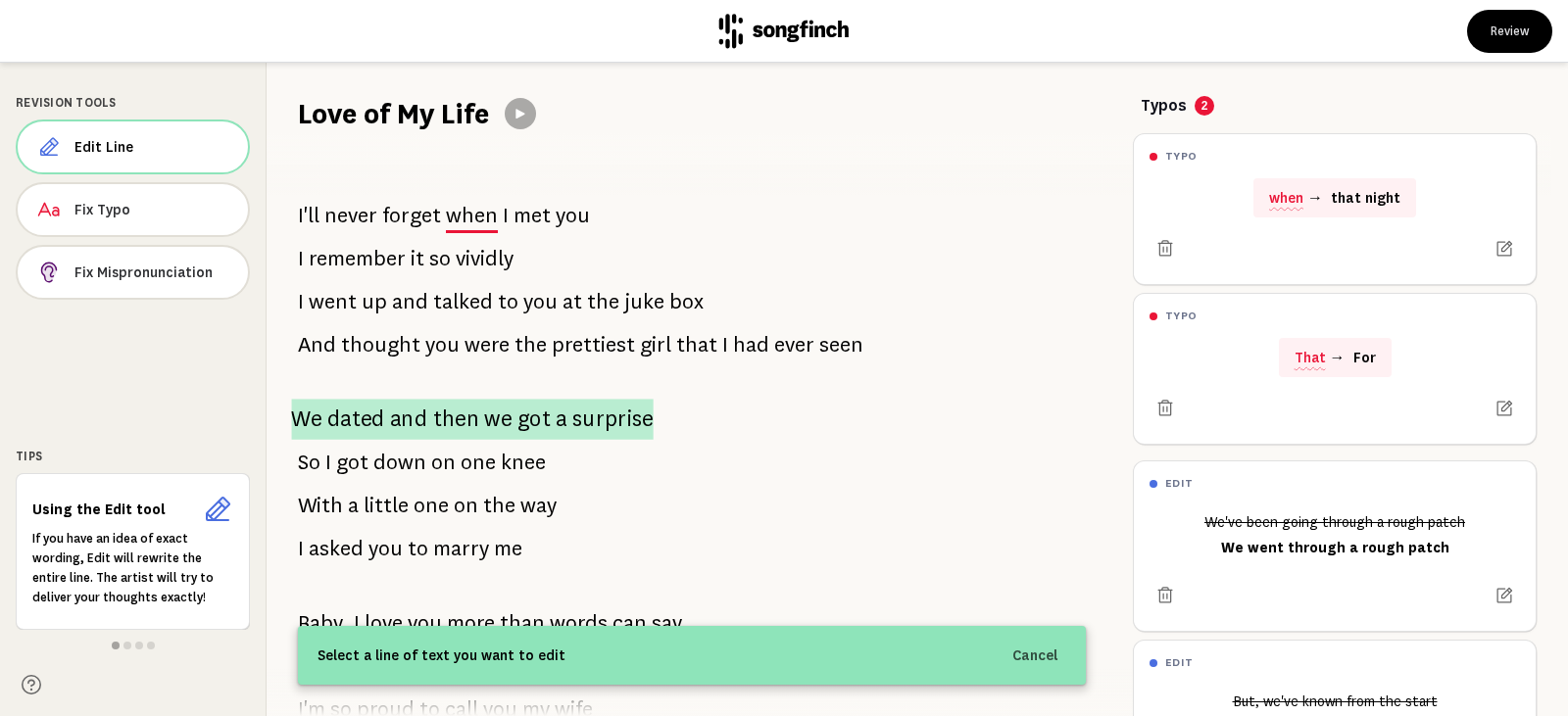
click at [403, 404] on span "and" at bounding box center [408, 419] width 37 height 41
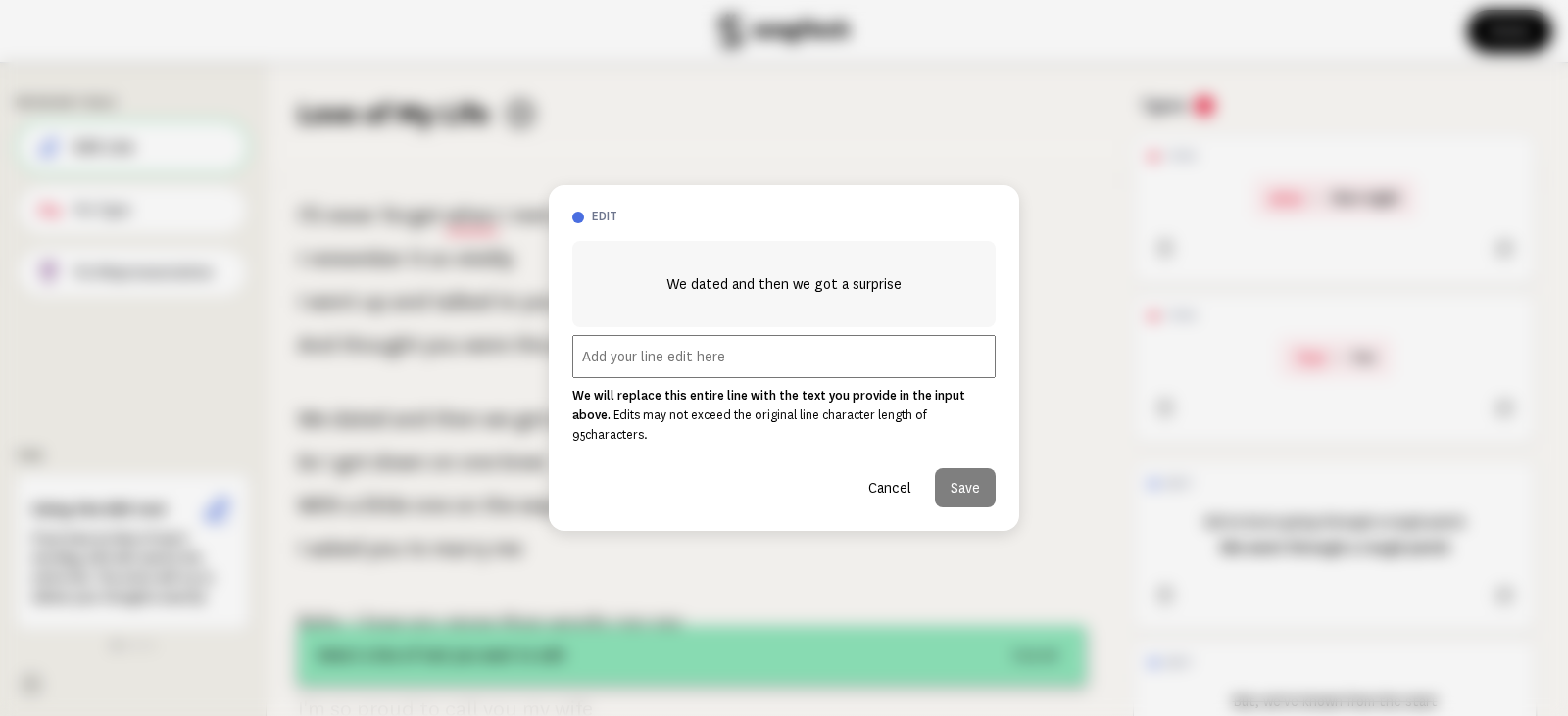
click at [888, 477] on button "Cancel" at bounding box center [890, 487] width 74 height 39
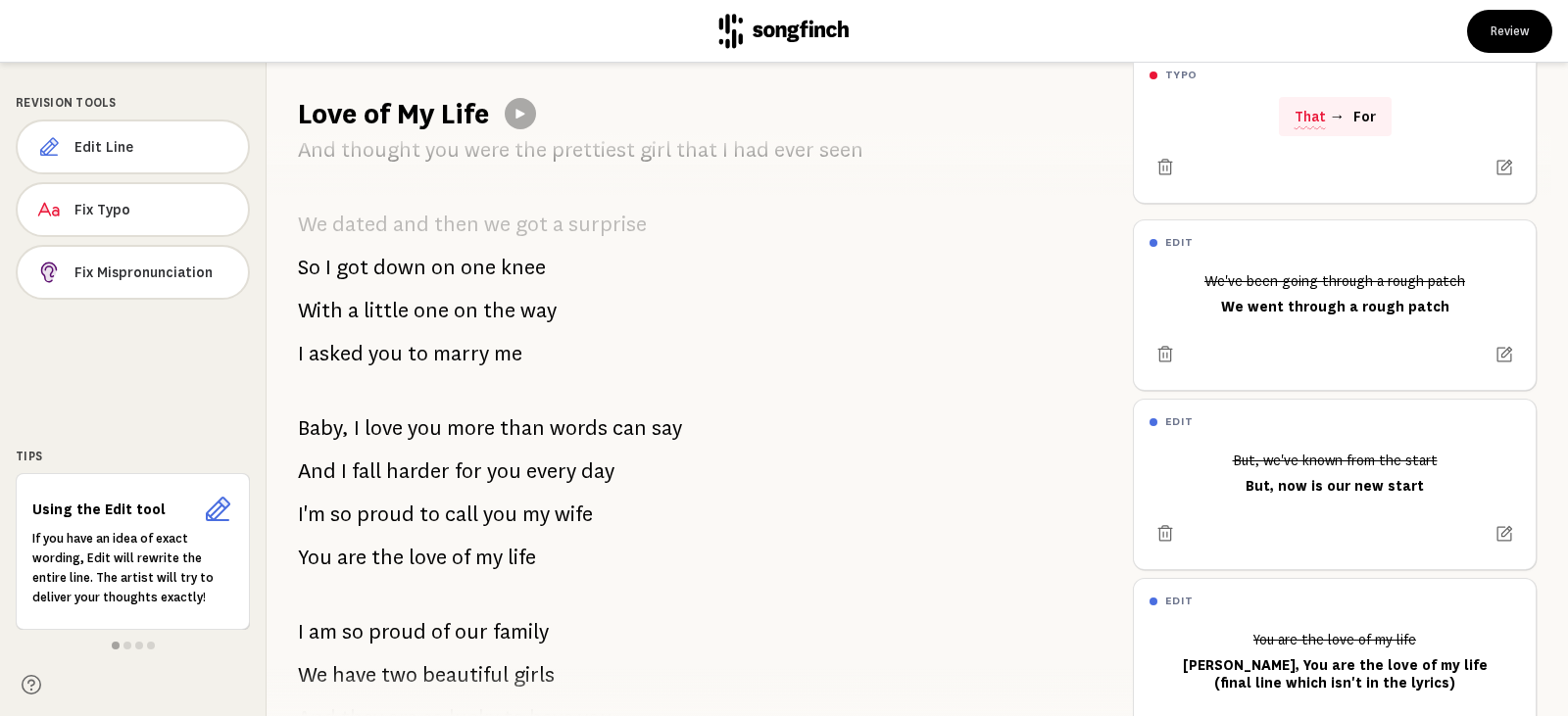
scroll to position [180, 0]
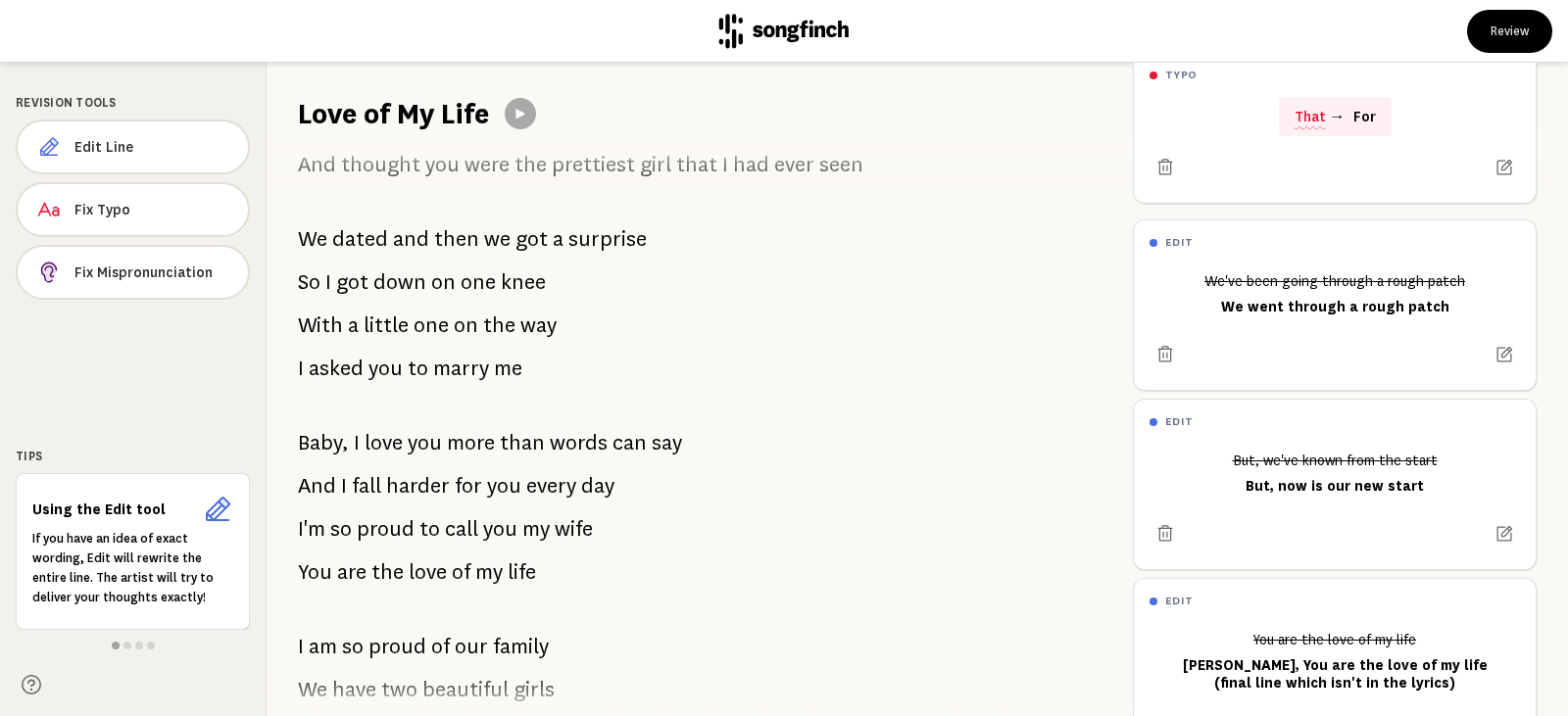
click at [474, 235] on span "then" at bounding box center [456, 239] width 45 height 39
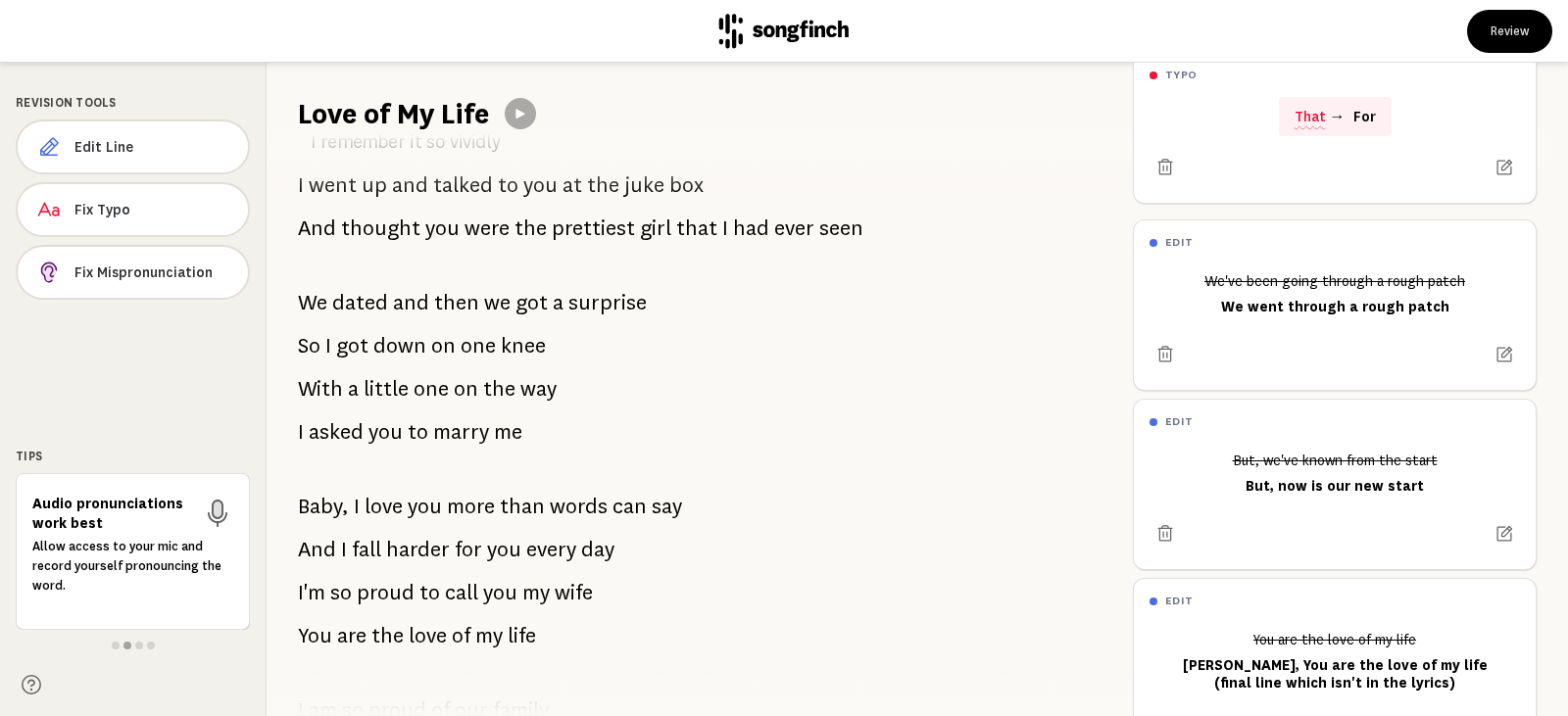
scroll to position [82, 0]
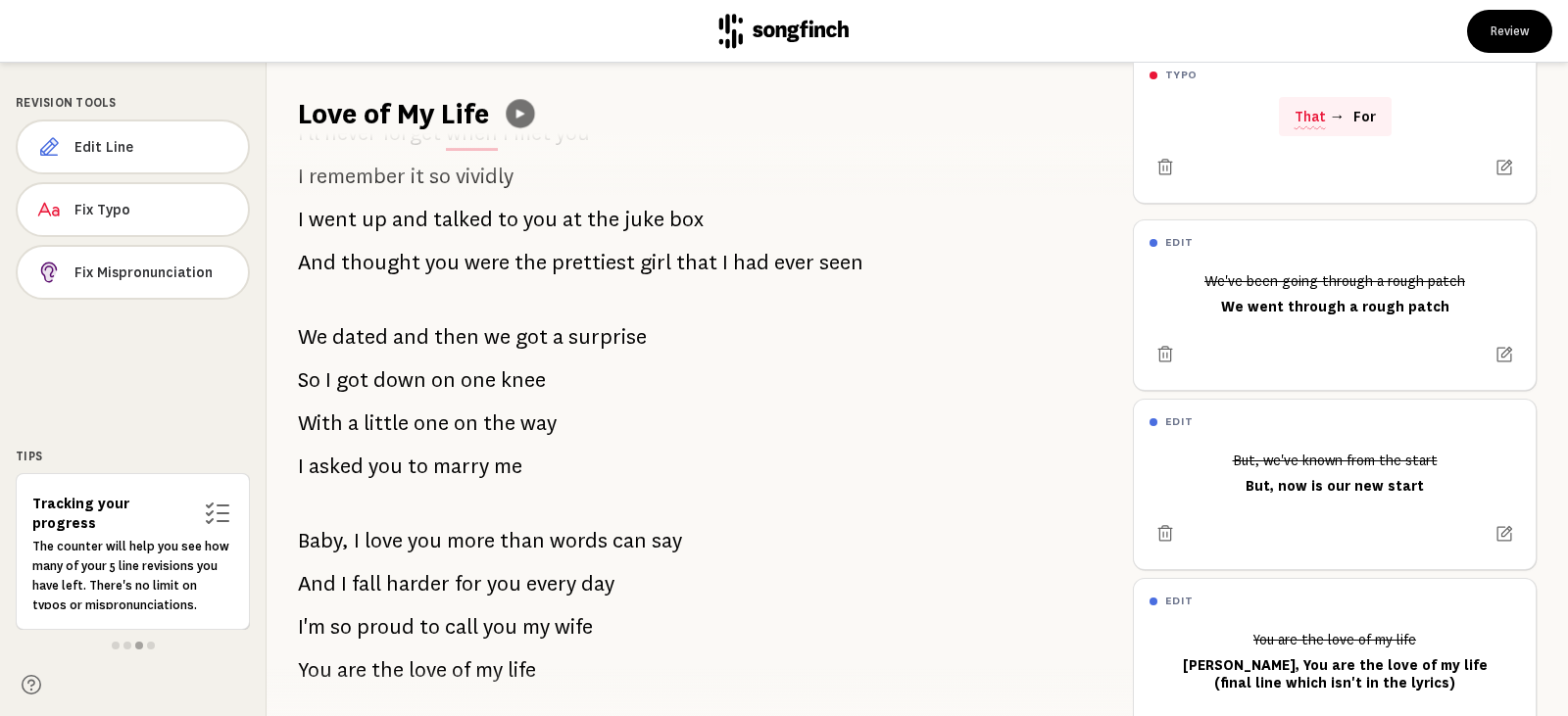
click at [523, 111] on icon at bounding box center [521, 114] width 15 height 15
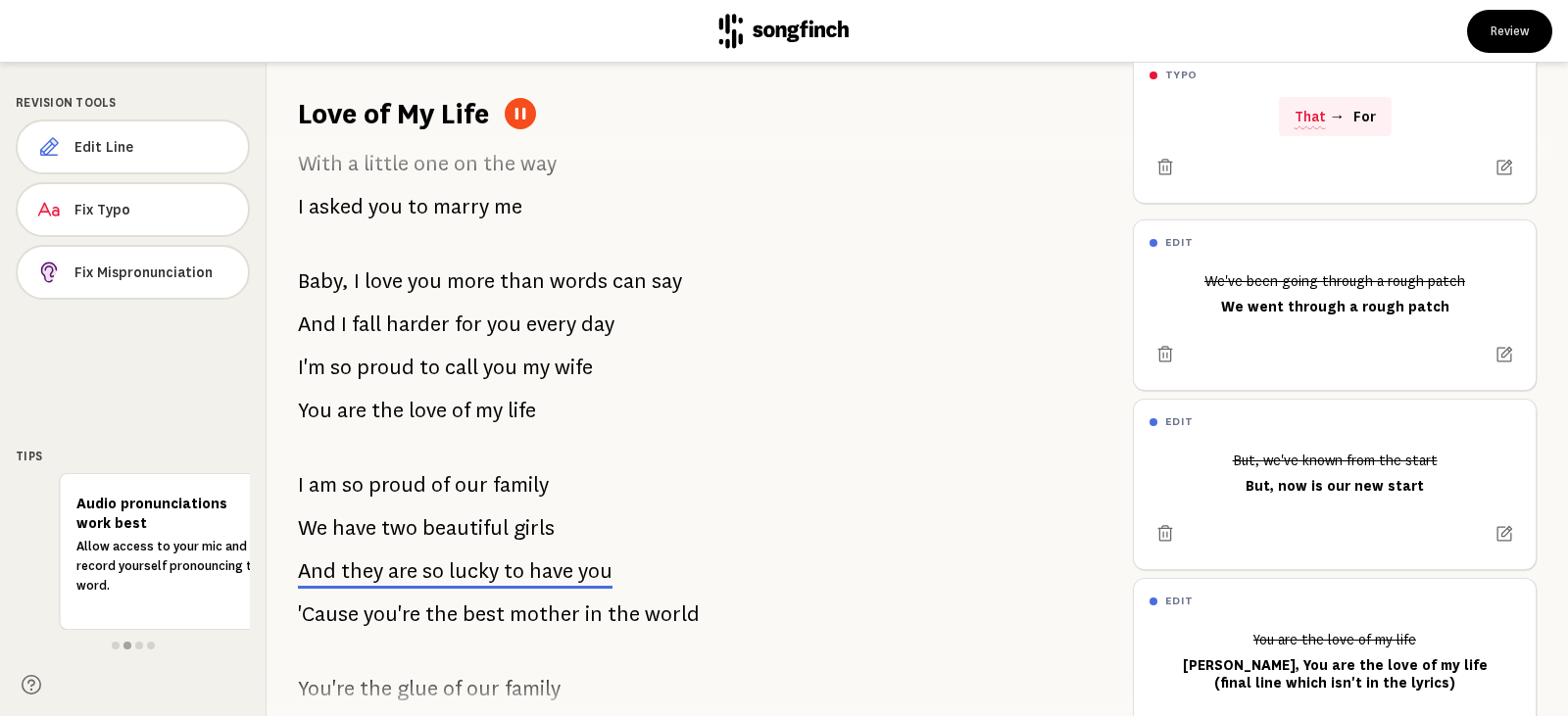
scroll to position [376, 0]
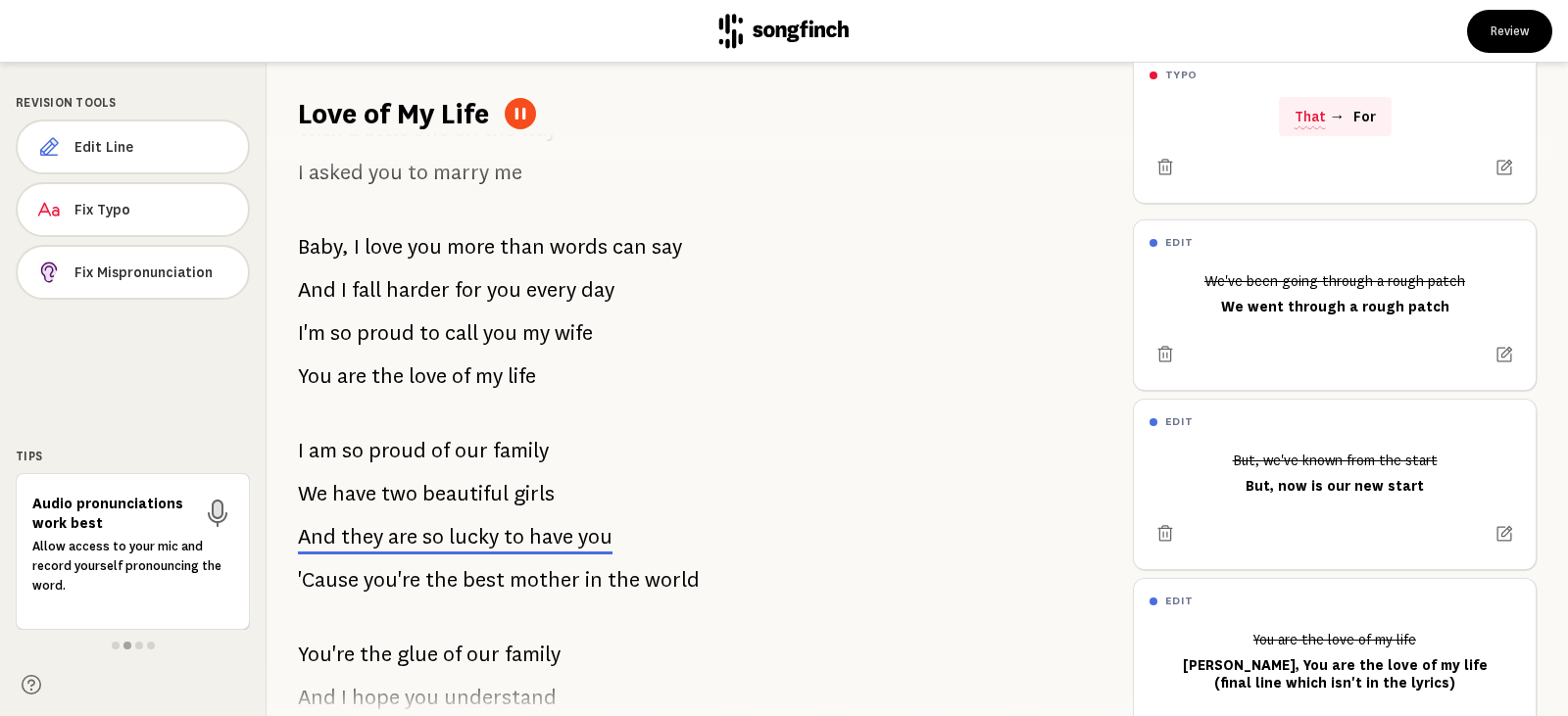
click at [520, 116] on icon at bounding box center [521, 114] width 11 height 12
click at [522, 113] on icon at bounding box center [520, 114] width 9 height 10
click at [519, 117] on icon at bounding box center [521, 114] width 11 height 12
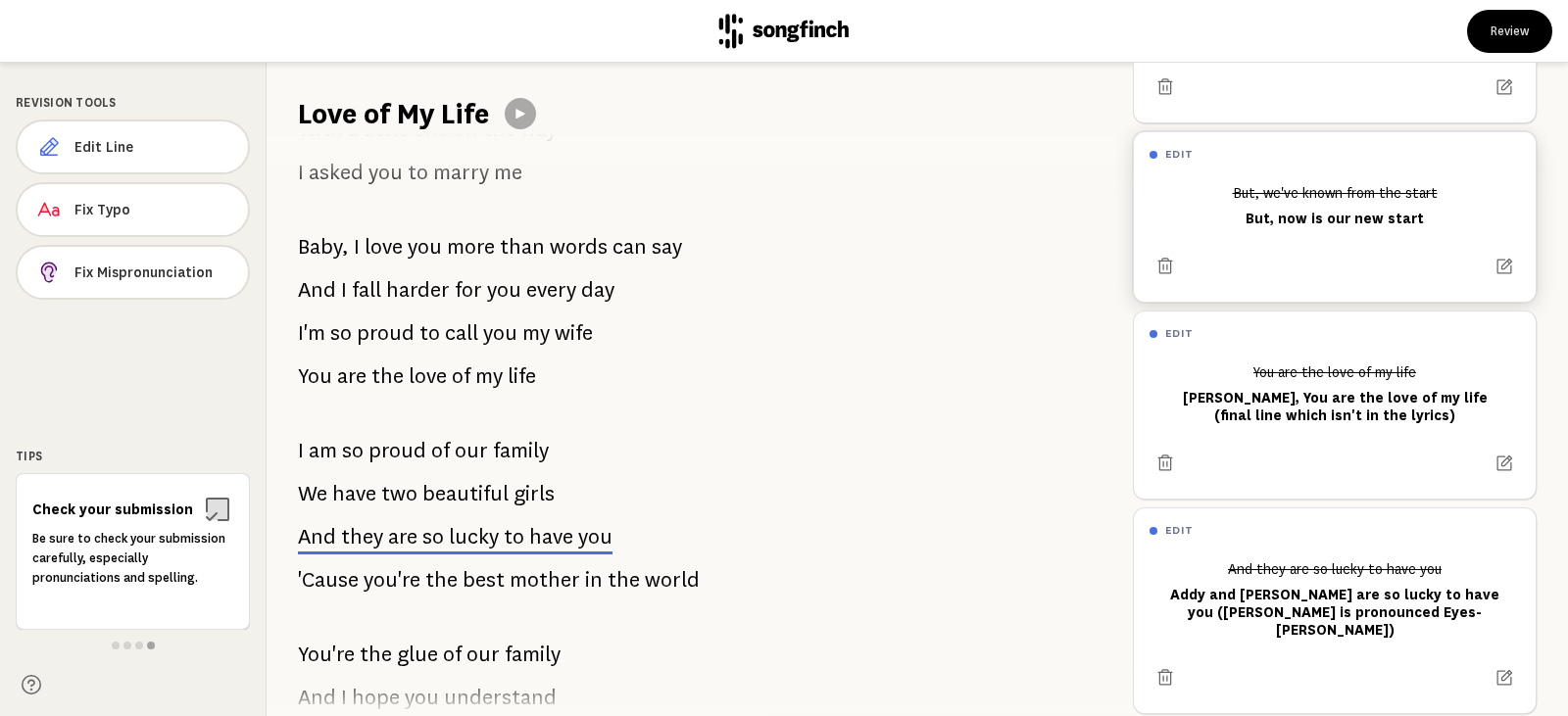
scroll to position [535, 0]
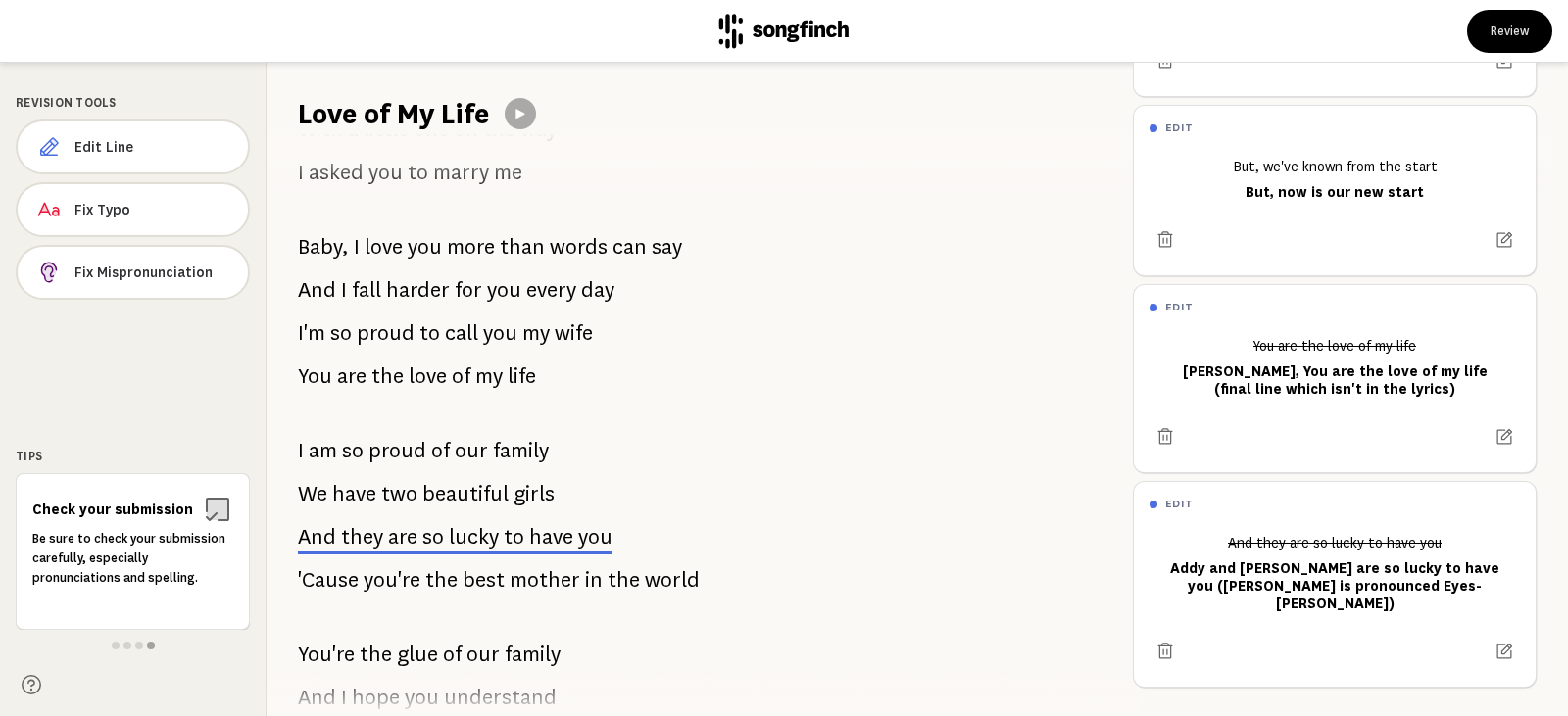
click at [350, 444] on span "so" at bounding box center [353, 450] width 22 height 39
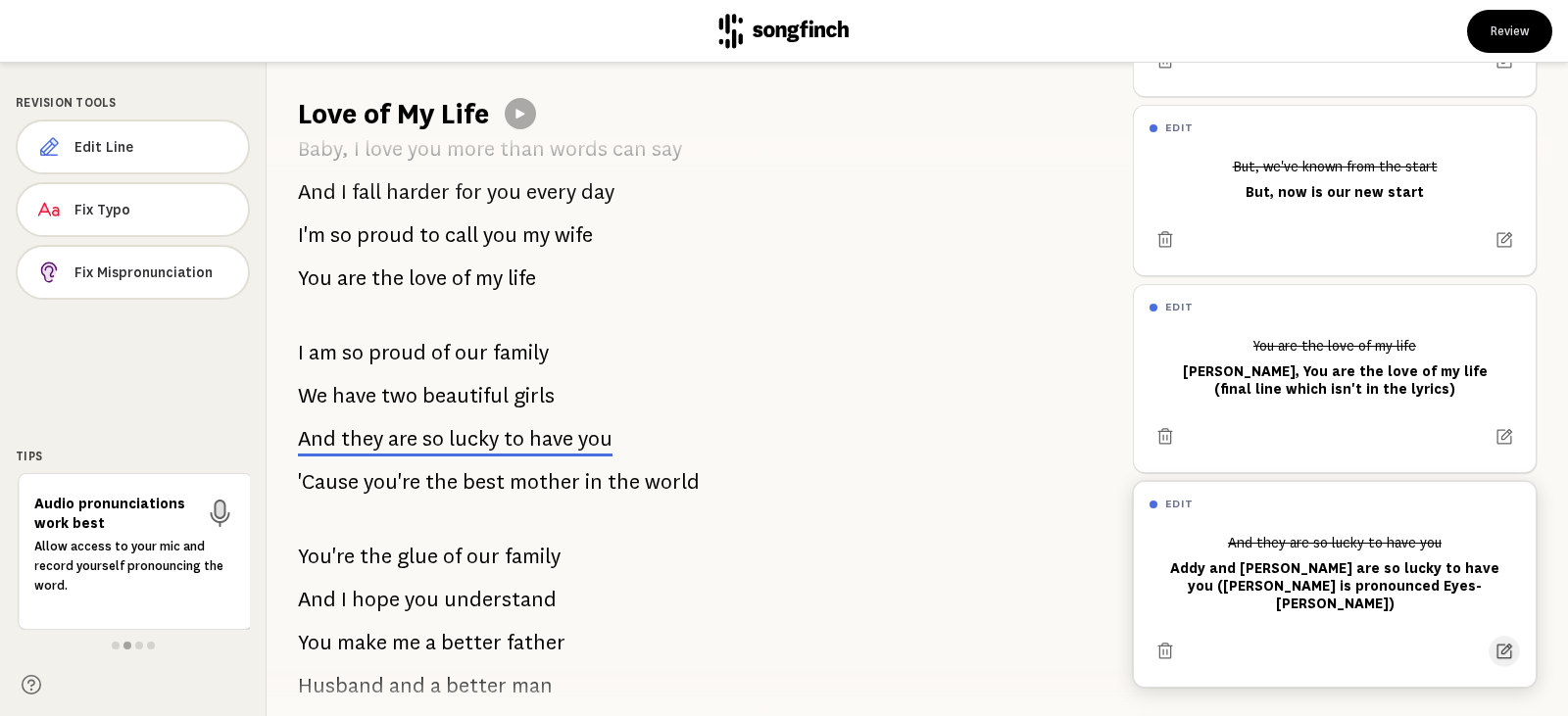
click at [1495, 642] on icon at bounding box center [1505, 652] width 20 height 20
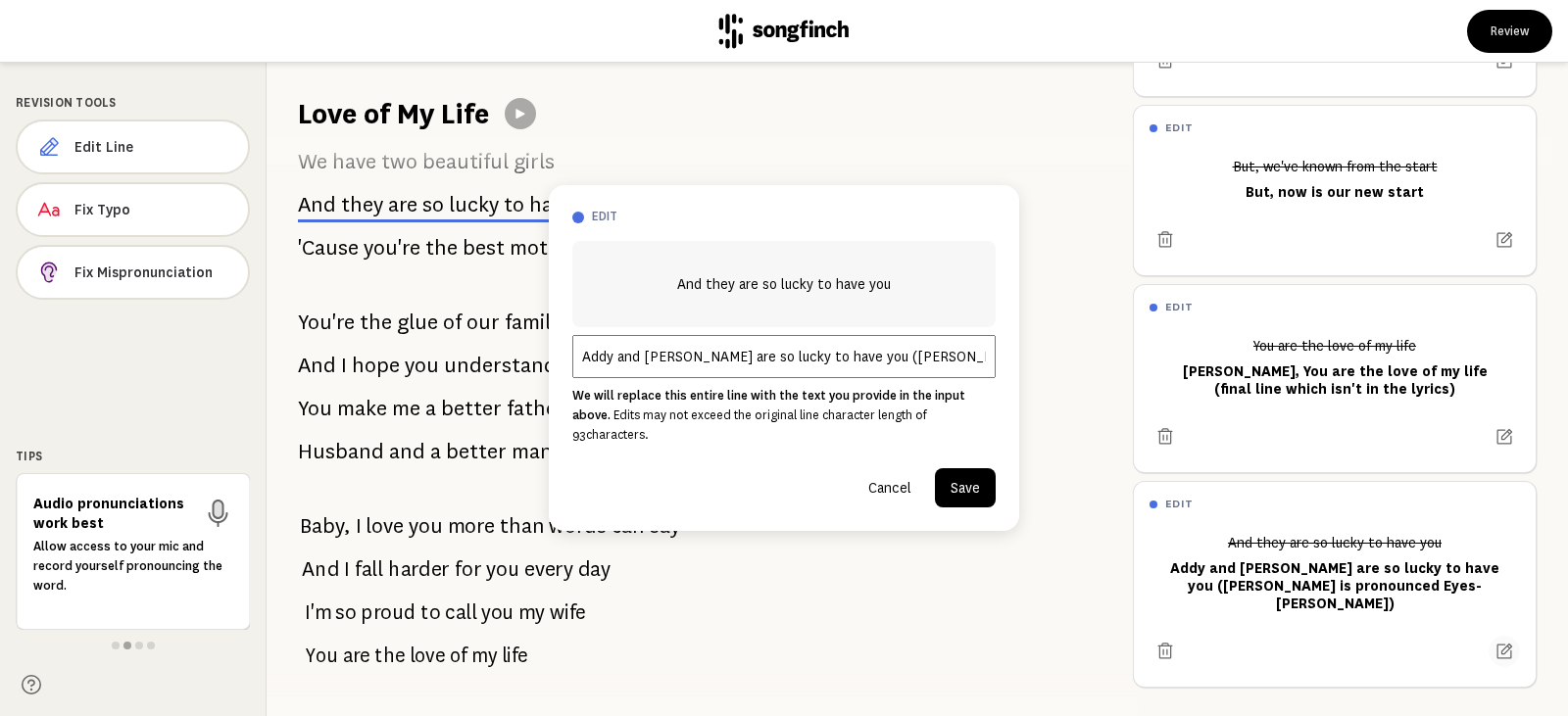
scroll to position [712, 0]
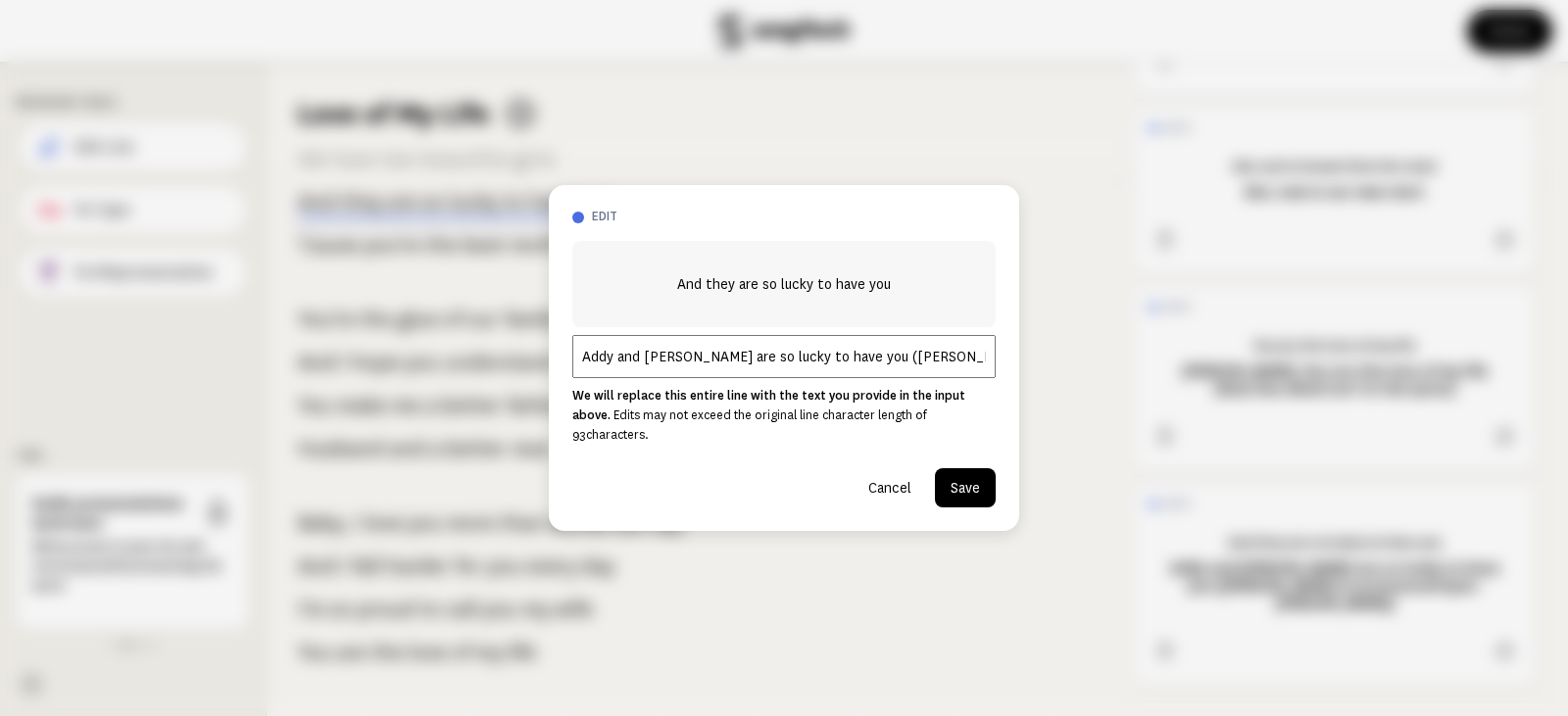
click at [581, 367] on input "Addy and [PERSON_NAME] are so lucky to have you ([PERSON_NAME] is pronounced Ey…" at bounding box center [783, 356] width 423 height 43
type input ""[PERSON_NAME] and [PERSON_NAME] are so lucky to have you" ([PERSON_NAME] is pr…"
click at [959, 469] on button "Save" at bounding box center [965, 487] width 61 height 39
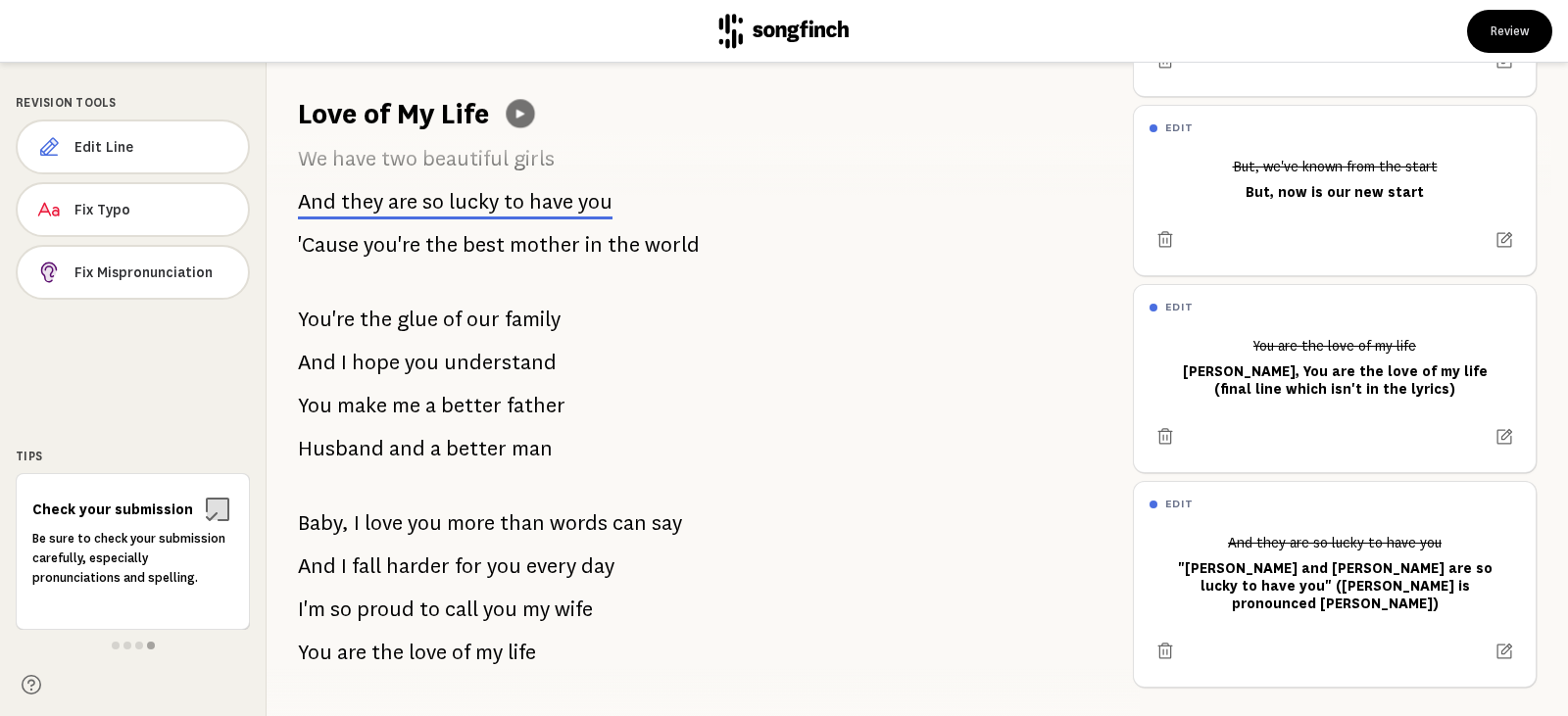
click at [532, 111] on button at bounding box center [520, 113] width 28 height 28
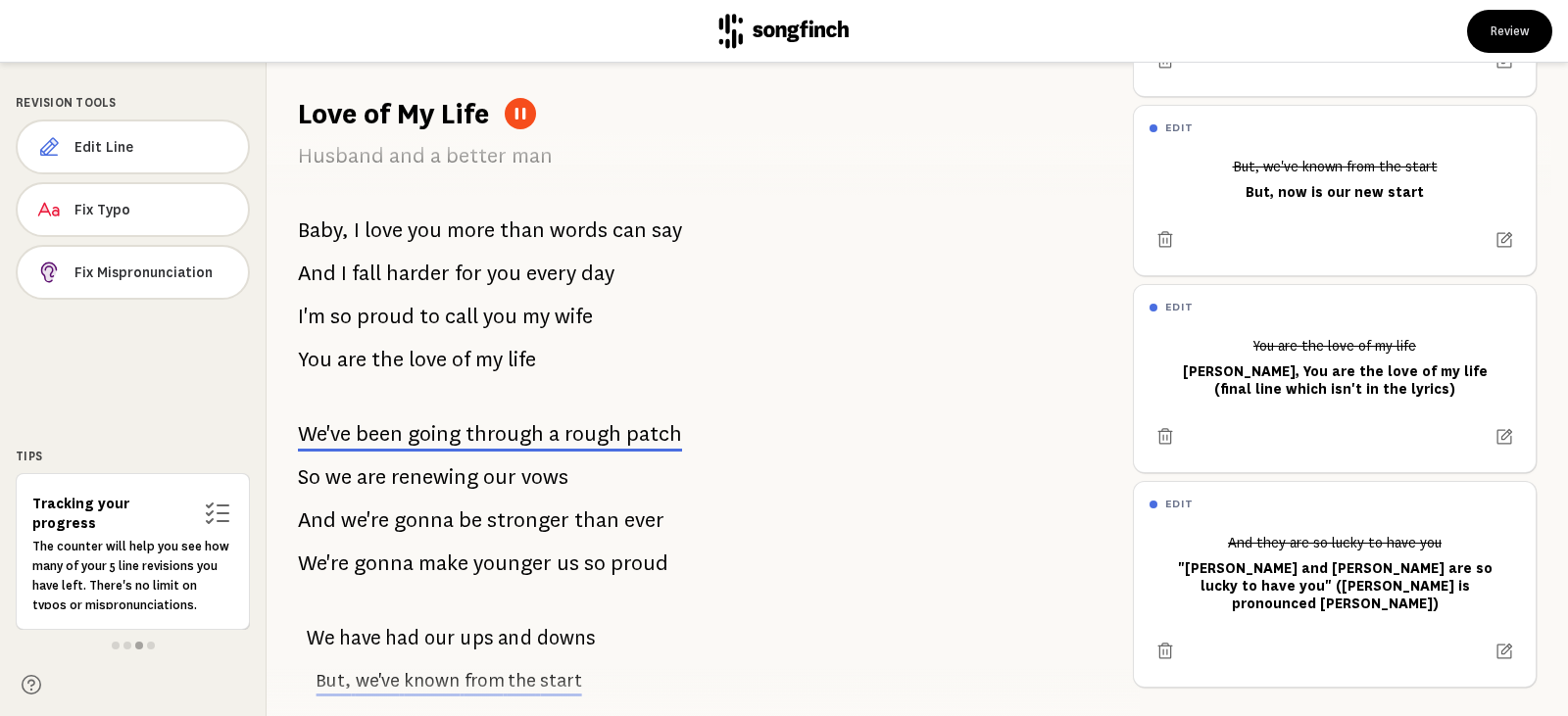
scroll to position [1006, 0]
click at [528, 120] on icon at bounding box center [521, 114] width 16 height 16
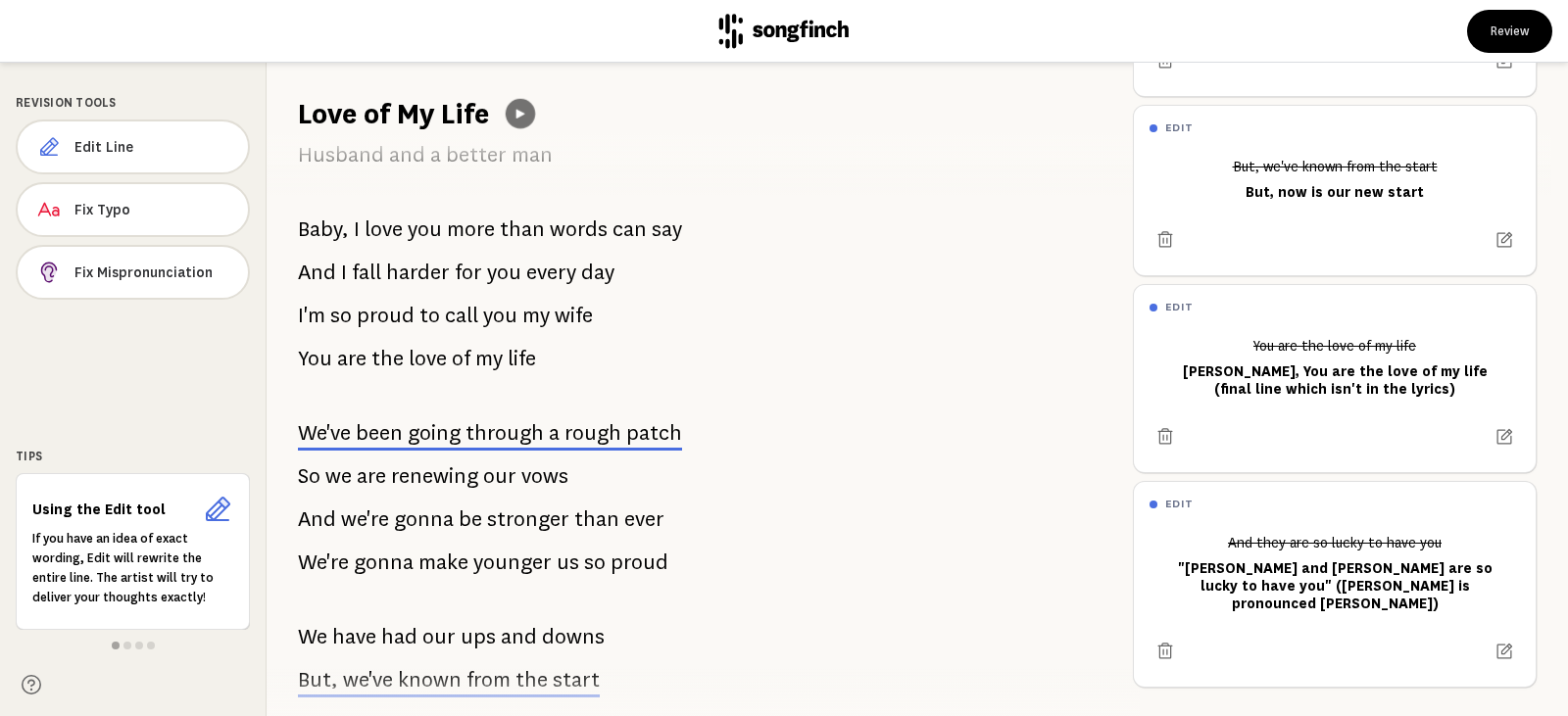
click at [531, 116] on button at bounding box center [520, 113] width 29 height 29
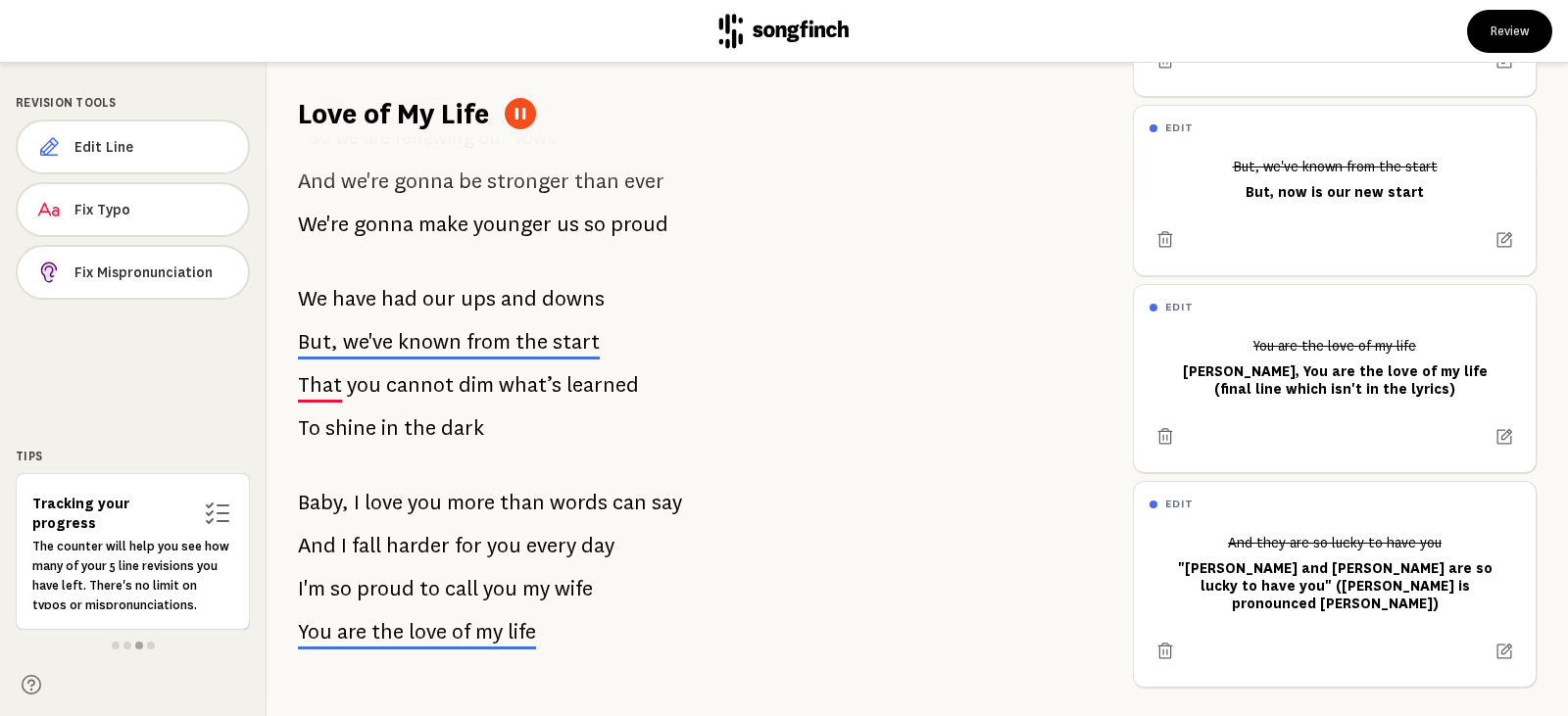
scroll to position [1392, 0]
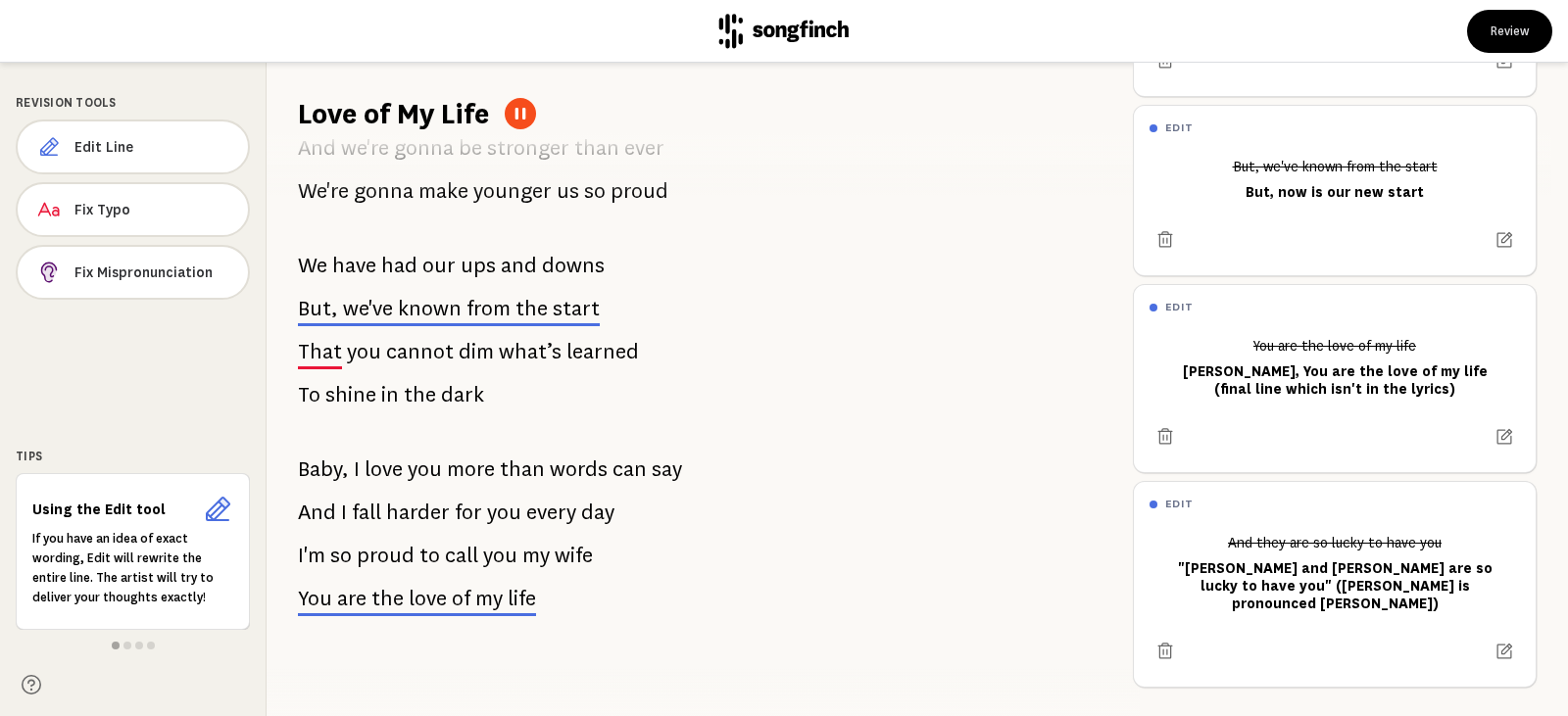
click at [524, 108] on icon at bounding box center [521, 114] width 16 height 16
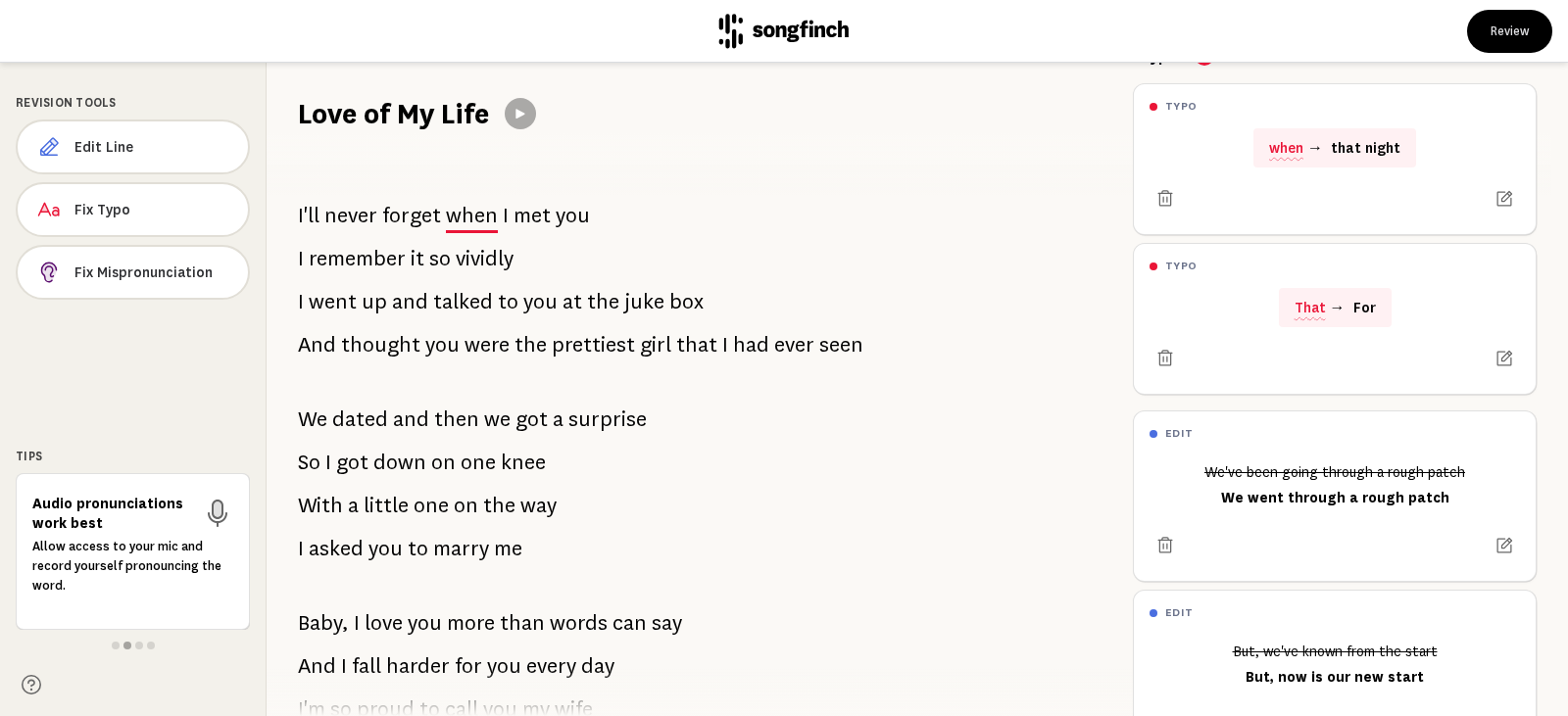
scroll to position [98, 0]
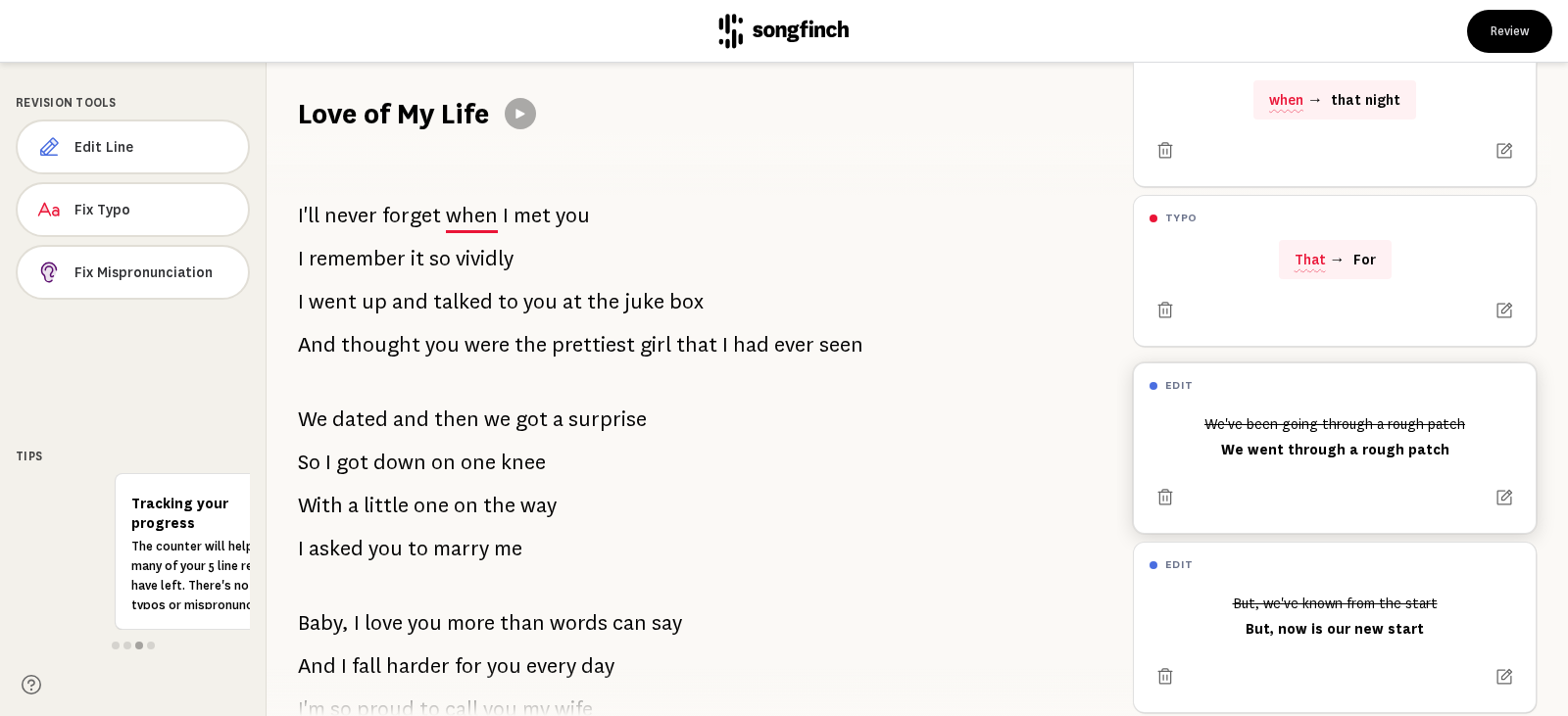
click at [1194, 462] on div "We've been going through a rough patch We went through a rough patch" at bounding box center [1335, 437] width 370 height 59
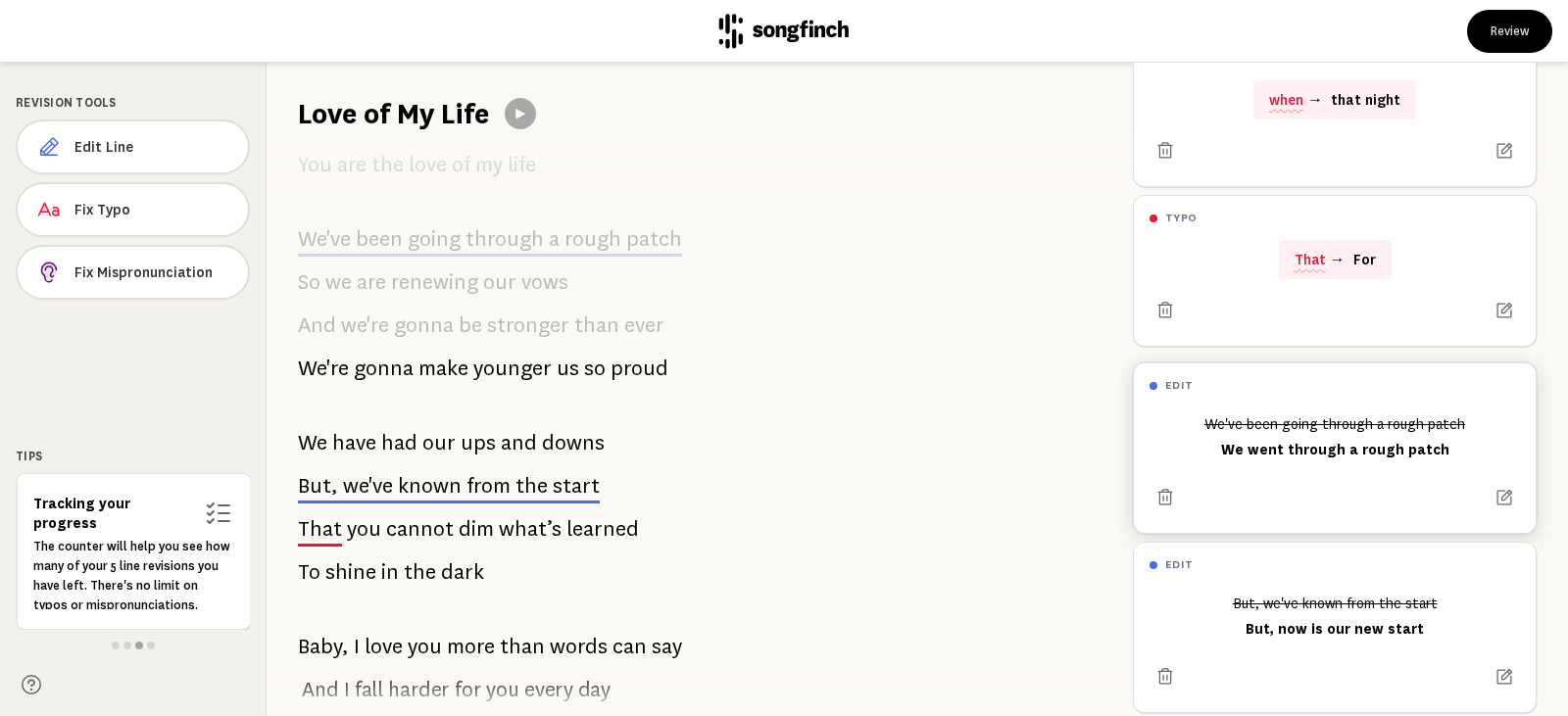
scroll to position [1237, 0]
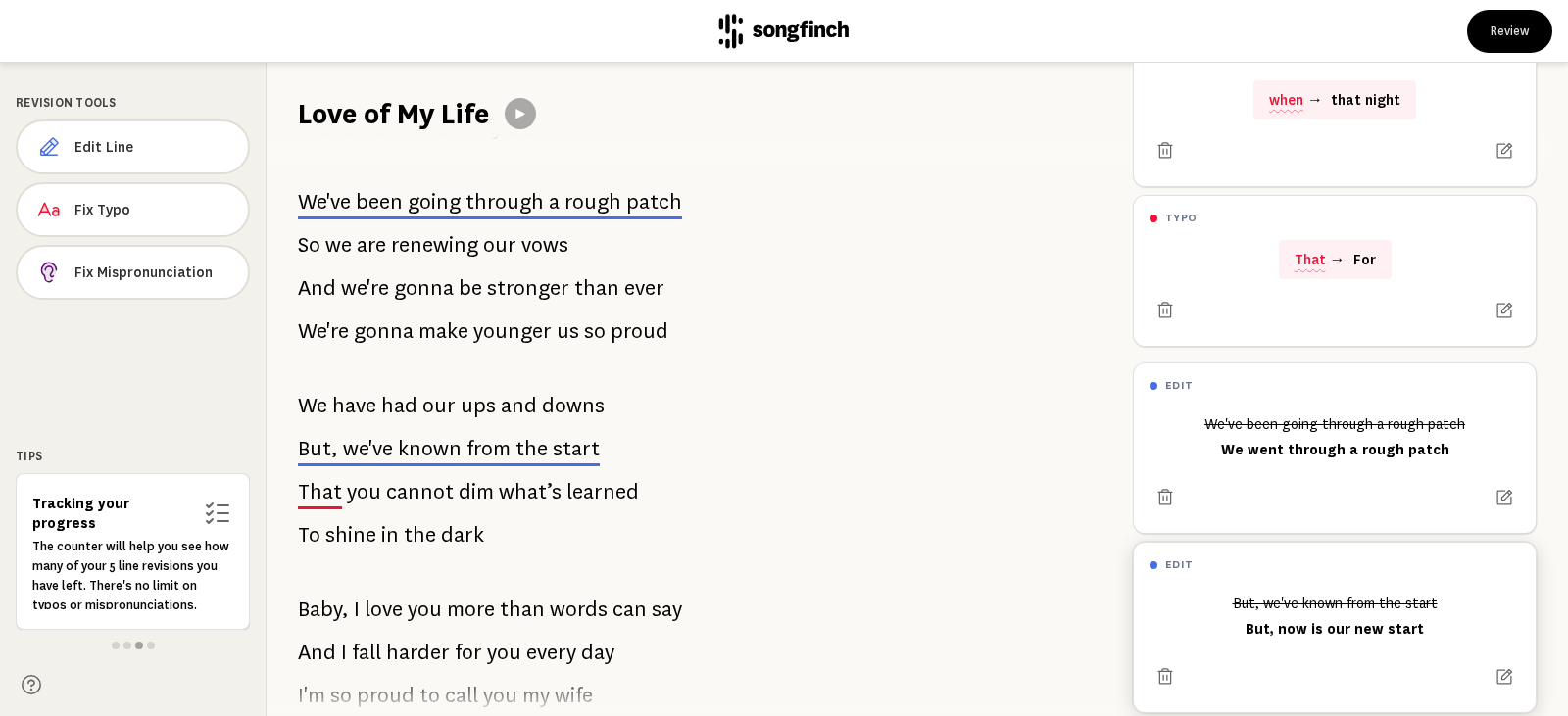
click at [1270, 615] on div "But, we've known from the start But, now is our new start" at bounding box center [1335, 616] width 370 height 59
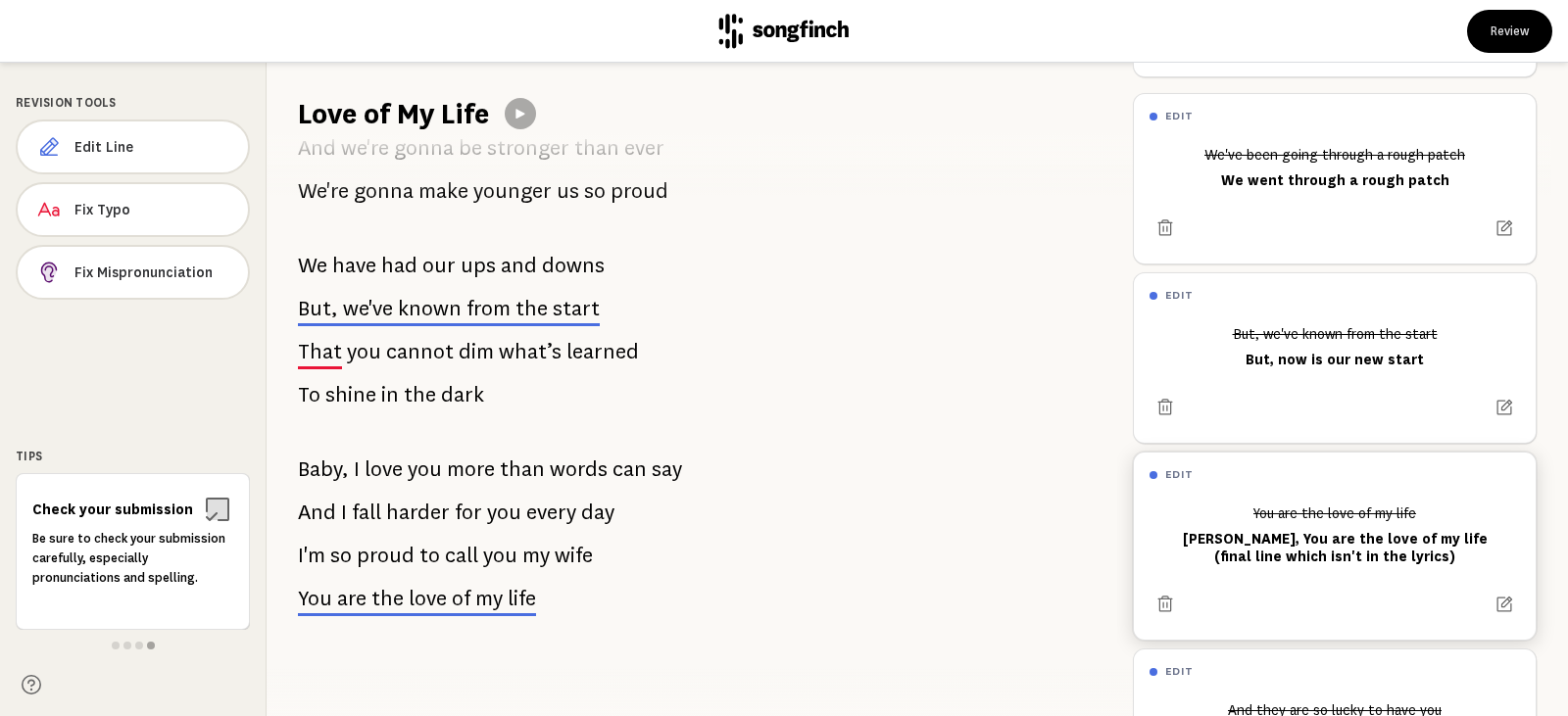
scroll to position [392, 0]
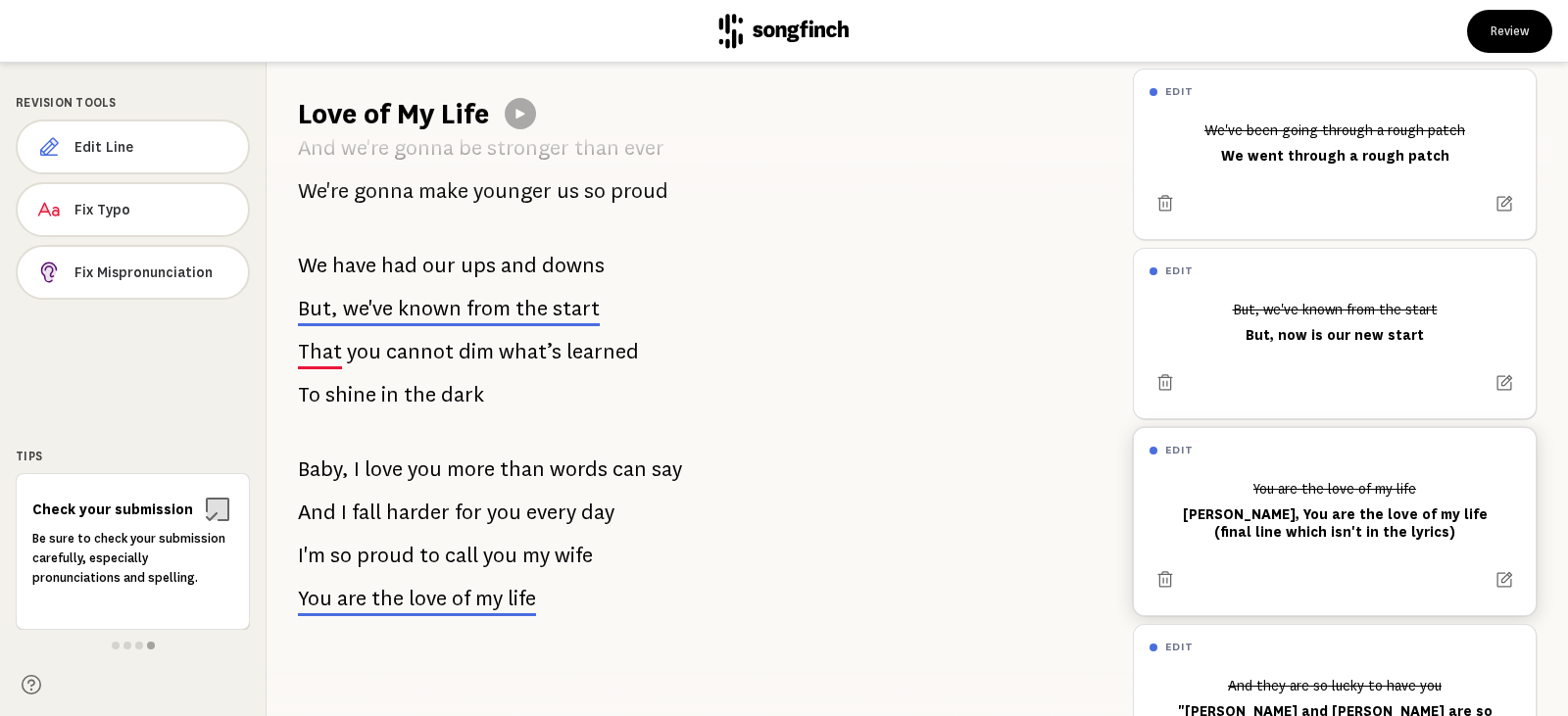
click at [1241, 530] on div "You are the love of my life [PERSON_NAME], You are the love of my life (final l…" at bounding box center [1335, 510] width 370 height 76
click at [1277, 523] on div "You are the love of my life [PERSON_NAME], You are the love of my life (final l…" at bounding box center [1335, 510] width 370 height 76
click at [1264, 377] on div at bounding box center [1335, 383] width 370 height 31
click at [1279, 187] on div at bounding box center [1335, 195] width 370 height 47
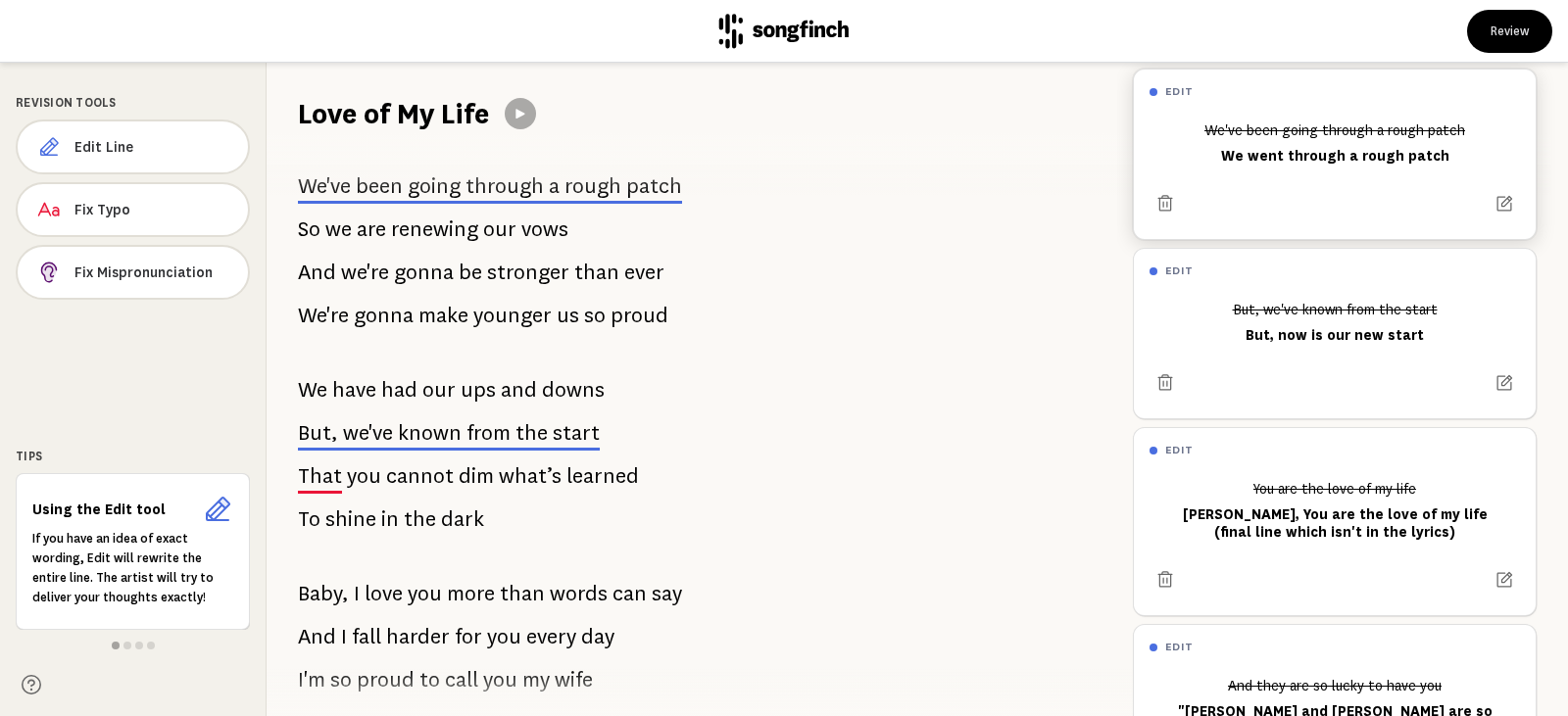
scroll to position [1237, 0]
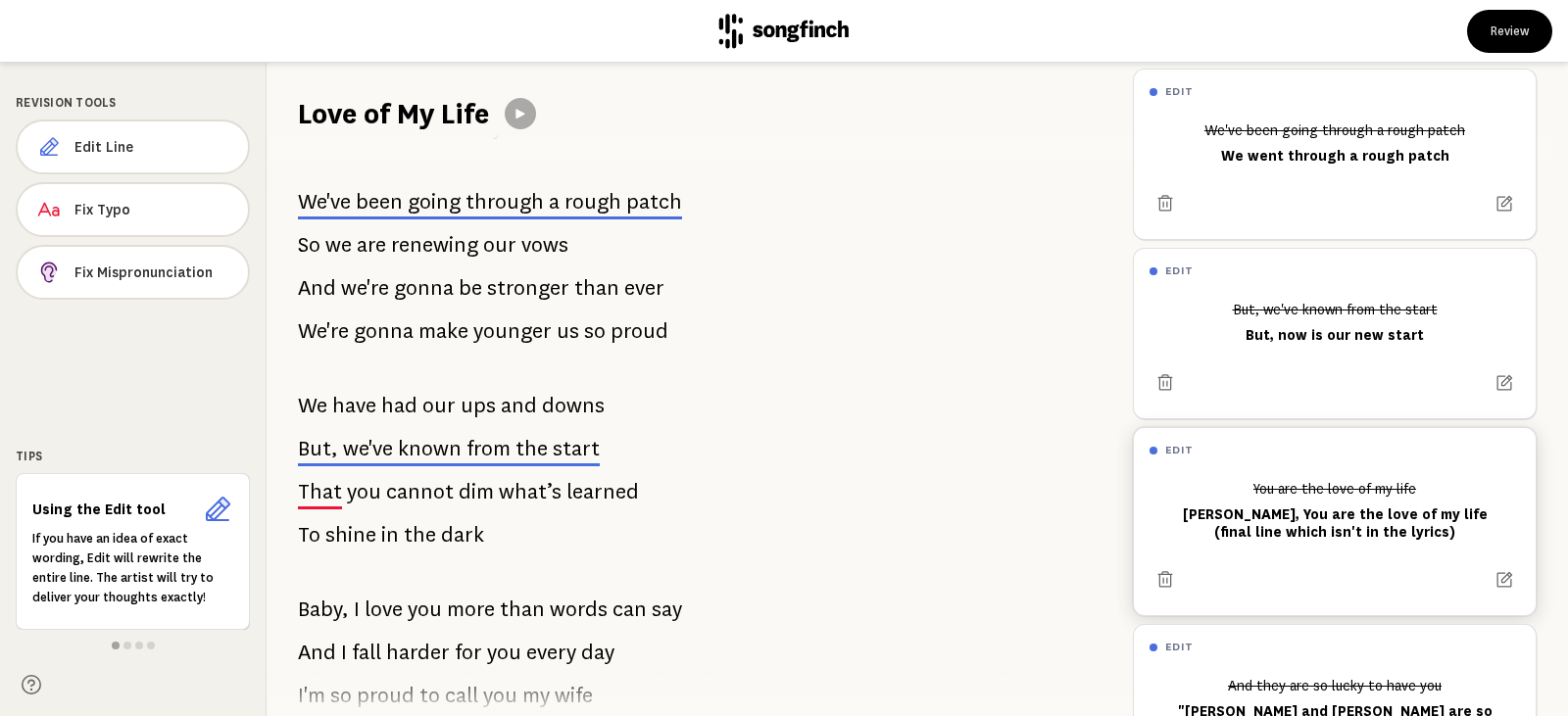
click at [1283, 586] on div at bounding box center [1335, 580] width 370 height 31
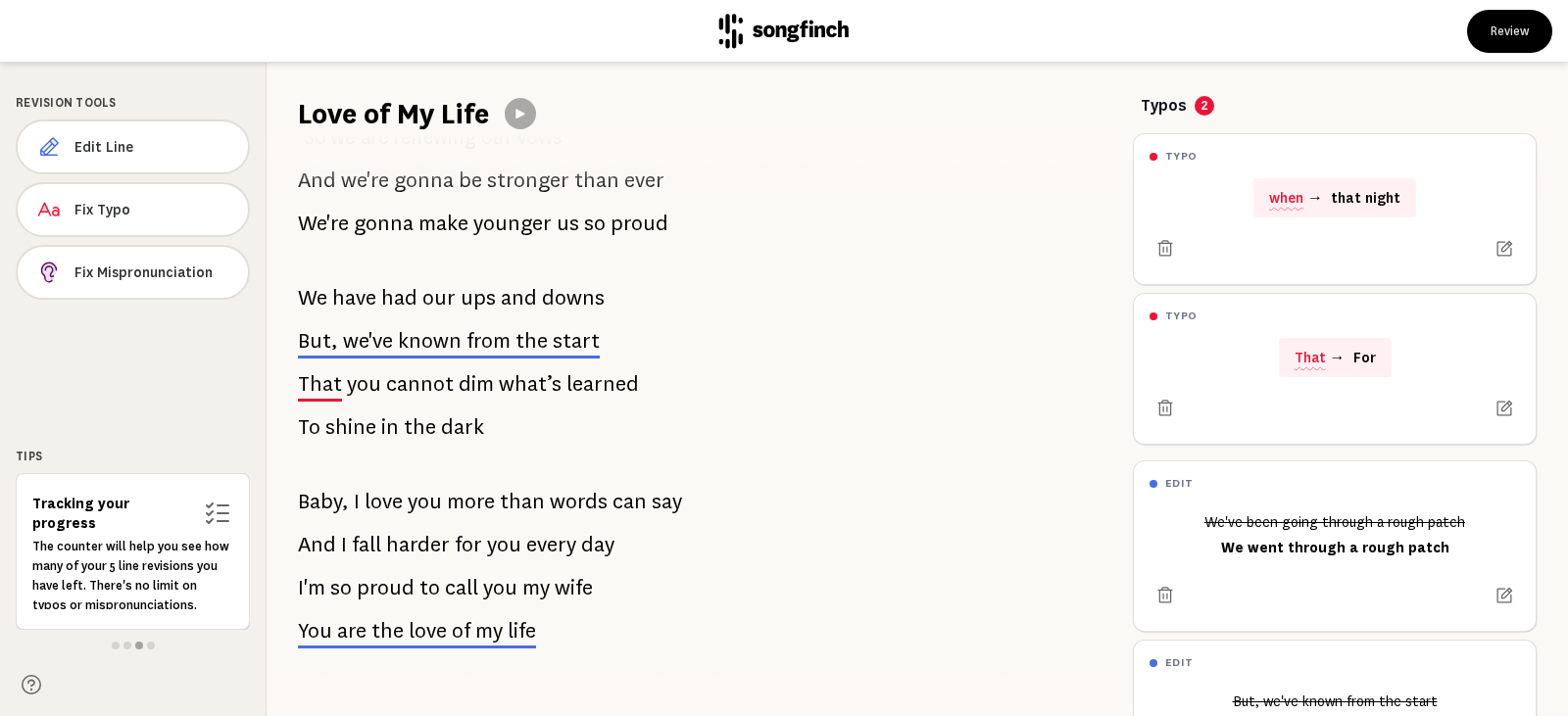
scroll to position [1392, 0]
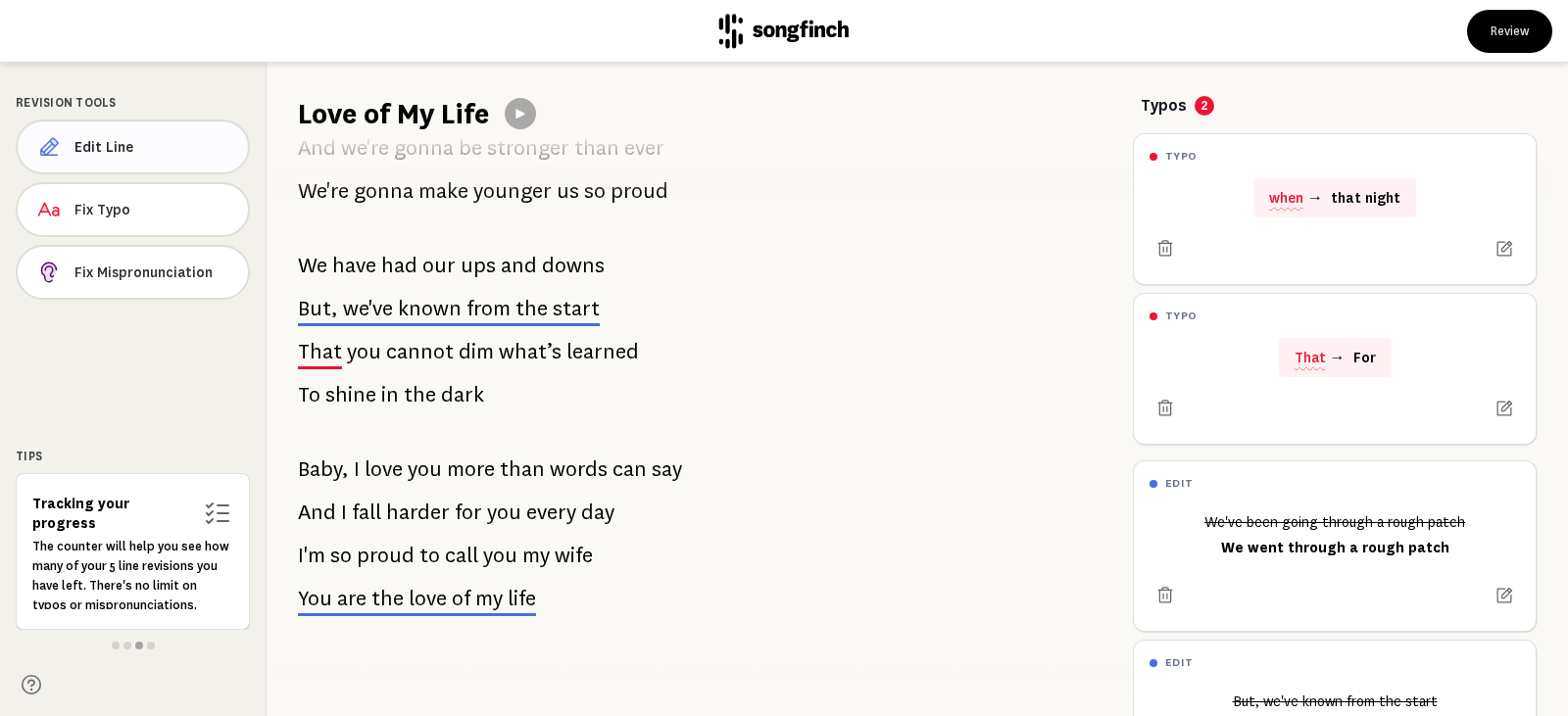
click at [129, 153] on span "Edit Line" at bounding box center [153, 147] width 158 height 20
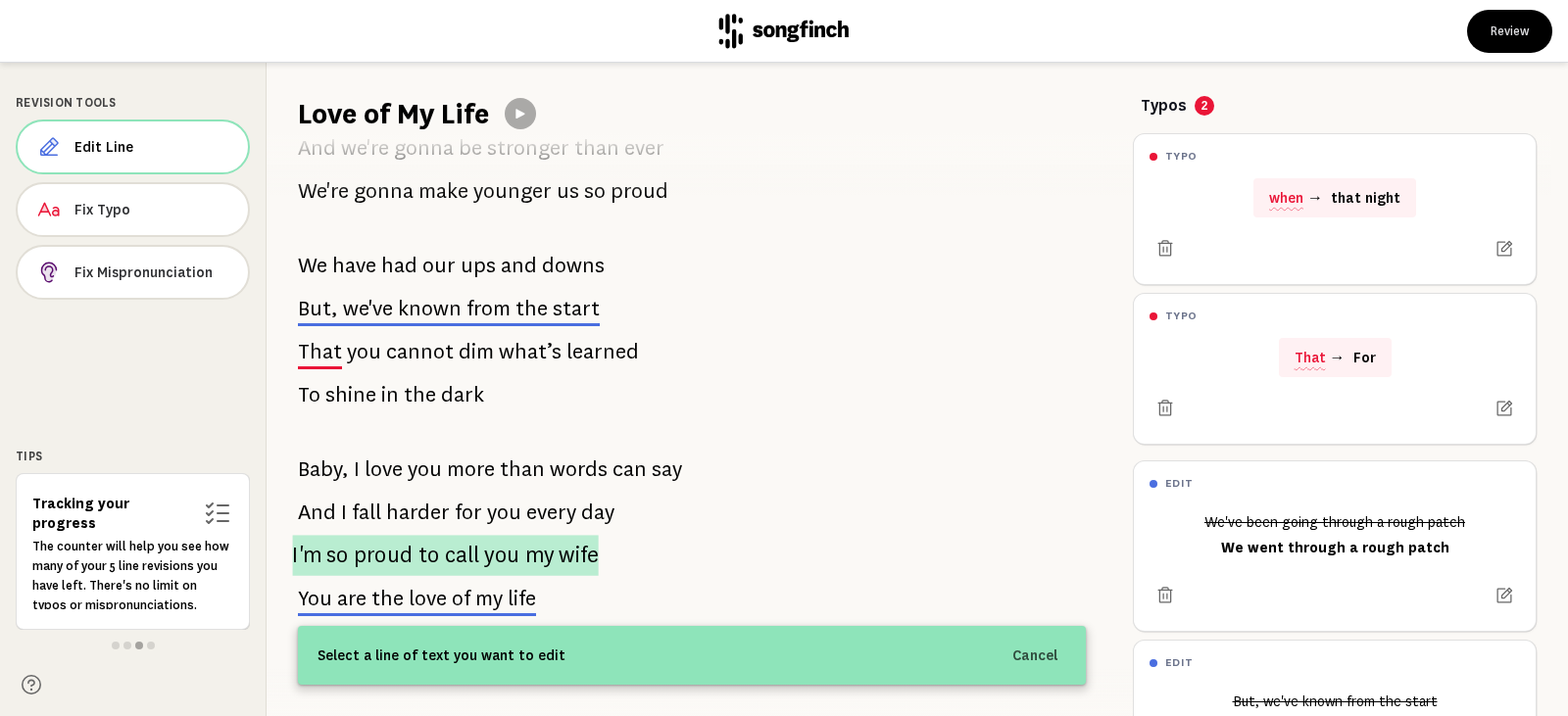
click at [357, 538] on p "I'm so proud to call you my wife" at bounding box center [445, 555] width 306 height 41
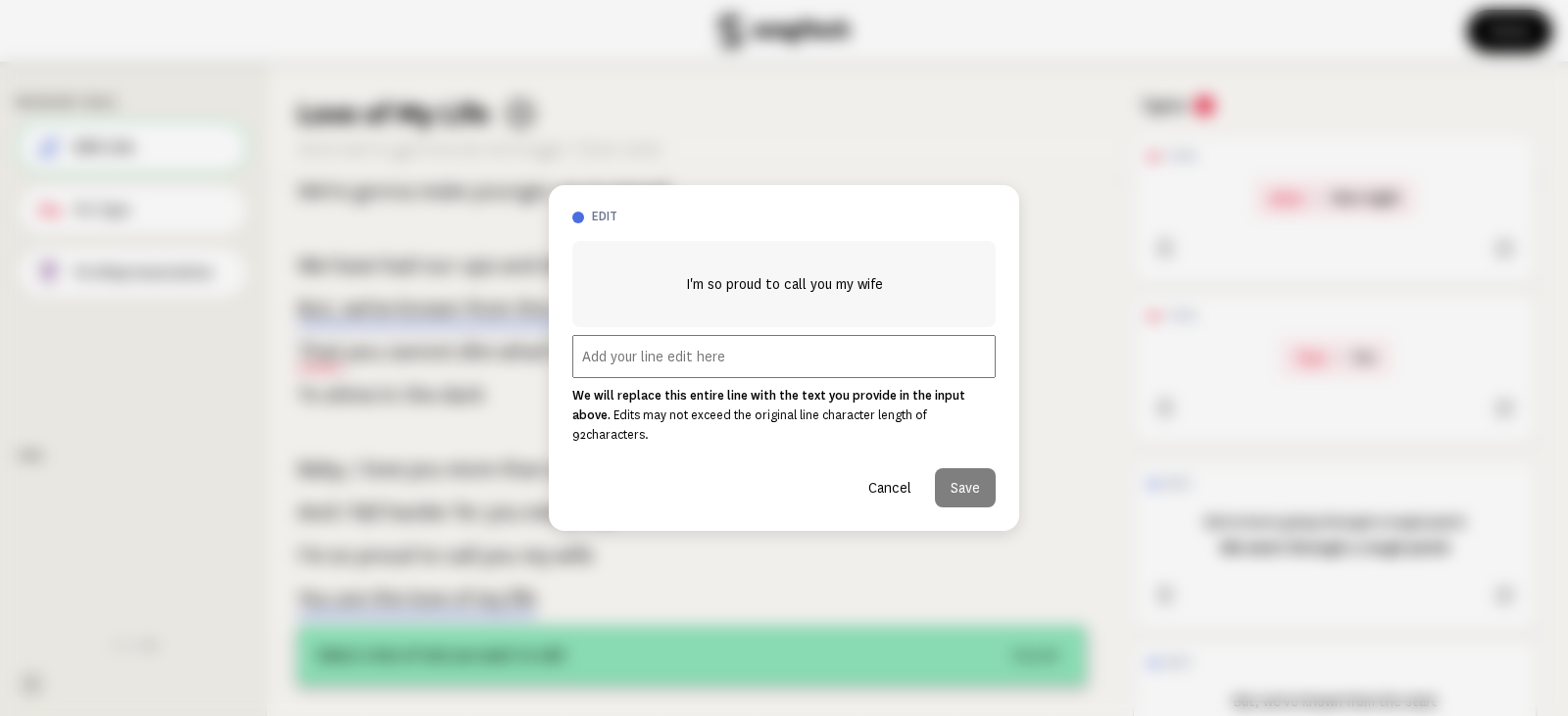
click at [686, 371] on input "text" at bounding box center [783, 356] width 423 height 43
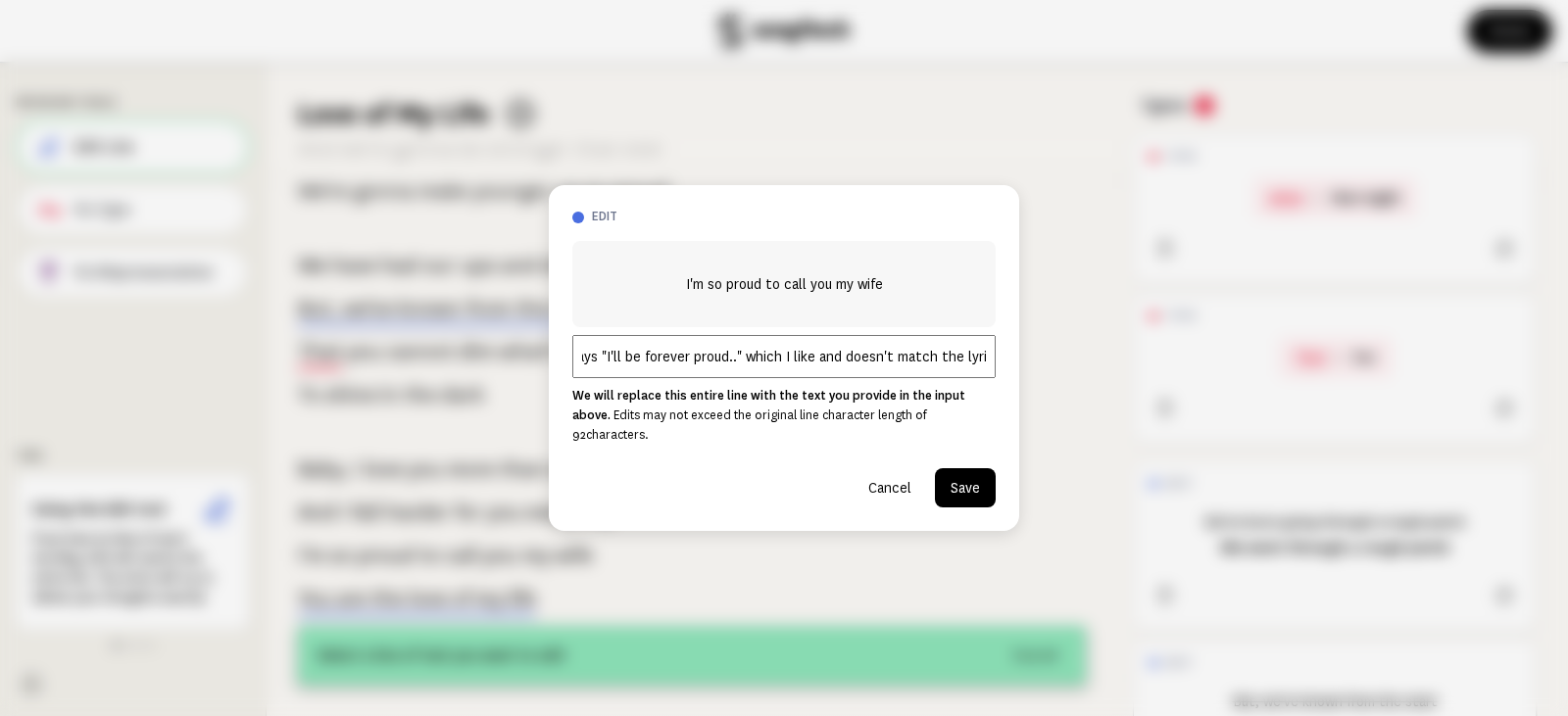
scroll to position [0, 138]
type input "Just FYI. The song says "I'll be forever proud.." which I like and doesn't matc…"
click at [961, 472] on button "Save" at bounding box center [965, 487] width 61 height 39
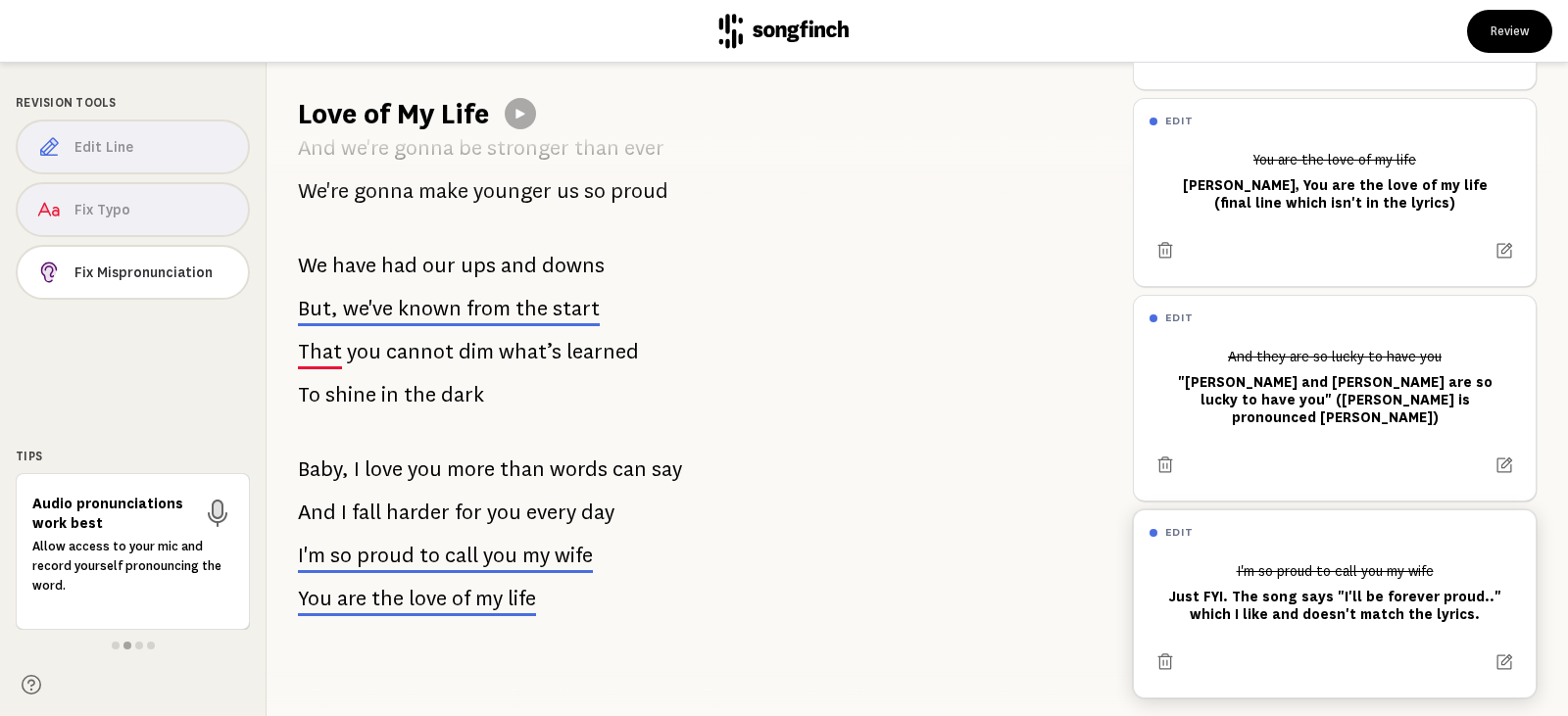
scroll to position [732, 0]
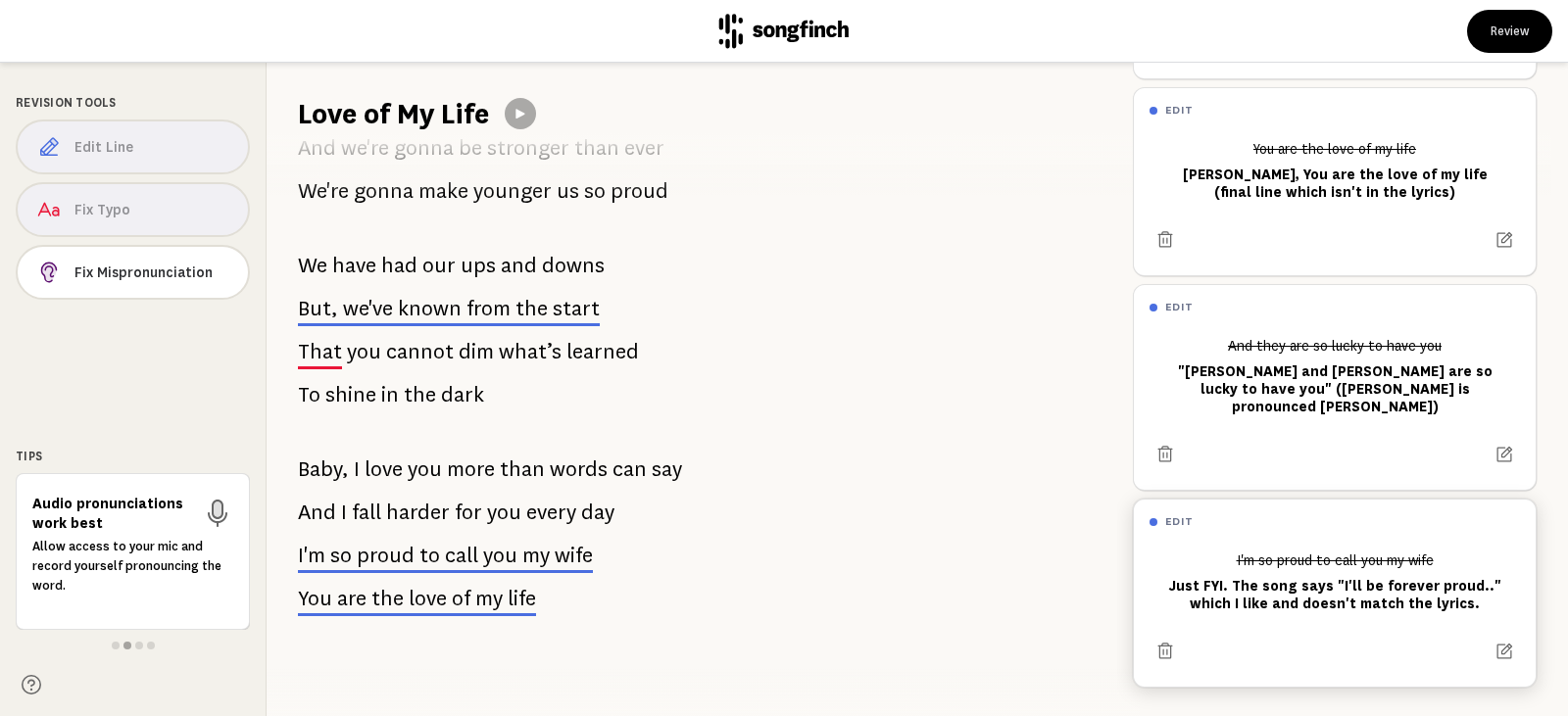
click at [1289, 576] on div "I'm so proud to call you my wife Just FYI. The song says "I'll be forever proud…" at bounding box center [1335, 582] width 370 height 76
click at [1495, 642] on icon at bounding box center [1505, 652] width 20 height 20
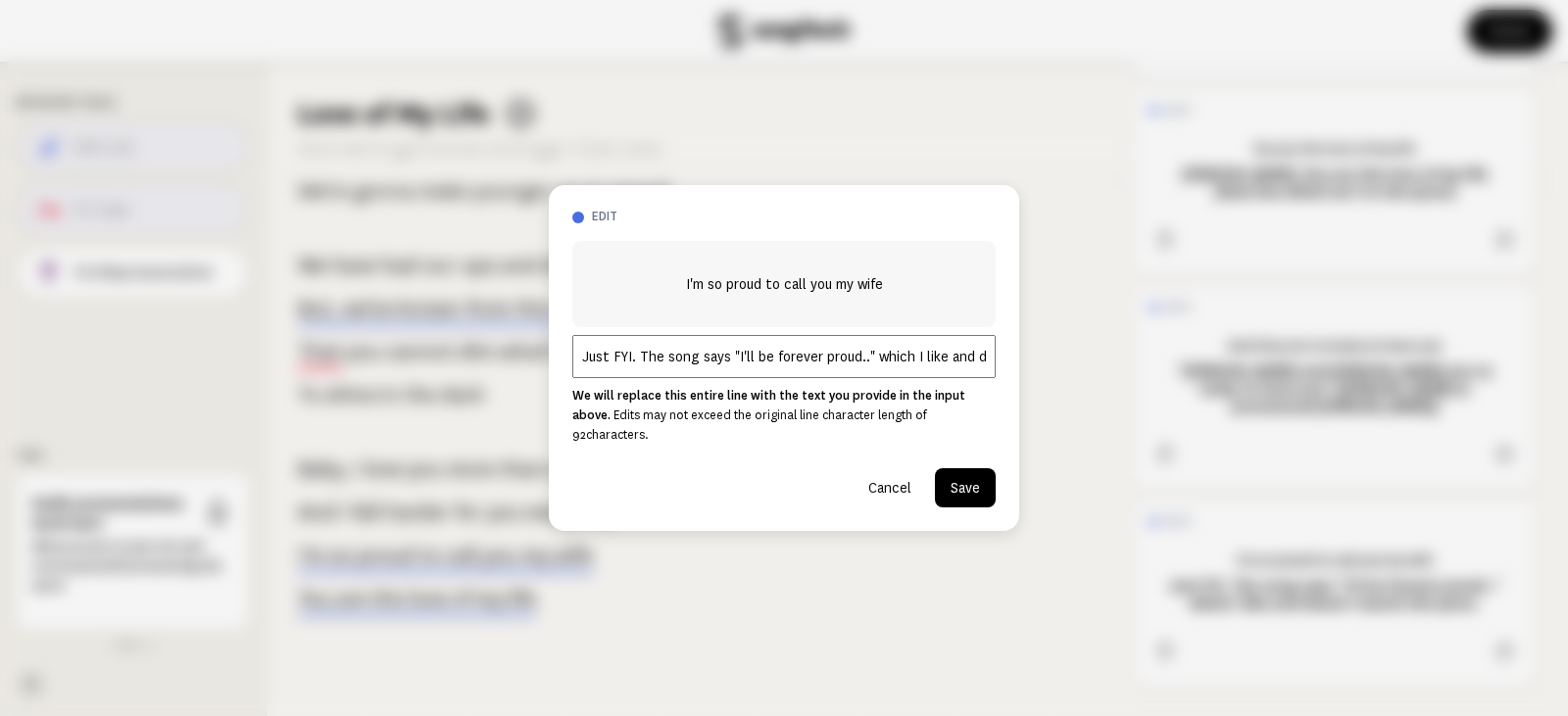
click at [931, 369] on input "Just FYI. The song says "I'll be forever proud.." which I like and doesn't matc…" at bounding box center [783, 356] width 423 height 43
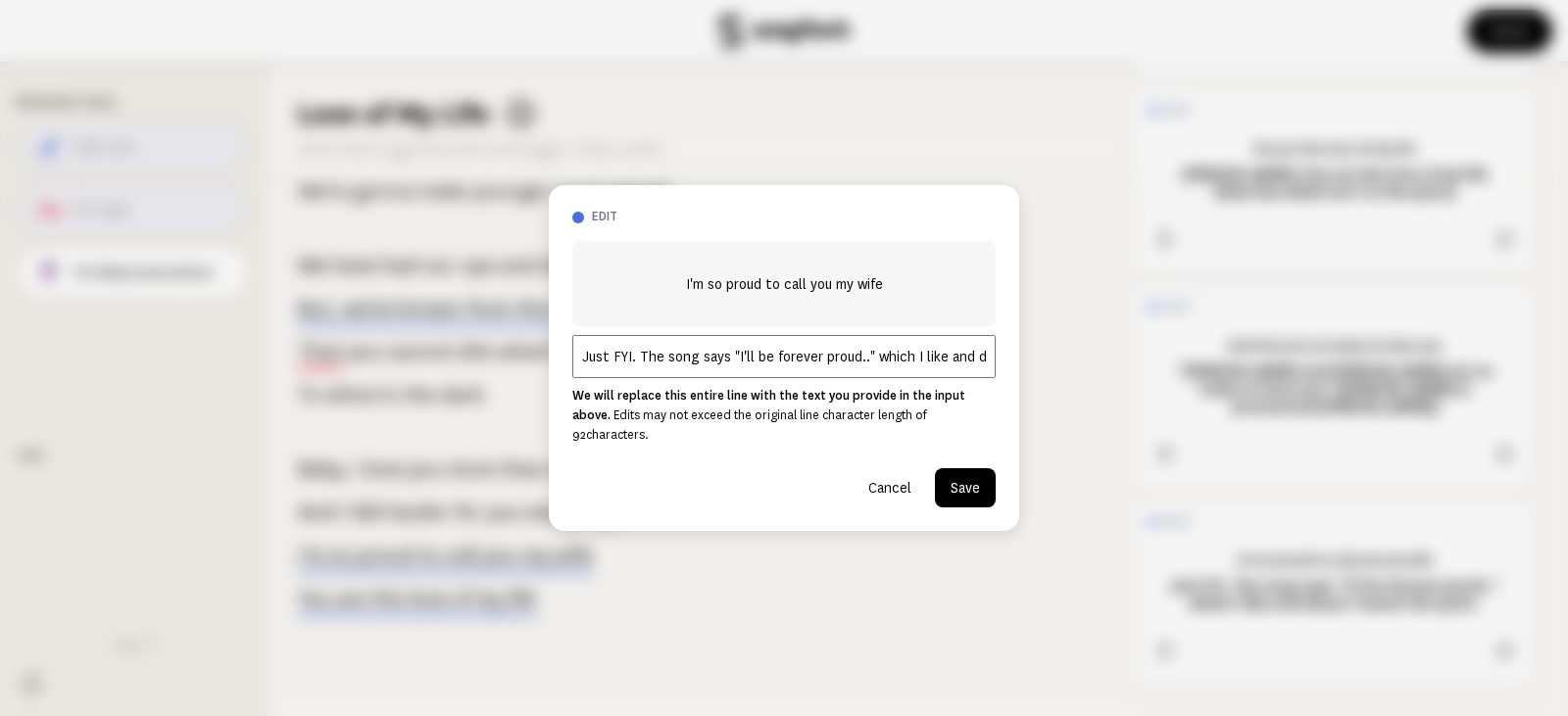
click at [628, 366] on input "Just FYI. The song says "I'll be forever proud.." which I like and doesn't matc…" at bounding box center [783, 356] width 423 height 43
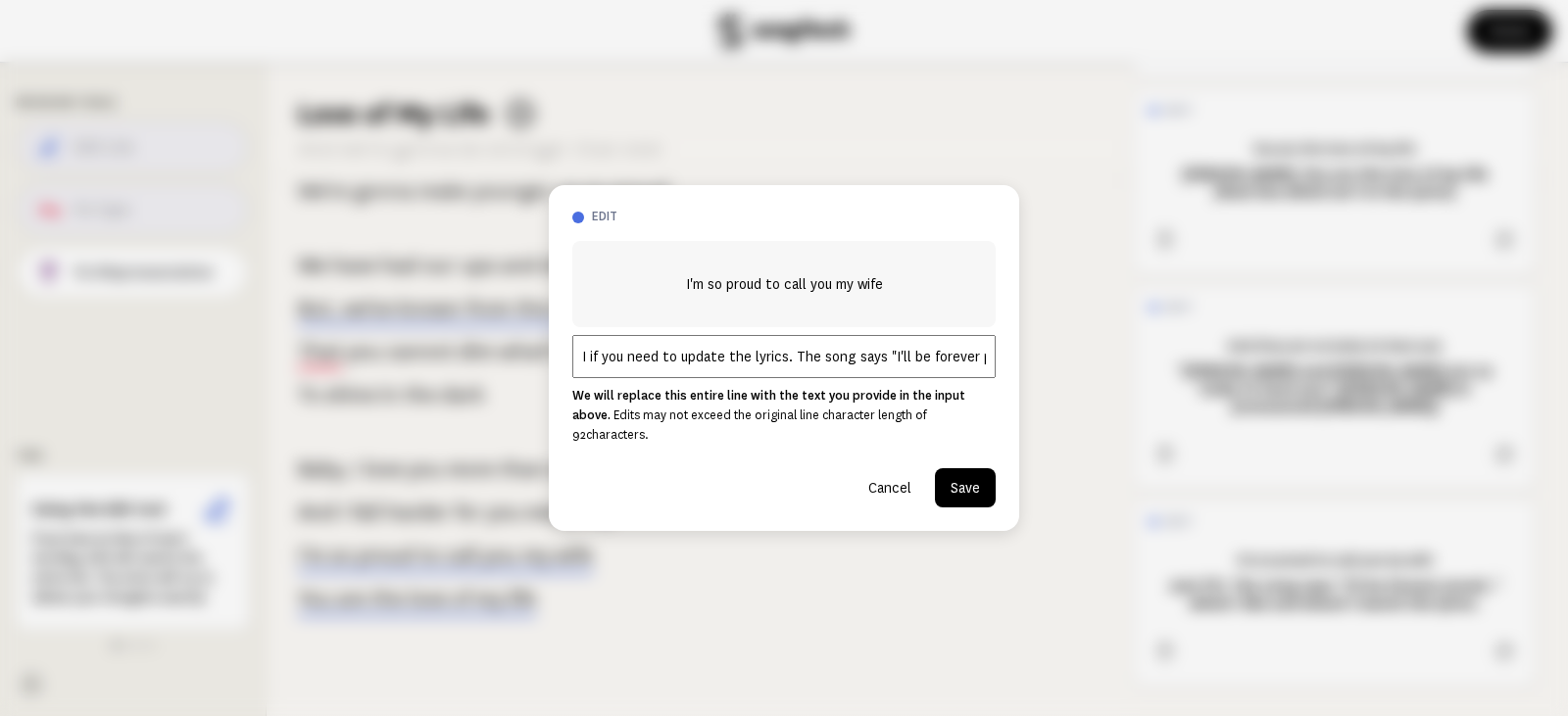
scroll to position [0, 85]
drag, startPoint x: 914, startPoint y: 366, endPoint x: 992, endPoint y: 378, distance: 78.5
click at [992, 378] on input "Just FYI if you need to update the lyrics. The song says "I'll be forever proud…" at bounding box center [783, 356] width 423 height 43
click at [967, 372] on input "Just FYI if you need to update the lyrics. The song says "I'll be forever proud…" at bounding box center [783, 356] width 423 height 43
click at [989, 369] on input "Just FYI if you need to update the lyrics. The song says "I'll be forever proud…" at bounding box center [783, 356] width 423 height 43
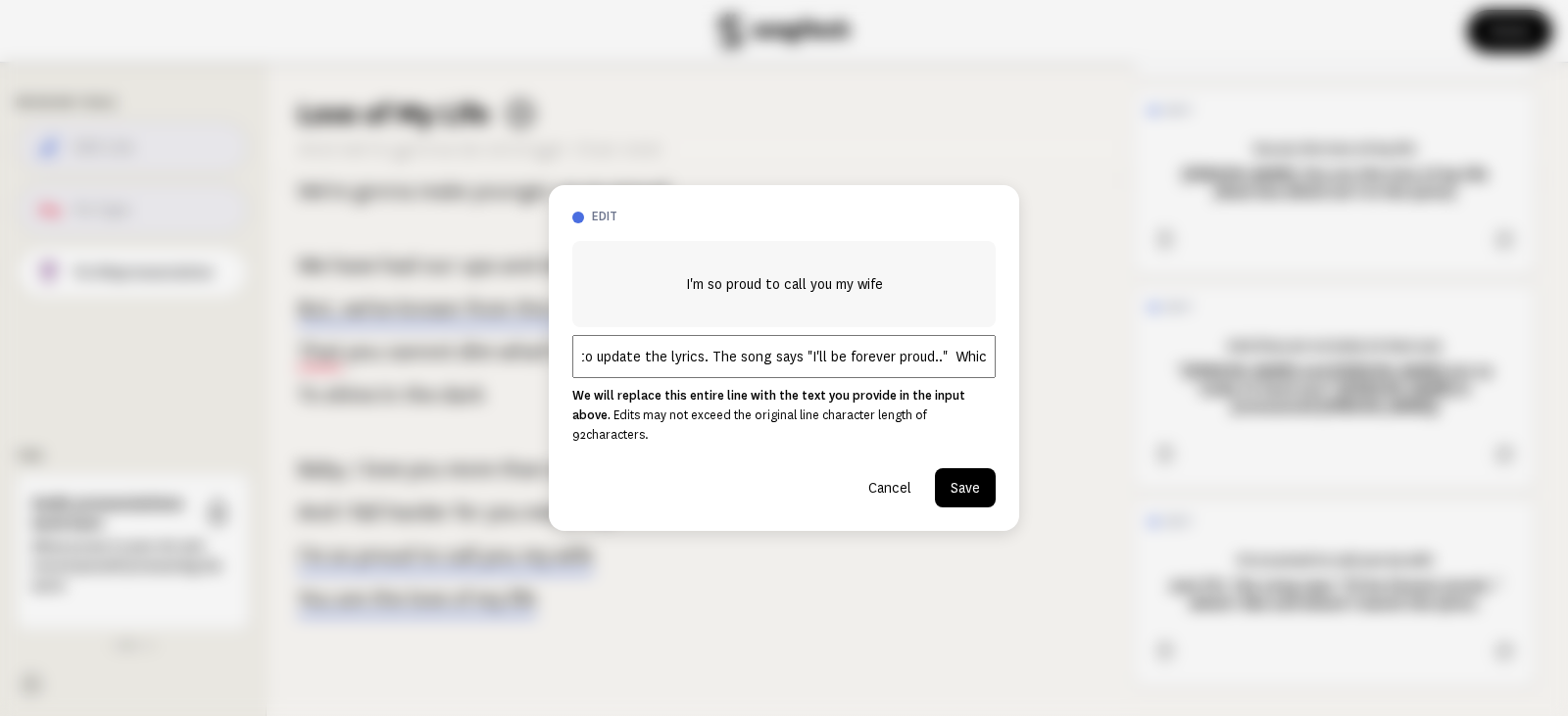
scroll to position [0, 133]
click at [731, 365] on input "Just FYI if you need to update the lyrics. The song says "I'll be forever proud…" at bounding box center [783, 356] width 423 height 43
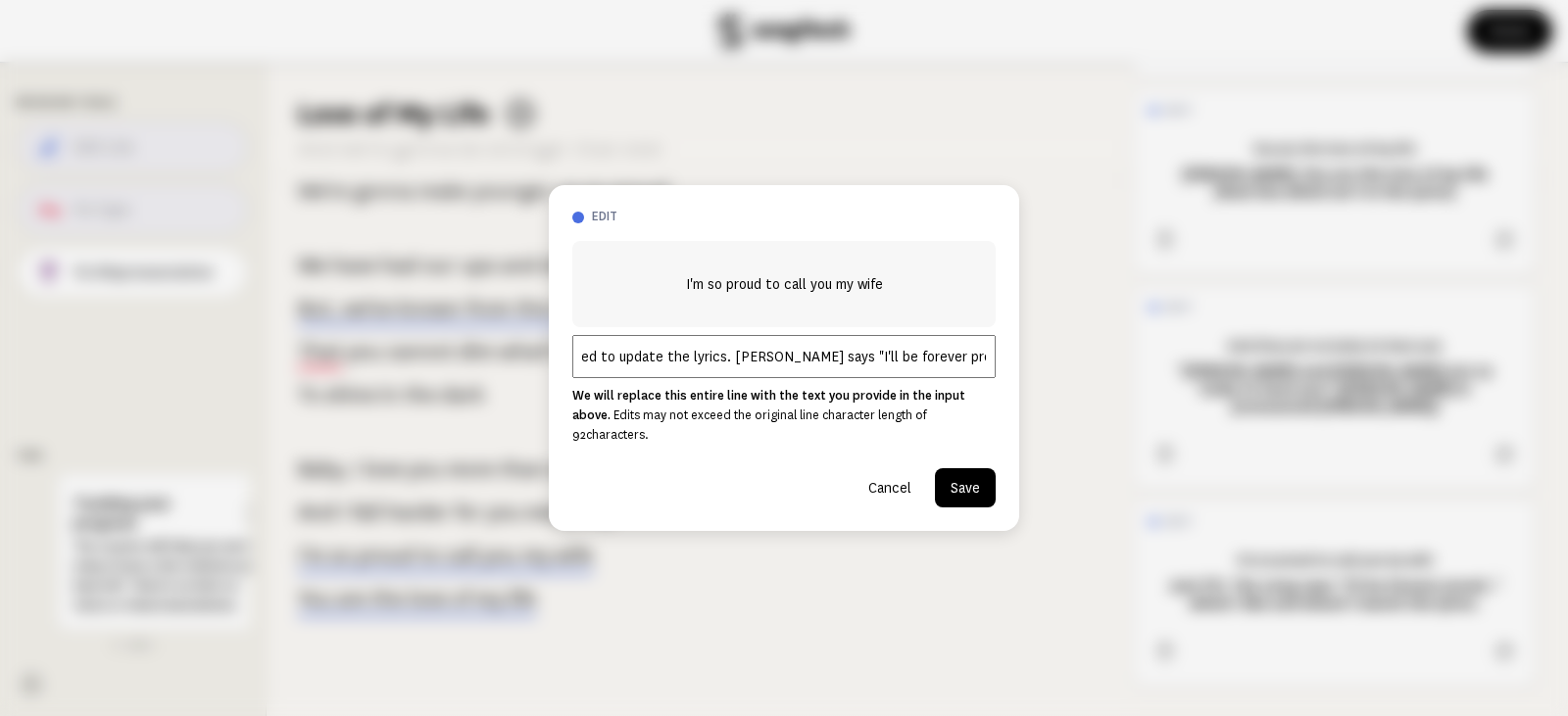
scroll to position [0, 102]
drag, startPoint x: 789, startPoint y: 367, endPoint x: 764, endPoint y: 363, distance: 24.8
click at [766, 365] on input "Just FYI if you need to update the lyrics. [PERSON_NAME] says "I'll be forever …" at bounding box center [783, 356] width 423 height 43
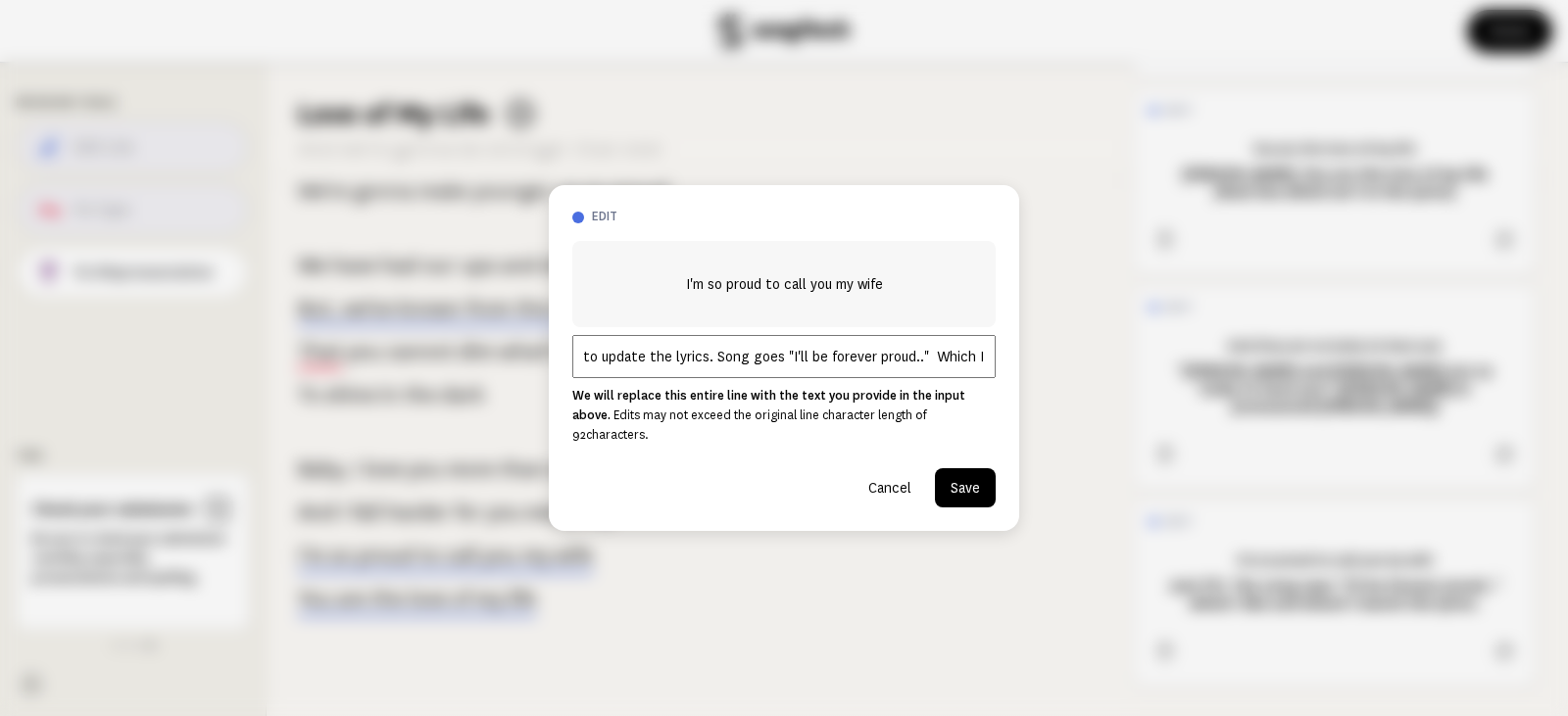
scroll to position [0, 132]
type input "Just FYI if you need to update the lyrics. Song goes "I'll be forever proud.." …"
click at [981, 468] on button "Save" at bounding box center [965, 487] width 61 height 39
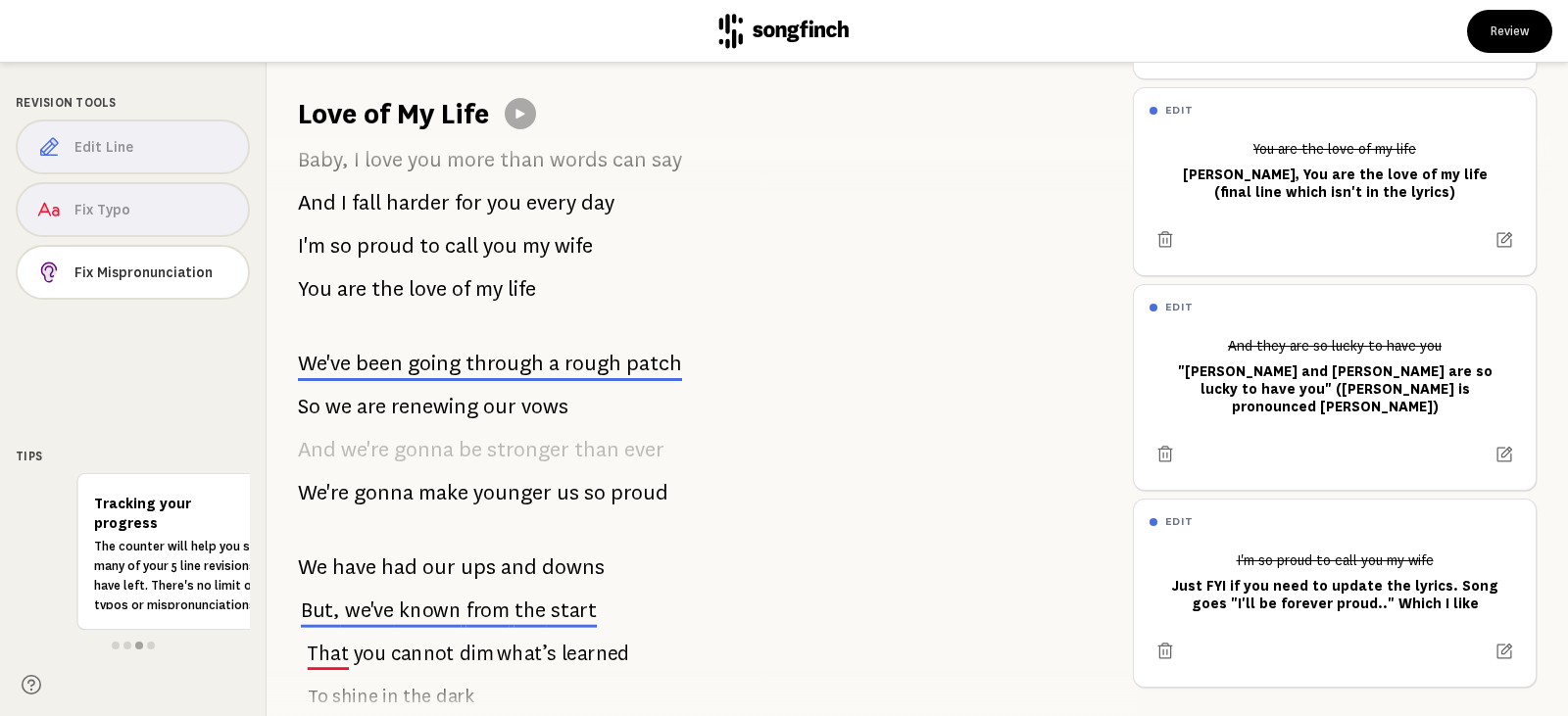
scroll to position [1078, 0]
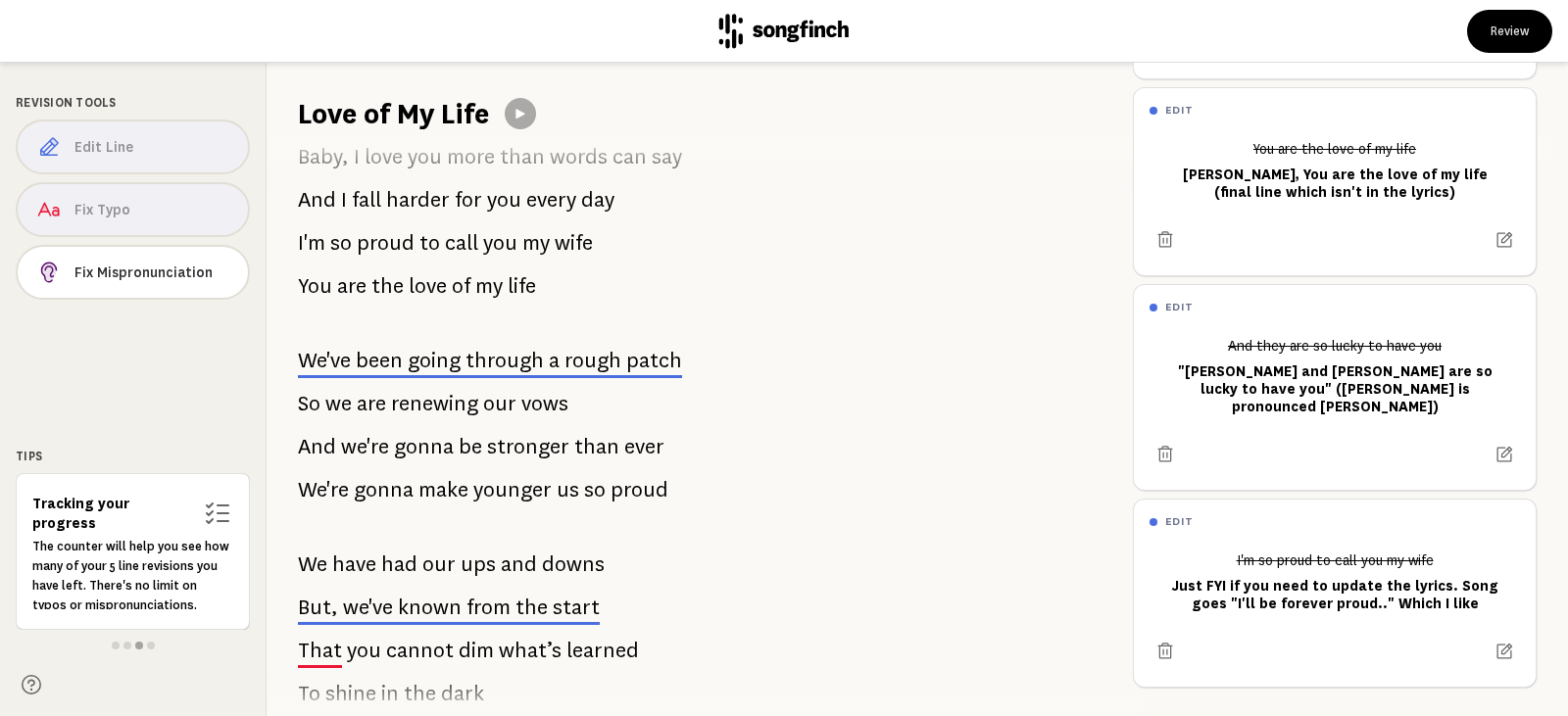
click at [626, 360] on span "patch" at bounding box center [654, 361] width 56 height 24
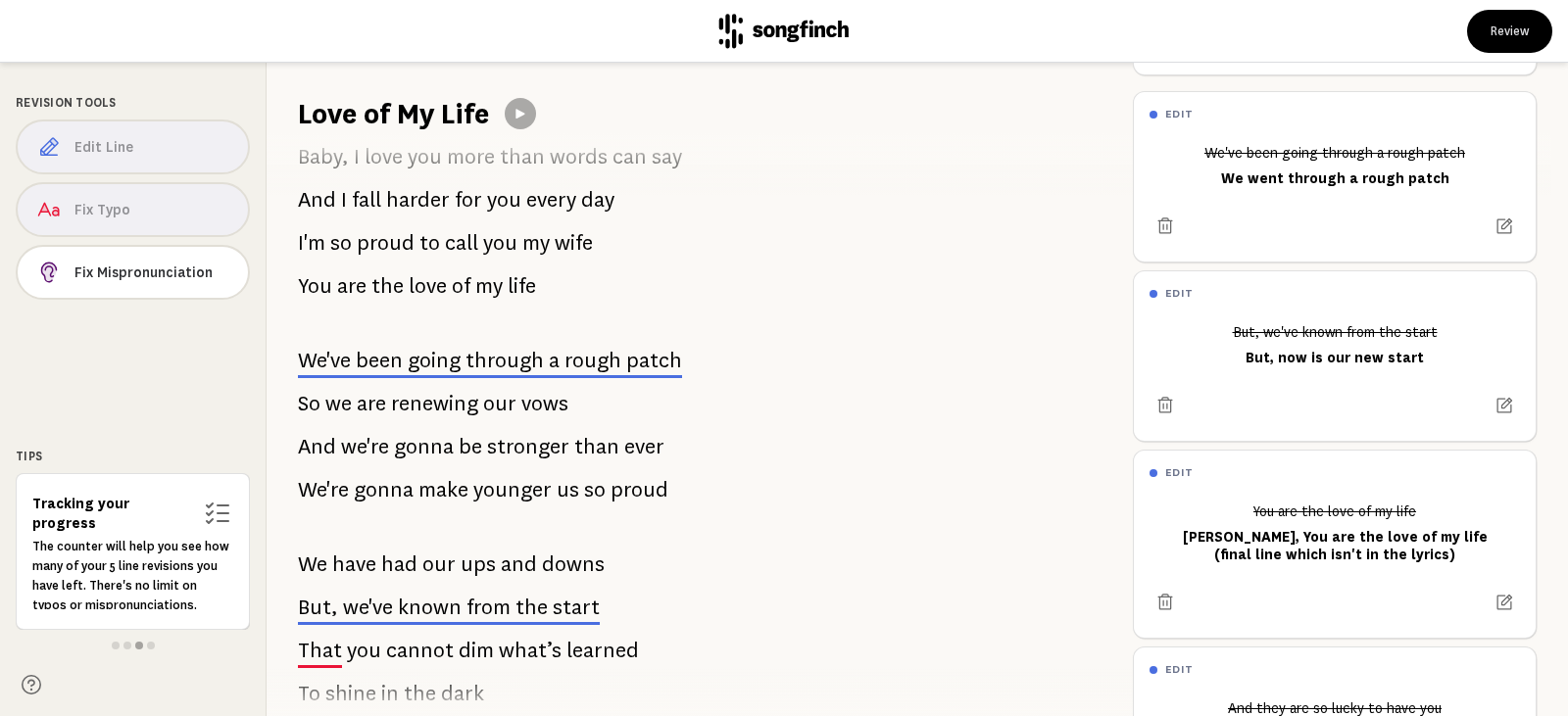
scroll to position [349, 0]
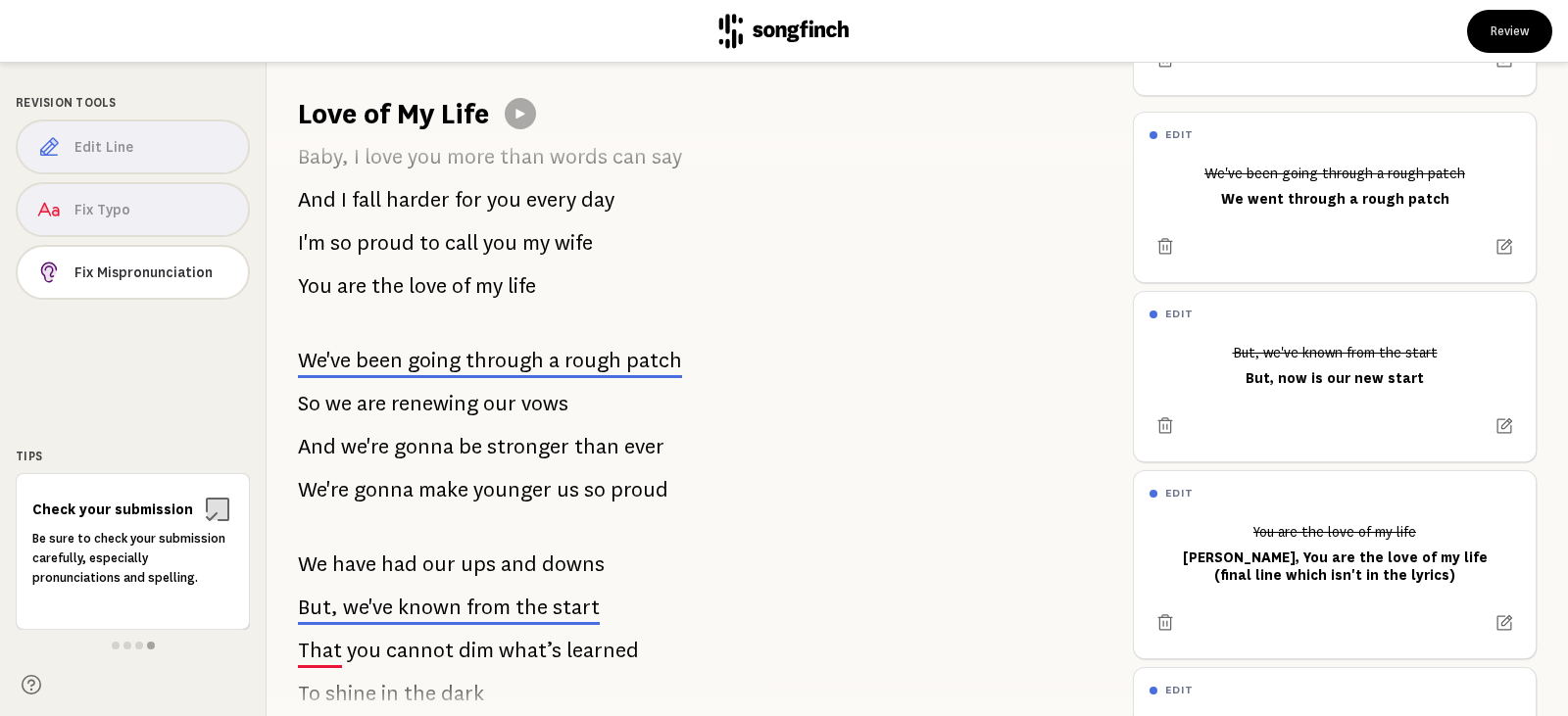
click at [499, 603] on span "from" at bounding box center [489, 608] width 44 height 24
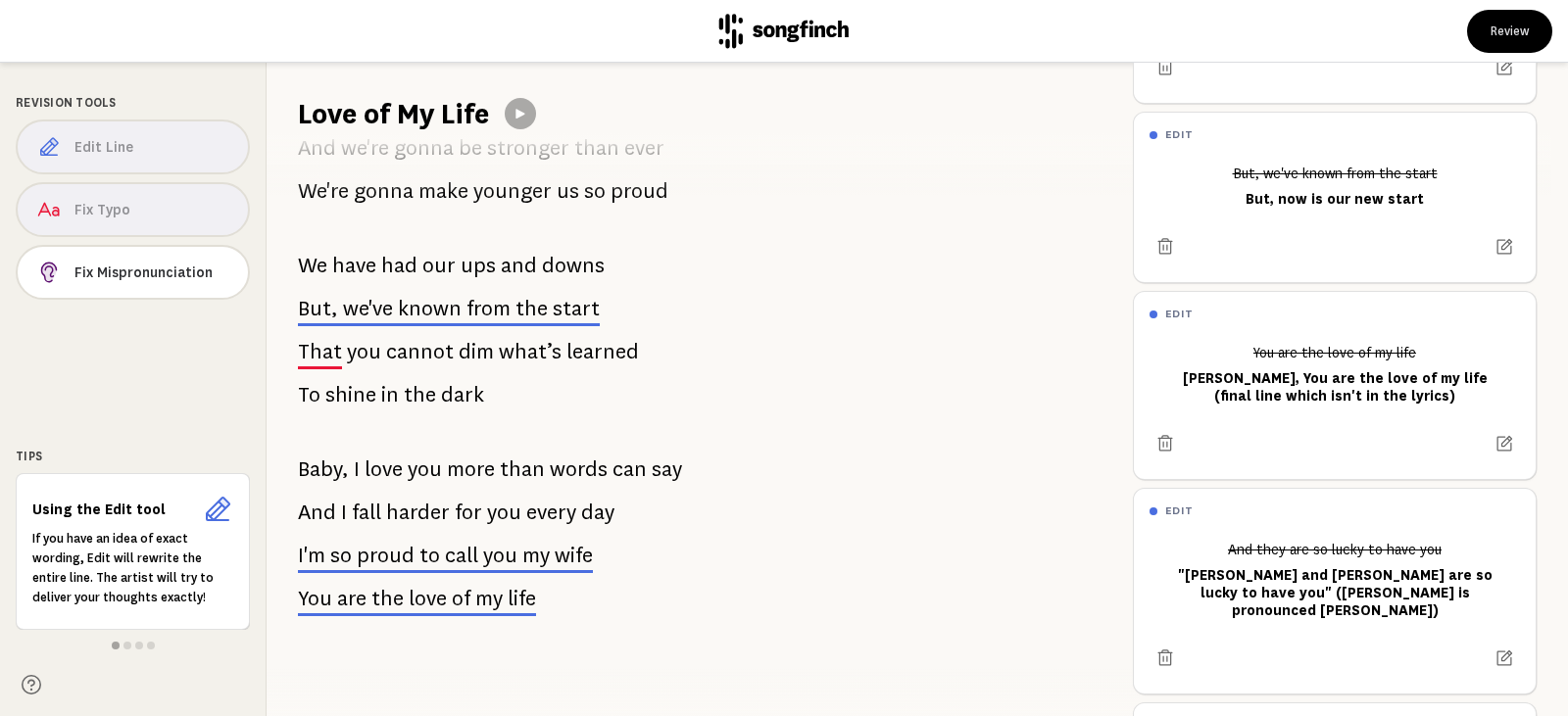
scroll to position [1392, 0]
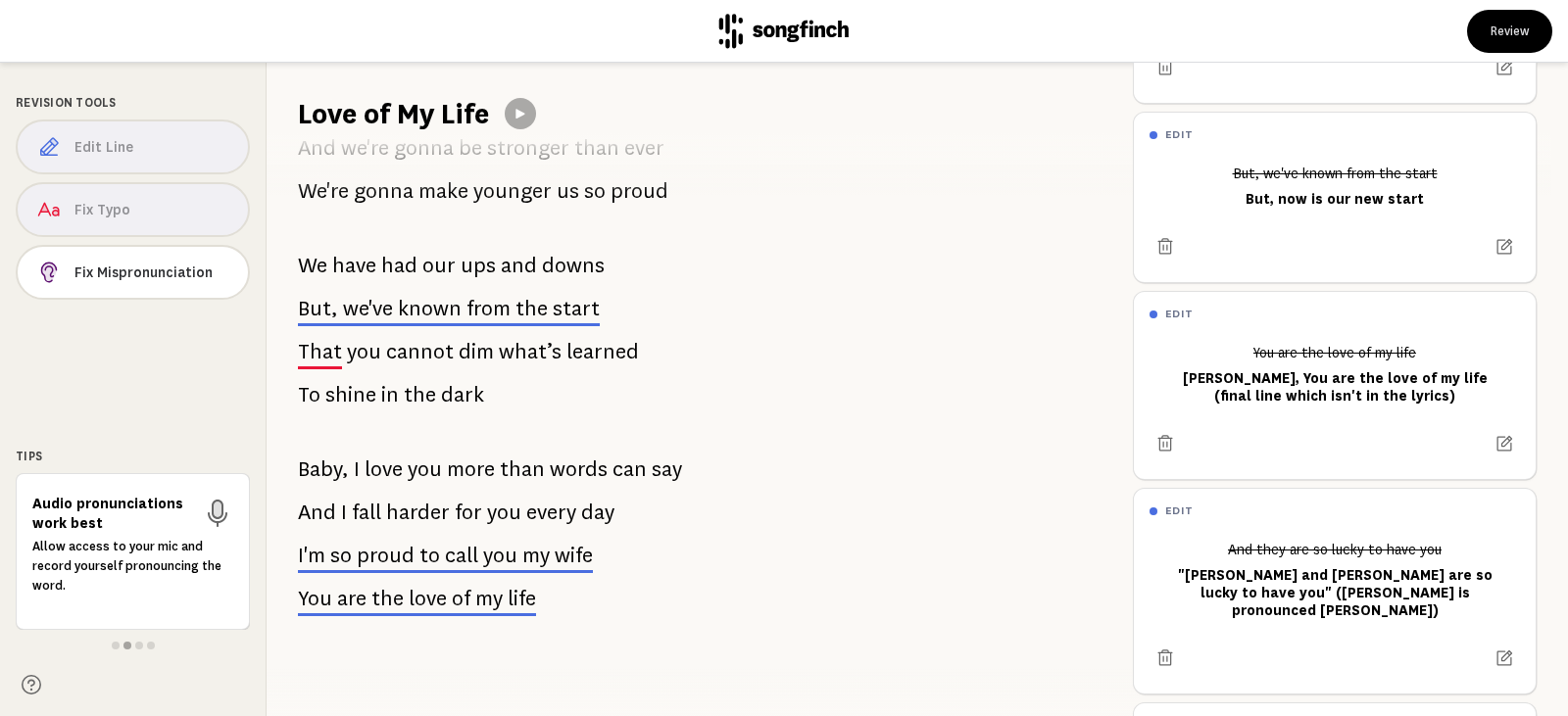
click at [465, 544] on span "call" at bounding box center [461, 556] width 33 height 24
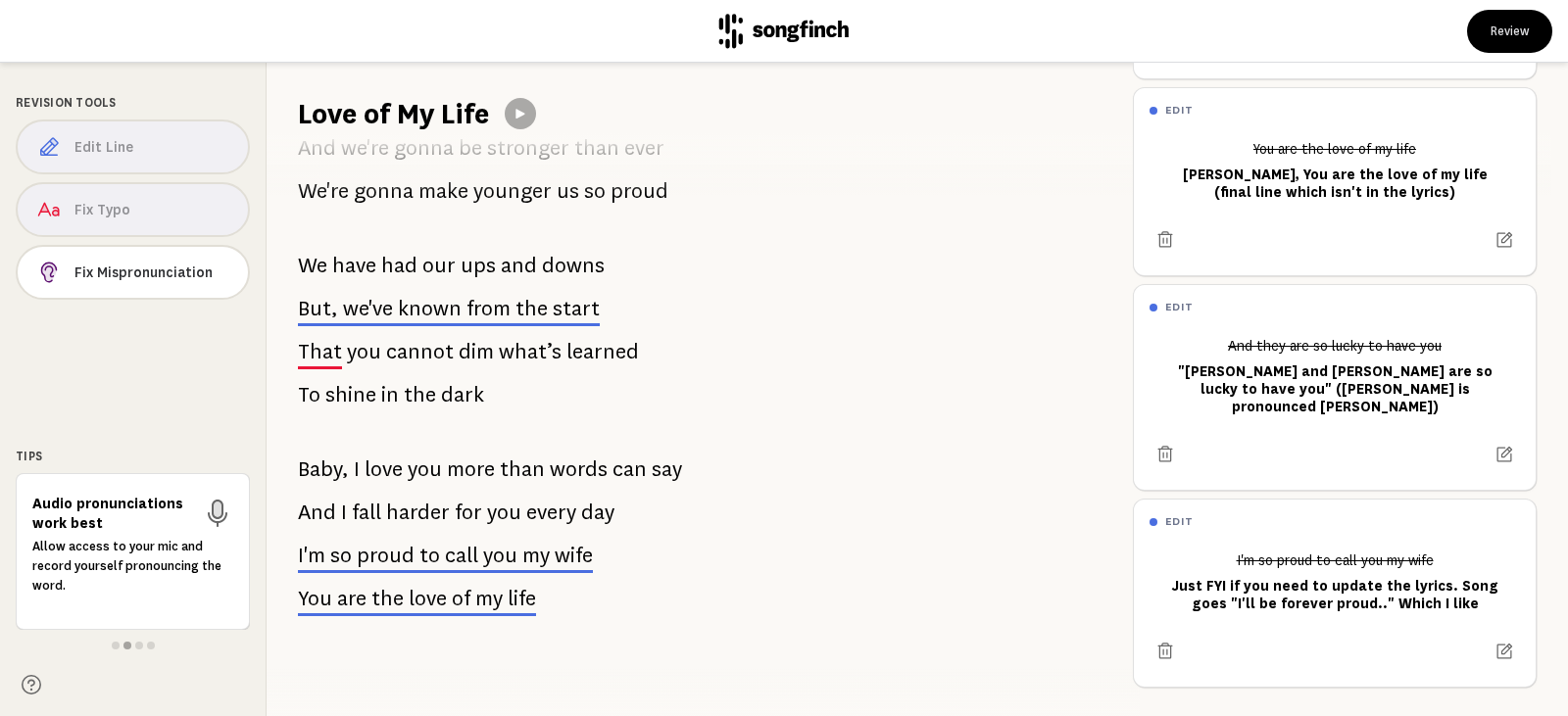
click at [442, 587] on span "love" at bounding box center [428, 599] width 38 height 24
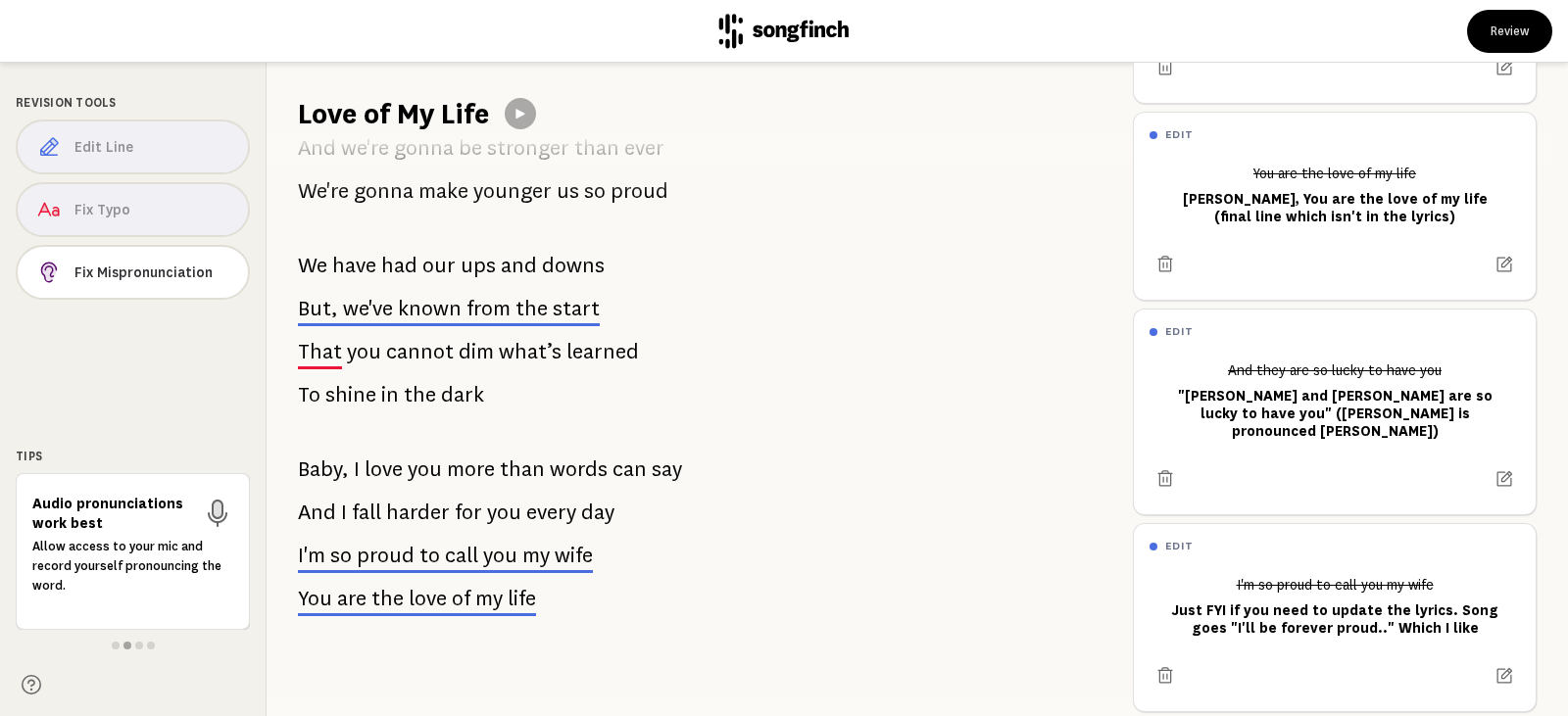
click at [457, 551] on span "call" at bounding box center [461, 556] width 33 height 24
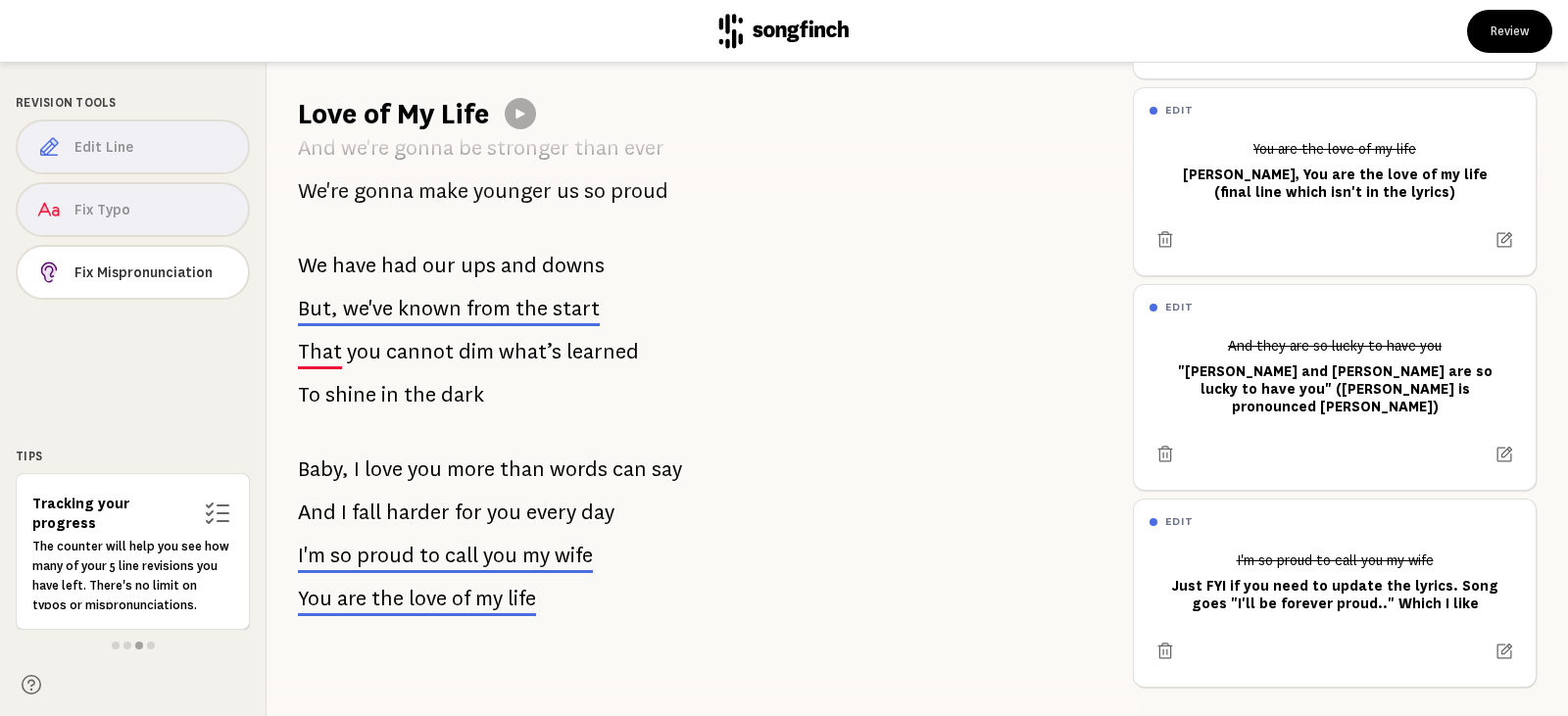
click at [426, 587] on span "love" at bounding box center [428, 599] width 38 height 24
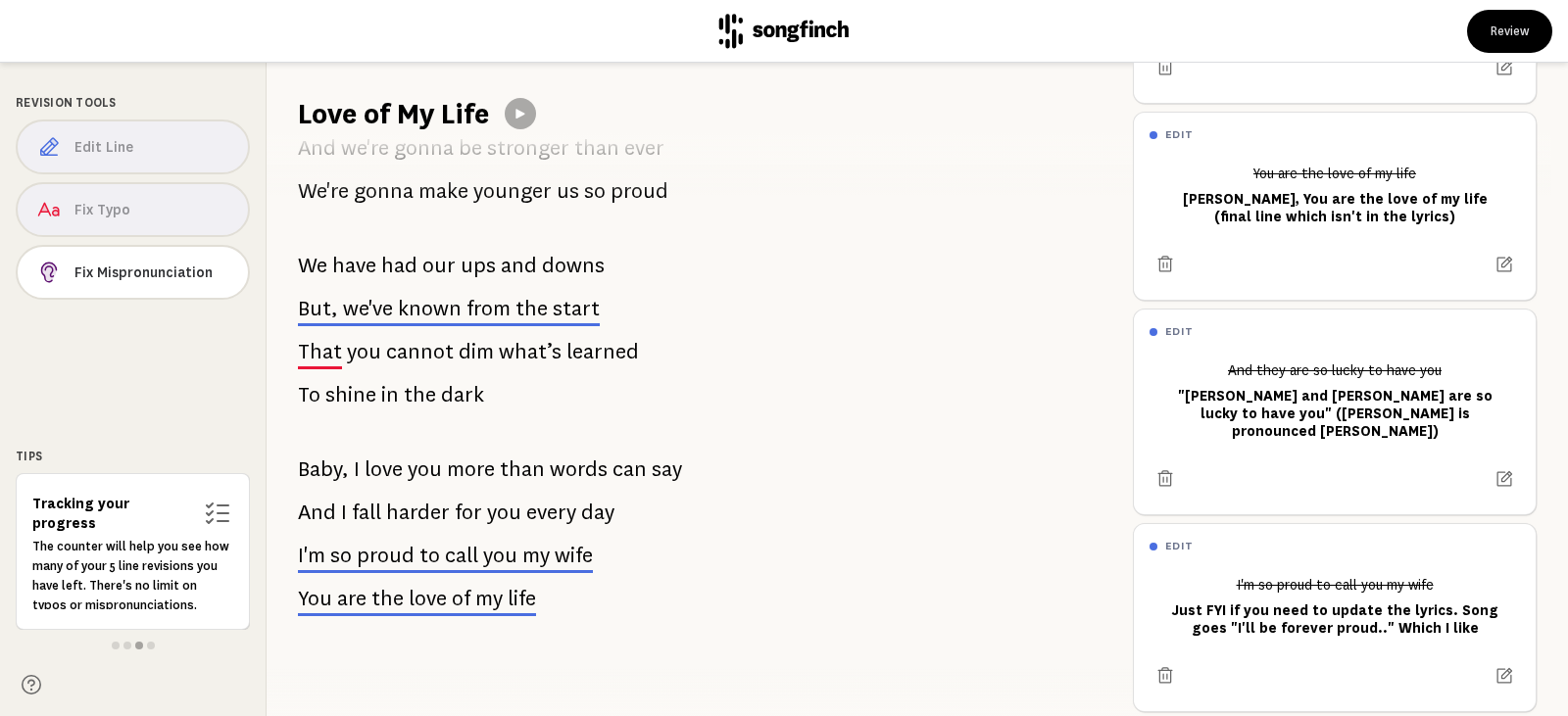
click at [441, 541] on p "I'm so proud to call you my wife" at bounding box center [445, 555] width 295 height 39
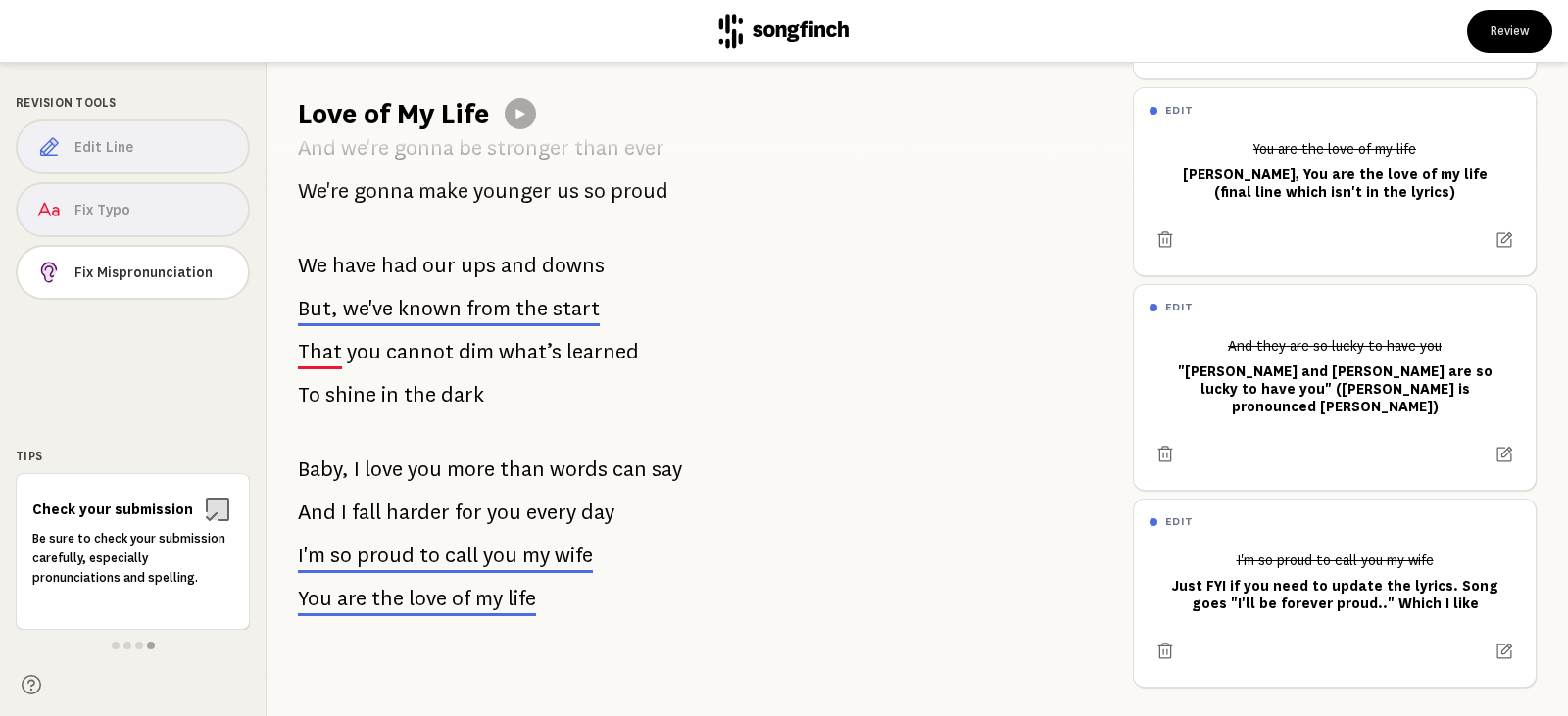
click at [418, 587] on span "love" at bounding box center [428, 599] width 38 height 24
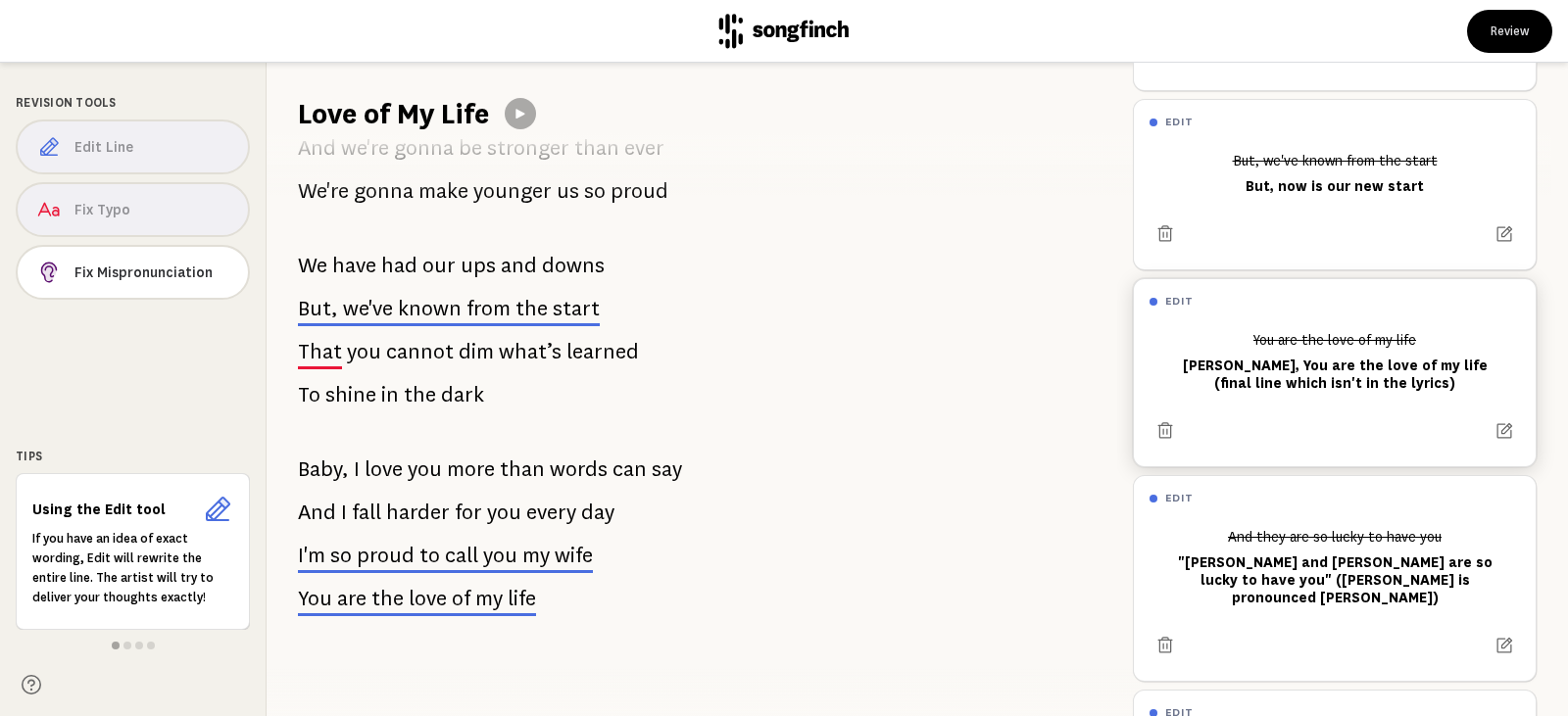
scroll to position [588, 0]
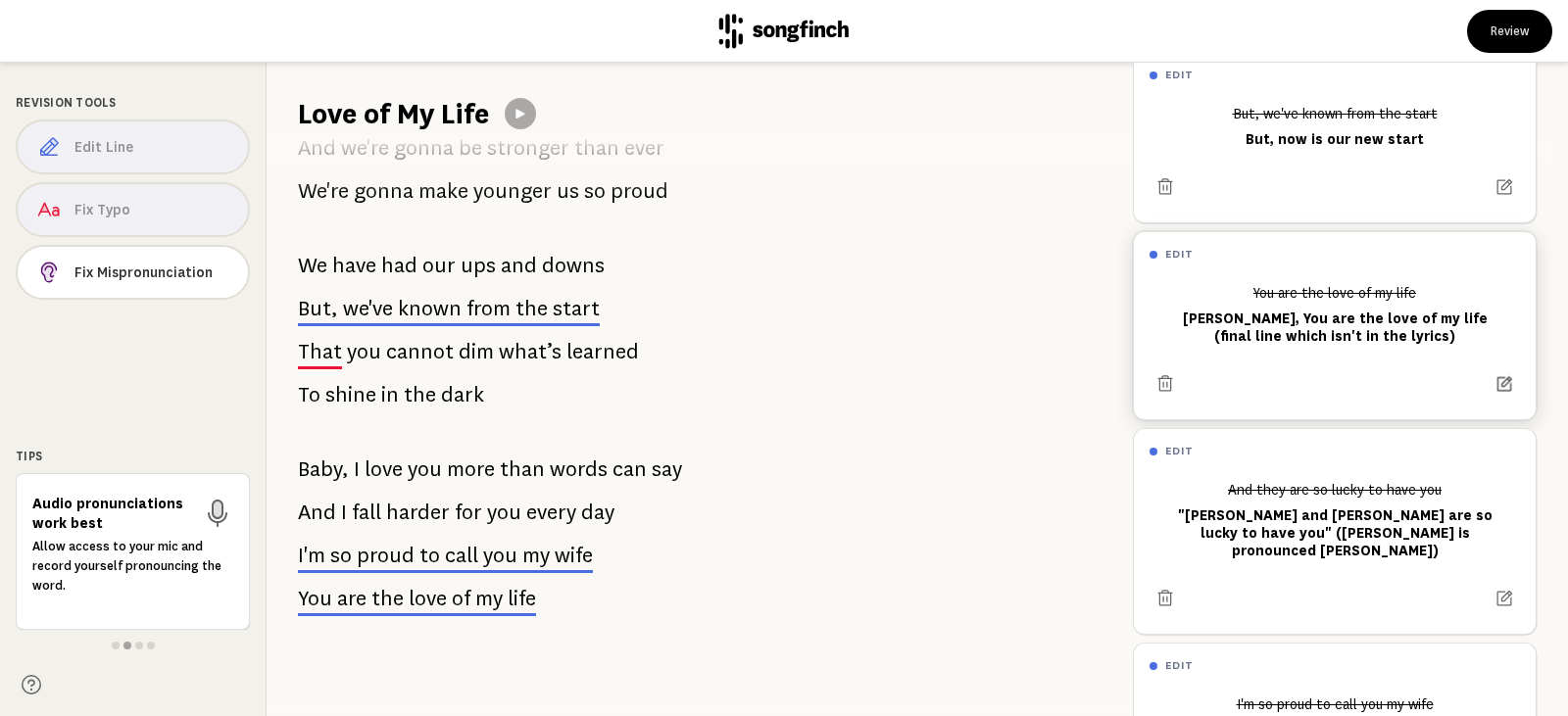
click at [1495, 383] on icon at bounding box center [1504, 383] width 19 height 19
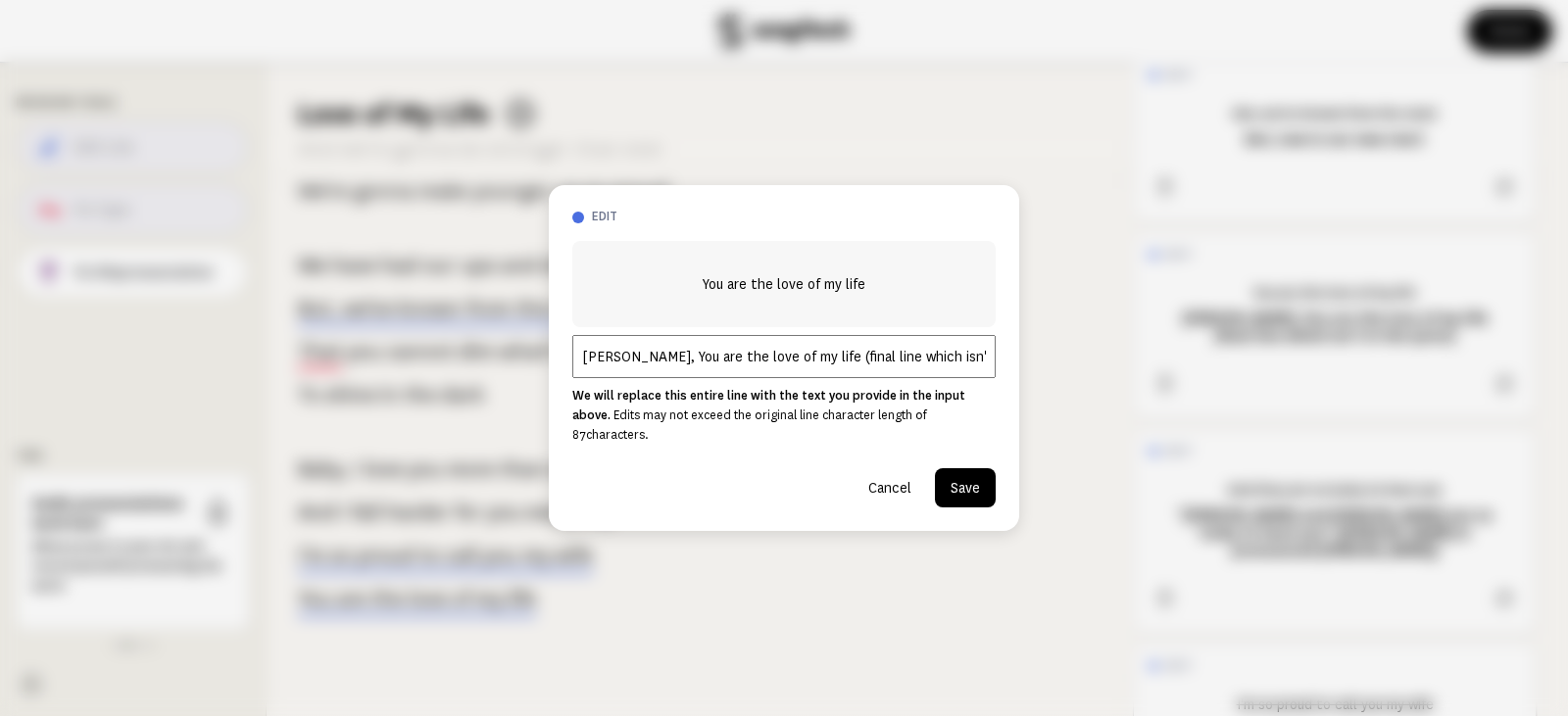
click at [790, 368] on input "[PERSON_NAME], You are the love of my life (final line which isn't in the lyric…" at bounding box center [783, 356] width 423 height 43
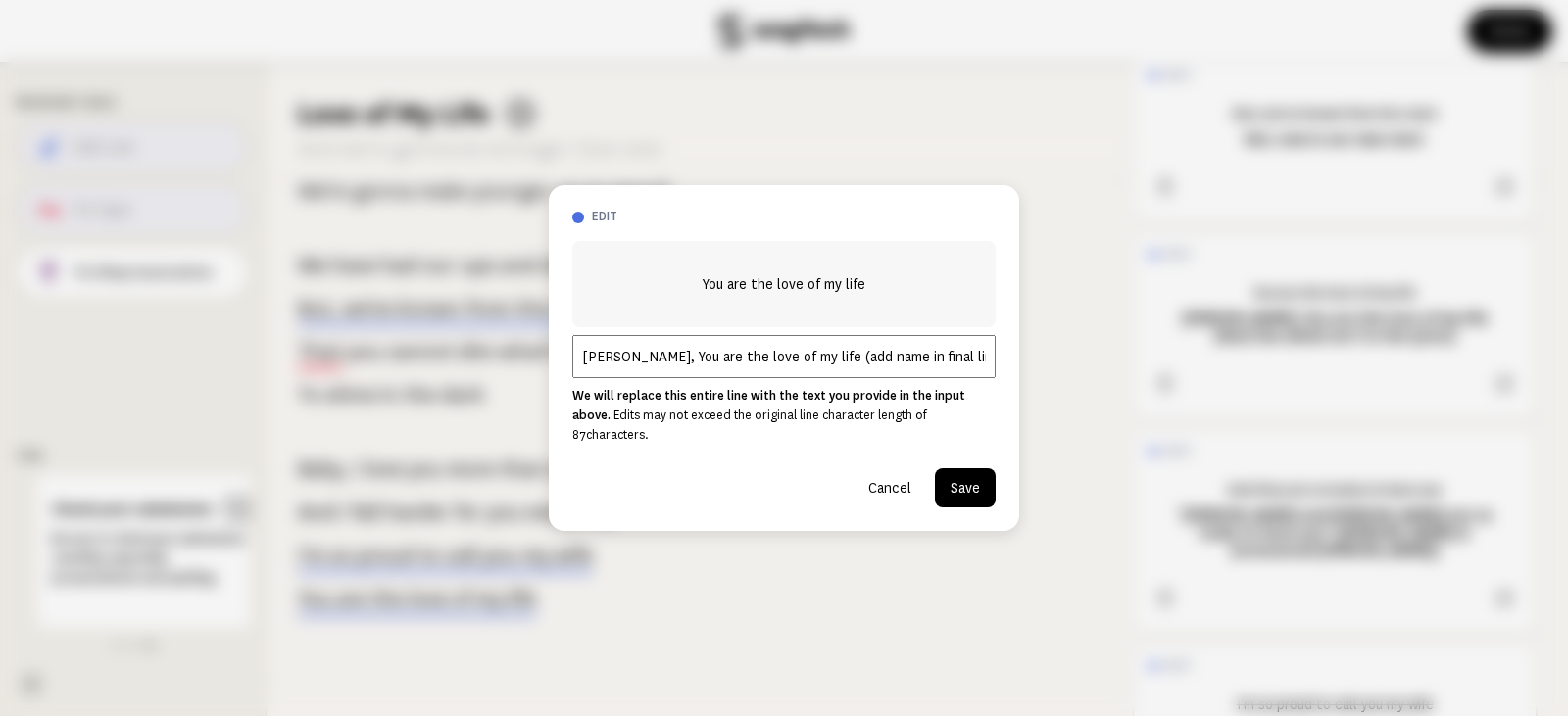
scroll to position [0, 86]
drag, startPoint x: 849, startPoint y: 369, endPoint x: 1031, endPoint y: 375, distance: 182.4
click at [1031, 375] on div "edit You are the love of my life [PERSON_NAME], You are the love of my life (ad…" at bounding box center [784, 358] width 1568 height 716
click at [860, 356] on input "[PERSON_NAME], You are the love of my life (add name in final line which isn't …" at bounding box center [783, 356] width 423 height 43
type input "[PERSON_NAME], You are the love of my life (add name in final line which isn't …"
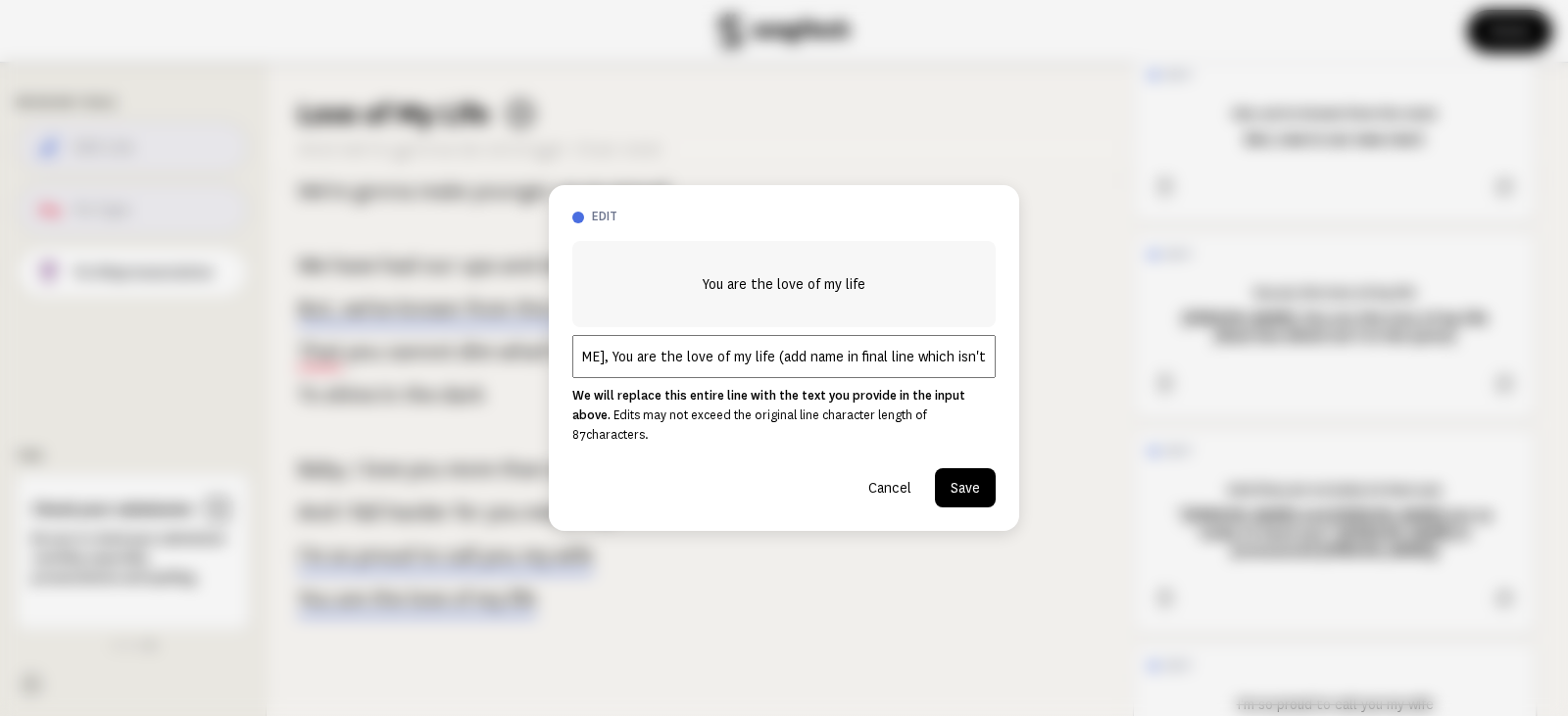
scroll to position [0, 0]
click at [968, 483] on button "Save" at bounding box center [965, 487] width 61 height 39
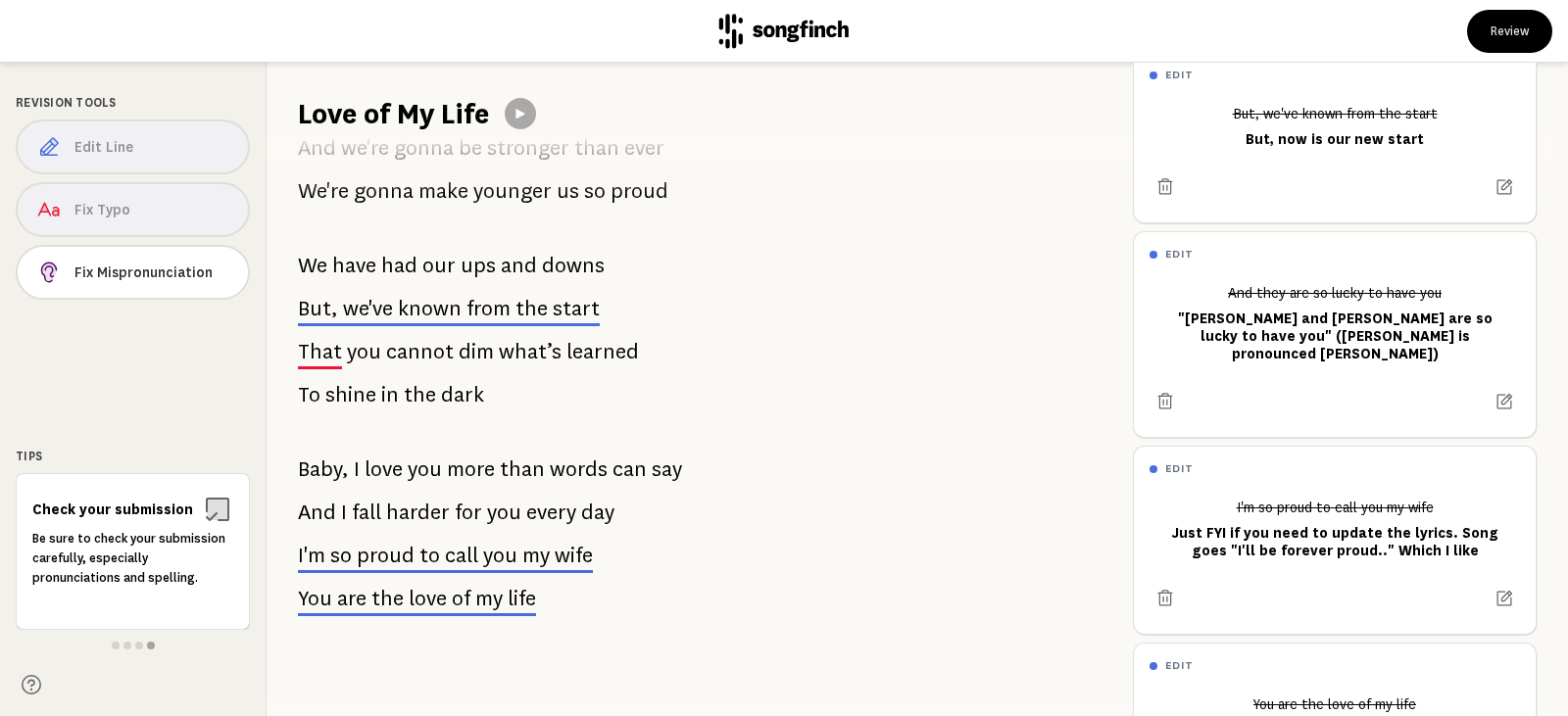
click at [460, 544] on span "call" at bounding box center [461, 556] width 33 height 24
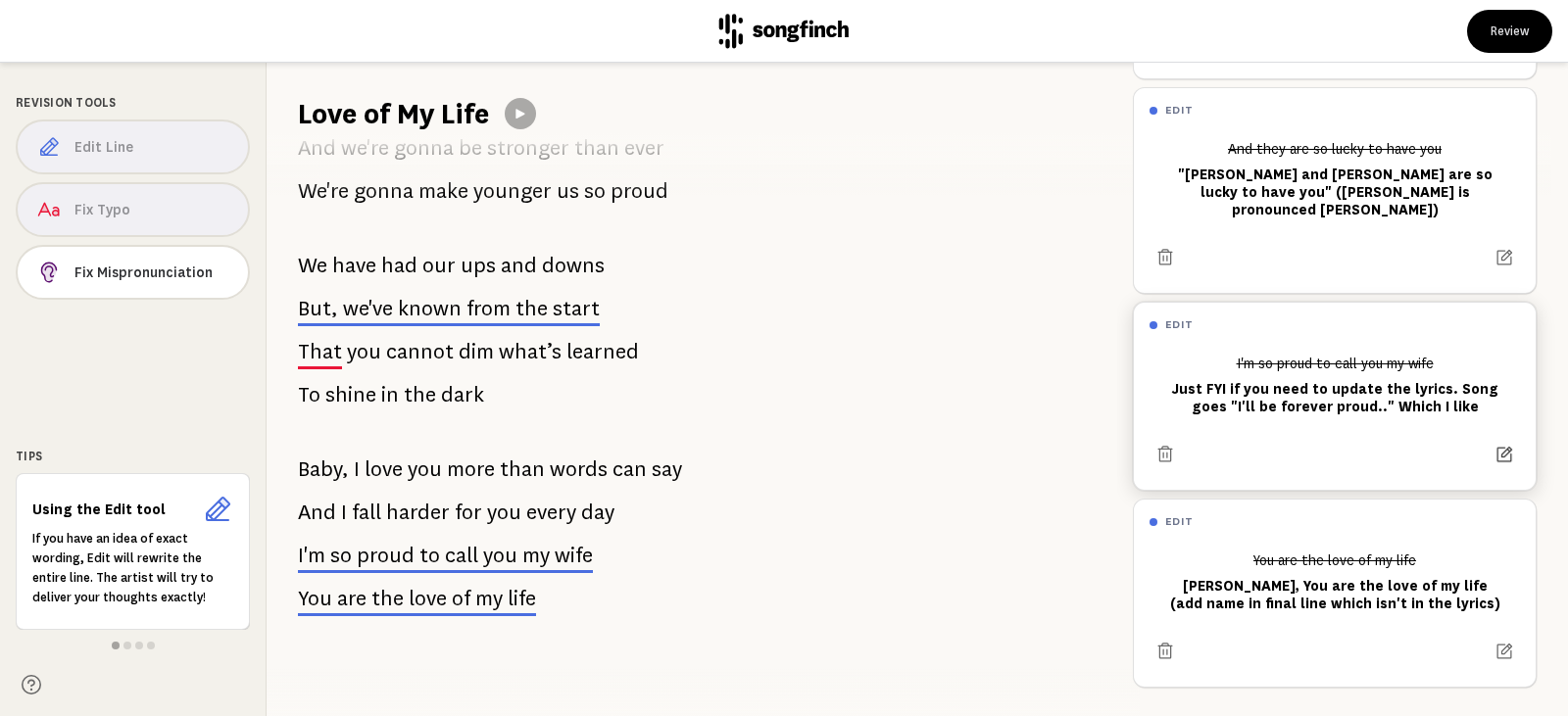
click at [1498, 447] on icon at bounding box center [1506, 455] width 16 height 16
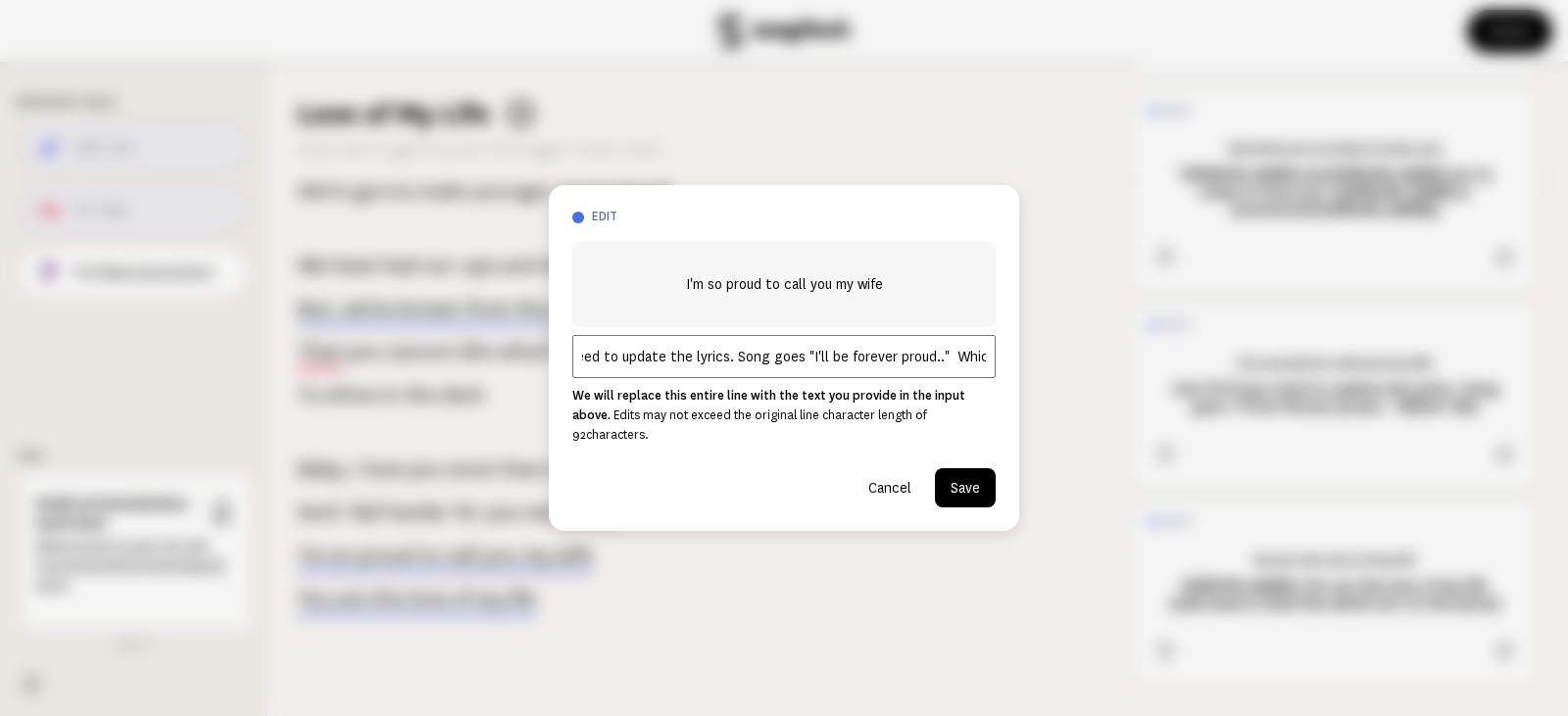
scroll to position [0, 133]
drag, startPoint x: 912, startPoint y: 369, endPoint x: 972, endPoint y: 372, distance: 59.9
click at [972, 372] on input "Just FYI if you need to update the lyrics. Song goes "I'll be forever proud.." …" at bounding box center [783, 356] width 423 height 43
click at [909, 375] on input "Just FYI if you need to update the lyrics. Song goes "I'll be forever proud.." …" at bounding box center [783, 356] width 423 height 43
drag, startPoint x: 915, startPoint y: 366, endPoint x: 1155, endPoint y: 342, distance: 240.3
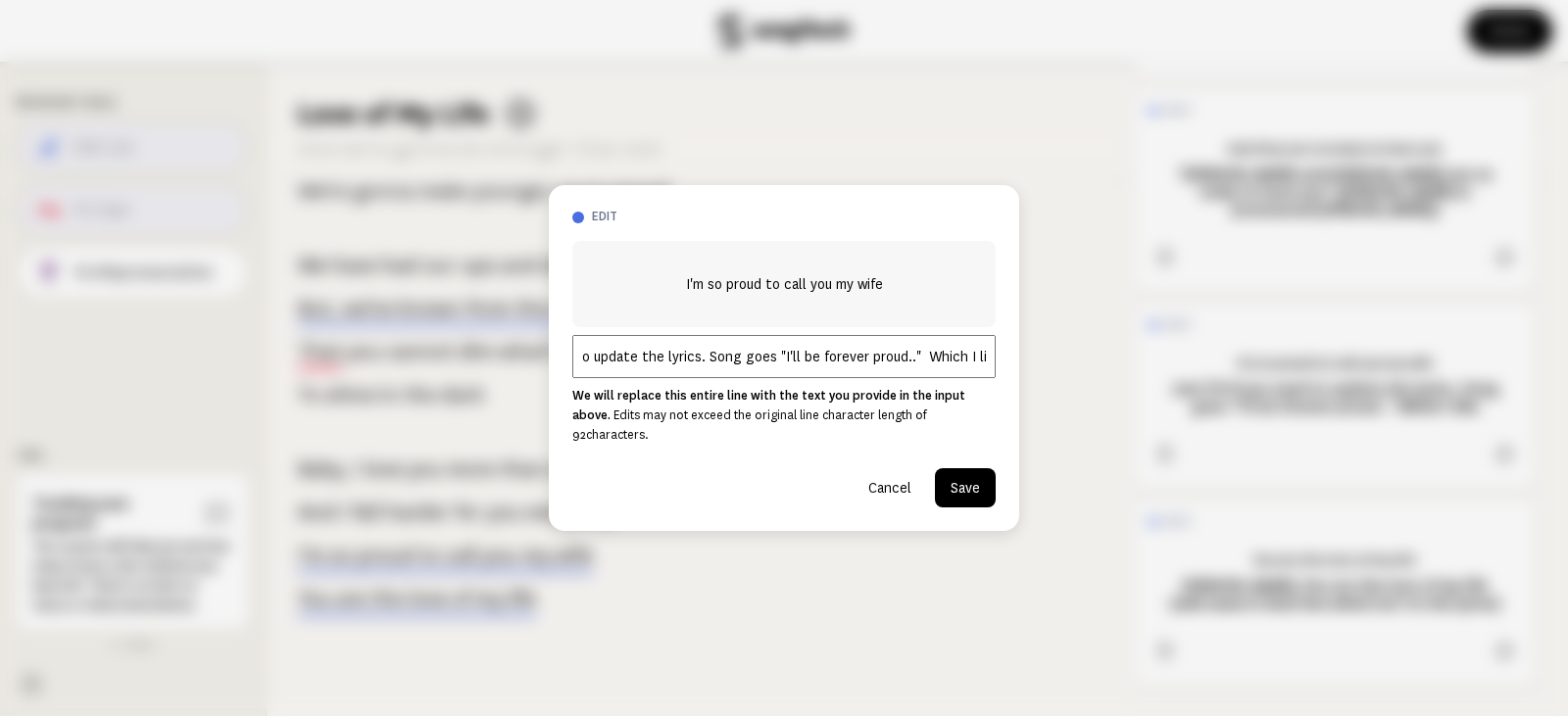
click at [1155, 342] on div "edit I'm so proud to call you my wife Just FYI if you need to update the lyrics…" at bounding box center [784, 358] width 1568 height 716
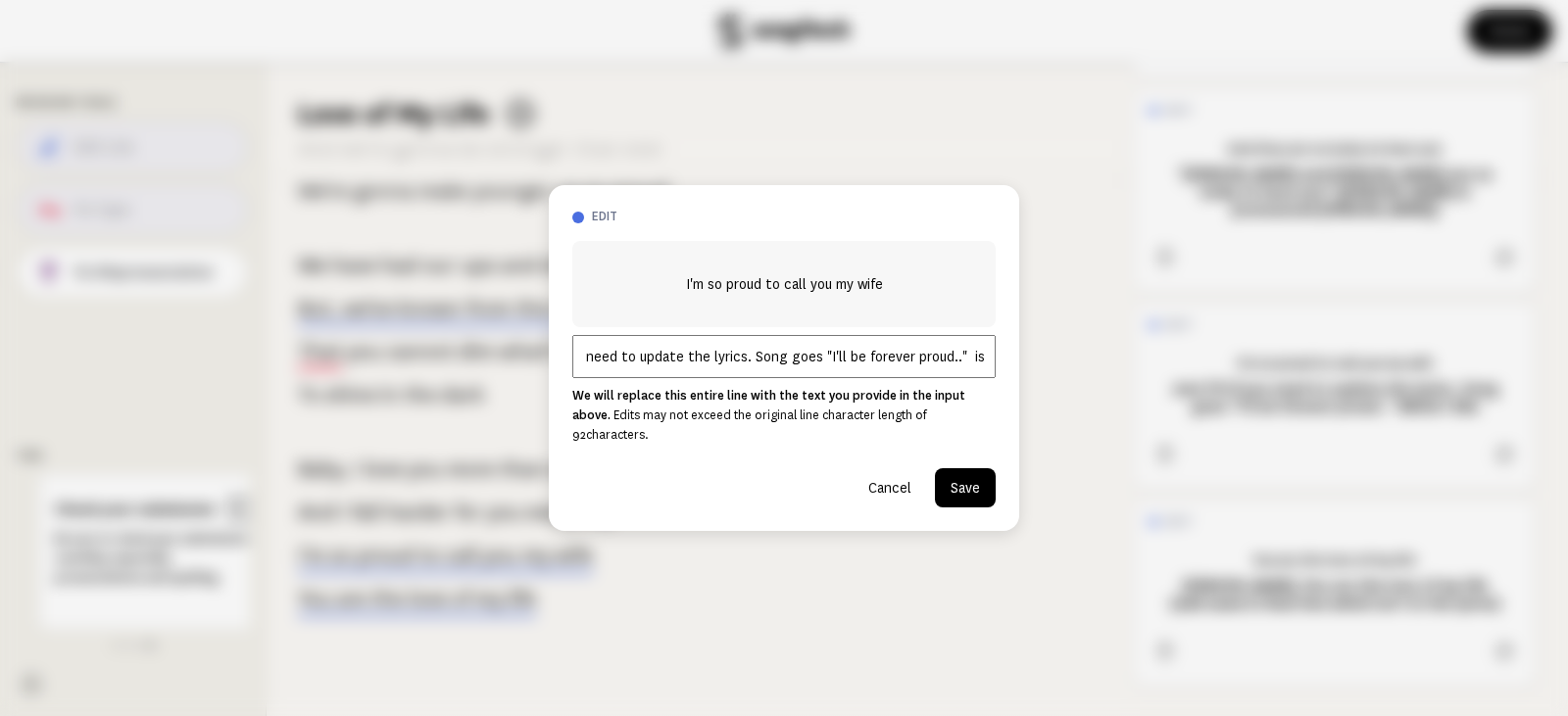
scroll to position [0, 0]
drag, startPoint x: 661, startPoint y: 372, endPoint x: 547, endPoint y: 374, distance: 113.7
click at [547, 374] on div "edit I'm so proud to call you my wife Just FYI if you need to update the lyrics…" at bounding box center [784, 358] width 1568 height 716
click at [613, 364] on input "Just FYI if you need to update the lyrics. Song goes "I'll be forever proud.." …" at bounding box center [783, 356] width 423 height 43
click at [985, 367] on input "FYI if you need to update the lyrics. Song goes "I'll be forever proud.." is th…" at bounding box center [783, 356] width 423 height 43
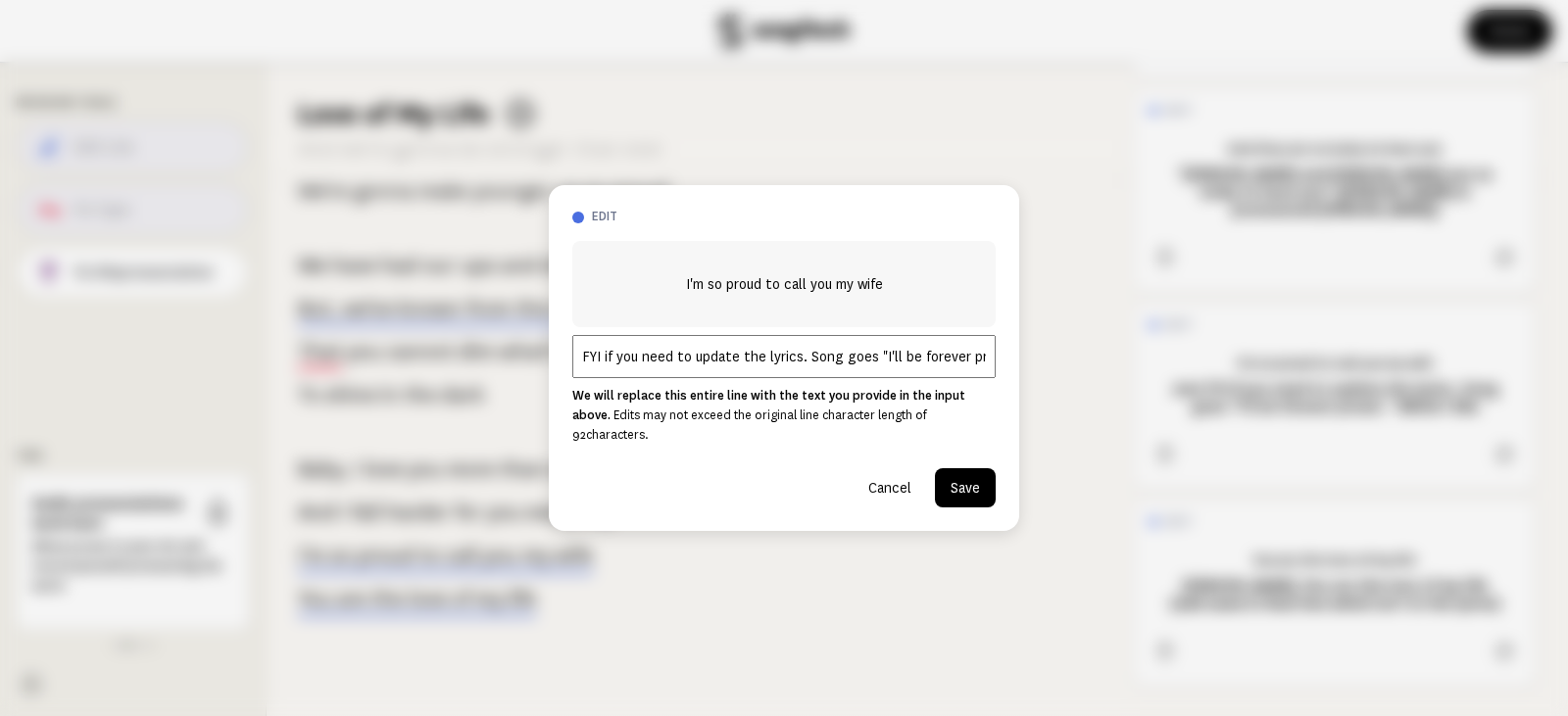
drag, startPoint x: 883, startPoint y: 372, endPoint x: 629, endPoint y: 373, distance: 253.8
click at [629, 373] on input "FYI if you need to update the lyrics. Song goes "I'll be forever proud.." is th…" at bounding box center [783, 356] width 423 height 43
click at [760, 378] on input "FYI if you need to update the lyrics. Song goes "I'll be forever proud.." is th…" at bounding box center [783, 356] width 423 height 43
drag, startPoint x: 790, startPoint y: 369, endPoint x: 605, endPoint y: 366, distance: 185.3
click at [605, 366] on input "FYI if you need to update the lyrics. Song goes "I'll be forever proud.." is th…" at bounding box center [783, 356] width 423 height 43
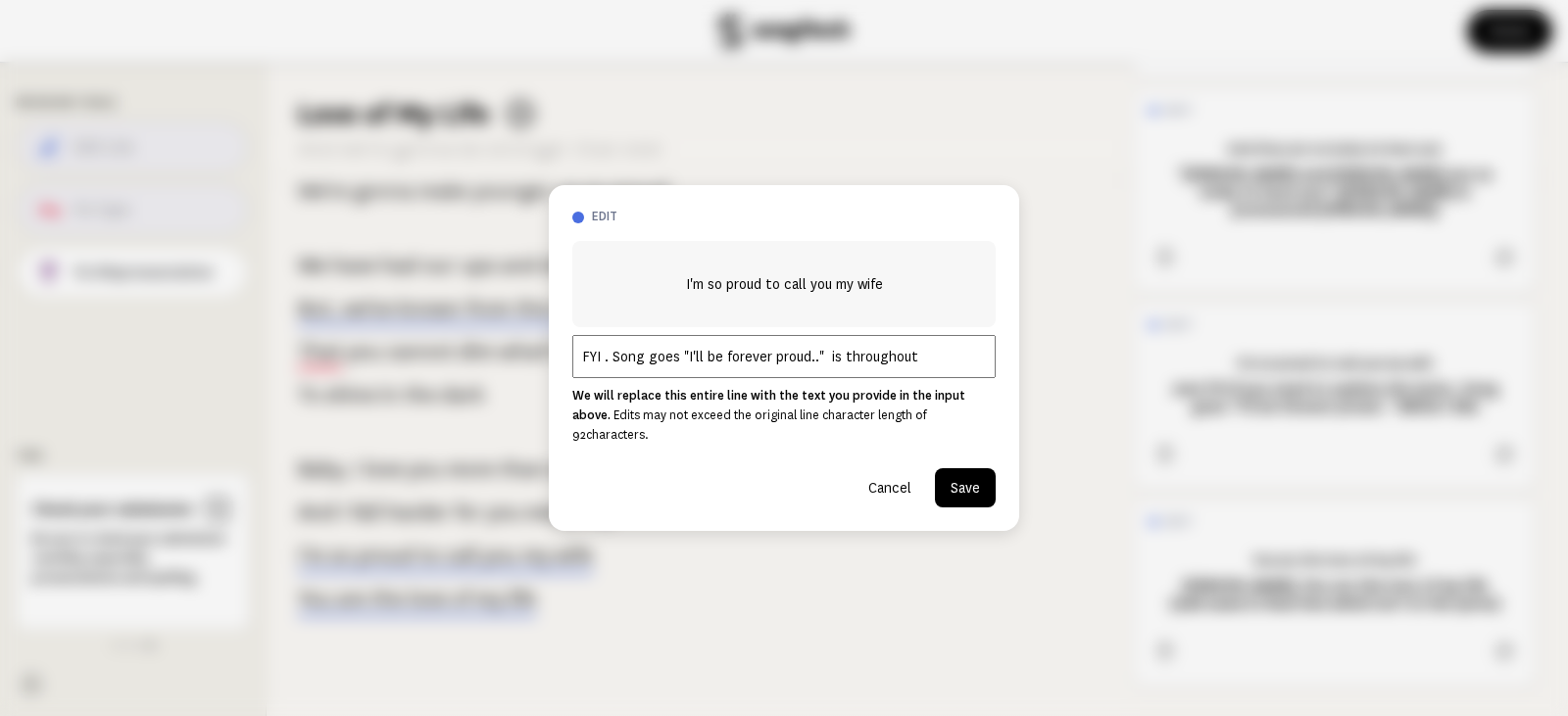
click at [925, 368] on input "FYI . Song goes "I'll be forever proud.." is throughout" at bounding box center [783, 356] width 423 height 43
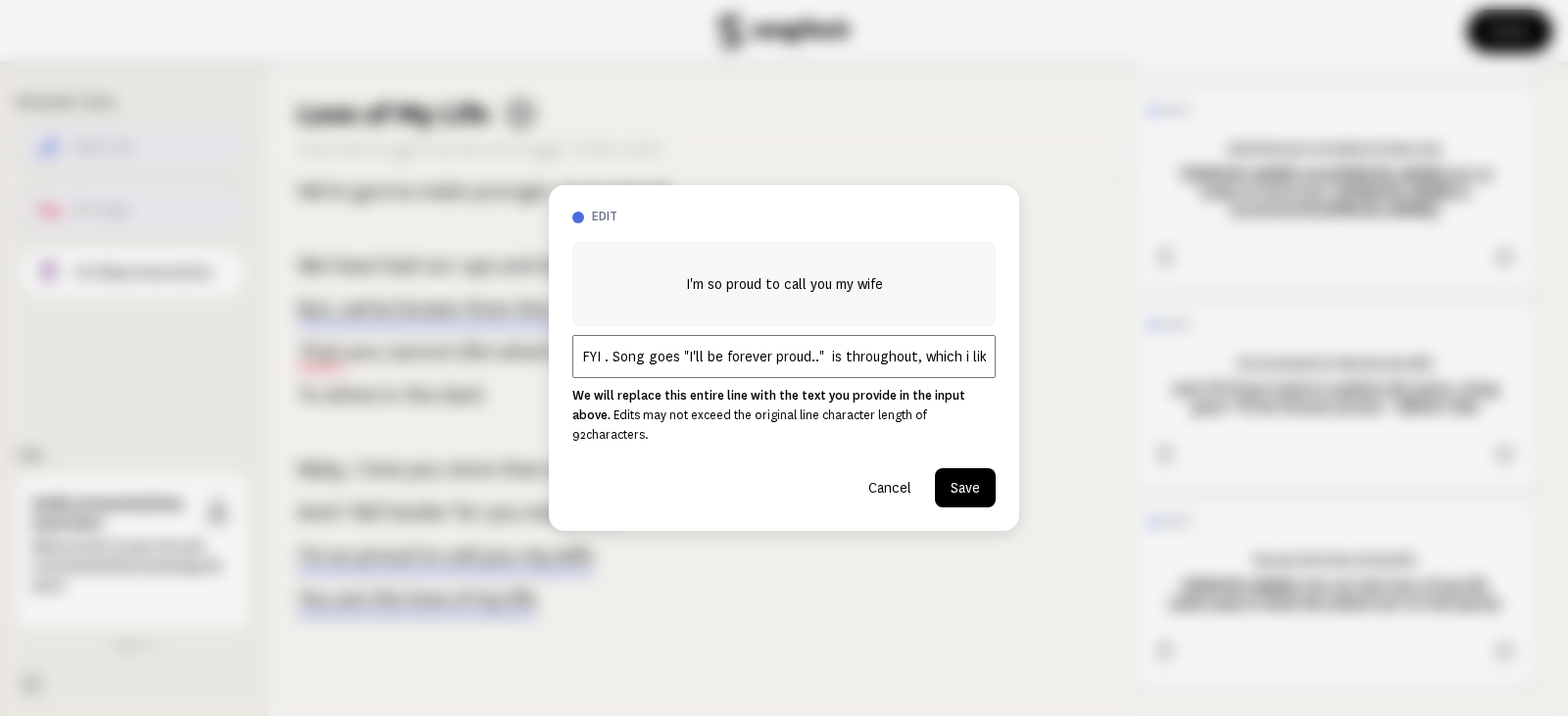
drag, startPoint x: 816, startPoint y: 364, endPoint x: 542, endPoint y: 365, distance: 274.4
click at [542, 365] on div "edit I'm so proud to call you my wife [PERSON_NAME] . Song goes "I'll be foreve…" at bounding box center [784, 358] width 1568 height 716
click at [829, 365] on input "FYI . Song goes "I'll be forever proud.." is throughout, which i like." at bounding box center [783, 356] width 423 height 43
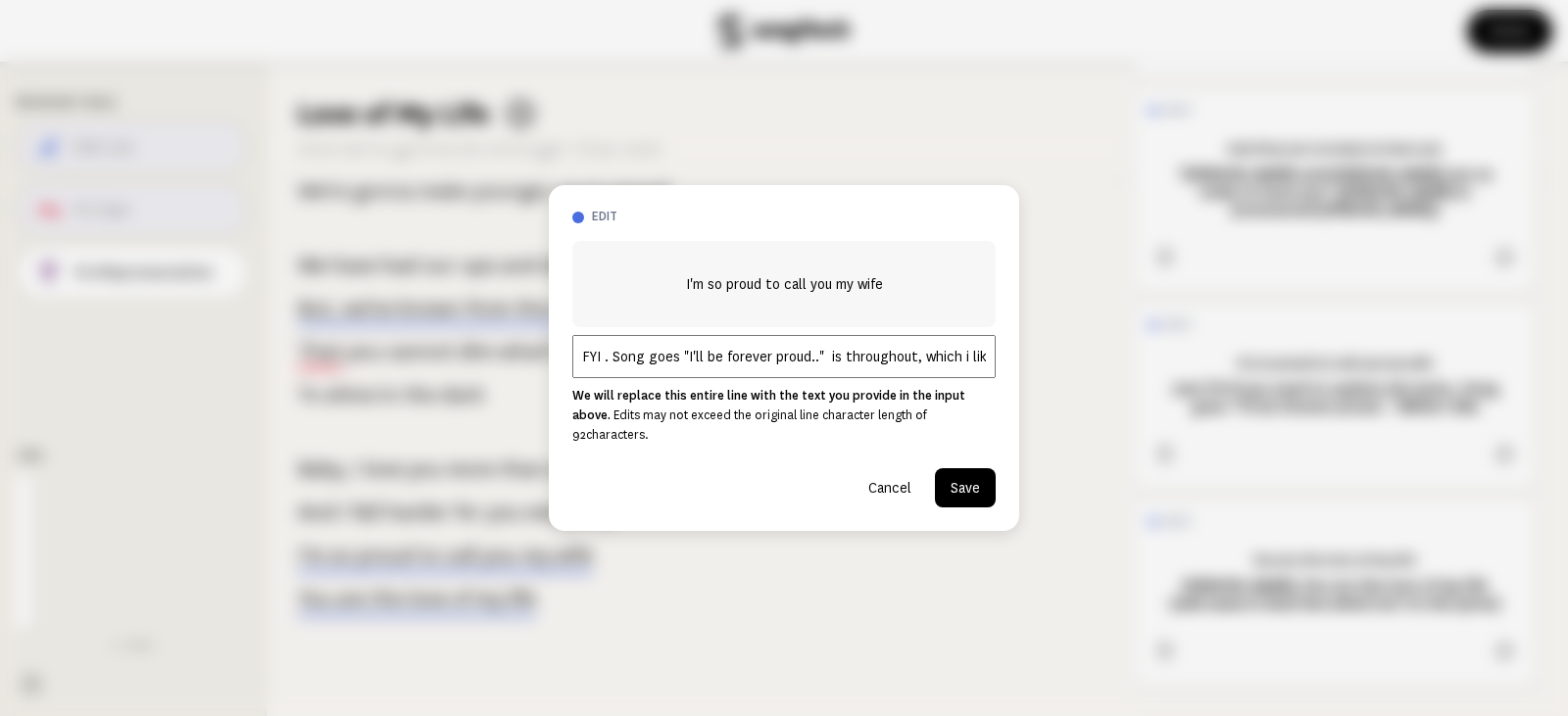
click at [908, 363] on input "FYI . Song goes "I'll be forever proud.." is throughout, which i like." at bounding box center [783, 356] width 423 height 43
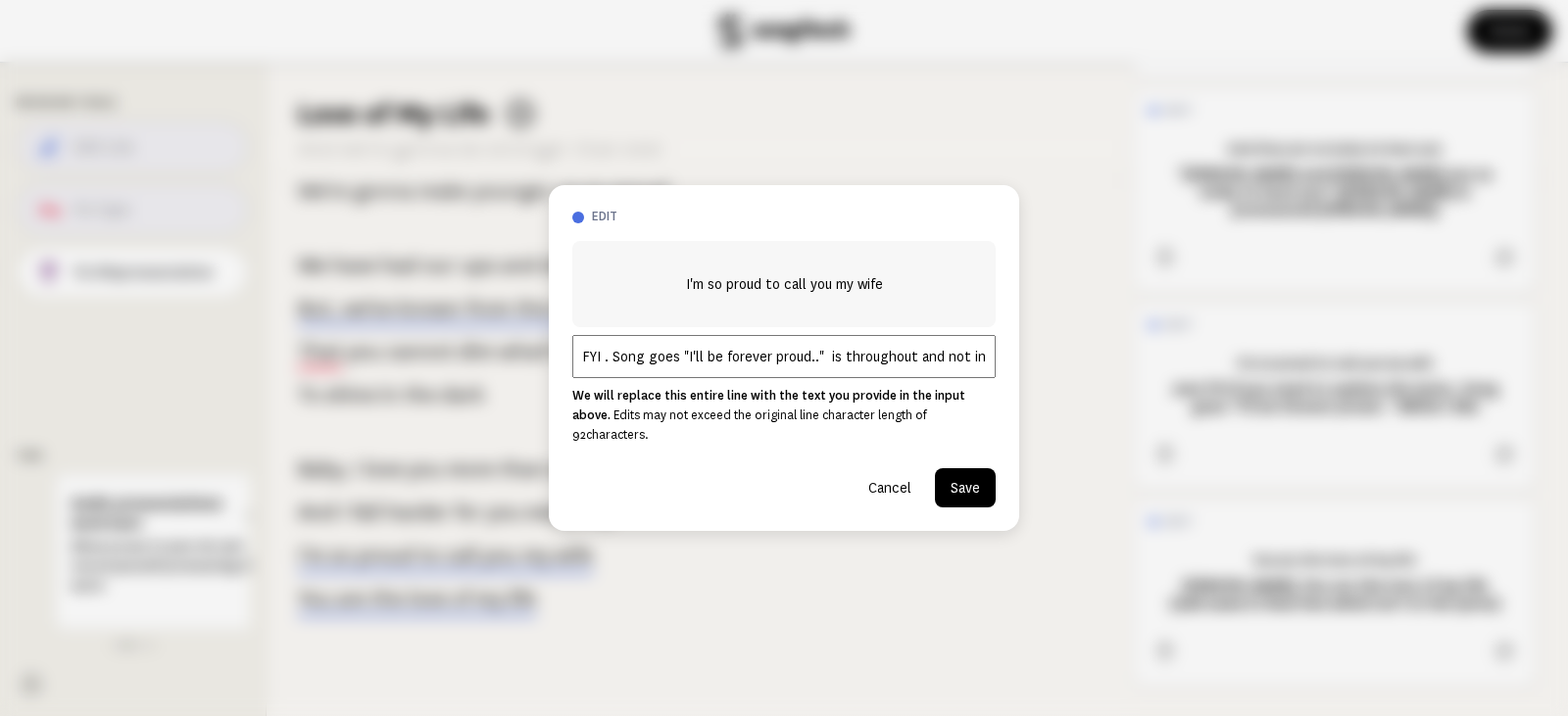
type input "FYI . Song goes "I'll be forever proud.." is throughout and not in lyrics, whic…"
click at [883, 473] on button "Cancel" at bounding box center [890, 487] width 74 height 39
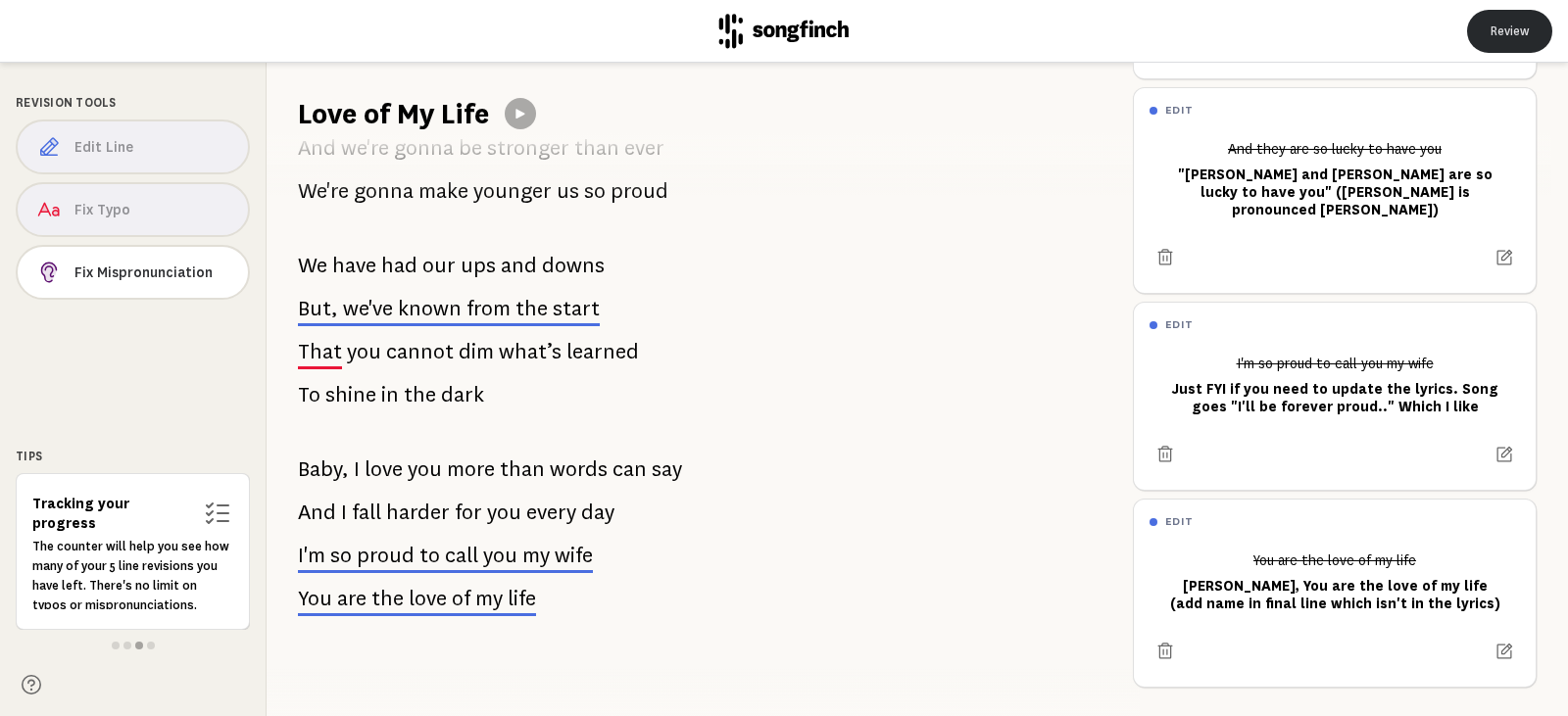
click at [1505, 21] on button "Review" at bounding box center [1509, 31] width 85 height 43
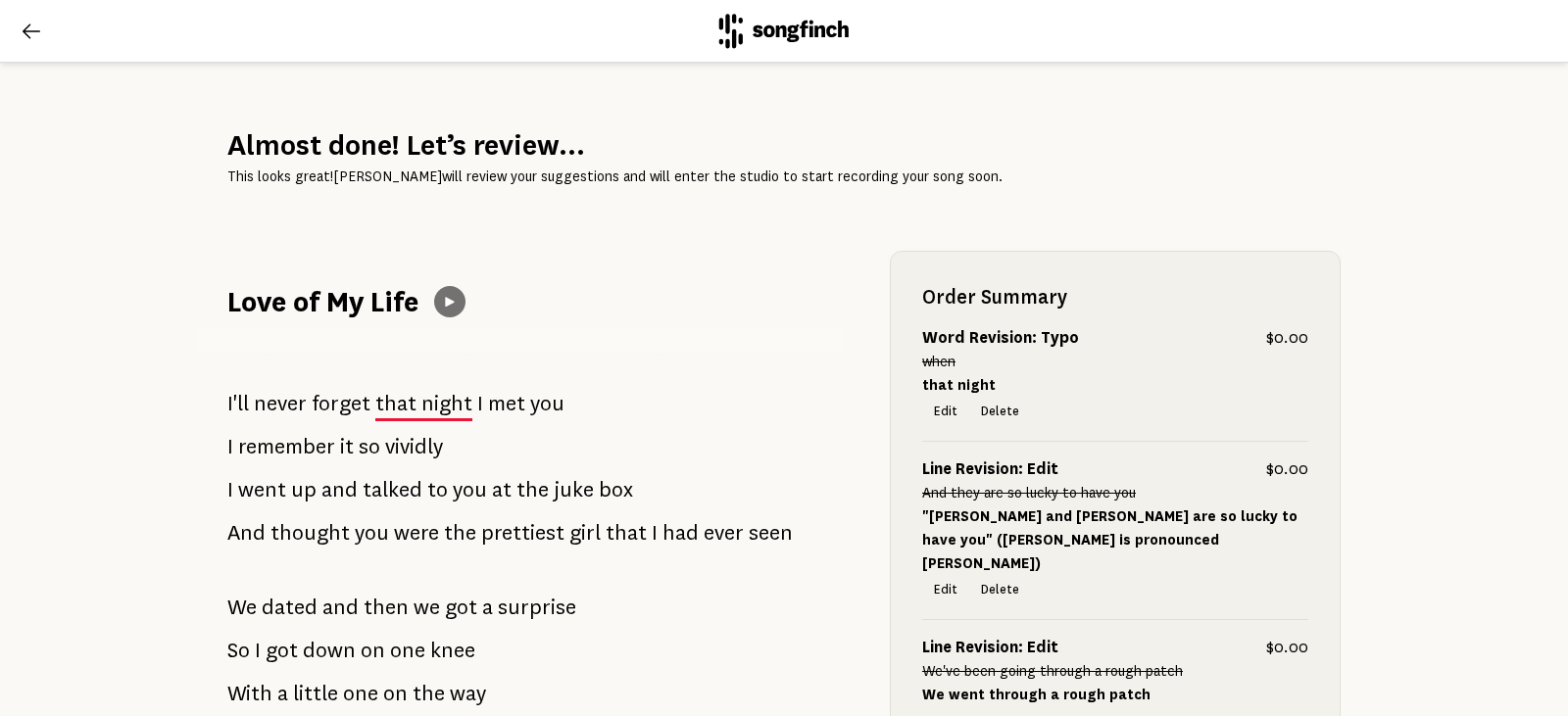
click at [443, 309] on icon at bounding box center [450, 302] width 16 height 16
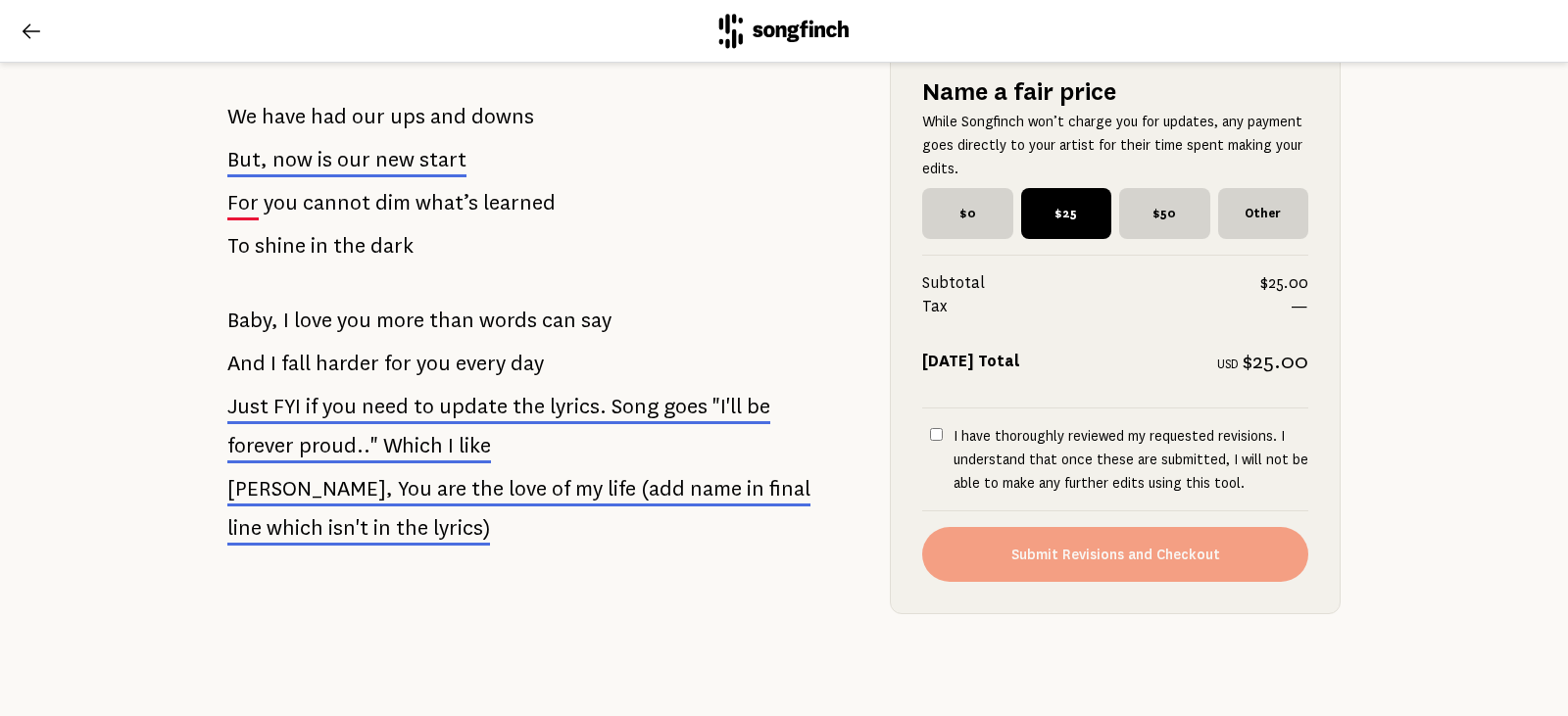
scroll to position [1764, 0]
click at [1130, 227] on span "$50" at bounding box center [1164, 213] width 91 height 51
click at [1130, 201] on input "$50" at bounding box center [1125, 194] width 13 height 13
radio input "true"
click at [930, 436] on input "I have thoroughly reviewed my requested revisions. I understand that once these…" at bounding box center [936, 434] width 13 height 13
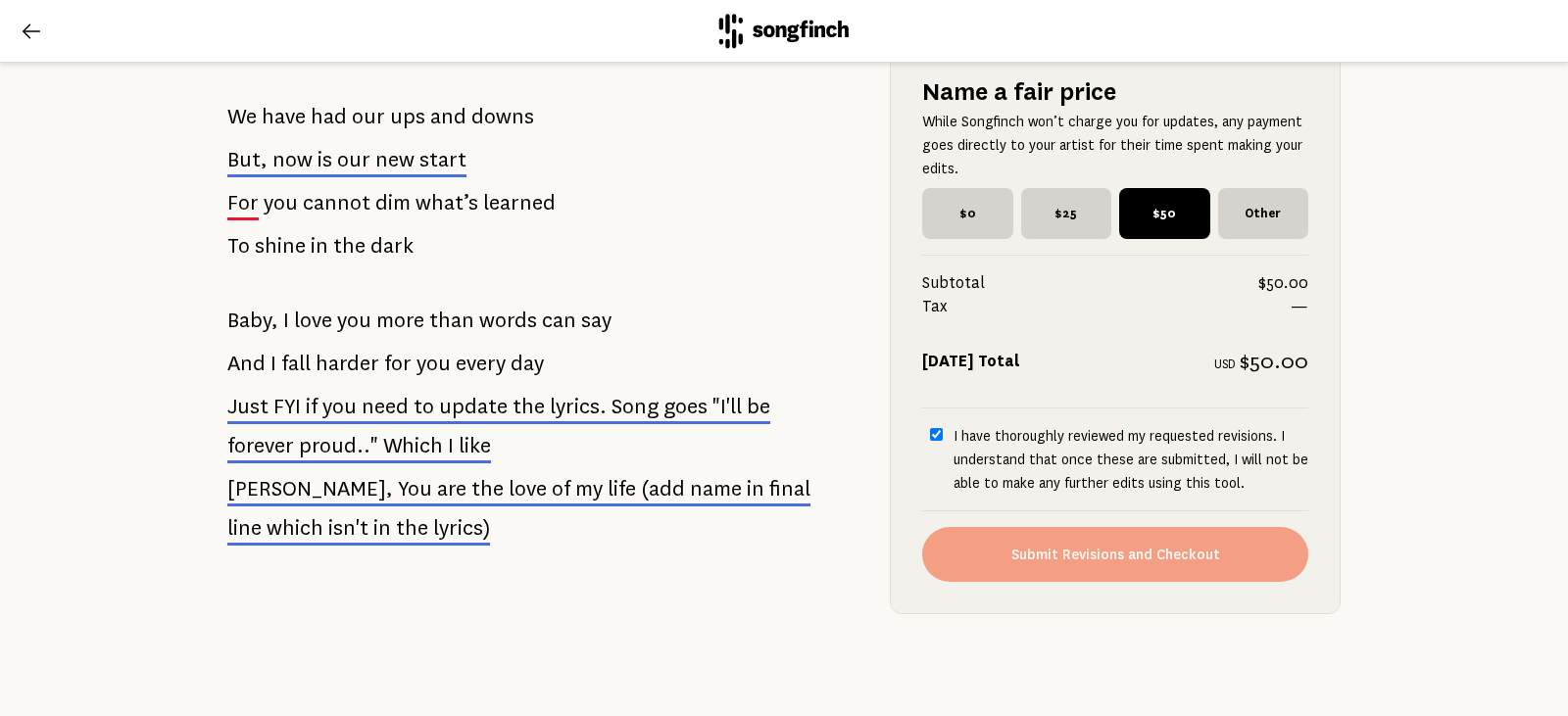
checkbox input "true"
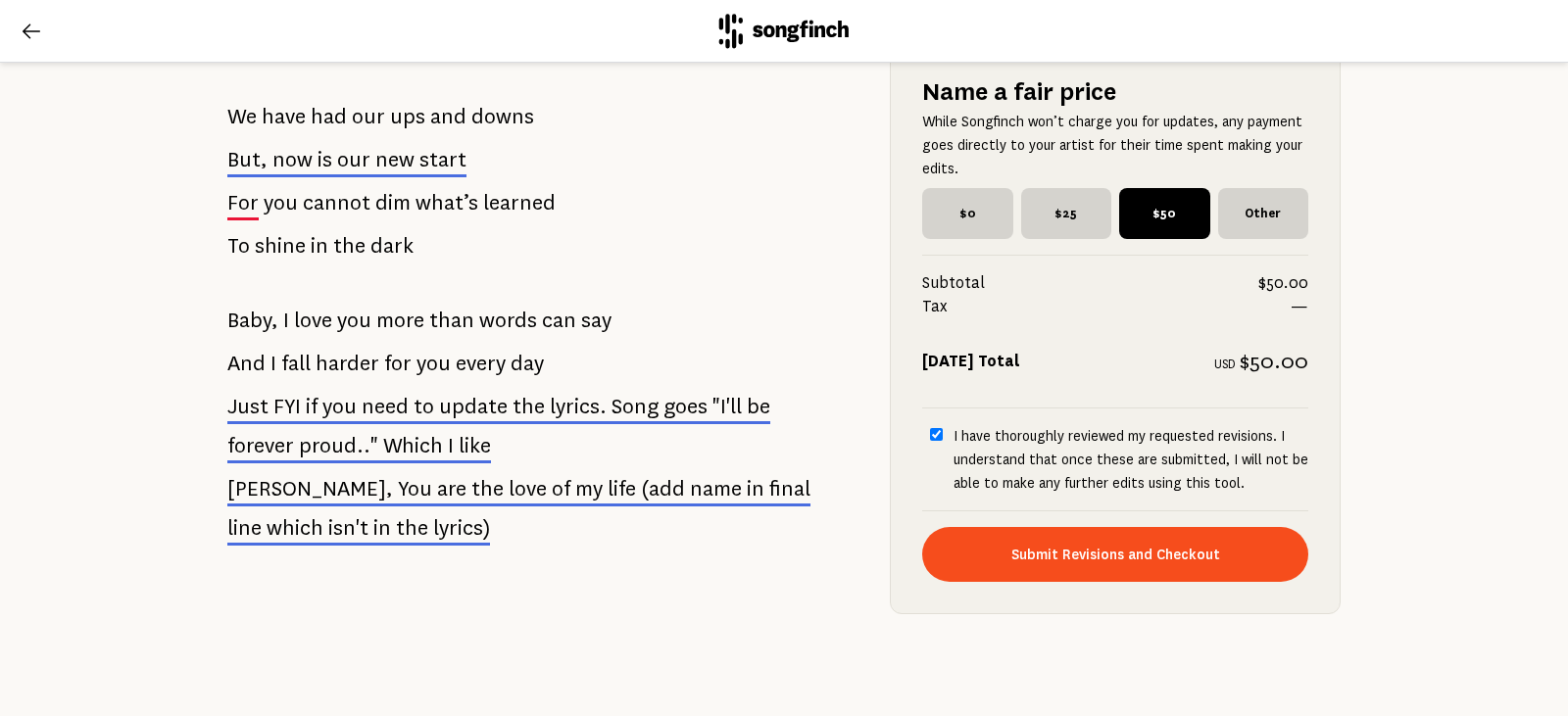
scroll to position [1783, 0]
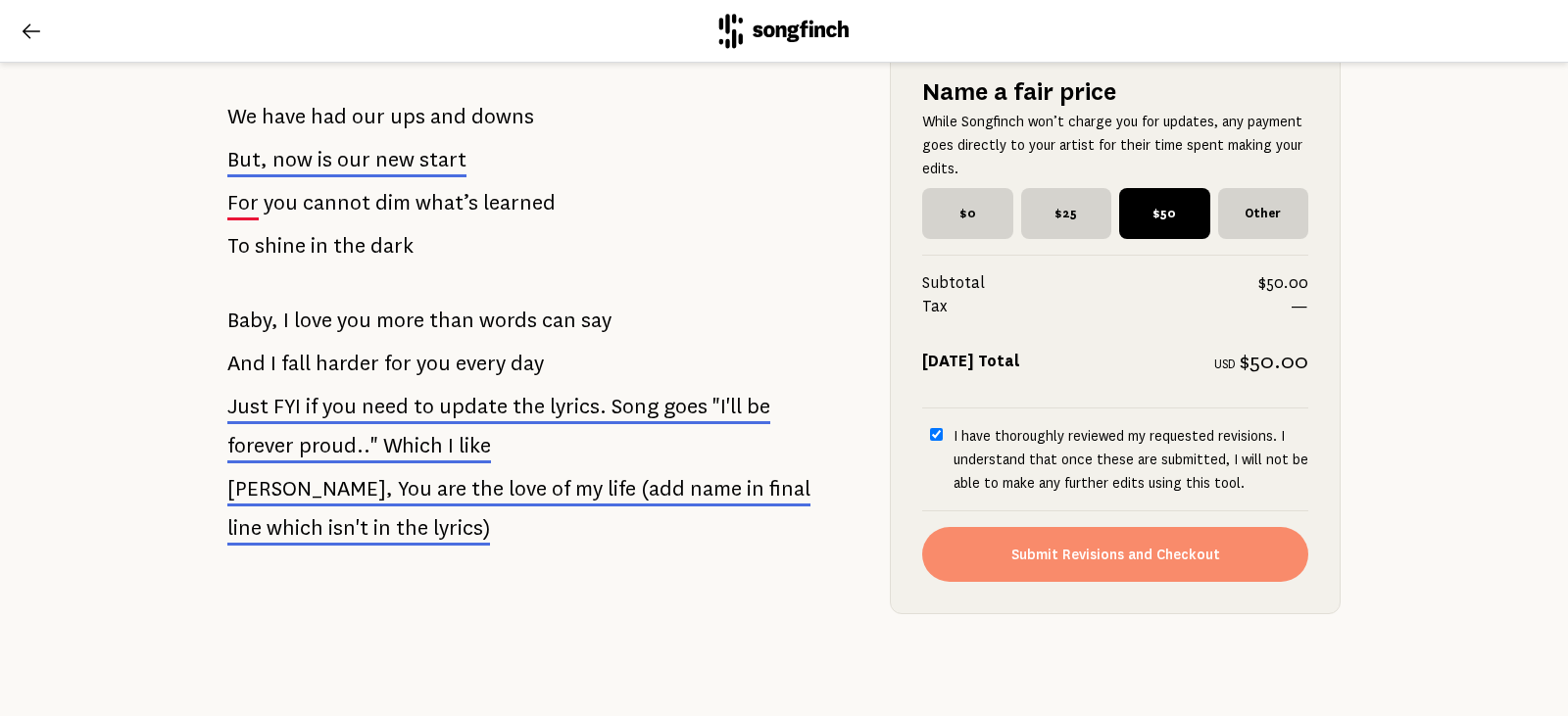
click at [1018, 527] on button "Submit Revisions and Checkout" at bounding box center [1115, 554] width 386 height 55
